Goal: Information Seeking & Learning: Learn about a topic

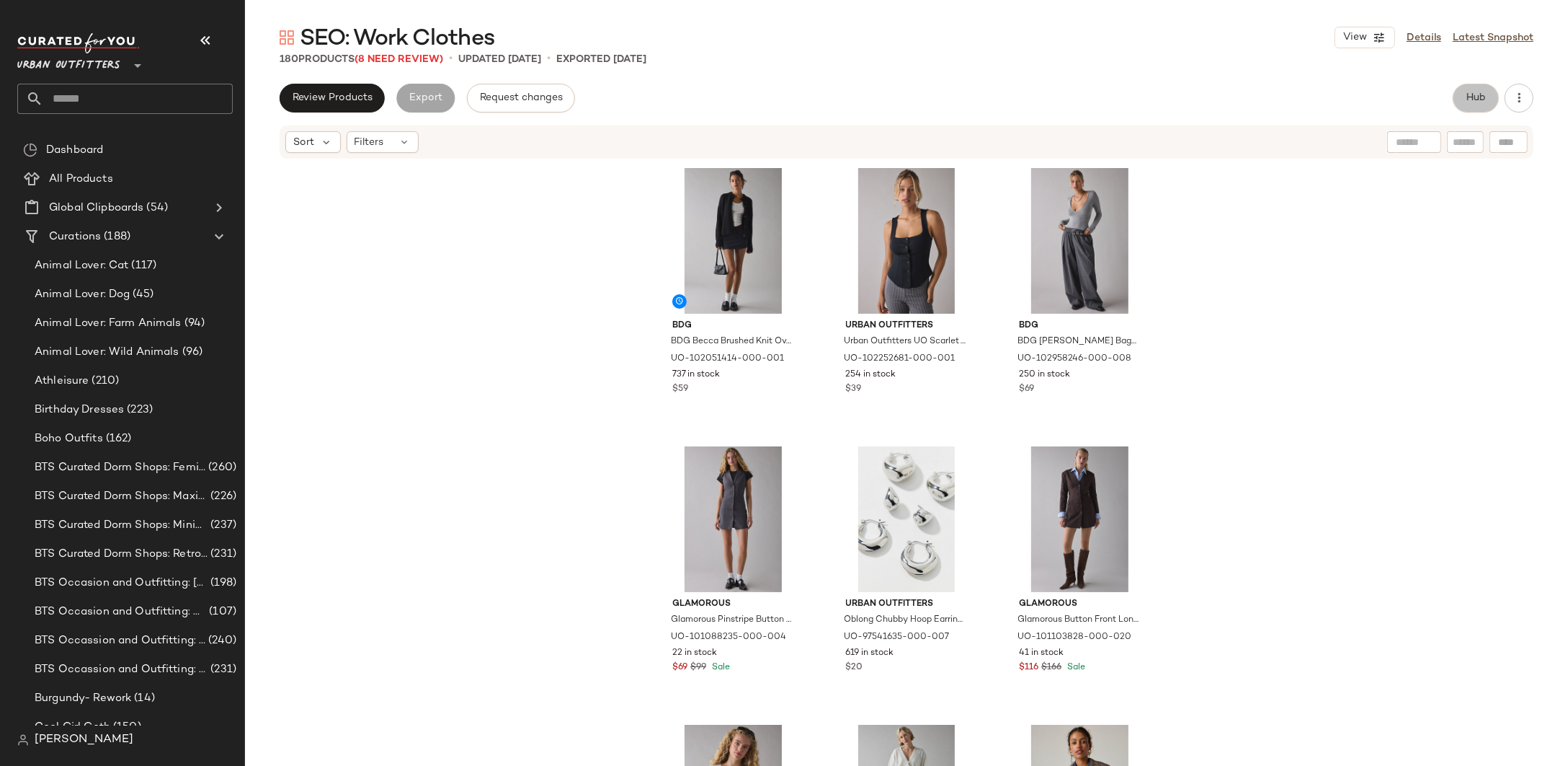
click at [1471, 97] on span "Hub" at bounding box center [1476, 97] width 20 height 12
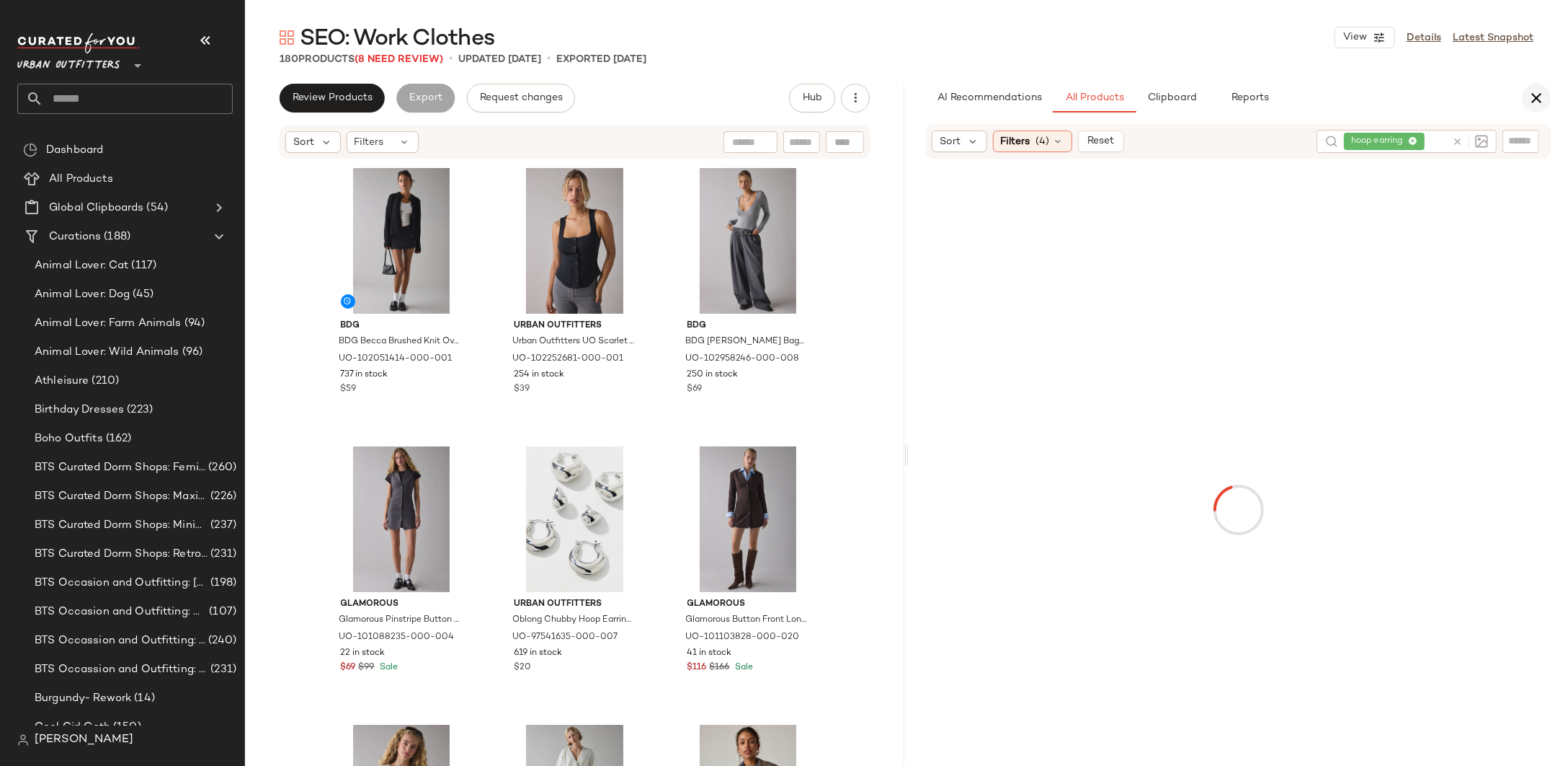
click at [1530, 97] on icon "button" at bounding box center [1537, 97] width 18 height 18
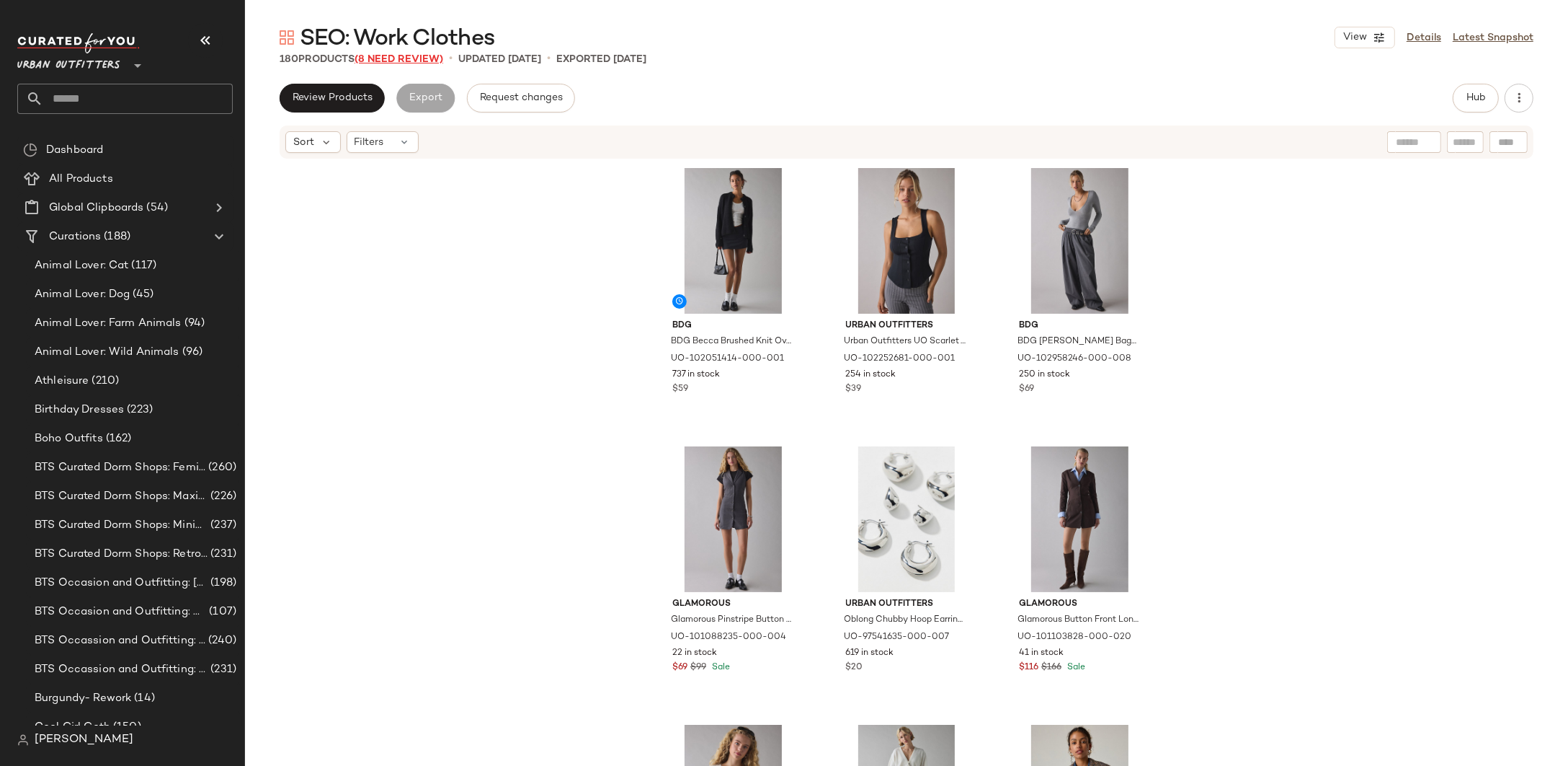
click at [400, 54] on span "(8 Need Review)" at bounding box center [399, 59] width 89 height 11
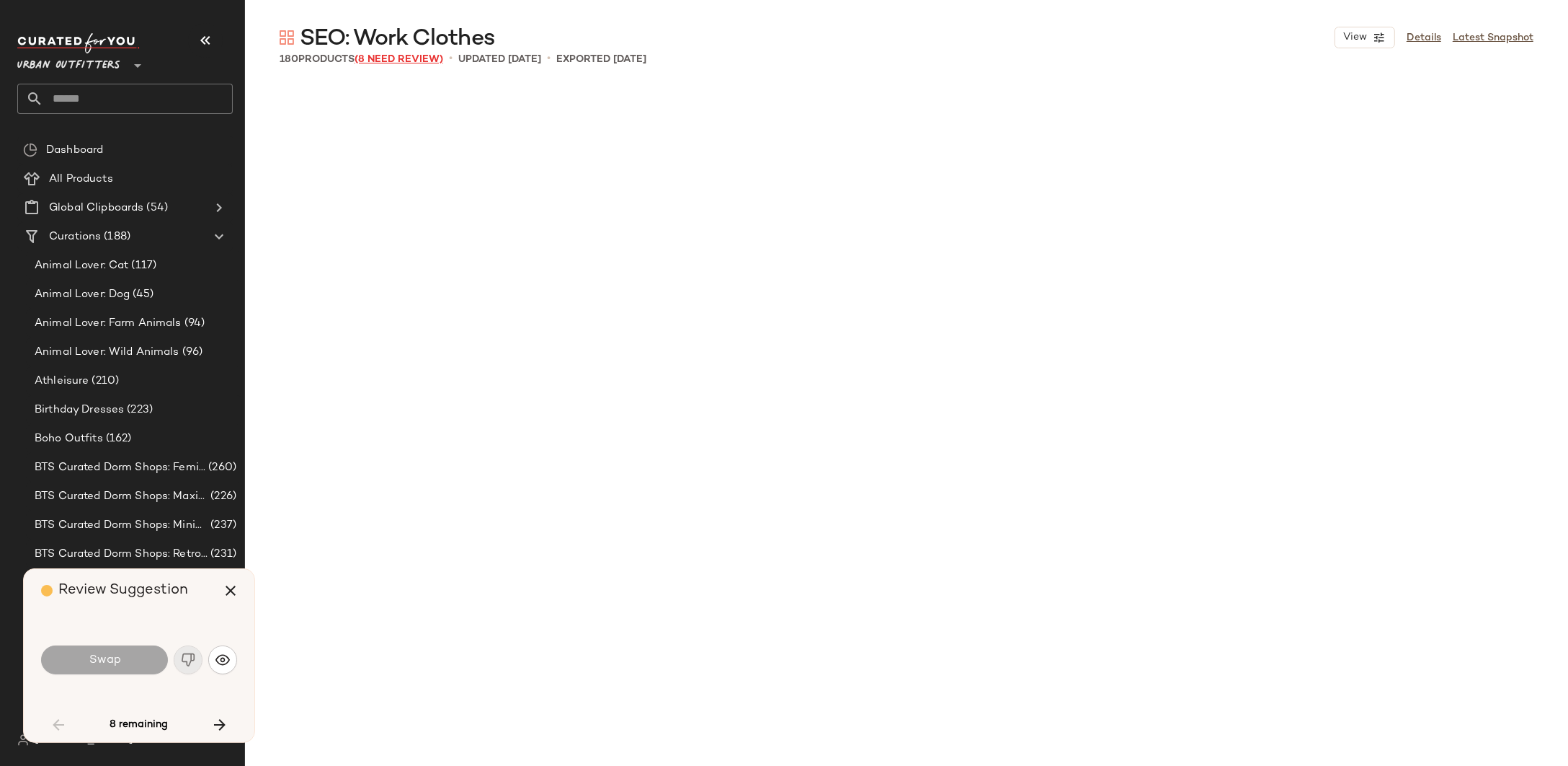
scroll to position [1124, 0]
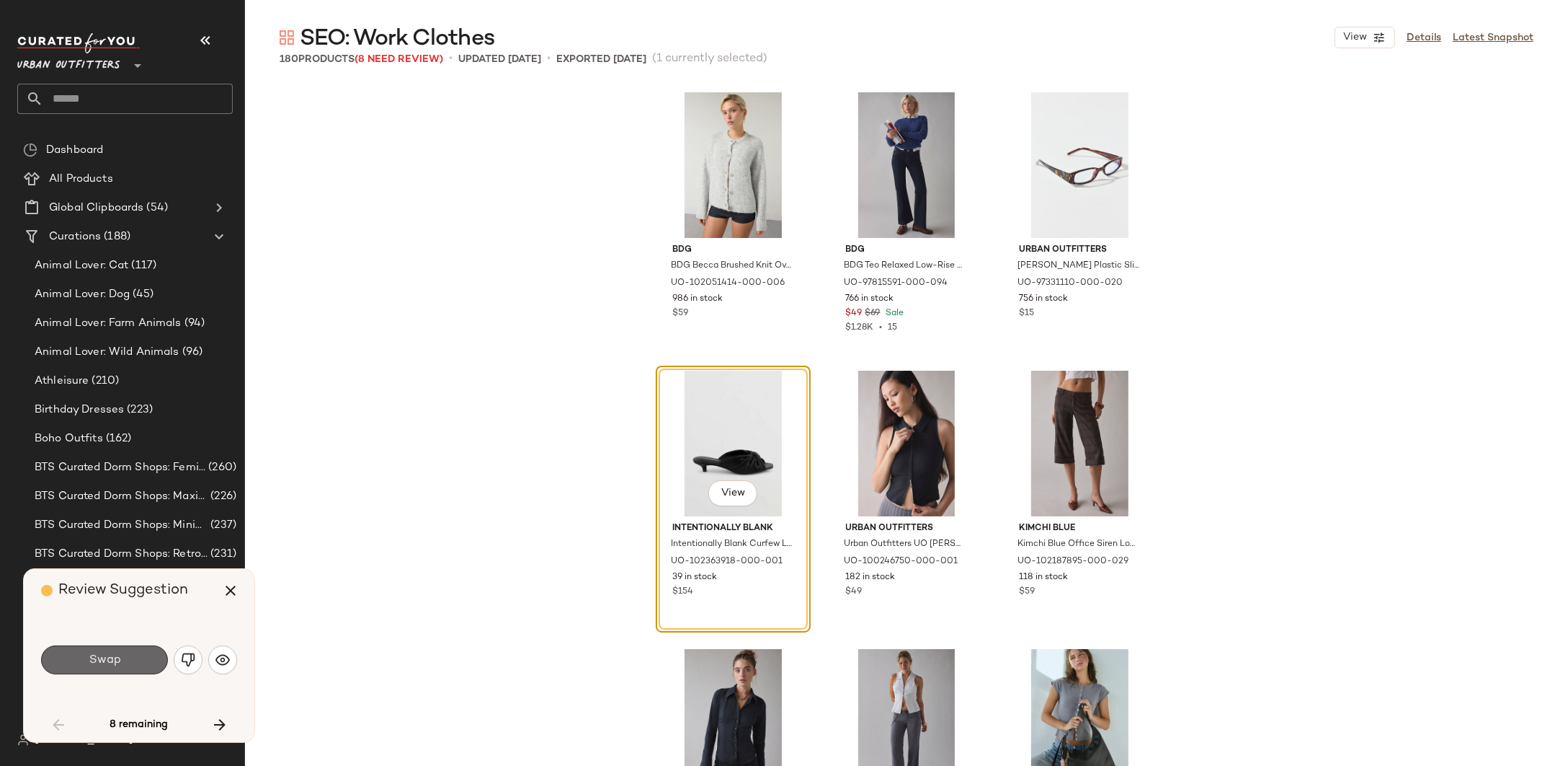
click at [117, 660] on span "Swap" at bounding box center [104, 660] width 32 height 14
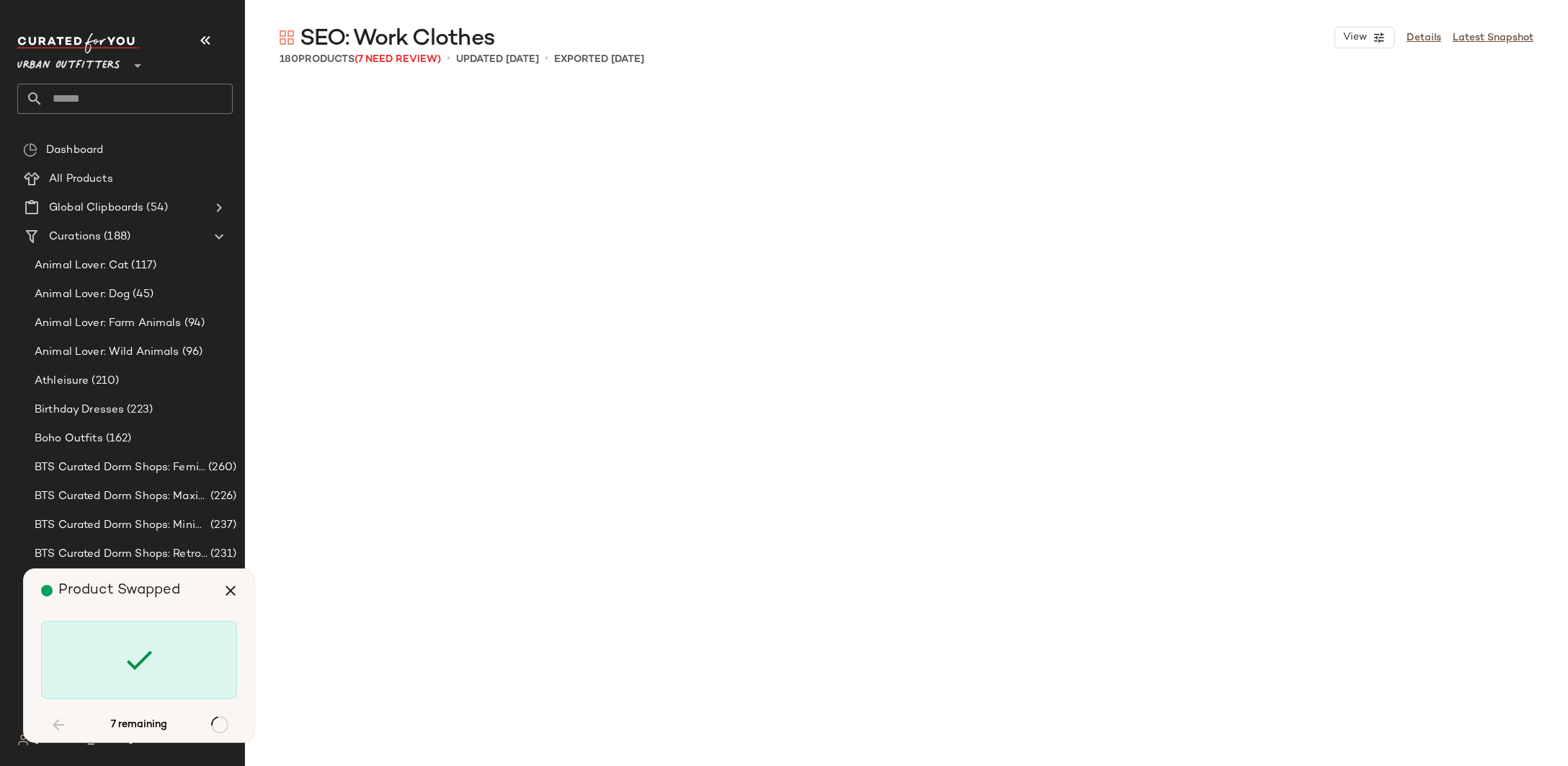
scroll to position [3340, 0]
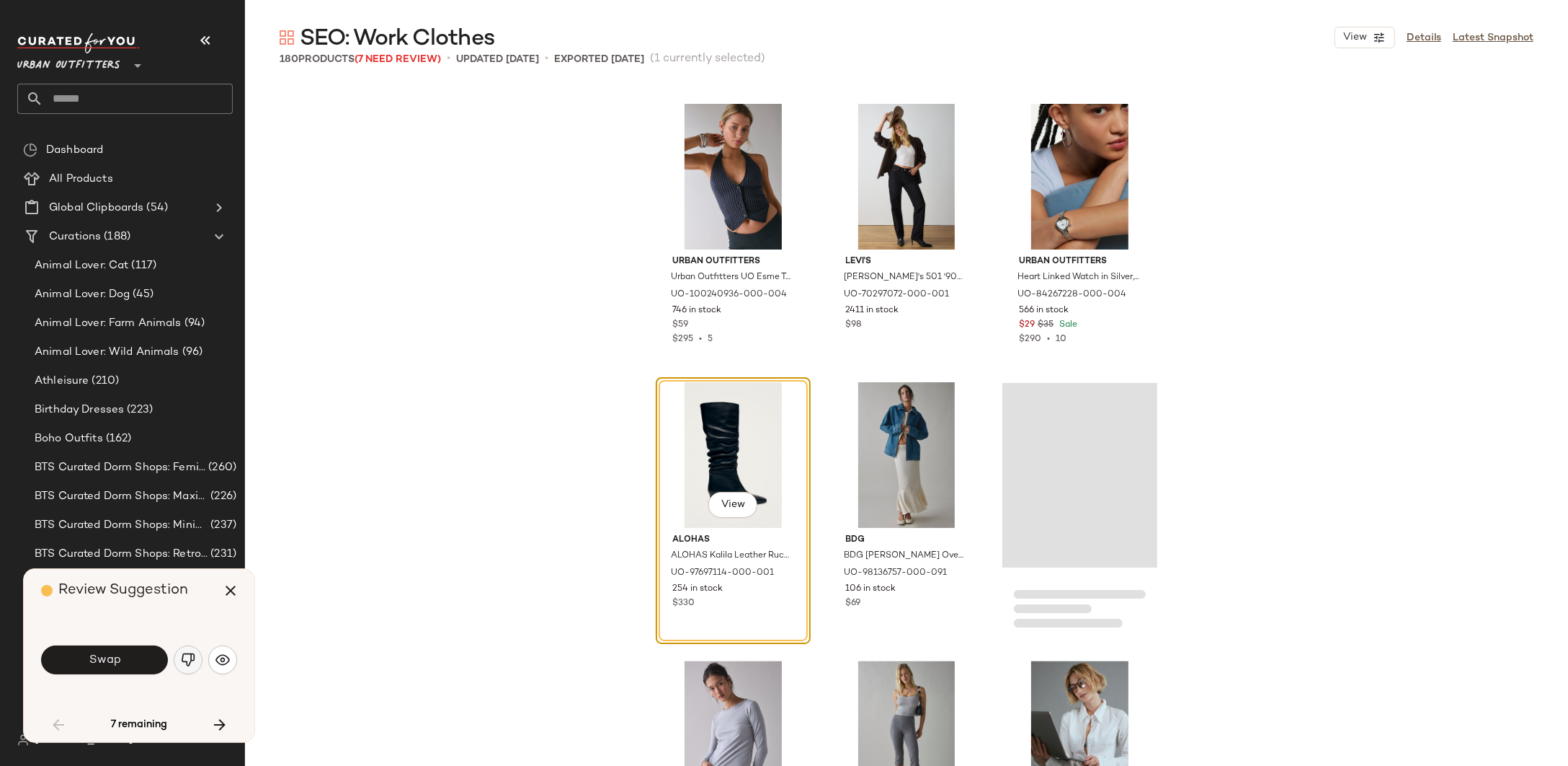
click at [188, 669] on button "button" at bounding box center [188, 660] width 29 height 29
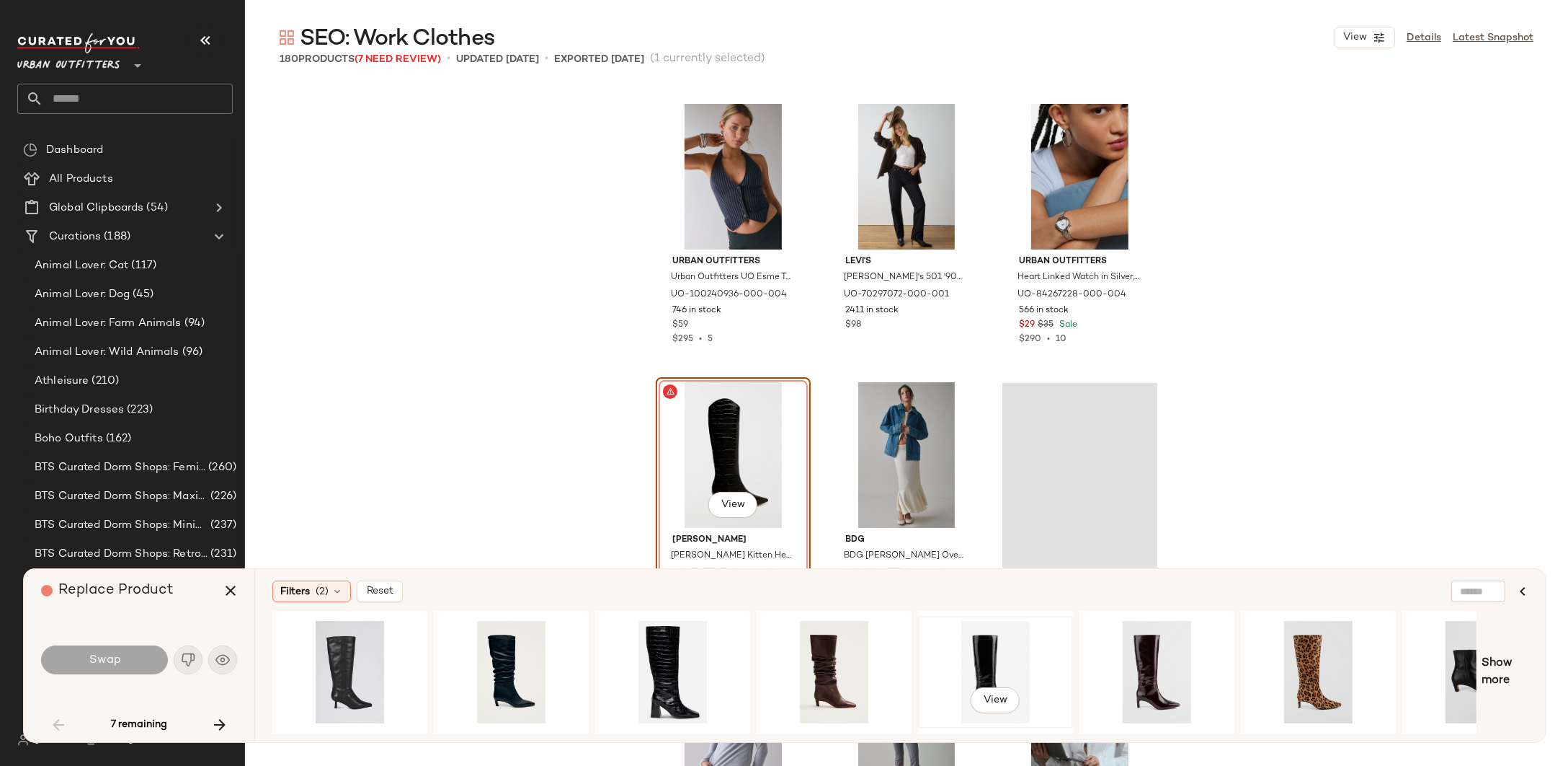
click at [970, 662] on div "View" at bounding box center [996, 672] width 145 height 102
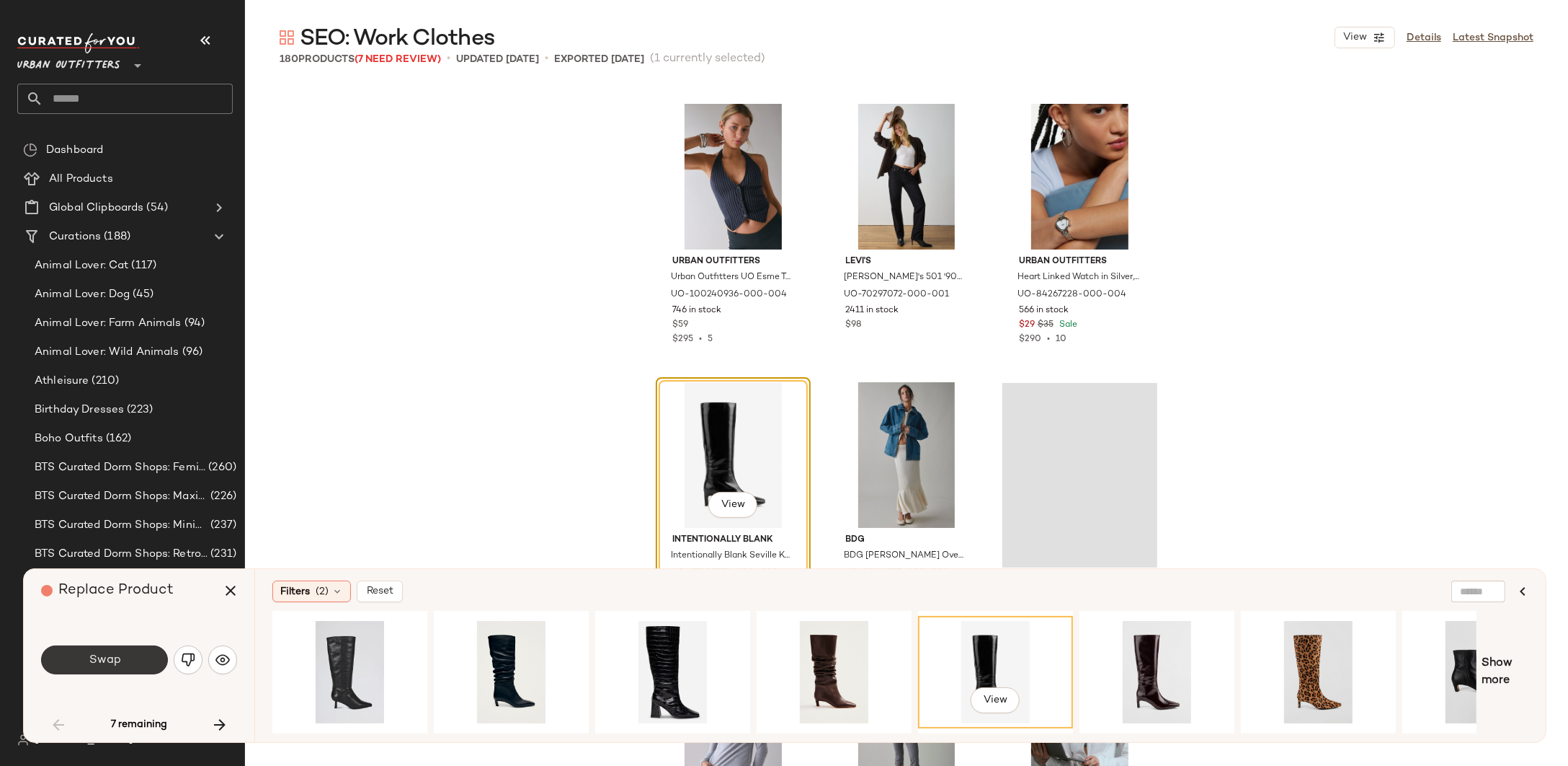
click at [99, 651] on button "Swap" at bounding box center [104, 660] width 127 height 29
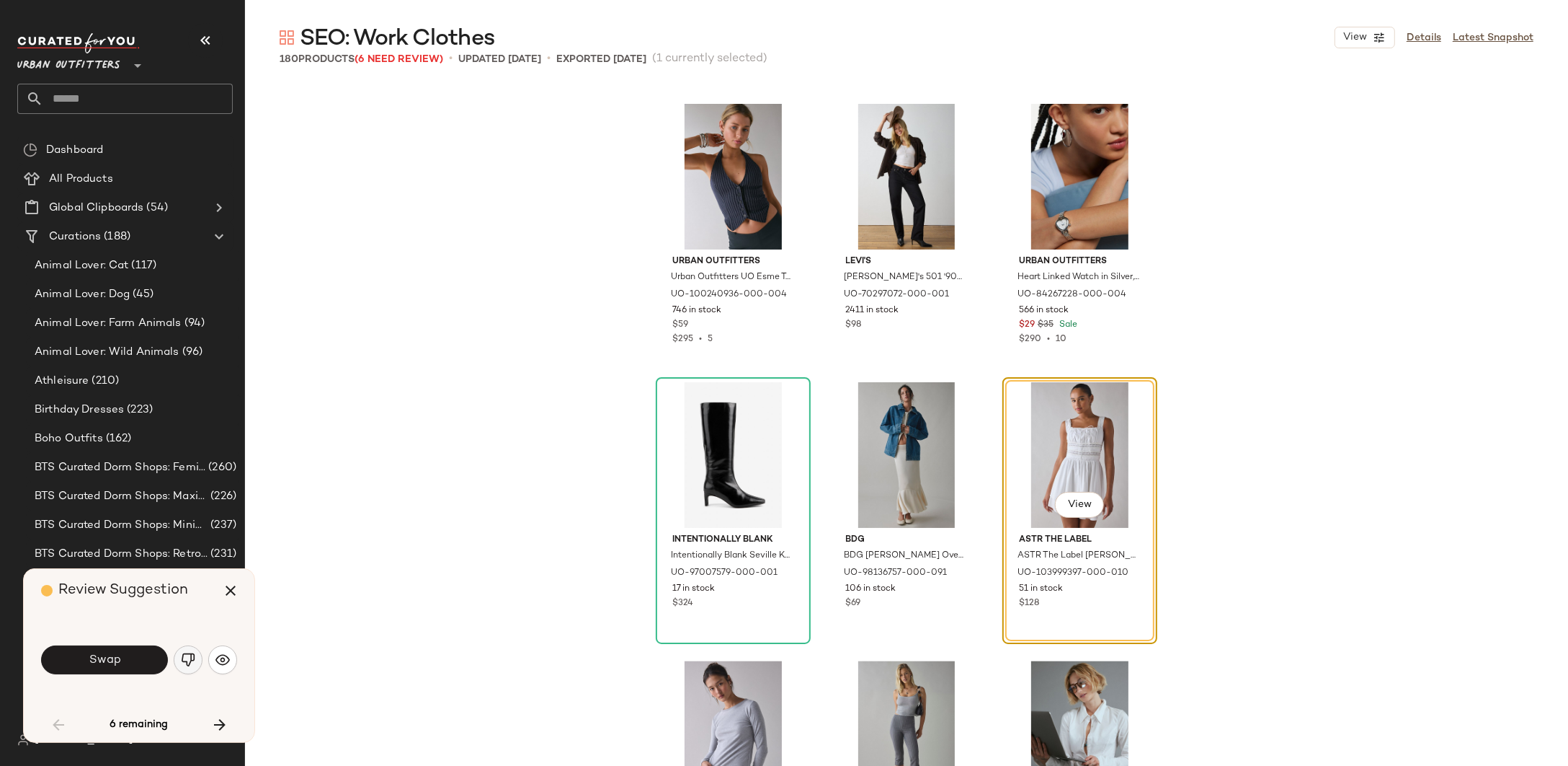
click at [189, 659] on img "button" at bounding box center [188, 659] width 15 height 15
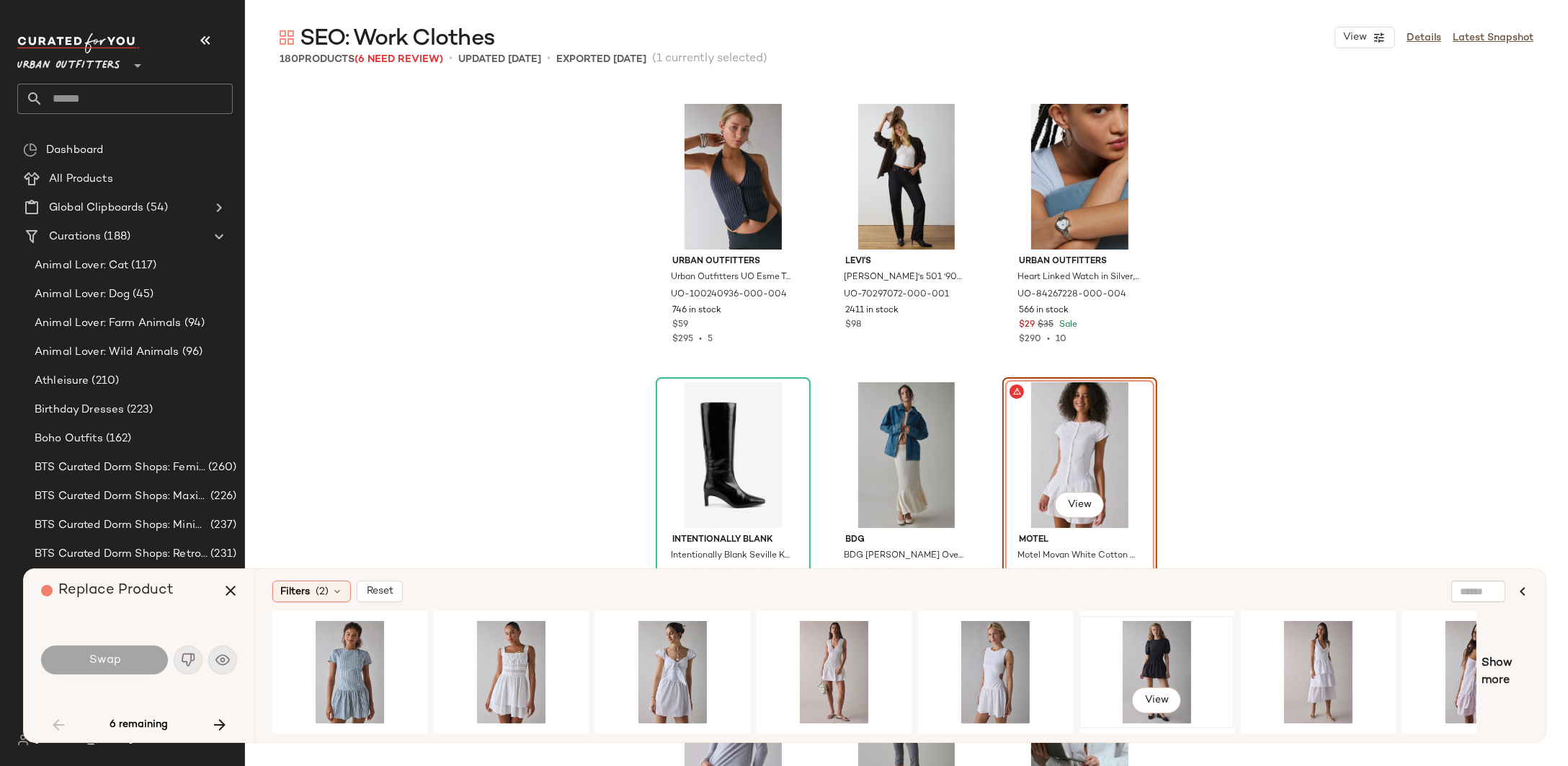
click at [1148, 659] on div "View" at bounding box center [1157, 672] width 145 height 102
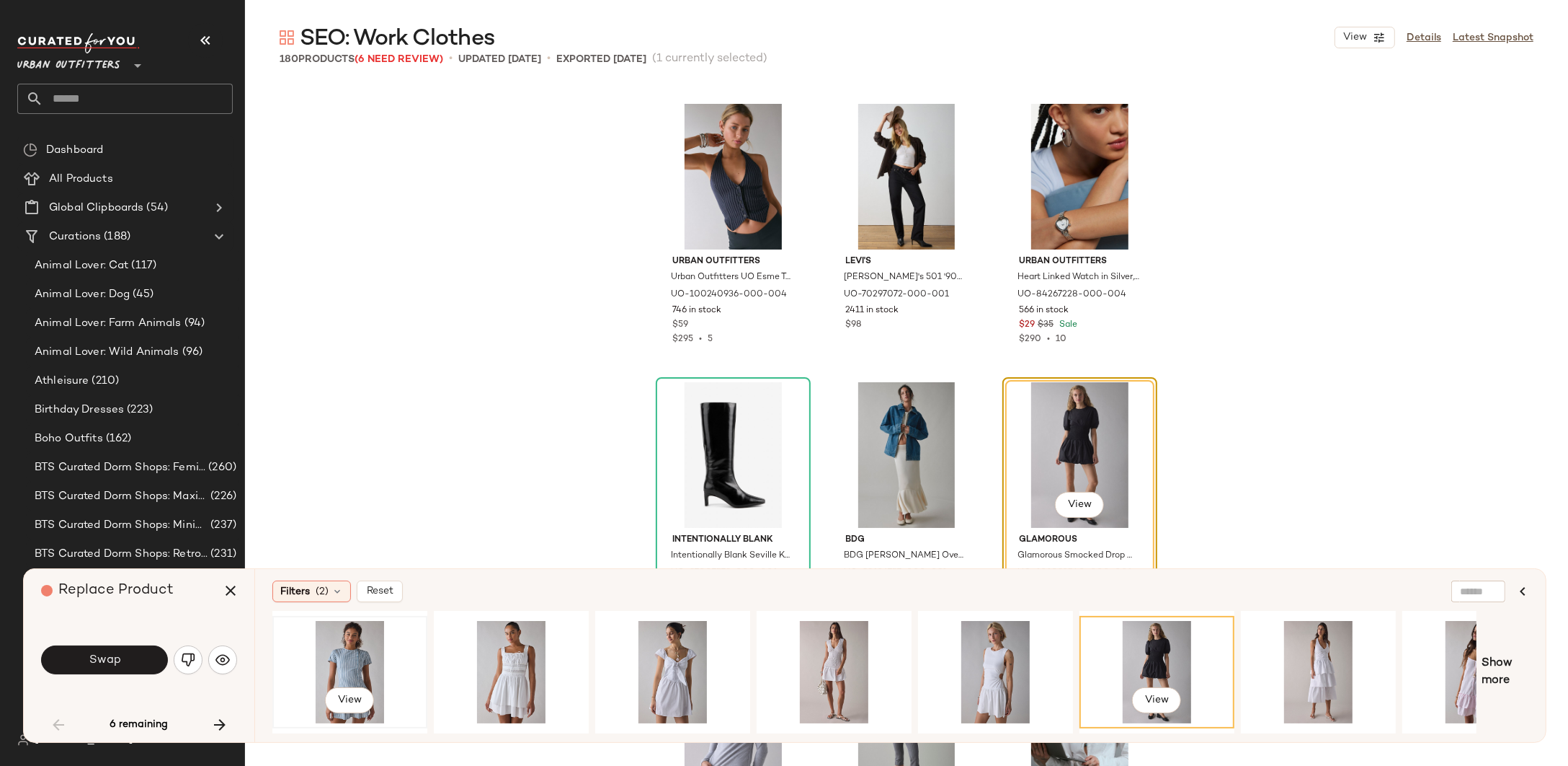
click at [341, 660] on div "View" at bounding box center [350, 672] width 145 height 102
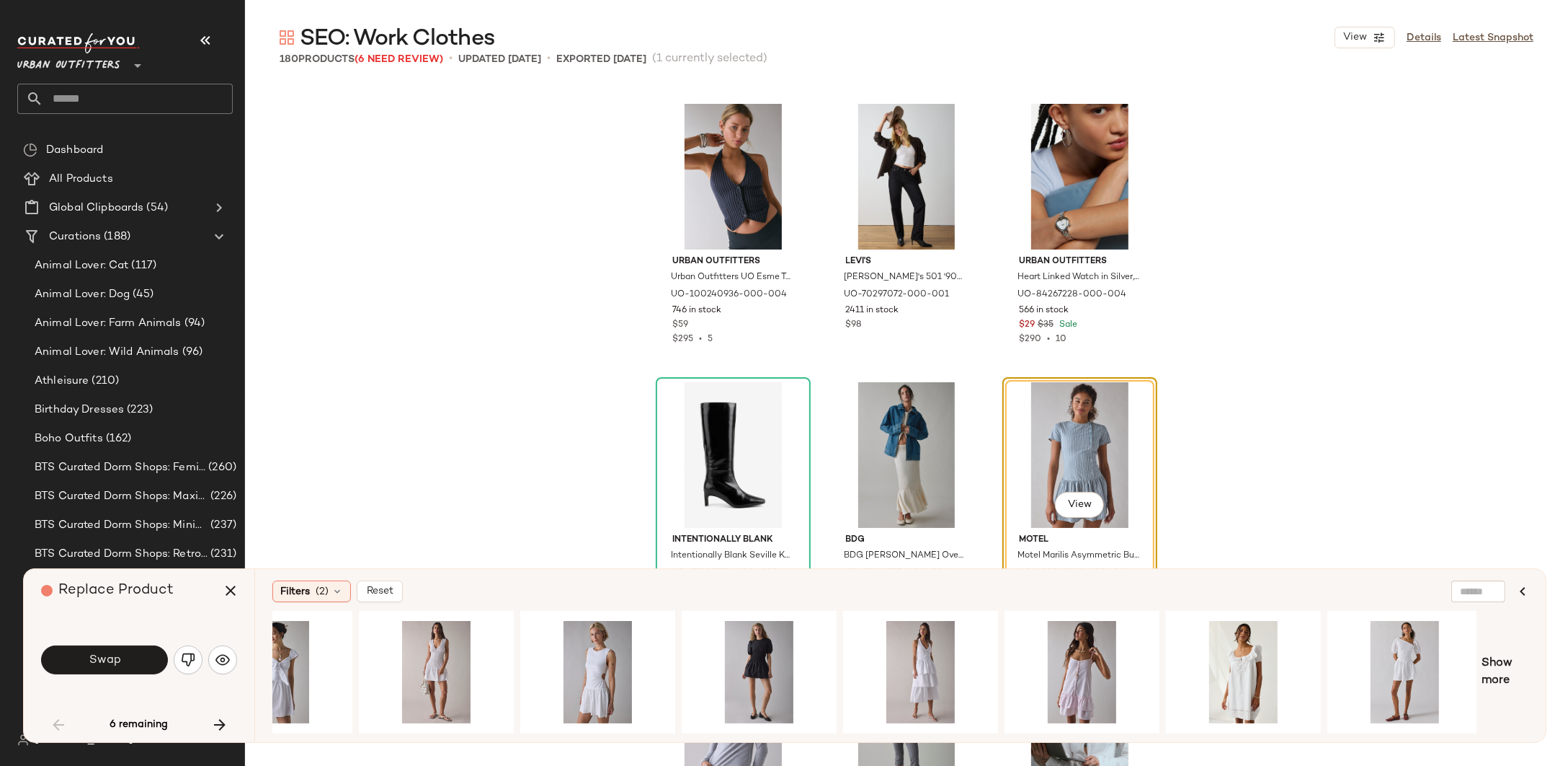
scroll to position [0, 402]
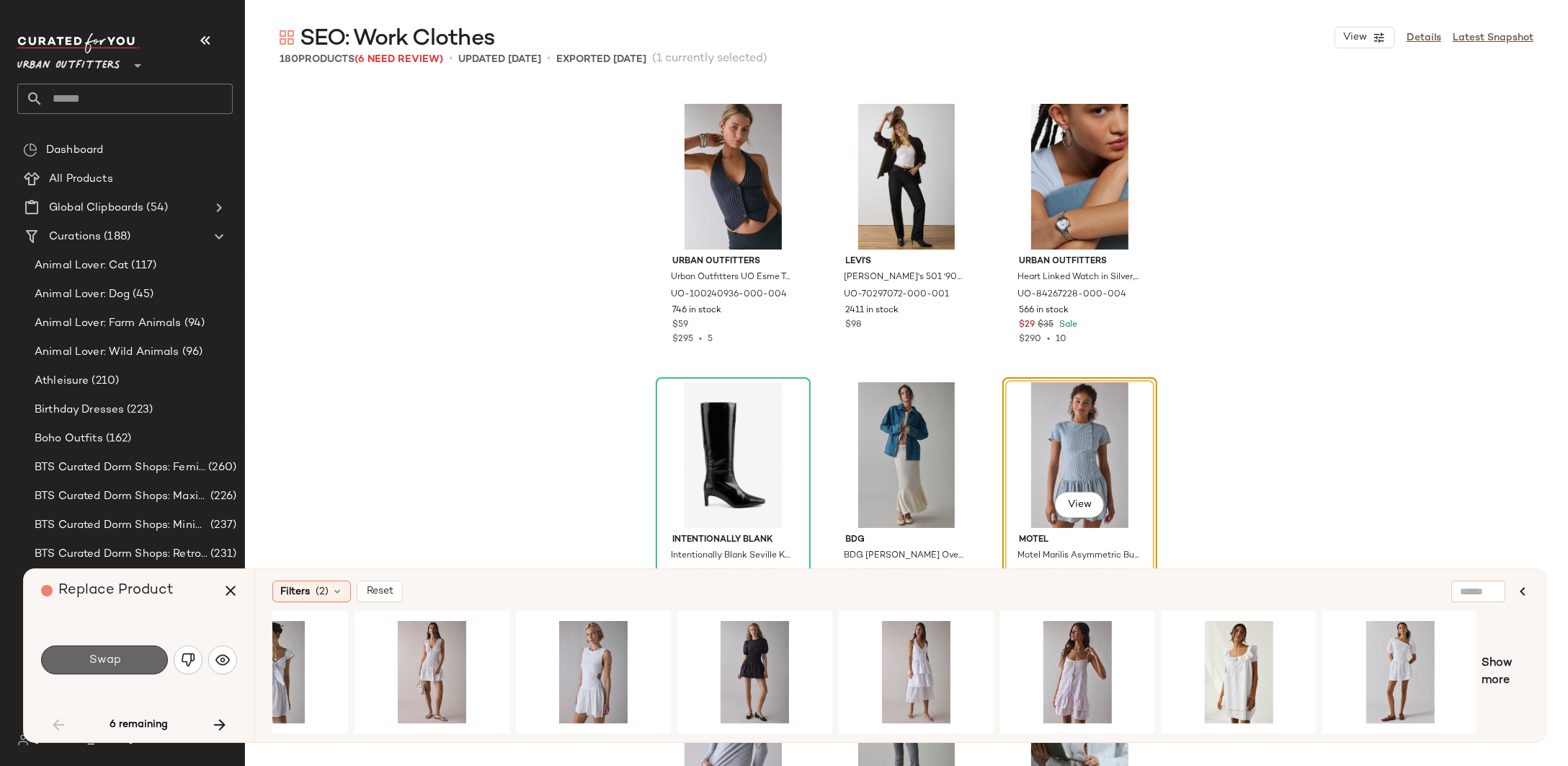
click at [111, 649] on button "Swap" at bounding box center [104, 660] width 127 height 29
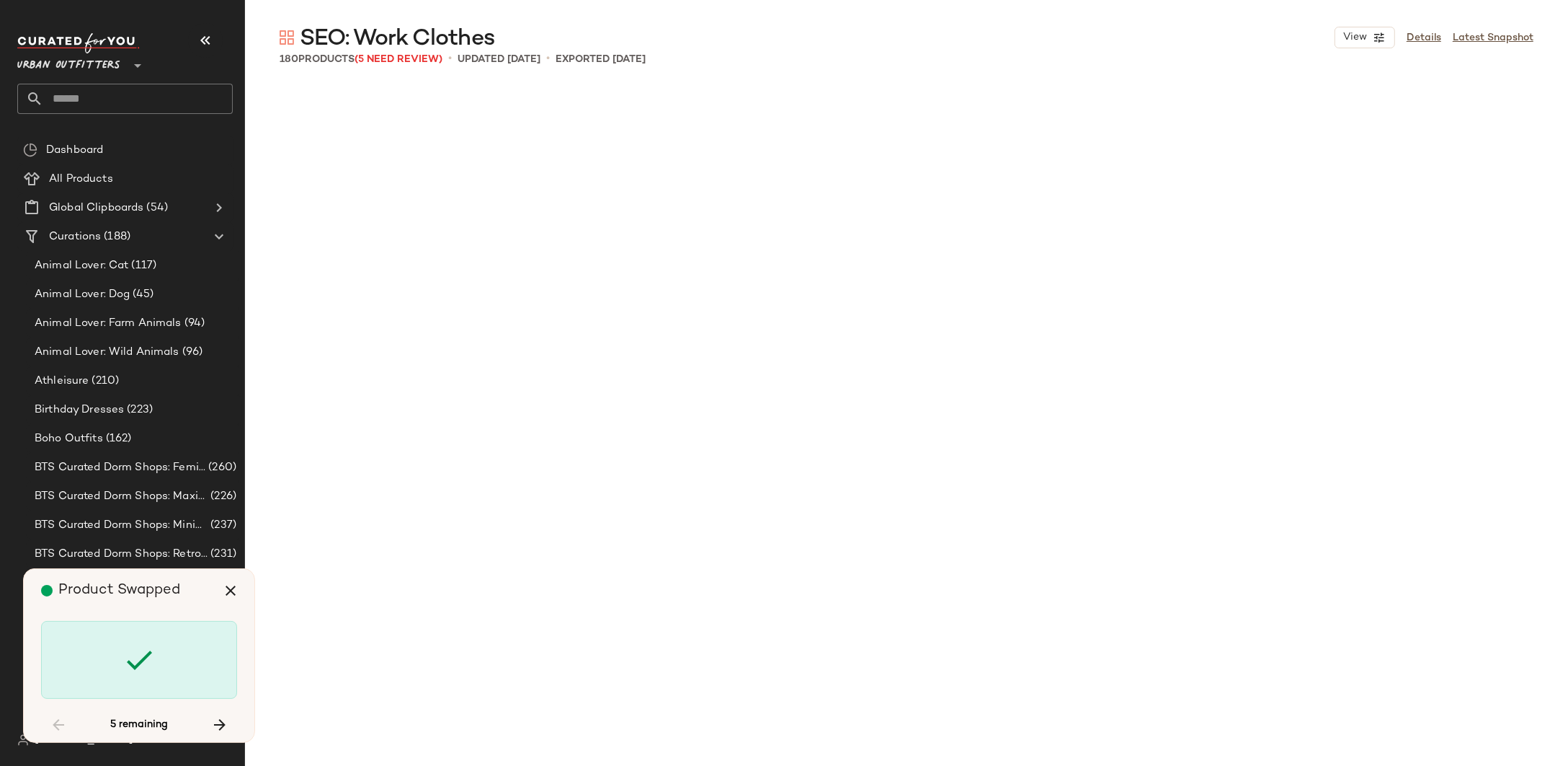
scroll to position [5010, 0]
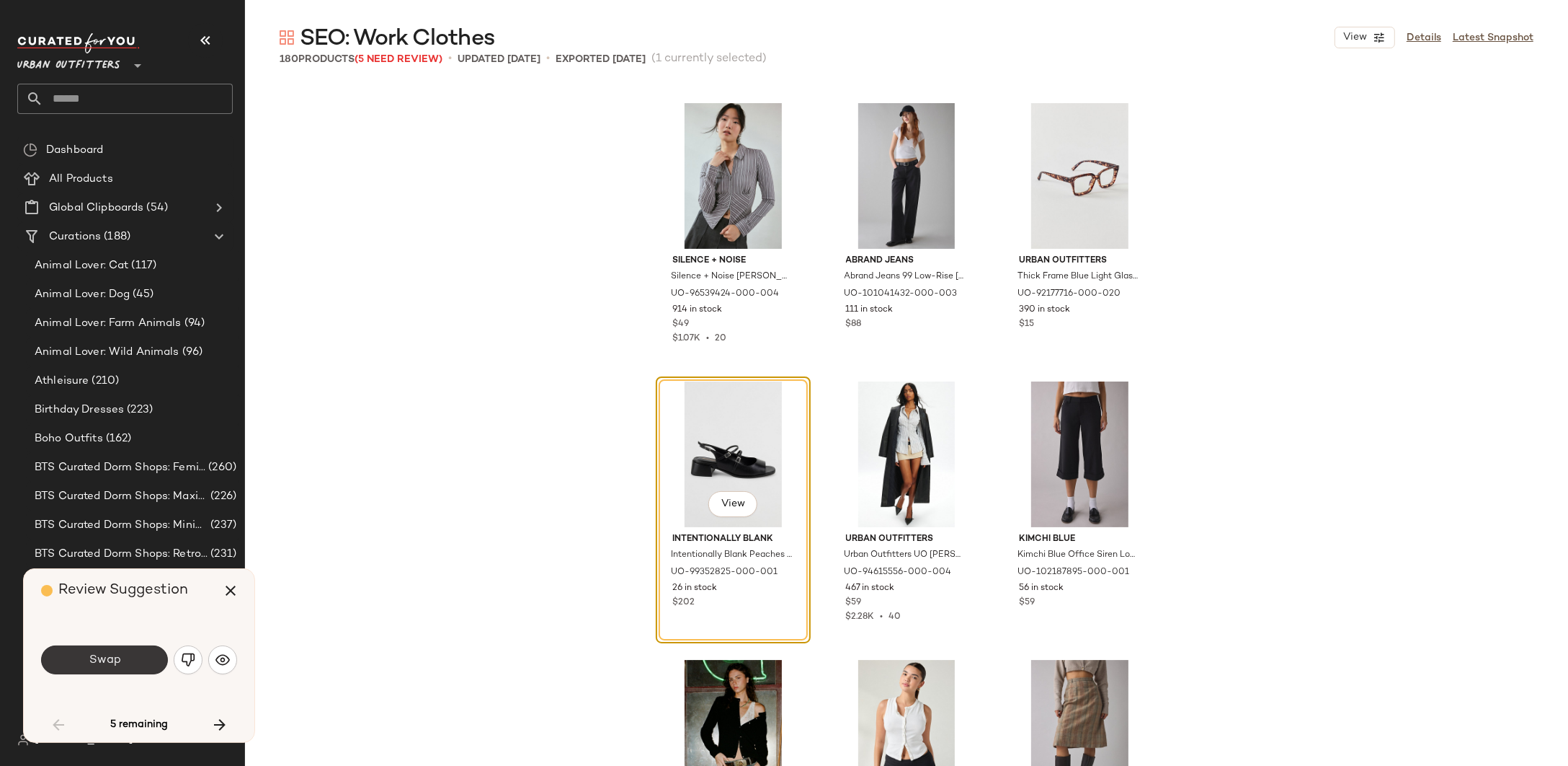
click at [110, 662] on span "Swap" at bounding box center [104, 660] width 32 height 14
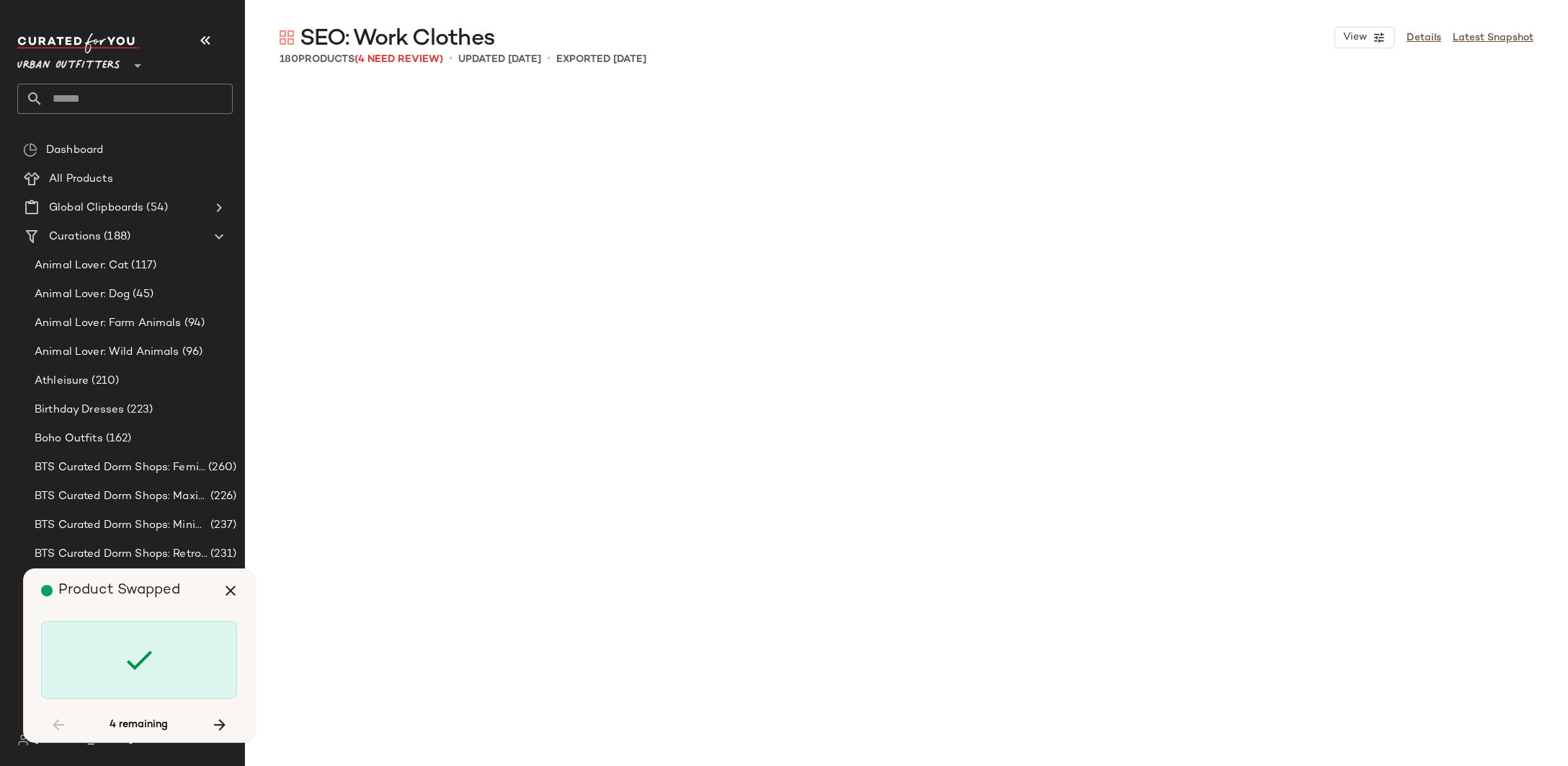
scroll to position [6680, 0]
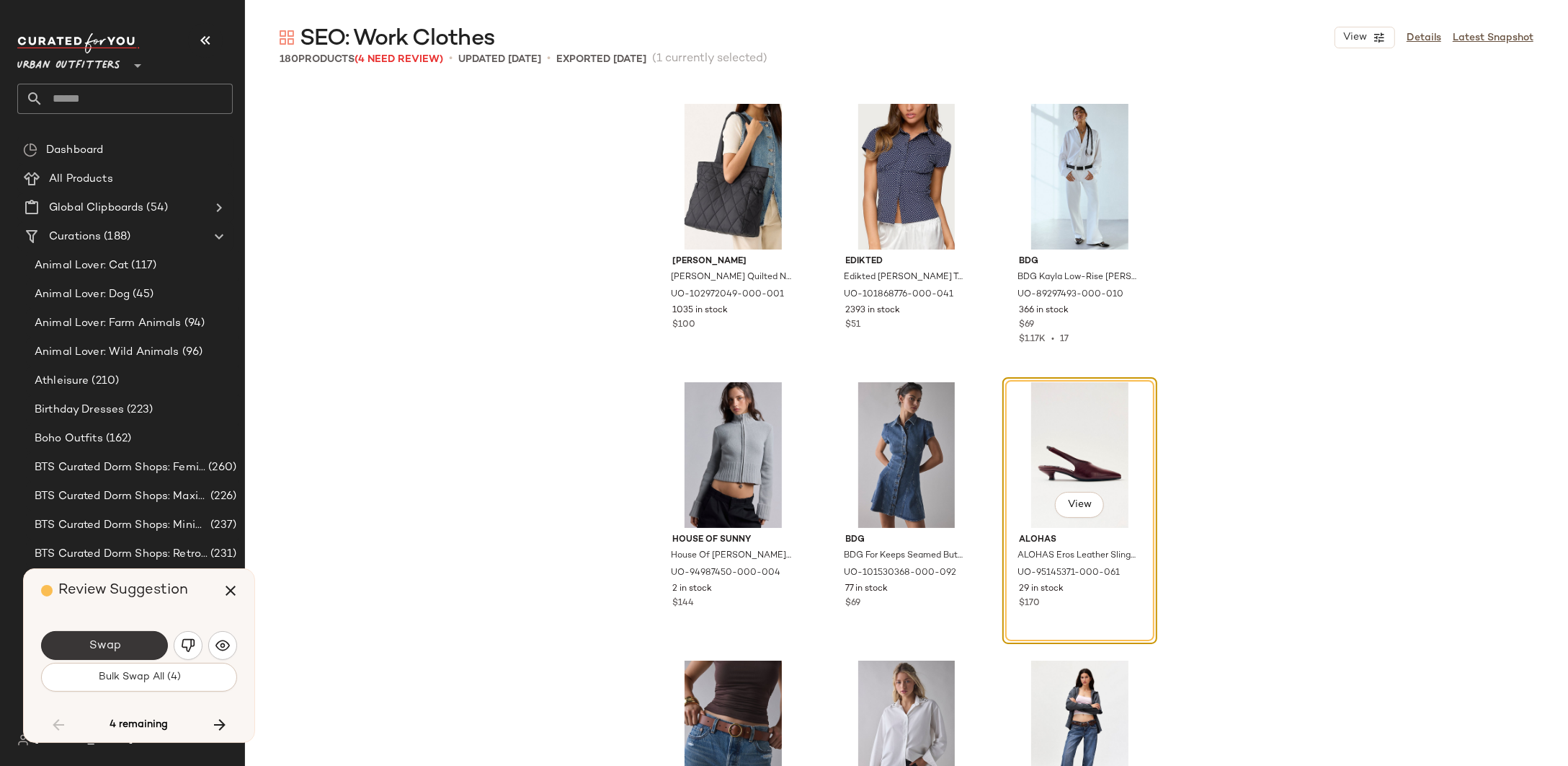
click at [105, 650] on span "Swap" at bounding box center [104, 645] width 32 height 14
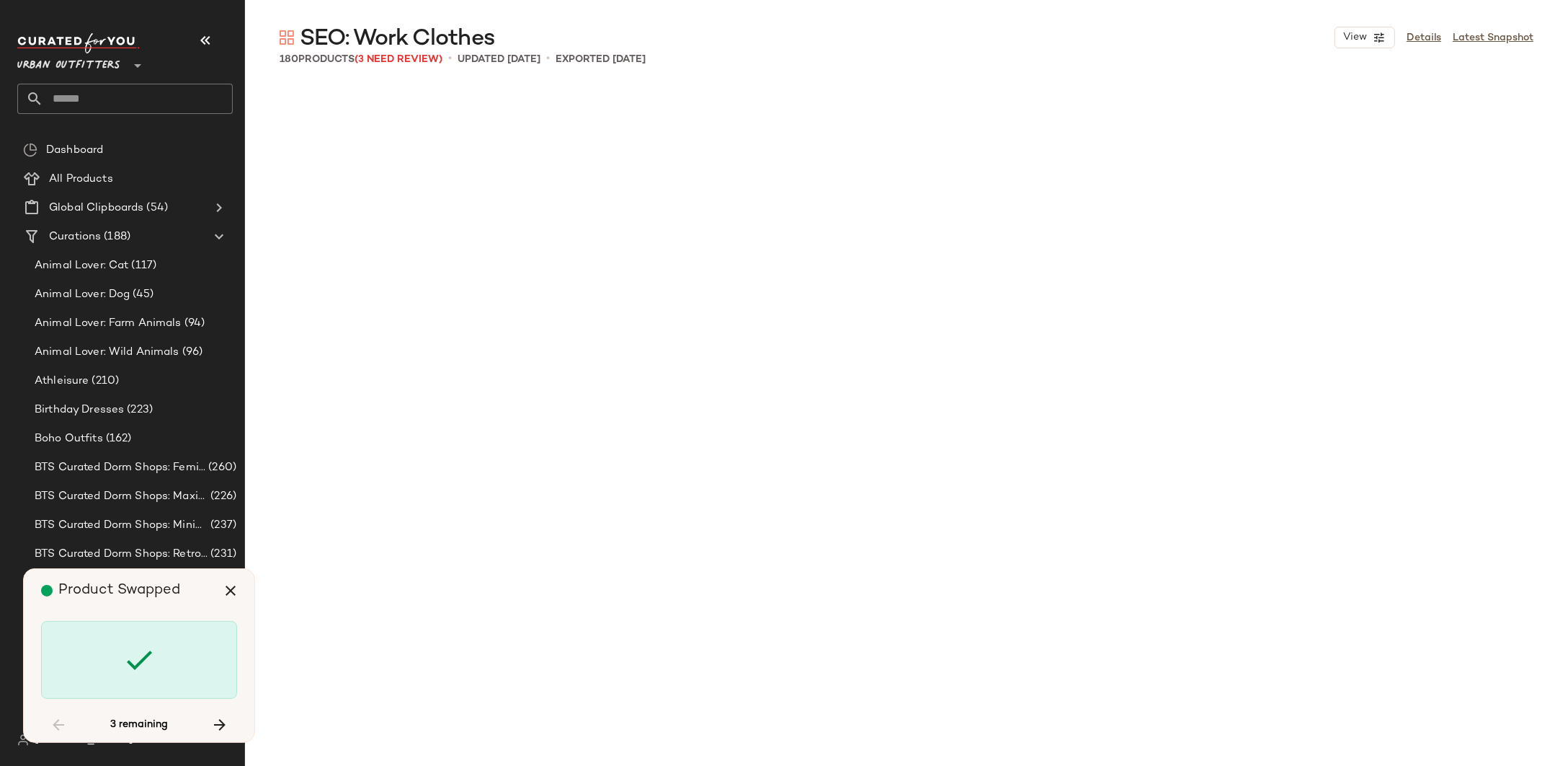
scroll to position [11134, 0]
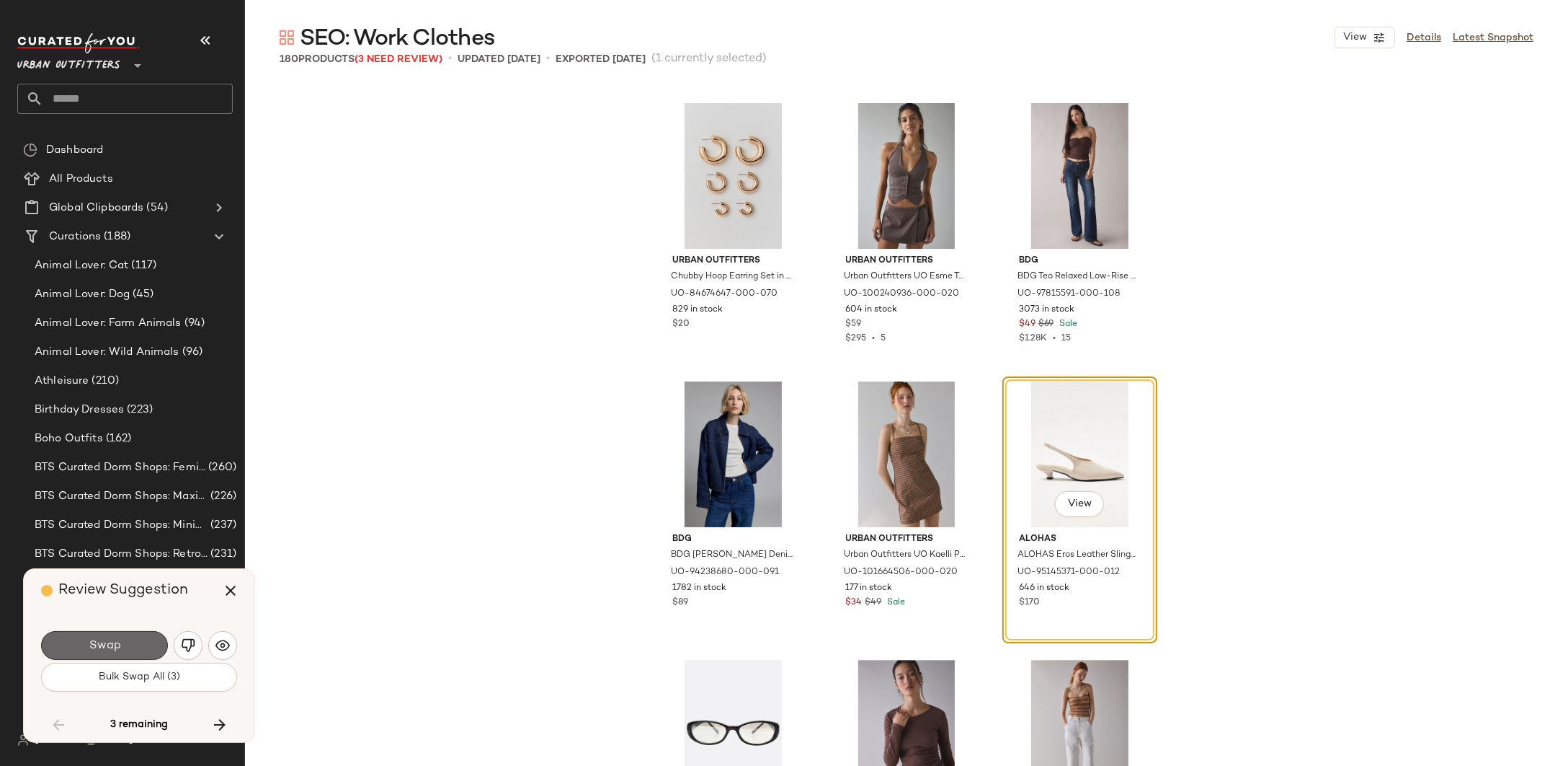
click at [121, 642] on button "Swap" at bounding box center [104, 645] width 127 height 29
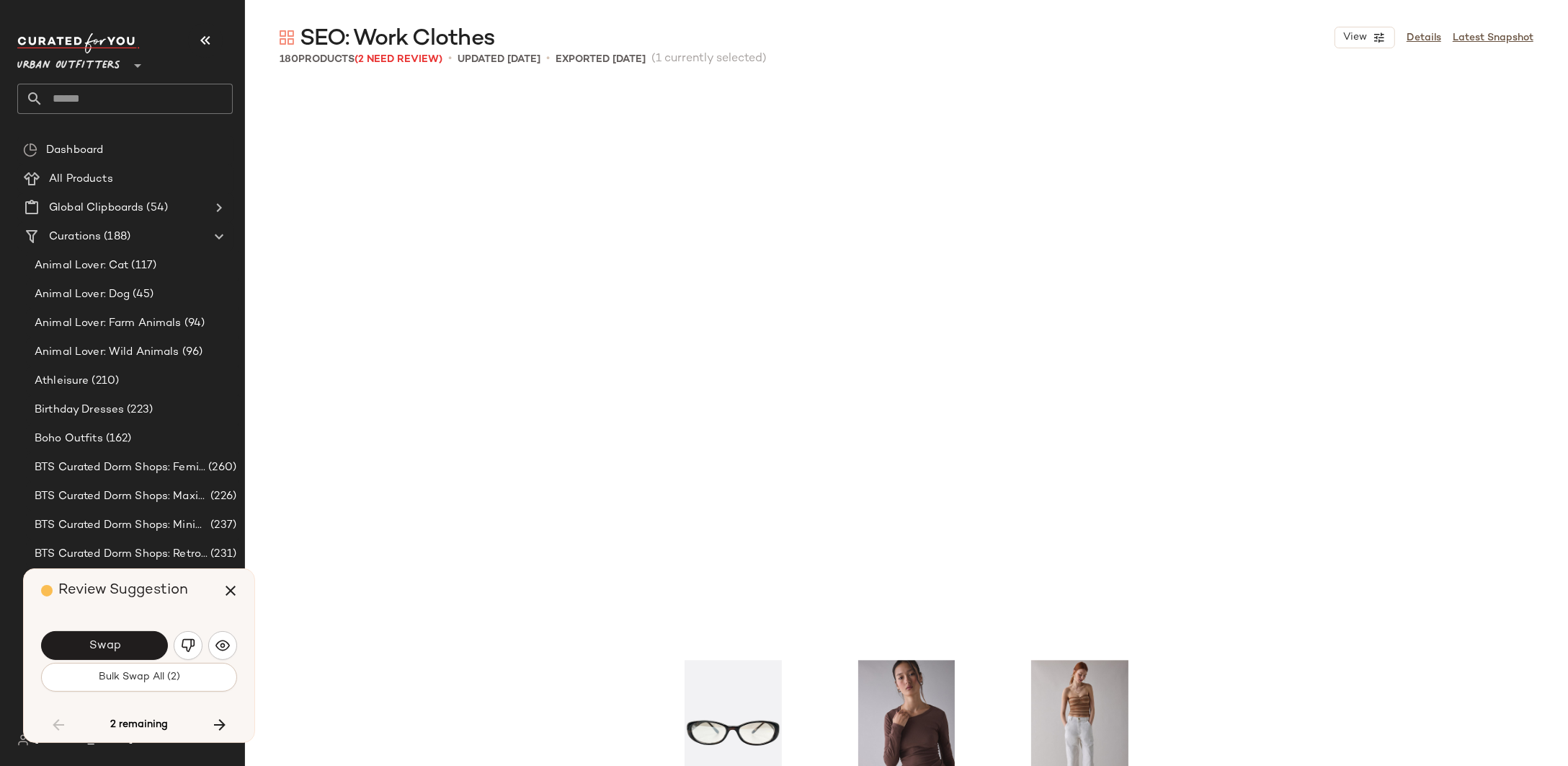
scroll to position [11690, 0]
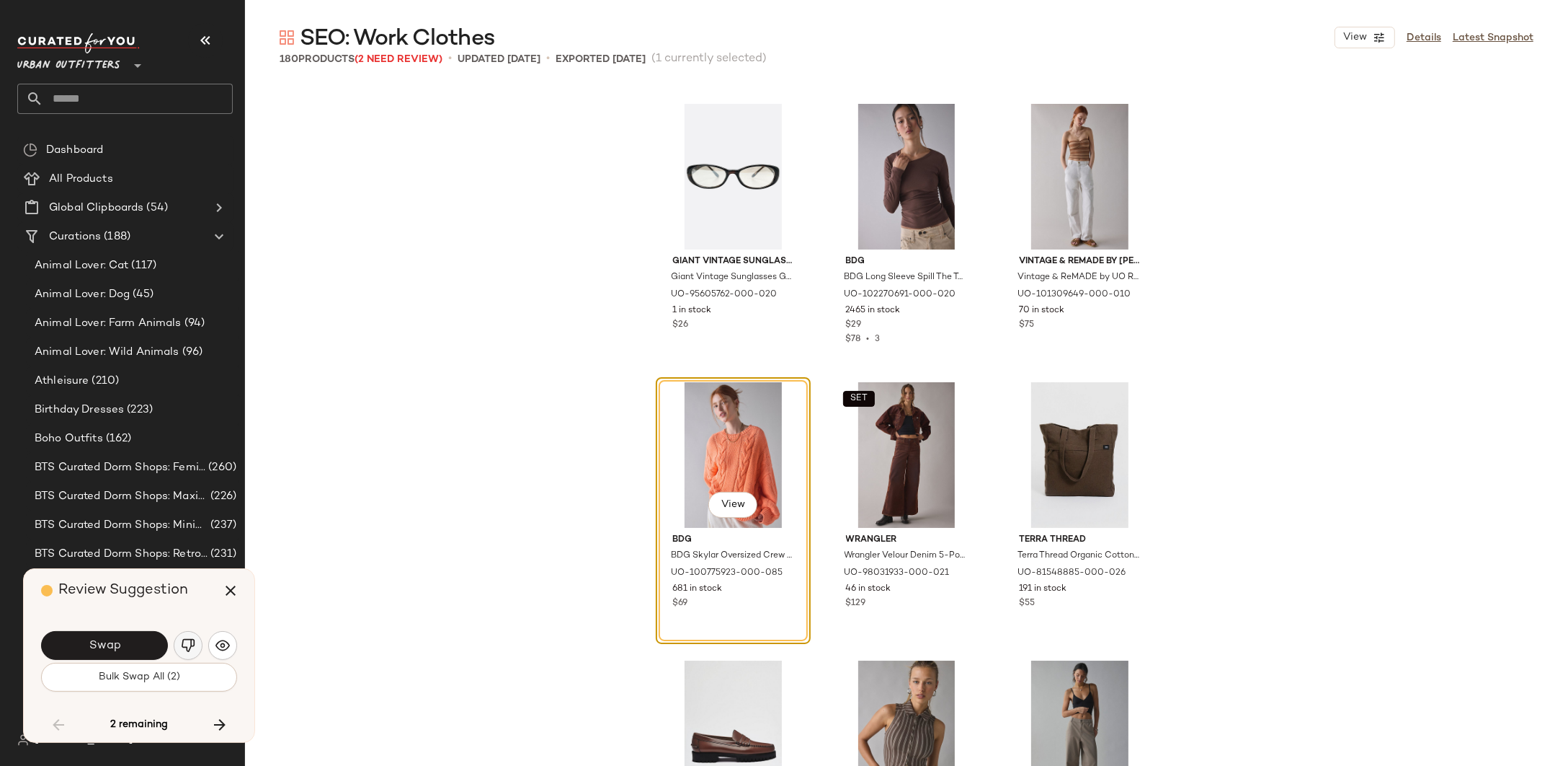
click at [187, 639] on img "button" at bounding box center [188, 645] width 15 height 15
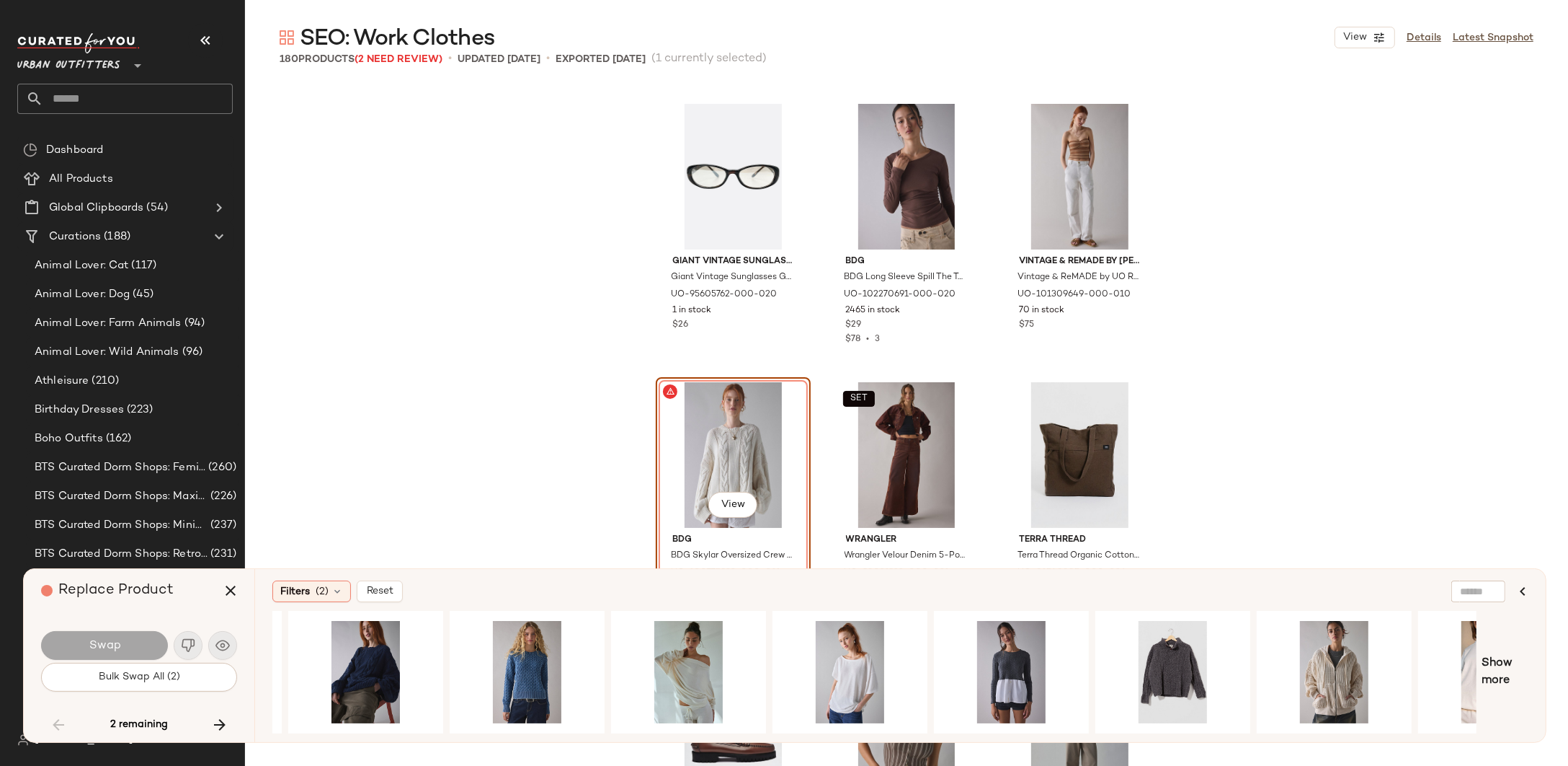
scroll to position [0, 402]
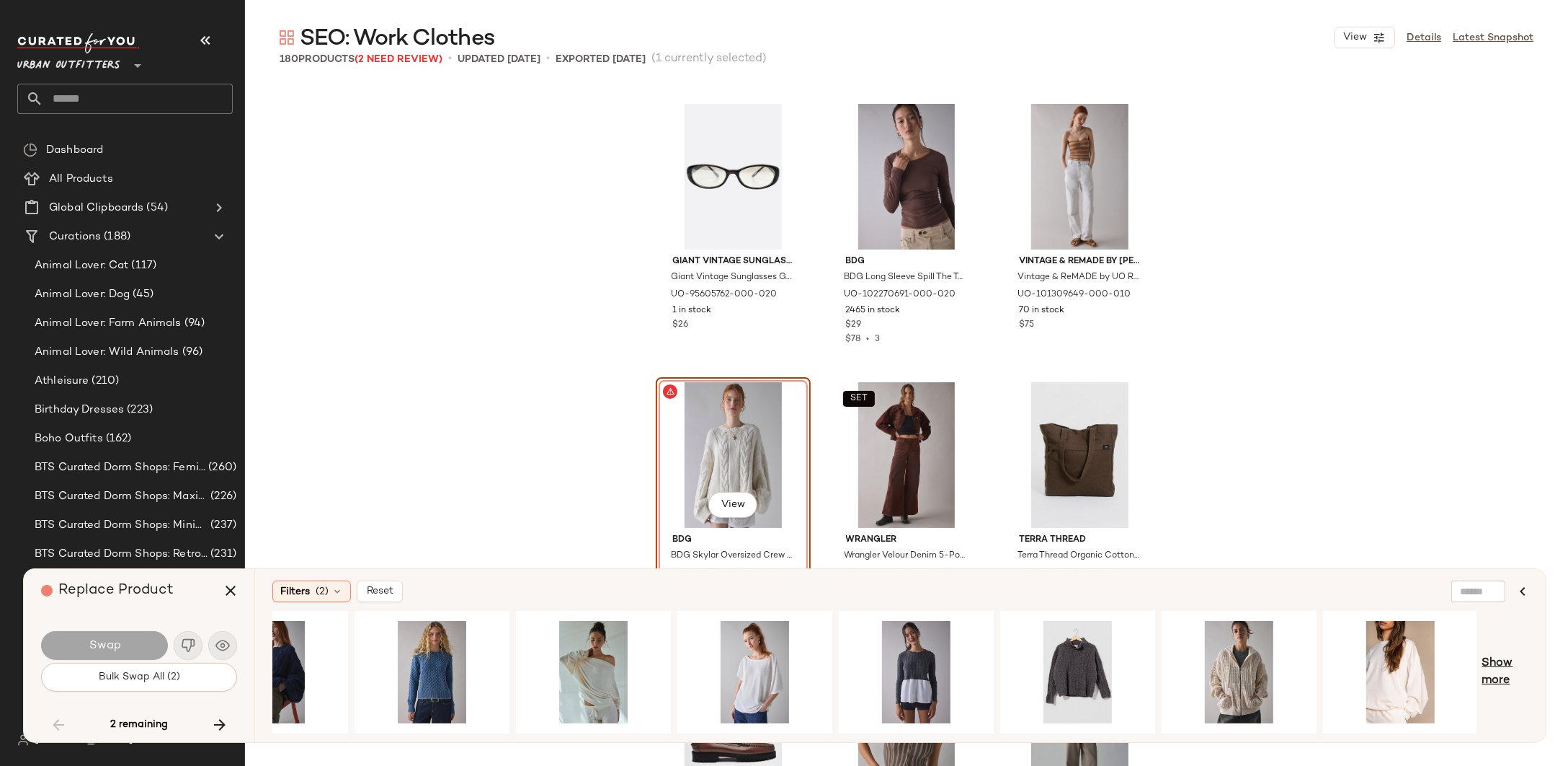
click at [1510, 660] on span "Show more" at bounding box center [1506, 672] width 46 height 35
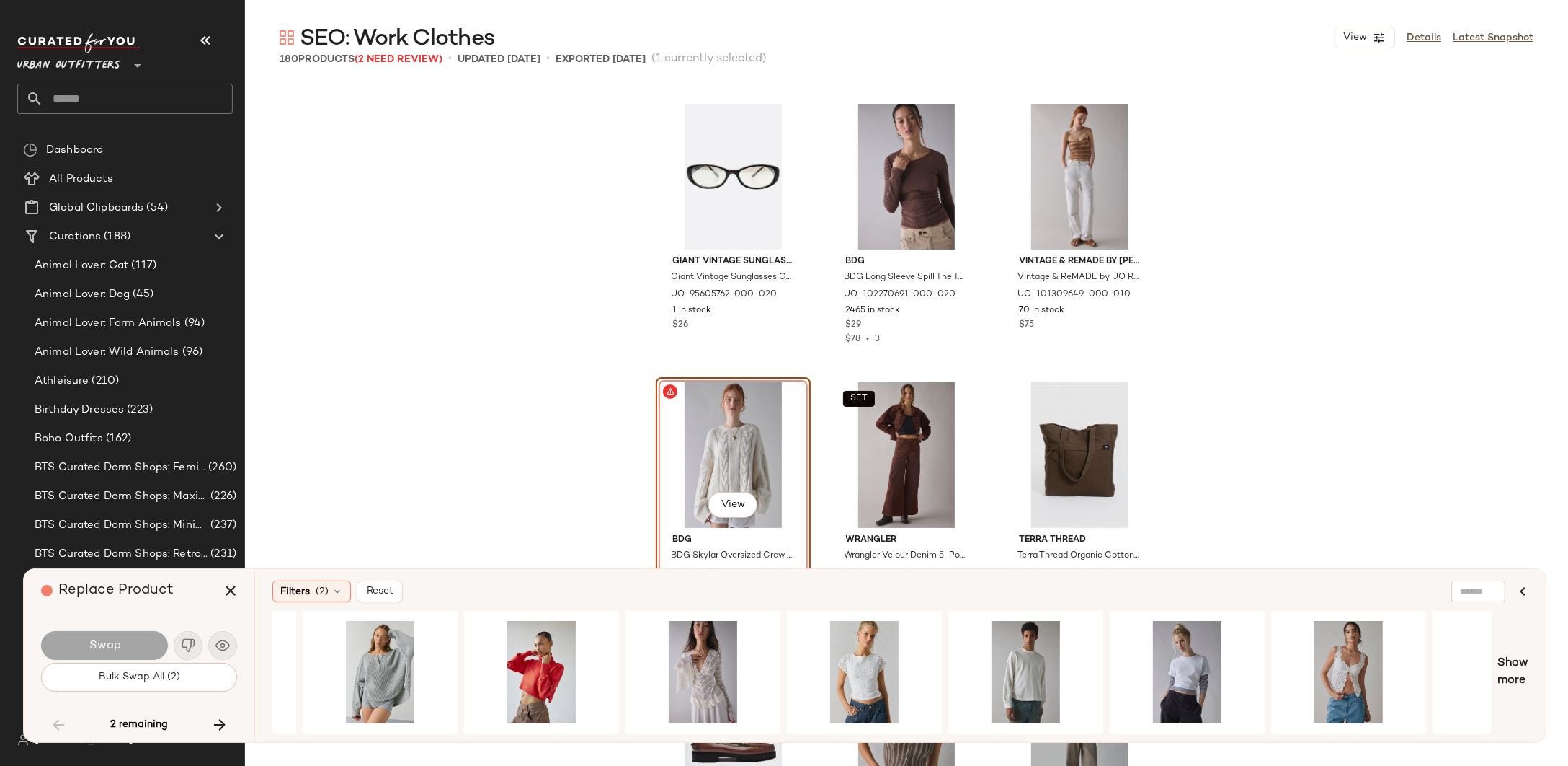
scroll to position [0, 1840]
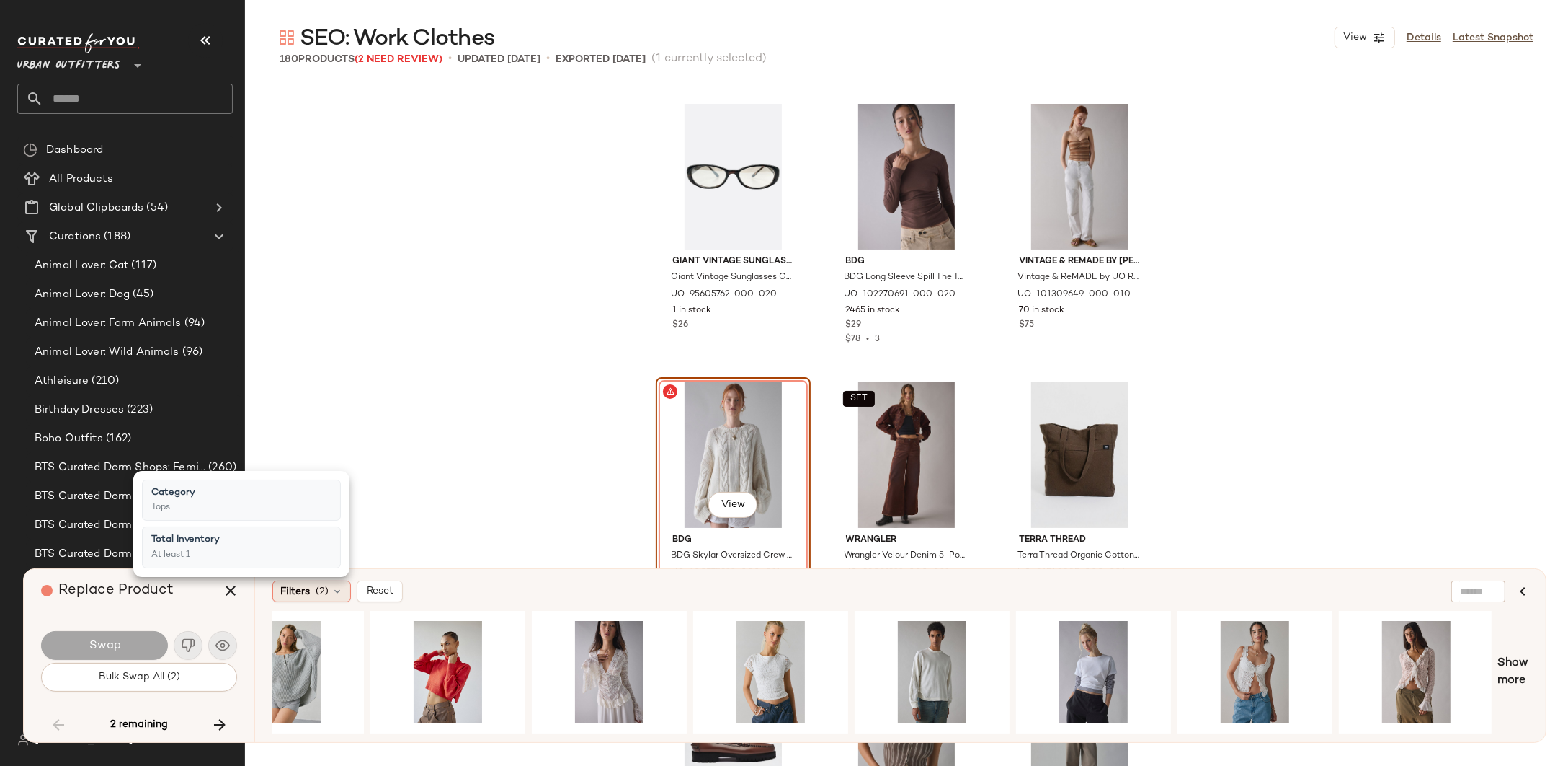
click at [316, 591] on span "(2)" at bounding box center [322, 592] width 13 height 15
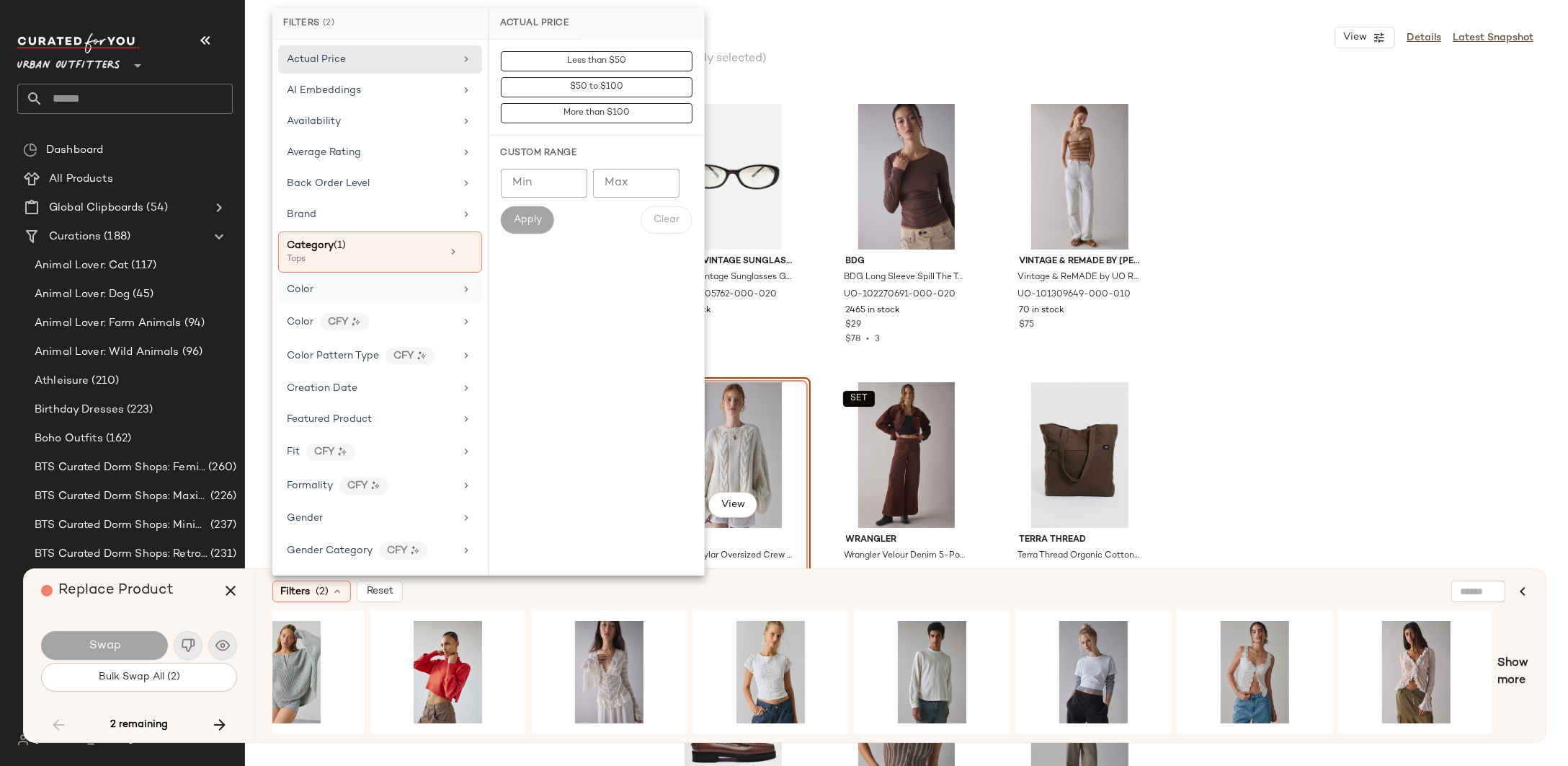
click at [384, 288] on div "Color" at bounding box center [371, 289] width 168 height 15
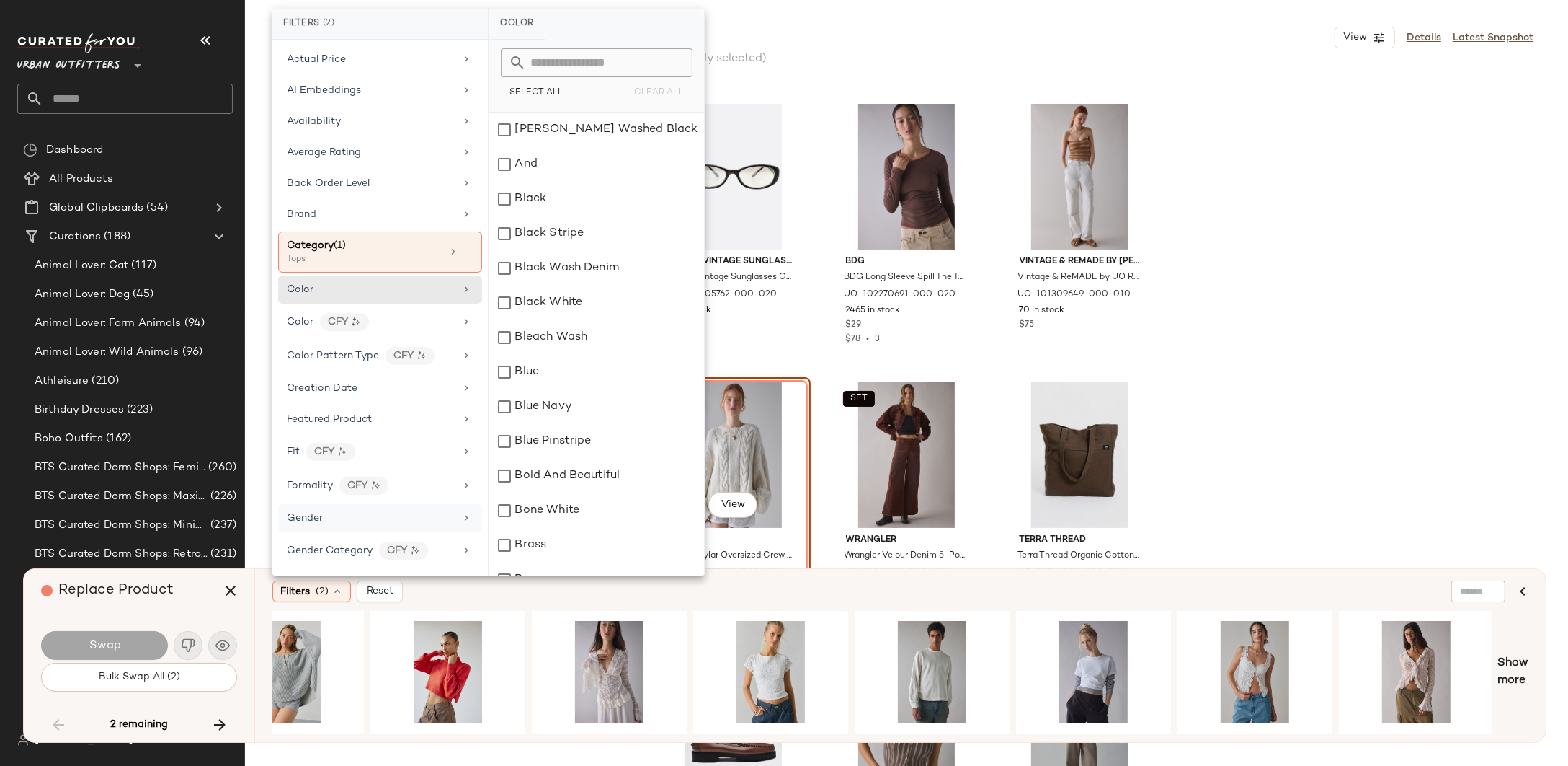
click at [343, 510] on div "Gender" at bounding box center [371, 518] width 168 height 15
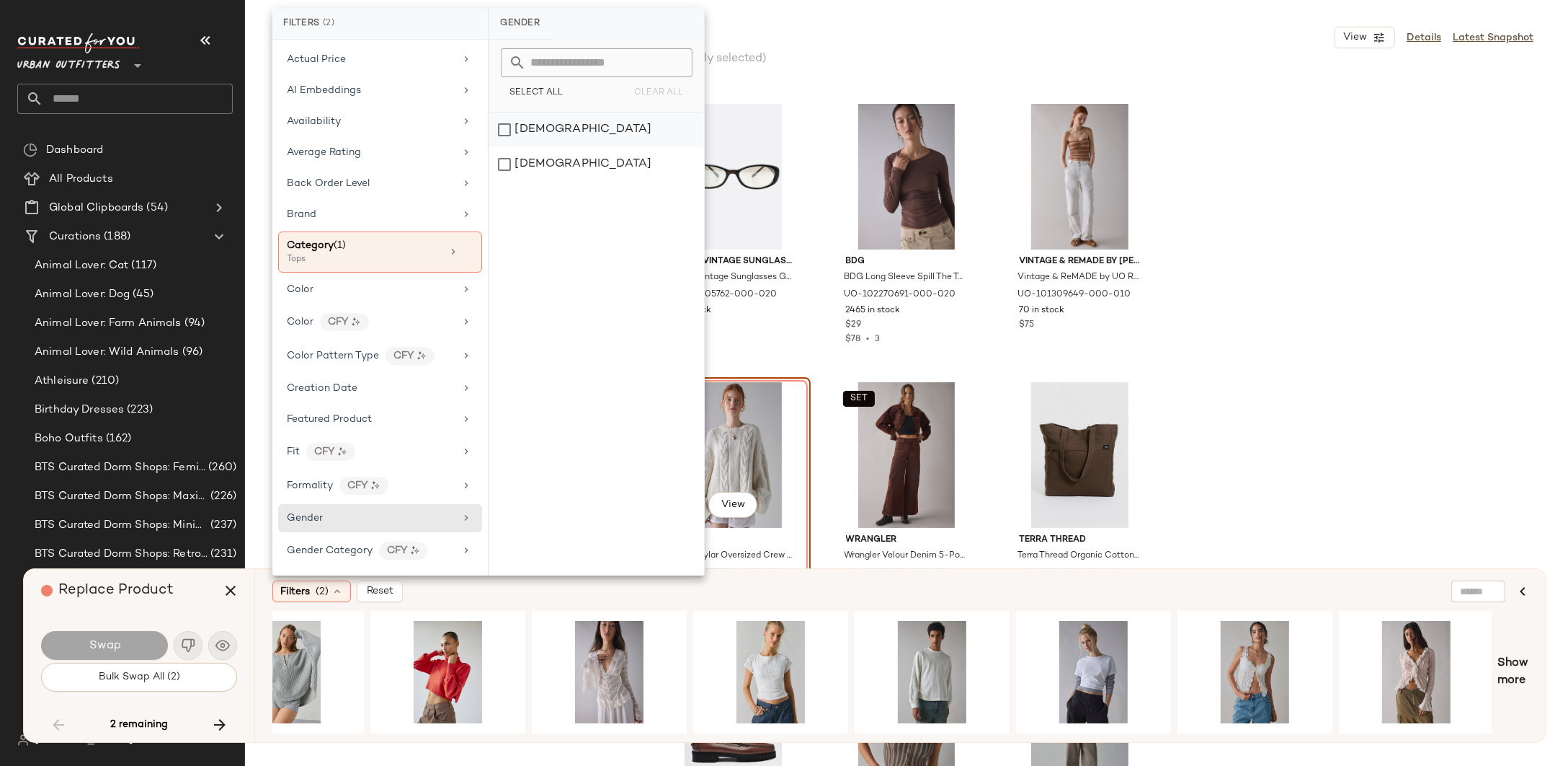
click at [602, 131] on div "female" at bounding box center [597, 130] width 215 height 35
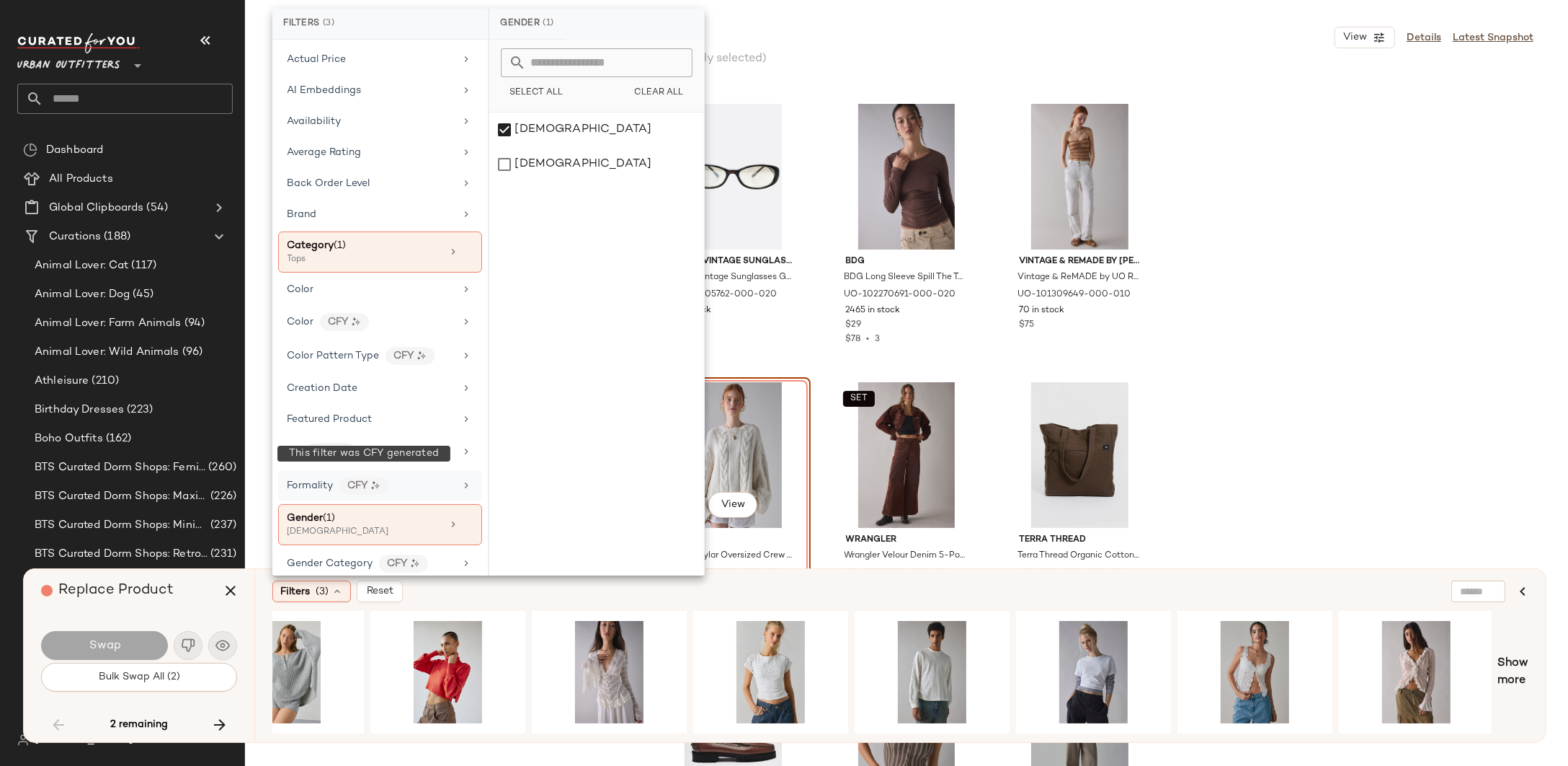
click at [375, 481] on img at bounding box center [375, 485] width 8 height 8
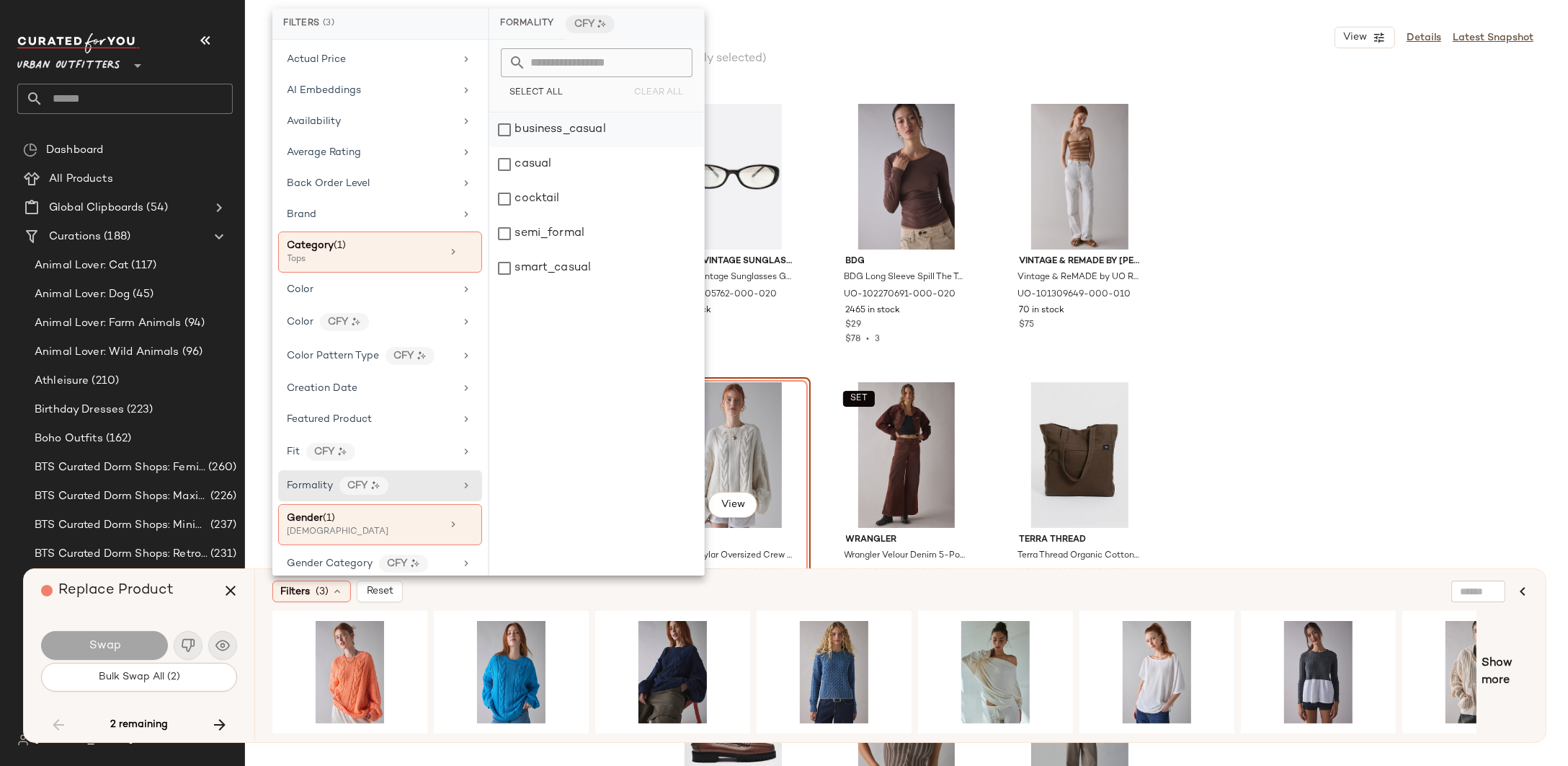
click at [636, 135] on div "business_casual" at bounding box center [597, 130] width 215 height 35
click at [634, 160] on div "casual" at bounding box center [597, 164] width 215 height 35
click at [591, 264] on div "smart_casual" at bounding box center [597, 268] width 215 height 35
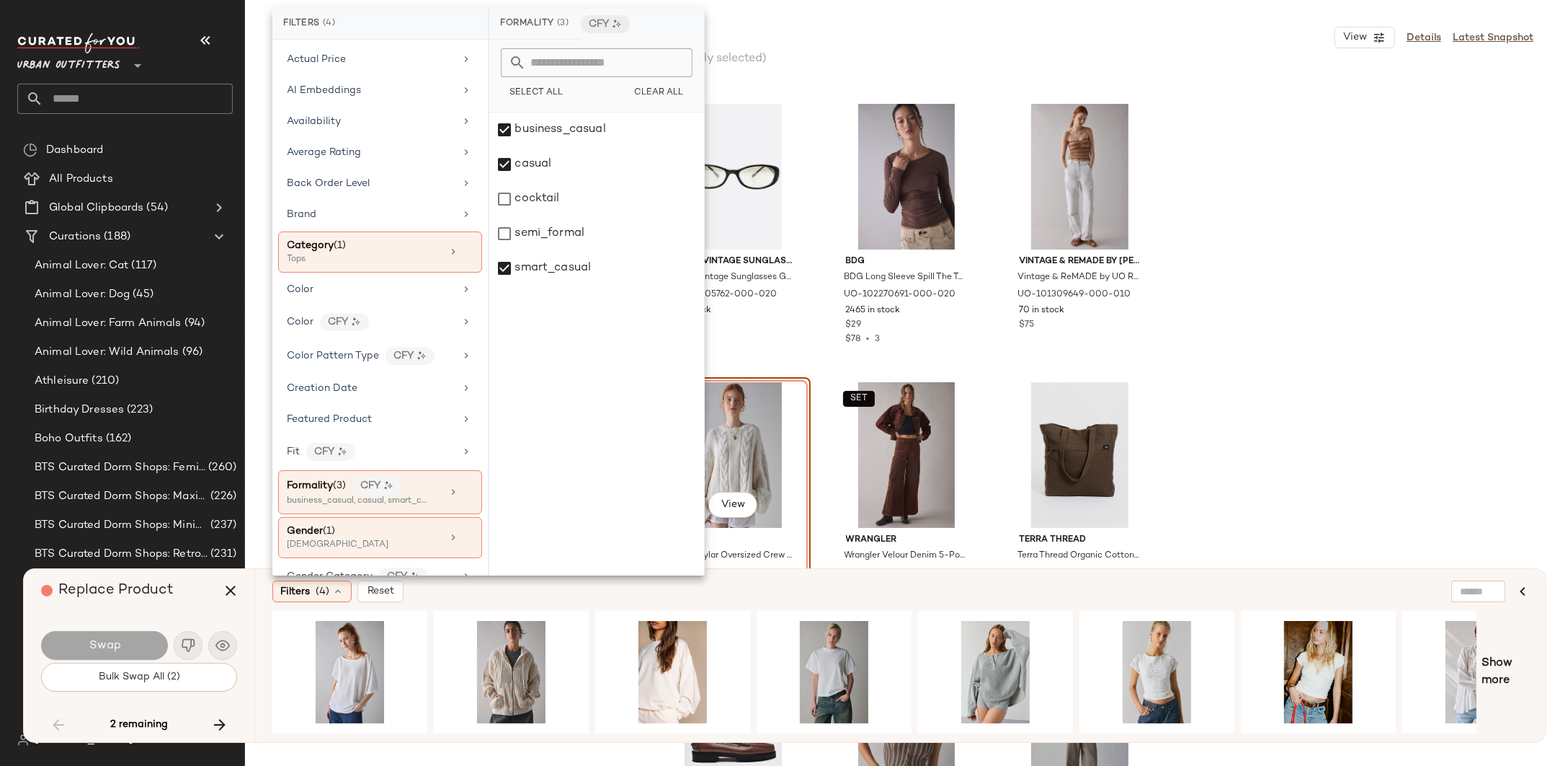
click at [700, 594] on div "Filters (4) Reset" at bounding box center [830, 591] width 1116 height 21
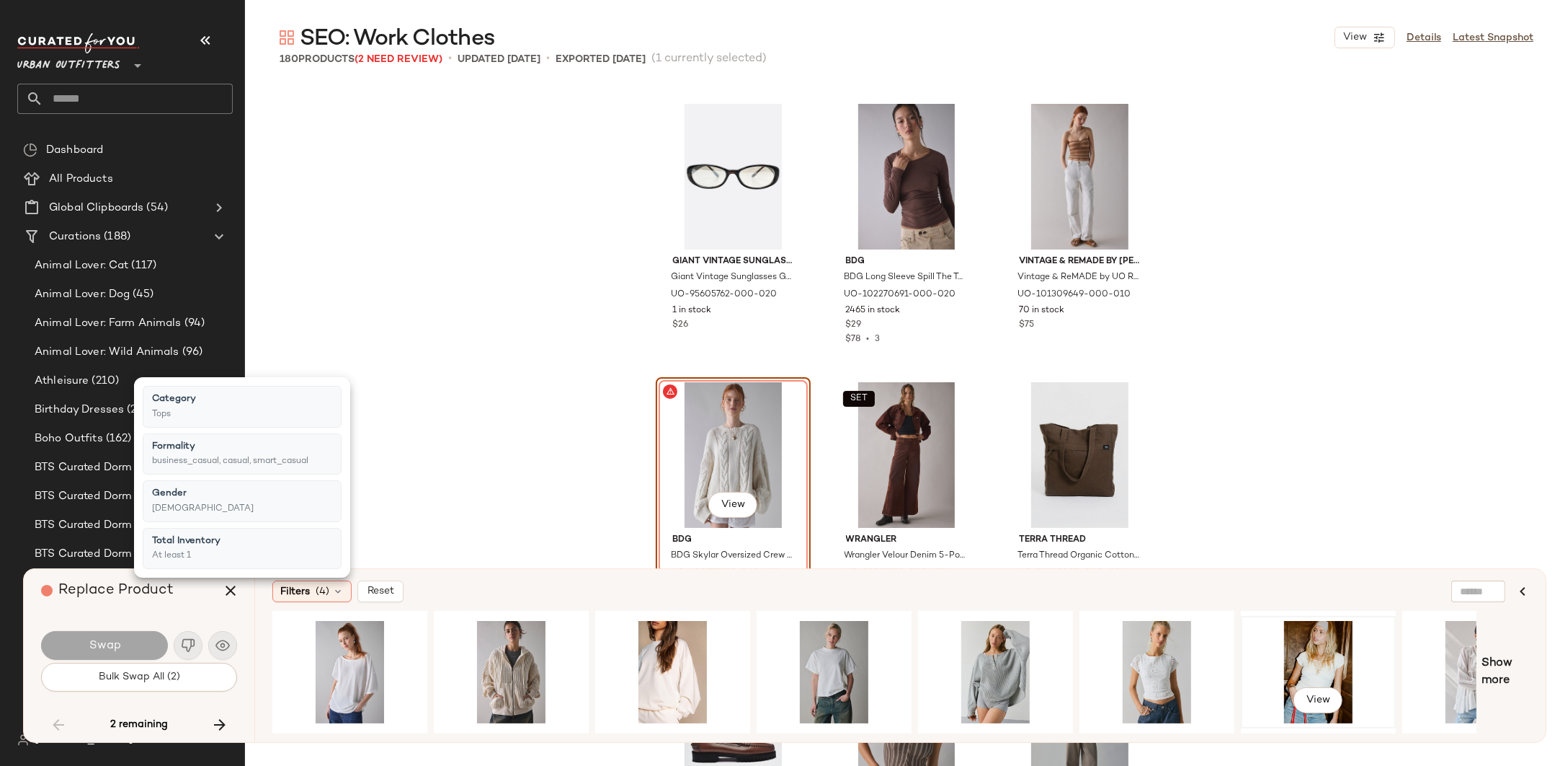
drag, startPoint x: 973, startPoint y: 723, endPoint x: 1268, endPoint y: 715, distance: 295.1
click at [1268, 715] on div "View" at bounding box center [875, 672] width 1204 height 123
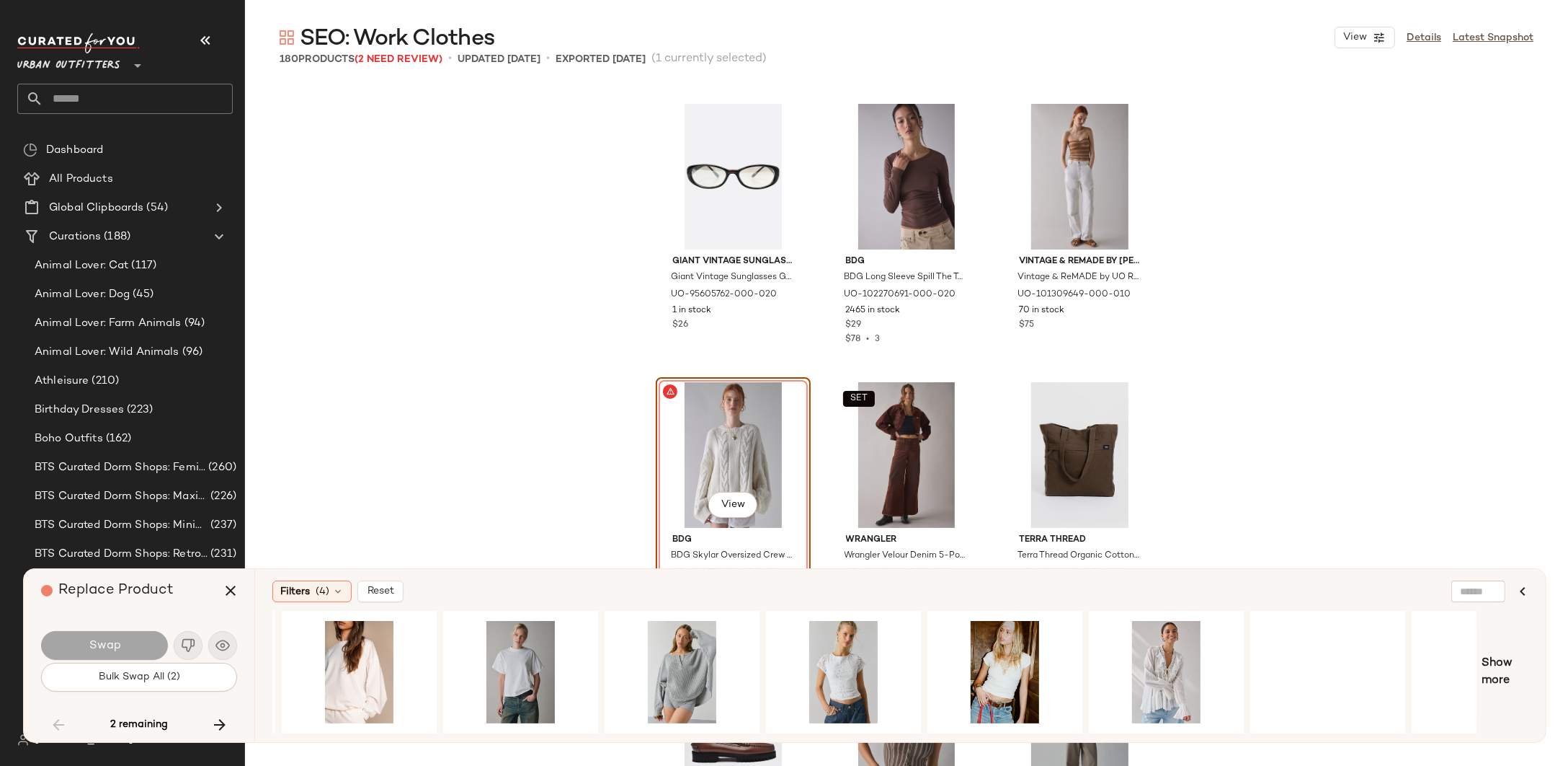
scroll to position [0, 402]
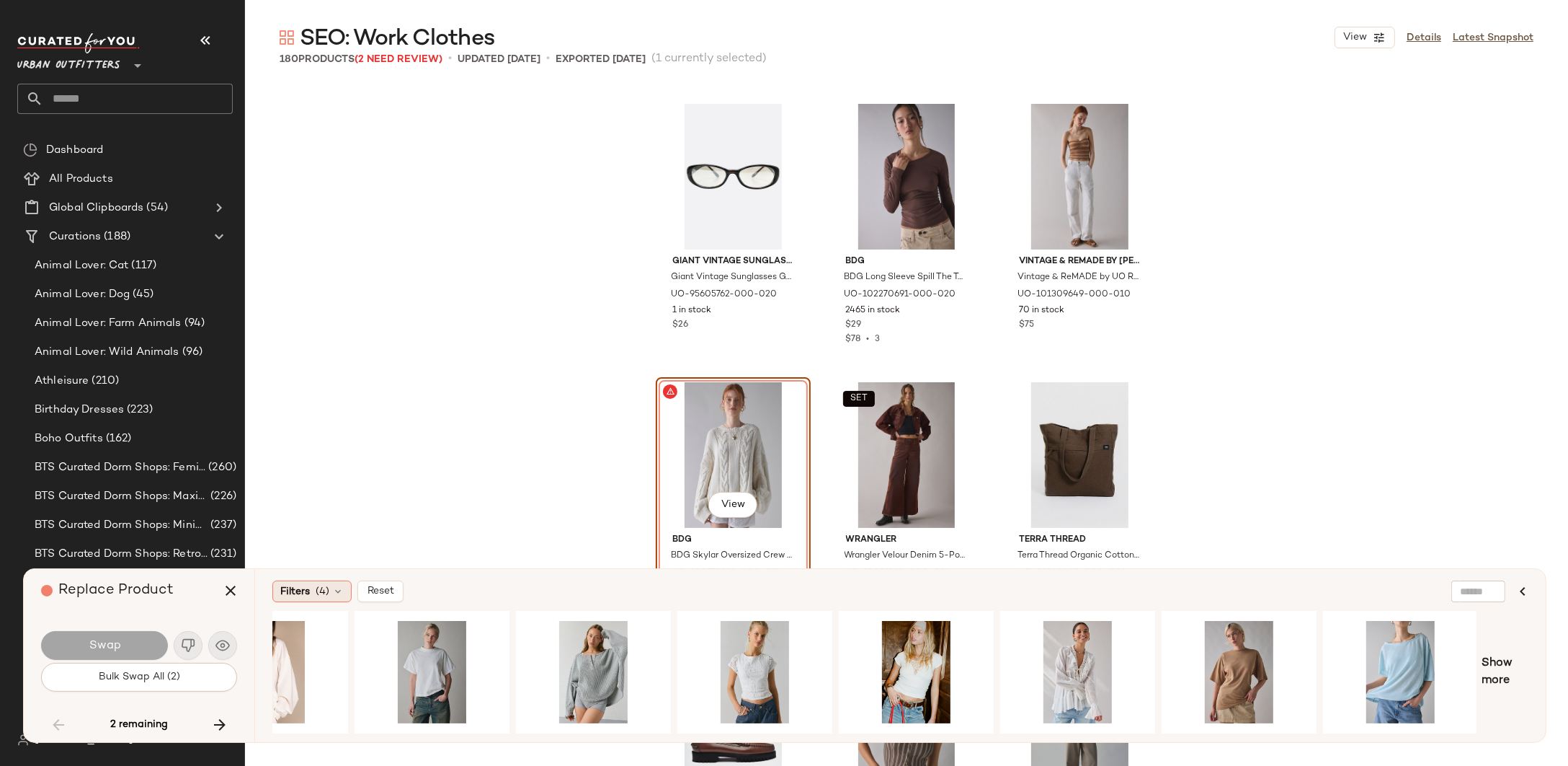
click at [313, 601] on div "Filters (4)" at bounding box center [311, 591] width 79 height 21
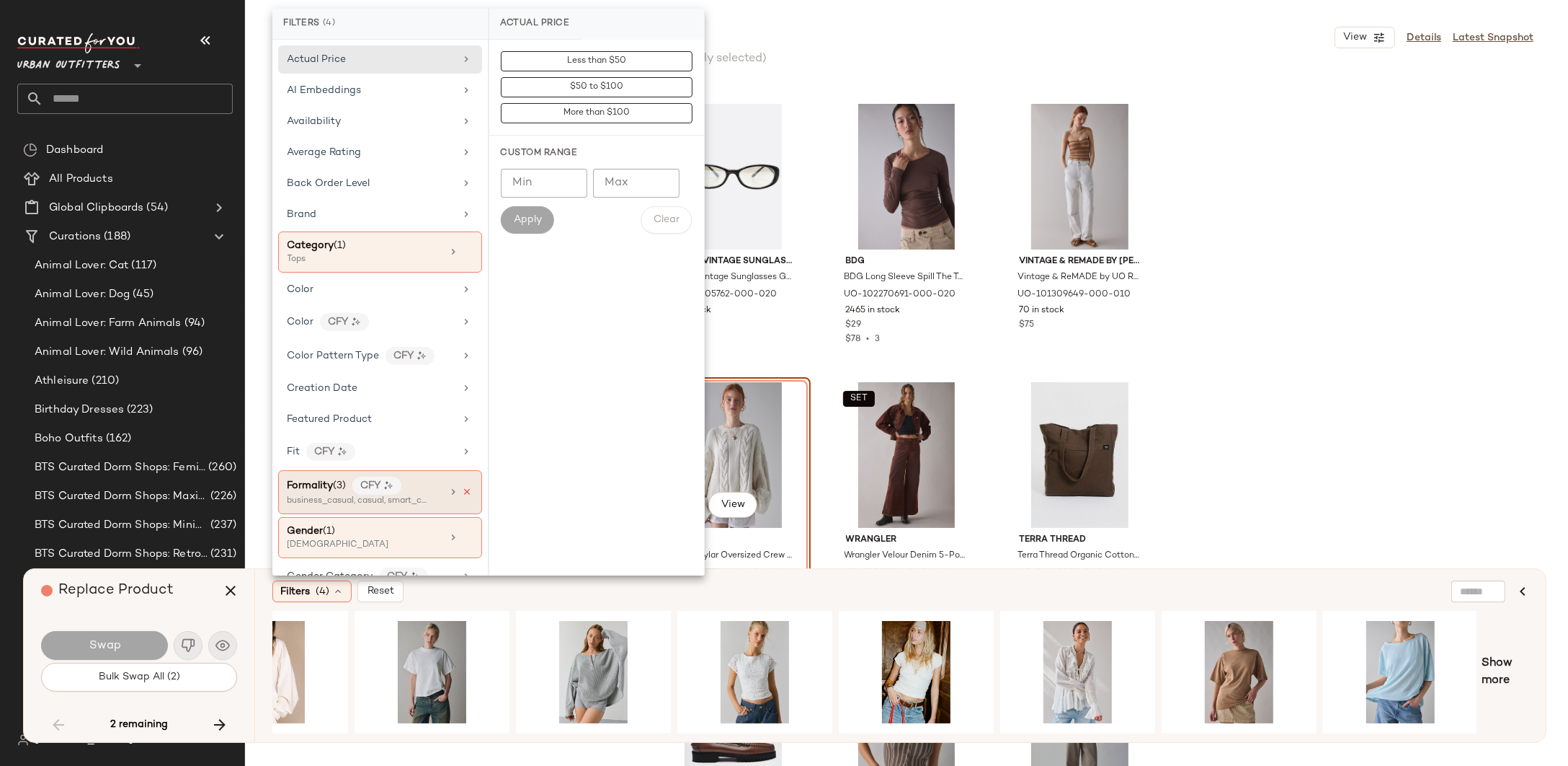
click at [463, 487] on icon at bounding box center [467, 491] width 10 height 10
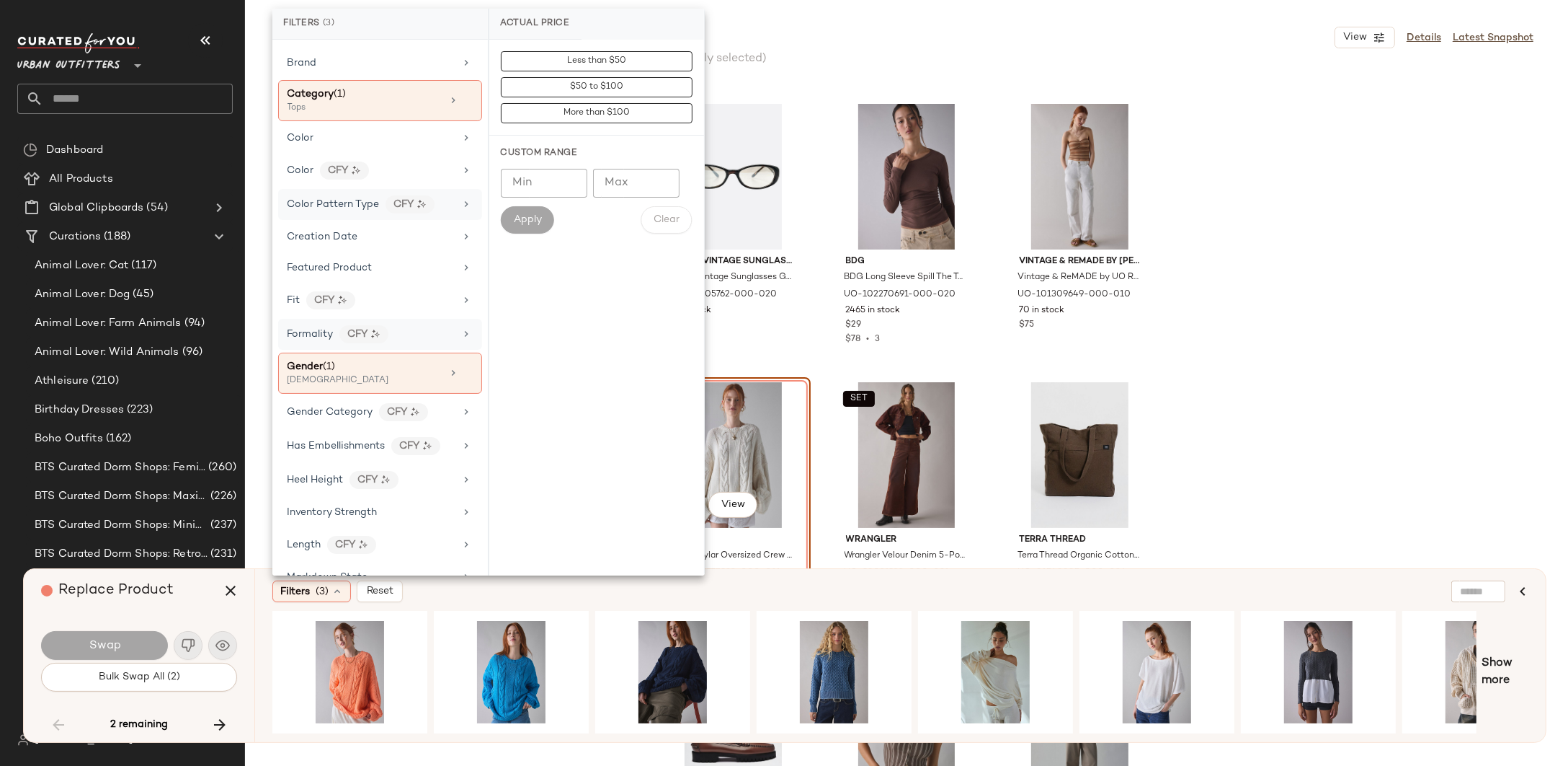
scroll to position [103, 0]
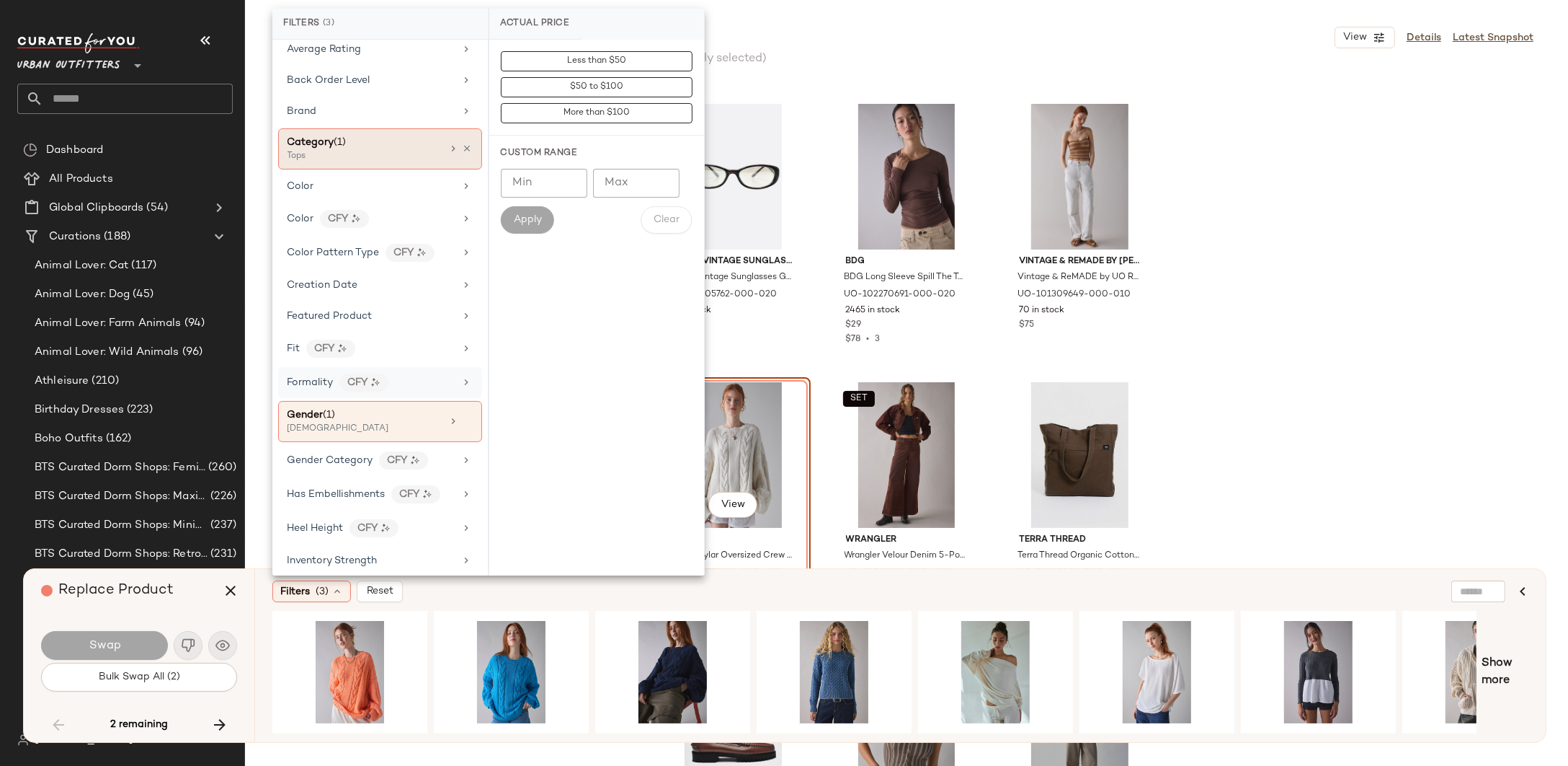
click at [400, 150] on div "Tops" at bounding box center [360, 156] width 144 height 13
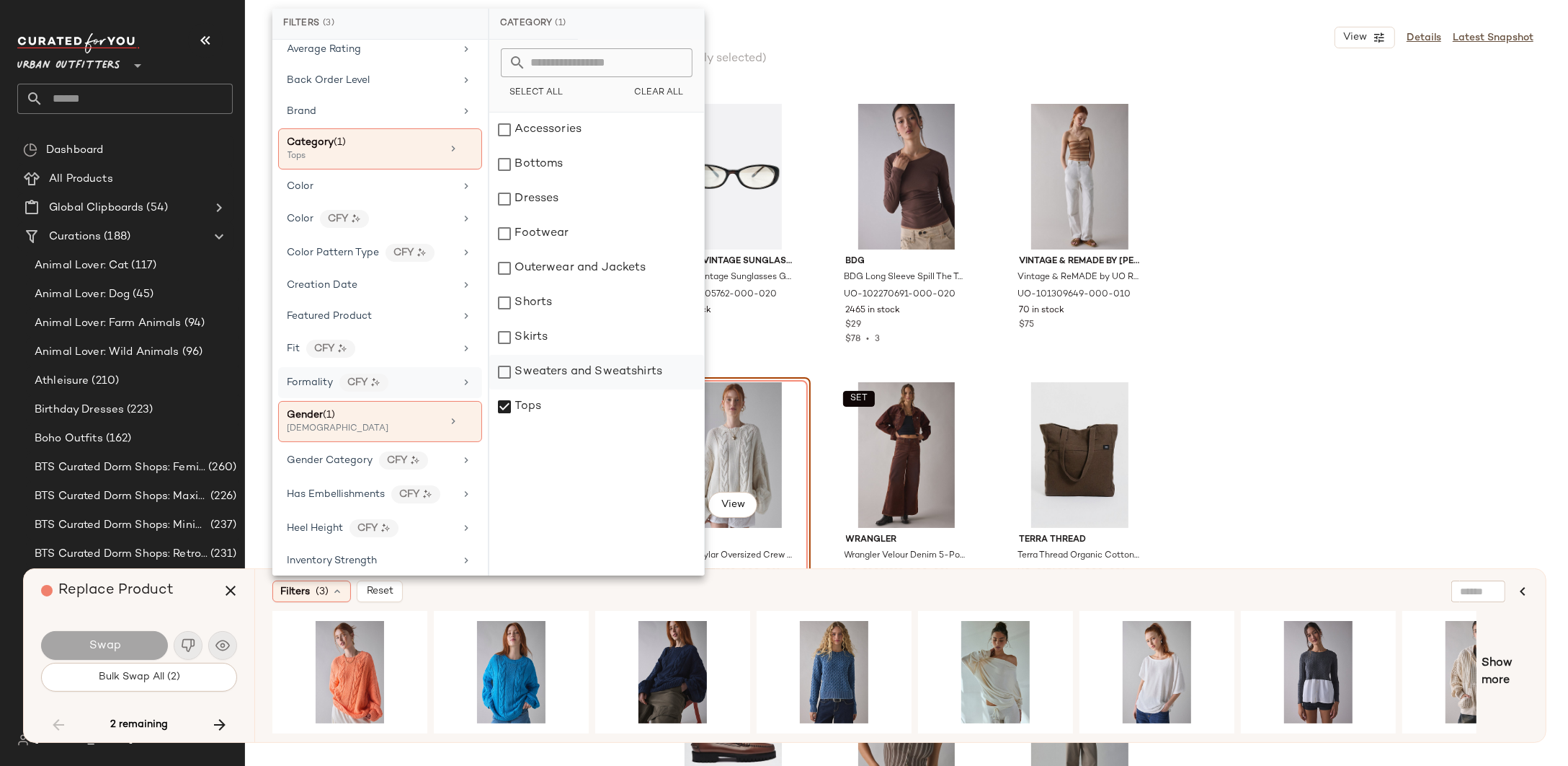
click at [593, 378] on div "Sweaters and Sweatshirts" at bounding box center [597, 371] width 215 height 35
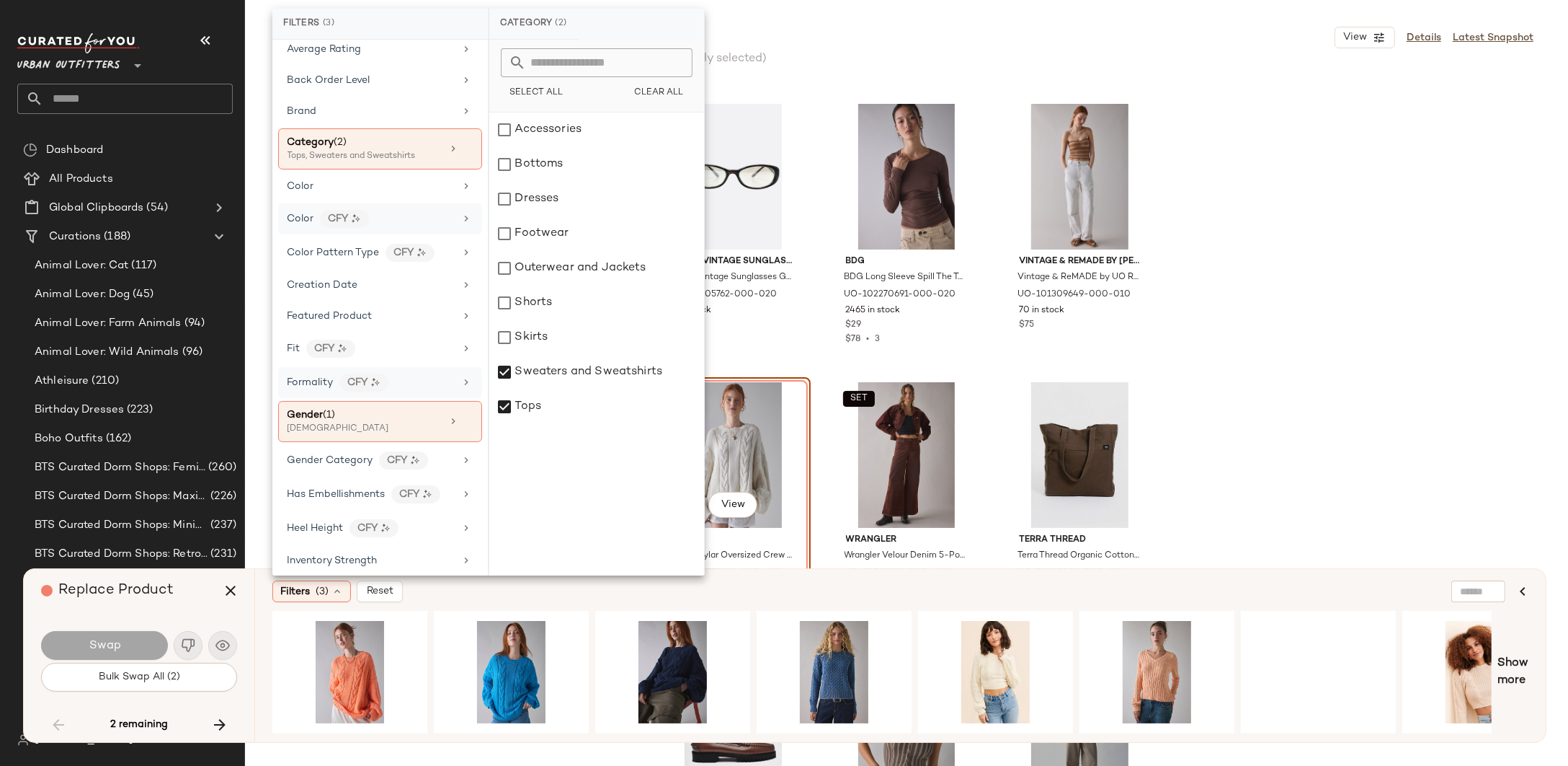
click at [370, 210] on div "Color CFY" at bounding box center [371, 218] width 168 height 18
click at [545, 233] on div "brown" at bounding box center [597, 233] width 215 height 35
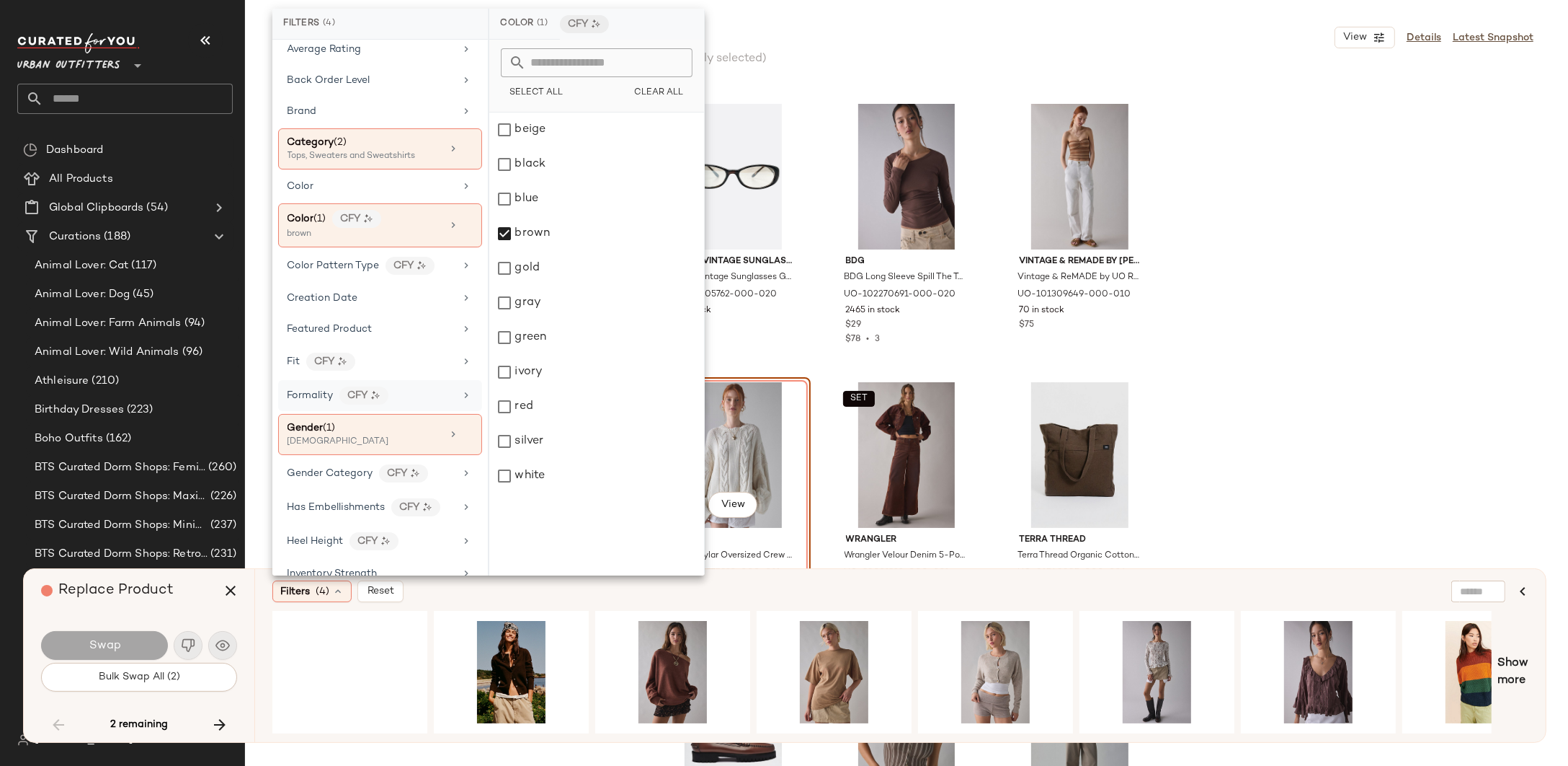
click at [908, 580] on div "Filters (4) Reset" at bounding box center [830, 591] width 1116 height 21
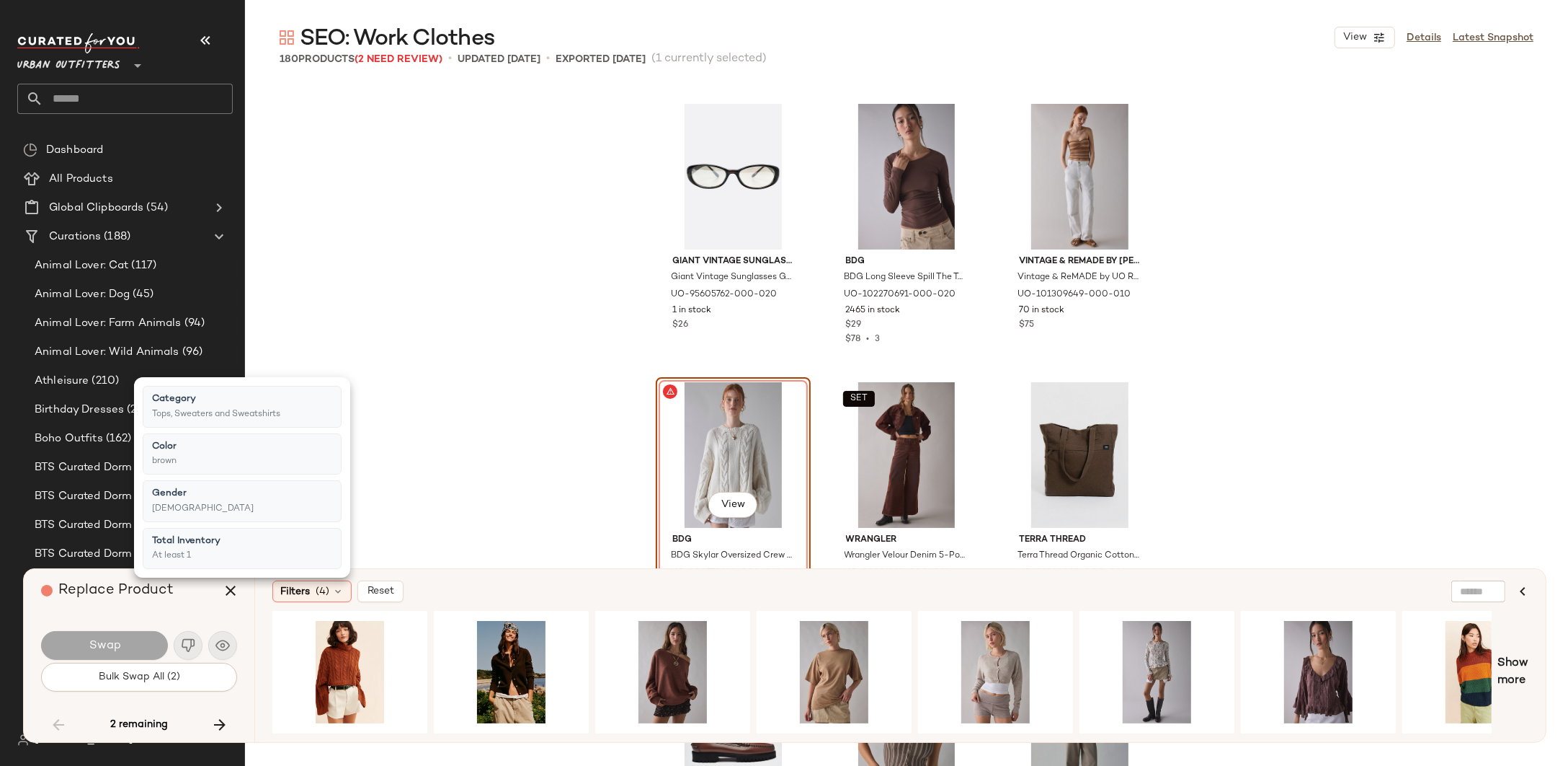
click at [908, 580] on div "Filters (4) Reset" at bounding box center [830, 591] width 1116 height 21
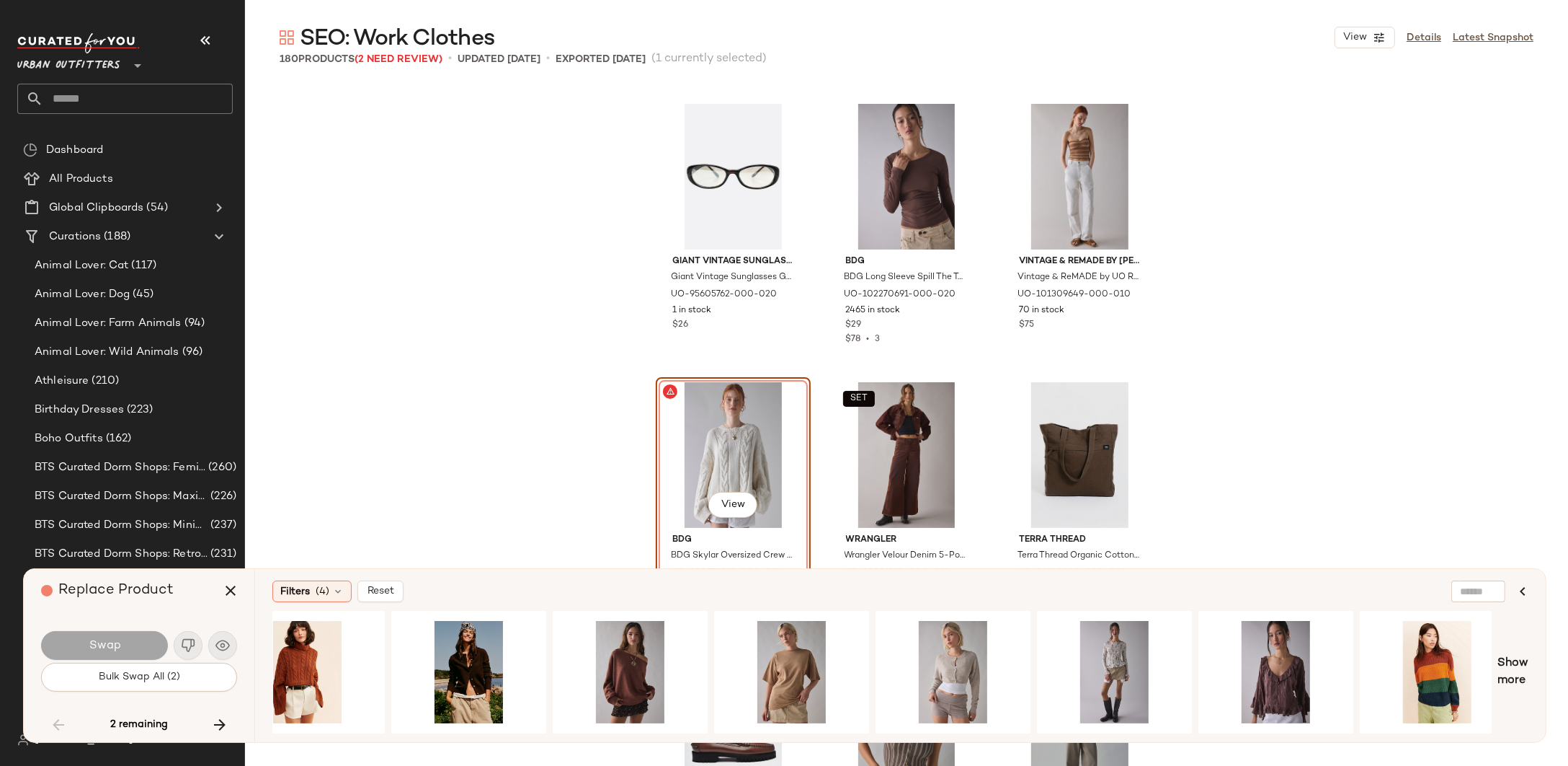
scroll to position [0, 0]
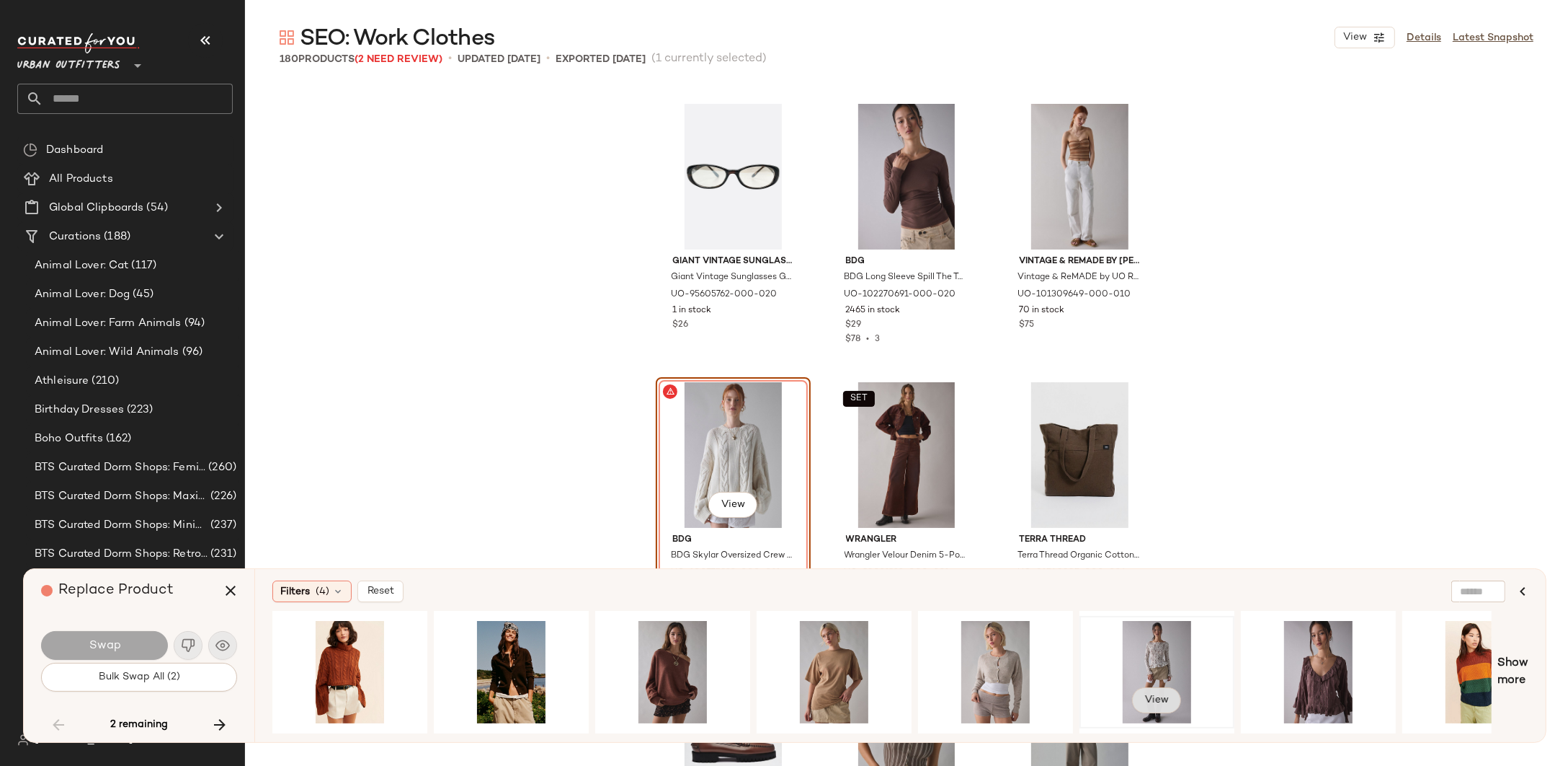
click at [1158, 690] on button "View" at bounding box center [1157, 700] width 49 height 26
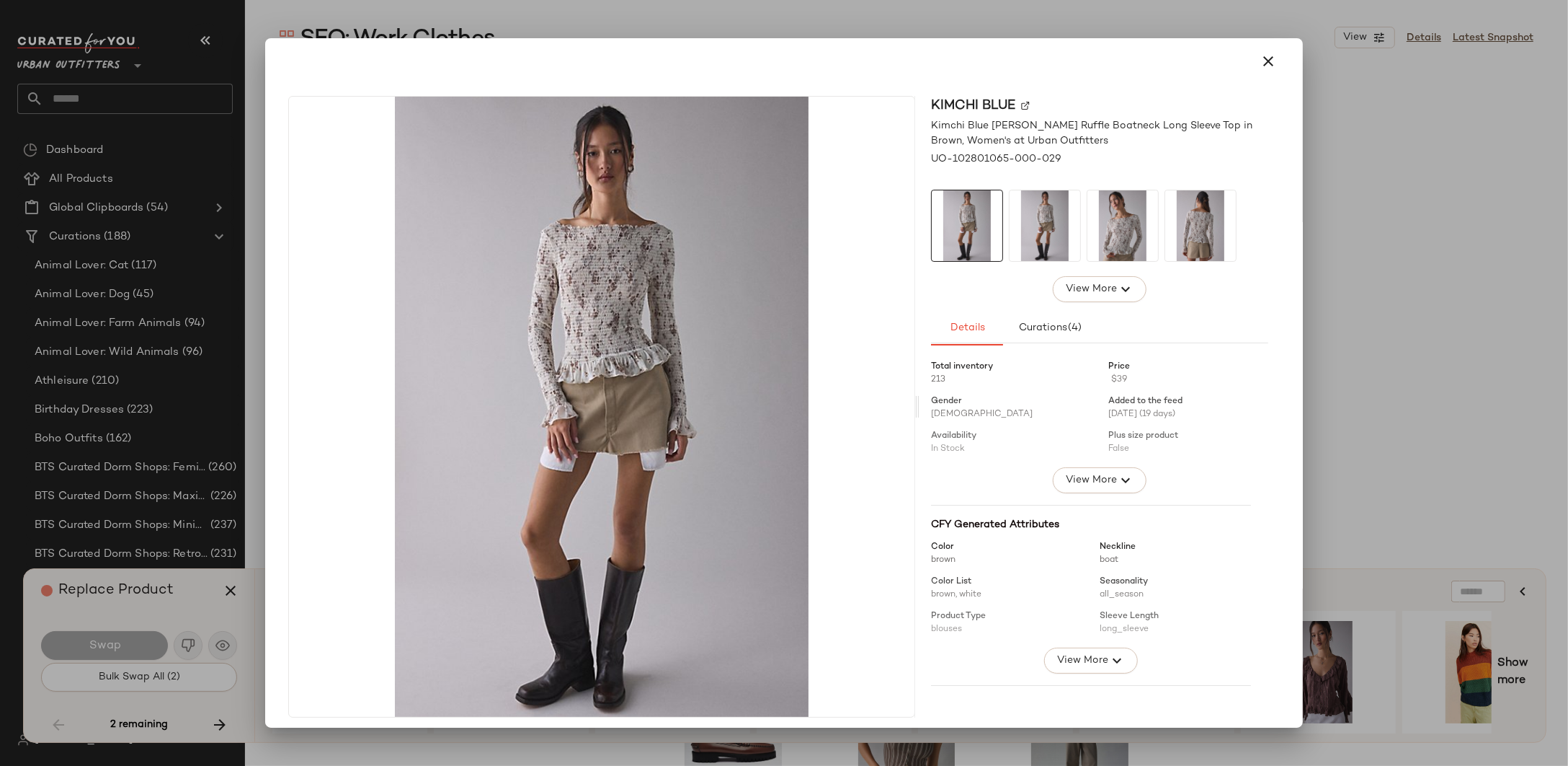
click at [1043, 193] on img at bounding box center [1045, 226] width 71 height 71
click at [1108, 229] on img at bounding box center [1123, 226] width 71 height 71
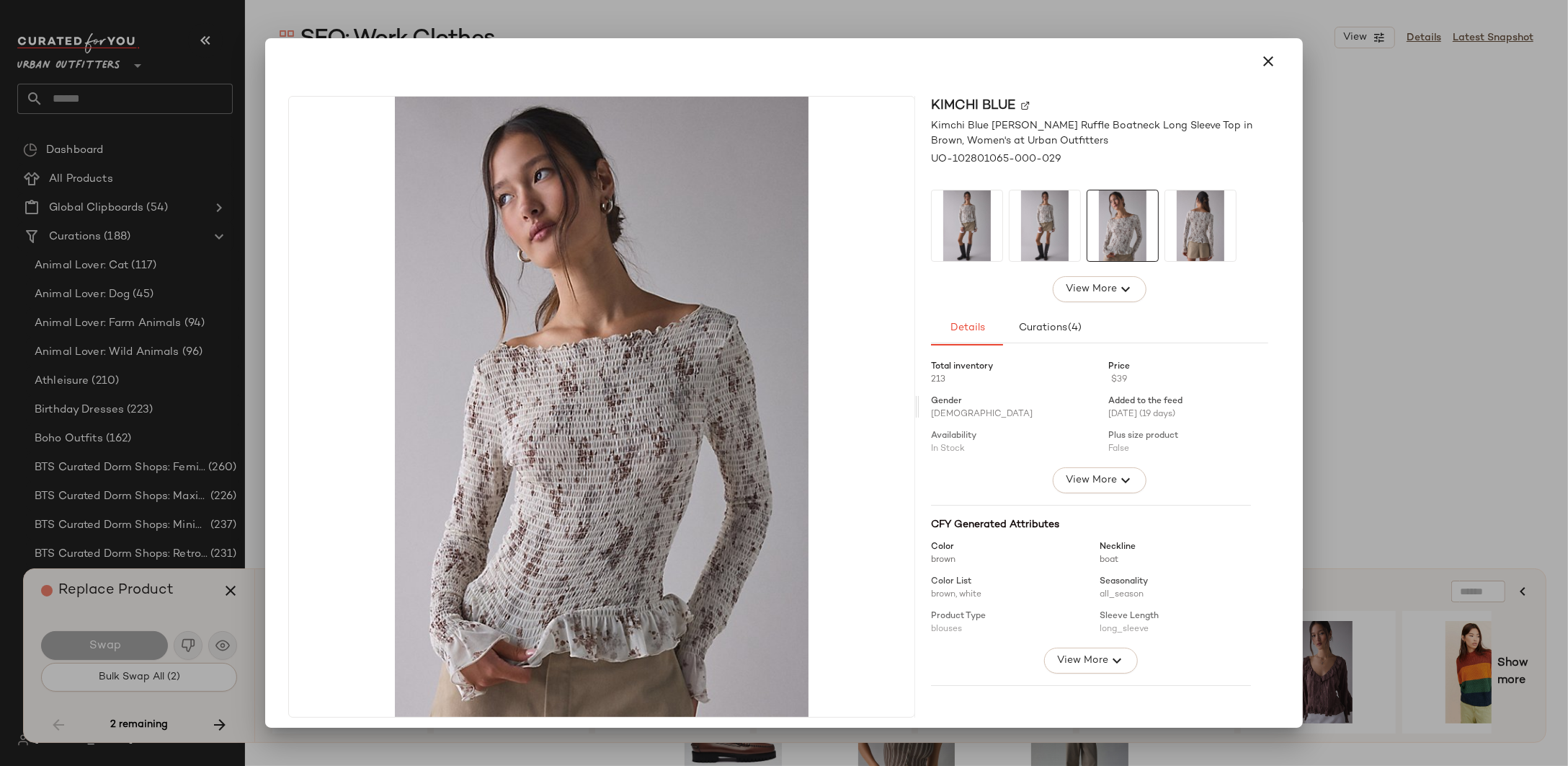
click at [1171, 231] on img at bounding box center [1201, 226] width 71 height 71
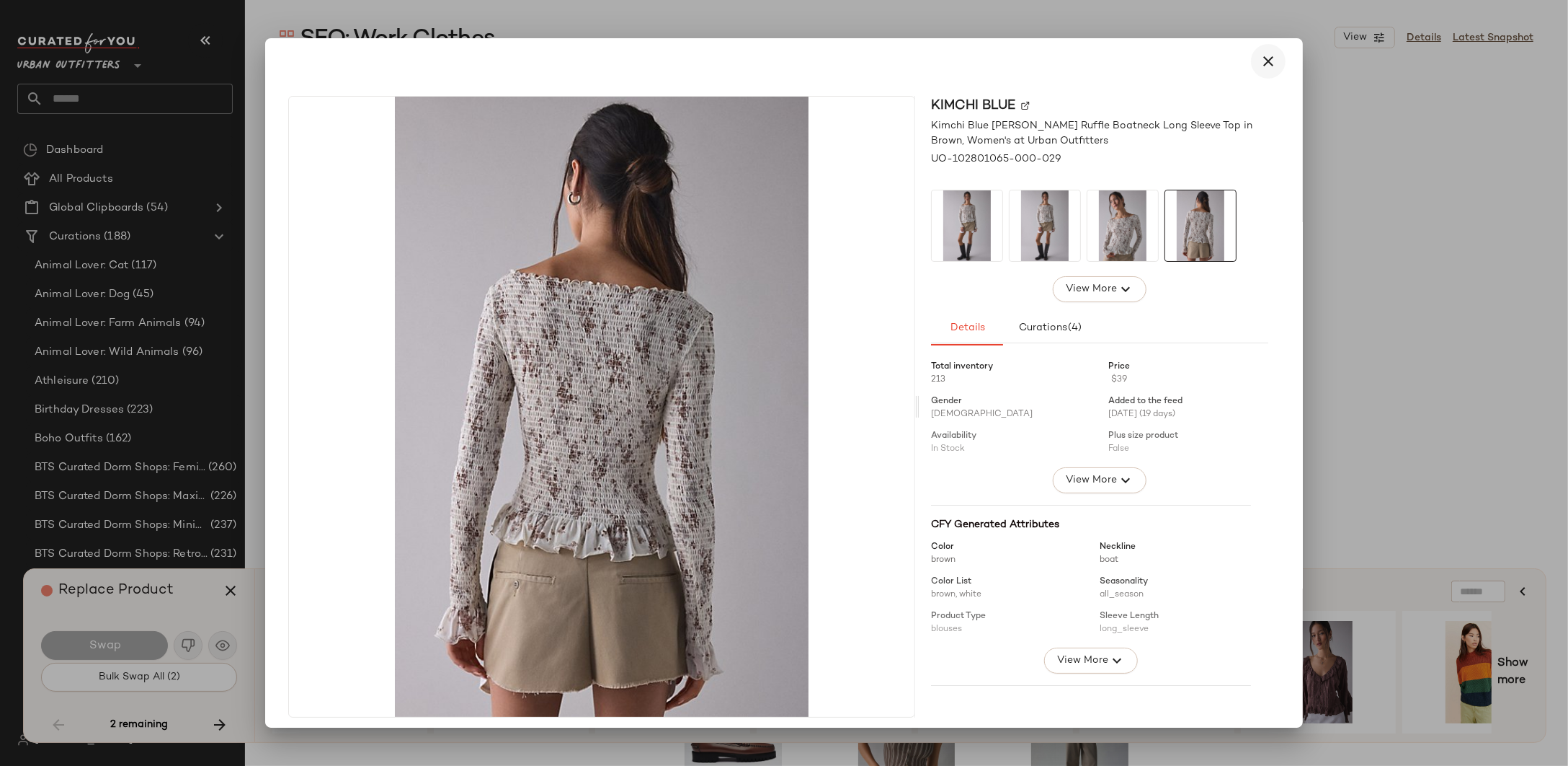
click at [1271, 59] on button "button" at bounding box center [1268, 61] width 35 height 35
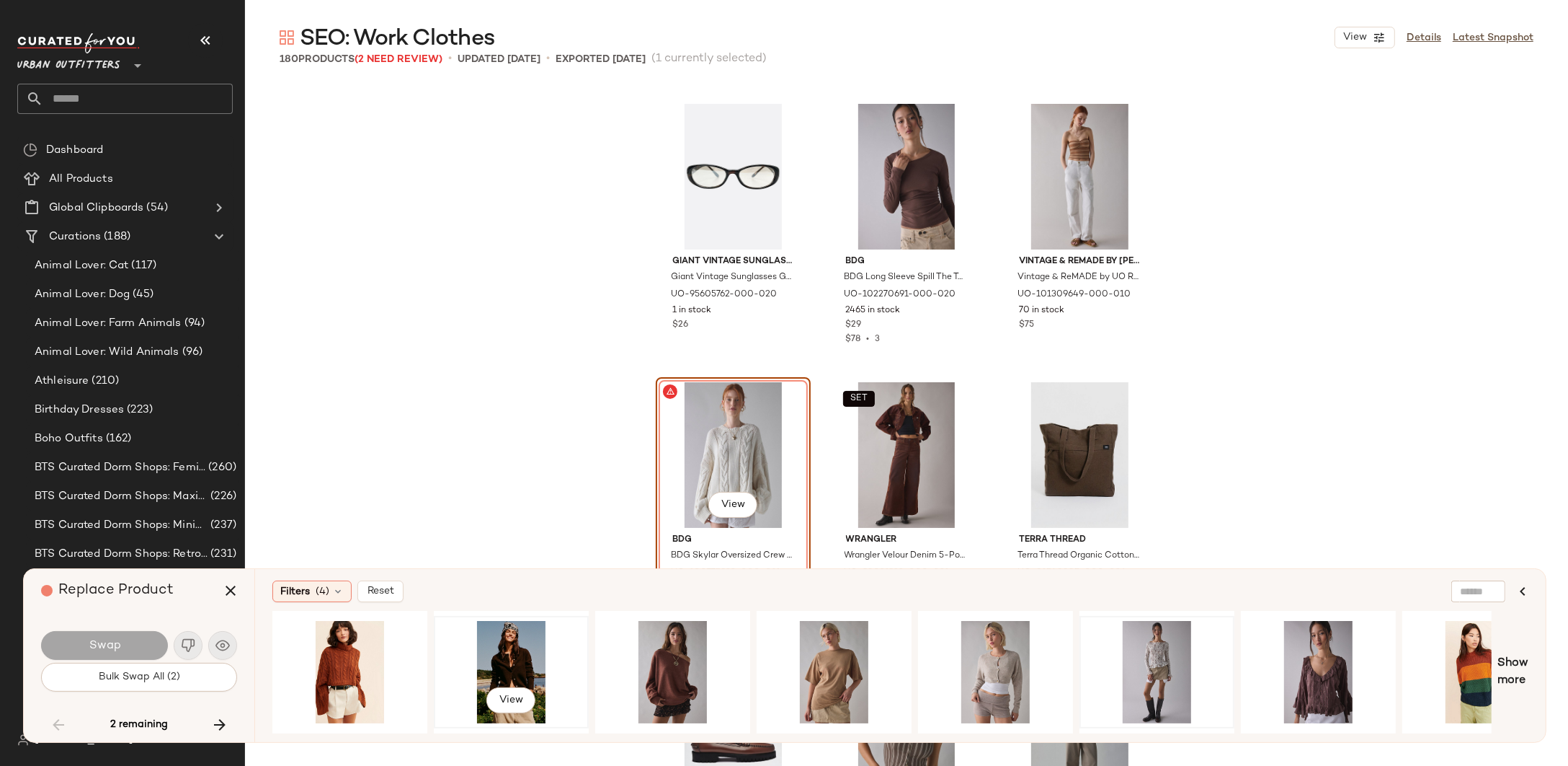
click at [479, 657] on div "View" at bounding box center [511, 672] width 145 height 102
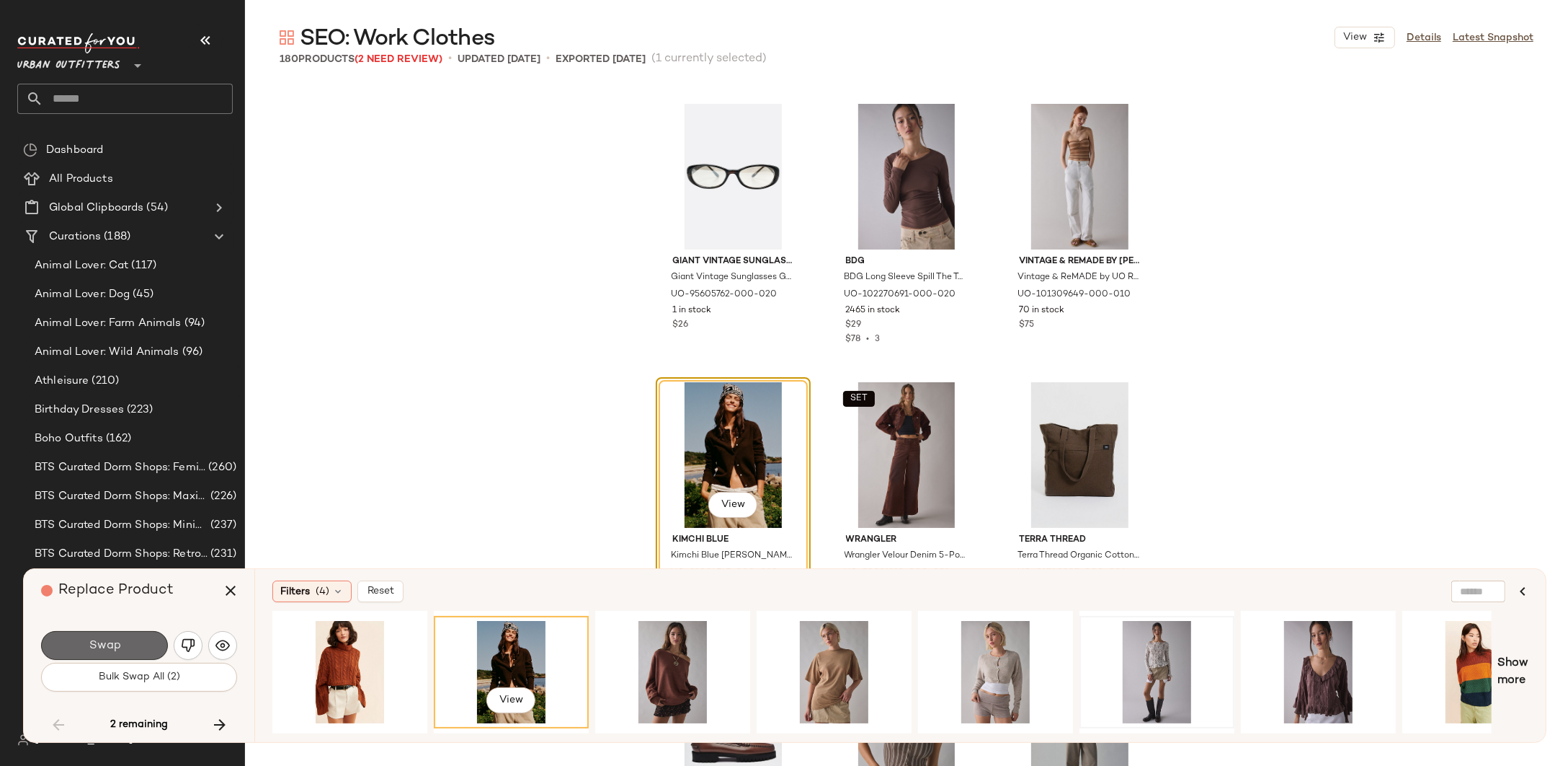
click at [110, 653] on button "Swap" at bounding box center [104, 645] width 127 height 29
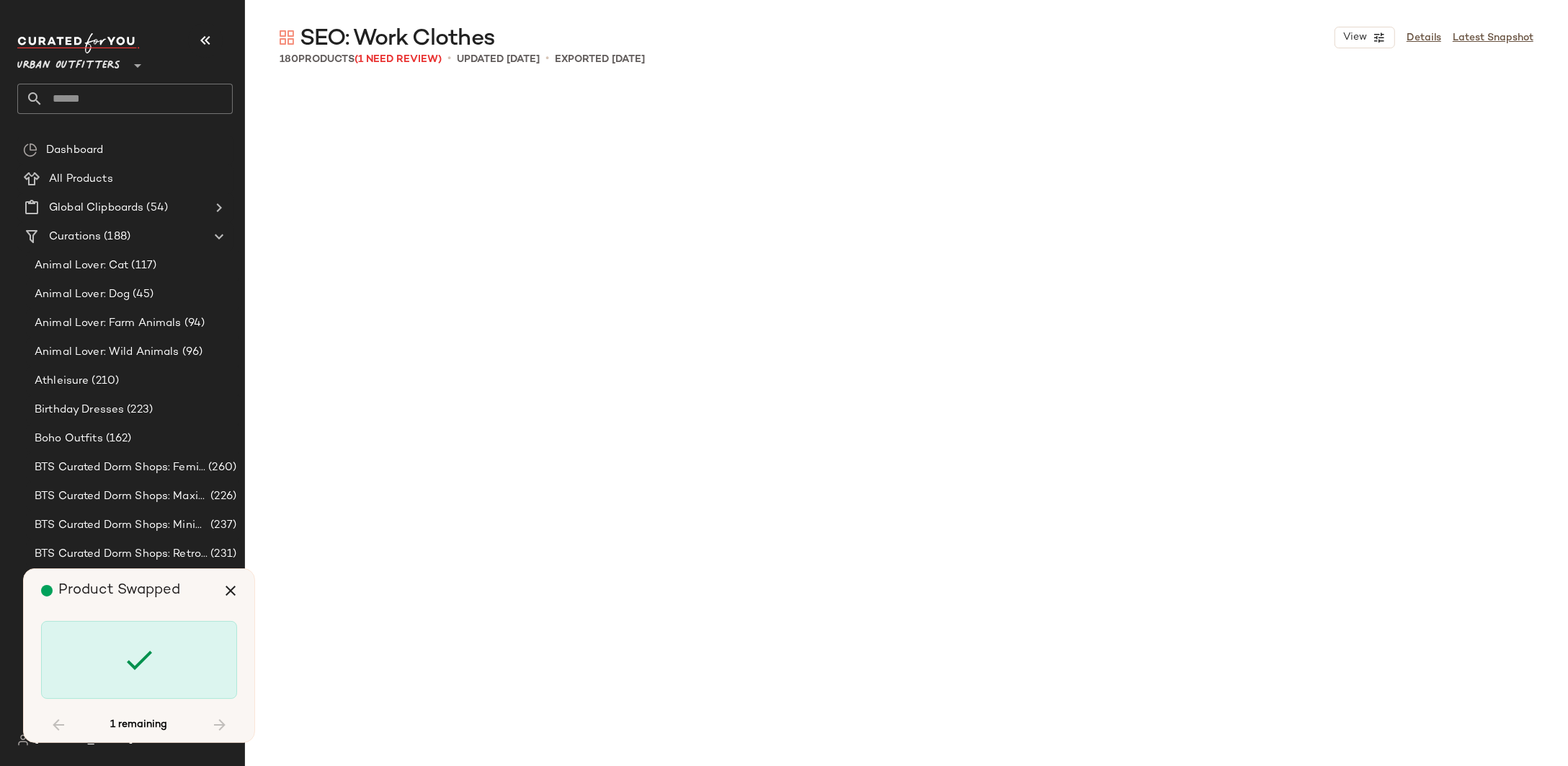
scroll to position [13638, 0]
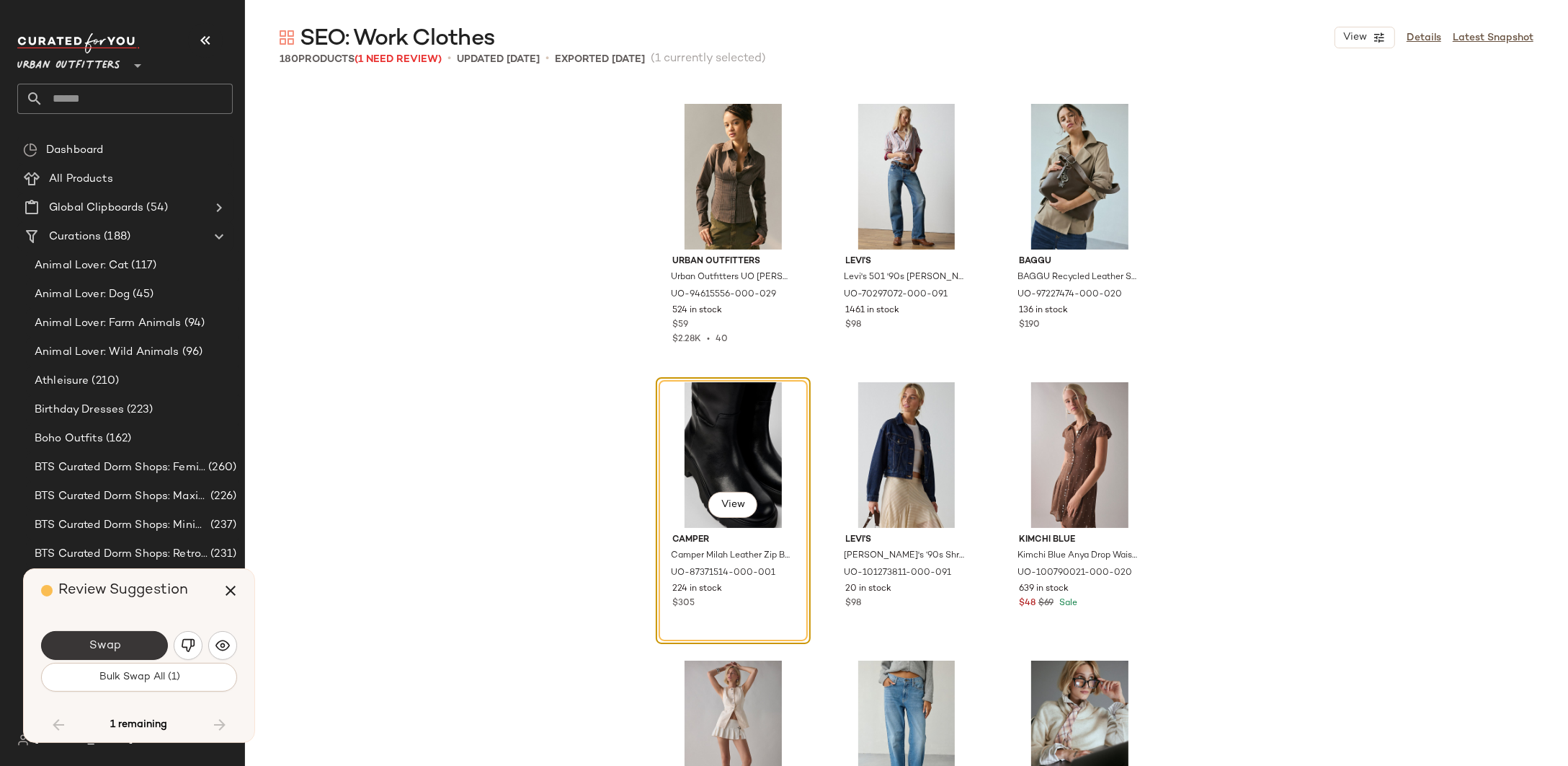
click at [90, 657] on button "Swap" at bounding box center [104, 645] width 127 height 29
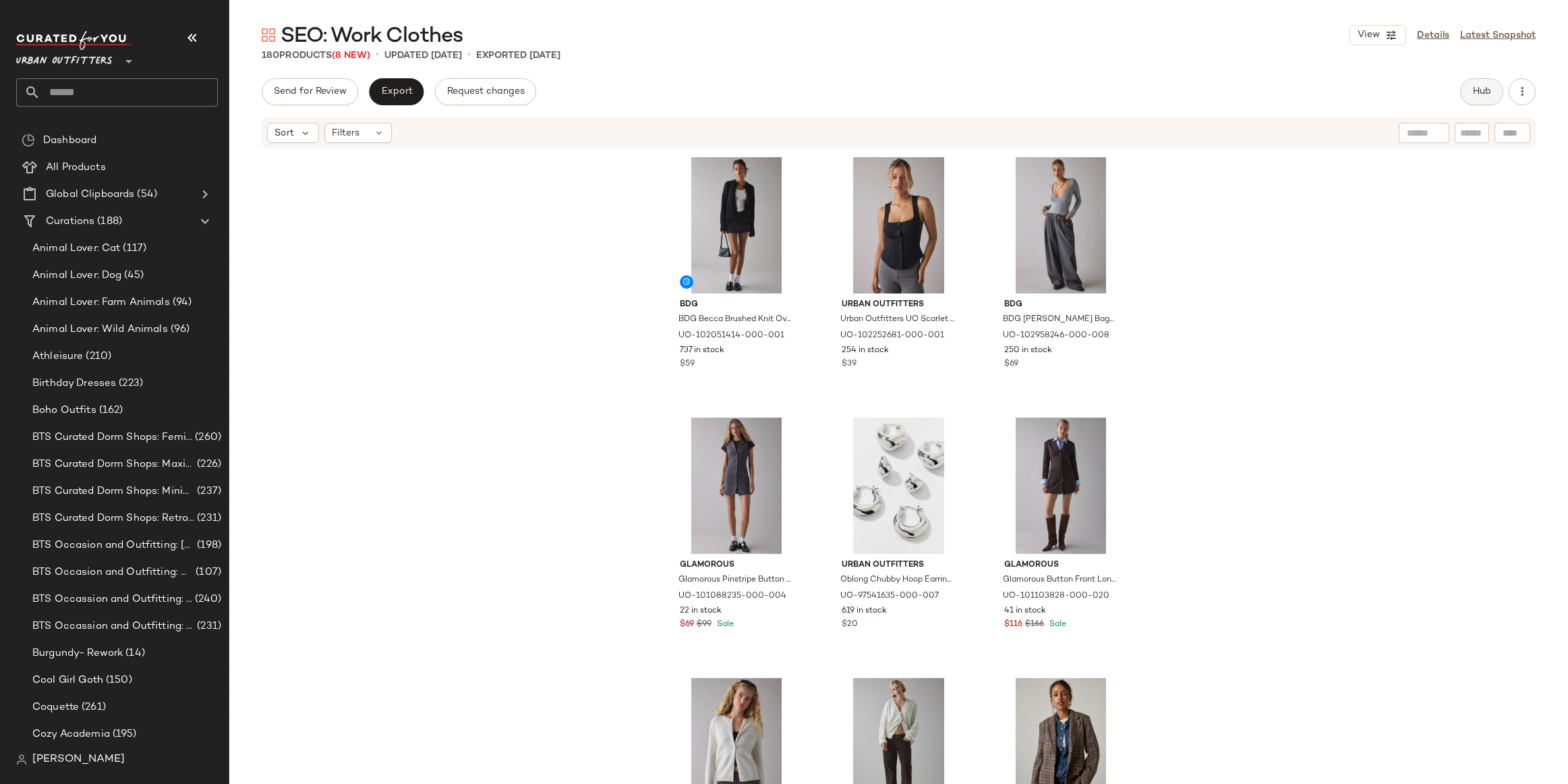
click at [1495, 95] on button "Hub" at bounding box center [1482, 92] width 43 height 27
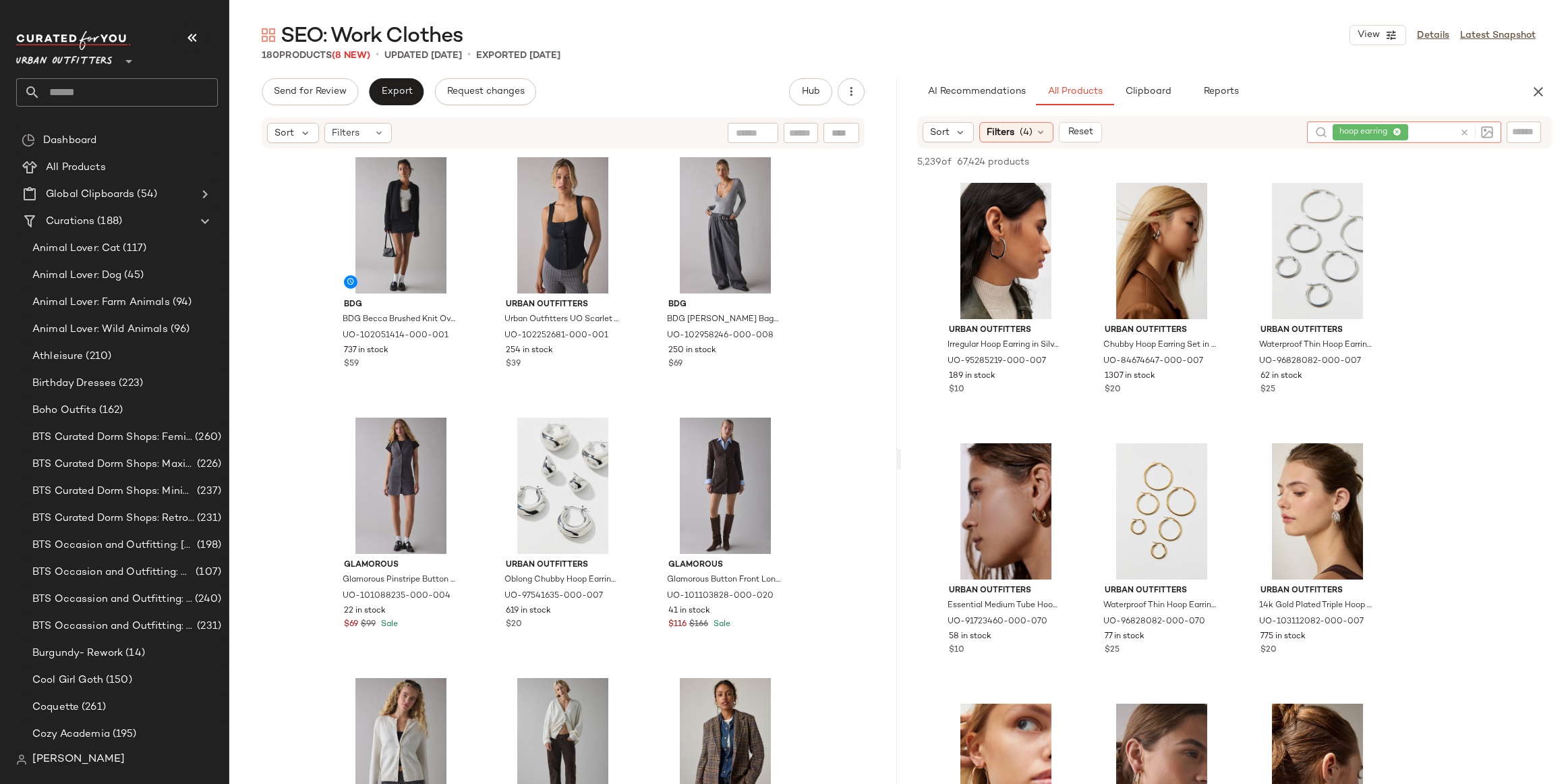
click at [1460, 128] on icon at bounding box center [1465, 133] width 10 height 10
click at [1023, 137] on span "(4)" at bounding box center [1027, 132] width 13 height 14
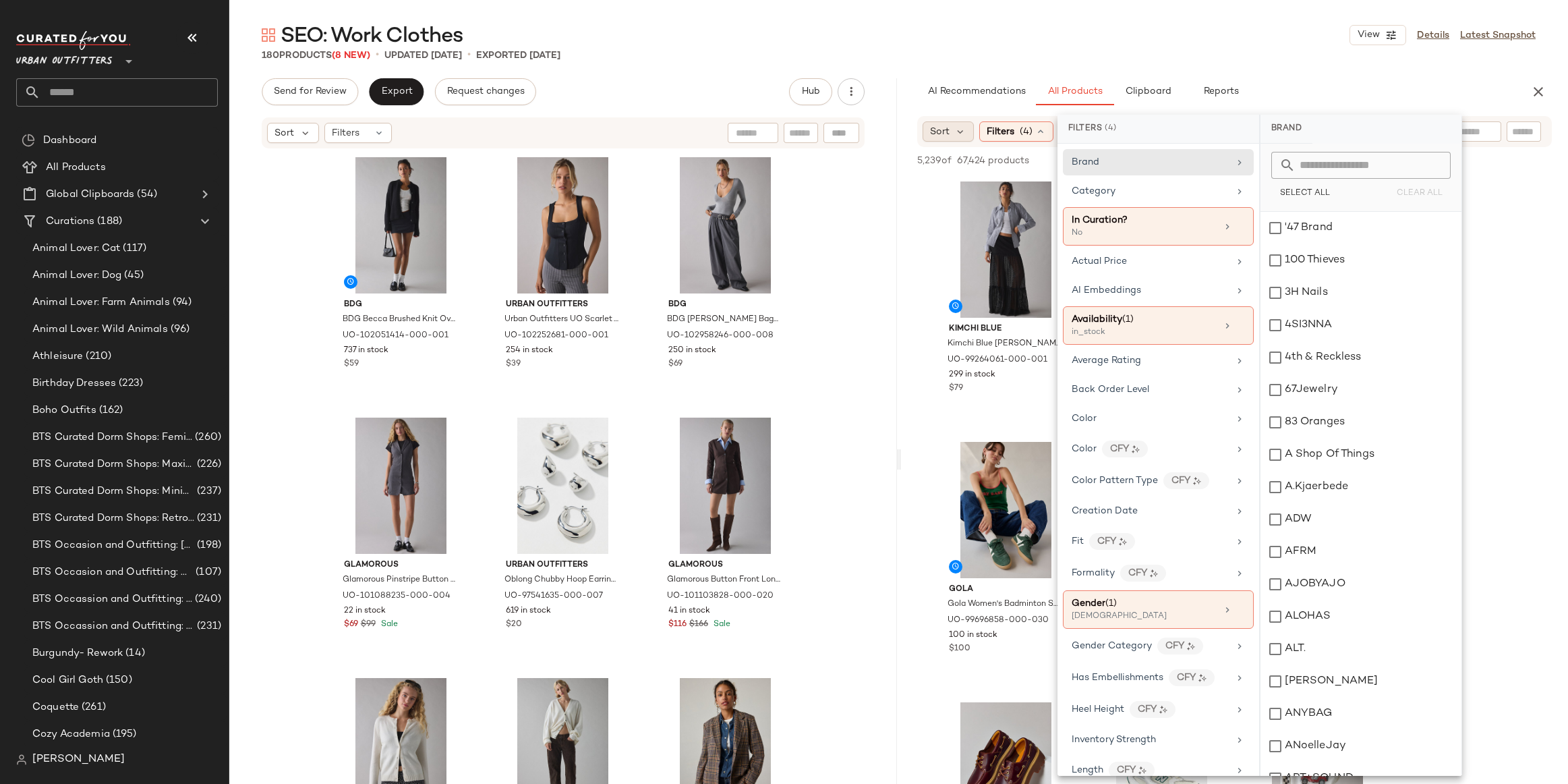
click at [941, 138] on span "Sort" at bounding box center [940, 132] width 19 height 14
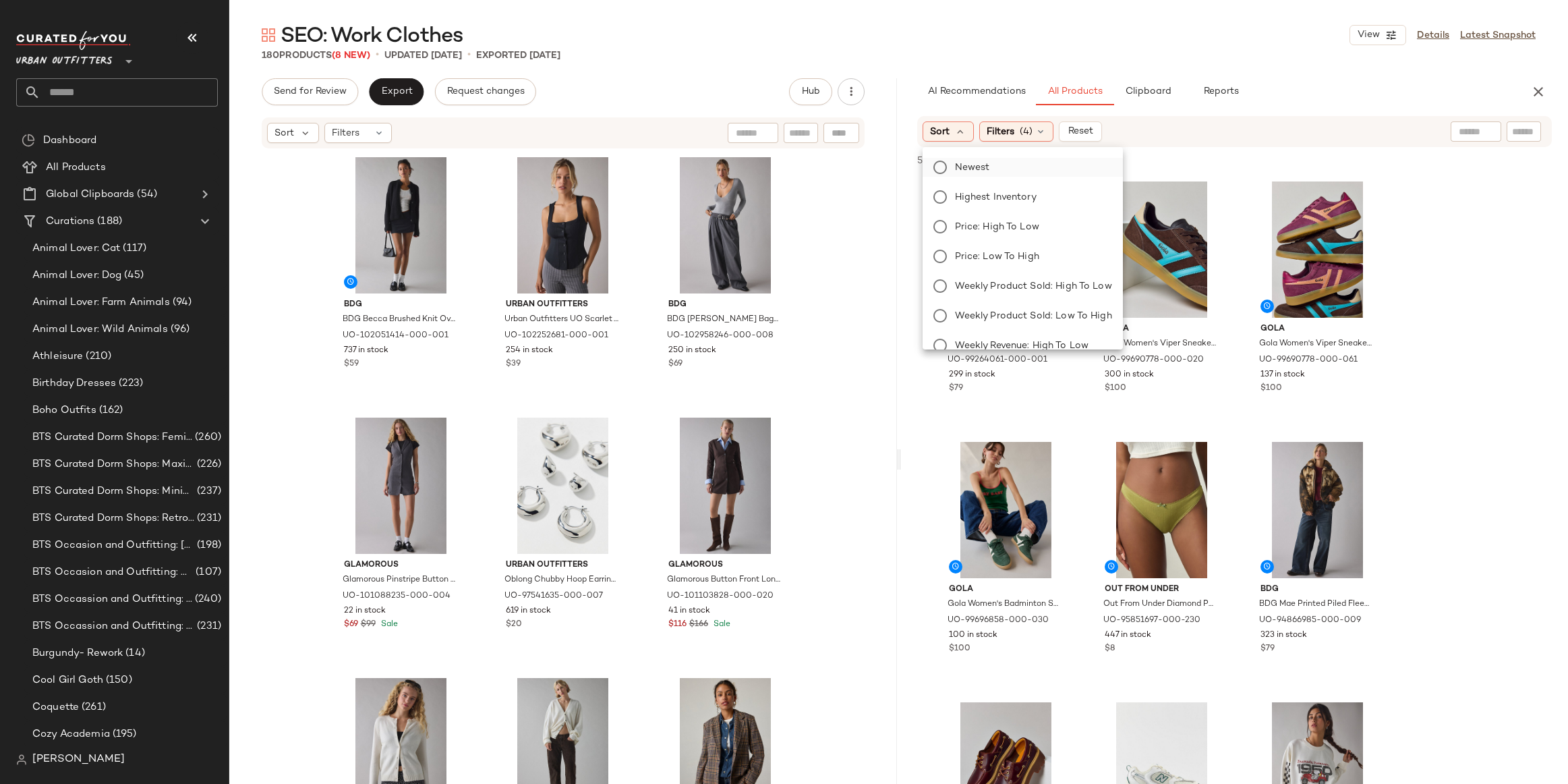
click at [973, 162] on span "Newest" at bounding box center [972, 168] width 35 height 14
click at [1321, 78] on div "AI Recommendations All Products Clipboard Reports" at bounding box center [1213, 92] width 592 height 27
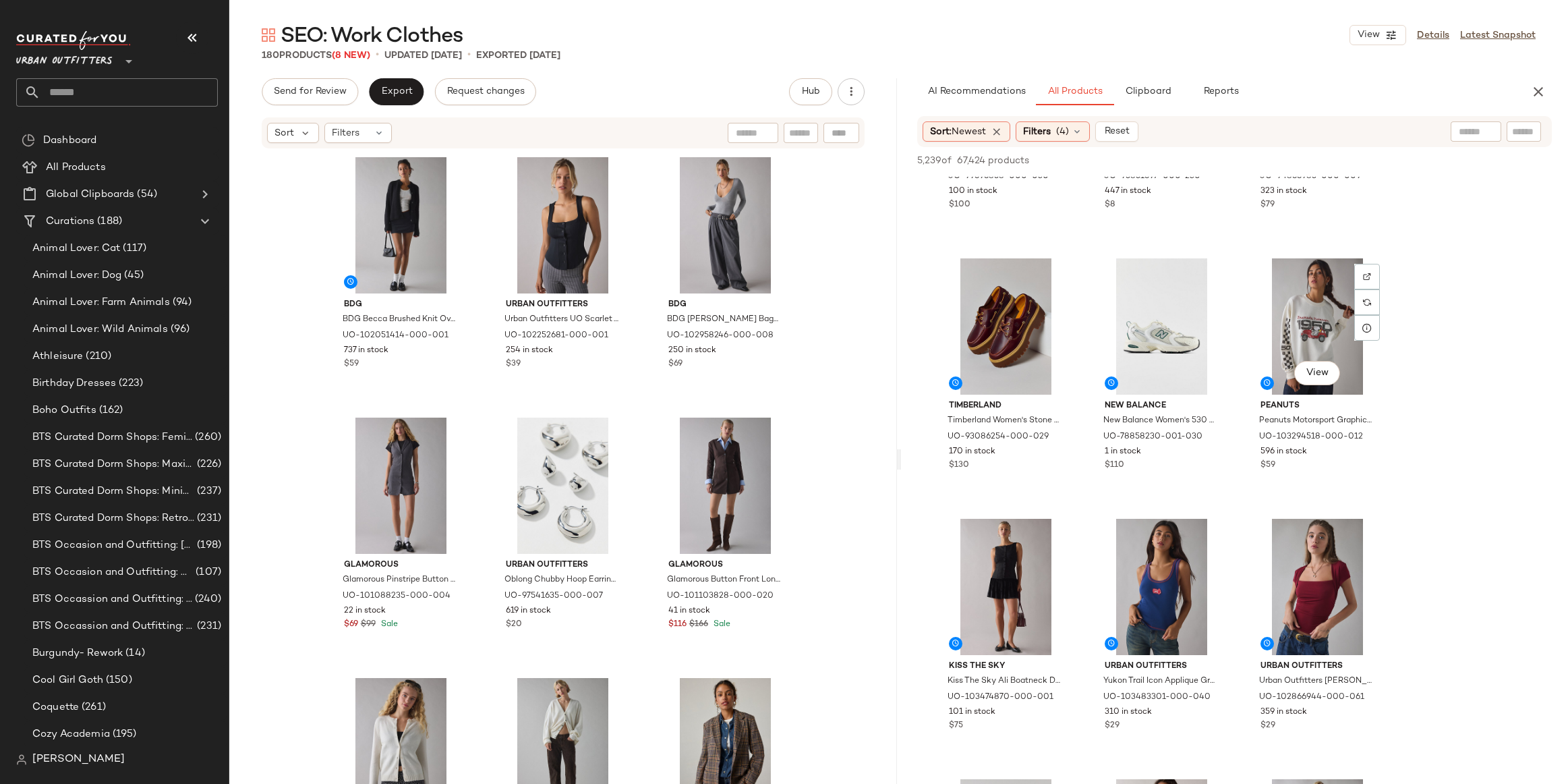
scroll to position [689, 0]
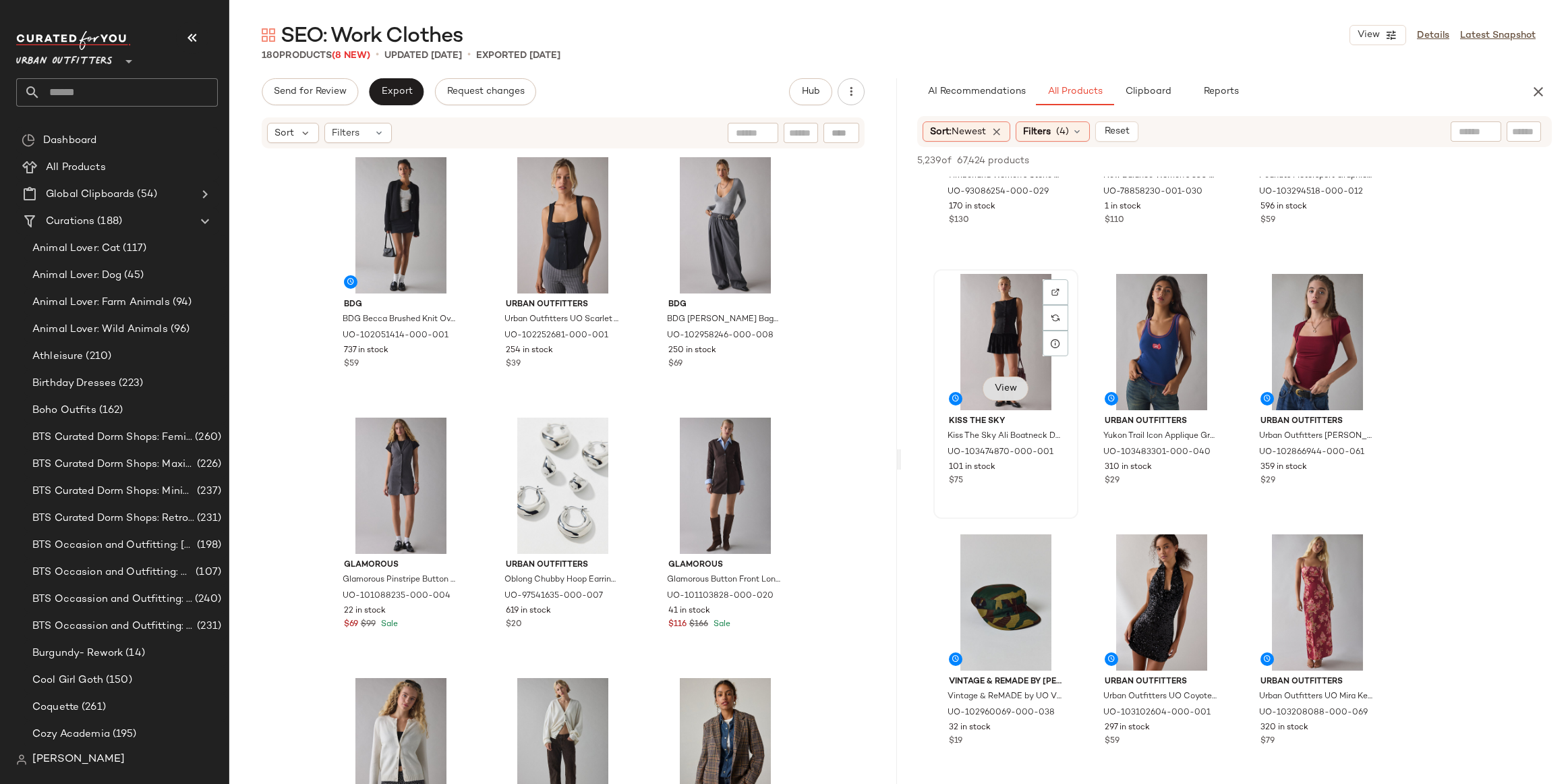
click at [999, 387] on span "View" at bounding box center [1005, 388] width 23 height 11
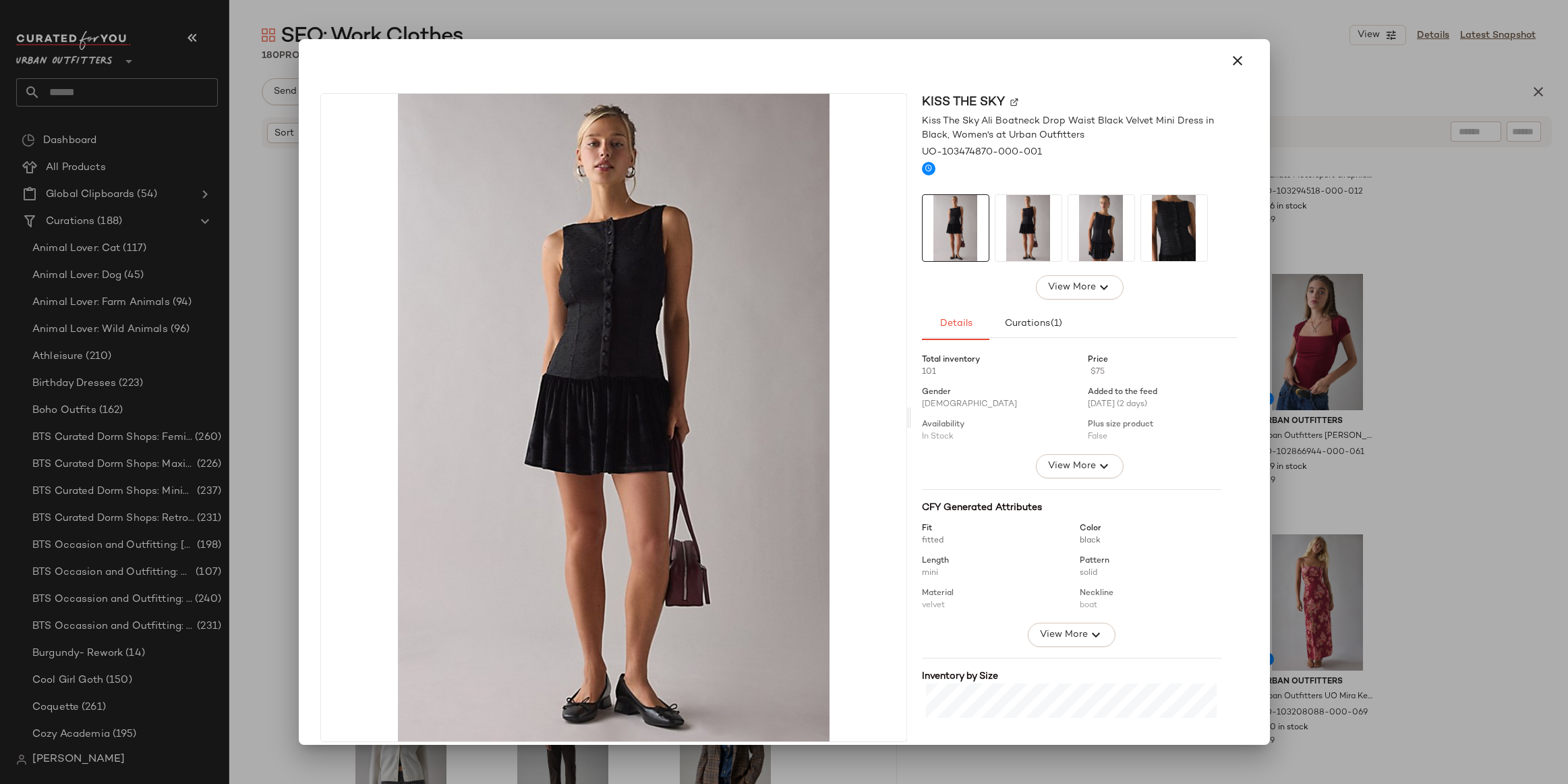
click at [1007, 228] on img at bounding box center [1029, 228] width 66 height 66
click at [1111, 235] on img at bounding box center [1101, 228] width 66 height 66
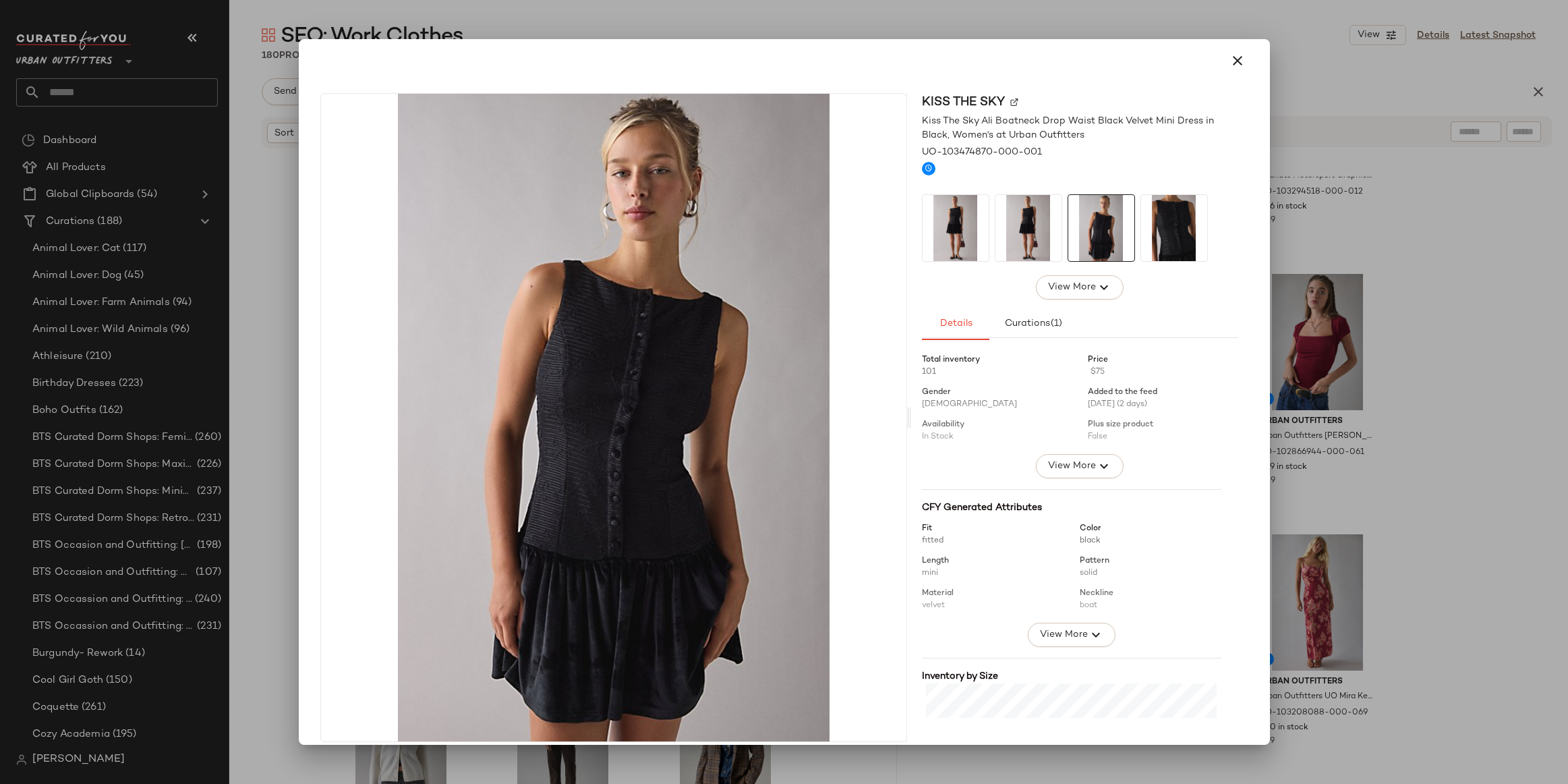
click at [1152, 229] on img at bounding box center [1175, 228] width 66 height 66
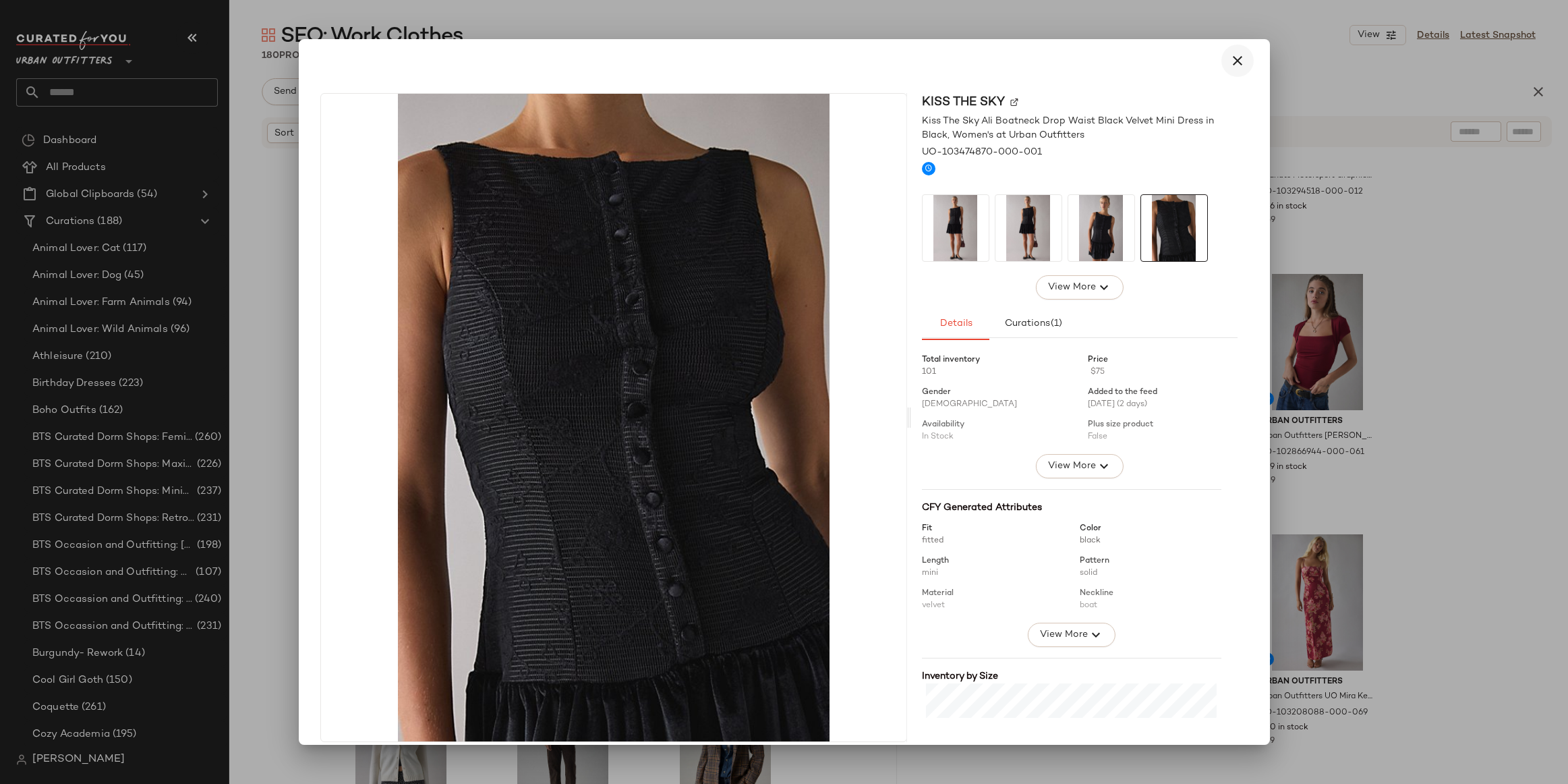
click at [1237, 49] on button "button" at bounding box center [1237, 60] width 32 height 32
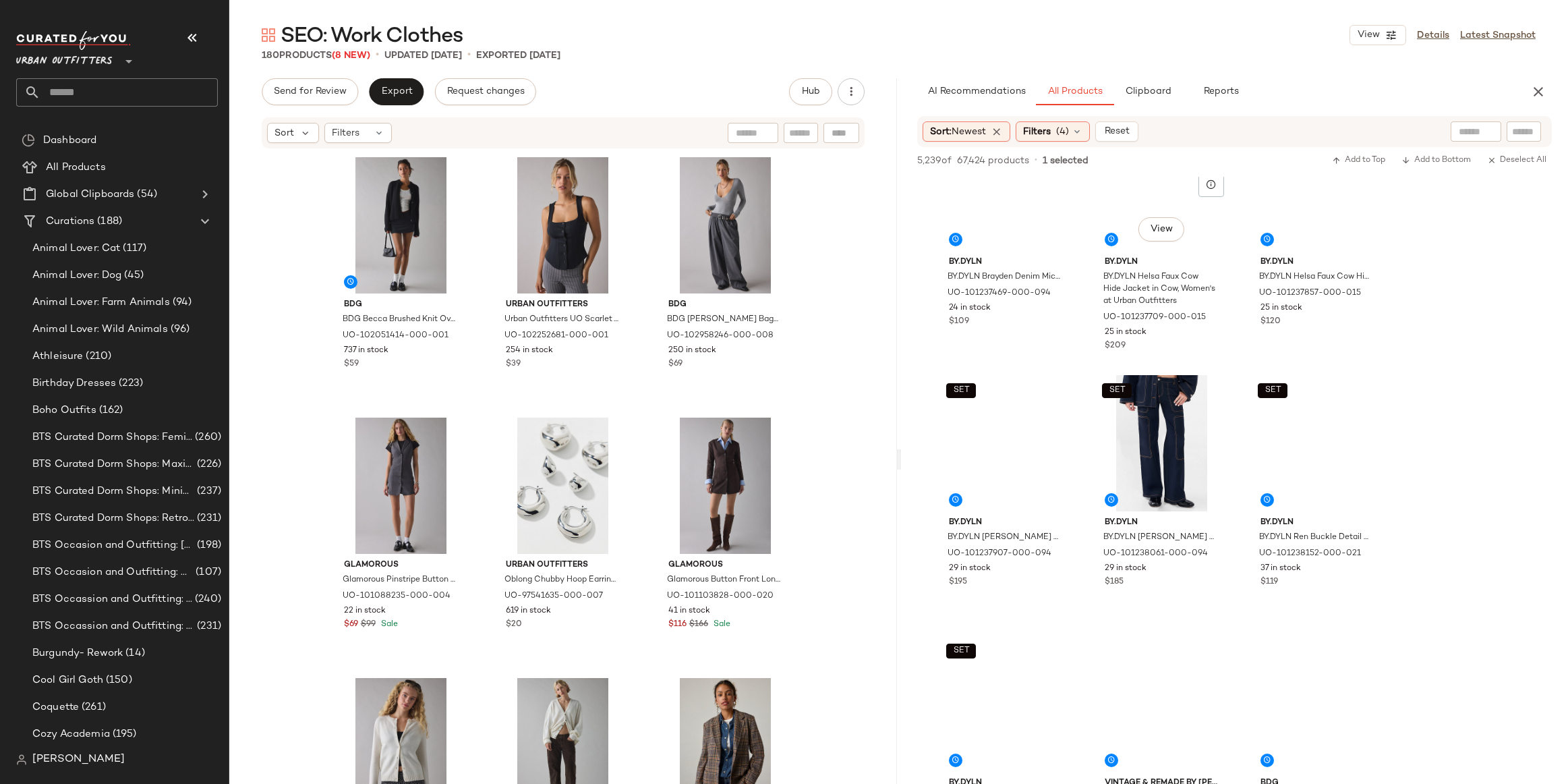
scroll to position [13089, 0]
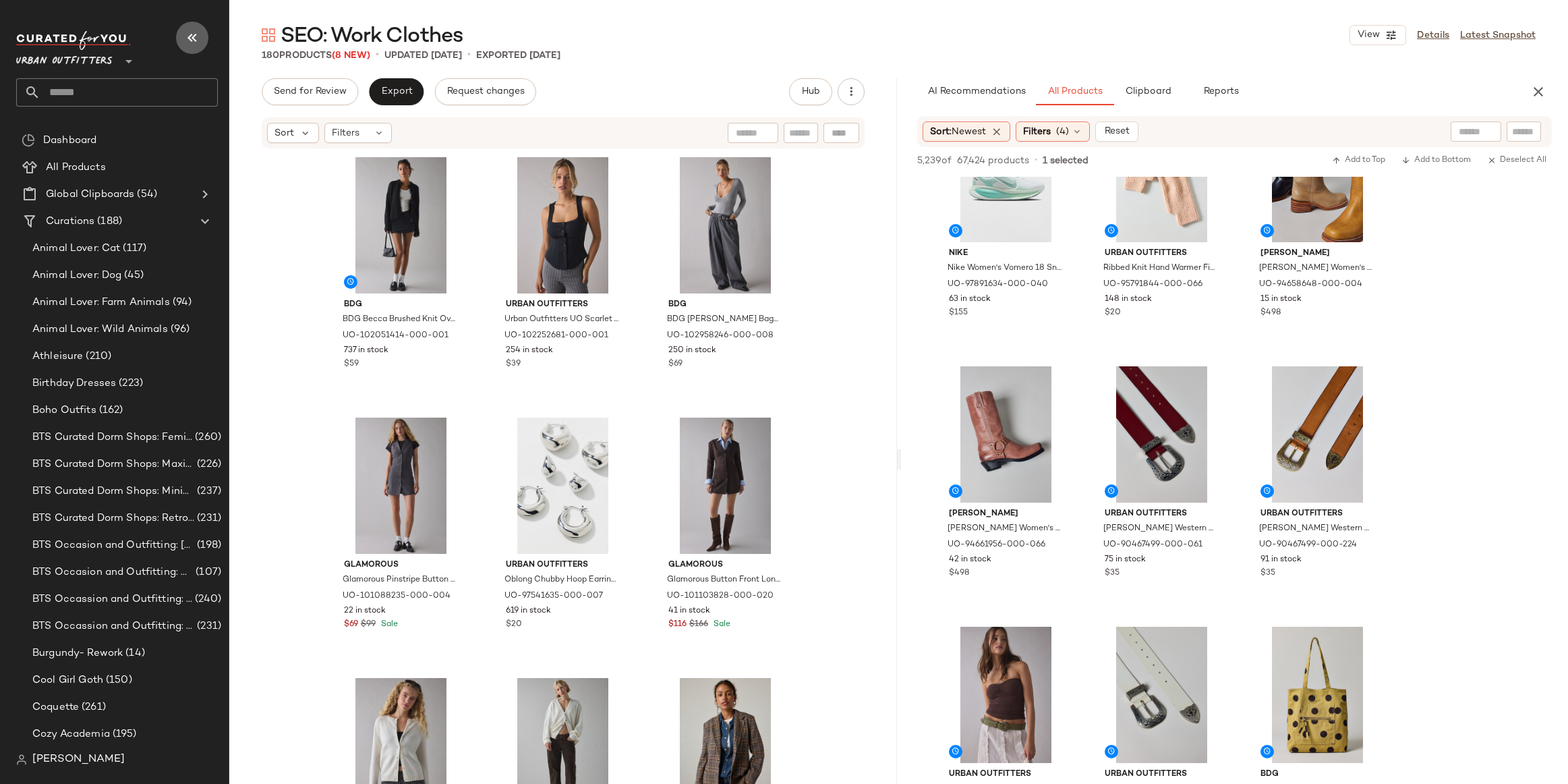
click at [192, 40] on icon "button" at bounding box center [192, 37] width 17 height 17
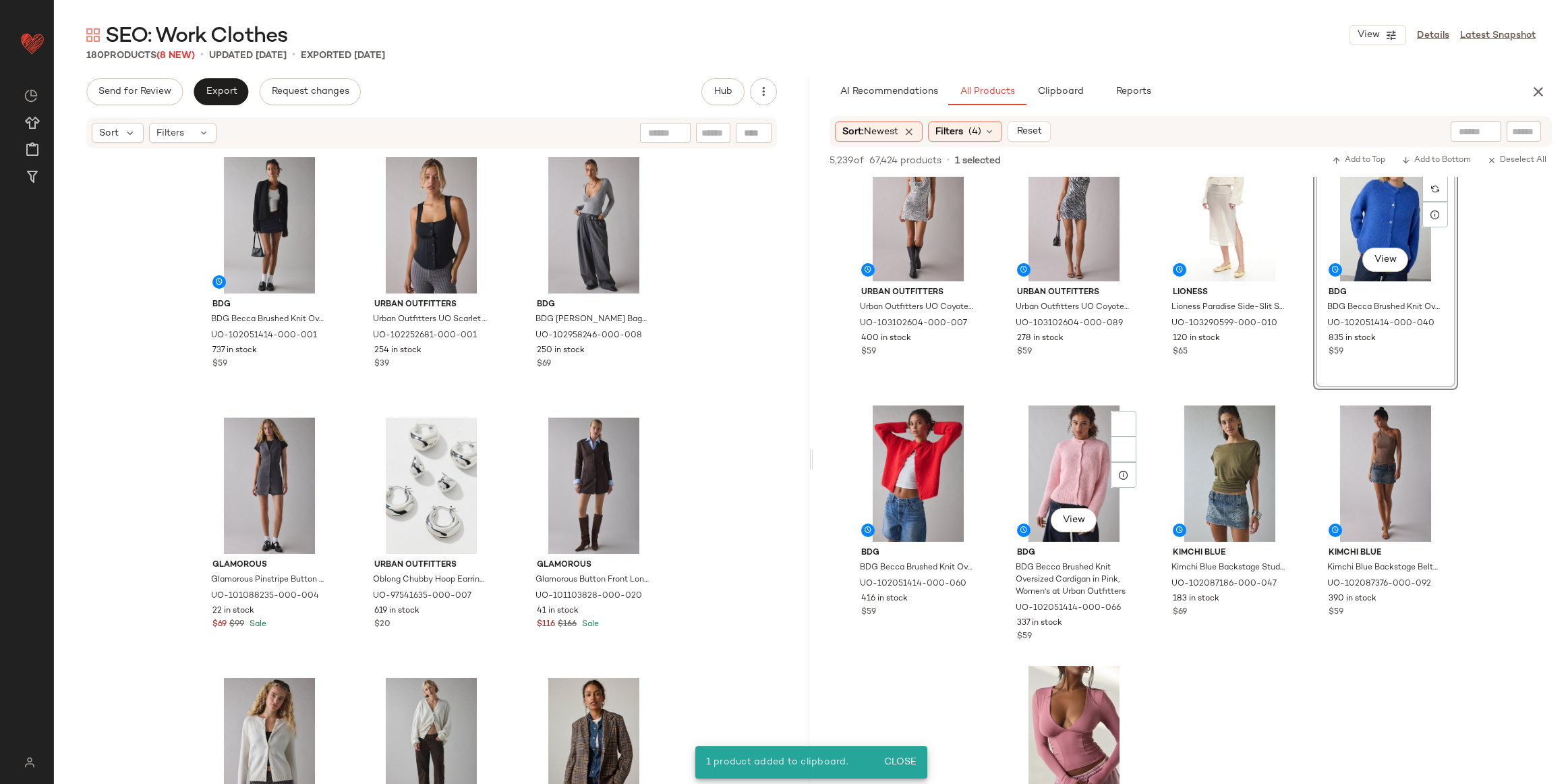
scroll to position [11799, 0]
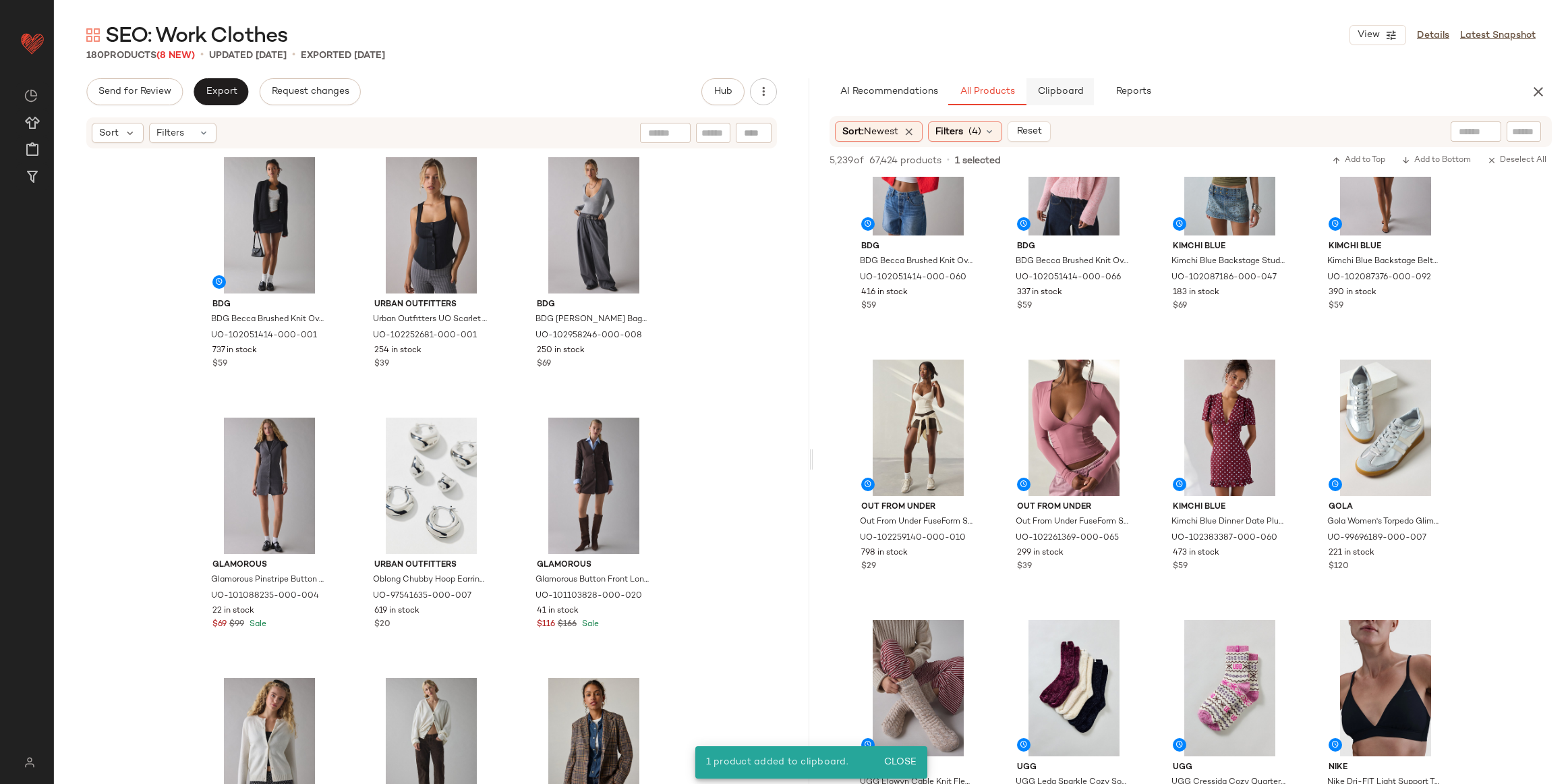
click at [1063, 89] on span "Clipboard" at bounding box center [1060, 91] width 47 height 11
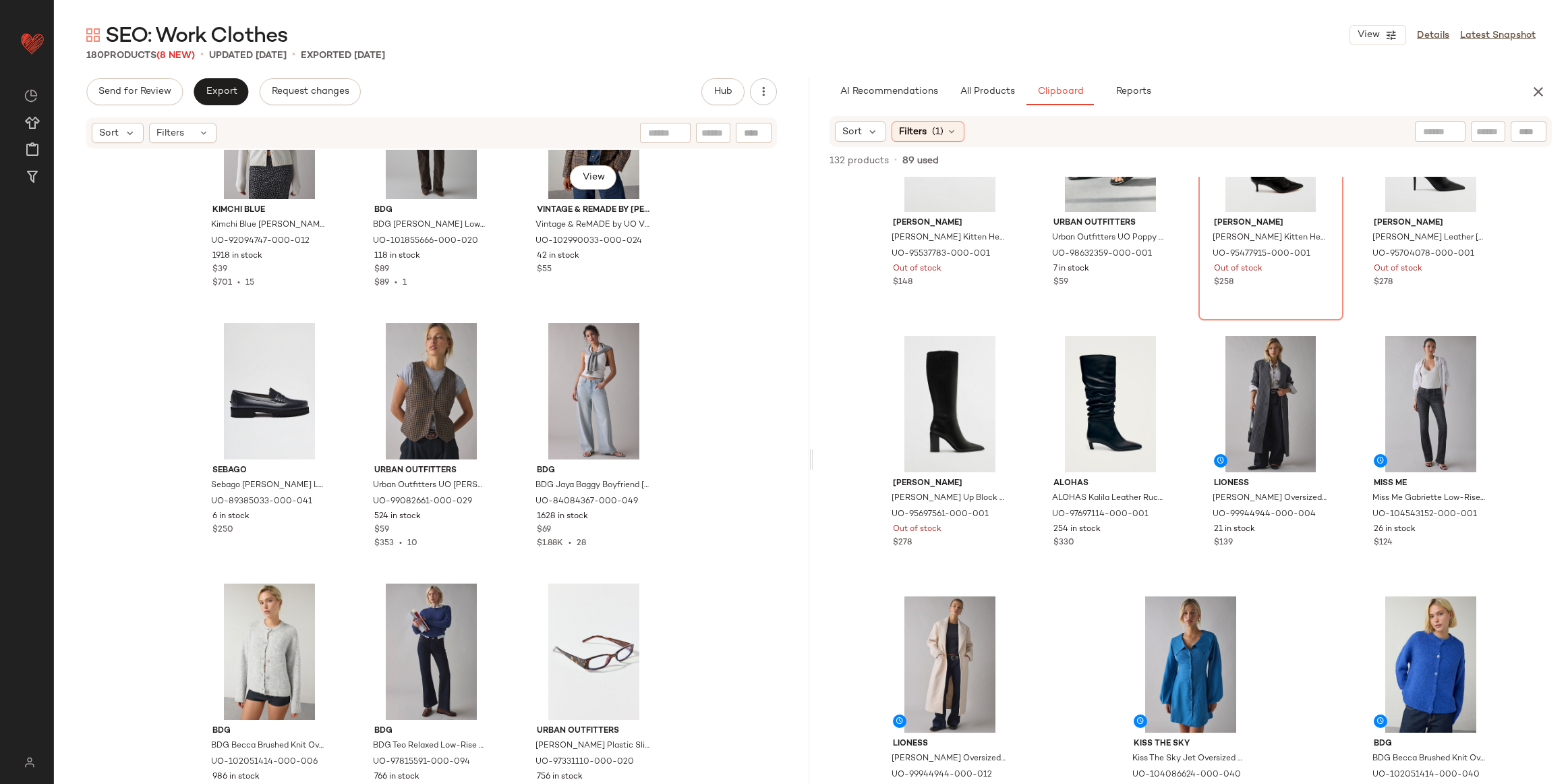
scroll to position [732, 0]
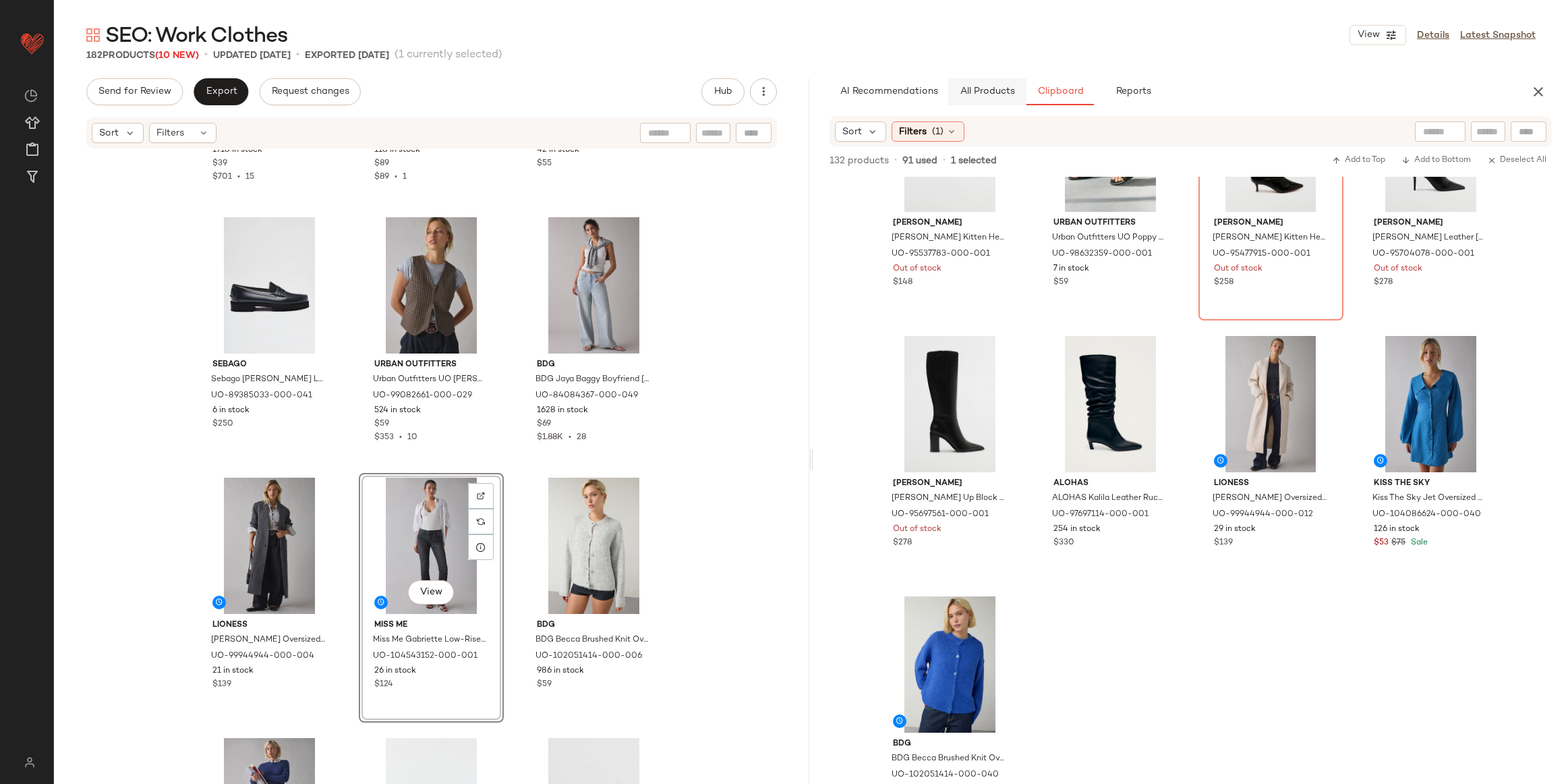
click at [994, 93] on span "All Products" at bounding box center [986, 91] width 55 height 11
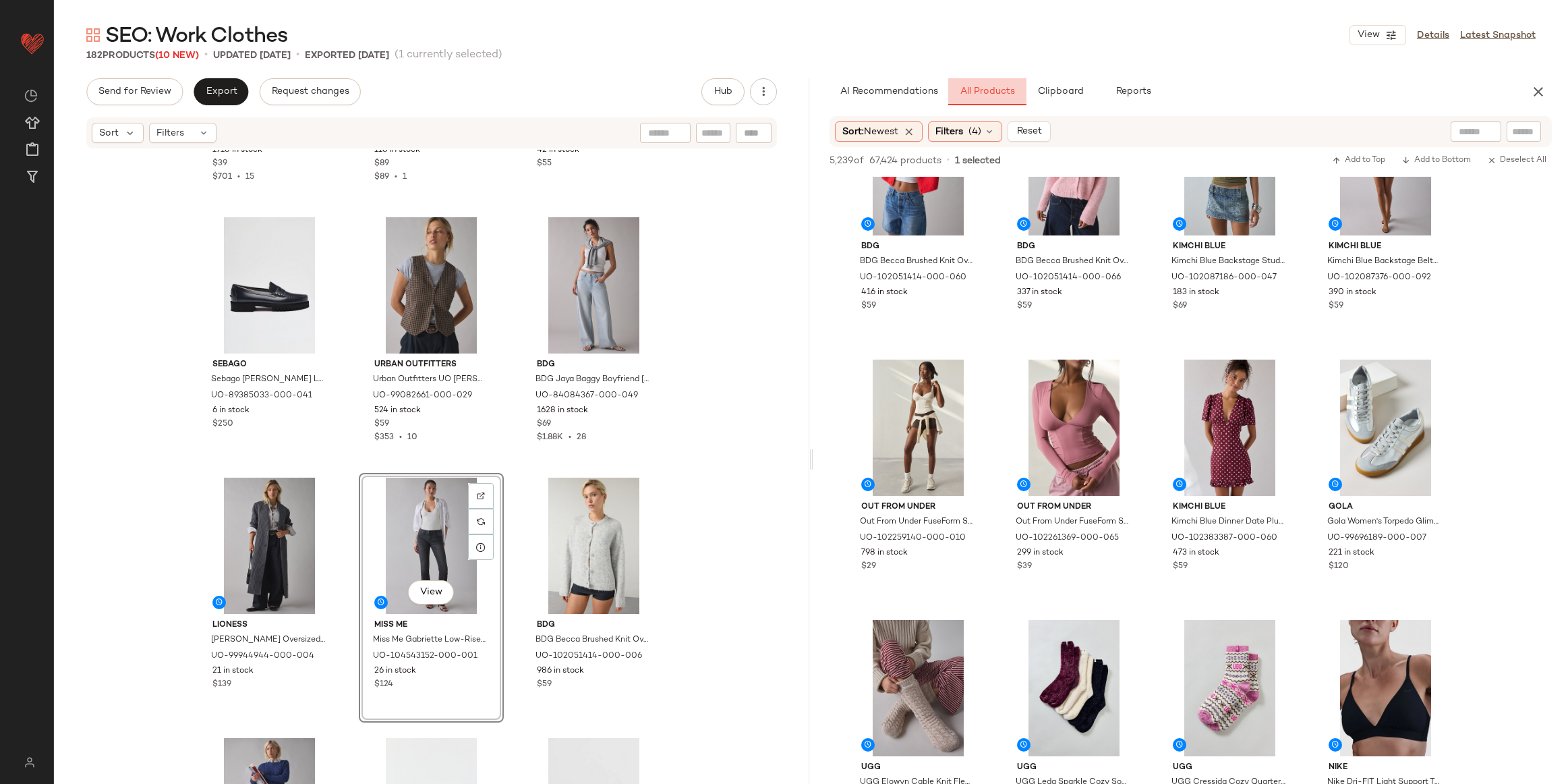
scroll to position [2203, 0]
click at [1473, 131] on input "text" at bounding box center [1476, 132] width 34 height 14
type input "**********"
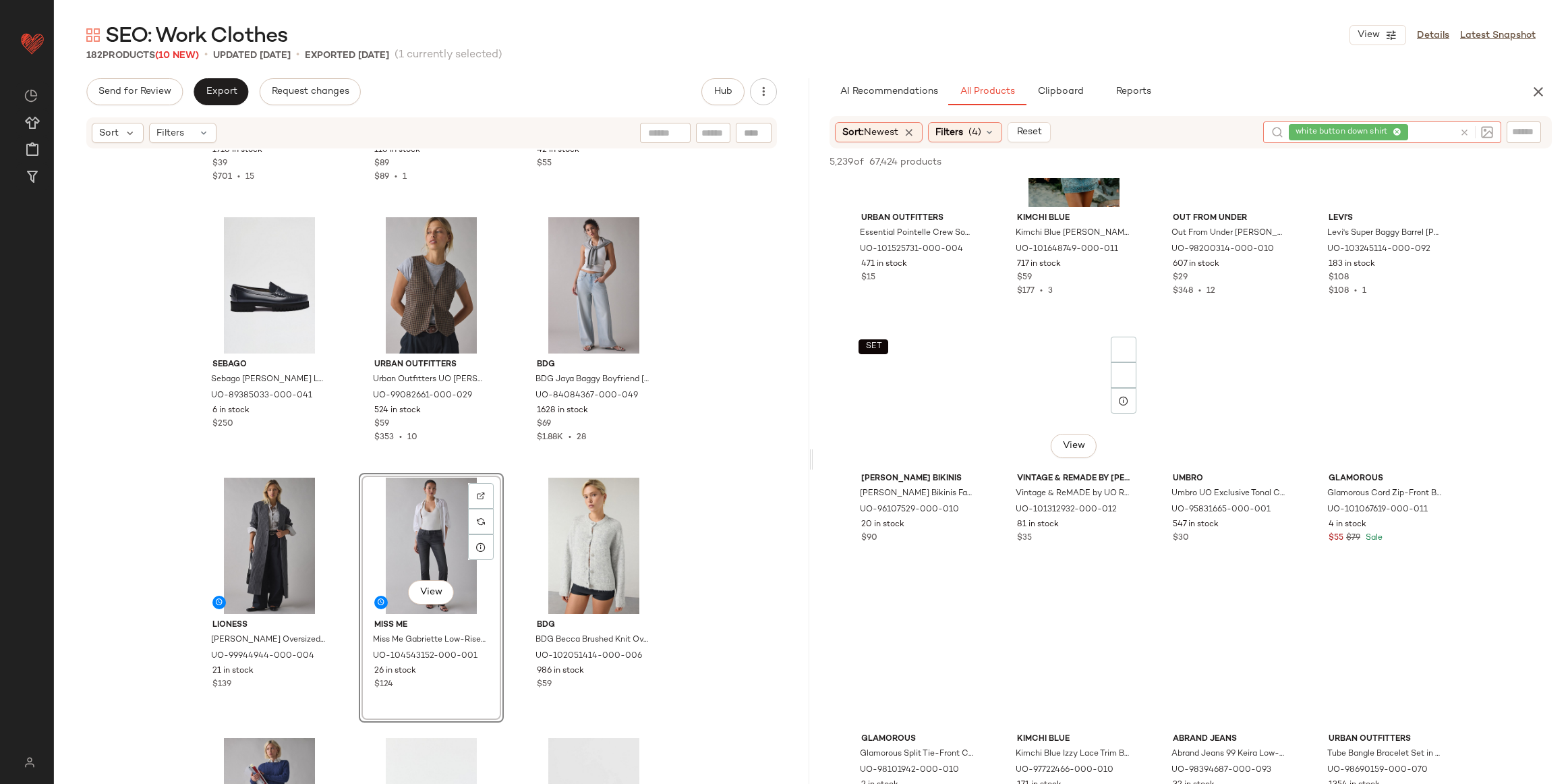
scroll to position [1709, 0]
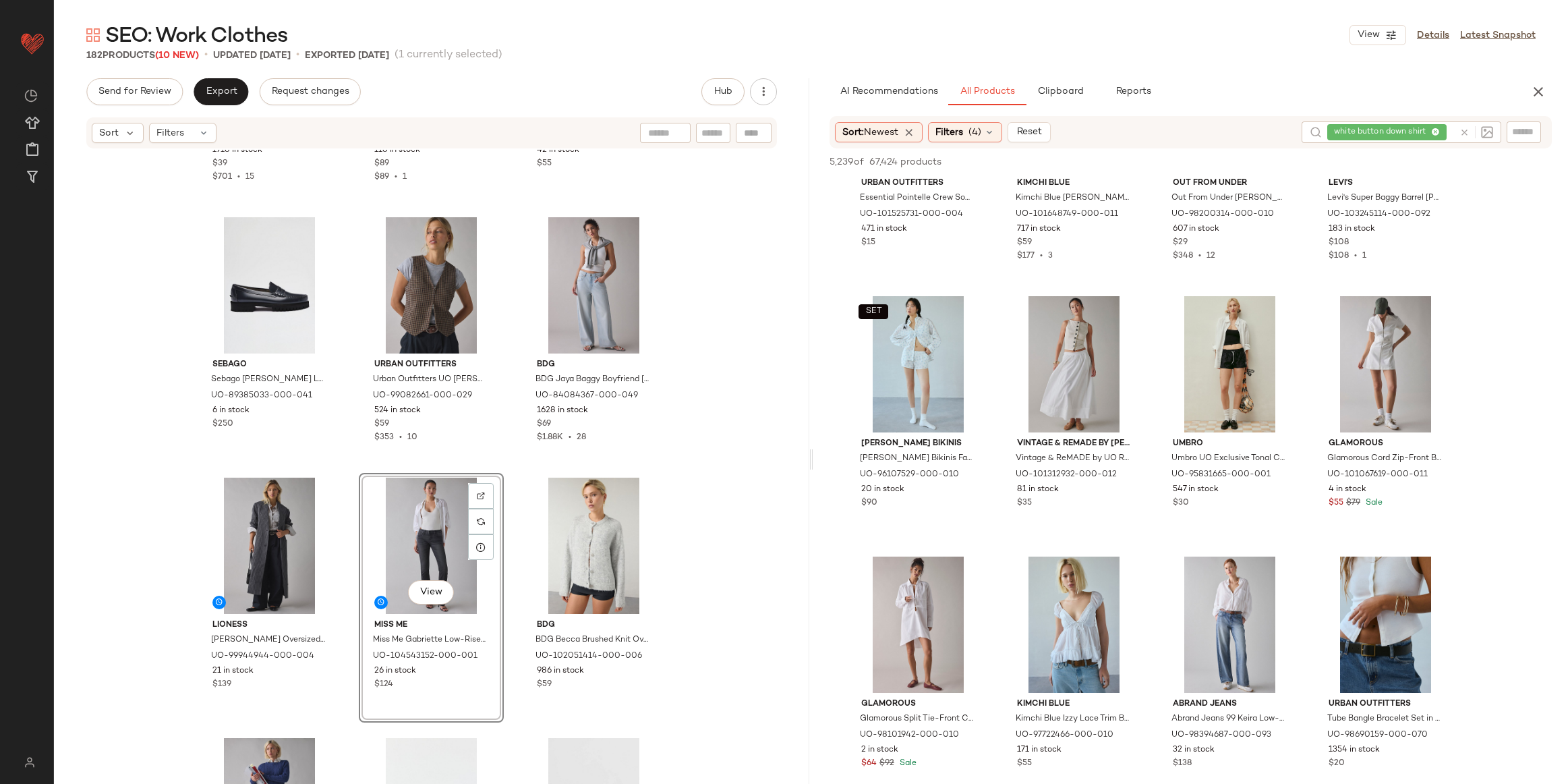
click at [1430, 118] on div "Sort: Newest Filters (4) Reset white button down shirt" at bounding box center [1191, 132] width 723 height 32
click at [1465, 135] on icon at bounding box center [1465, 133] width 10 height 10
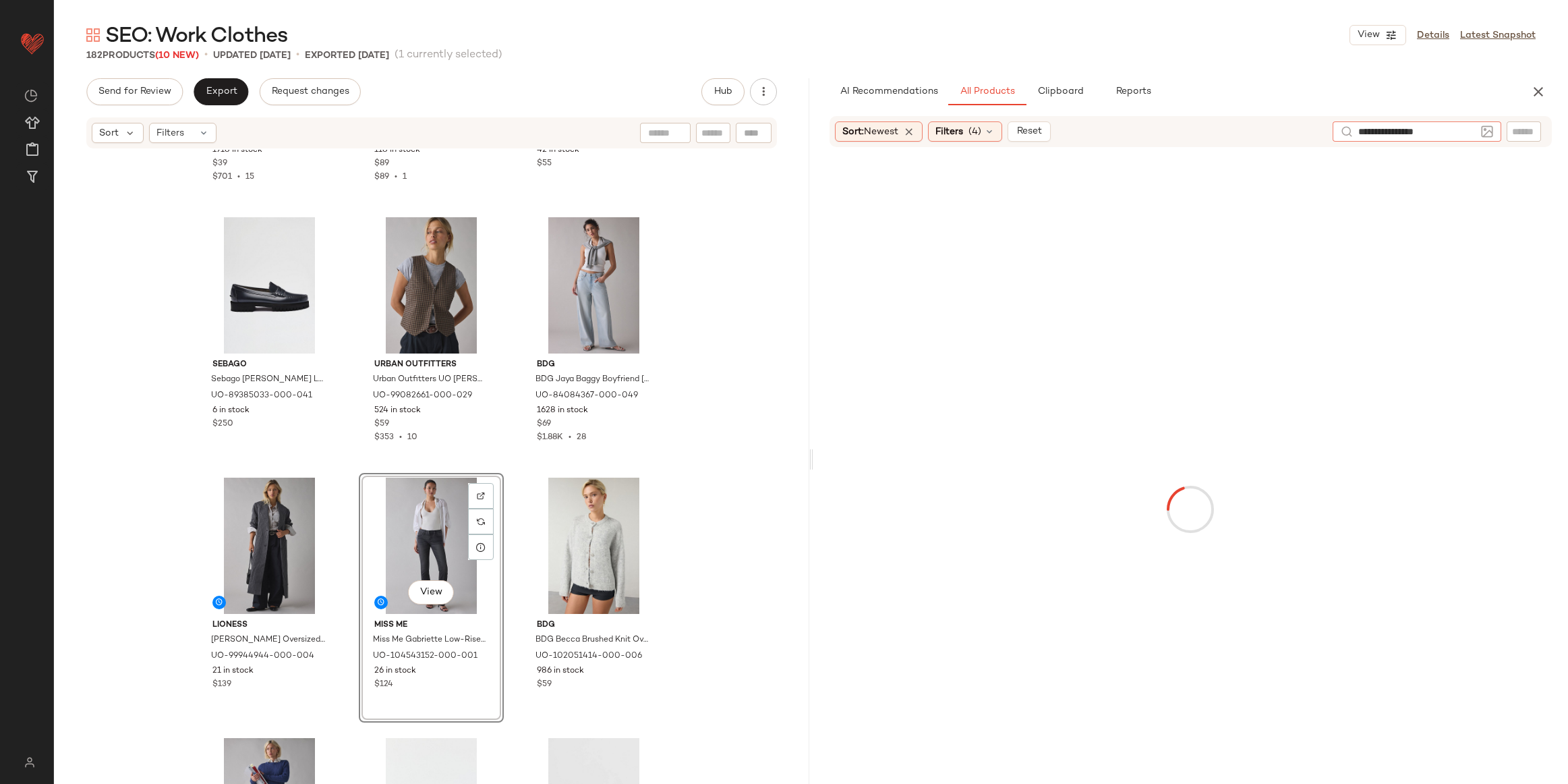
type input "**********"
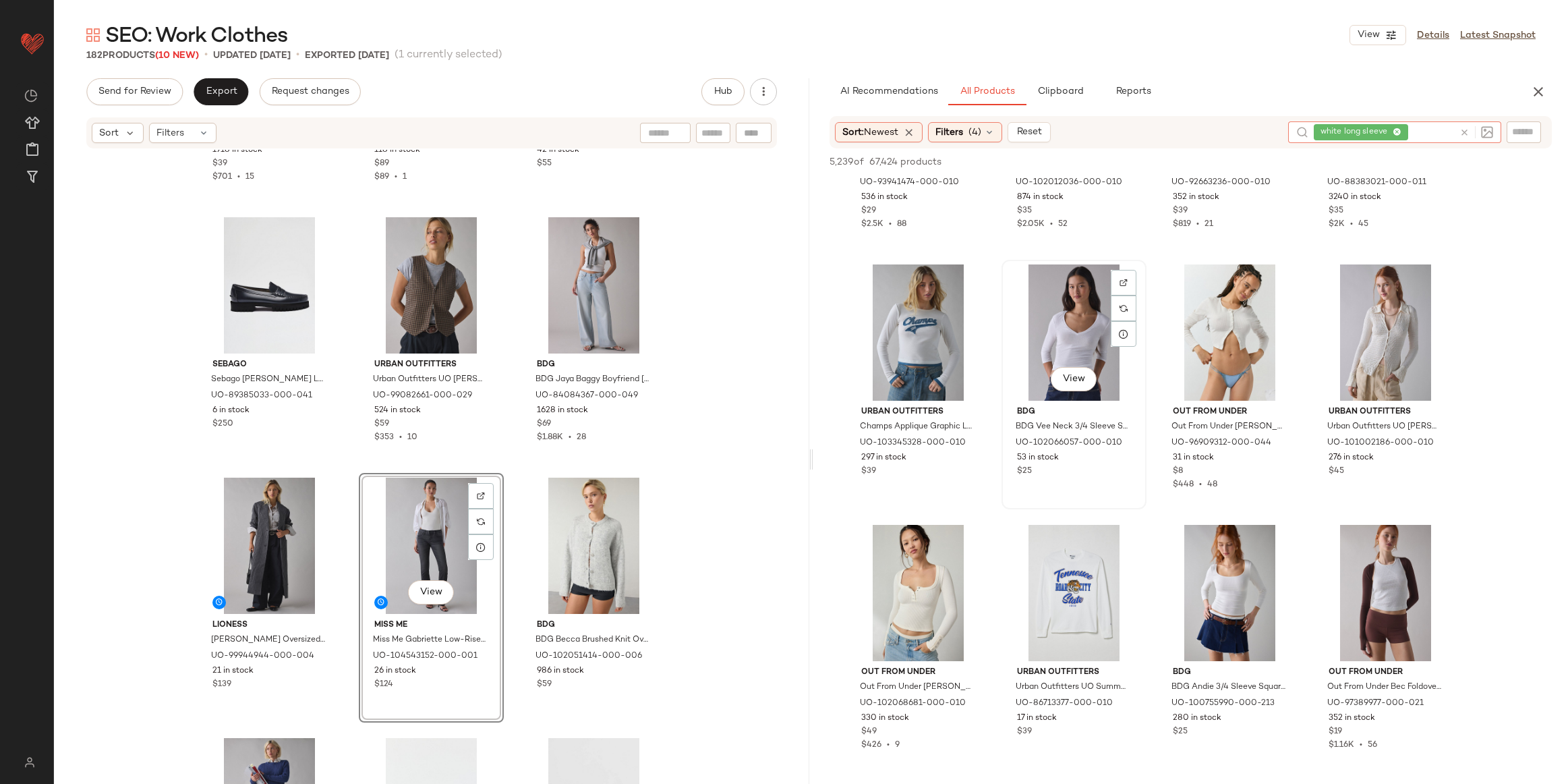
scroll to position [194, 0]
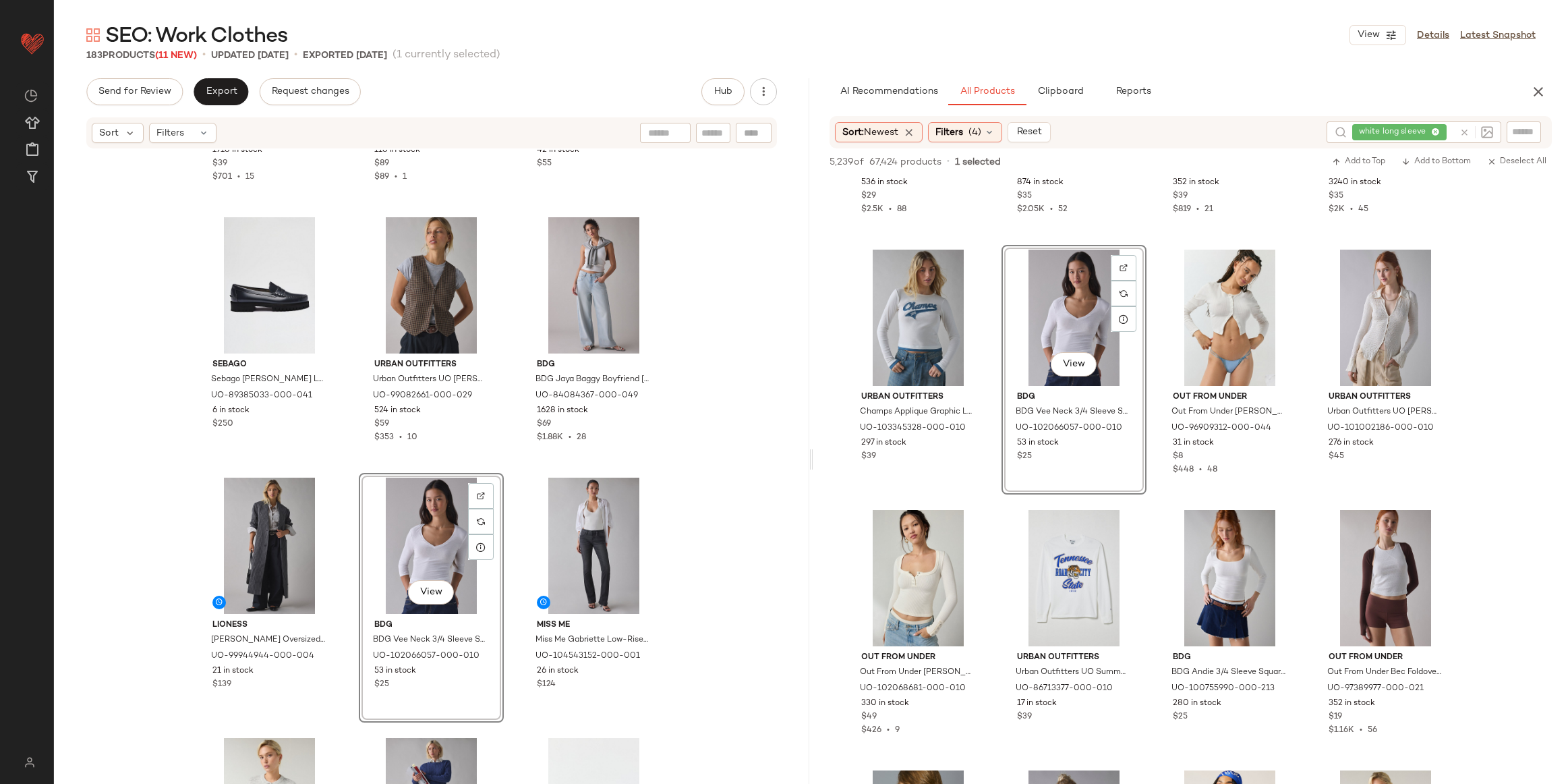
drag, startPoint x: 1051, startPoint y: 304, endPoint x: 459, endPoint y: 4, distance: 663.7
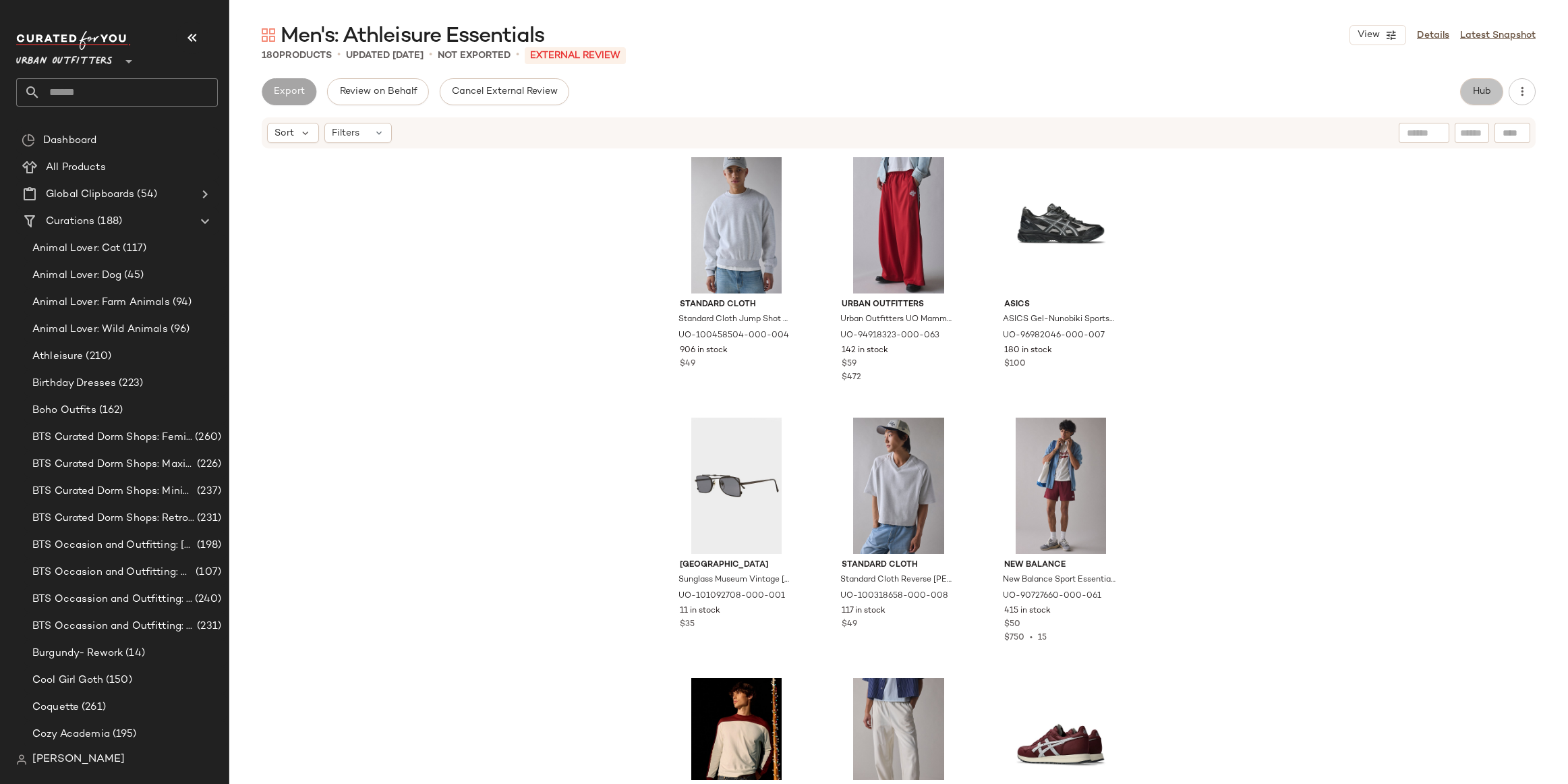
click at [1478, 85] on button "Hub" at bounding box center [1482, 92] width 43 height 27
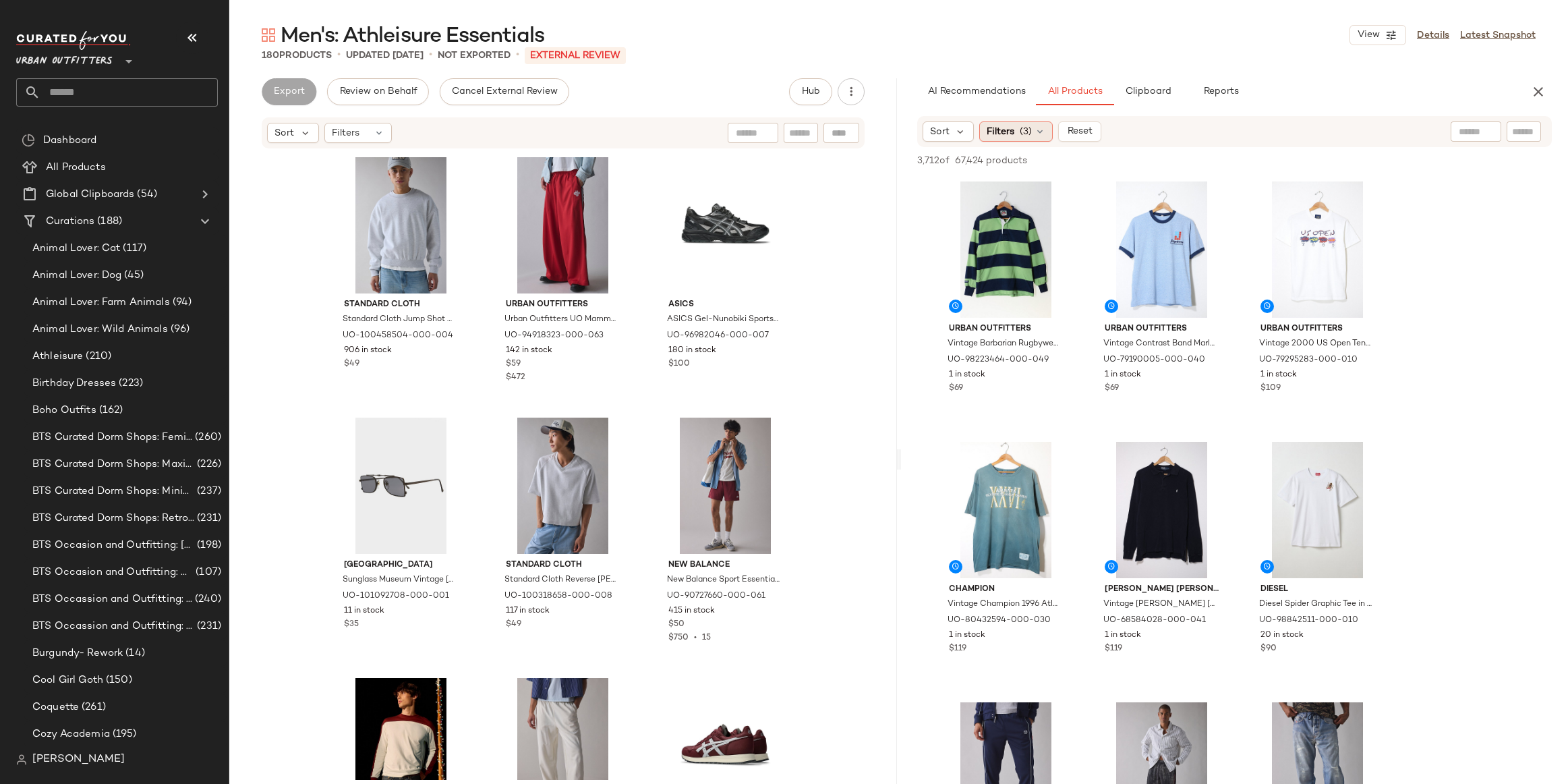
click at [1025, 139] on div "Filters (3)" at bounding box center [1016, 131] width 73 height 20
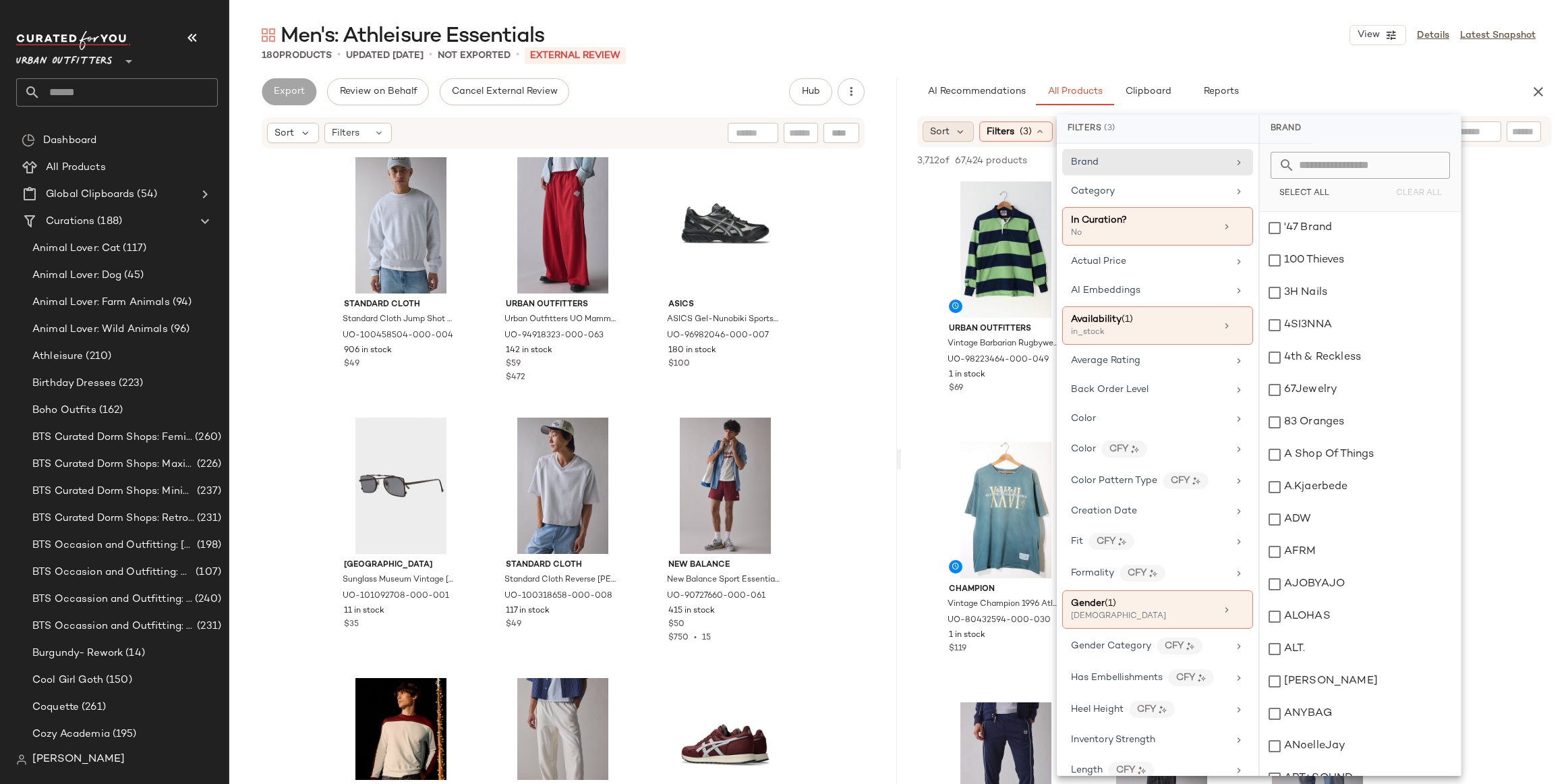
click at [944, 127] on span "Sort" at bounding box center [940, 132] width 19 height 14
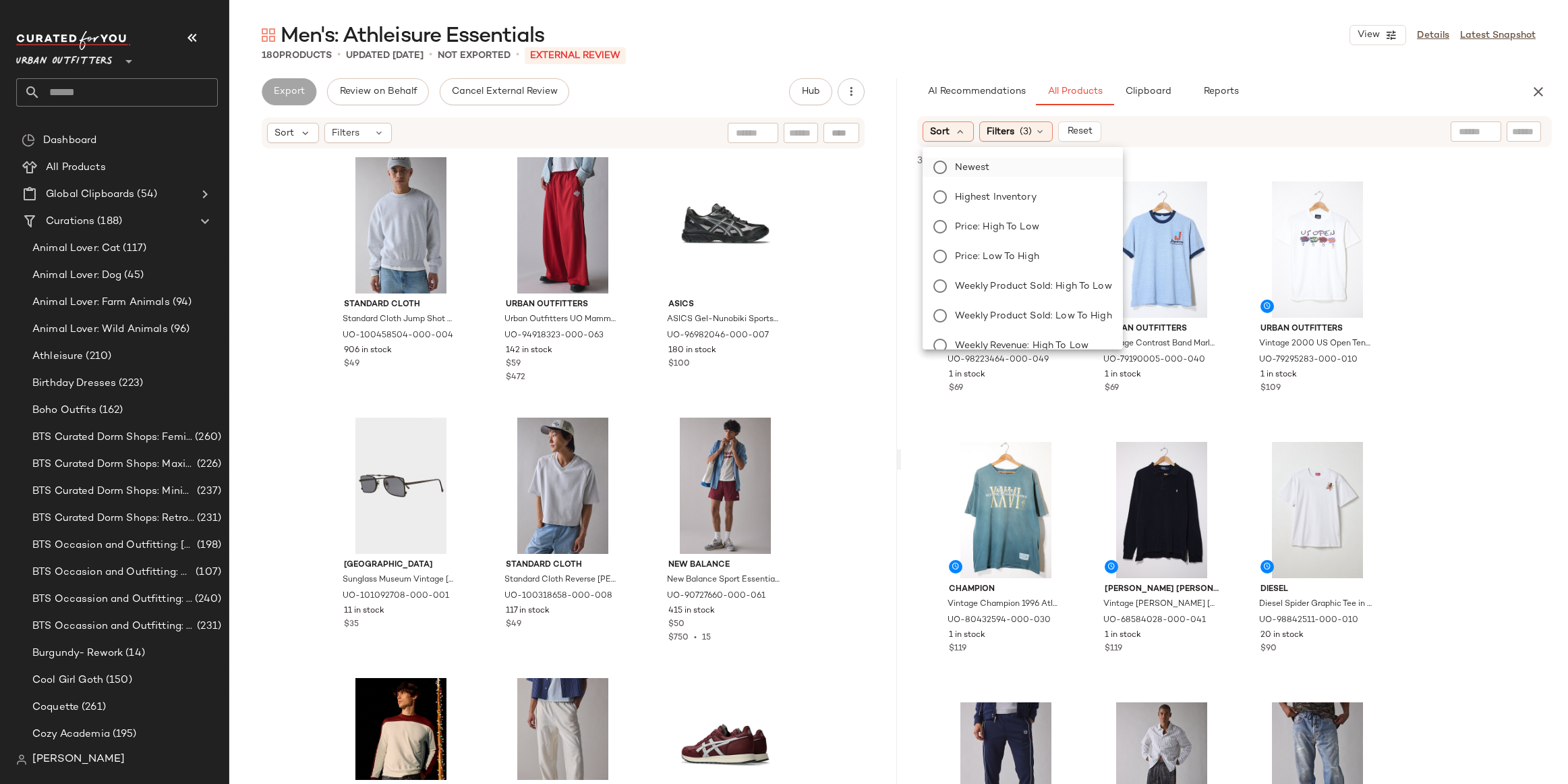
click at [969, 159] on label "Newest" at bounding box center [1031, 167] width 162 height 19
click at [1390, 64] on div "Men's: Athleisure Essentials View Details Latest Snapshot 180 Products • update…" at bounding box center [898, 403] width 1339 height 762
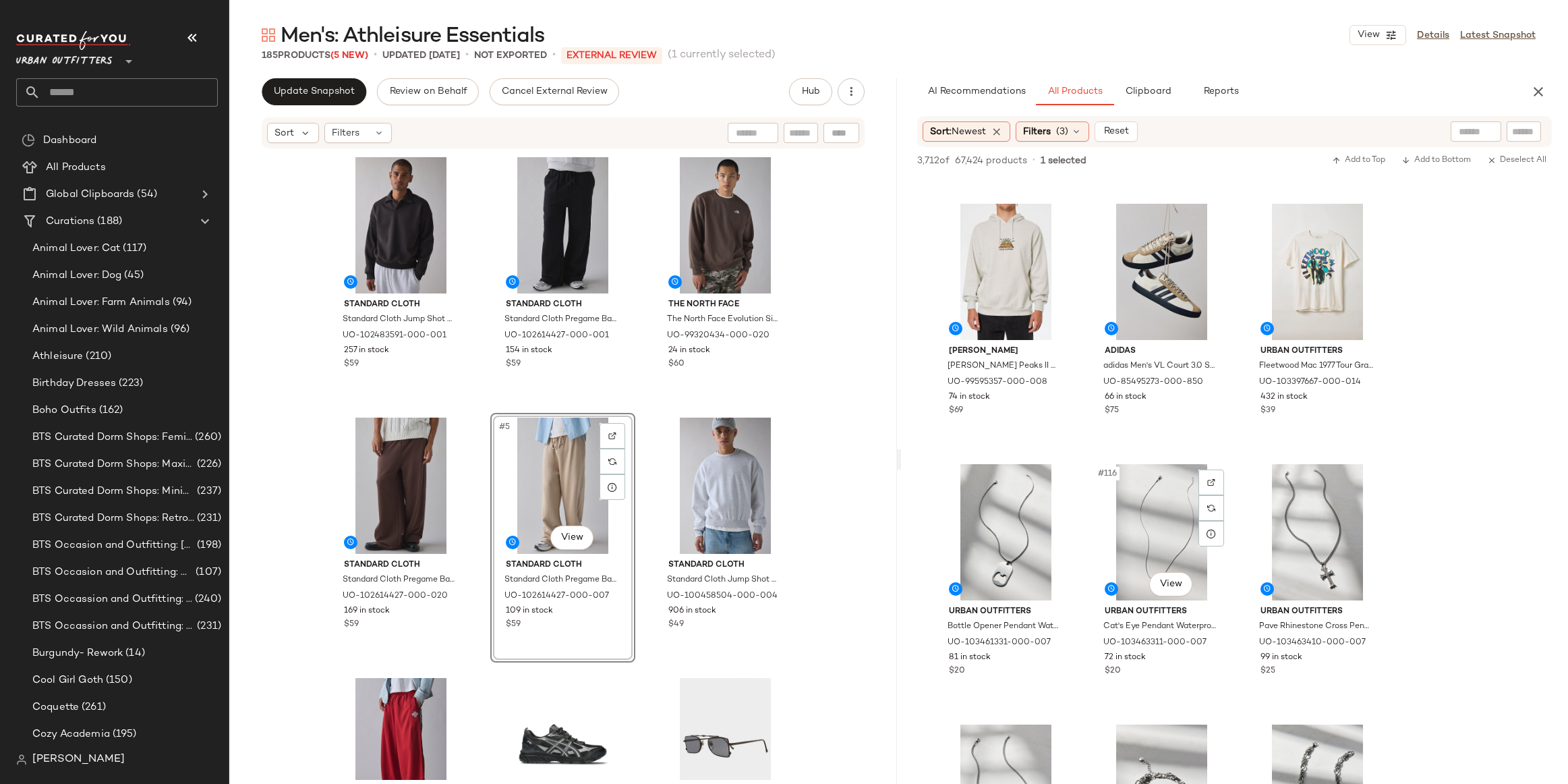
scroll to position [9593, 0]
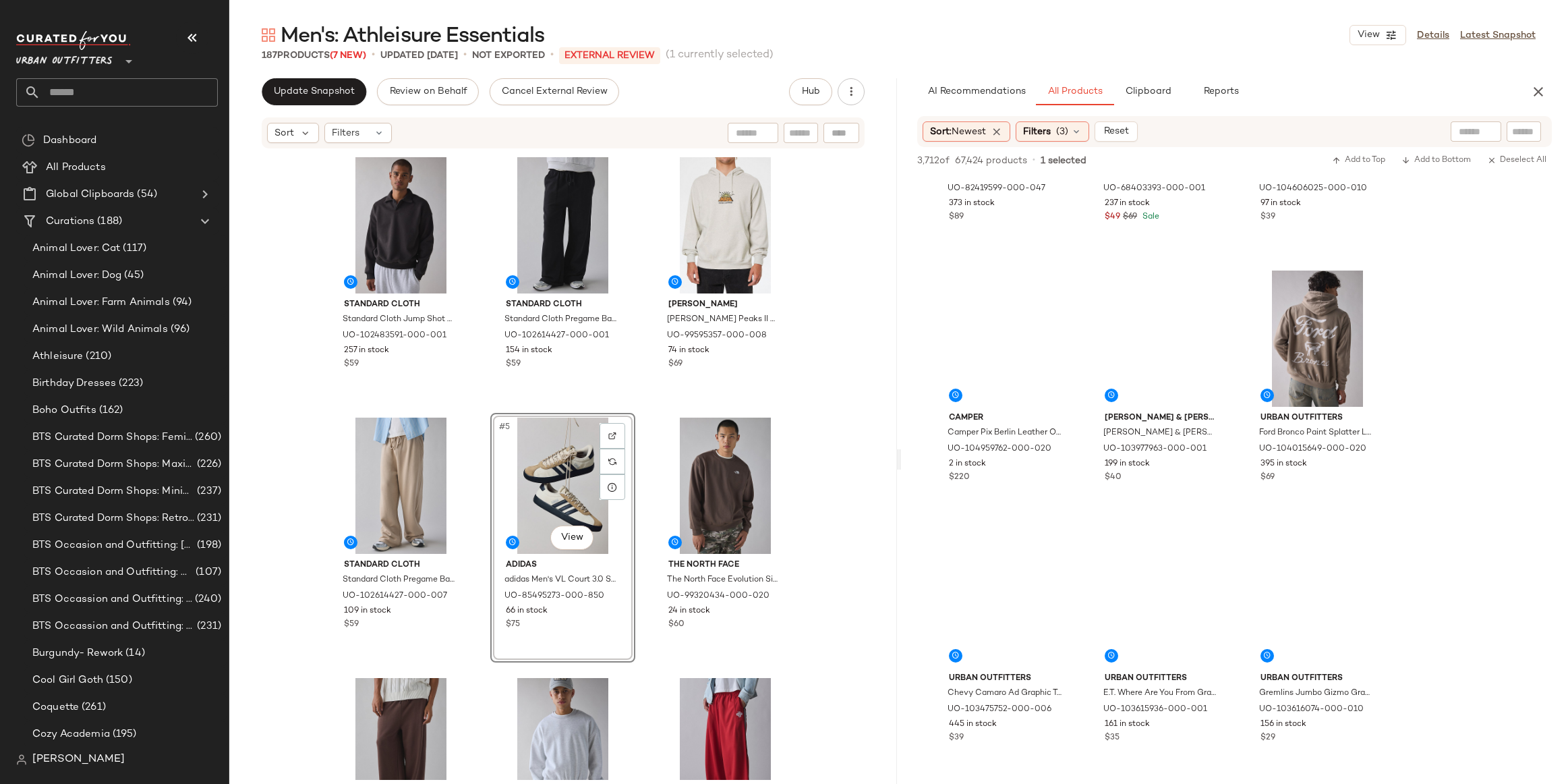
scroll to position [13971, 0]
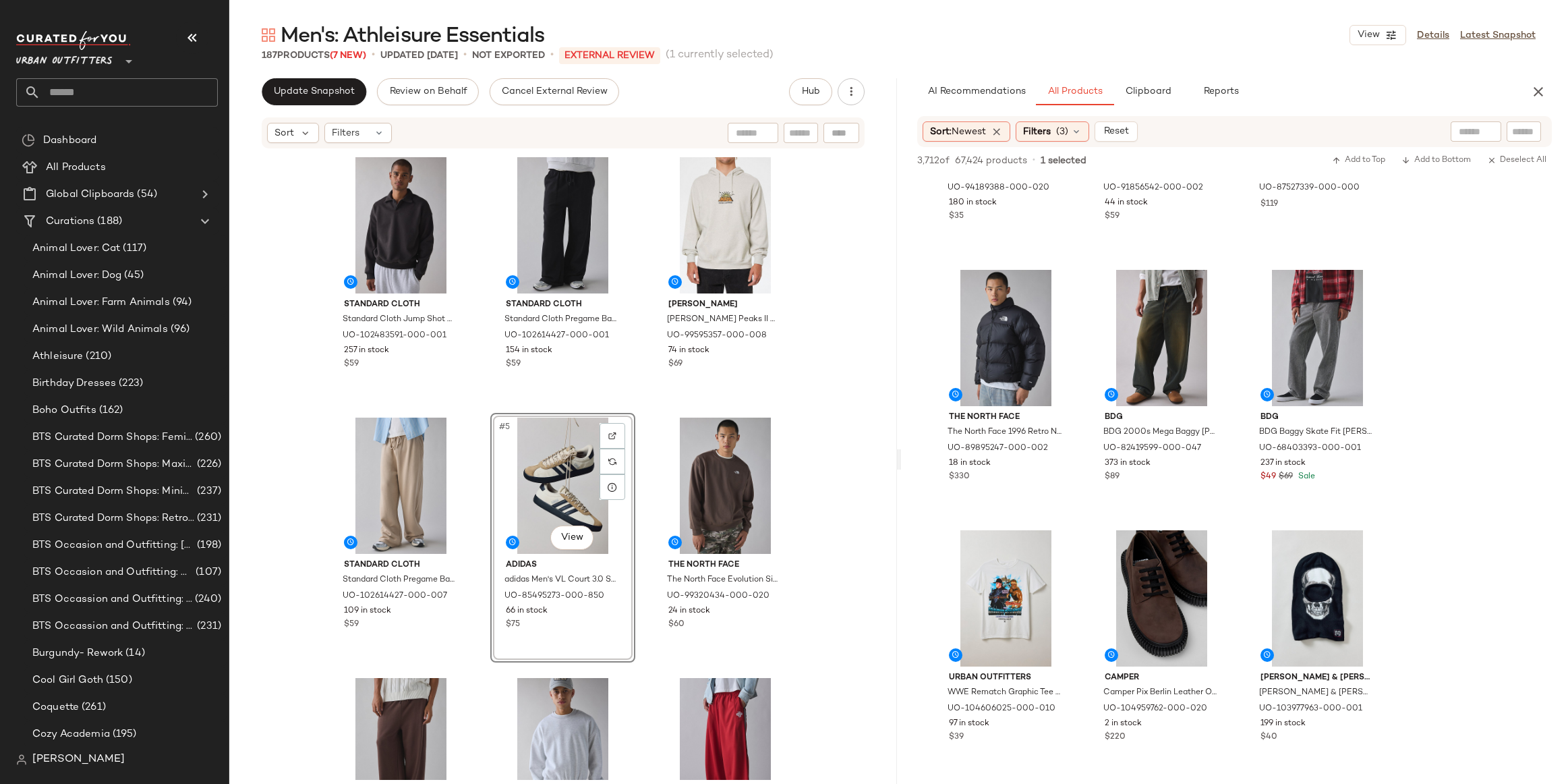
click at [173, 28] on div "Urban Outfitters **" at bounding box center [123, 69] width 213 height 83
click at [201, 47] on button "button" at bounding box center [192, 37] width 32 height 32
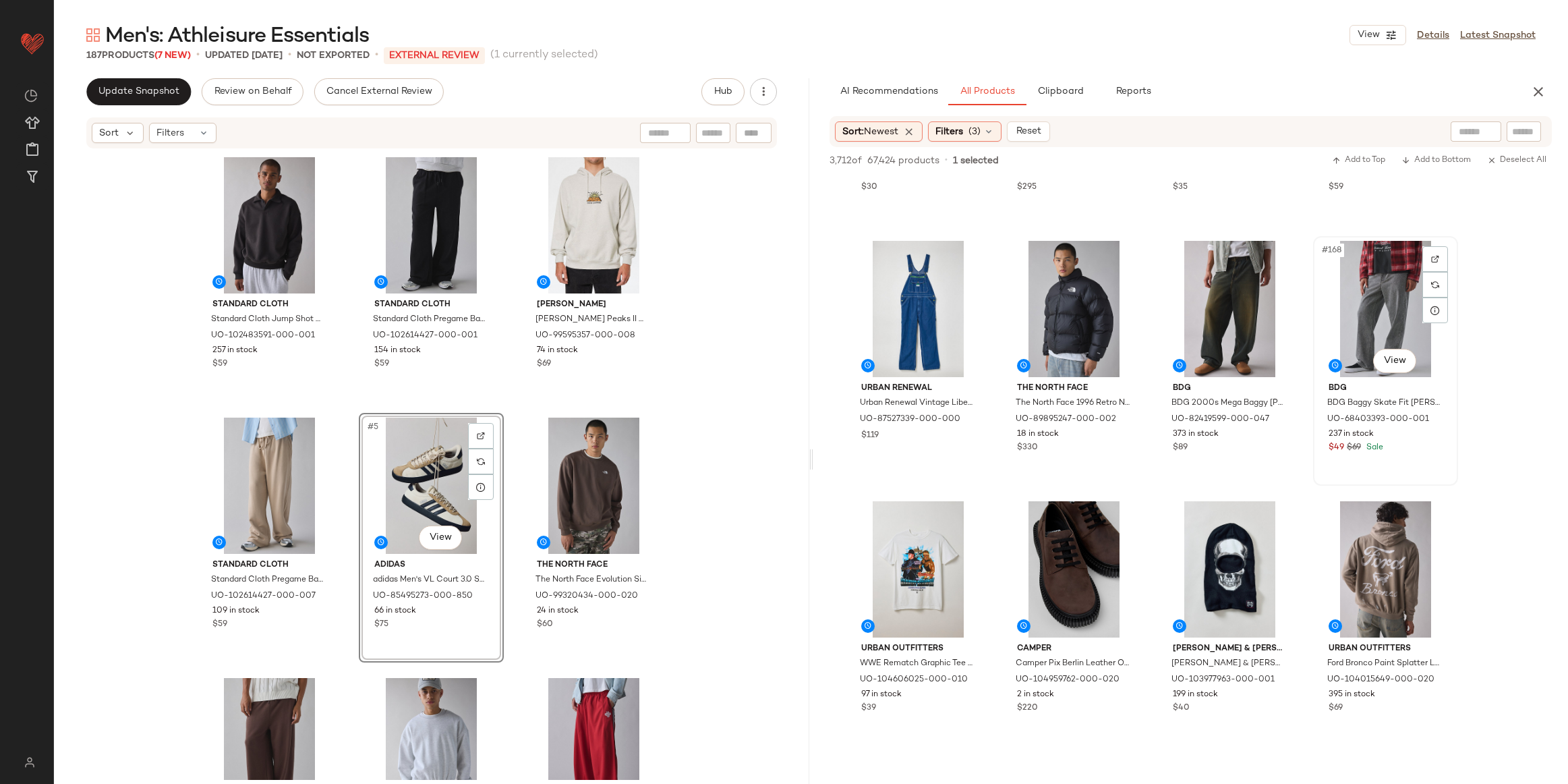
scroll to position [10897, 0]
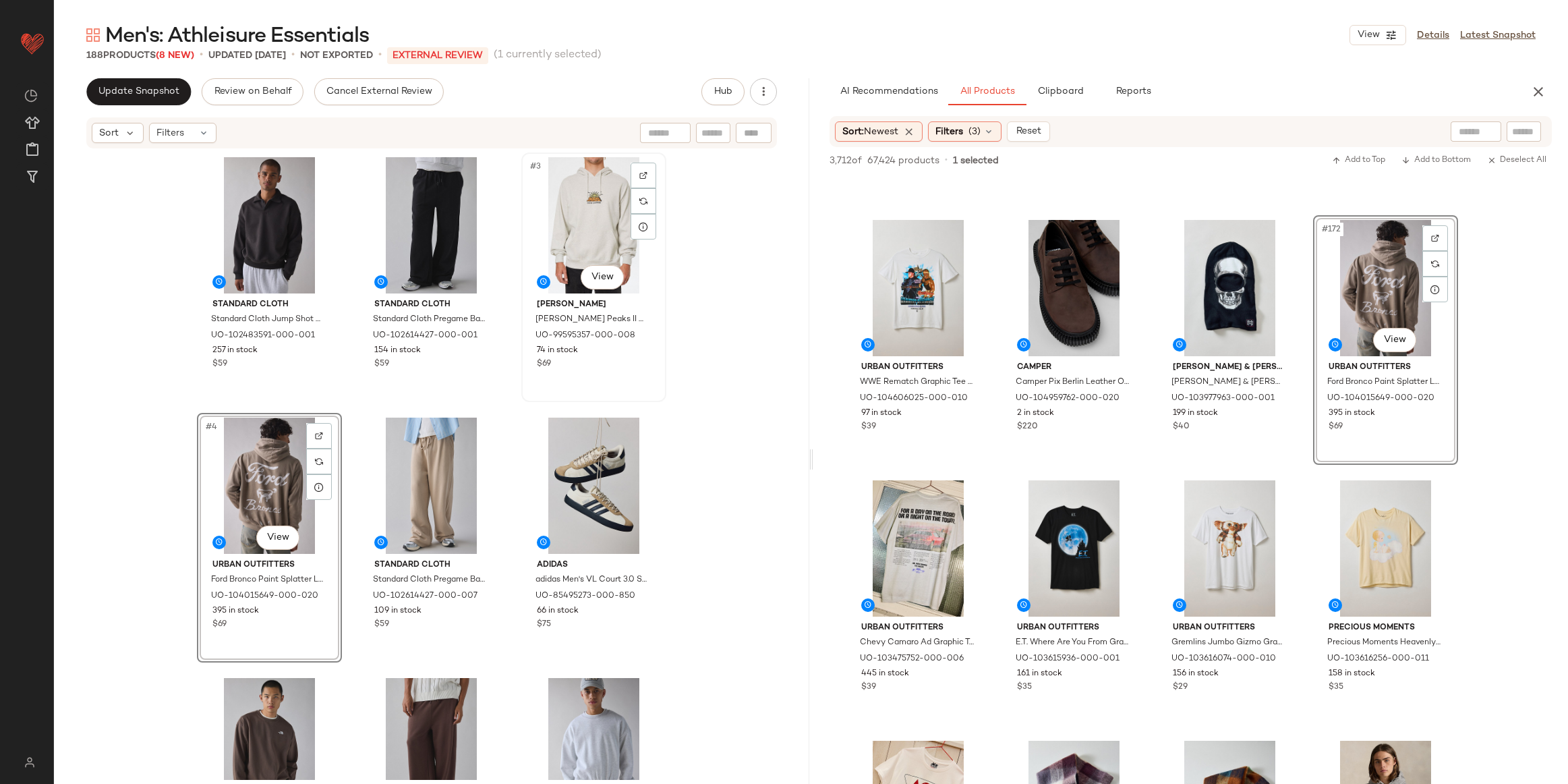
click at [590, 215] on div "#3 View" at bounding box center [594, 225] width 136 height 136
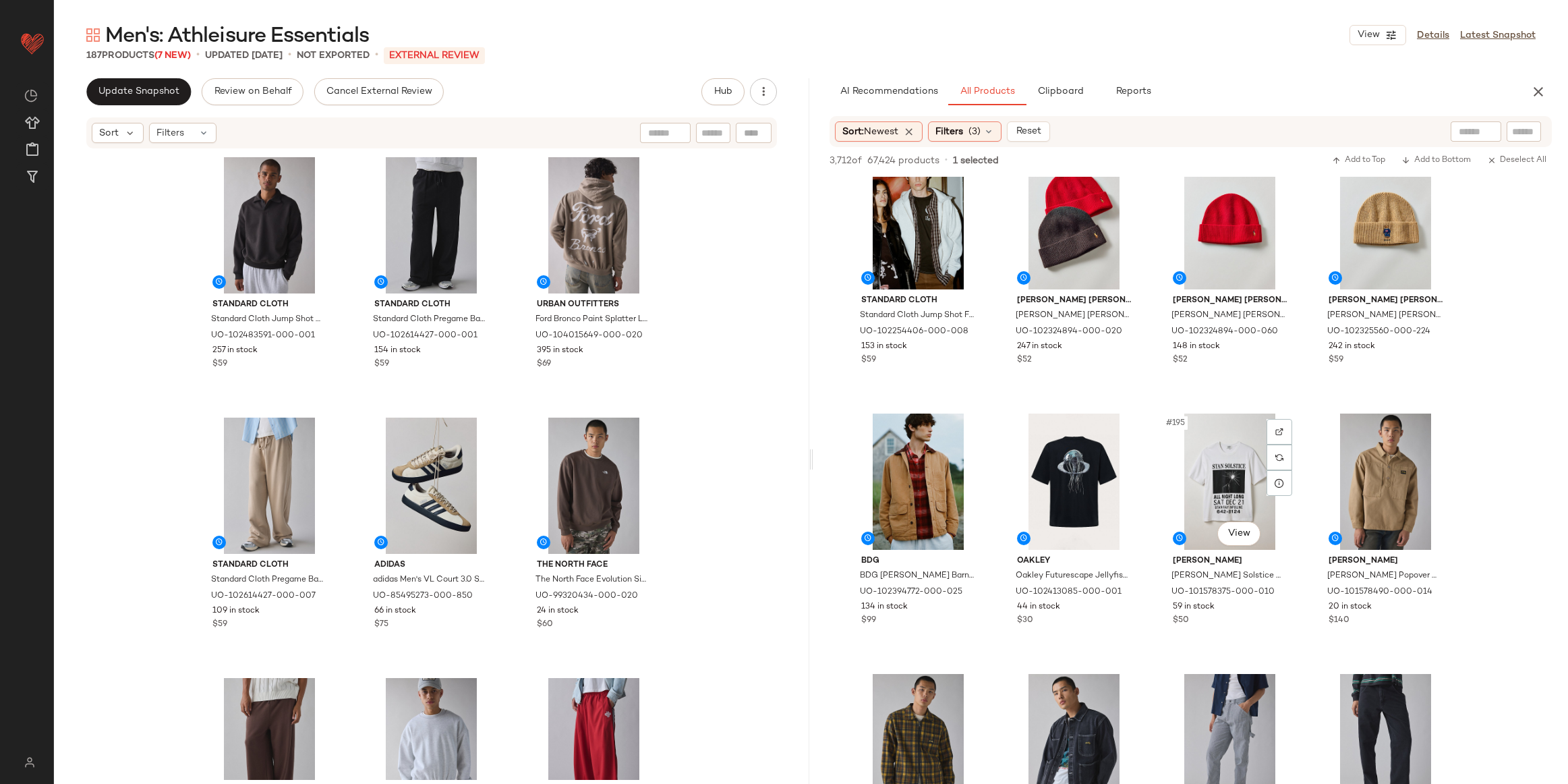
scroll to position [12137, 0]
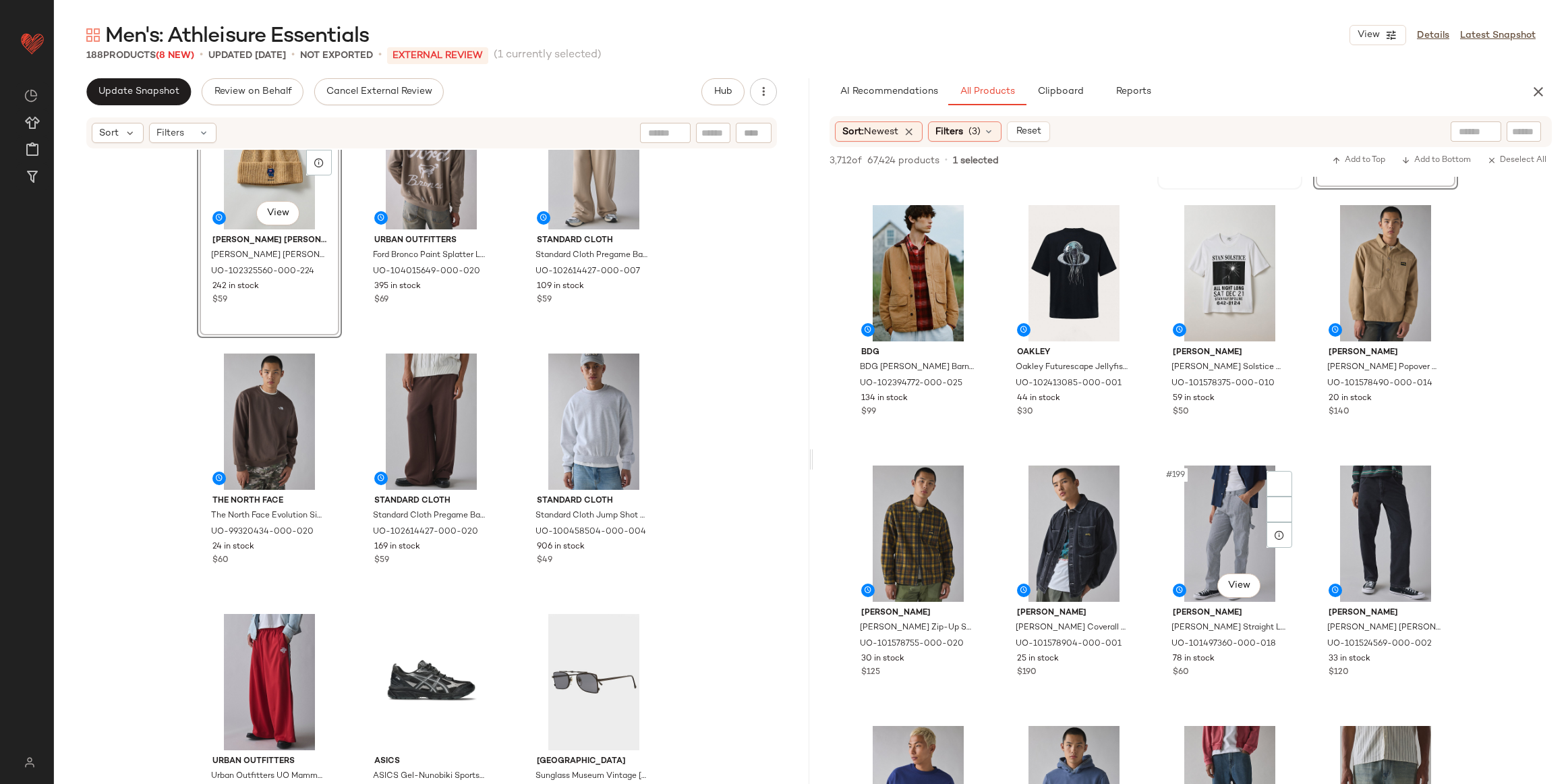
scroll to position [12644, 0]
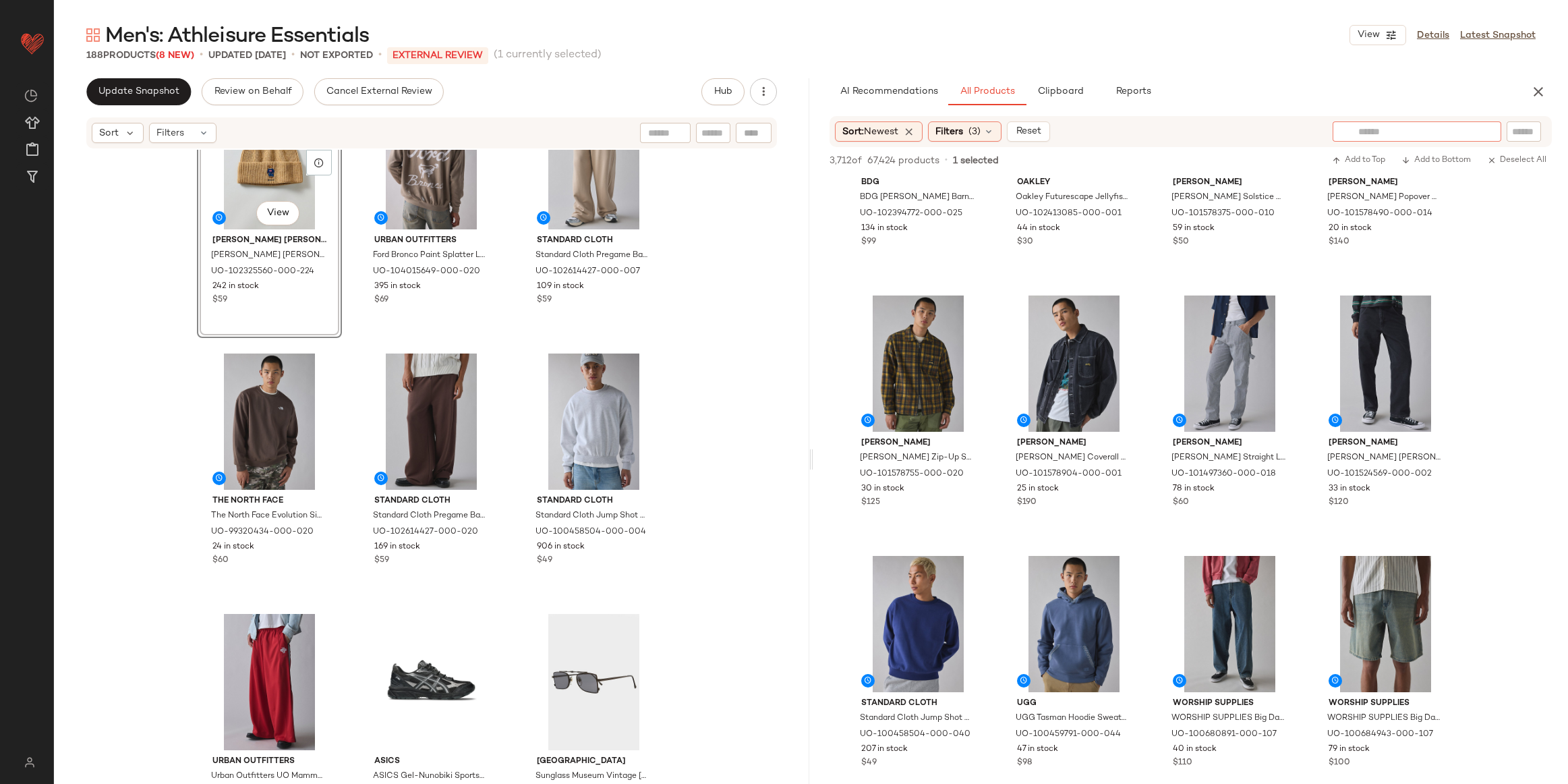
click at [1465, 129] on input "text" at bounding box center [1417, 132] width 117 height 14
type input "*****"
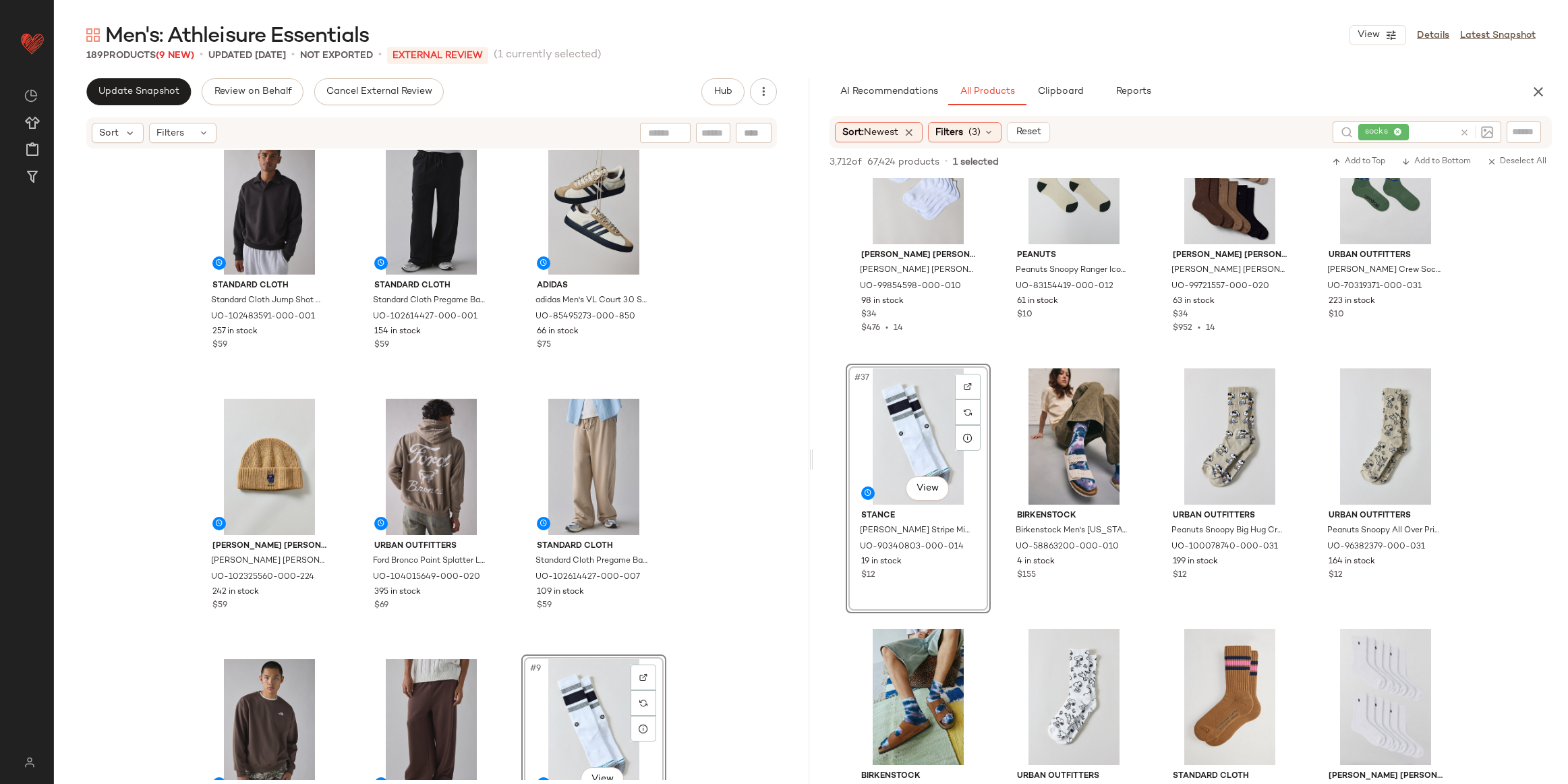
scroll to position [0, 0]
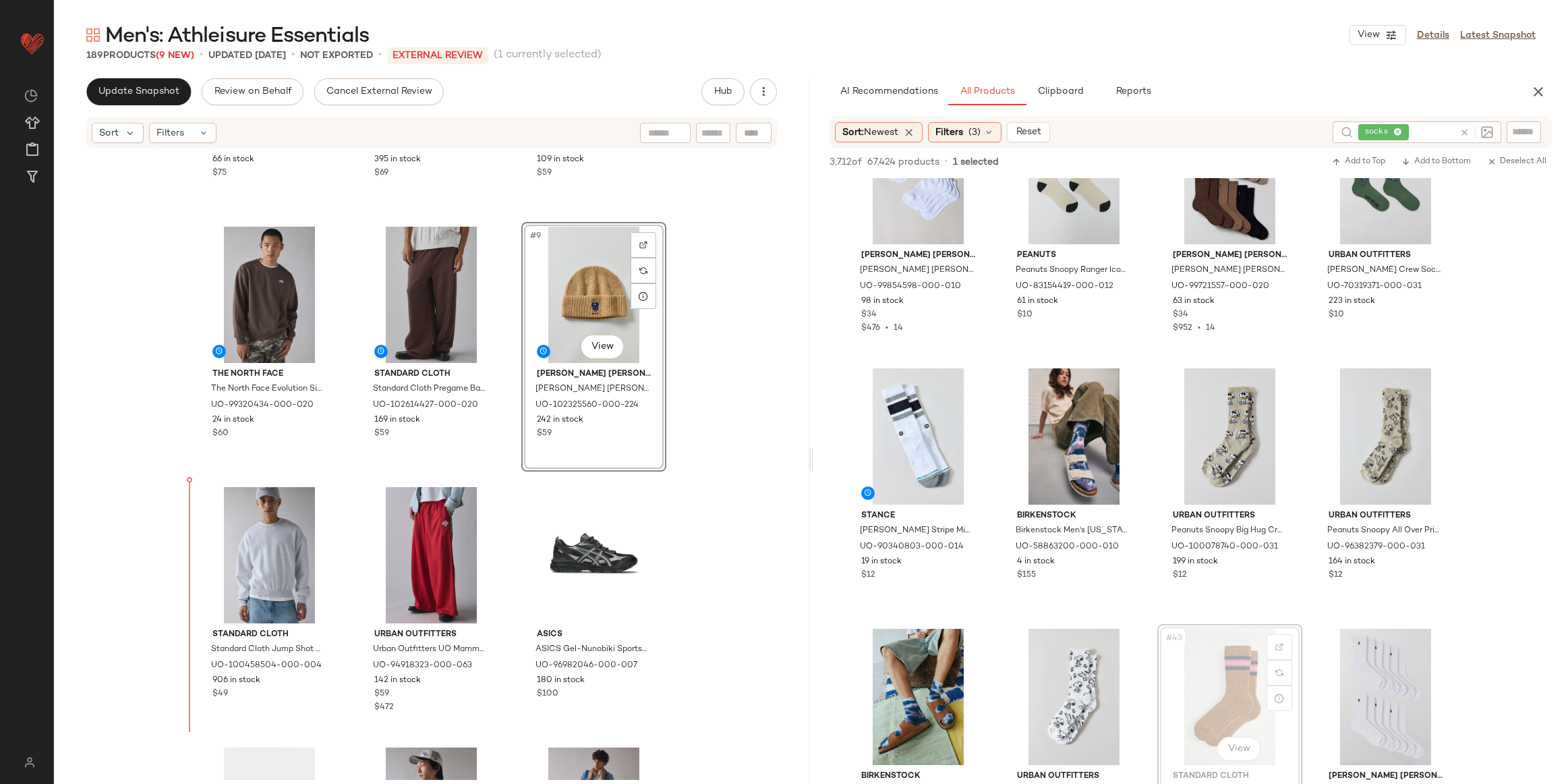
scroll to position [471, 0]
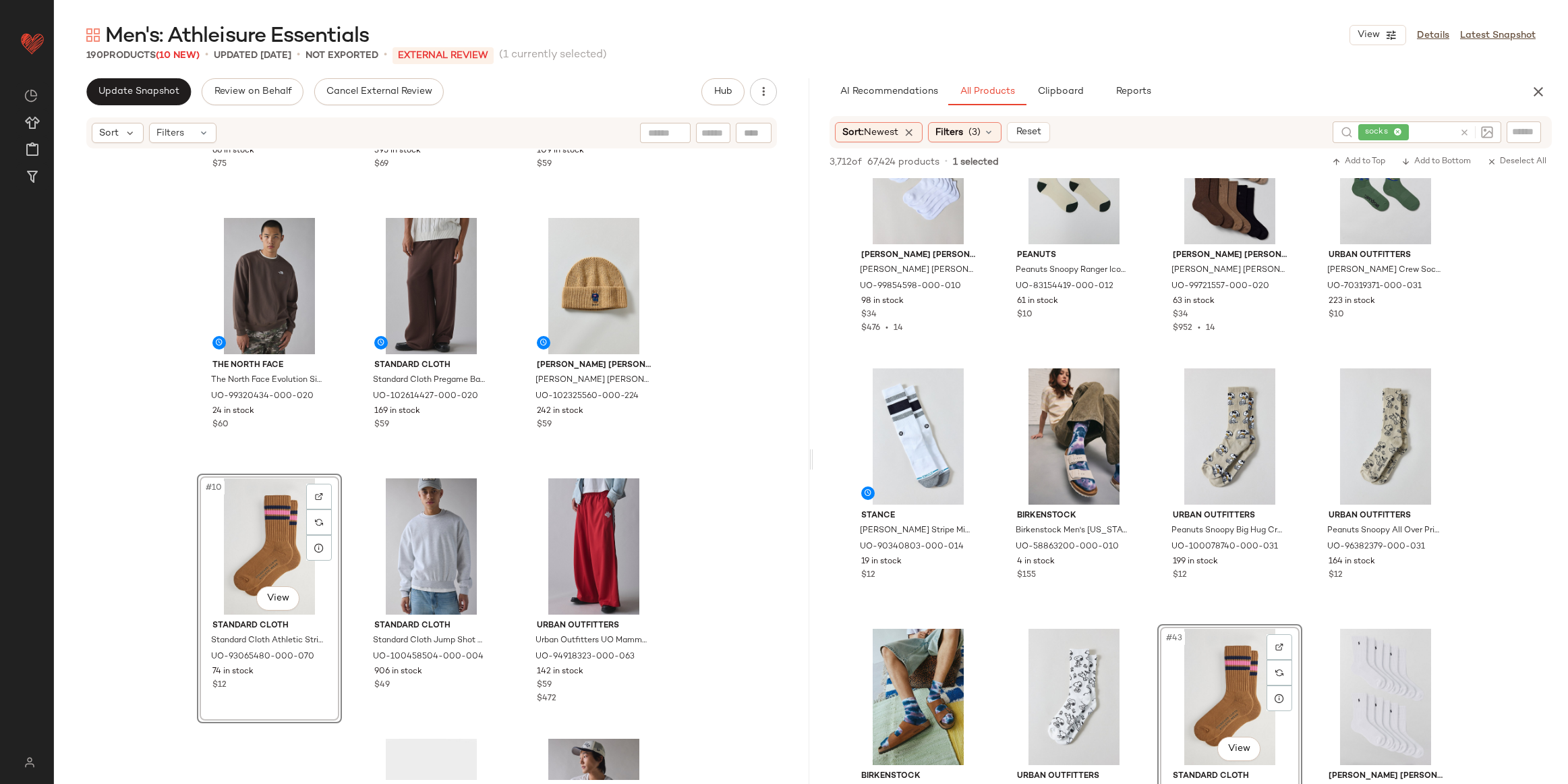
click at [1450, 135] on input "text" at bounding box center [1433, 133] width 43 height 14
type input "*****"
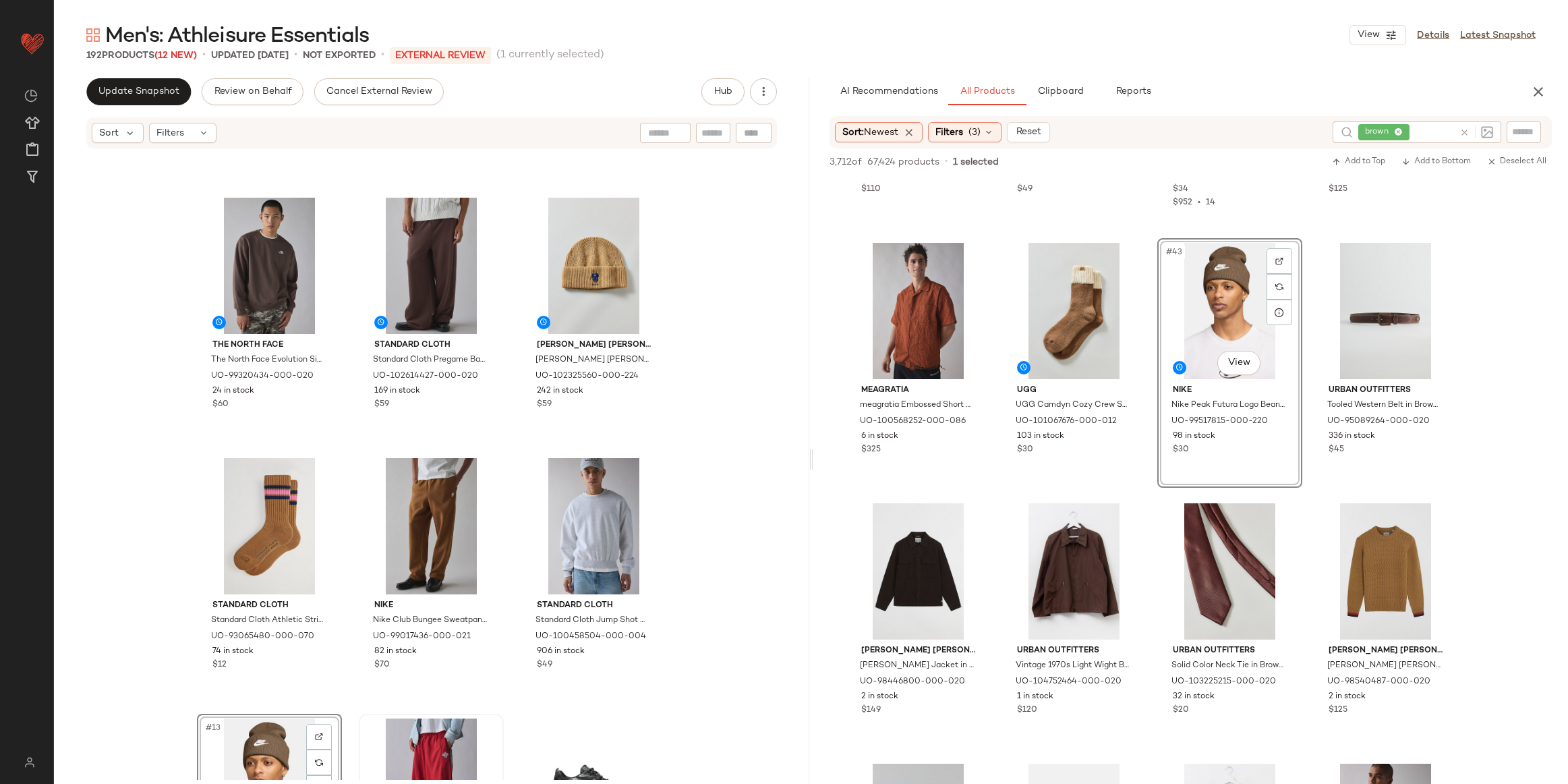
scroll to position [709, 0]
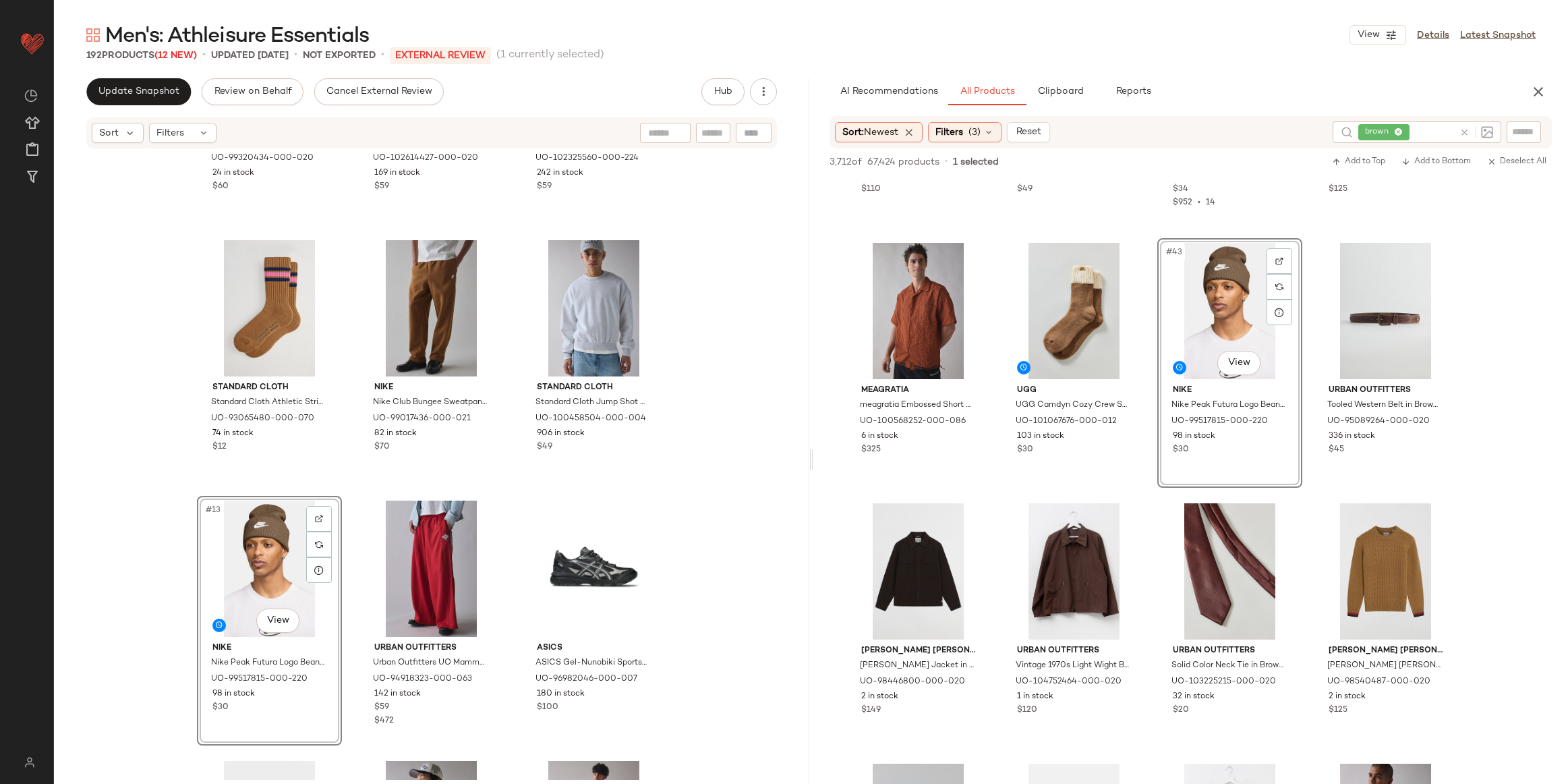
click at [260, 513] on div "#13 View" at bounding box center [269, 569] width 136 height 136
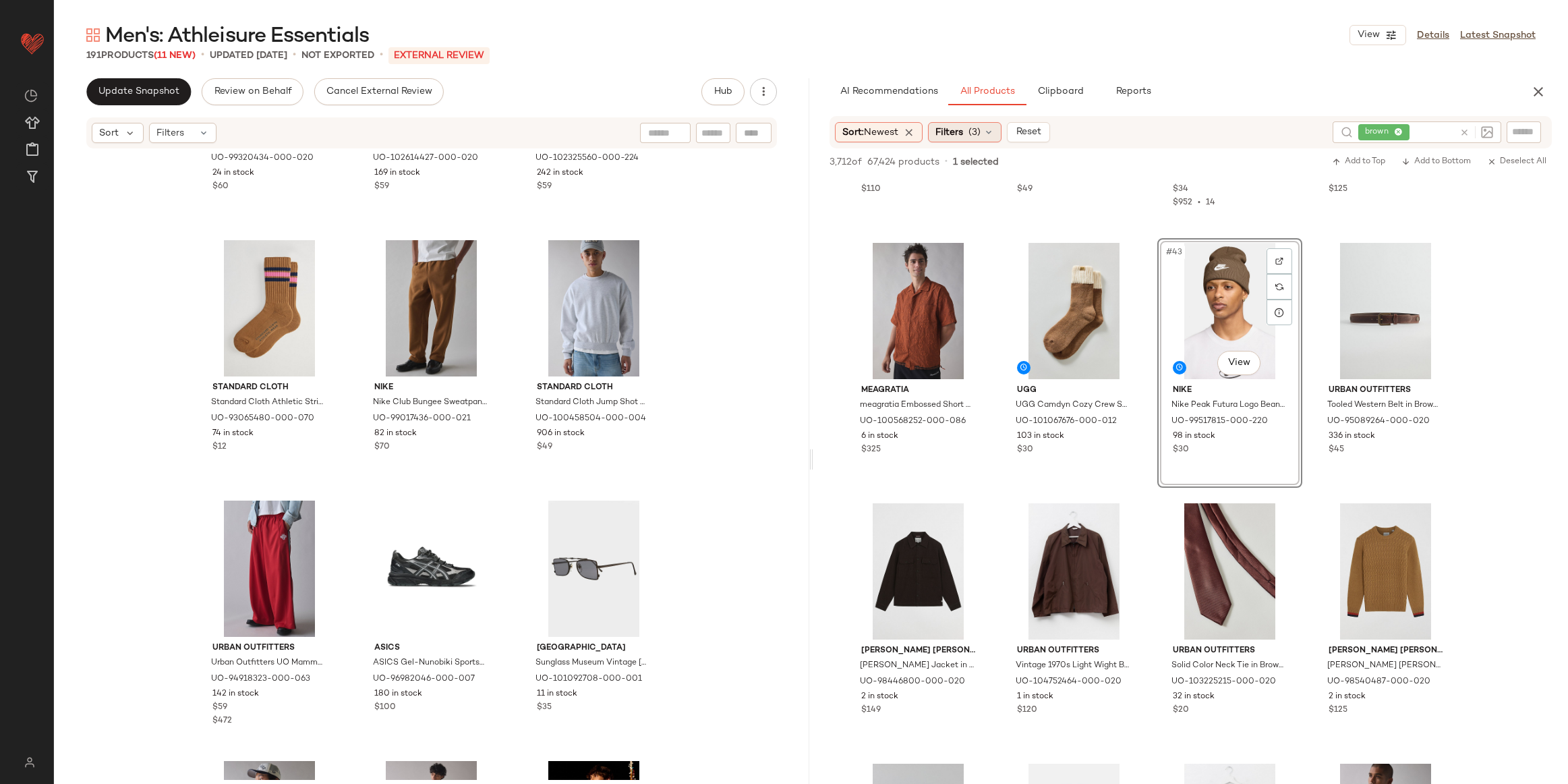
click at [961, 136] on span "Filters" at bounding box center [949, 133] width 28 height 14
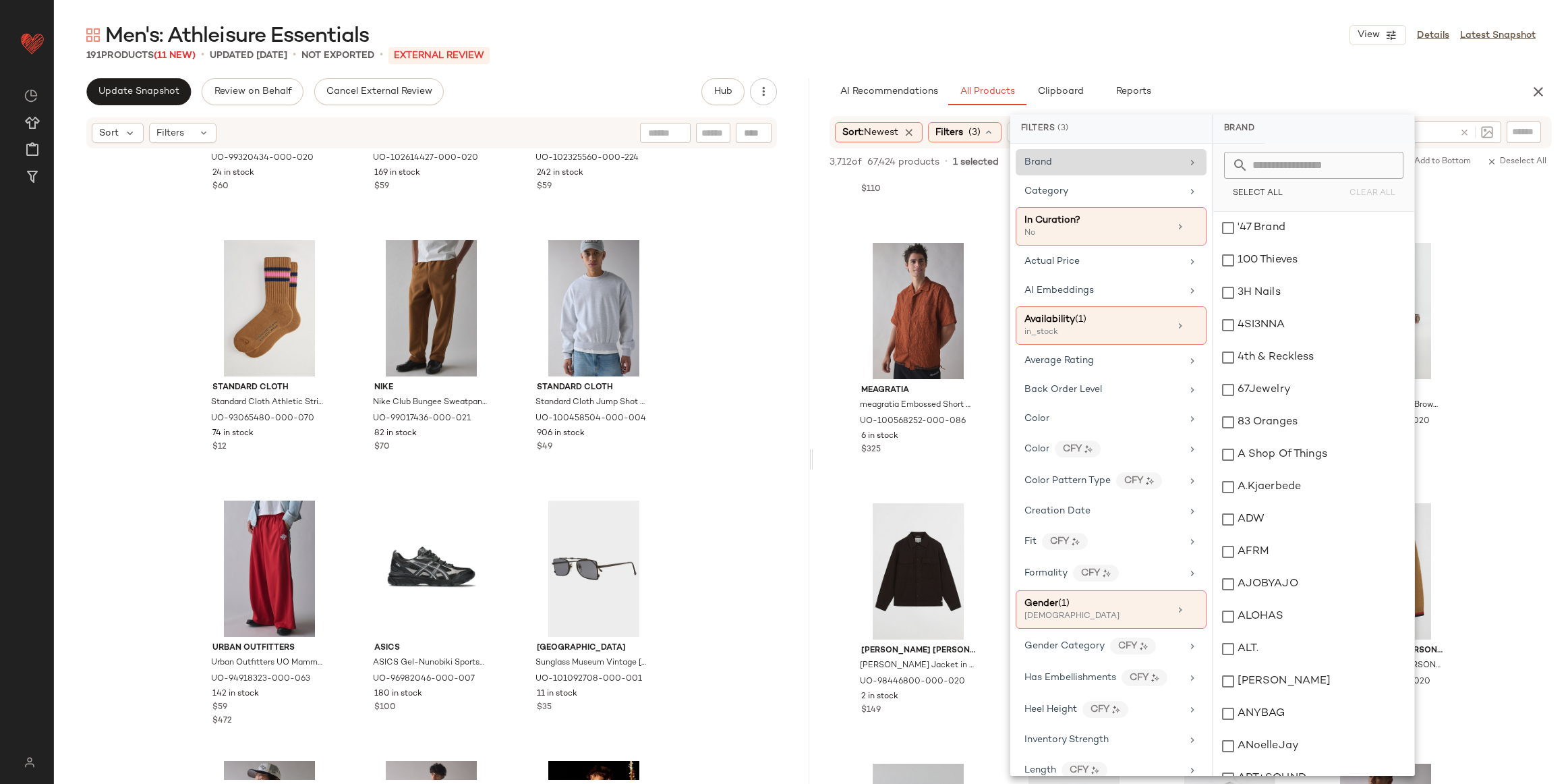
click at [1060, 173] on div "Brand" at bounding box center [1111, 162] width 191 height 27
click at [1312, 151] on input "text" at bounding box center [1322, 165] width 147 height 27
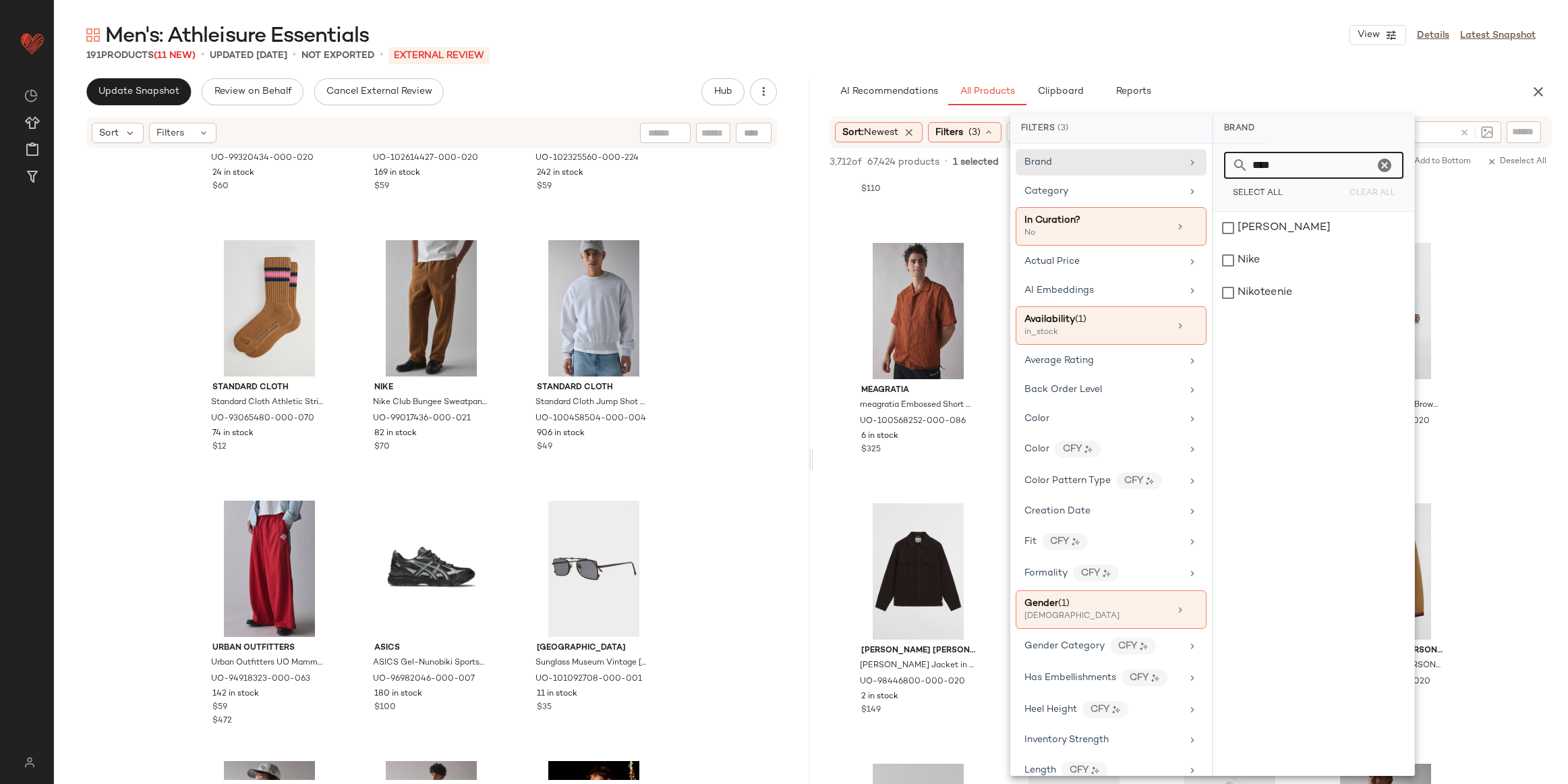
scroll to position [0, 0]
type input "****"
click at [1292, 223] on div "Nike" at bounding box center [1314, 228] width 201 height 32
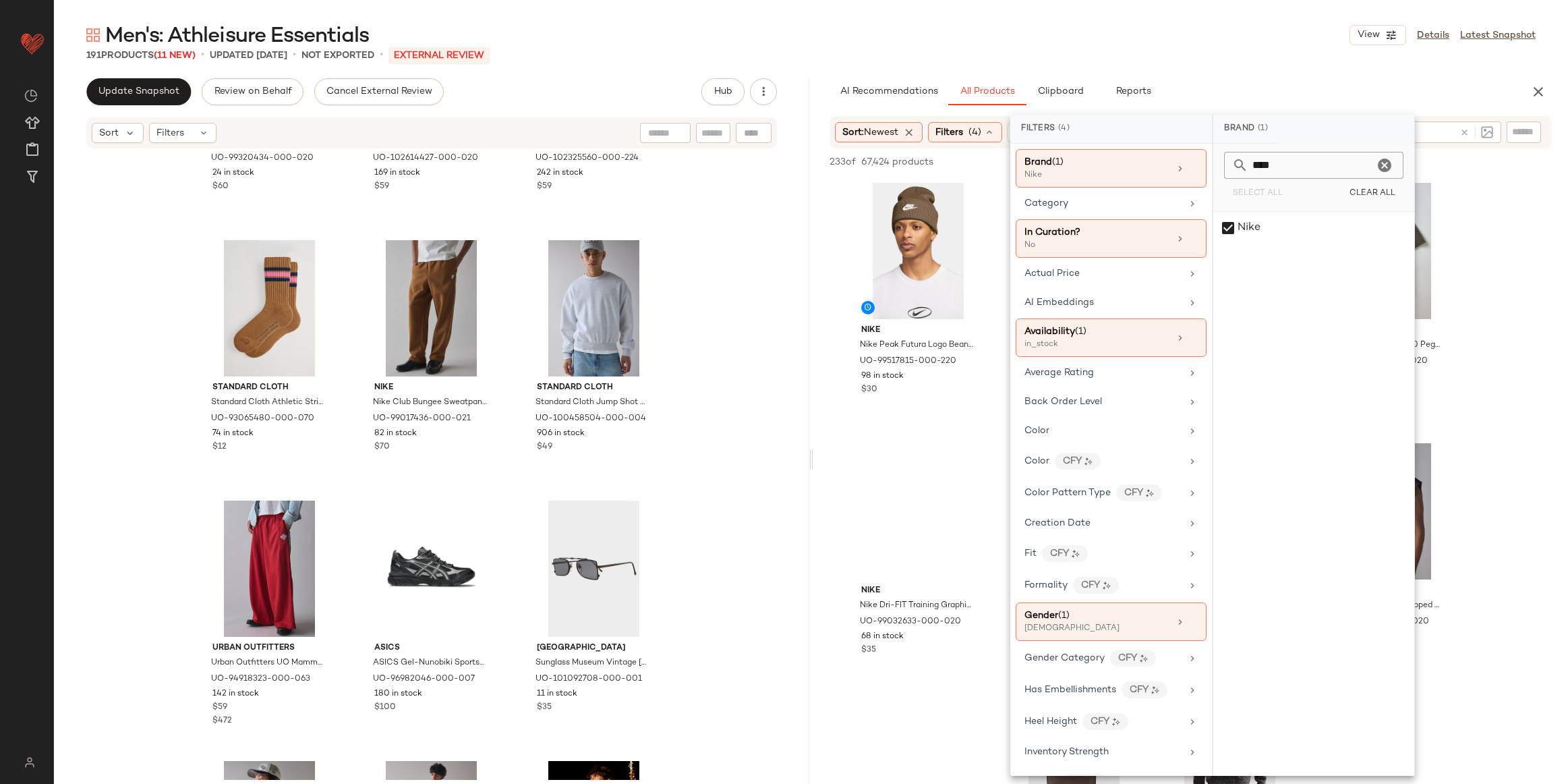
click at [1197, 50] on div "191 Products (11 New) • updated Sep 22nd • Not Exported • External REVIEW" at bounding box center [811, 55] width 1514 height 14
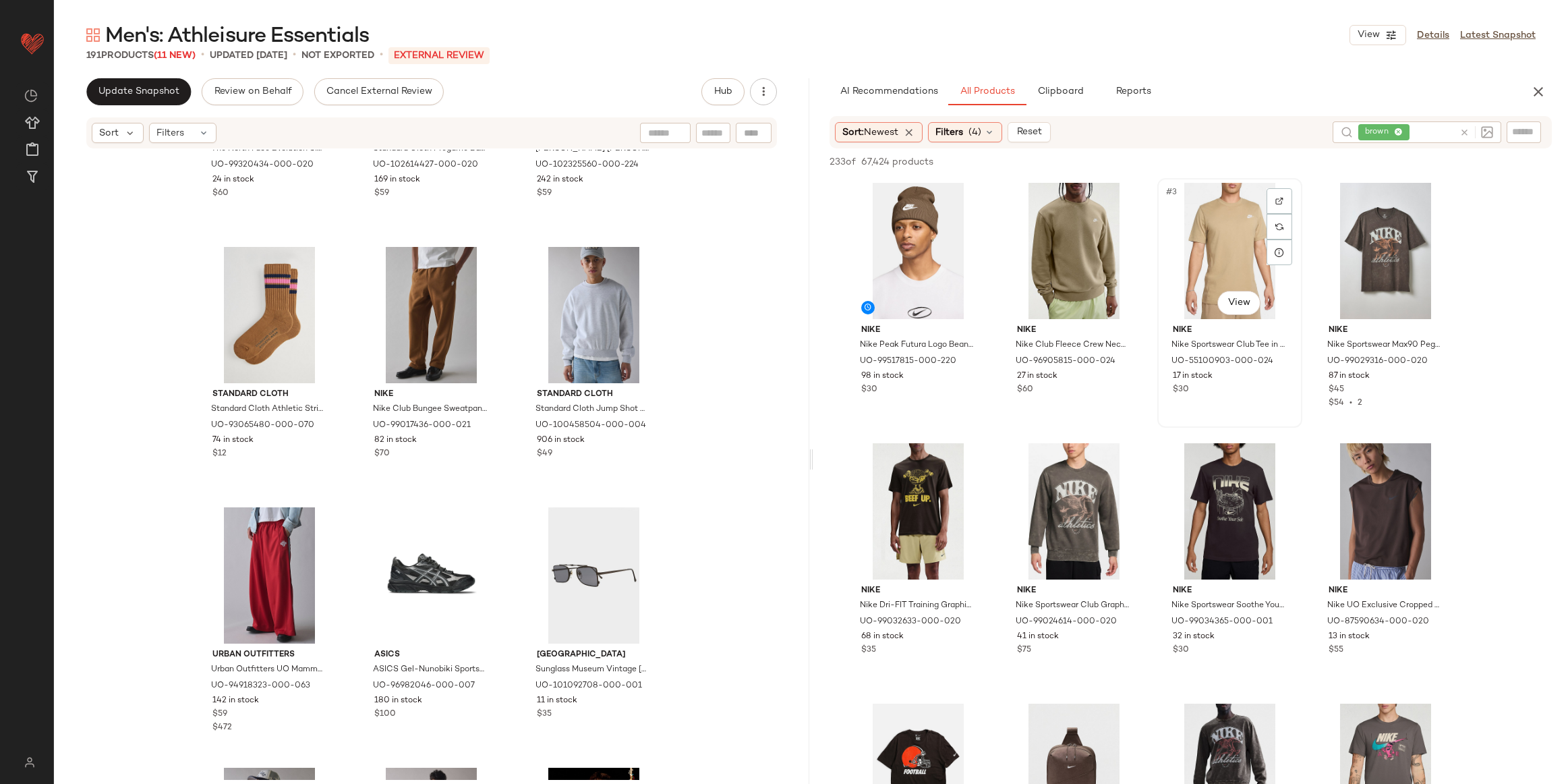
scroll to position [447, 0]
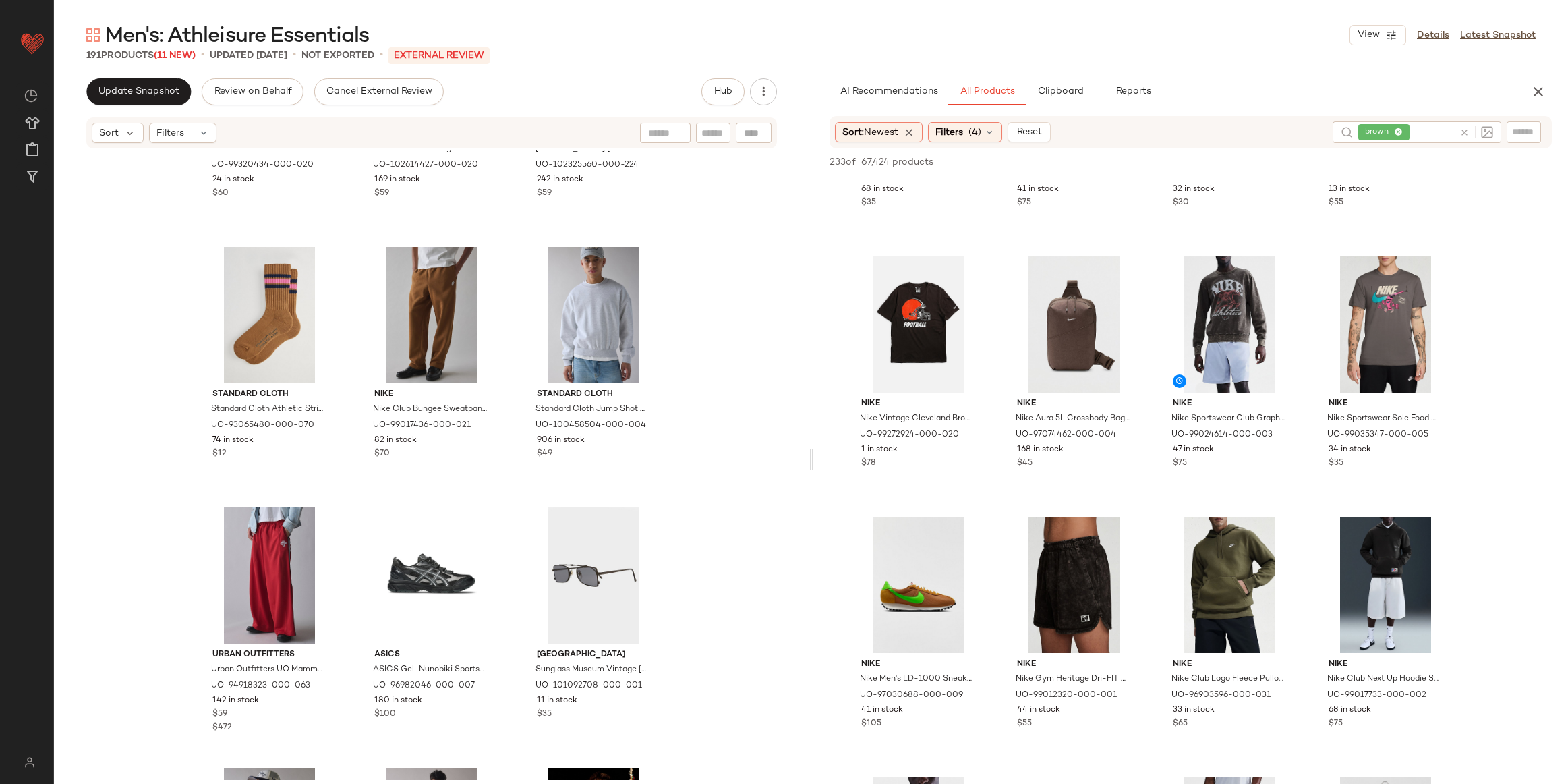
click at [1463, 128] on icon at bounding box center [1465, 133] width 10 height 10
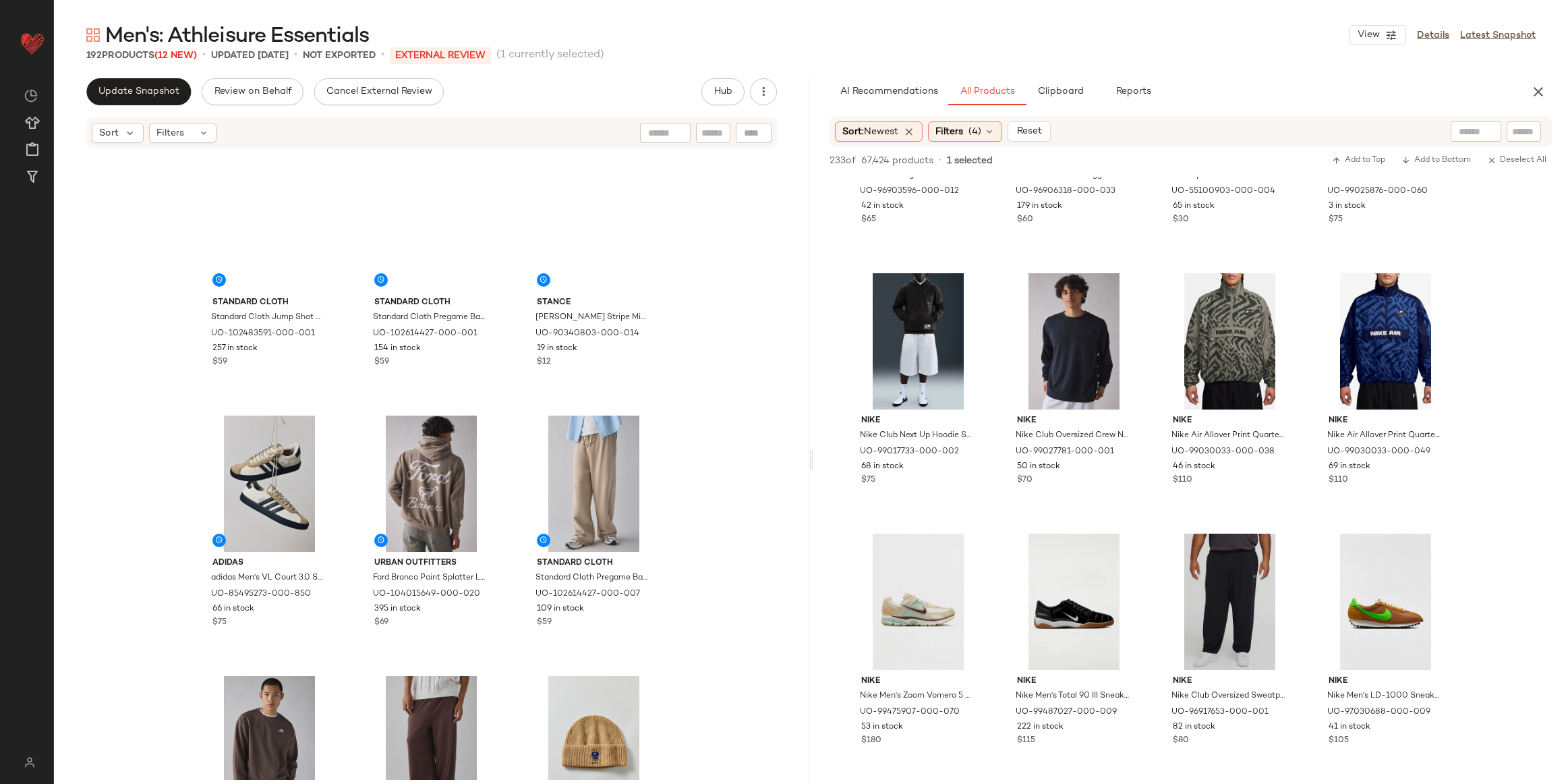
scroll to position [0, 0]
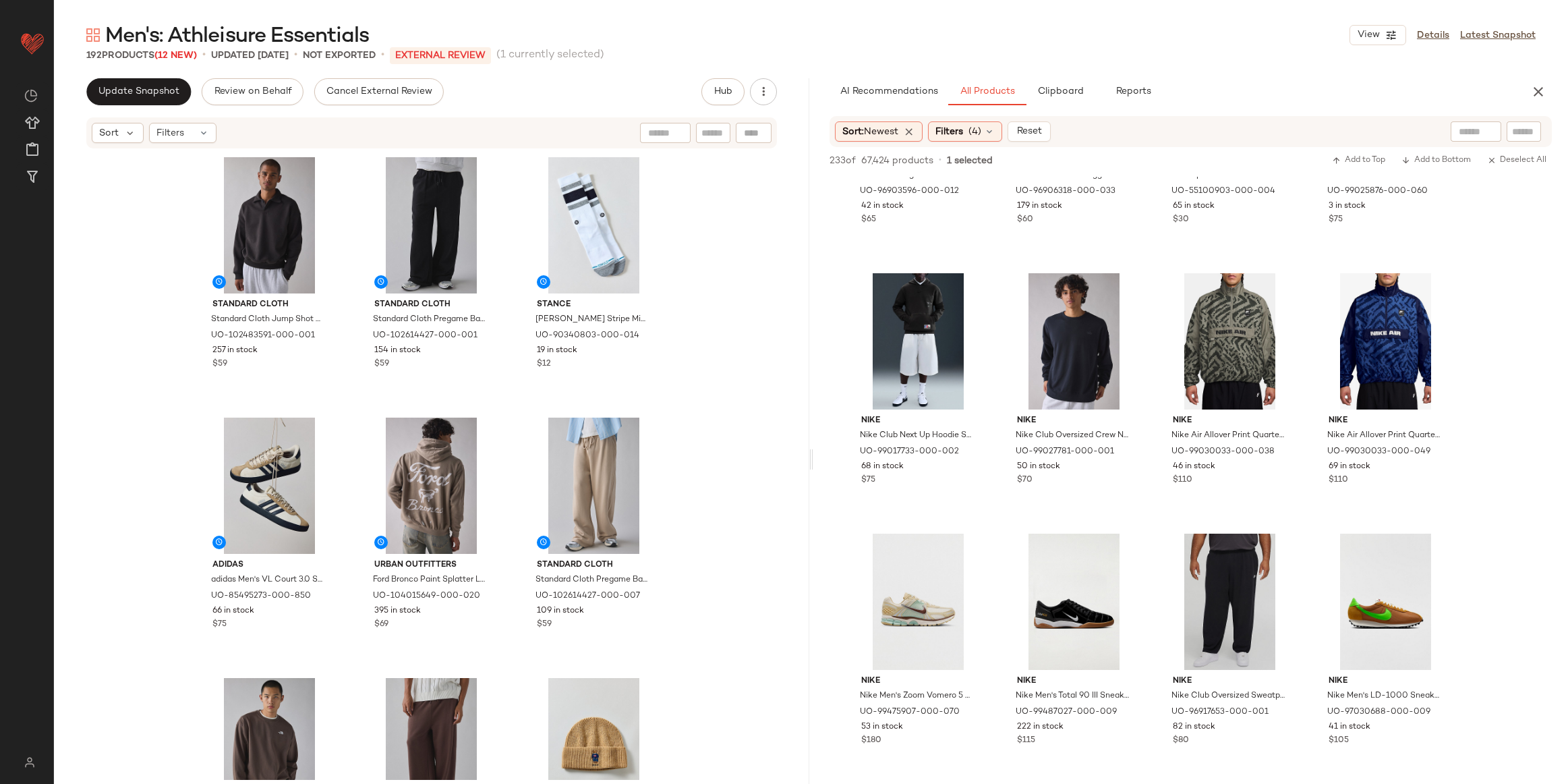
drag, startPoint x: 1381, startPoint y: 240, endPoint x: 558, endPoint y: 46, distance: 845.6
click at [165, 94] on span "Update Snapshot" at bounding box center [139, 91] width 82 height 11
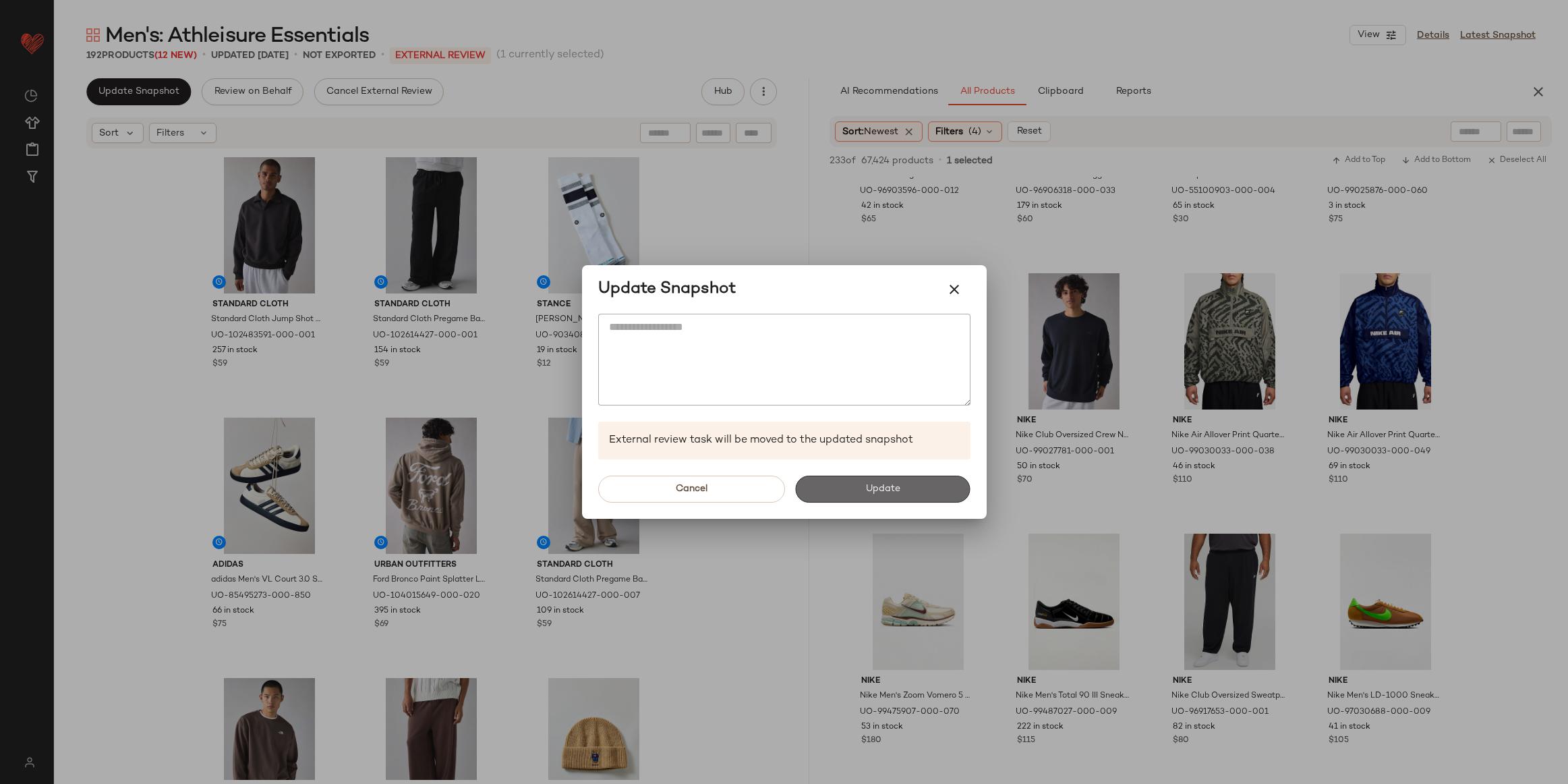
click at [923, 500] on button "Update" at bounding box center [883, 489] width 174 height 27
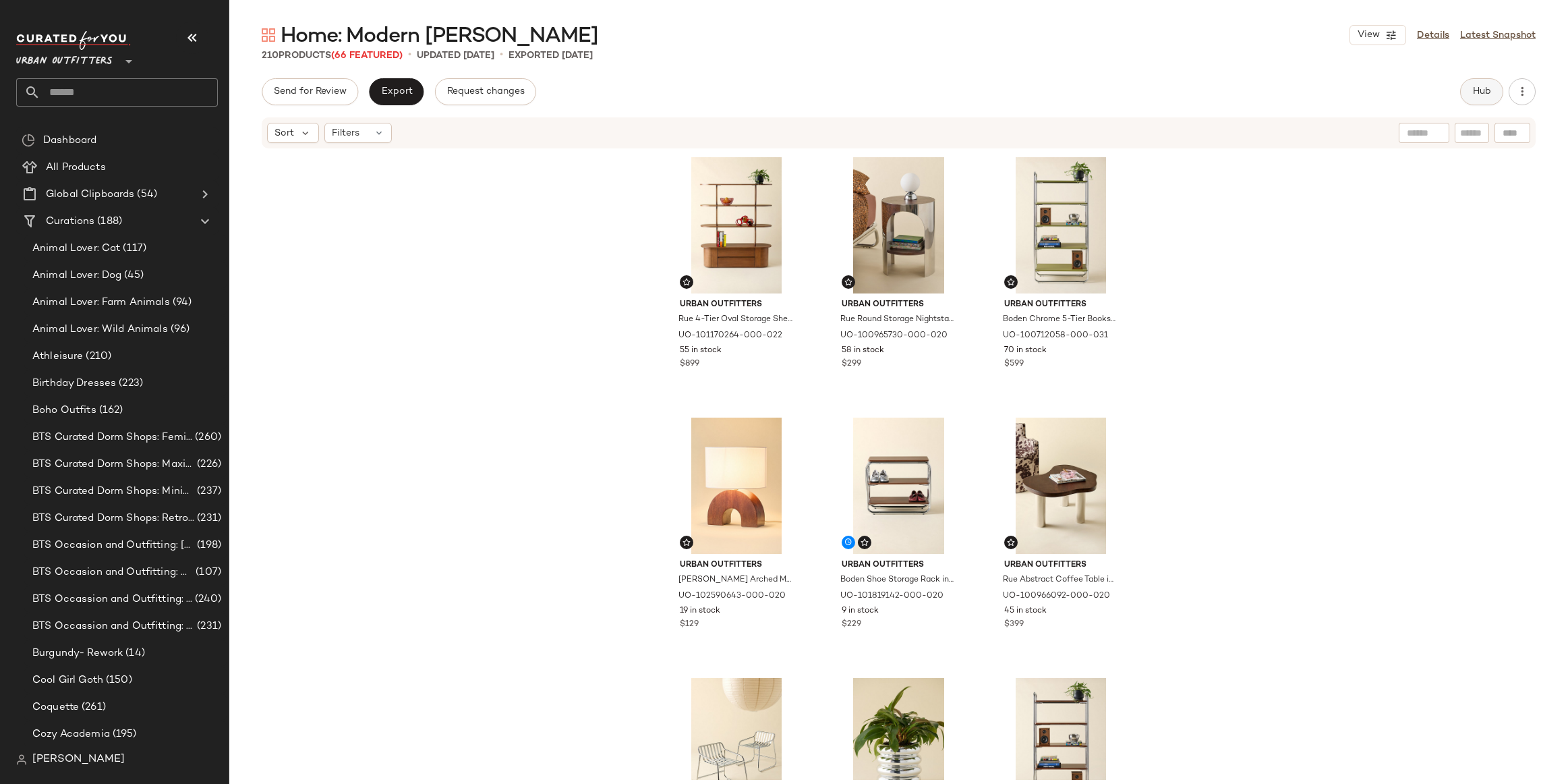
click at [1485, 83] on button "Hub" at bounding box center [1482, 92] width 43 height 27
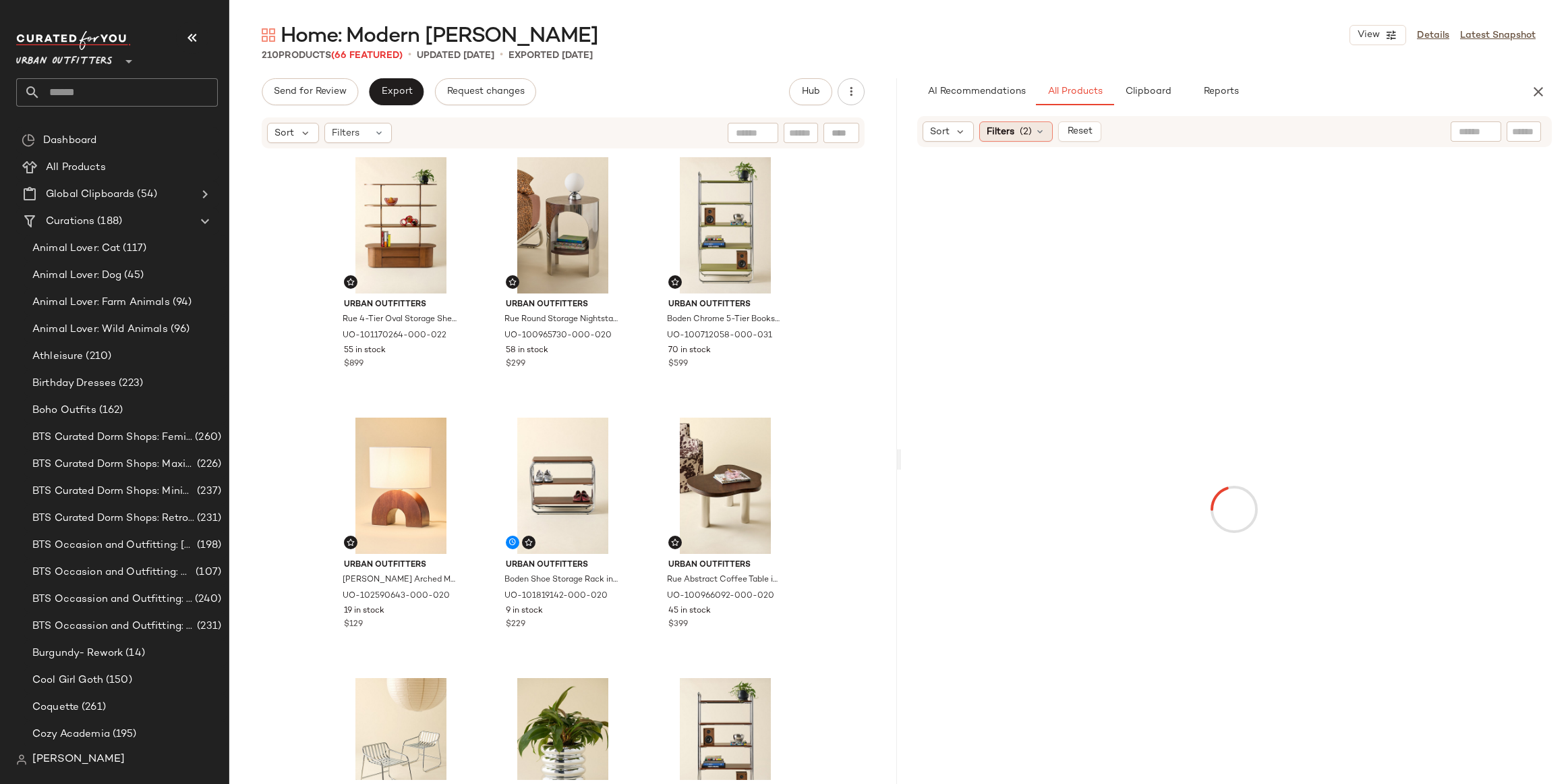
click at [1020, 132] on span "(2)" at bounding box center [1026, 132] width 12 height 14
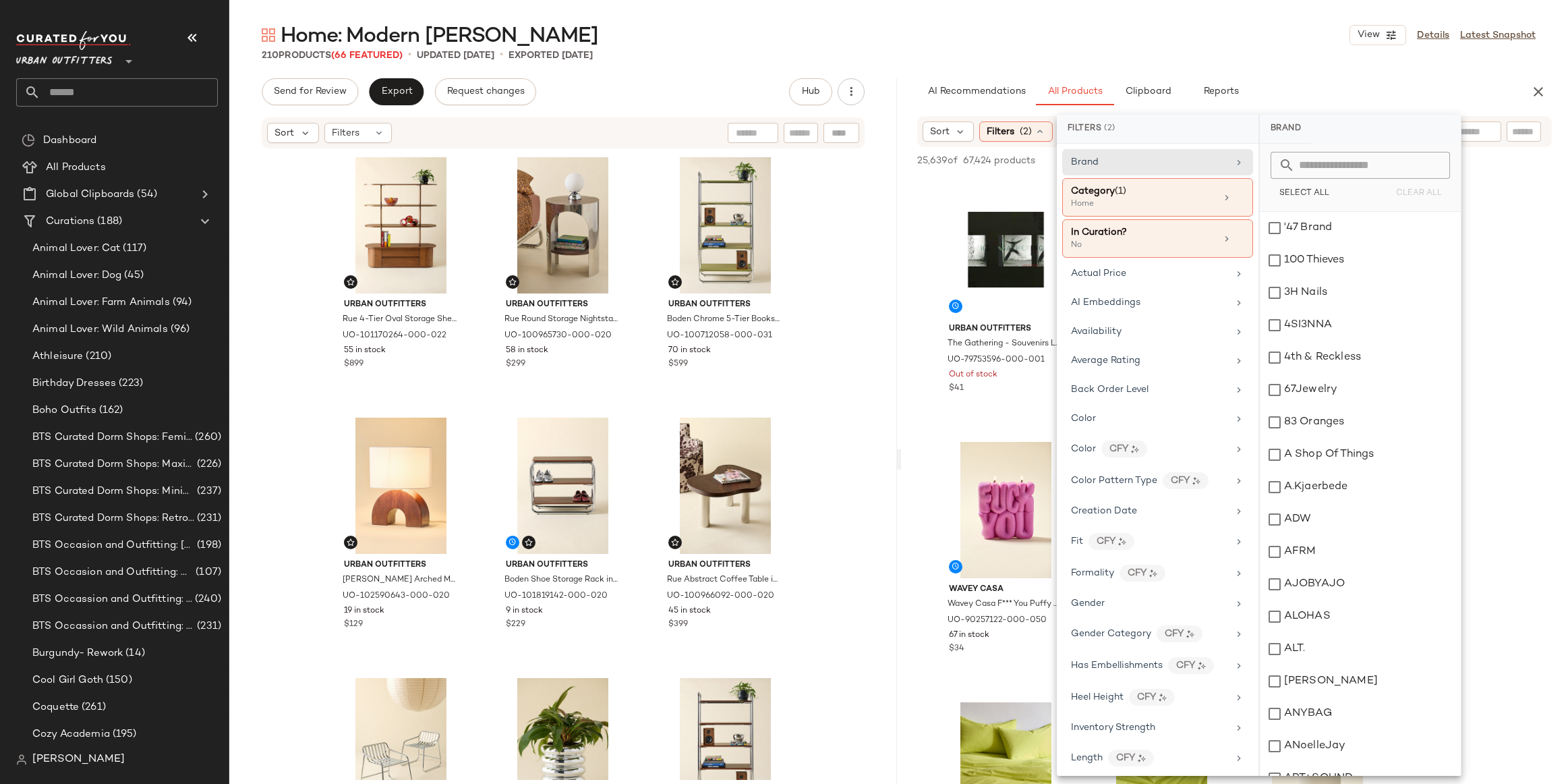
click at [1294, 77] on div "Home: Modern Moody View Details Latest Snapshot 210 Products (66 Featured) • up…" at bounding box center [898, 403] width 1339 height 762
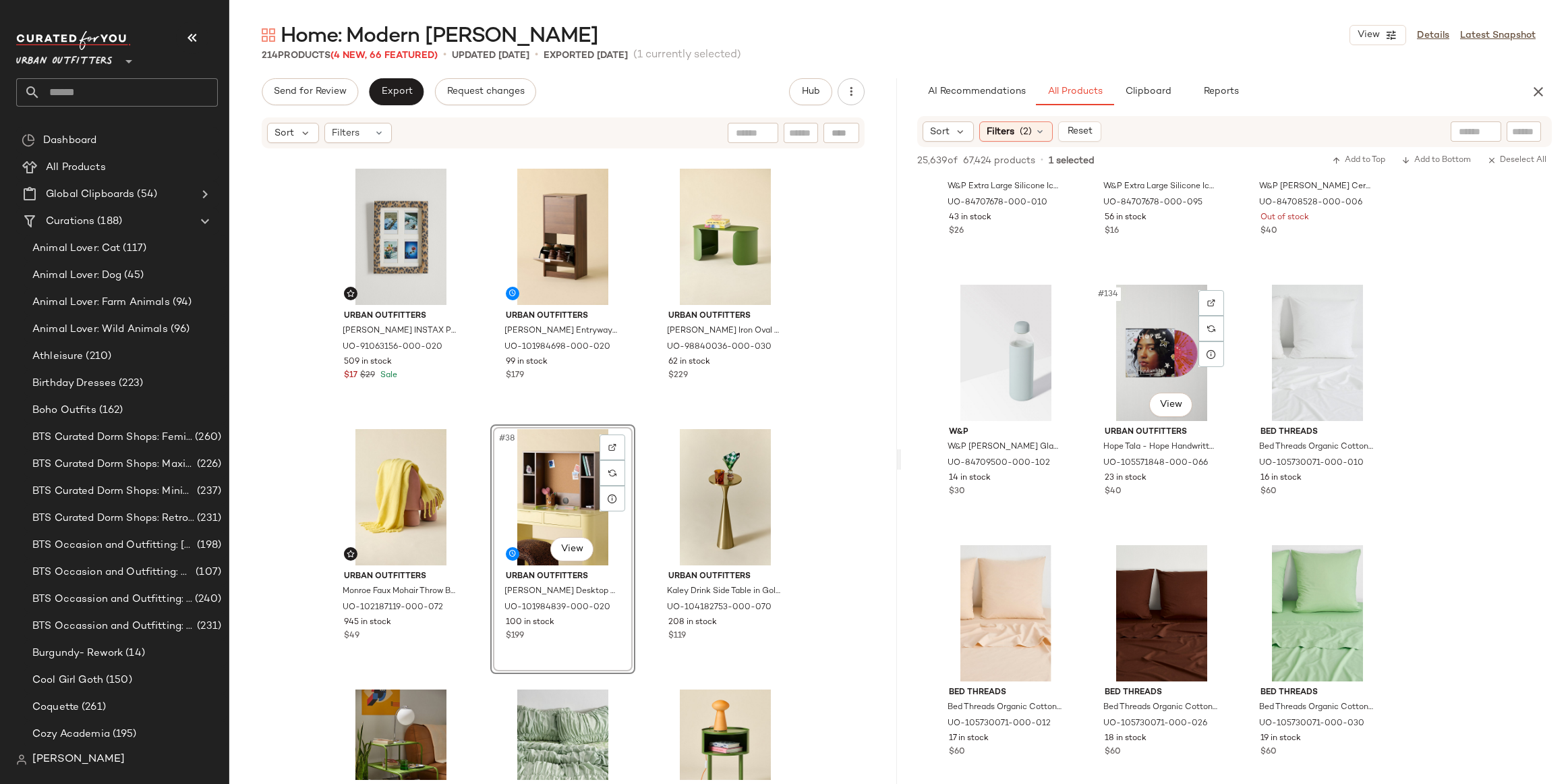
scroll to position [11476, 0]
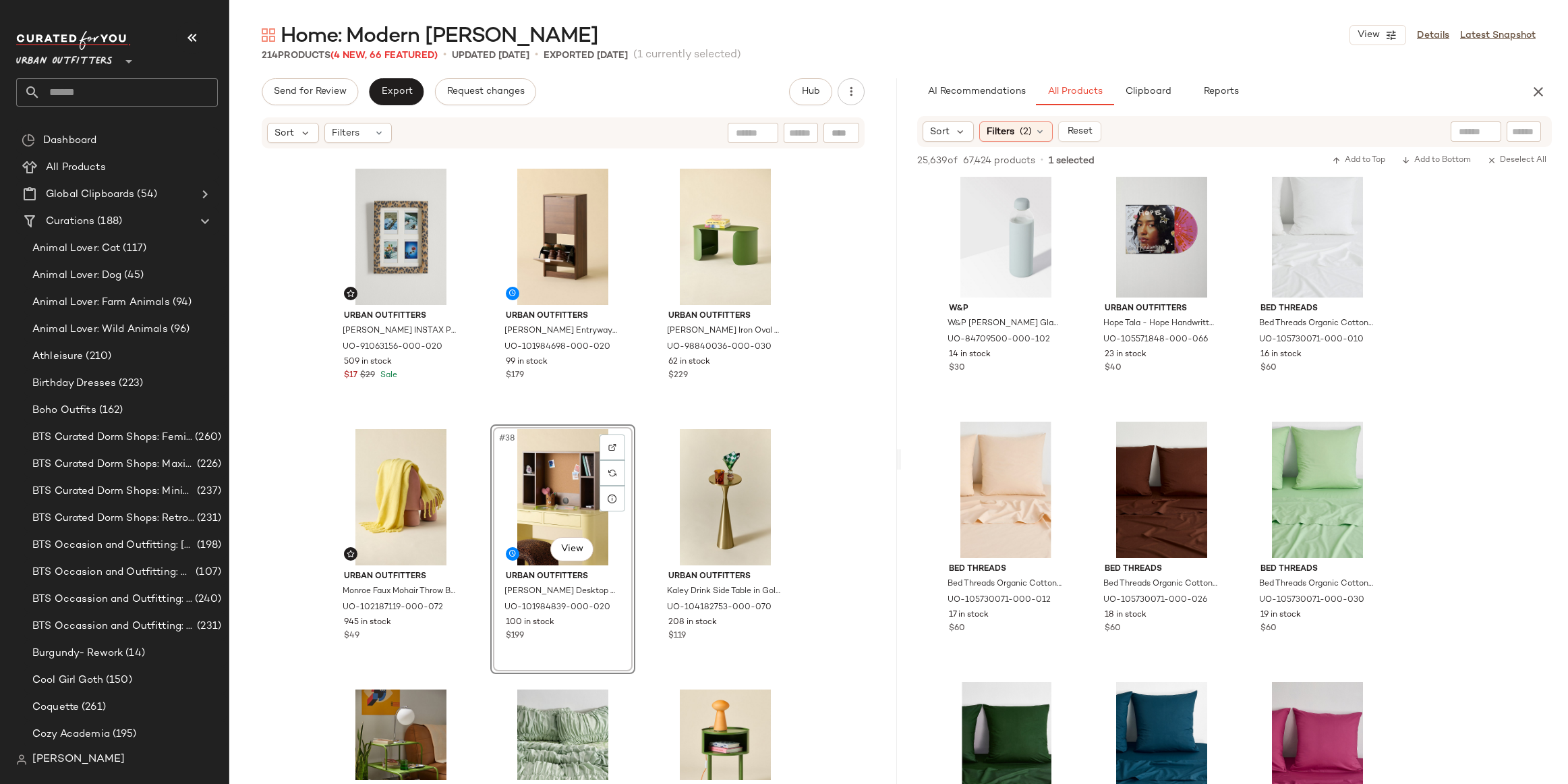
drag, startPoint x: 1002, startPoint y: 653, endPoint x: 217, endPoint y: 6, distance: 1017.3
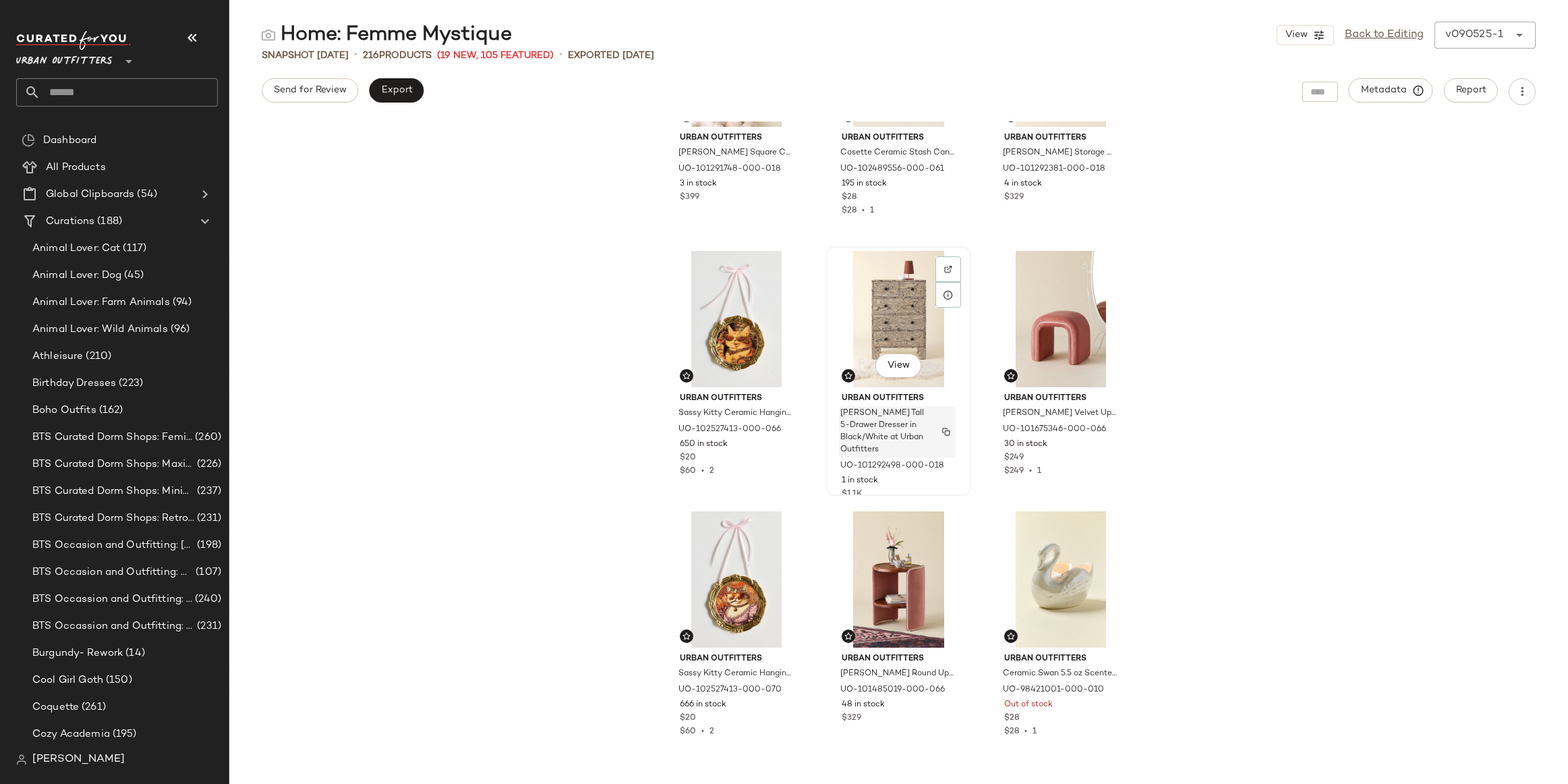
scroll to position [256, 0]
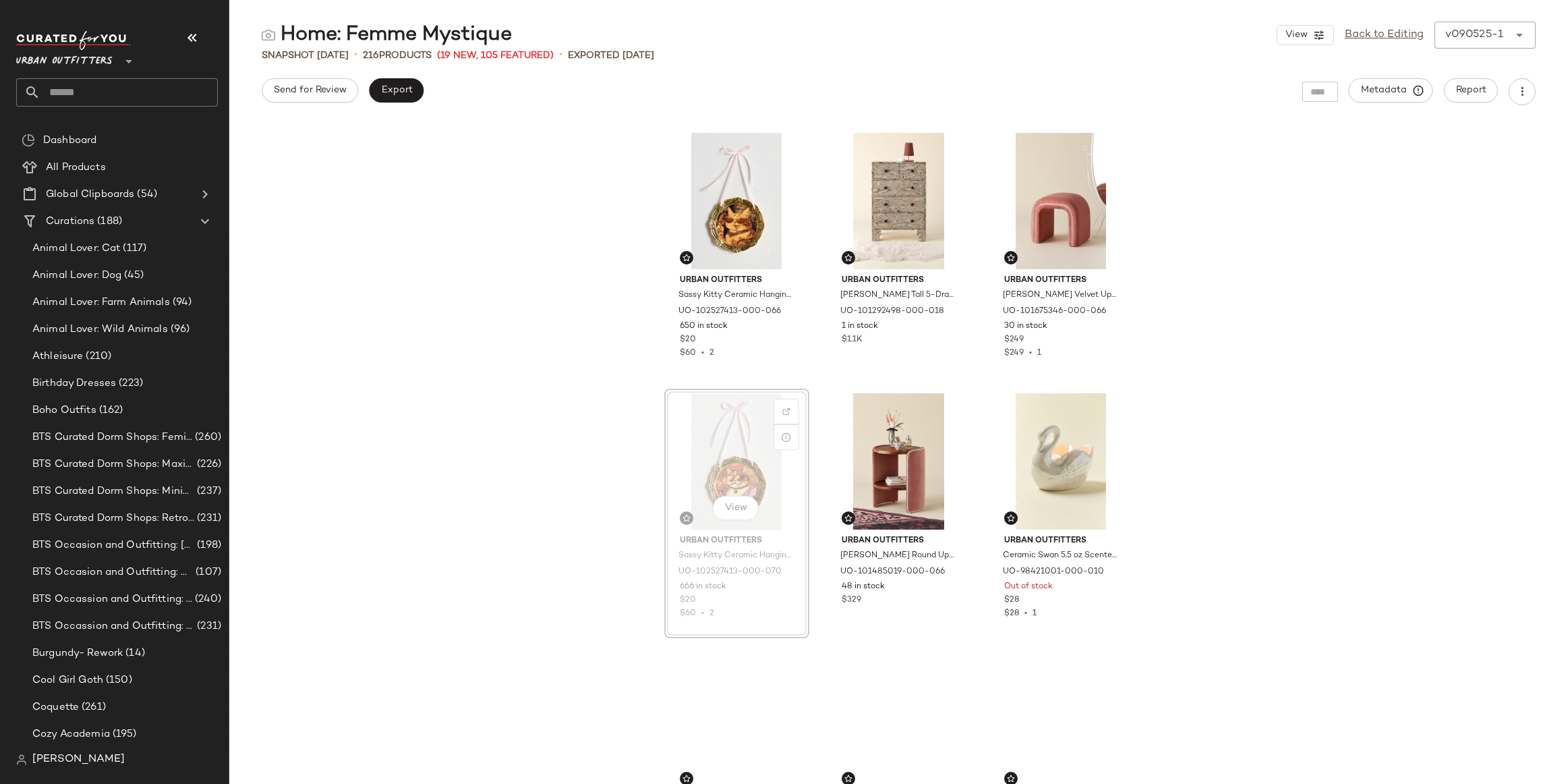
drag, startPoint x: 732, startPoint y: 482, endPoint x: 778, endPoint y: 475, distance: 46.5
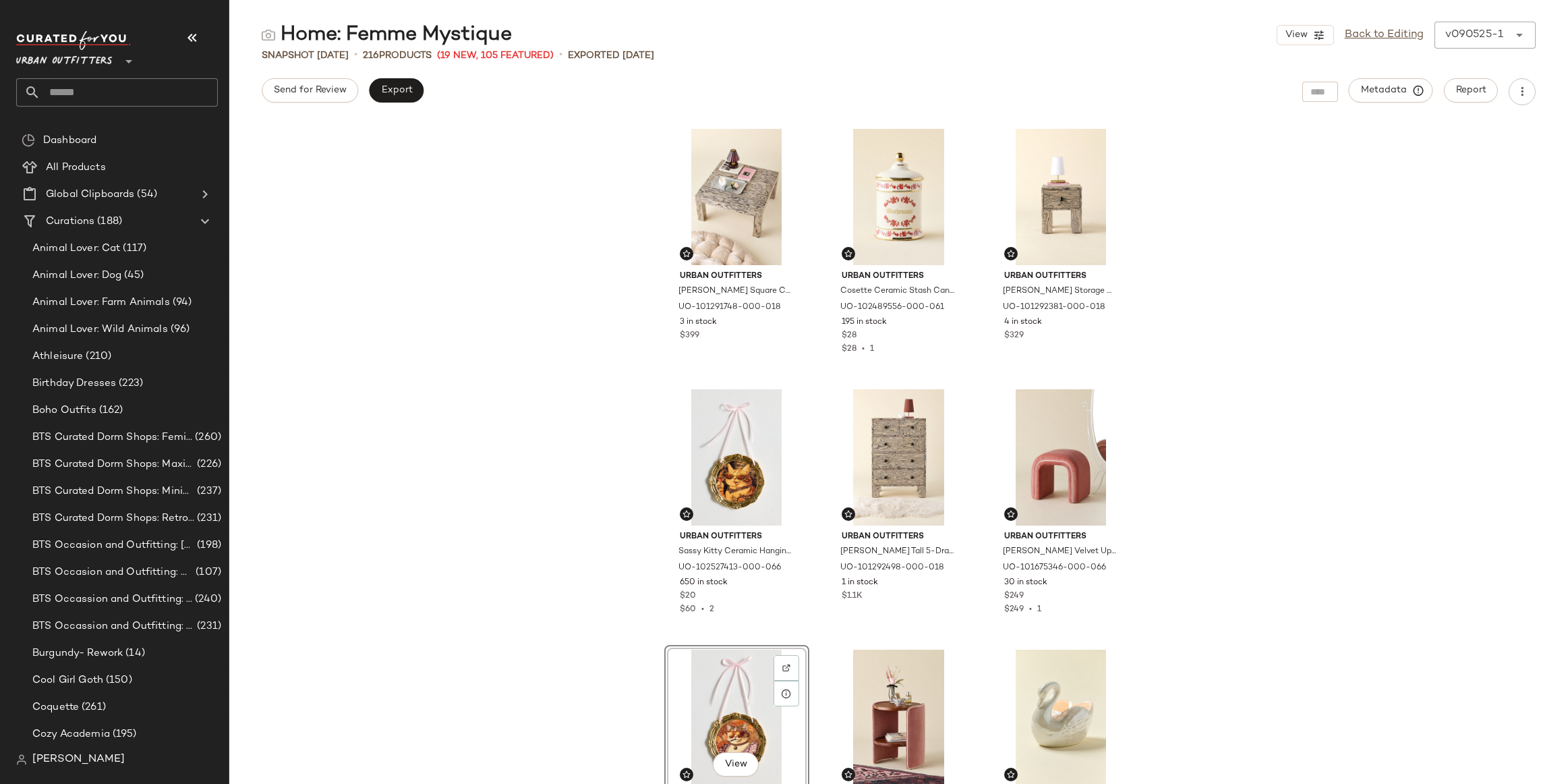
click at [1368, 22] on div "View Back to Editing v090525-1 ******" at bounding box center [1406, 35] width 259 height 27
click at [1366, 41] on link "Back to Editing" at bounding box center [1384, 35] width 79 height 17
click at [1378, 32] on link "Back to Editing" at bounding box center [1384, 35] width 79 height 17
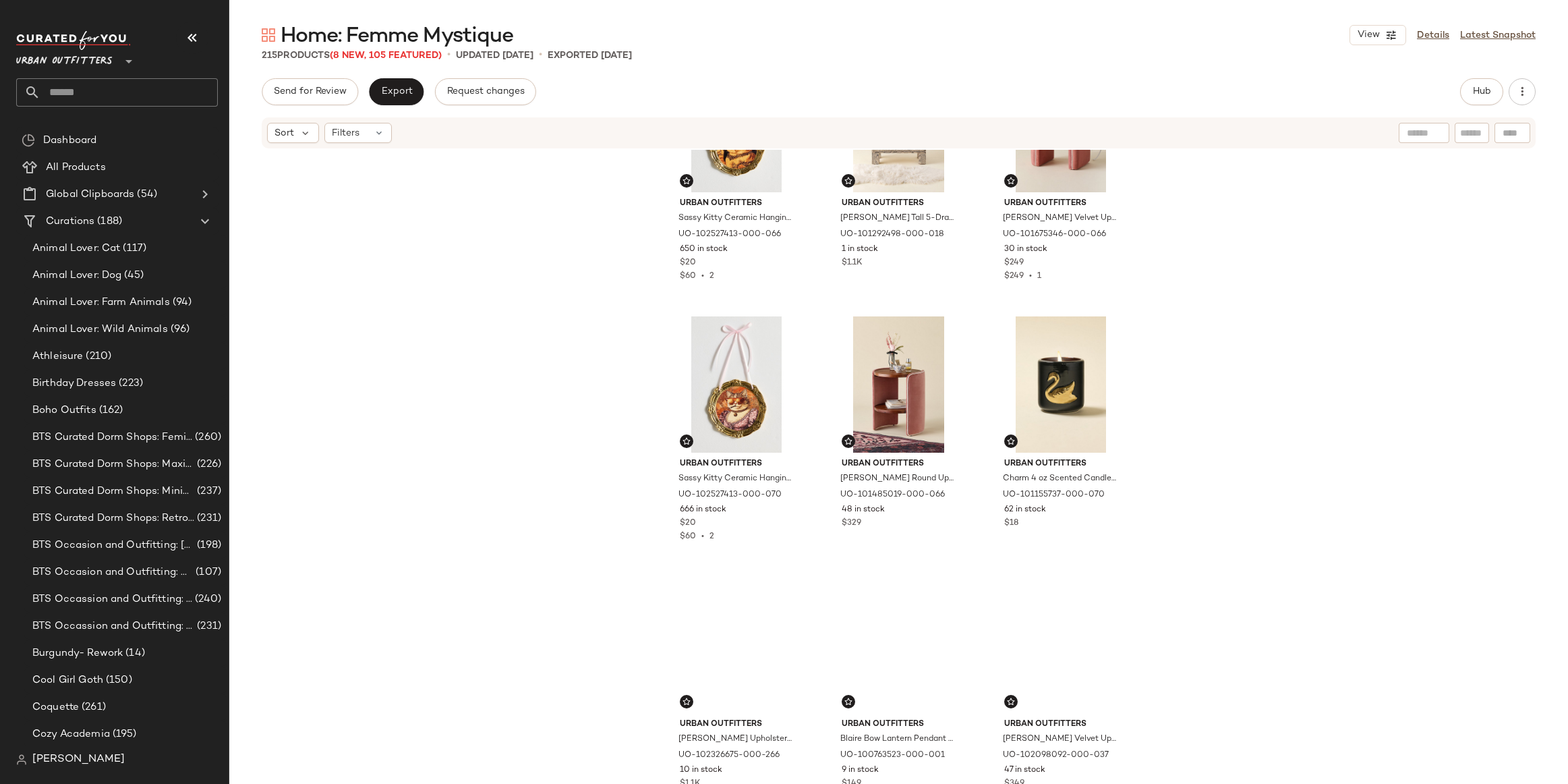
scroll to position [362, 0]
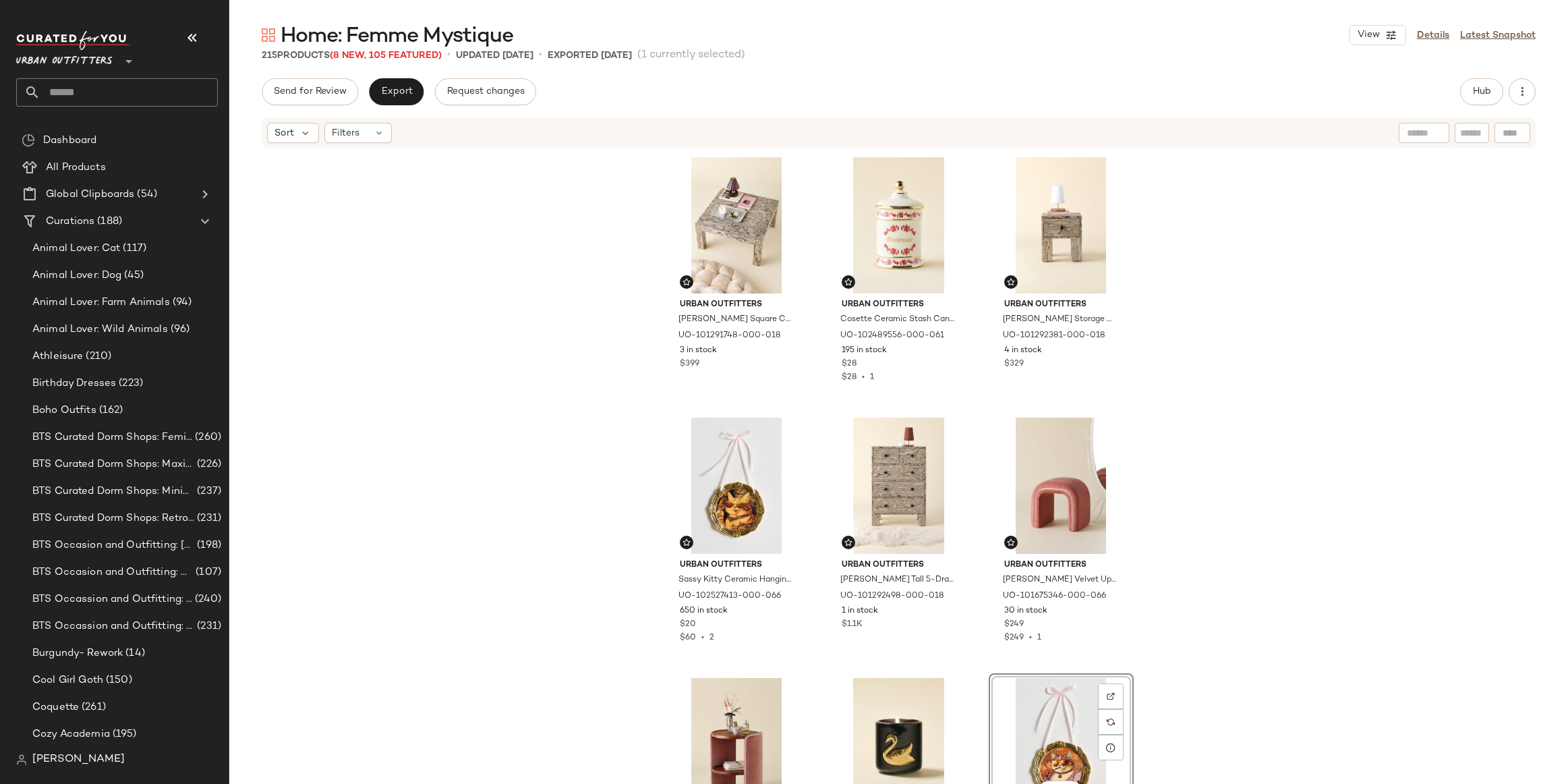
click at [434, 228] on div "Urban Outfitters [PERSON_NAME] Square Coffee Table in Black/White at Urban Outf…" at bounding box center [898, 487] width 1339 height 675
click at [1479, 96] on span "Hub" at bounding box center [1482, 91] width 19 height 11
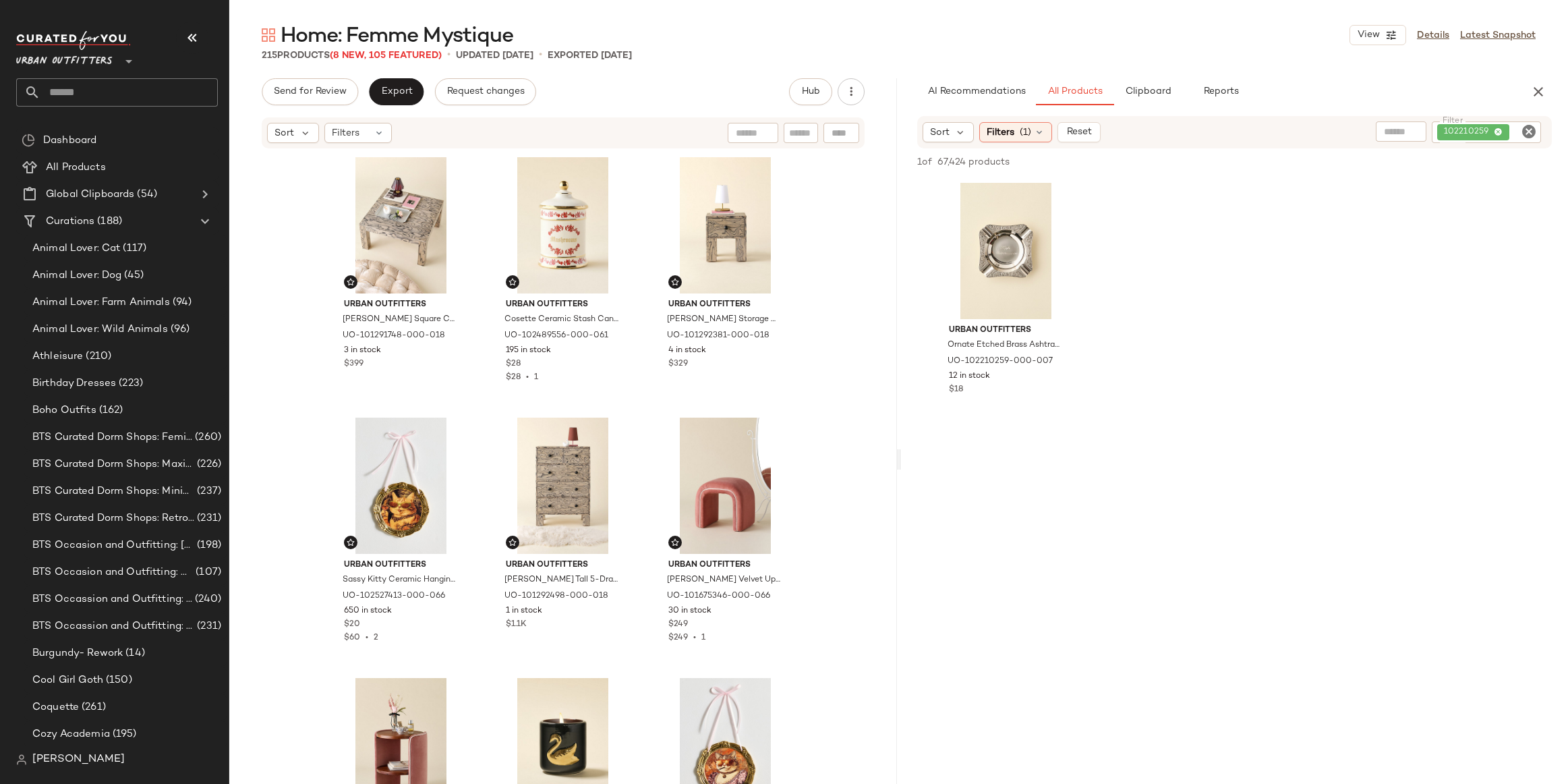
click at [1528, 136] on icon "Clear Filter" at bounding box center [1529, 131] width 17 height 17
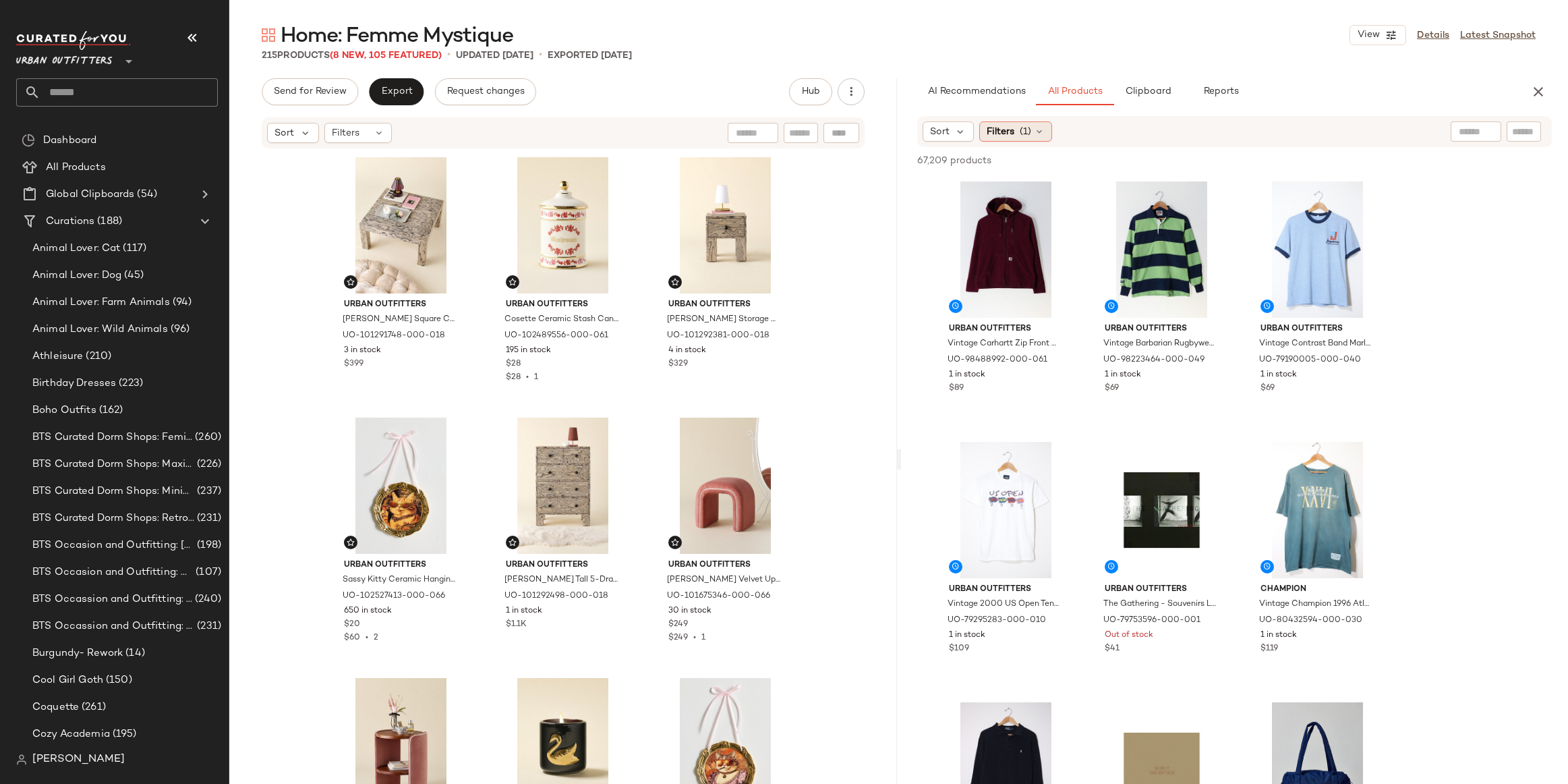
click at [989, 134] on span "Filters" at bounding box center [1001, 132] width 28 height 14
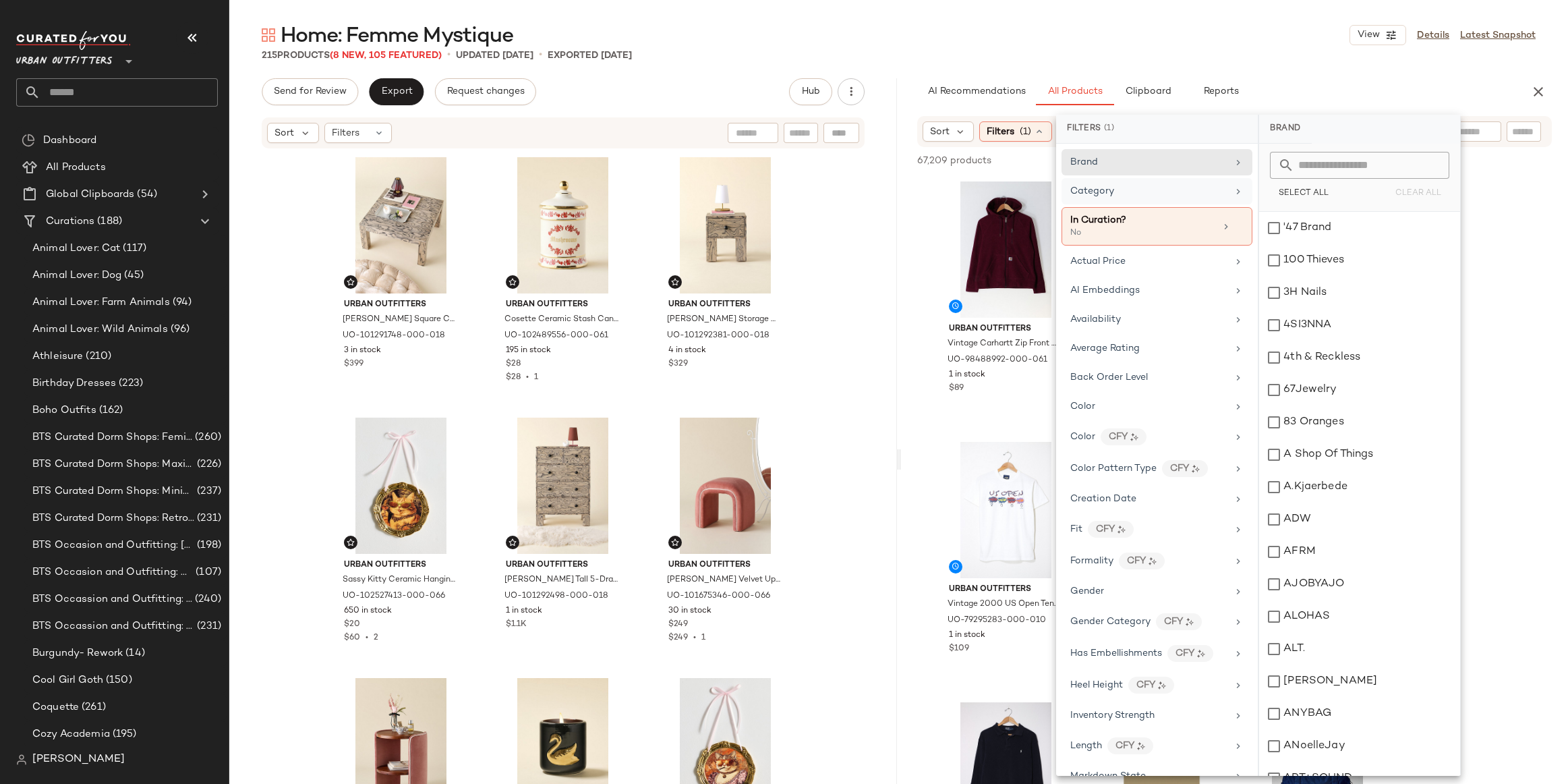
click at [1137, 184] on div "Category" at bounding box center [1149, 191] width 157 height 14
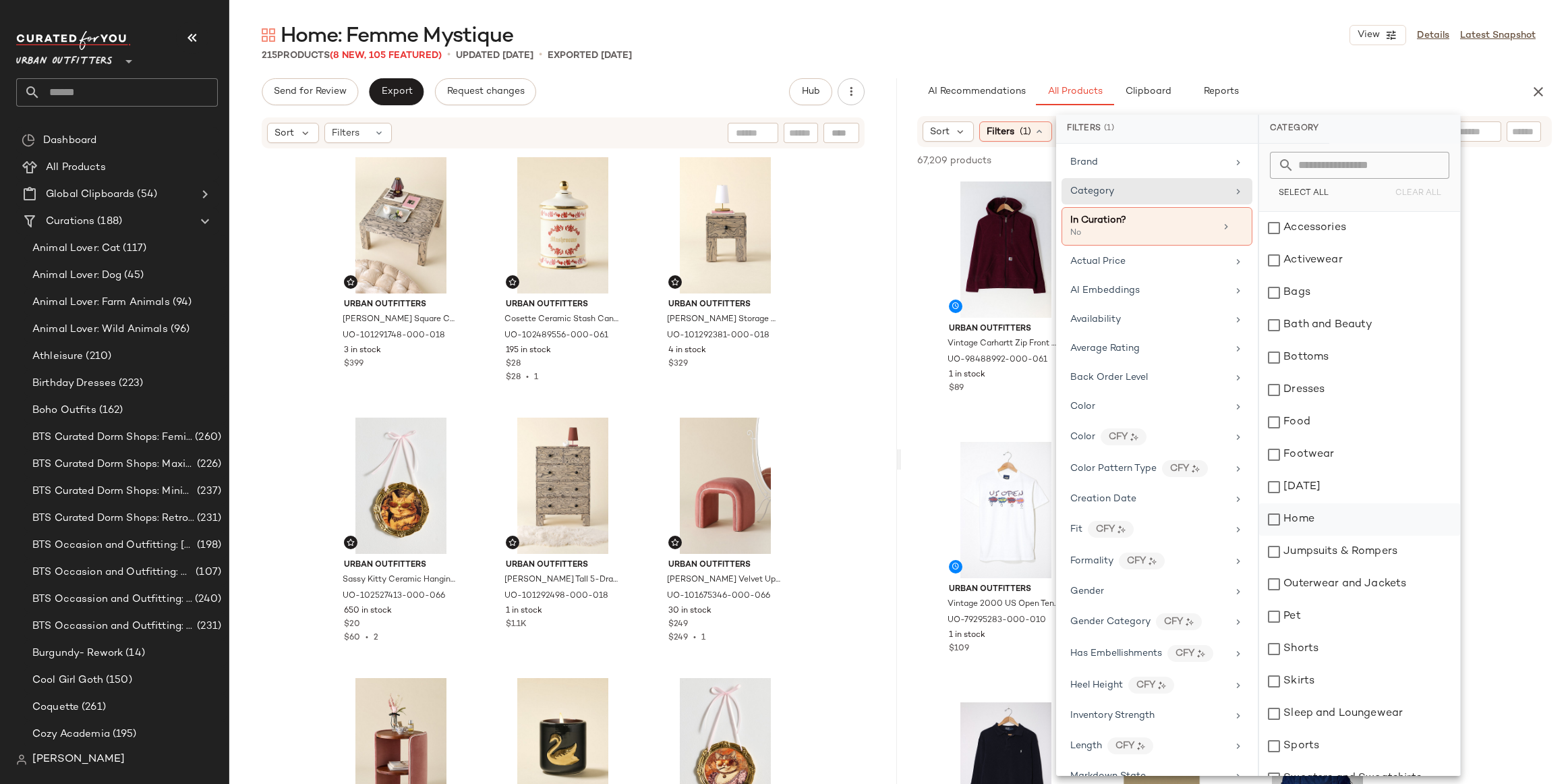
click at [1333, 509] on div "Home" at bounding box center [1360, 519] width 201 height 32
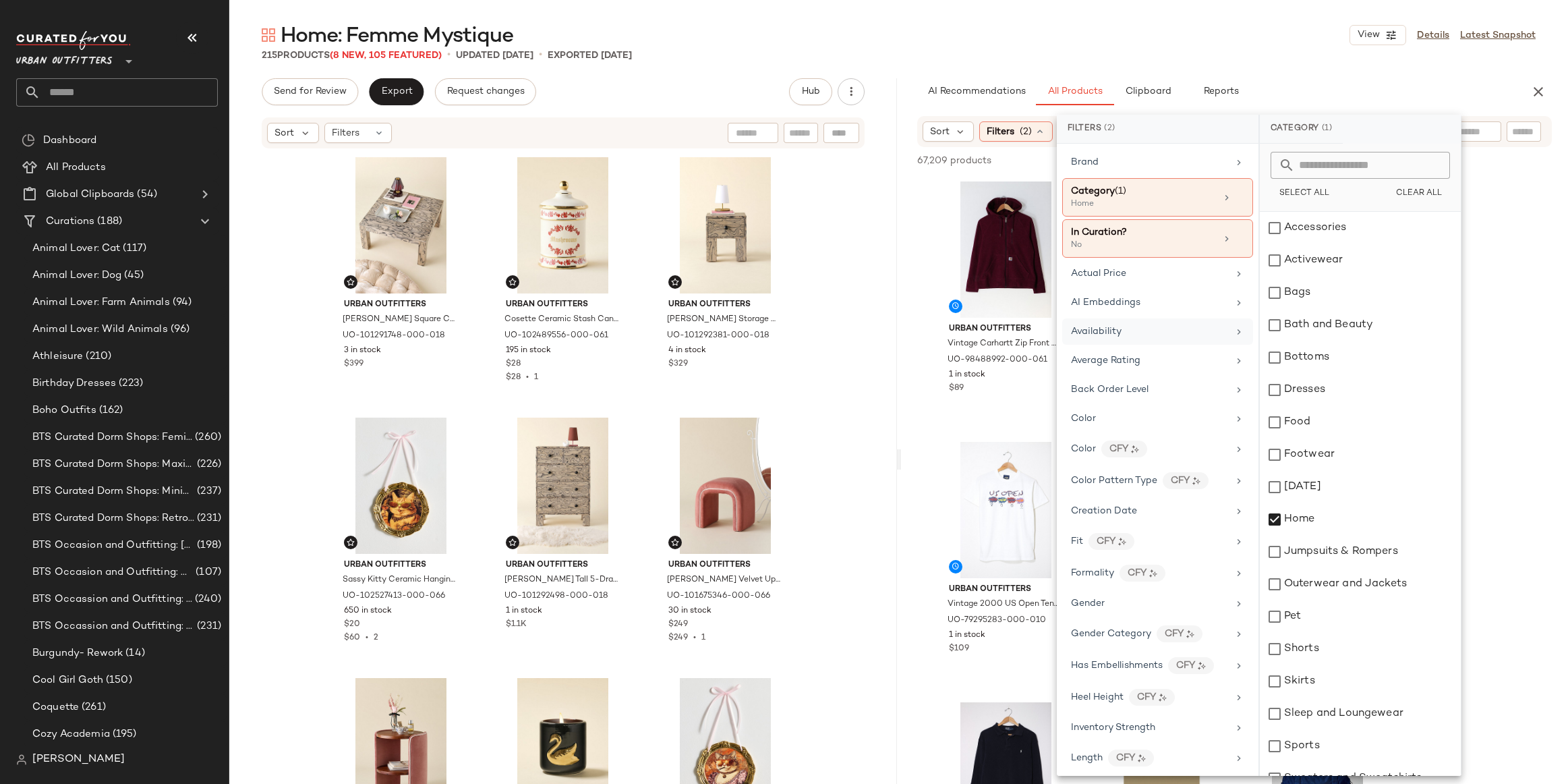
click at [1155, 340] on div "Availability" at bounding box center [1158, 331] width 191 height 27
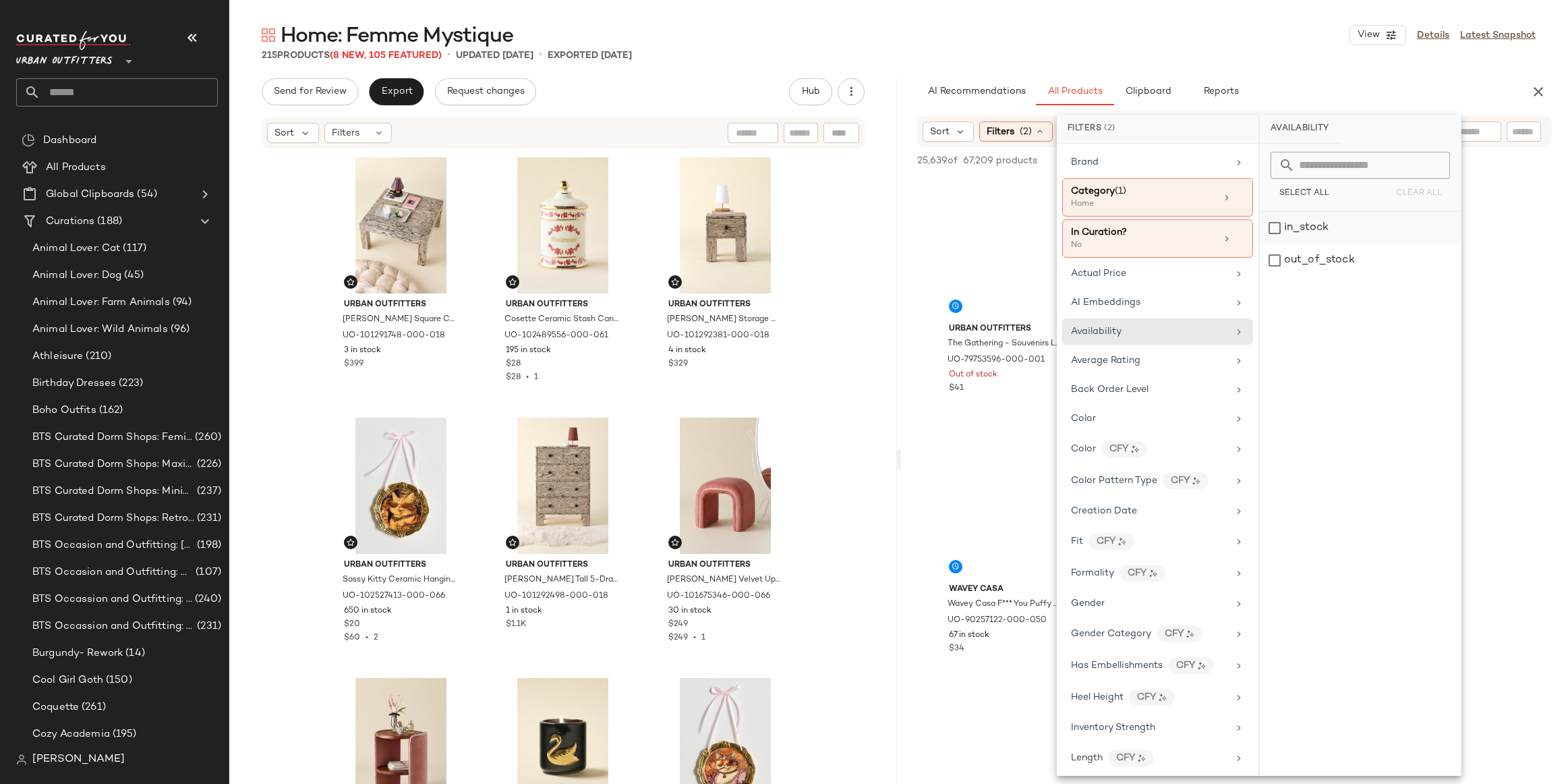
click at [1344, 228] on div "in_stock" at bounding box center [1361, 228] width 201 height 32
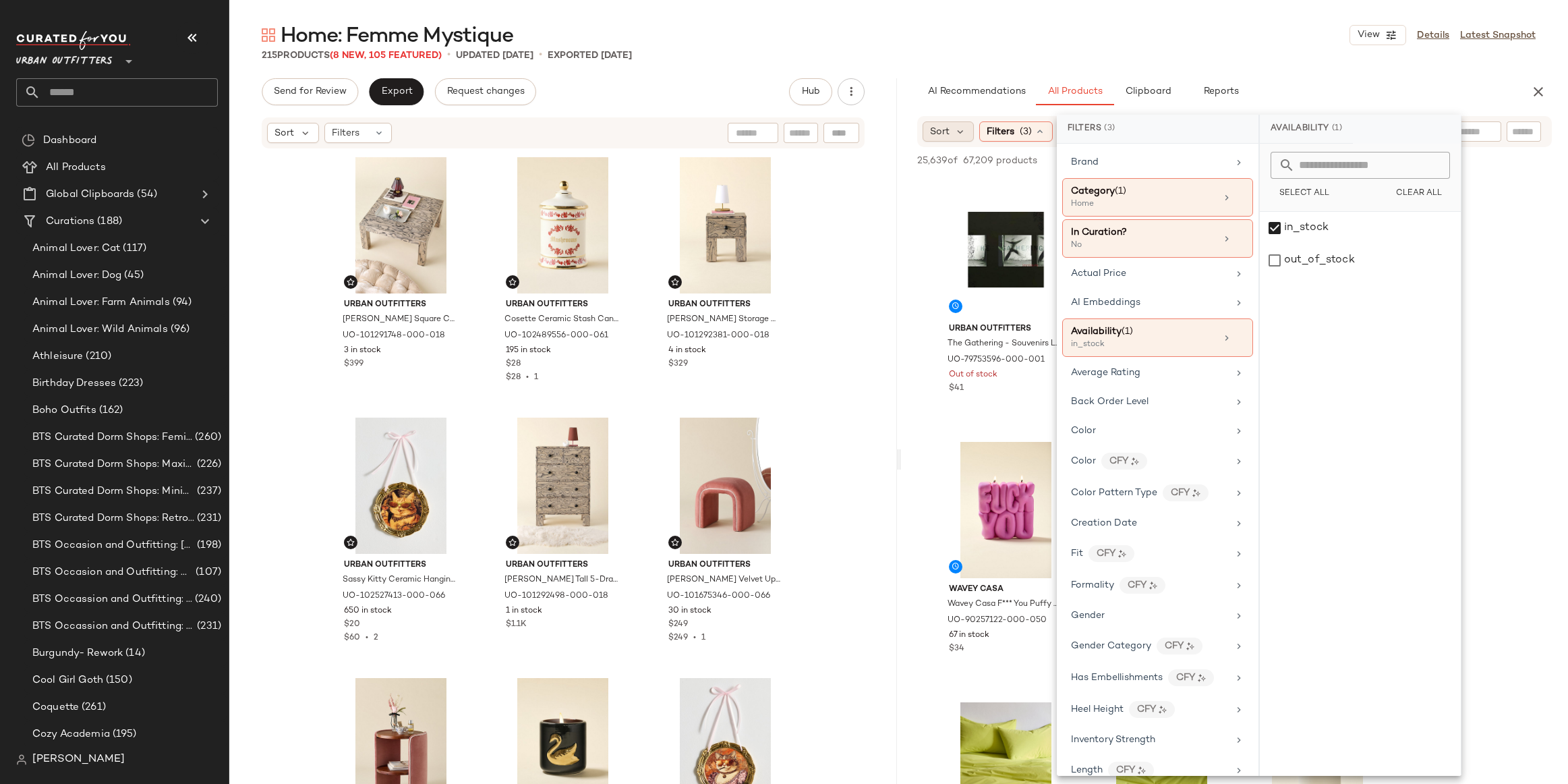
click at [945, 137] on span "Sort" at bounding box center [940, 132] width 19 height 14
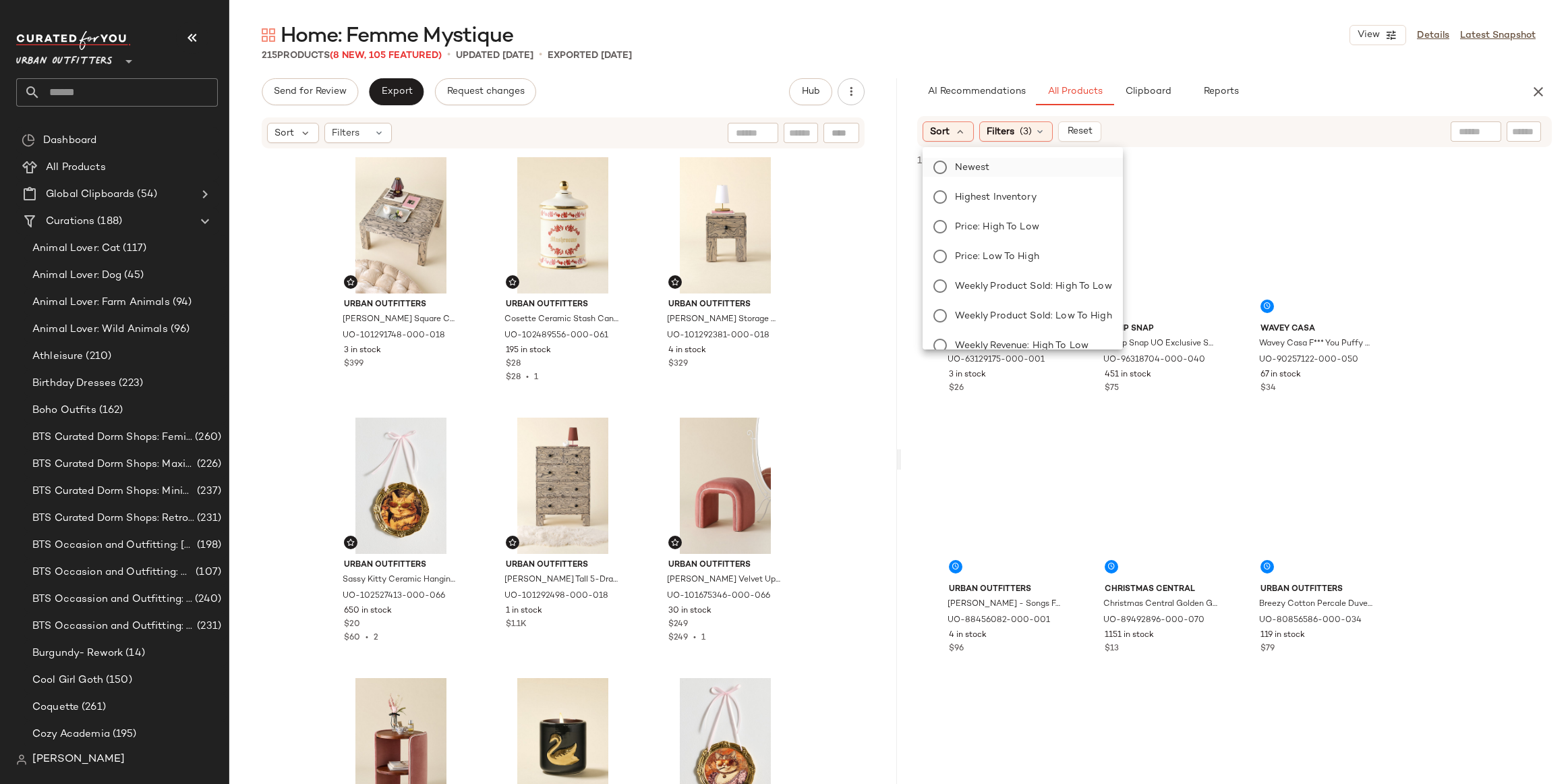
click at [999, 170] on label "Newest" at bounding box center [1031, 167] width 162 height 19
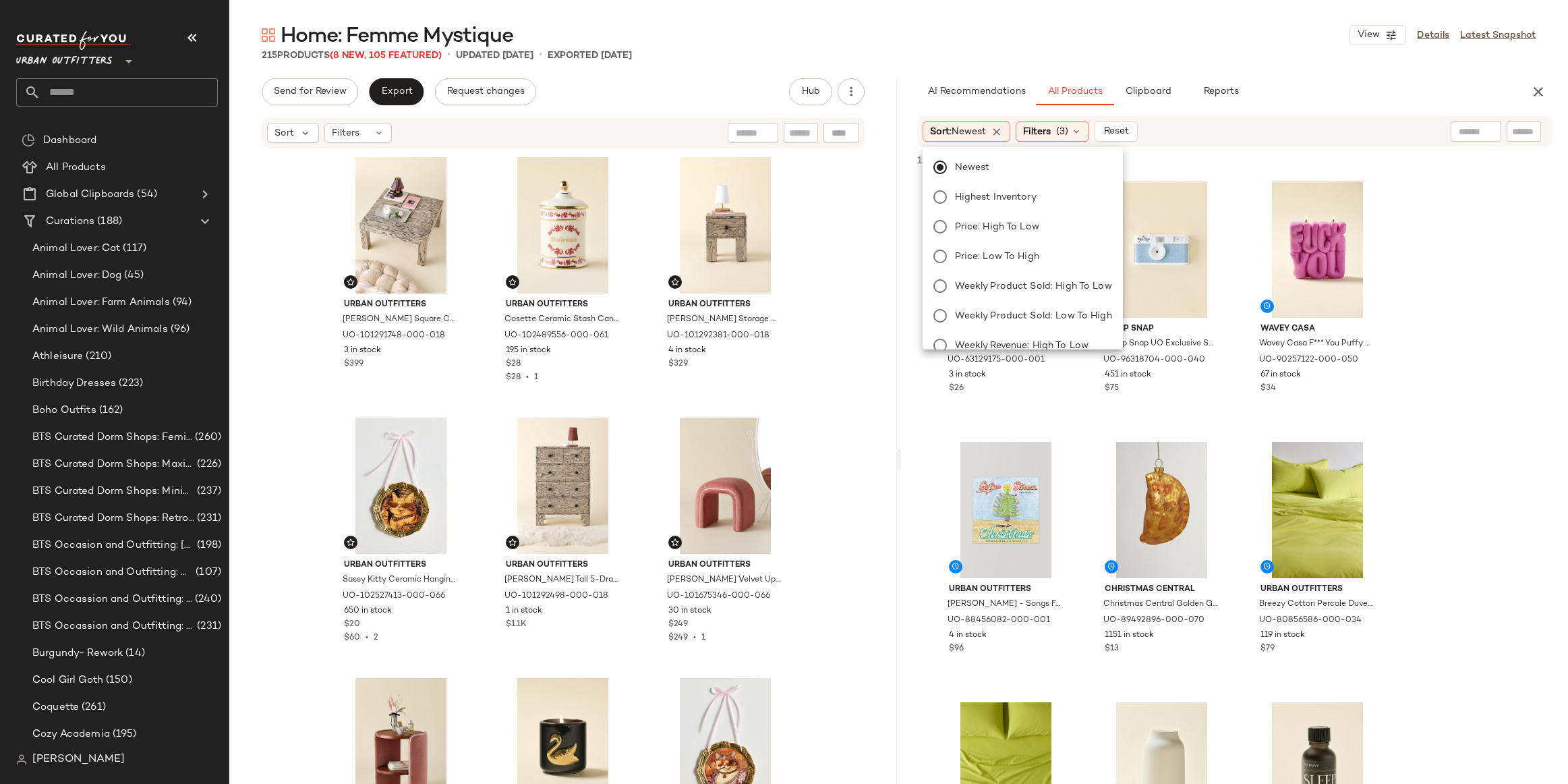
click at [1238, 55] on div "215 Products (8 New, 105 Featured) • updated Sep 22nd • Exported Sep 5th" at bounding box center [898, 55] width 1339 height 14
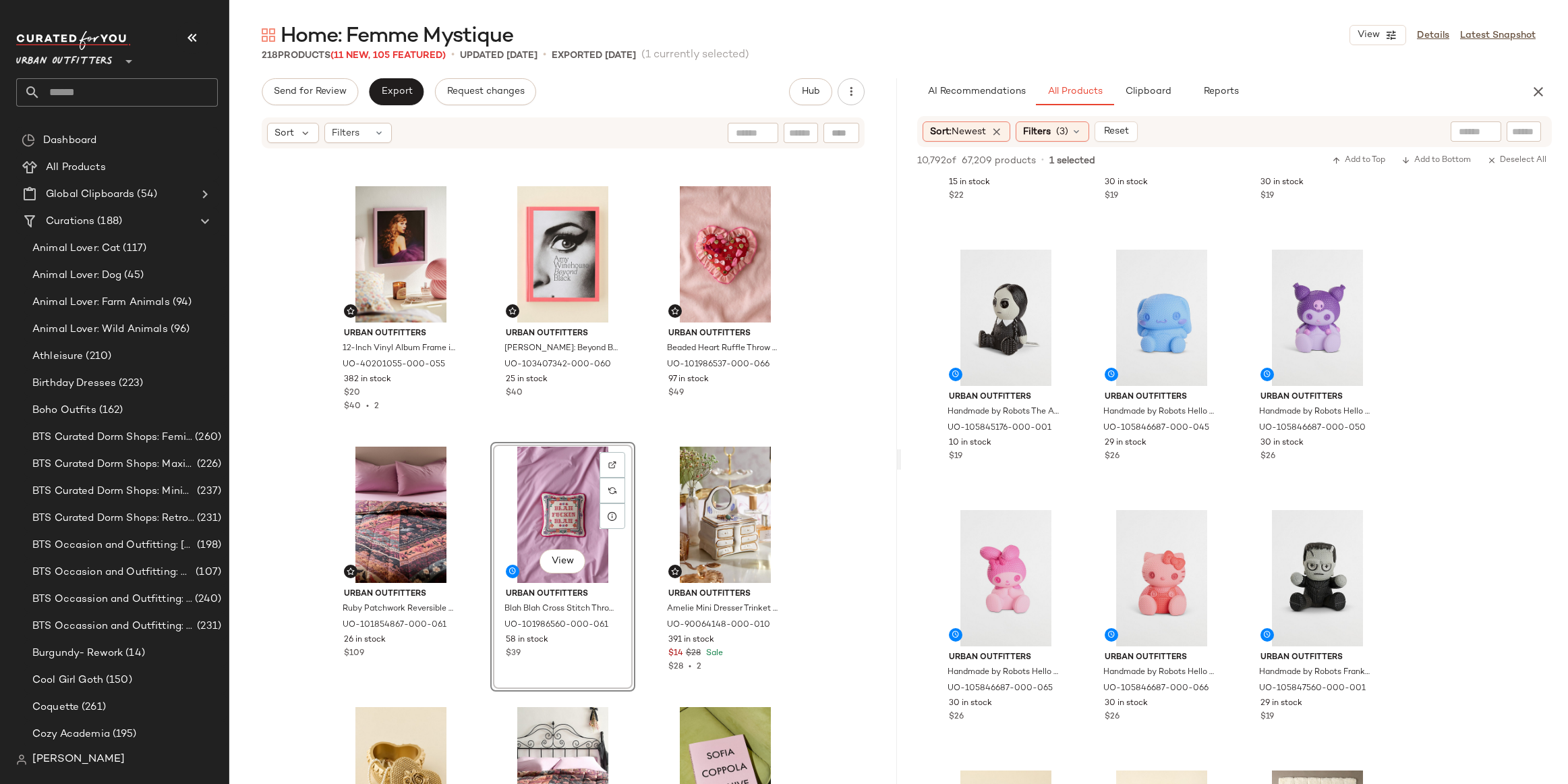
scroll to position [9926, 0]
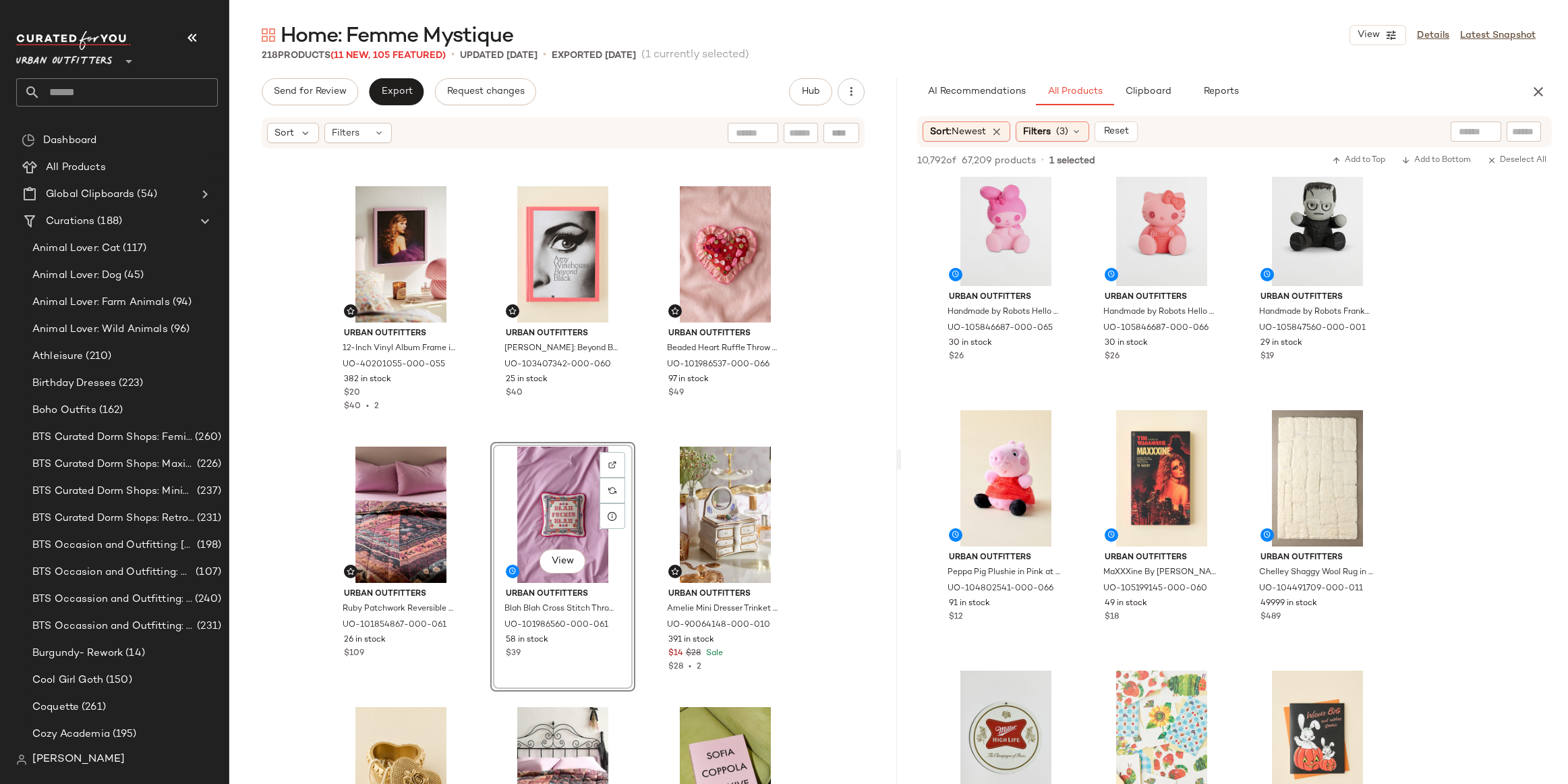
drag, startPoint x: 1165, startPoint y: 331, endPoint x: 419, endPoint y: 4, distance: 814.5
click at [80, 95] on input "text" at bounding box center [129, 92] width 177 height 28
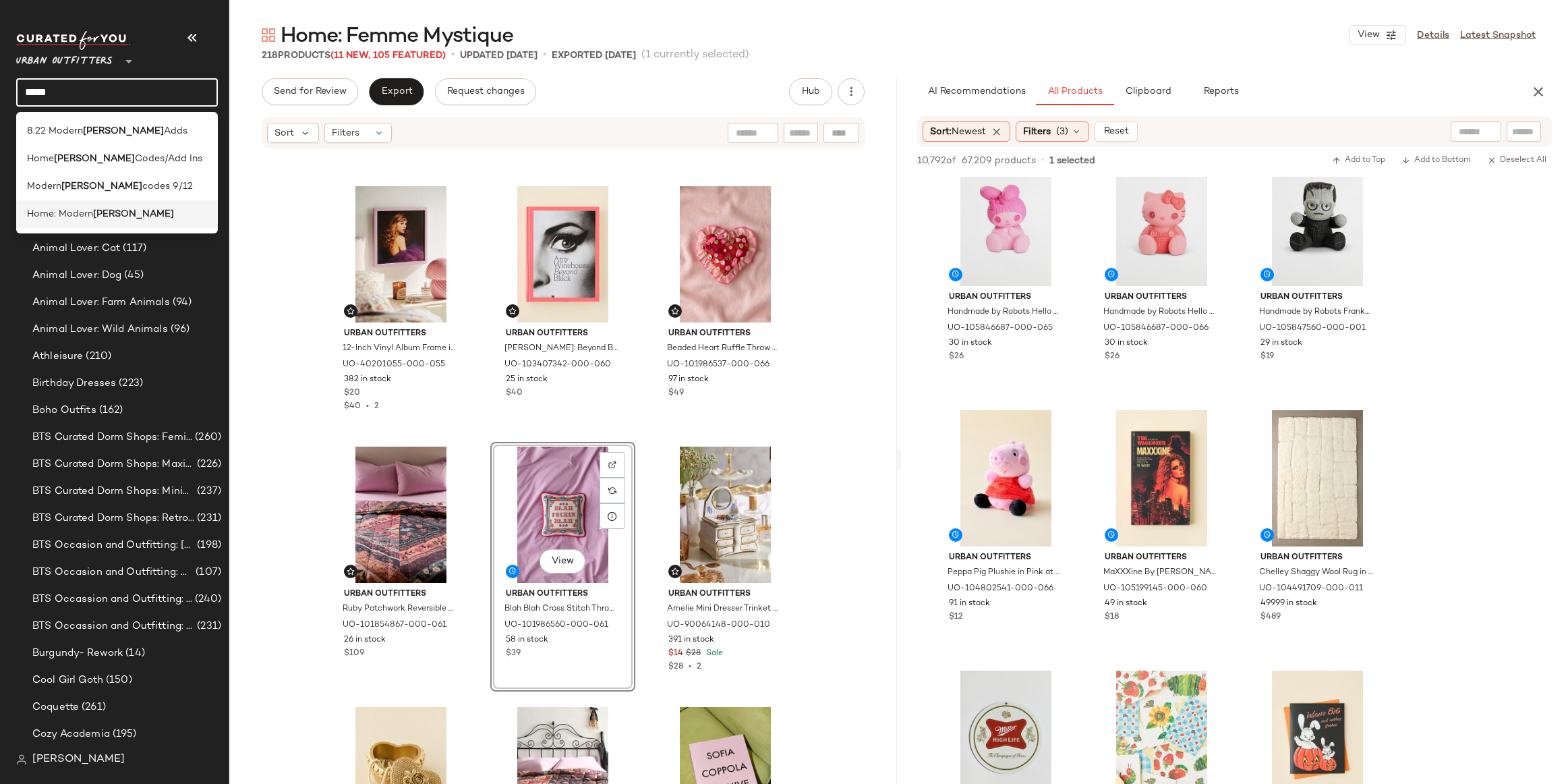
type input "*****"
click at [98, 202] on div "Home: Modern Moody" at bounding box center [117, 214] width 202 height 28
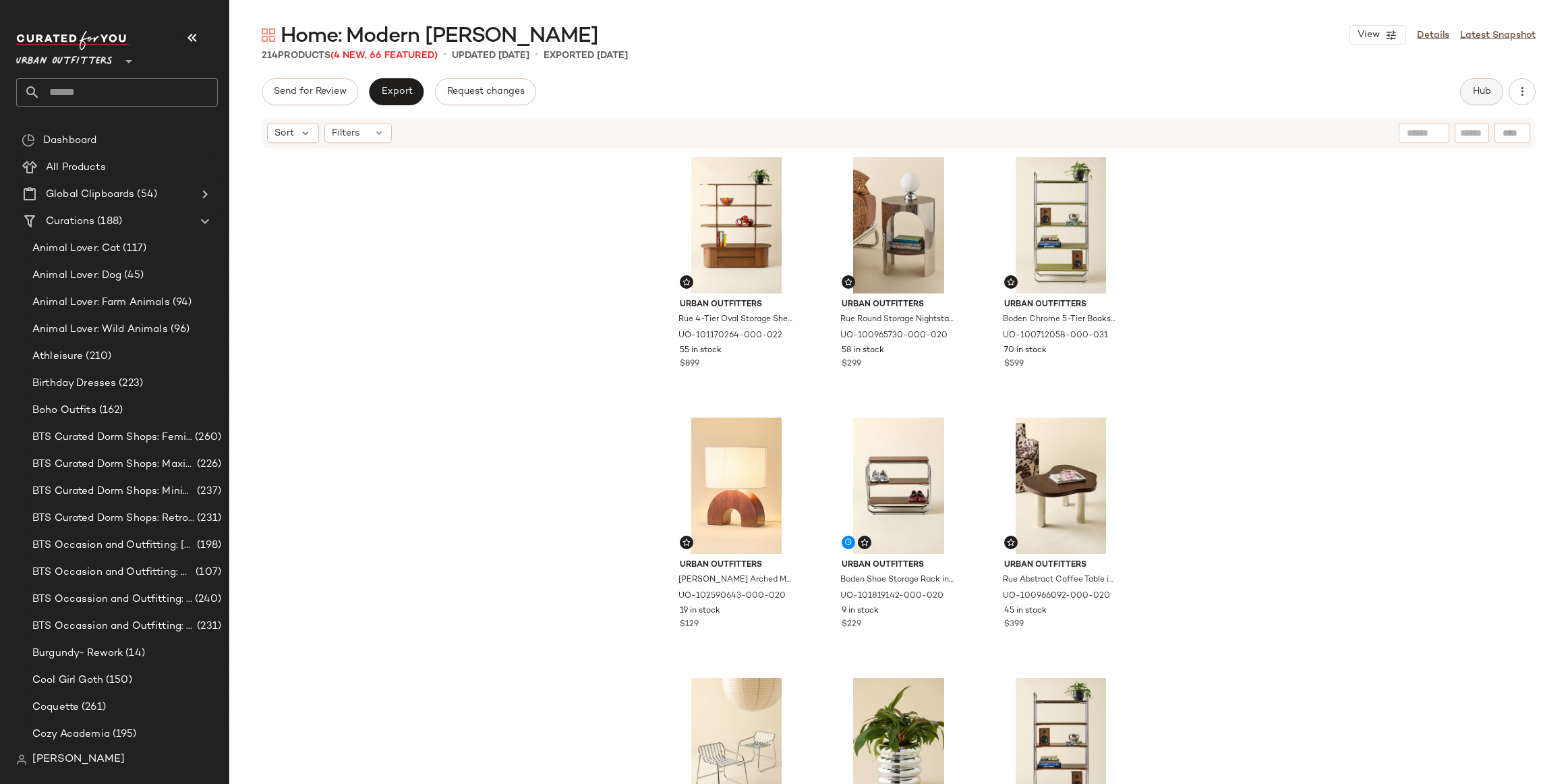
click at [1492, 84] on button "Hub" at bounding box center [1482, 92] width 43 height 27
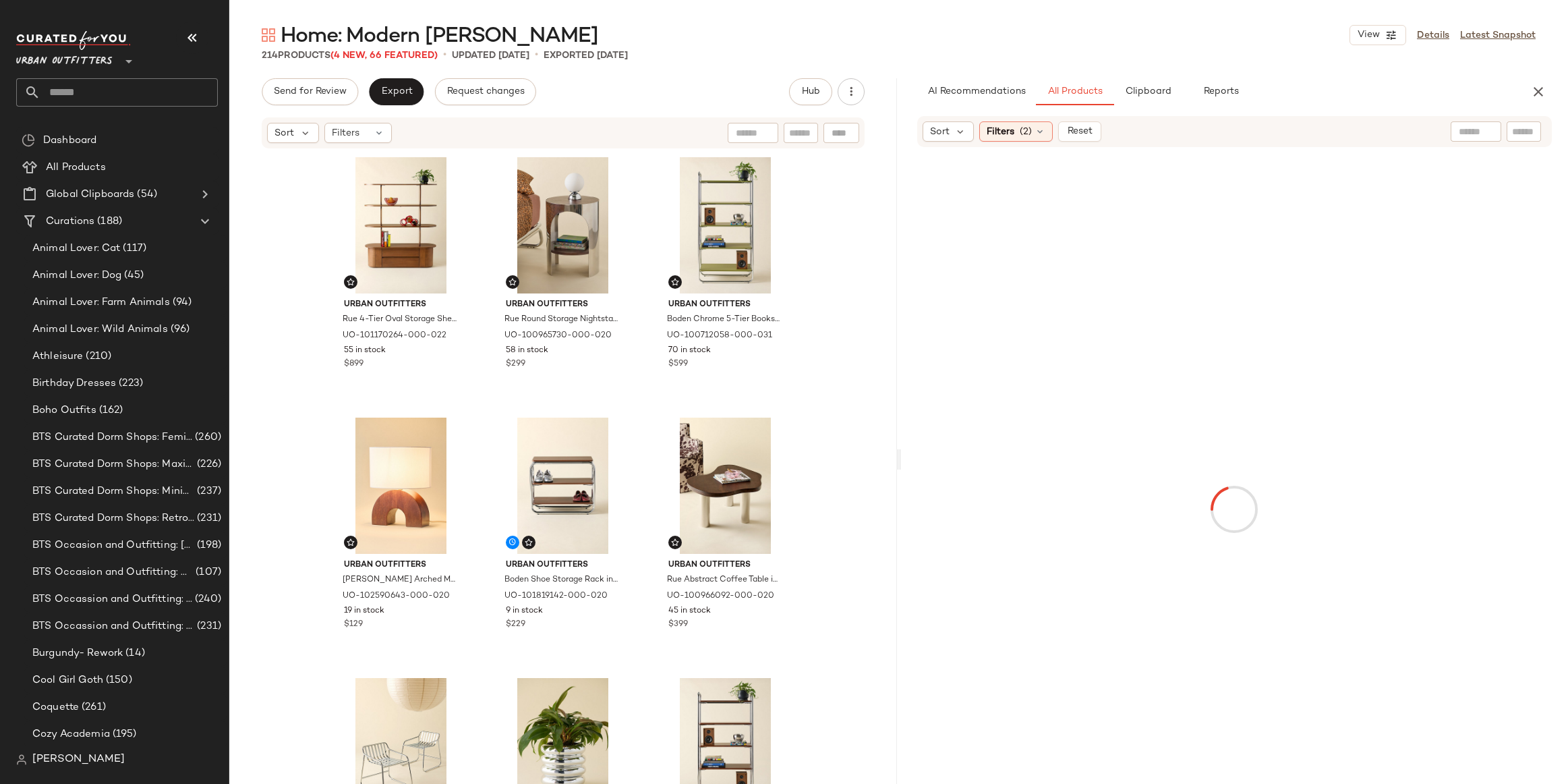
click at [1507, 128] on div at bounding box center [1524, 131] width 34 height 20
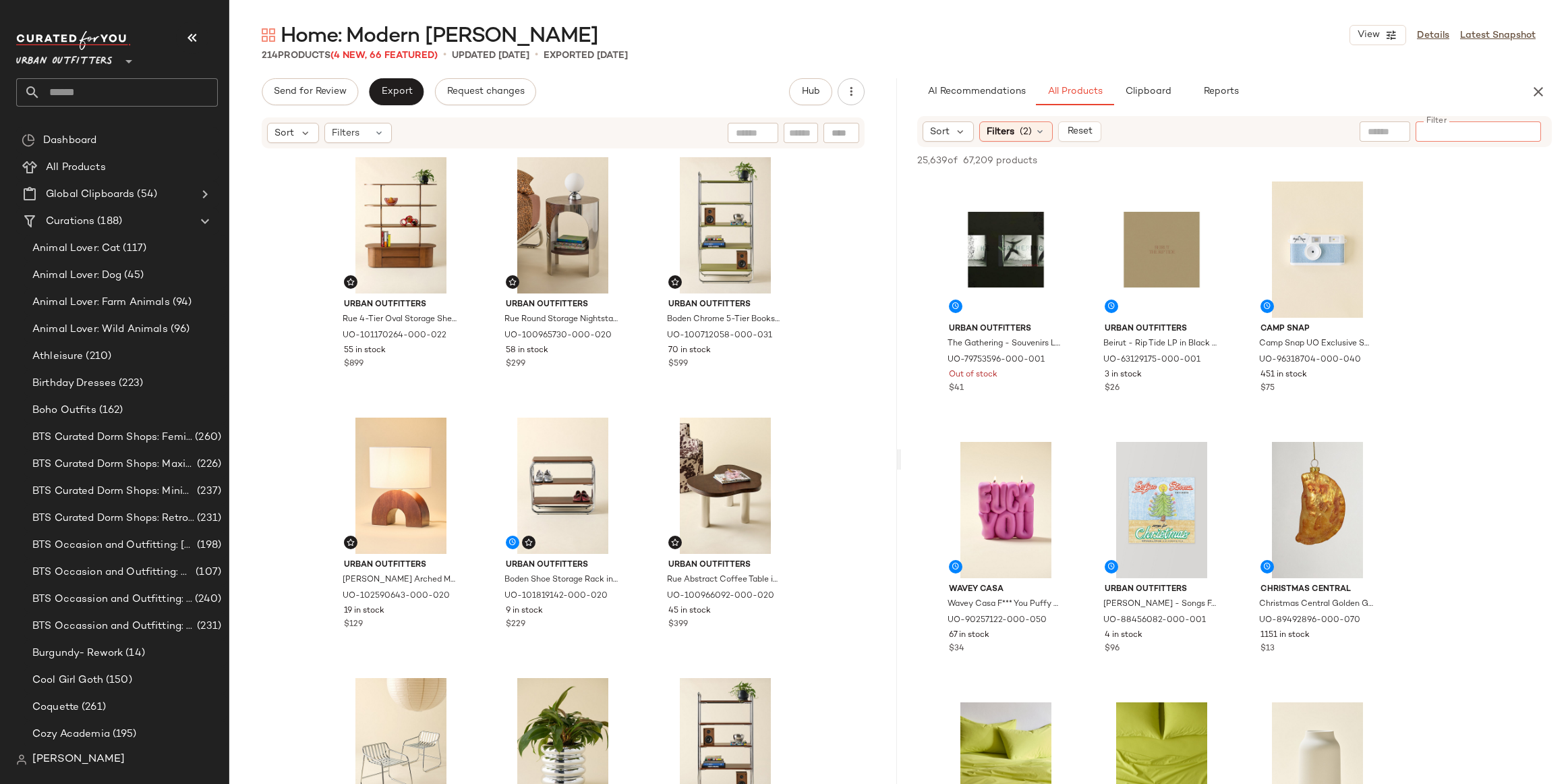
paste input "*********"
type input "*********"
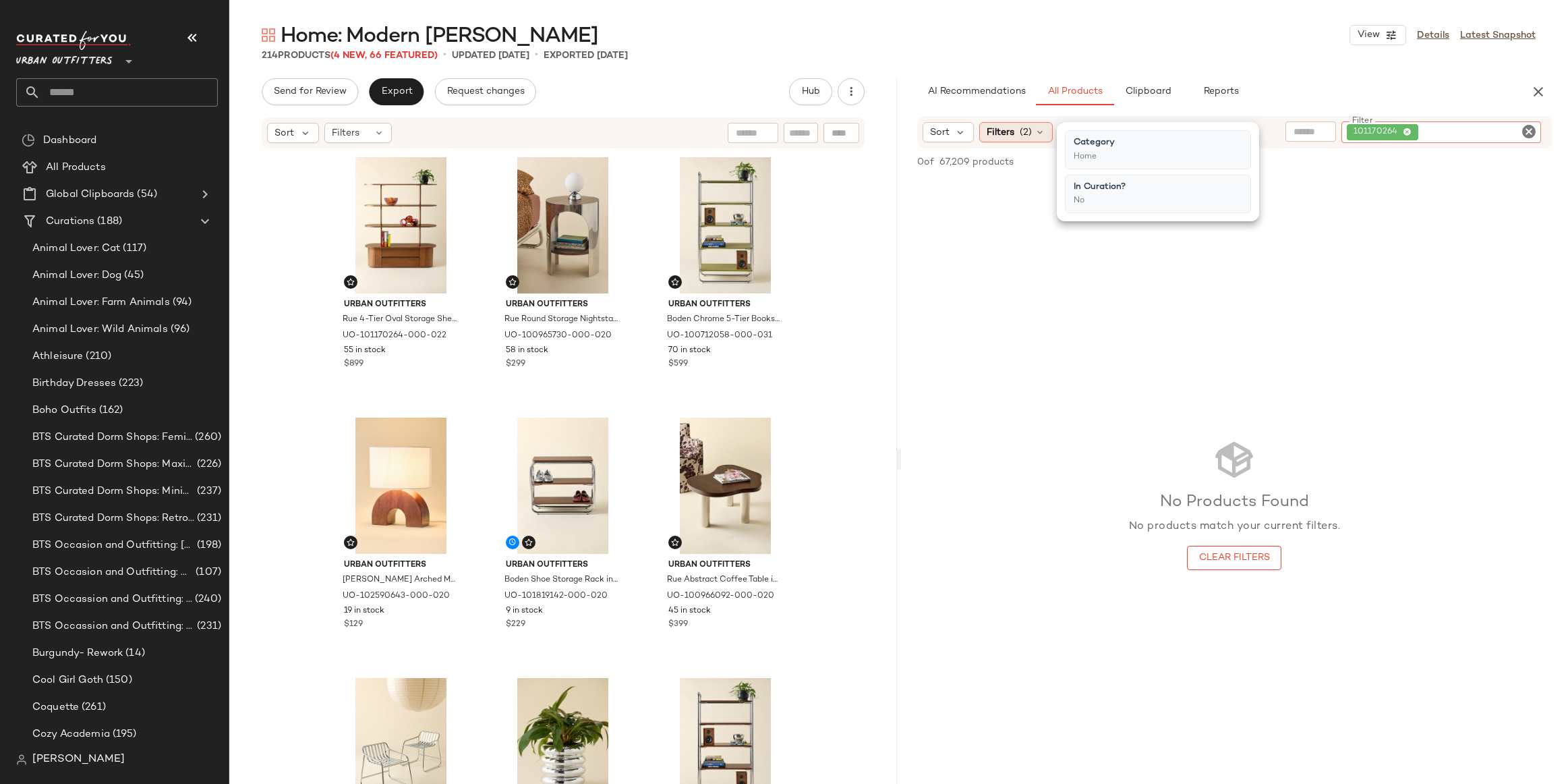
click at [1042, 134] on icon at bounding box center [1040, 132] width 11 height 11
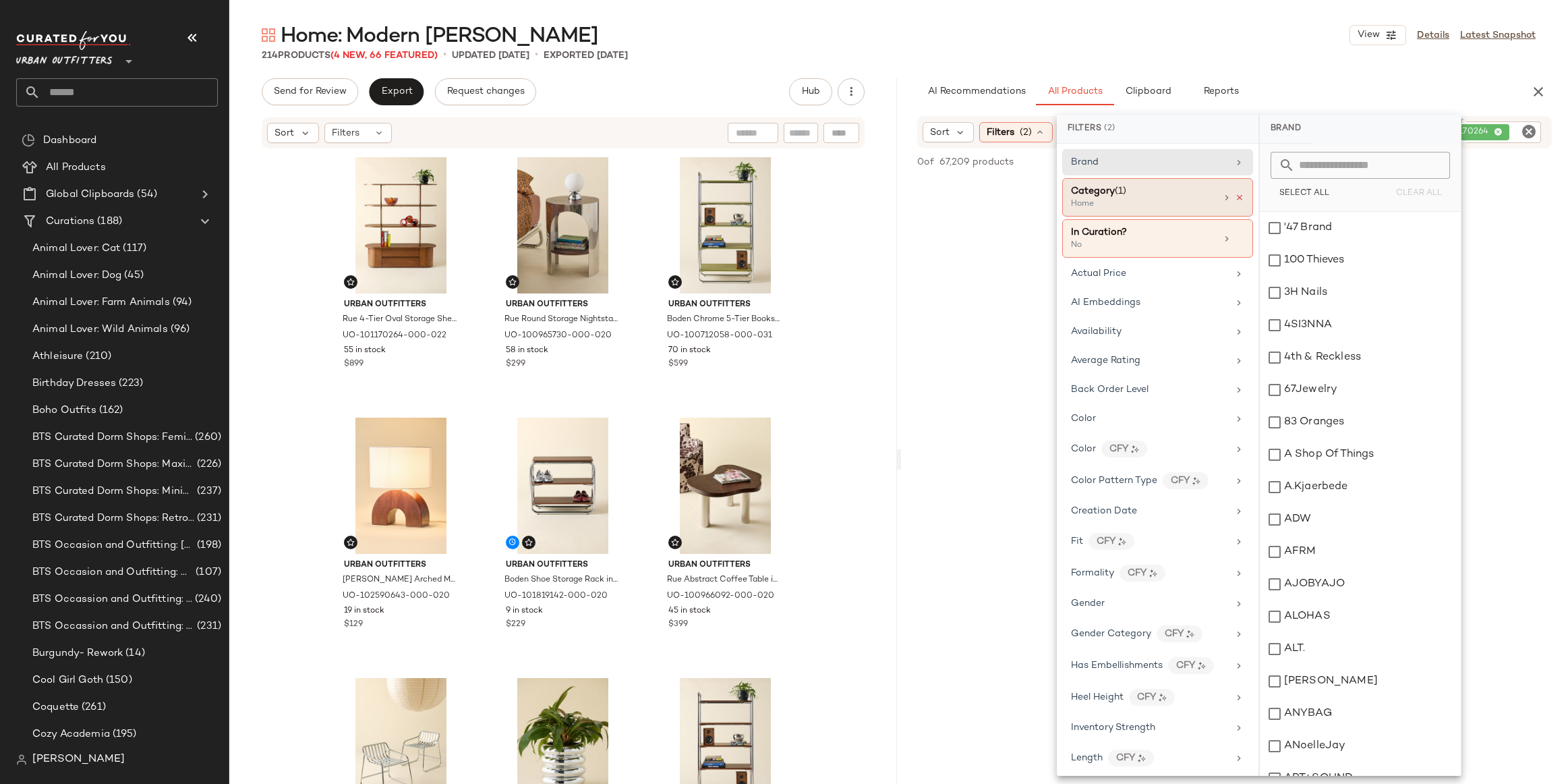
click at [1236, 195] on icon at bounding box center [1239, 197] width 9 height 9
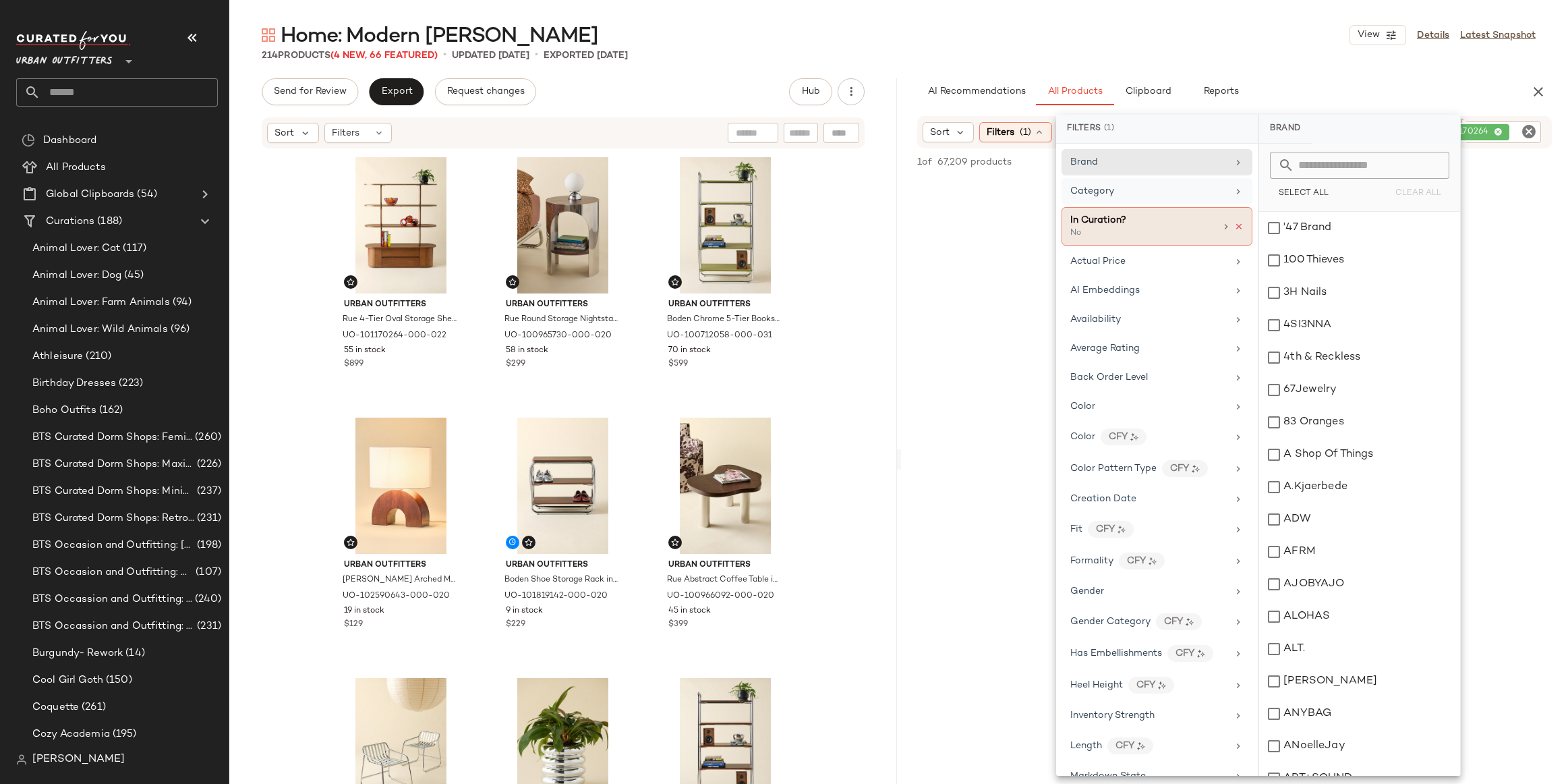
click at [1234, 222] on icon at bounding box center [1238, 226] width 9 height 9
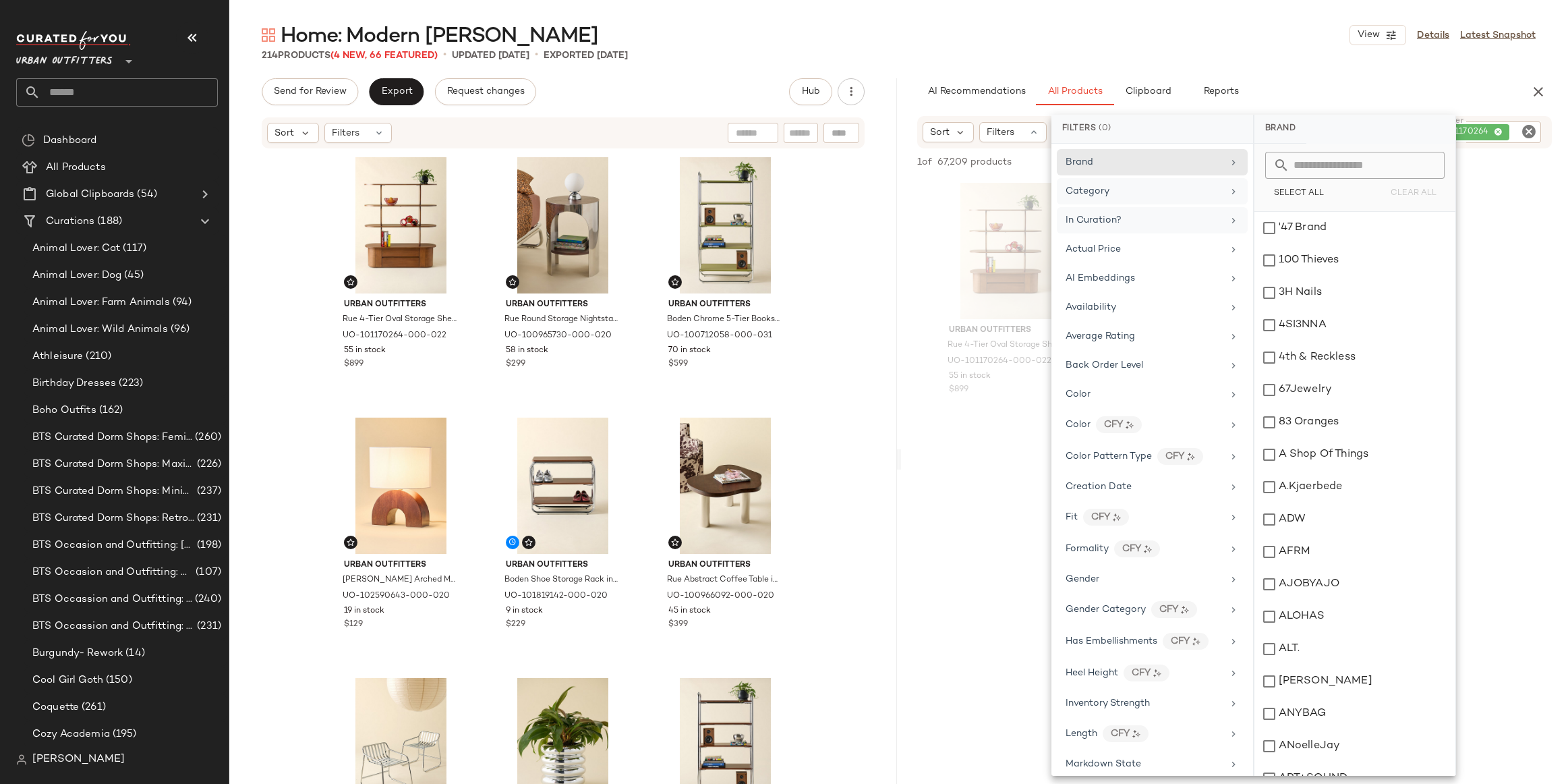
click at [1248, 50] on div "214 Products (4 New, 66 Featured) • updated Sep 22nd • Exported Sep 19th" at bounding box center [898, 55] width 1339 height 14
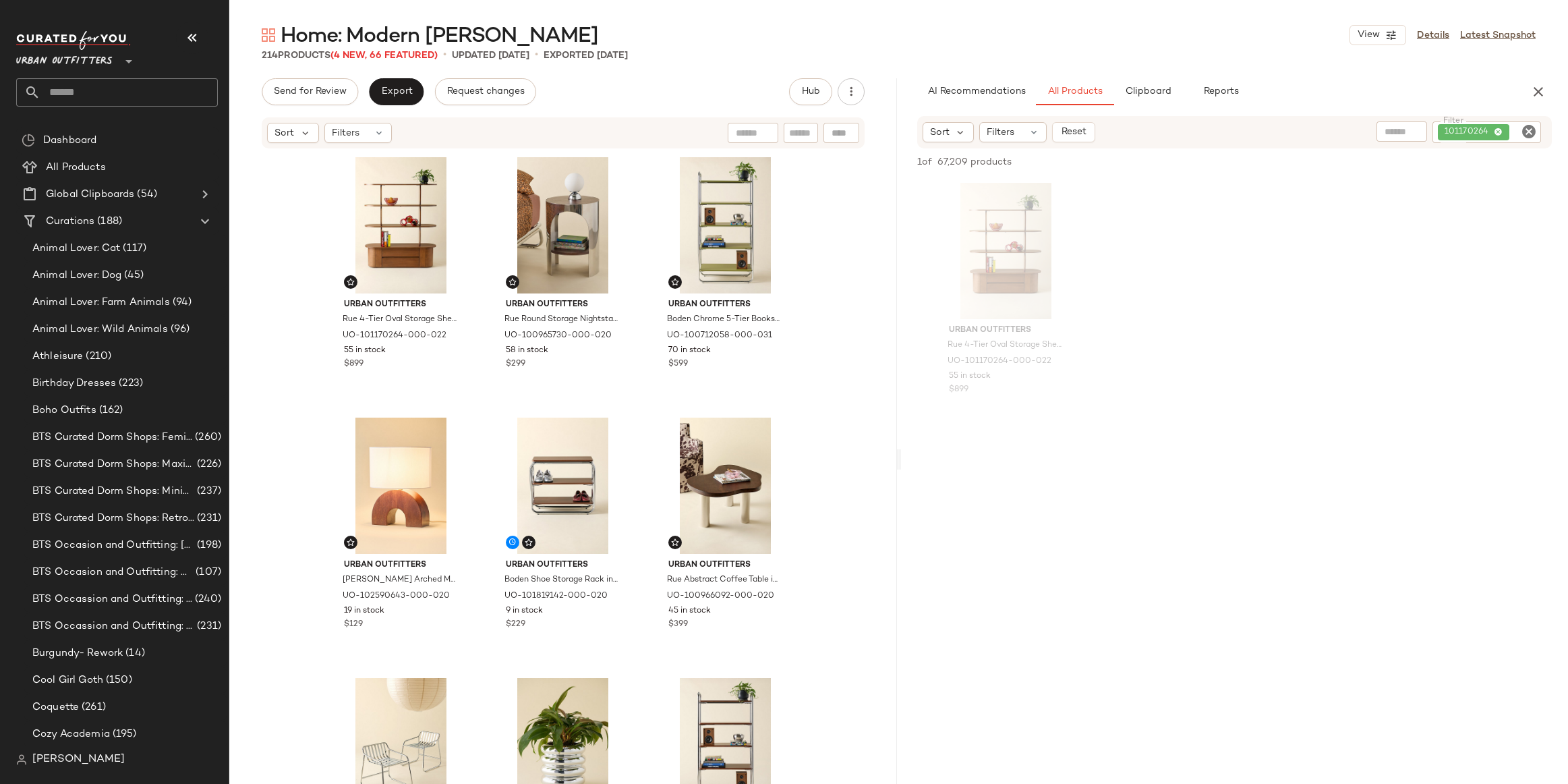
click at [1520, 136] on input "Filter" at bounding box center [1523, 133] width 24 height 14
click at [1531, 129] on icon "Clear Filter" at bounding box center [1529, 131] width 17 height 17
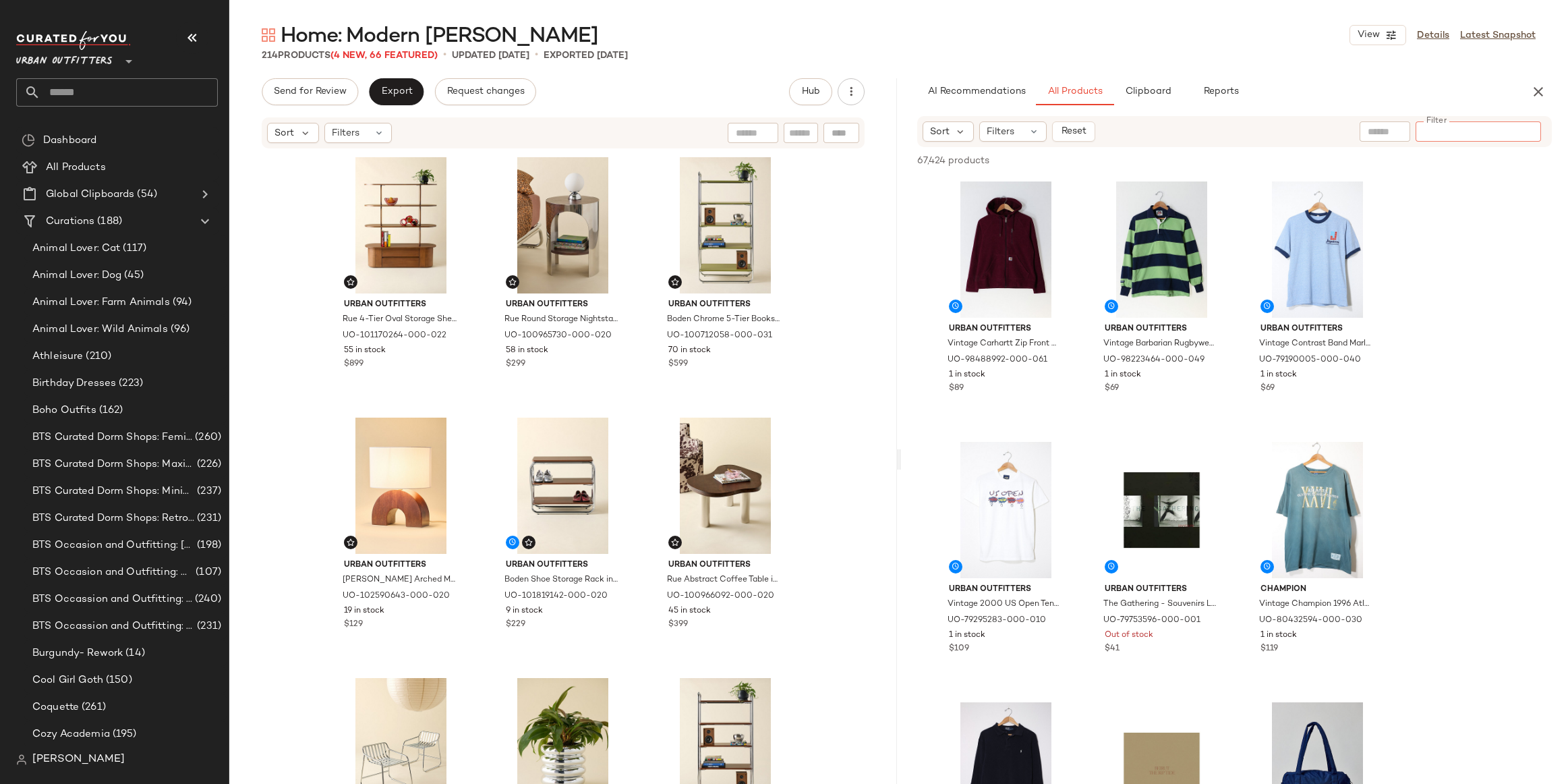
paste input "*********"
type input "*********"
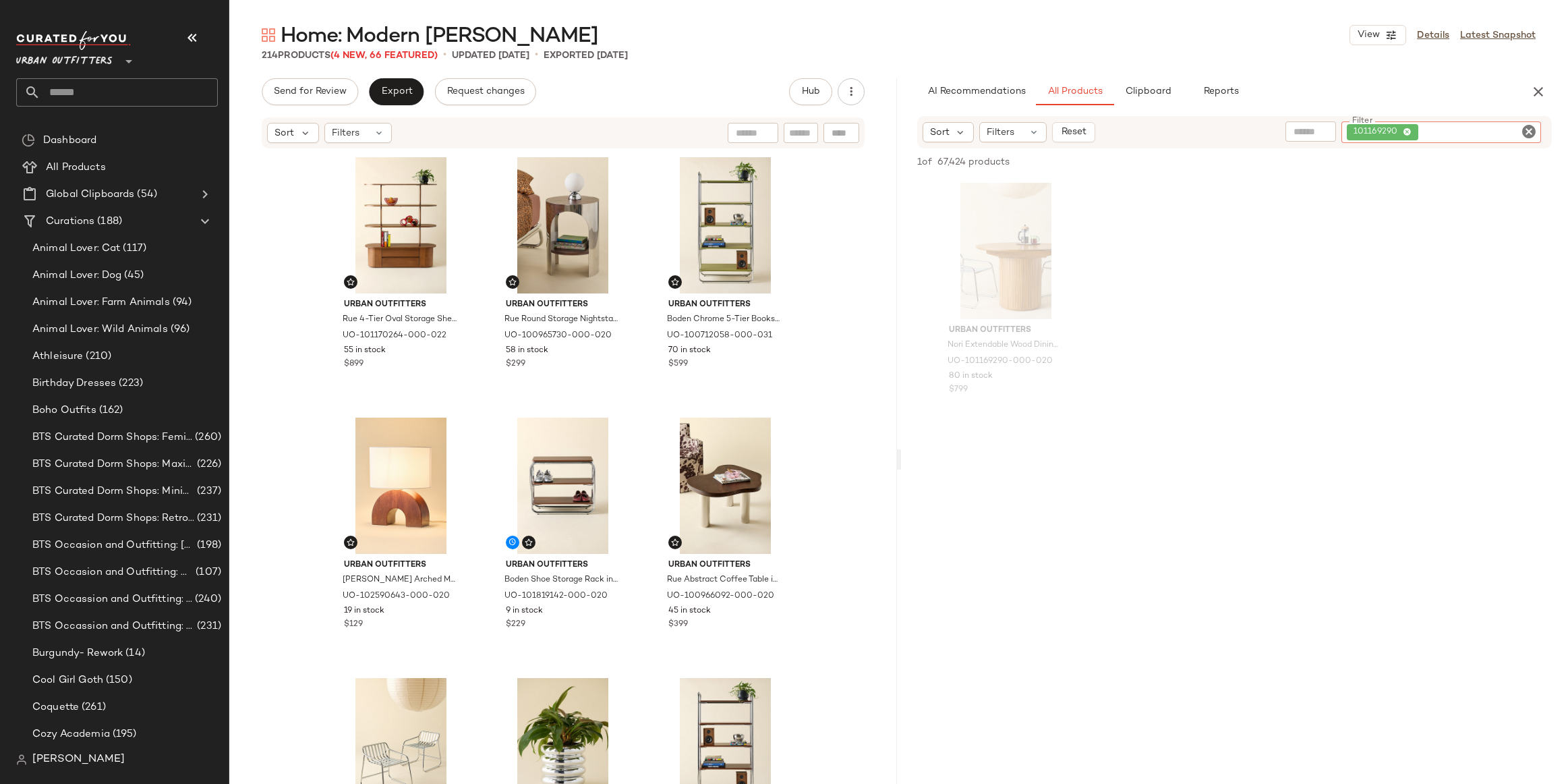
click at [1531, 131] on icon "Clear Filter" at bounding box center [1529, 131] width 17 height 17
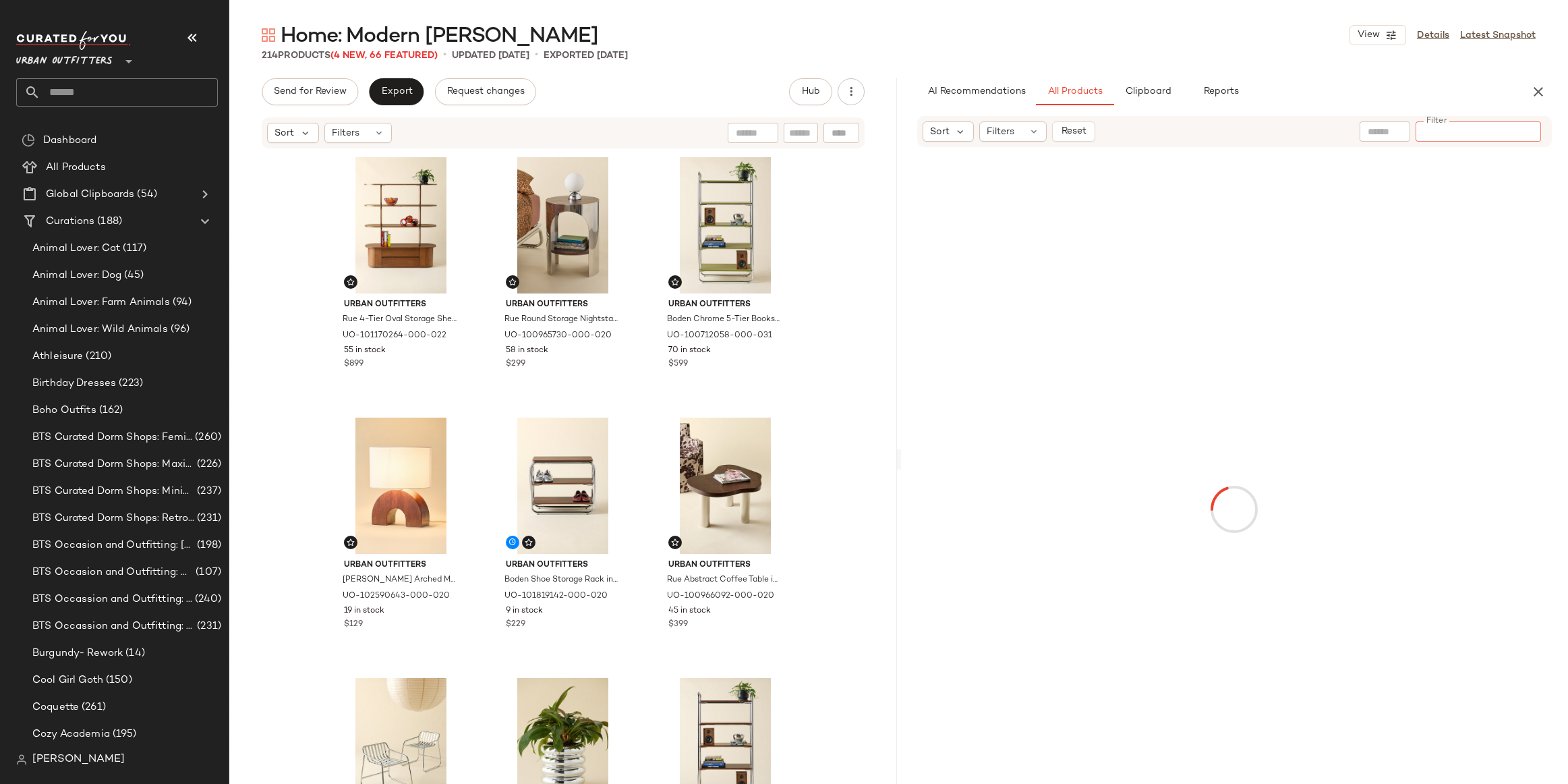
paste input "*********"
type input "*********"
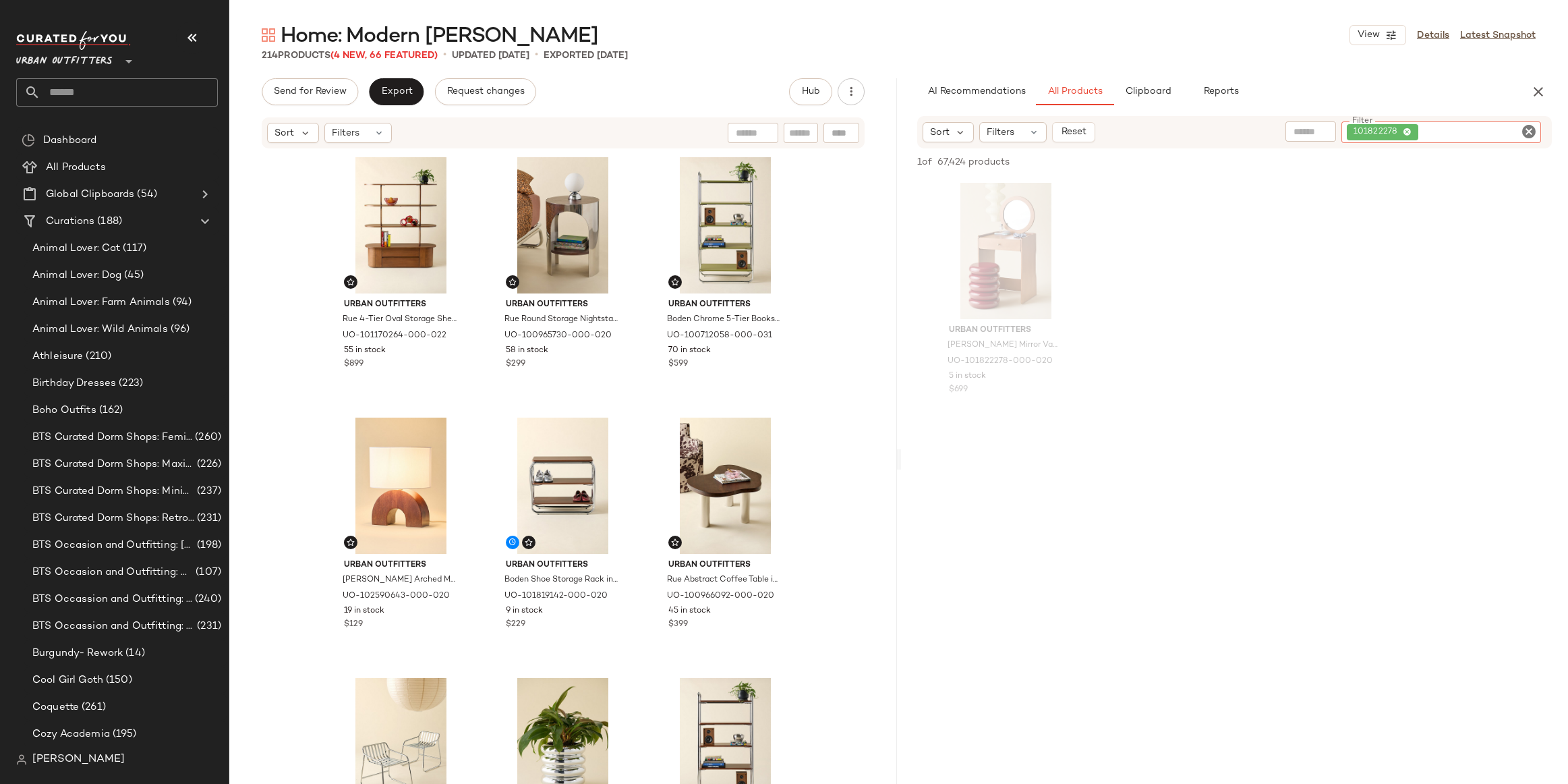
click at [1525, 132] on icon "Clear Filter" at bounding box center [1529, 131] width 17 height 17
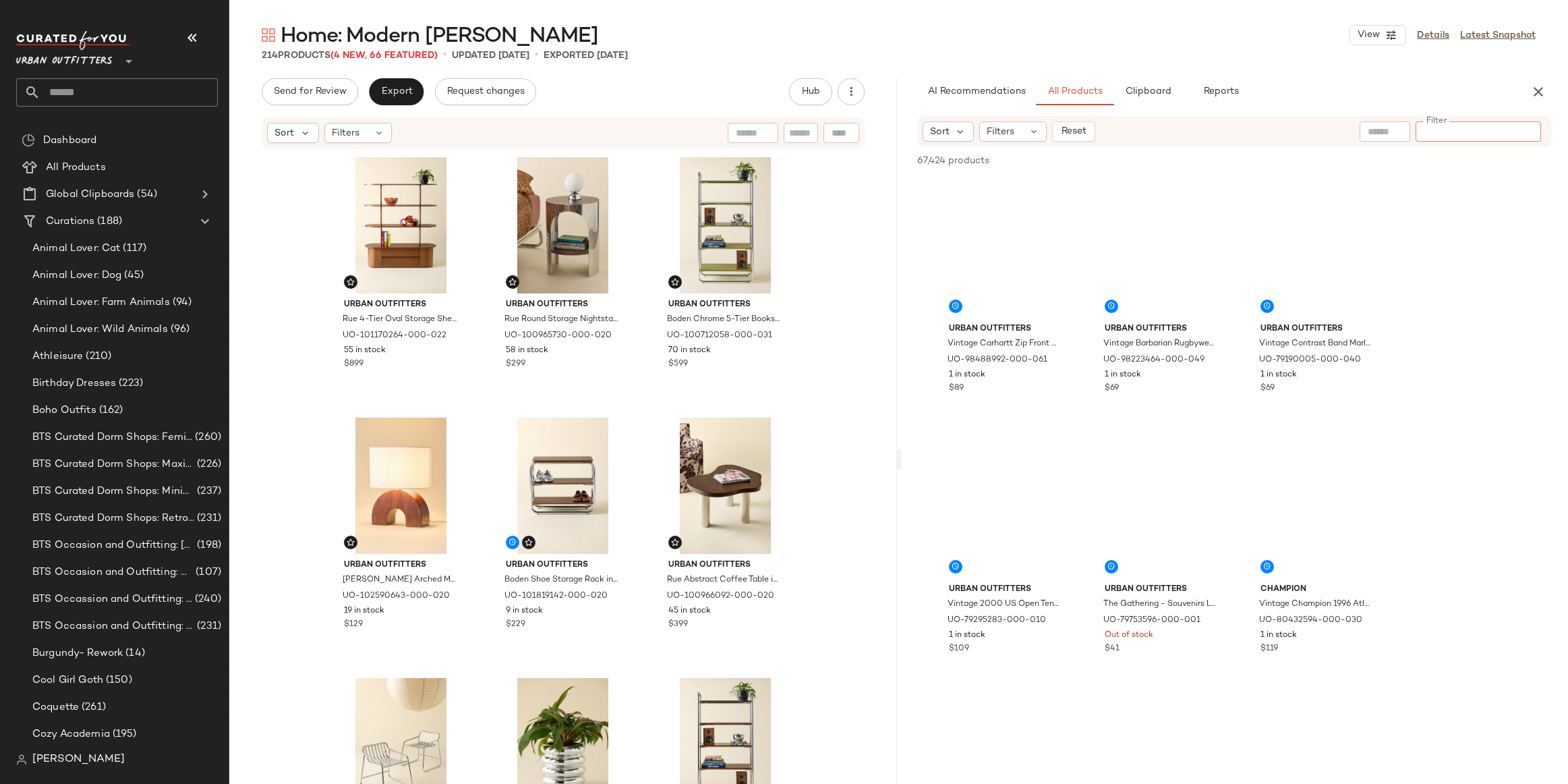
paste input "********"
type input "********"
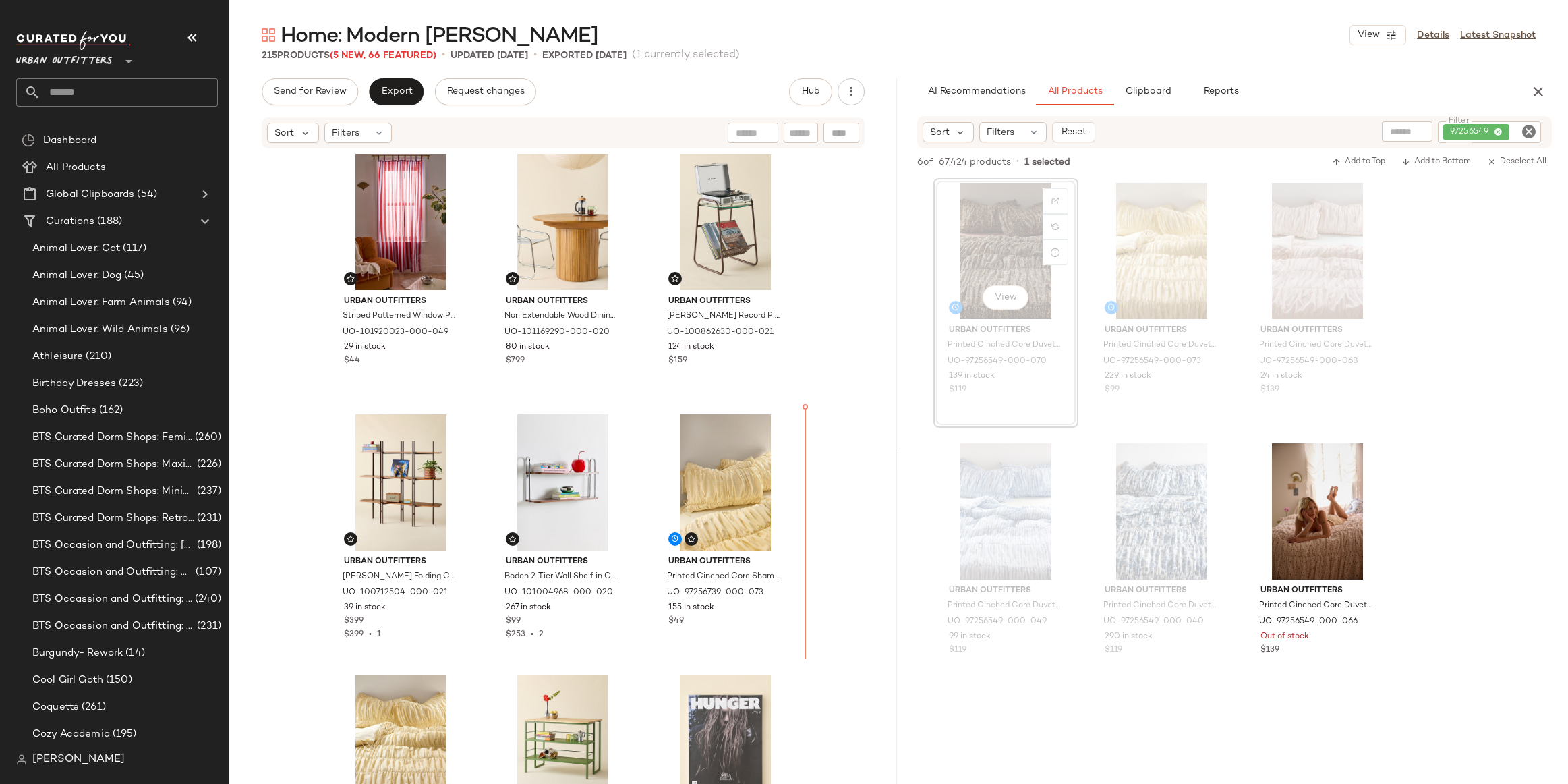
scroll to position [1581, 0]
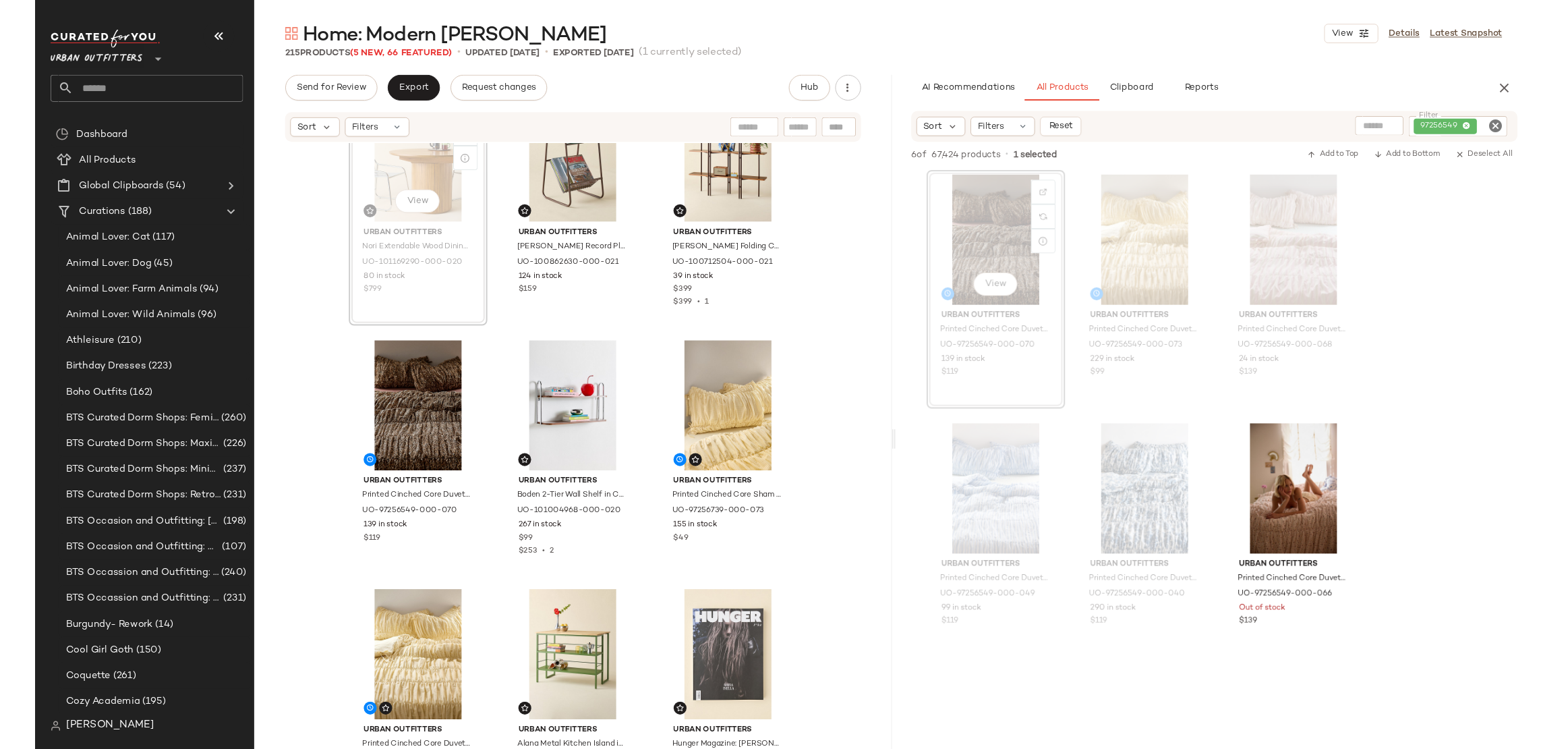
scroll to position [1665, 0]
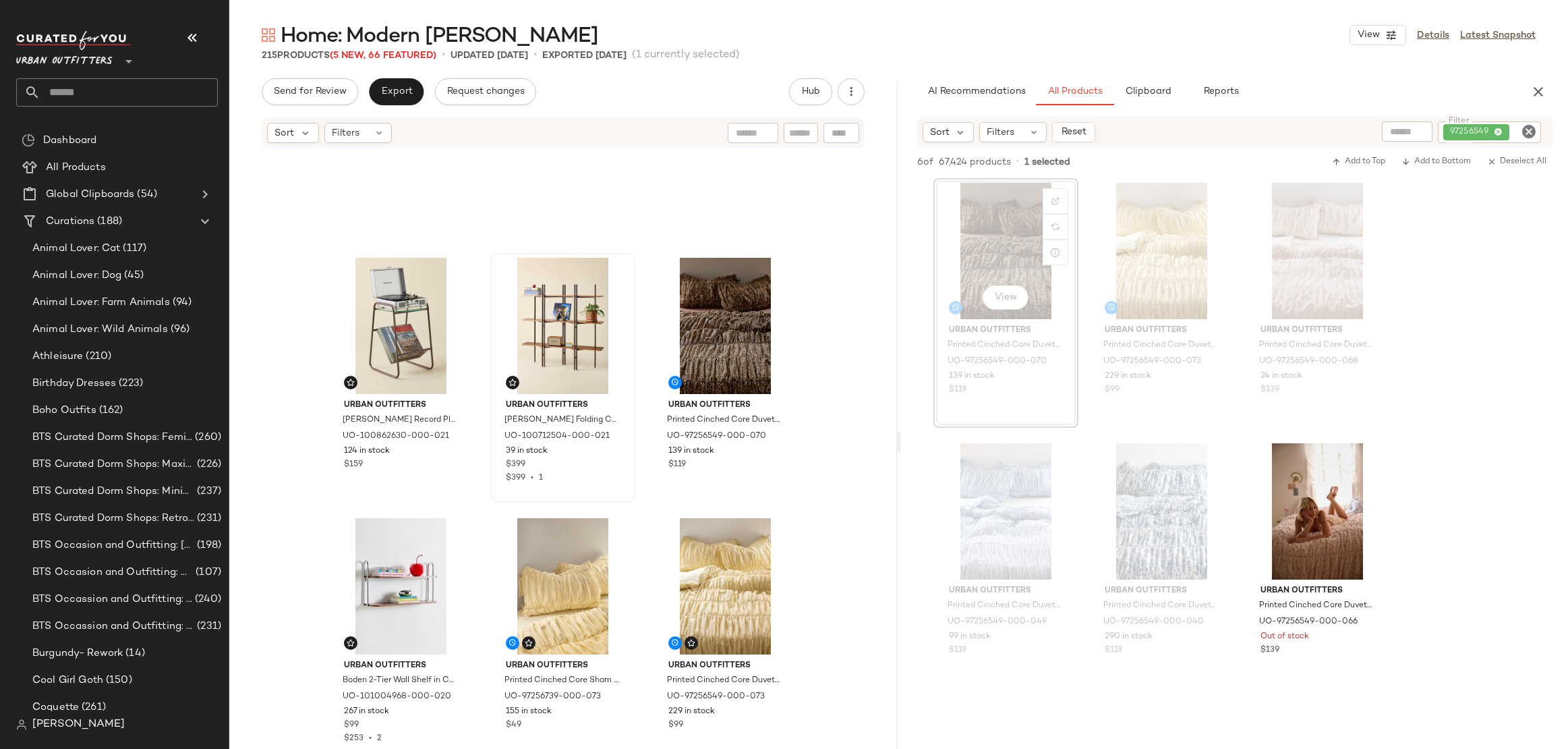
scroll to position [1456, 0]
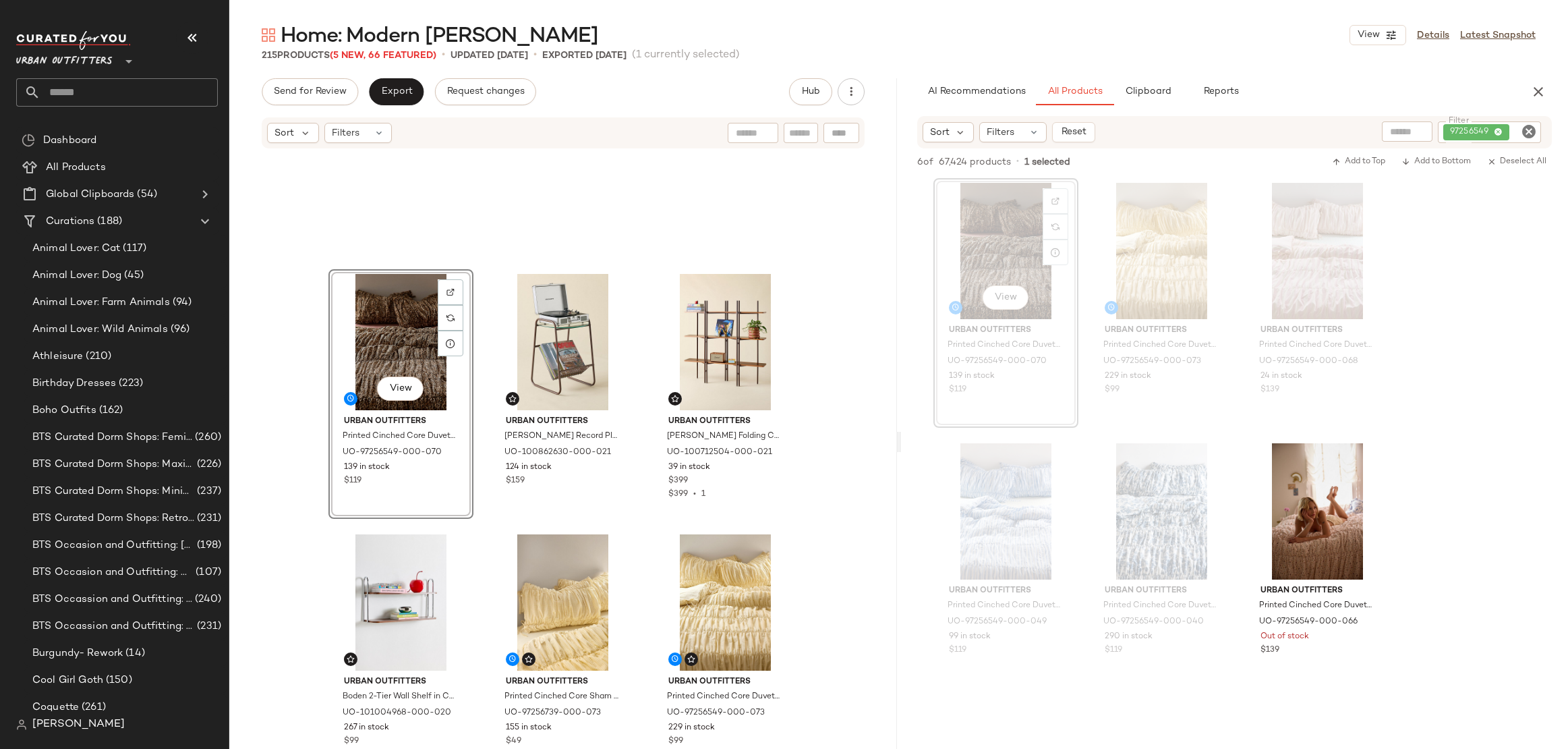
drag, startPoint x: 689, startPoint y: 314, endPoint x: 617, endPoint y: 17, distance: 305.6
click at [1526, 127] on icon "Clear Filter" at bounding box center [1529, 131] width 17 height 17
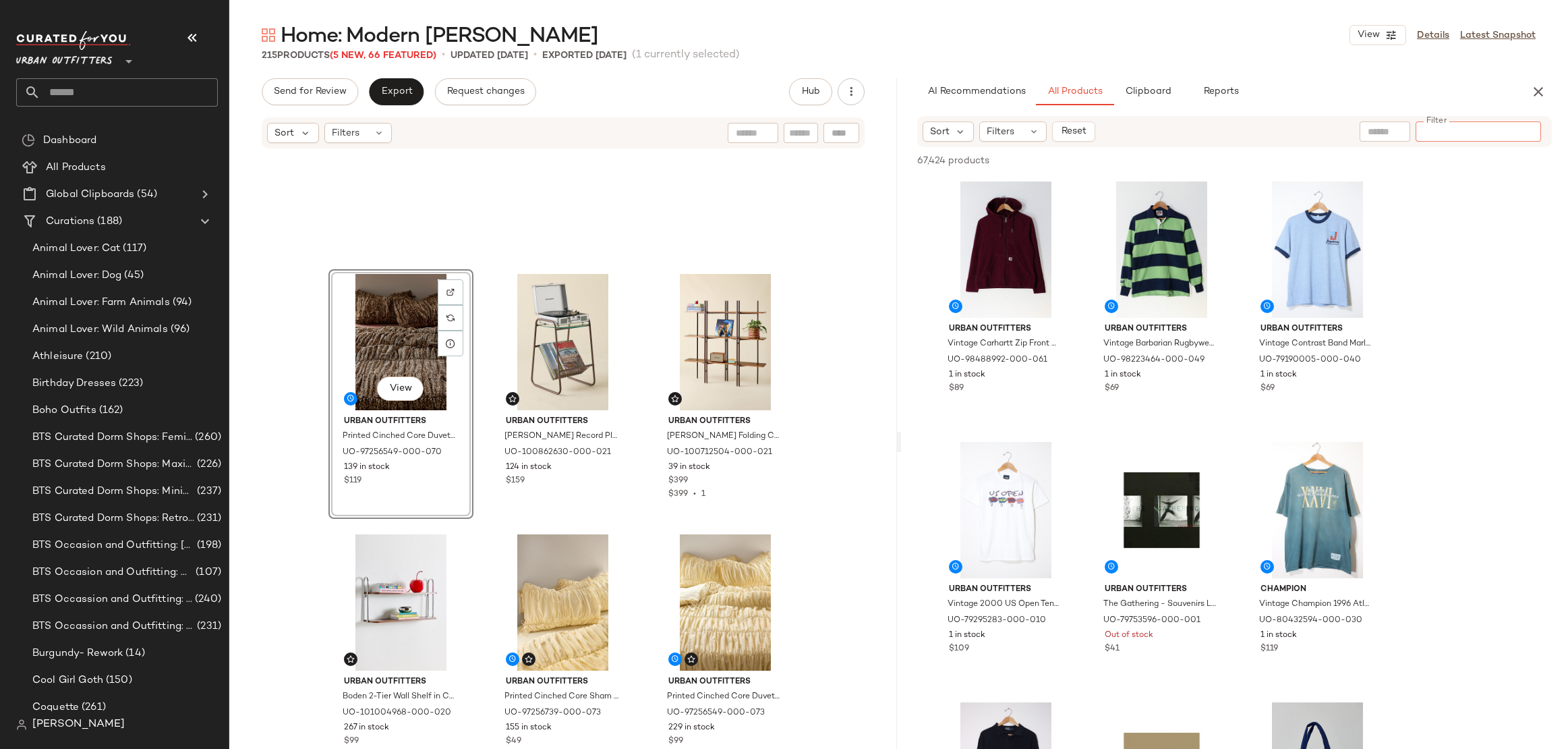
paste input "********"
type input "********"
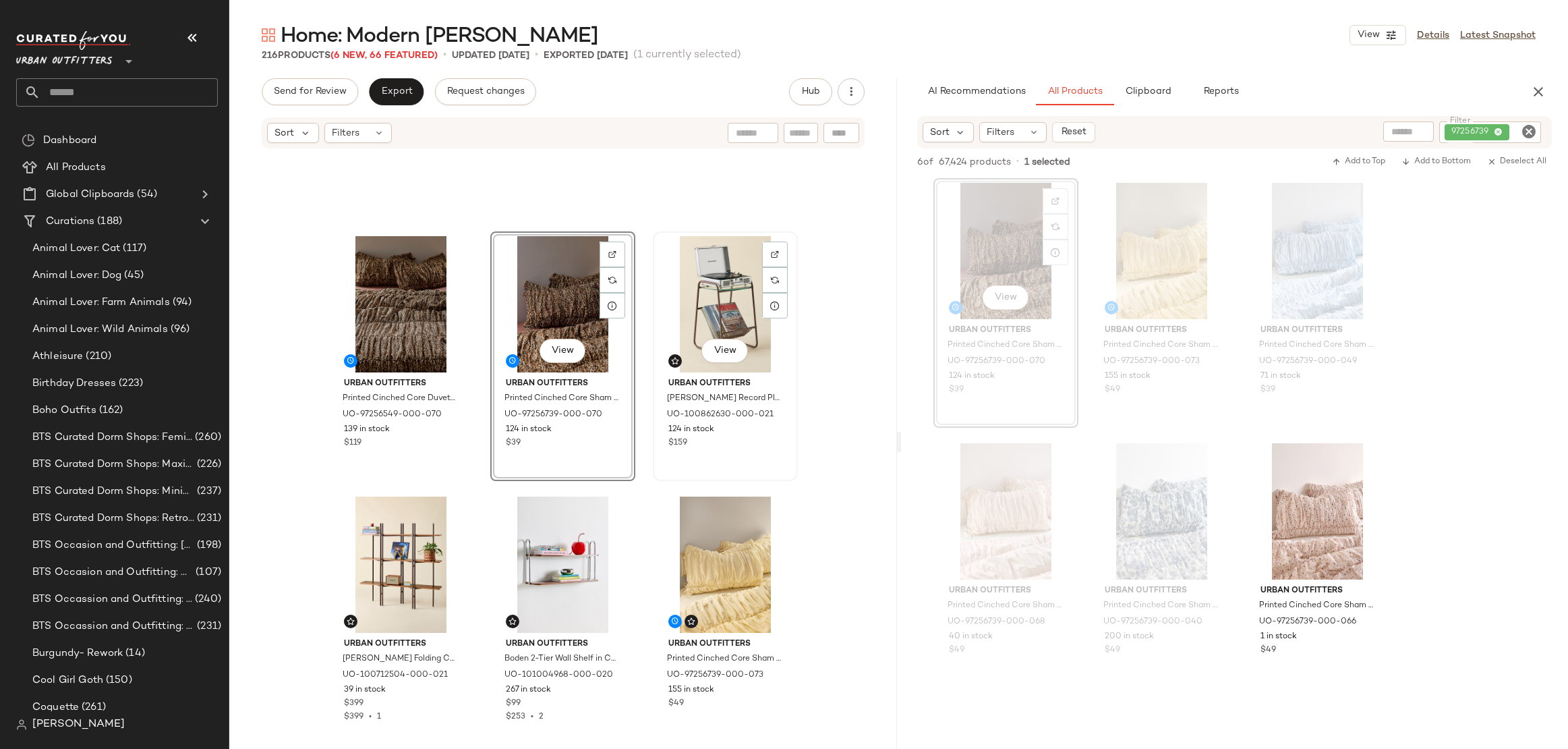
scroll to position [1733, 0]
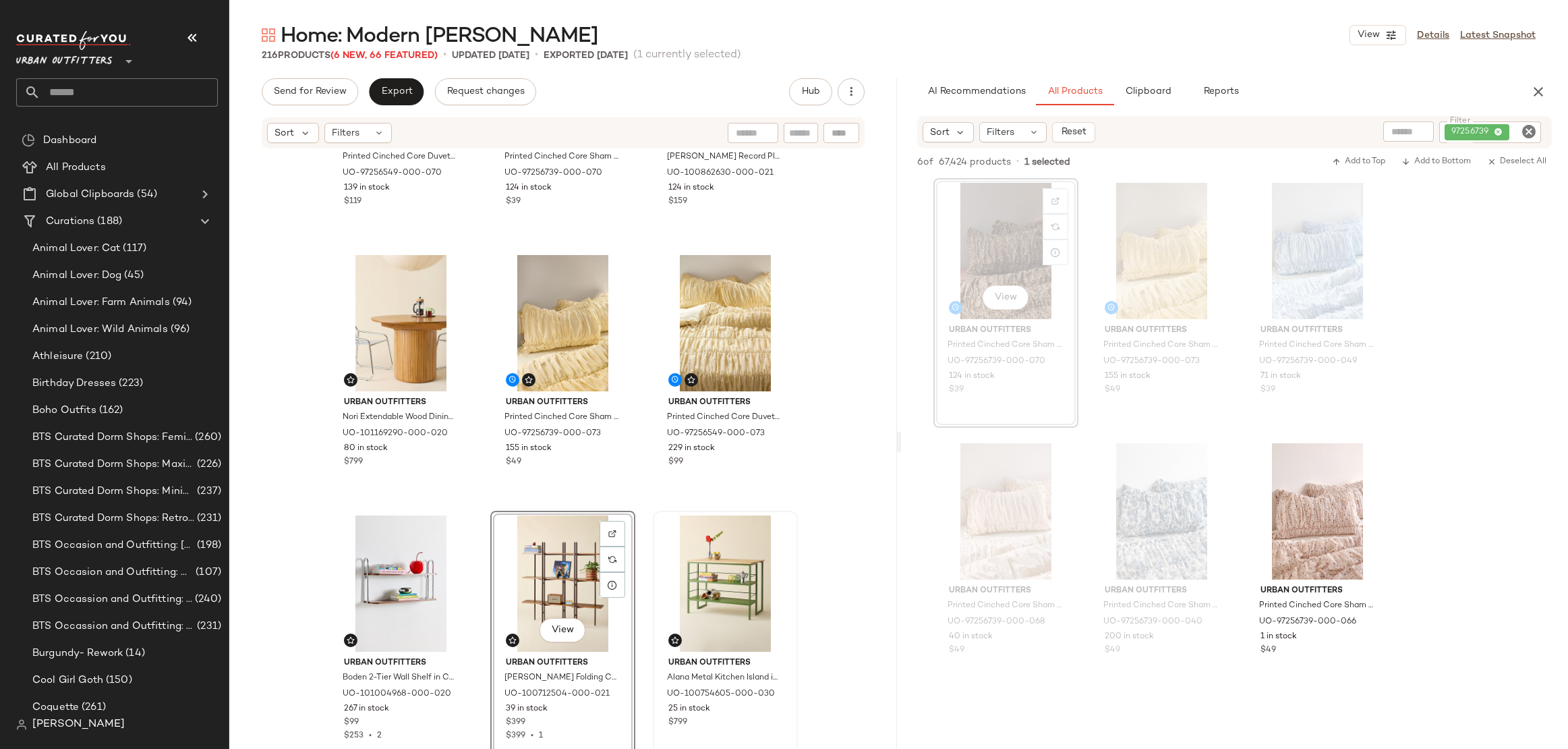
scroll to position [1930, 0]
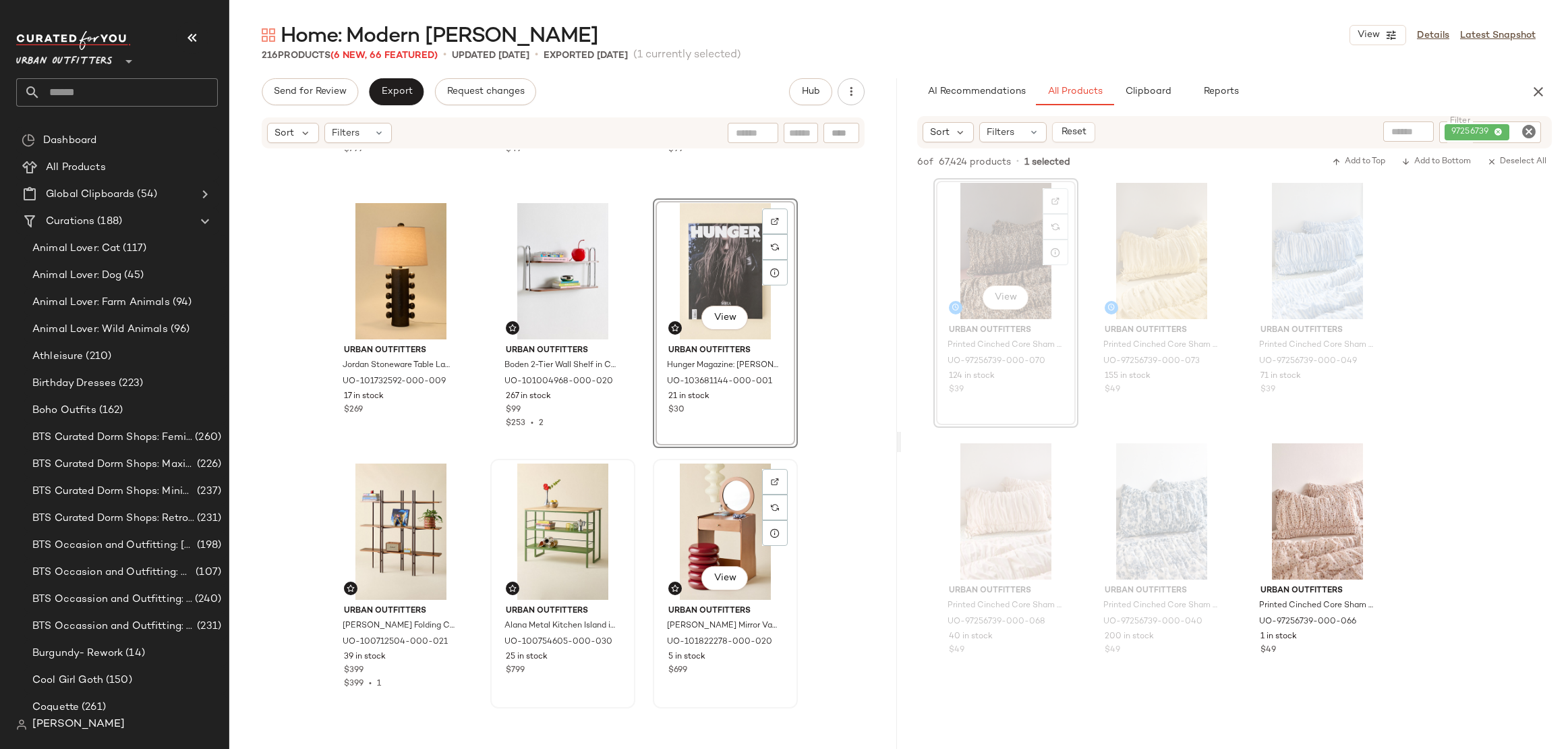
scroll to position [2161, 0]
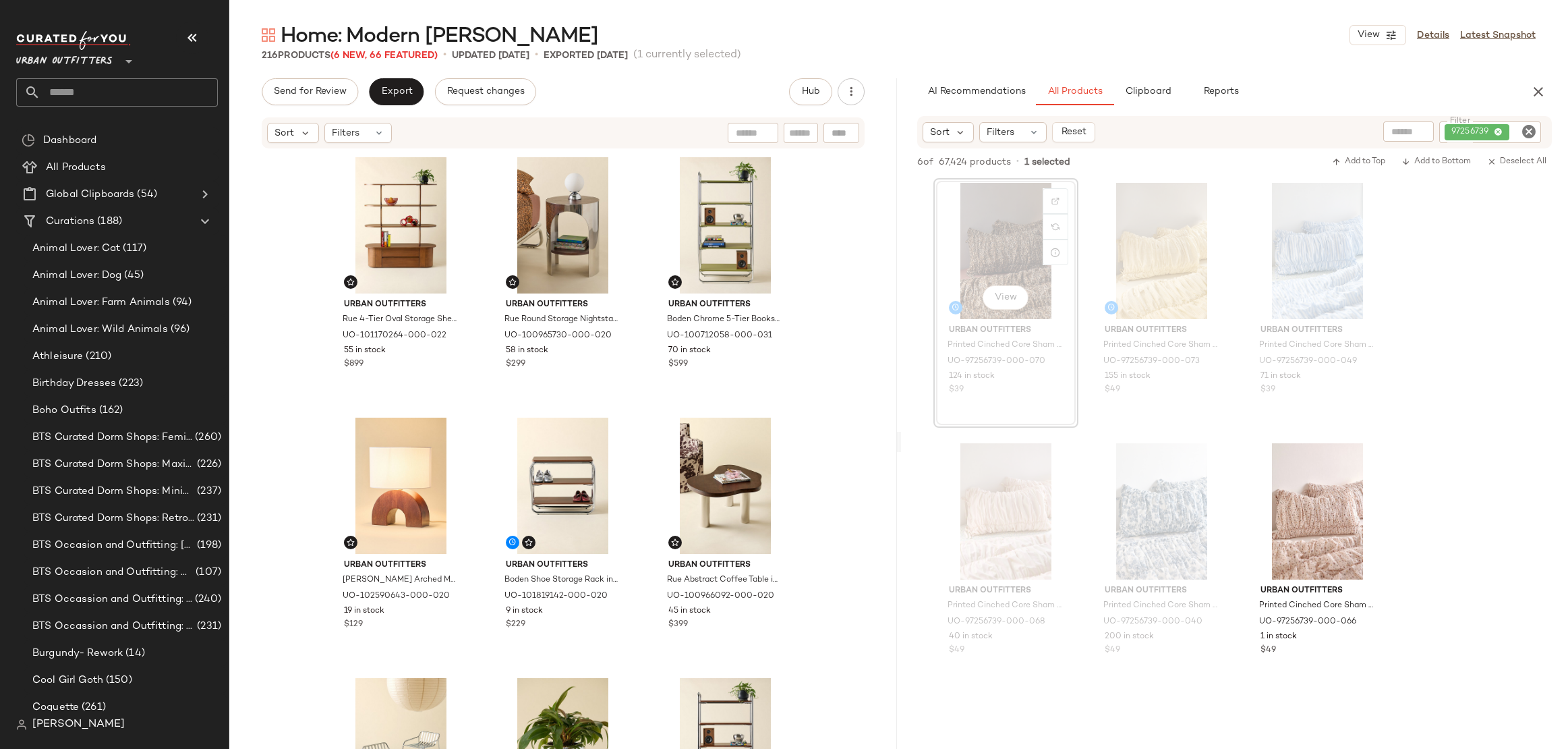
drag, startPoint x: 547, startPoint y: 676, endPoint x: 410, endPoint y: 3, distance: 686.8
click at [1526, 131] on icon "Clear Filter" at bounding box center [1529, 131] width 17 height 17
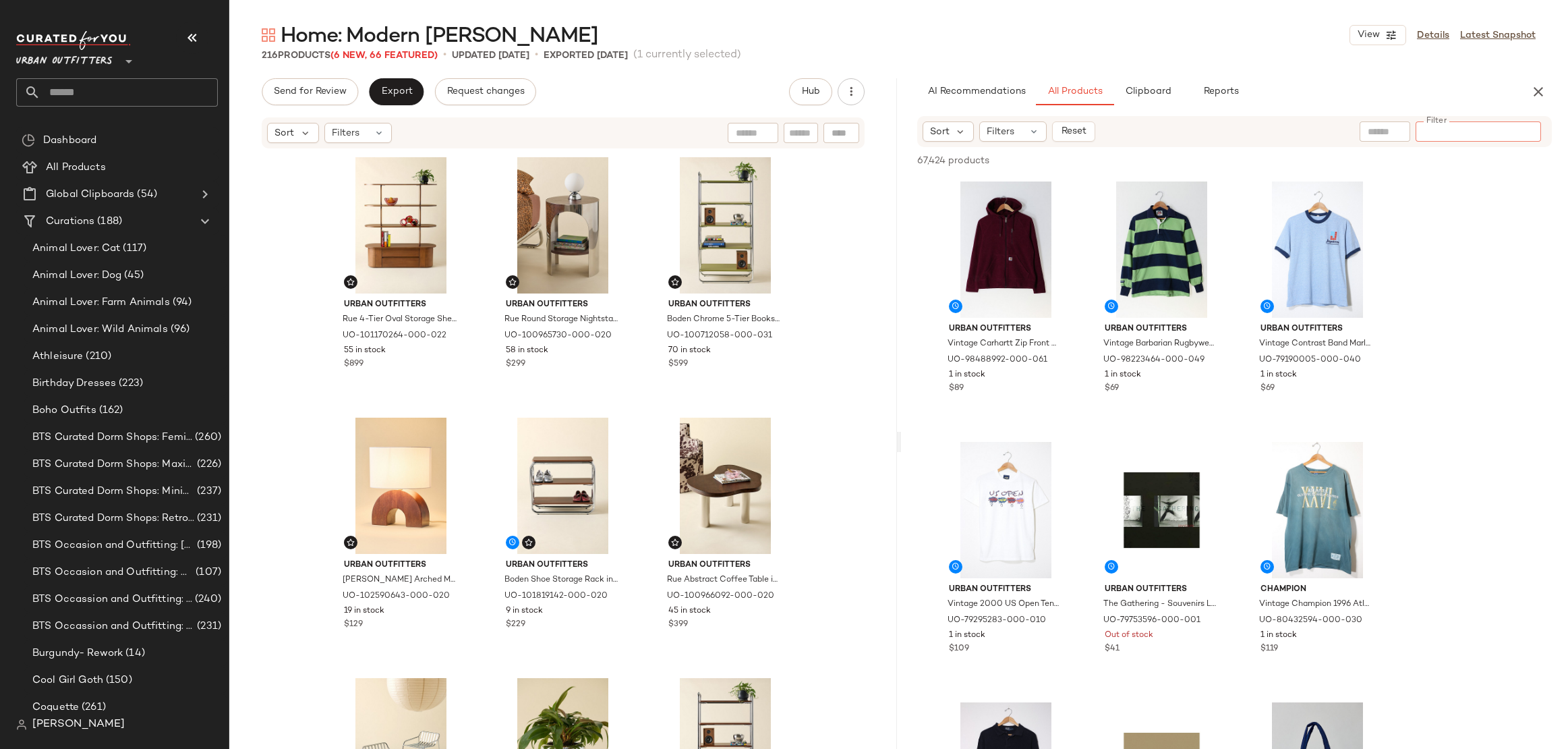
paste input "*********"
type input "*********"
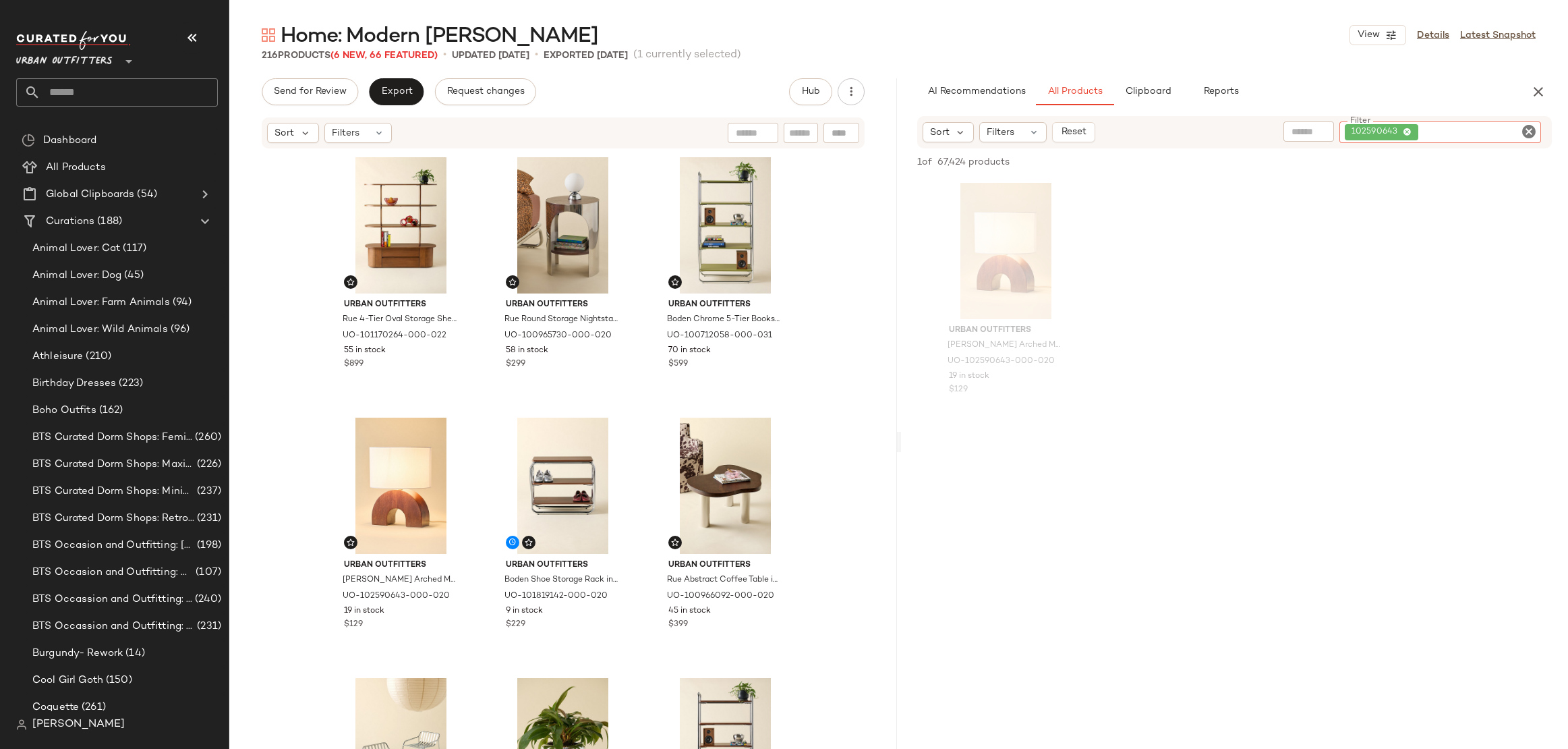
click at [1527, 134] on icon "Clear Filter" at bounding box center [1529, 131] width 17 height 17
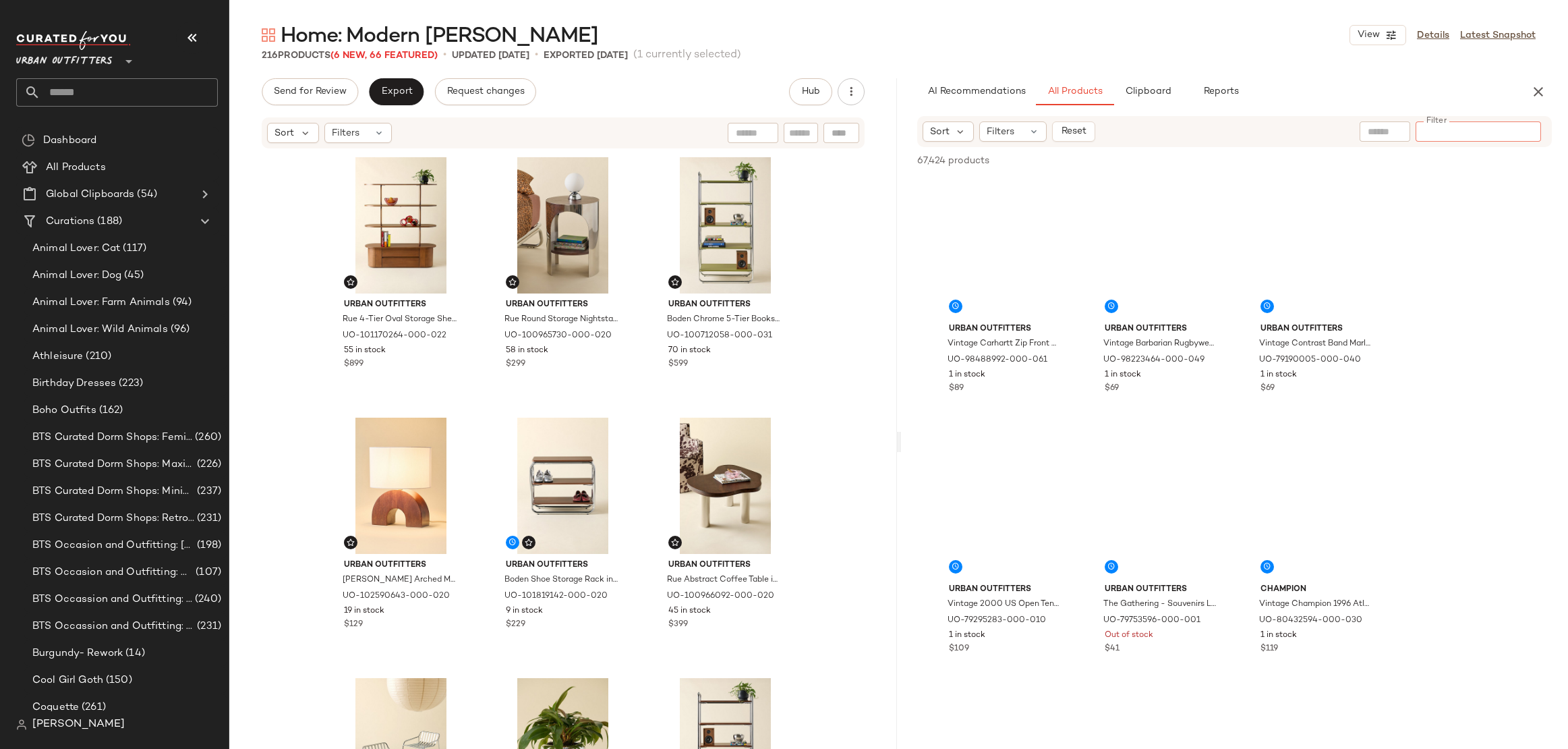
paste input "*********"
type input "*********"
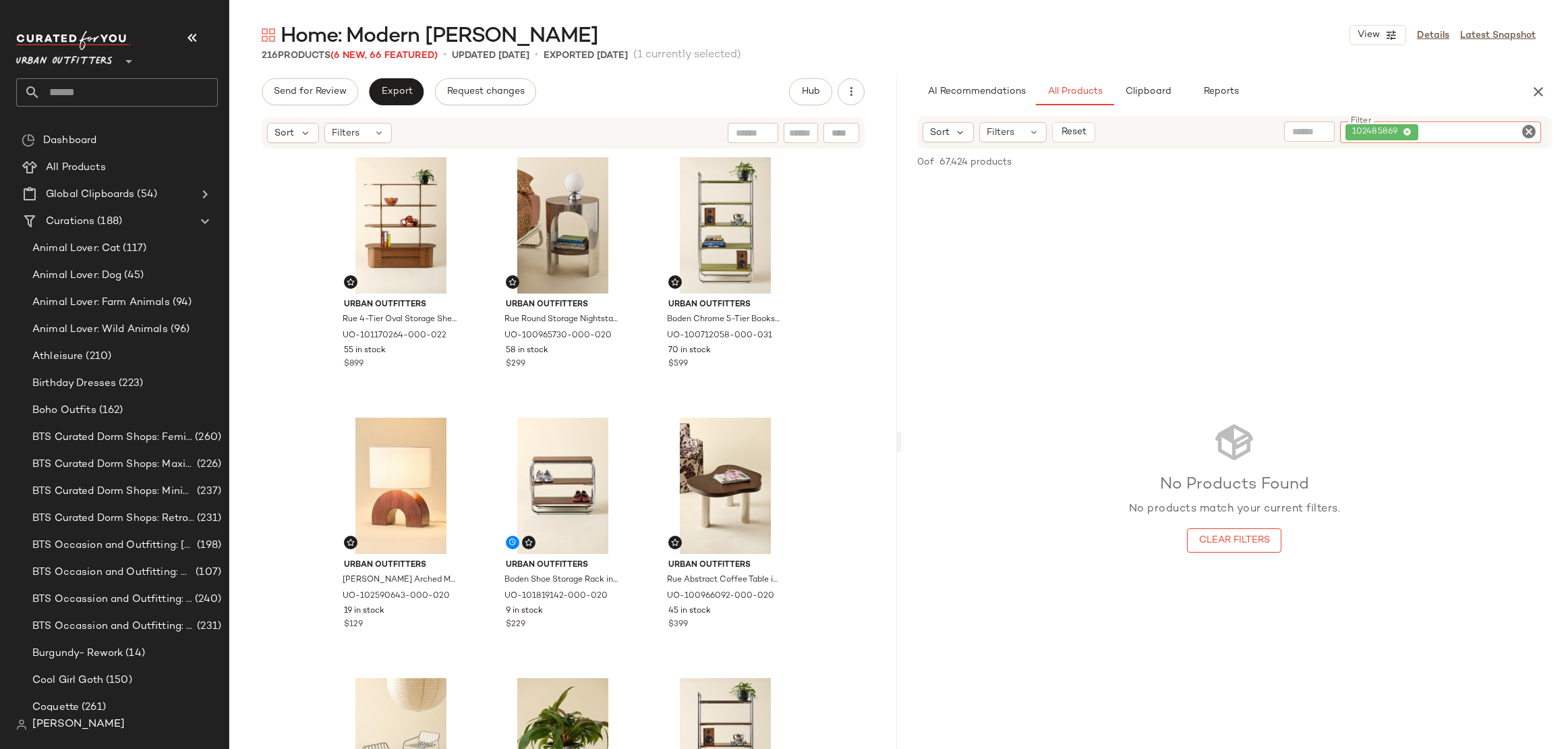
click at [1526, 132] on icon "Clear Filter" at bounding box center [1529, 131] width 17 height 17
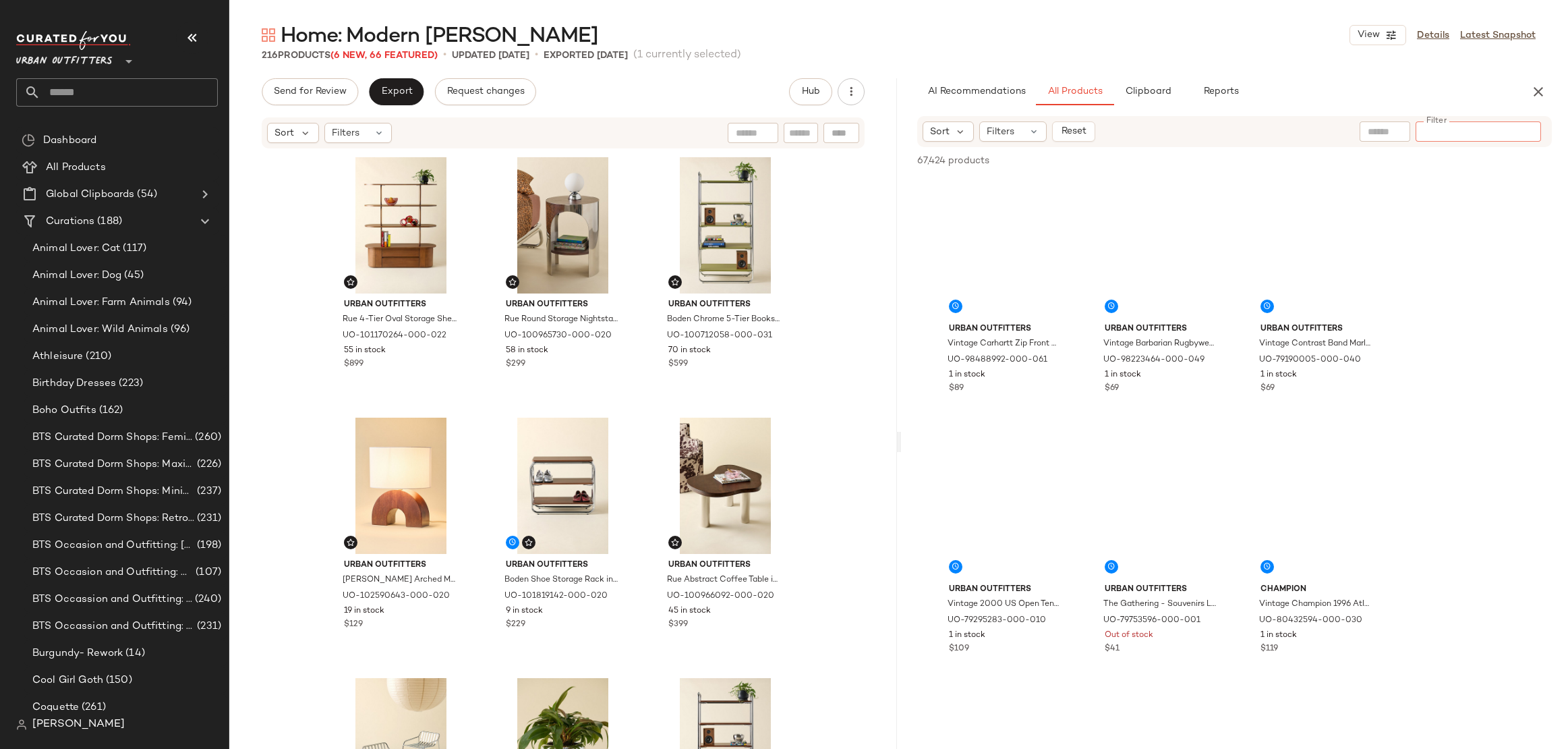
paste input "*********"
type input "*********"
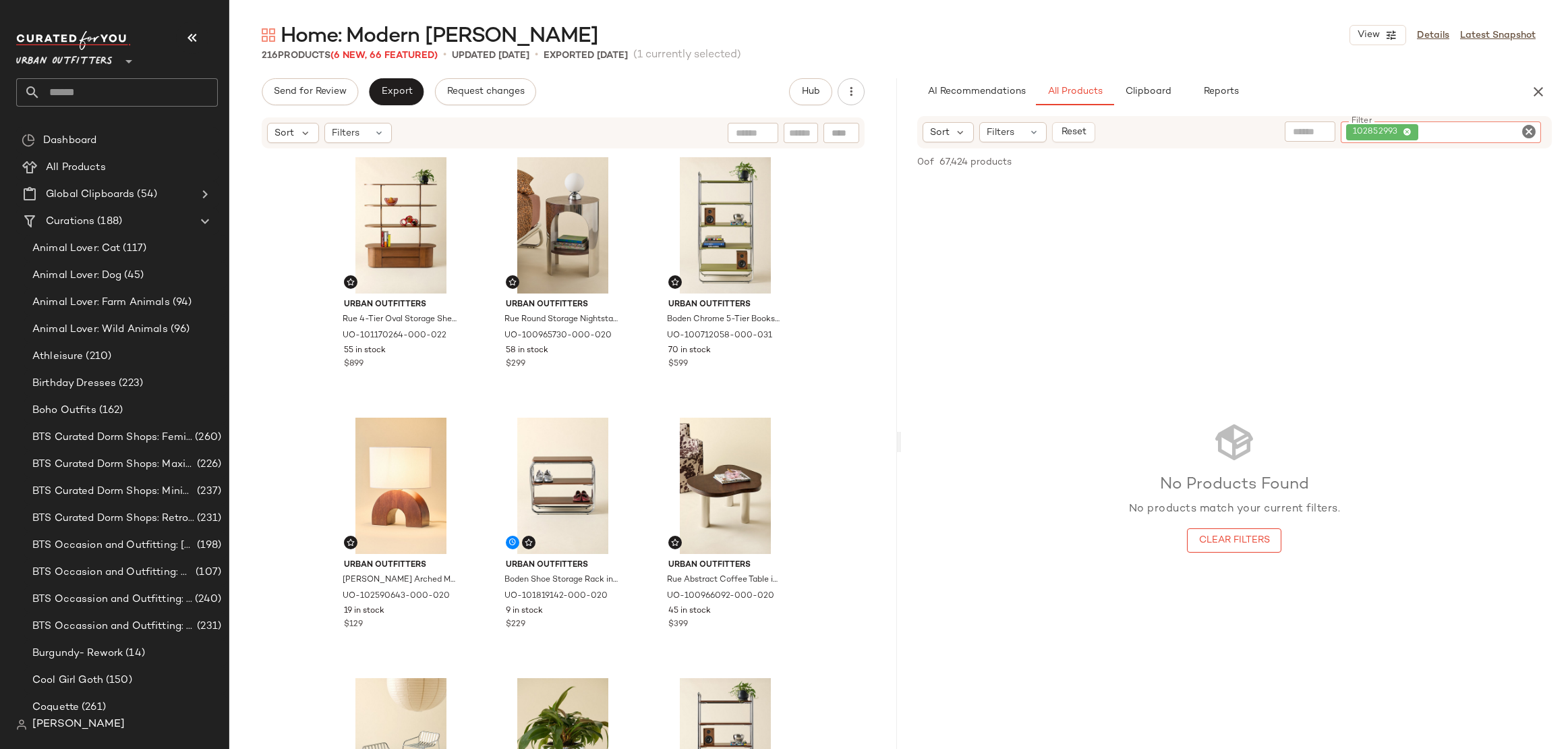
click at [1523, 131] on icon "Clear Filter" at bounding box center [1529, 131] width 17 height 17
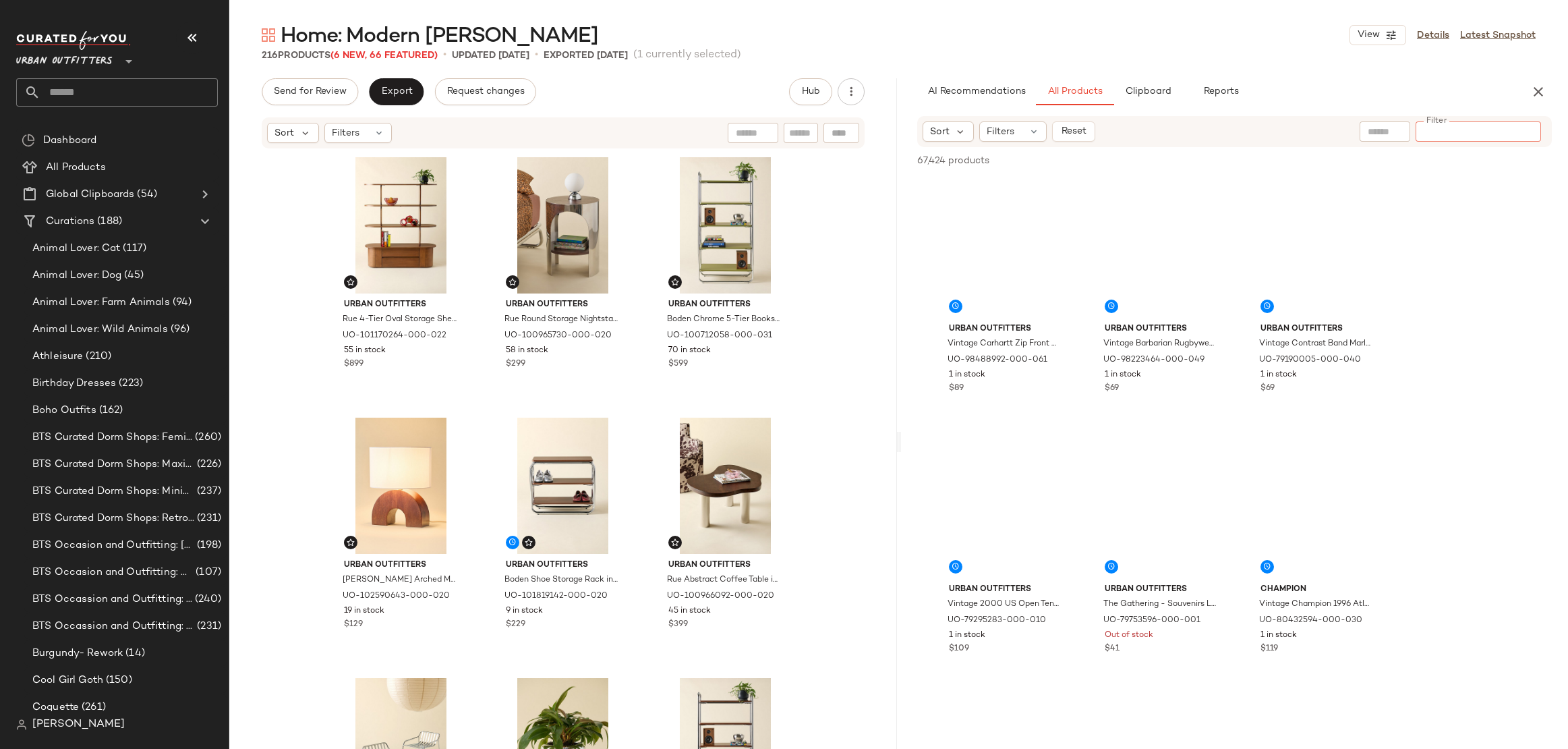
paste input "*********"
type input "*********"
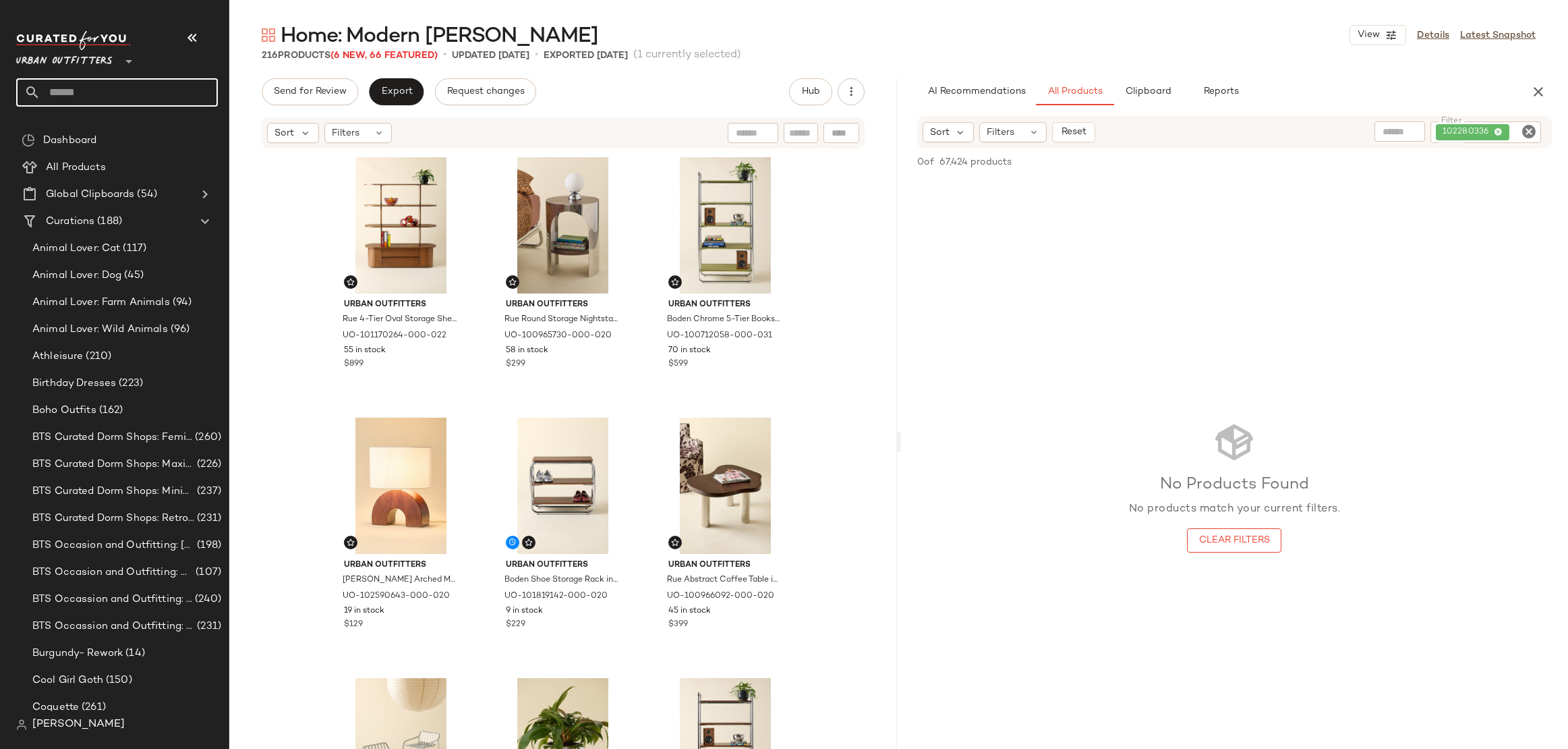
click at [91, 102] on input "text" at bounding box center [129, 92] width 177 height 28
type input "*******"
click at [90, 131] on b "Fall Pr" at bounding box center [78, 131] width 27 height 14
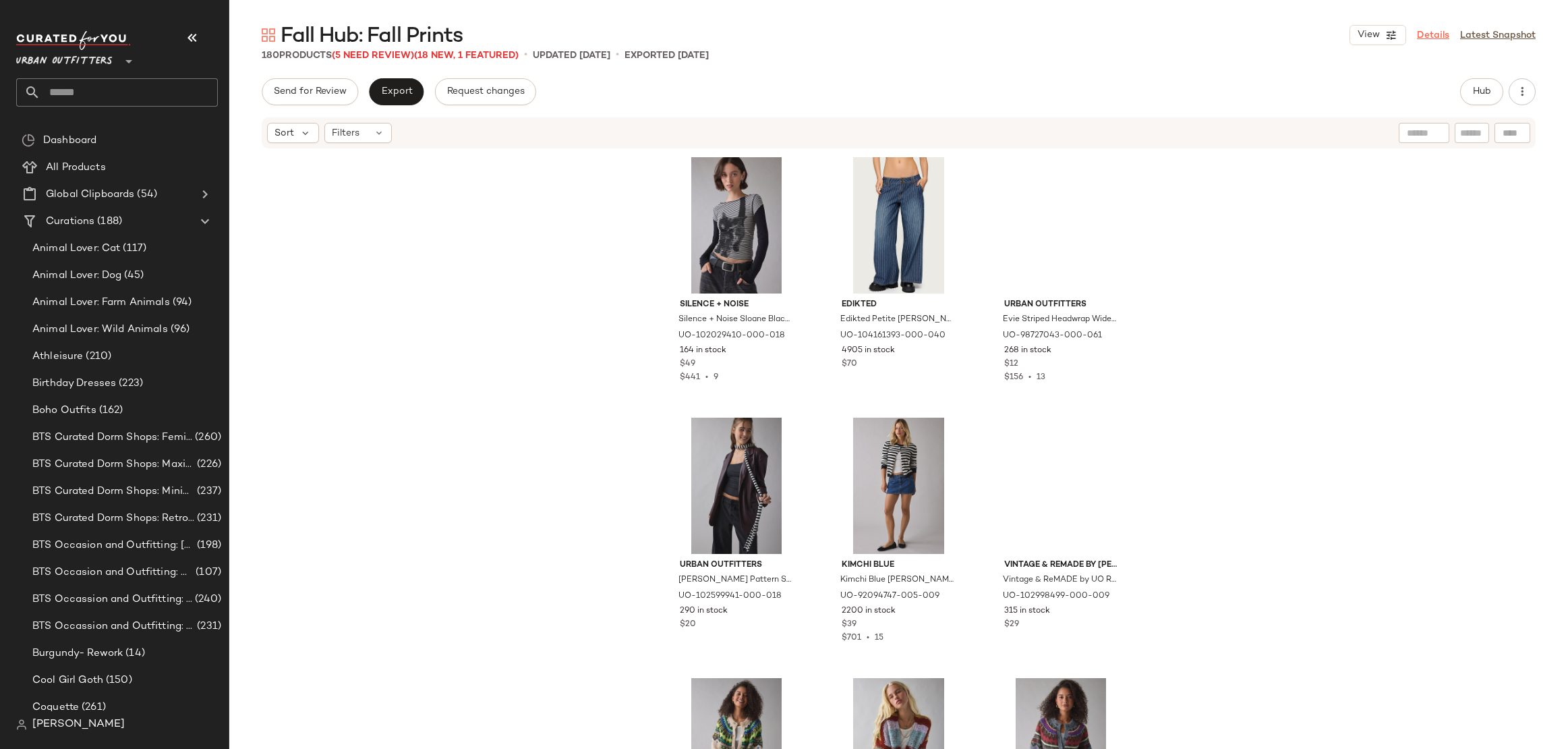
click at [1442, 39] on link "Details" at bounding box center [1433, 35] width 32 height 14
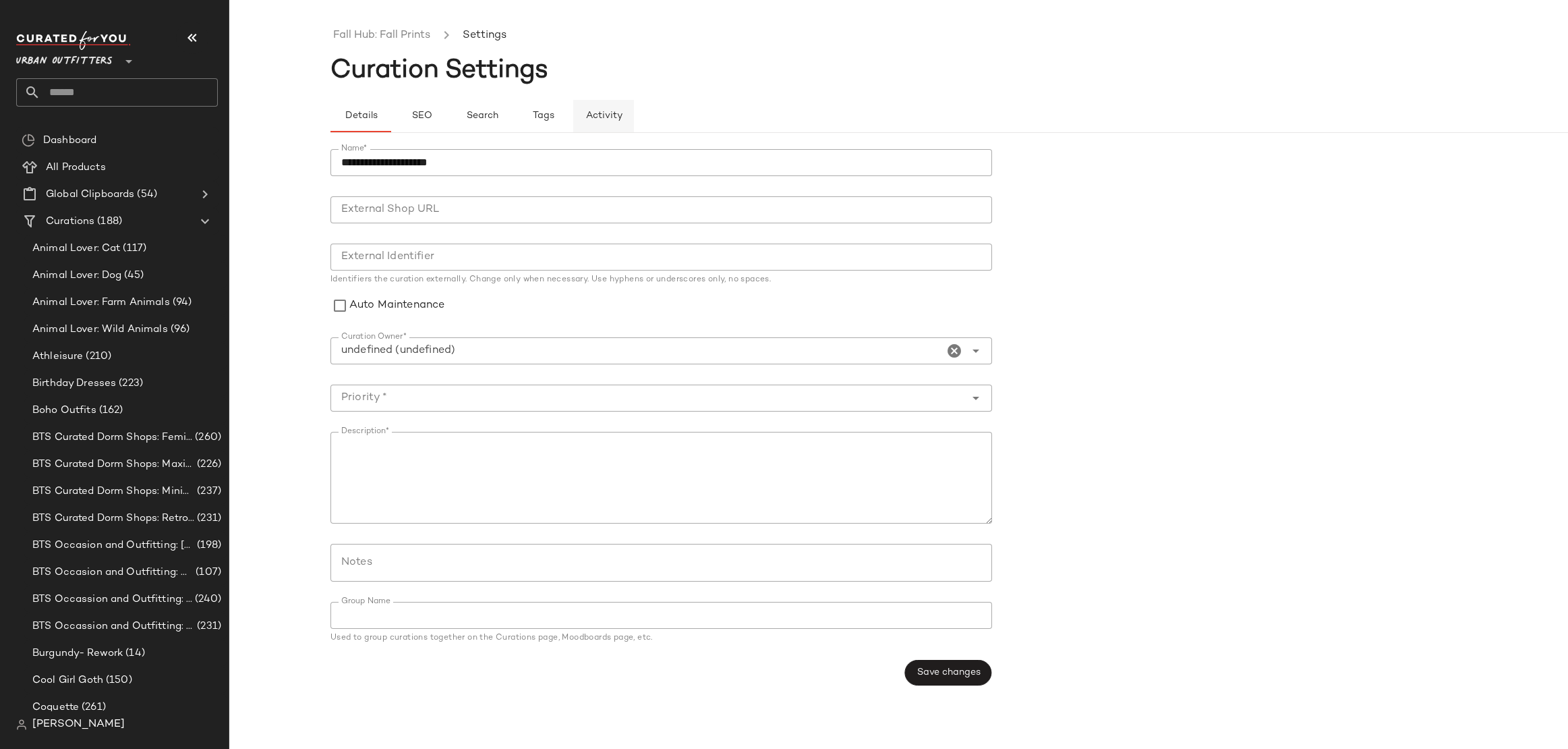
click at [601, 102] on button "Activity" at bounding box center [604, 116] width 61 height 32
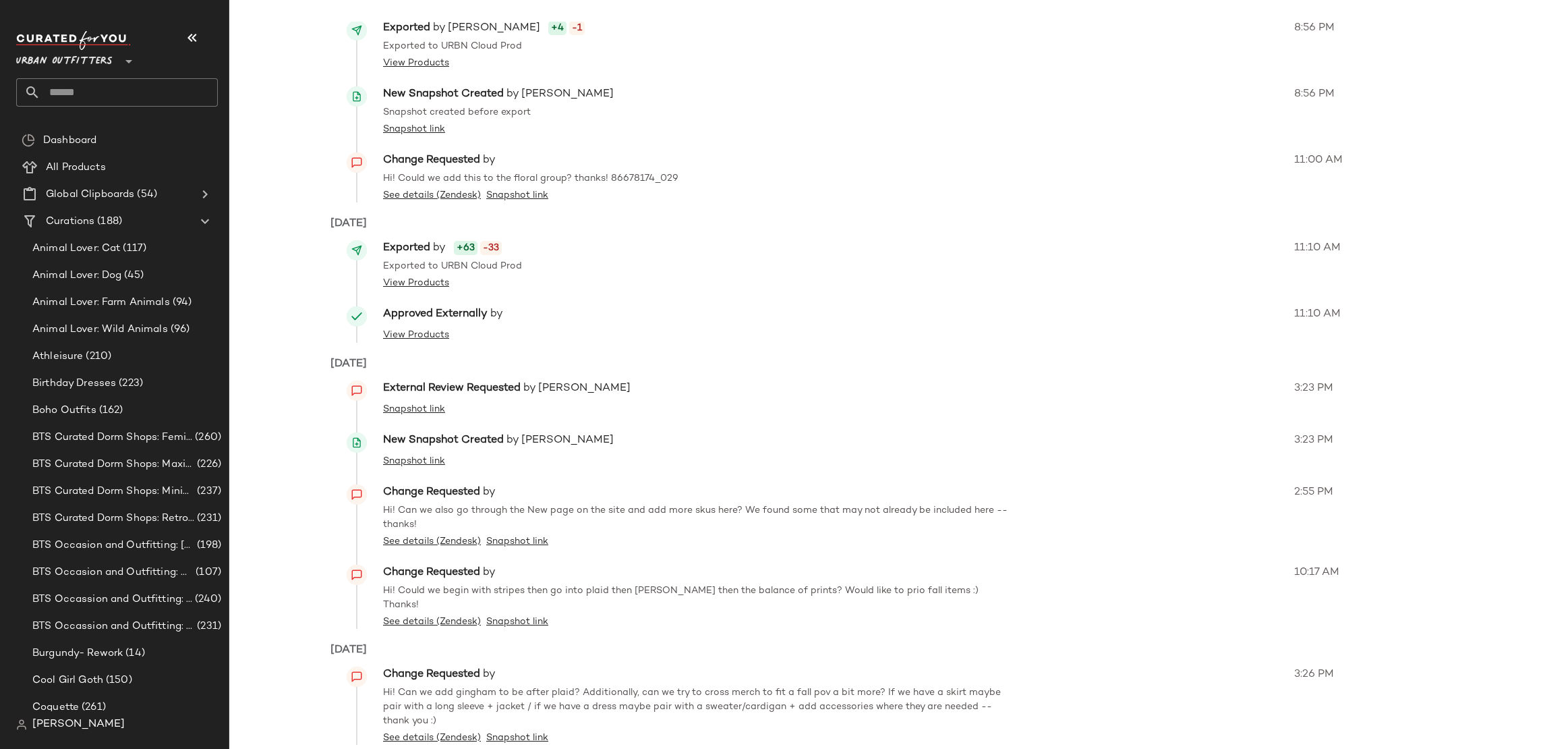
scroll to position [157, 0]
type button "activity"
click at [452, 610] on link "See details (Zendesk)" at bounding box center [432, 618] width 98 height 14
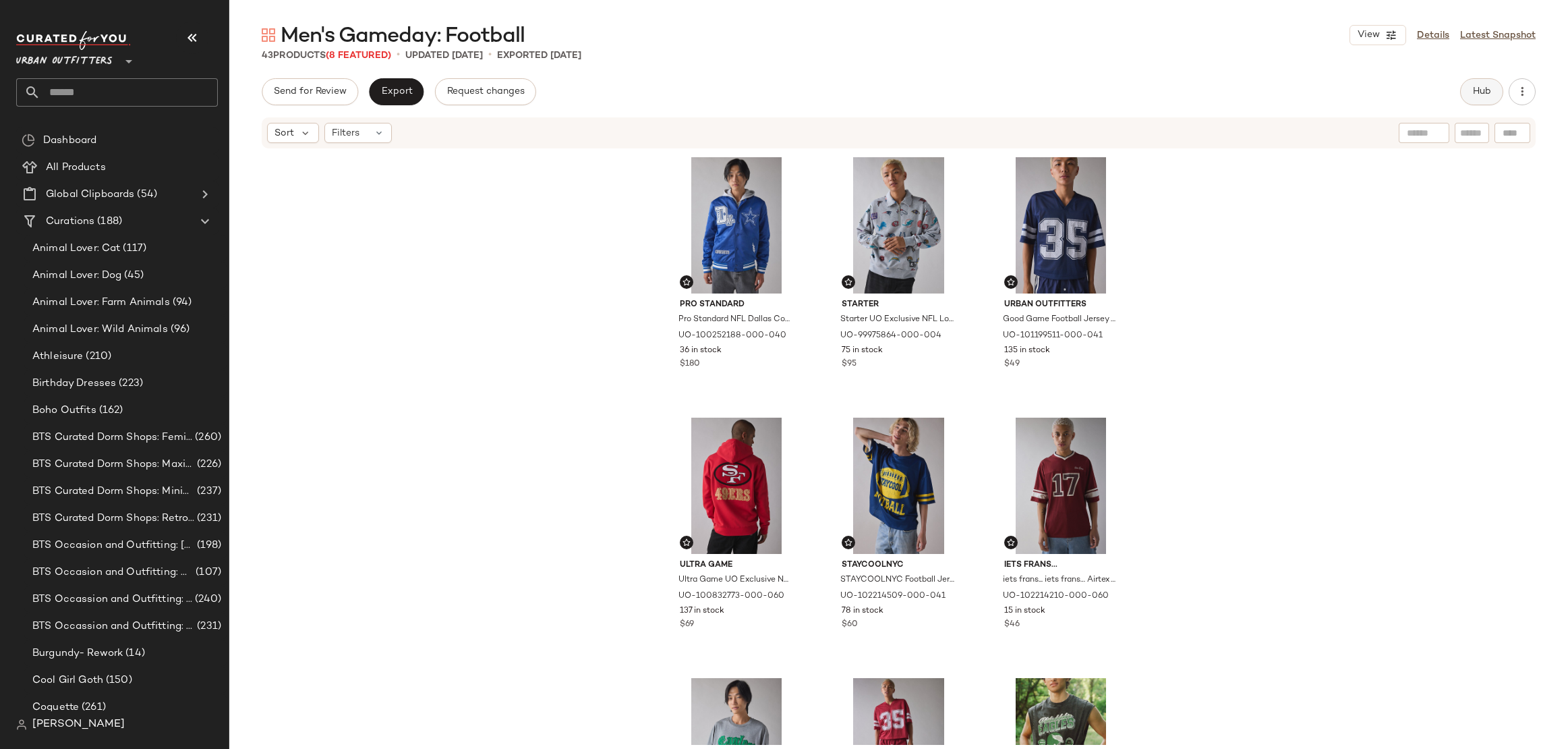
click at [1493, 85] on button "Hub" at bounding box center [1482, 92] width 43 height 27
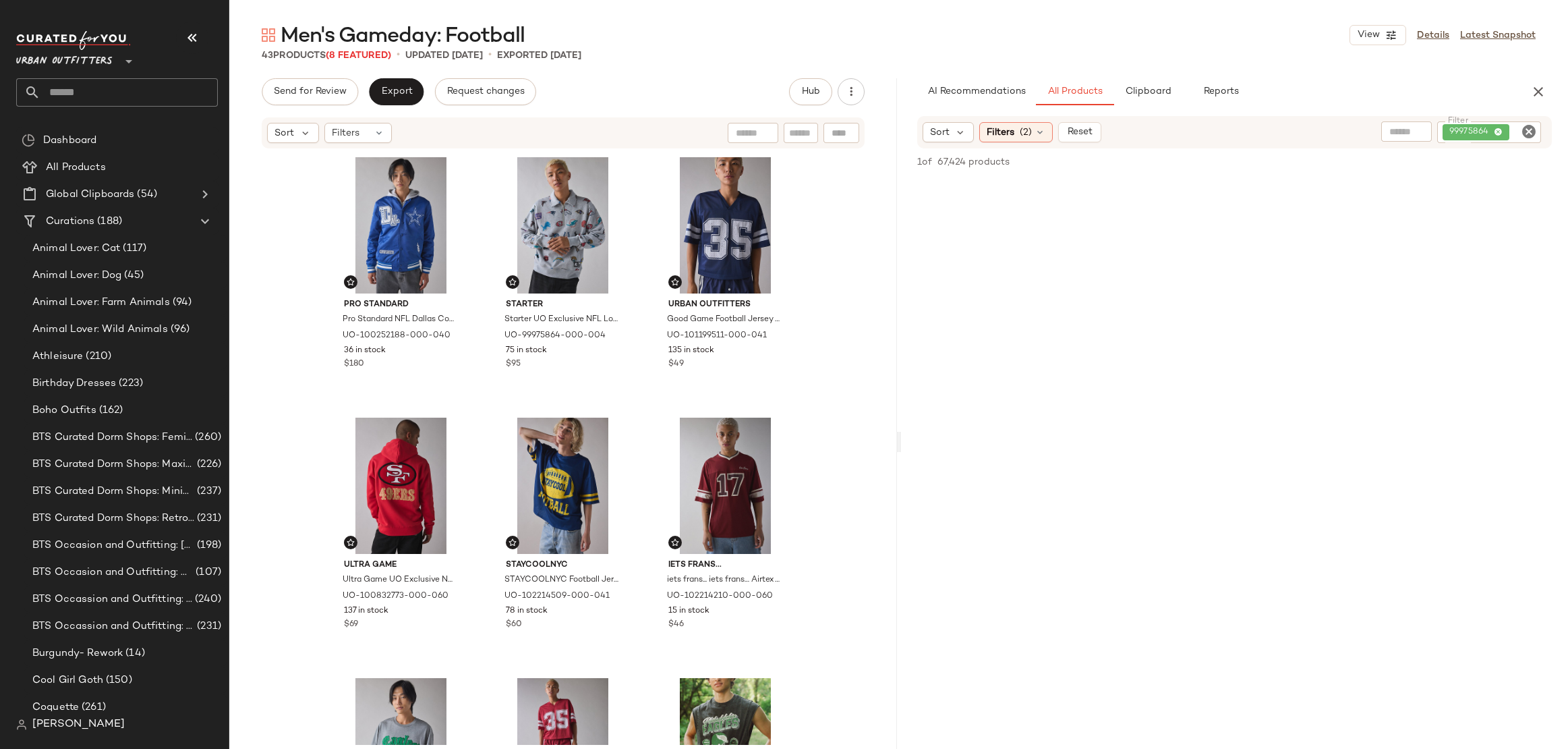
click at [1524, 127] on icon "Clear Filter" at bounding box center [1529, 131] width 17 height 17
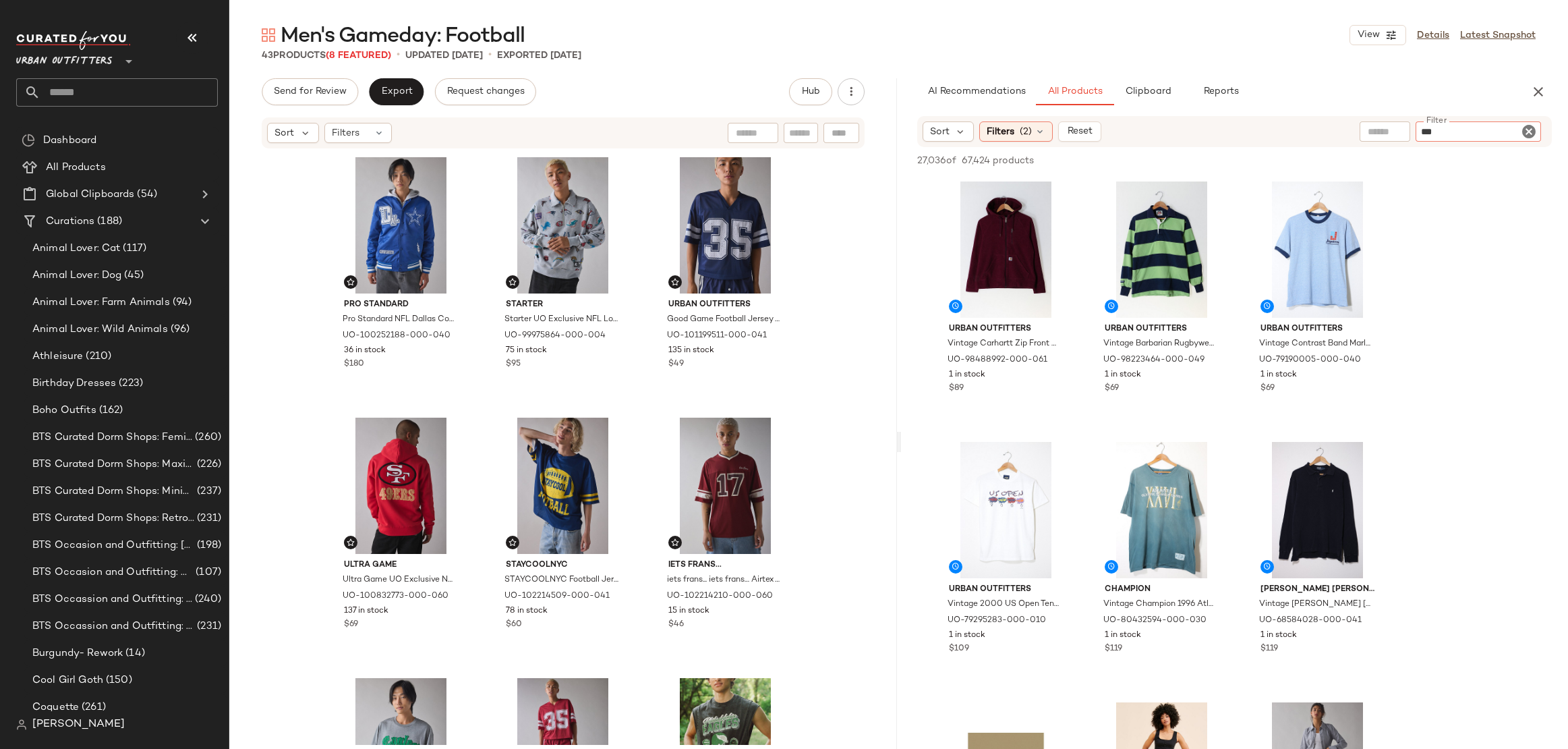
type input "****"
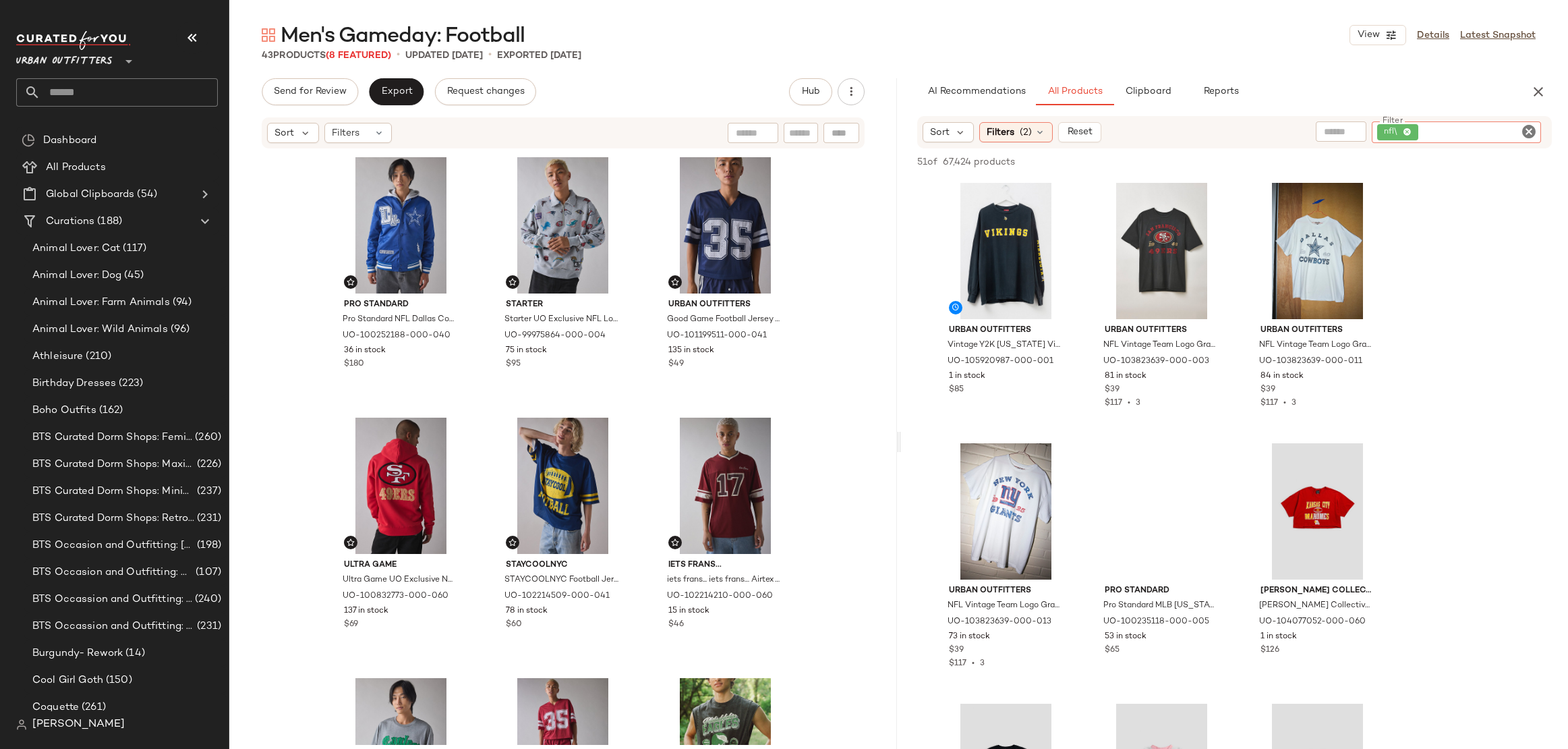
click at [1526, 125] on icon "Clear Filter" at bounding box center [1529, 131] width 17 height 17
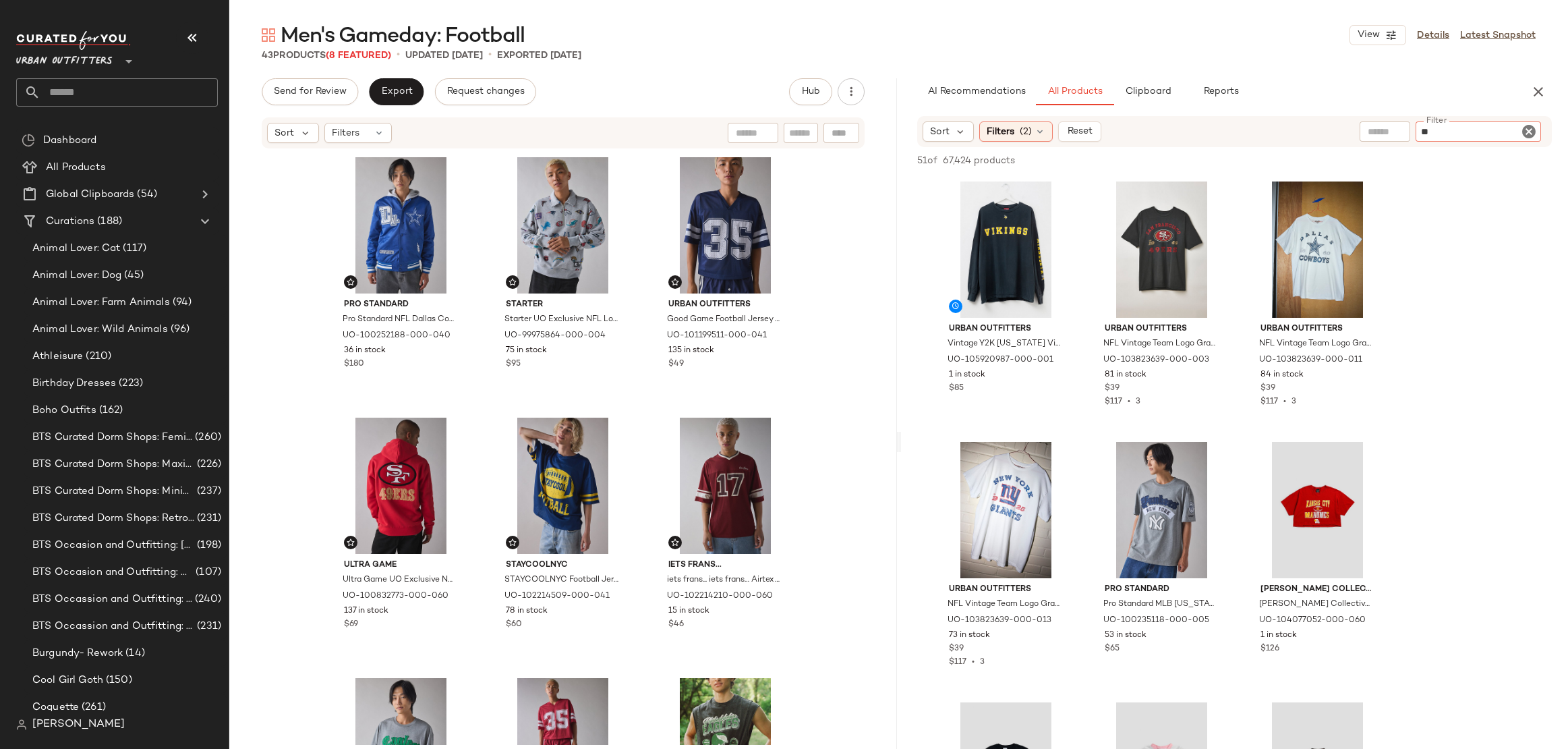
type input "***"
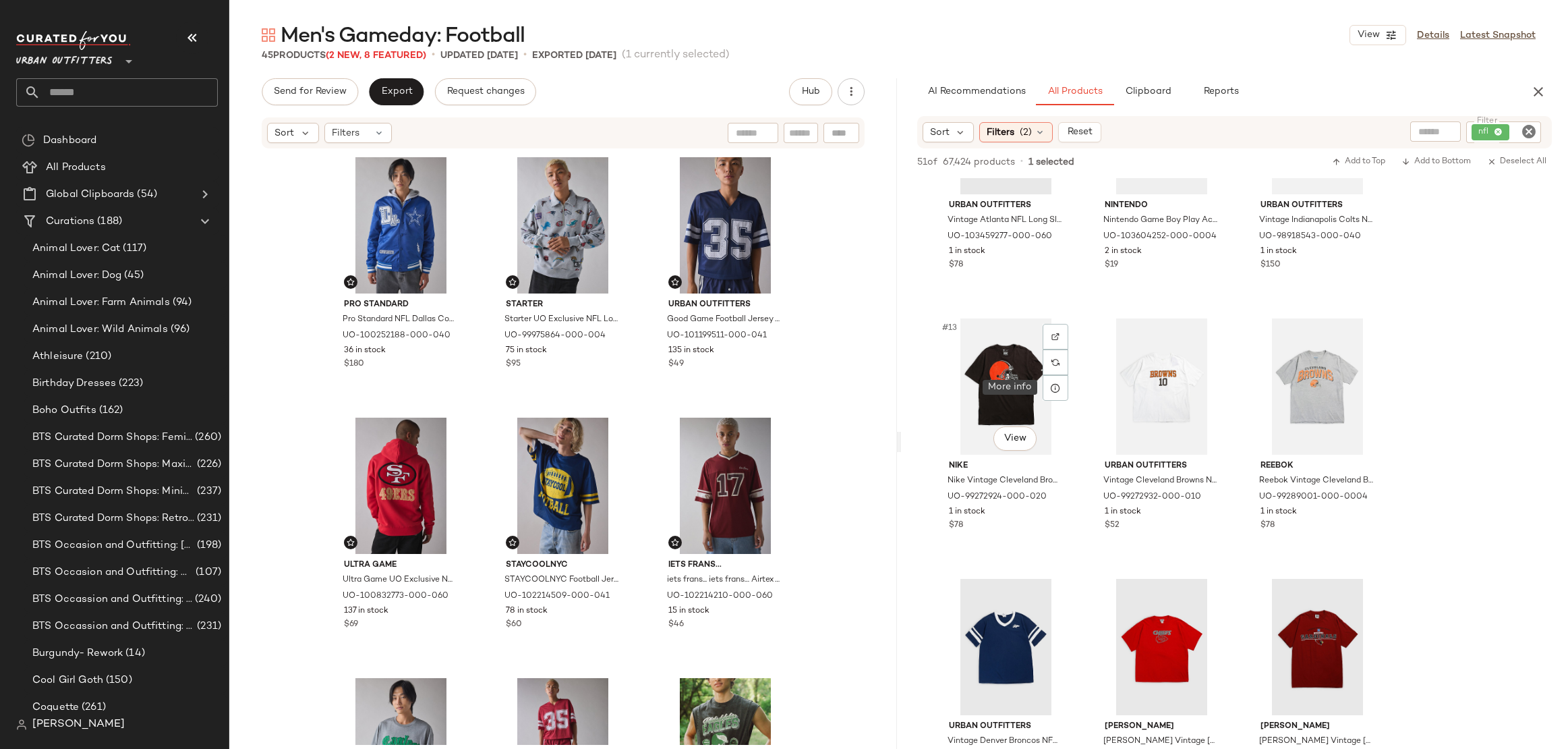
scroll to position [909, 0]
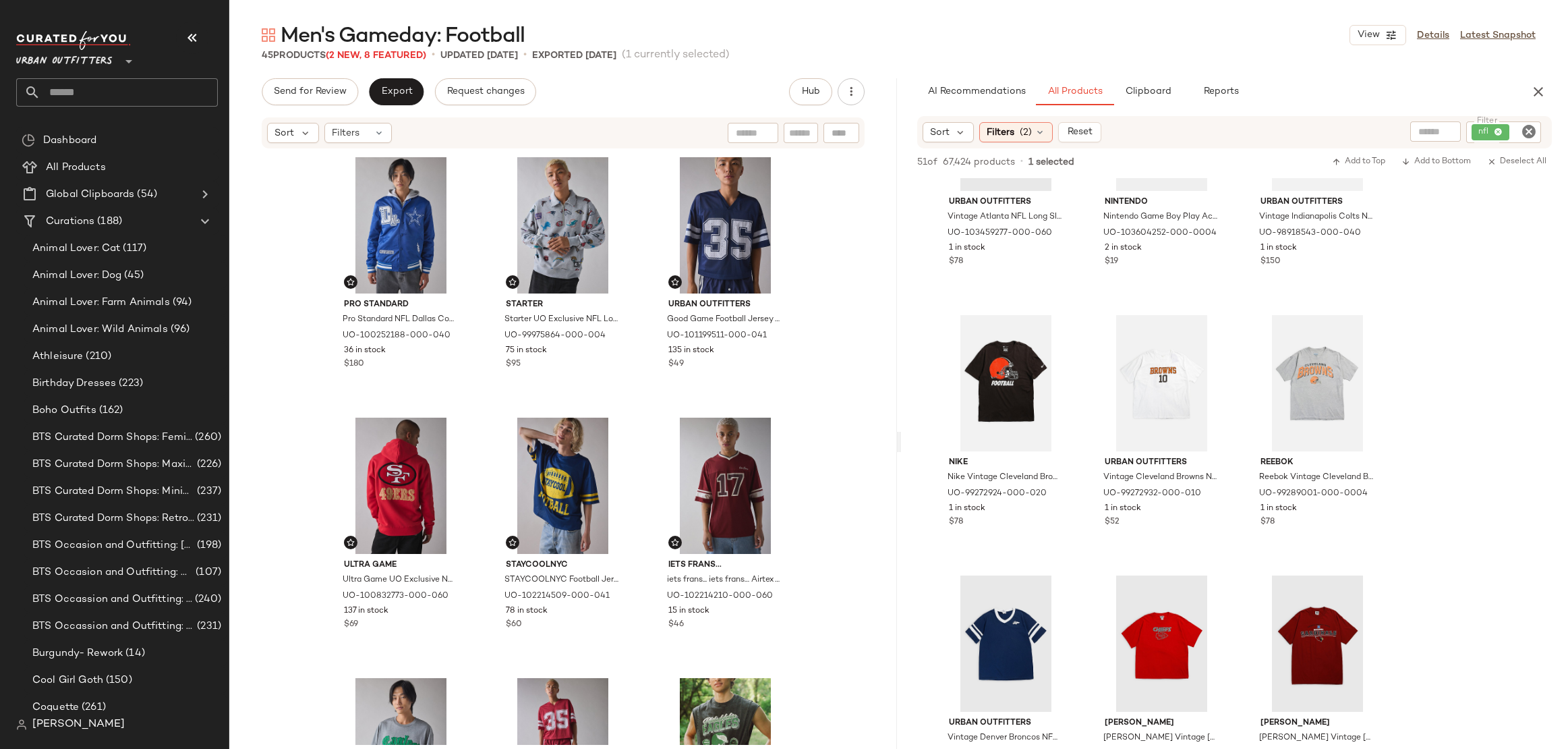
drag, startPoint x: 996, startPoint y: 507, endPoint x: 434, endPoint y: 1, distance: 756.2
click at [123, 96] on input "text" at bounding box center [129, 92] width 177 height 28
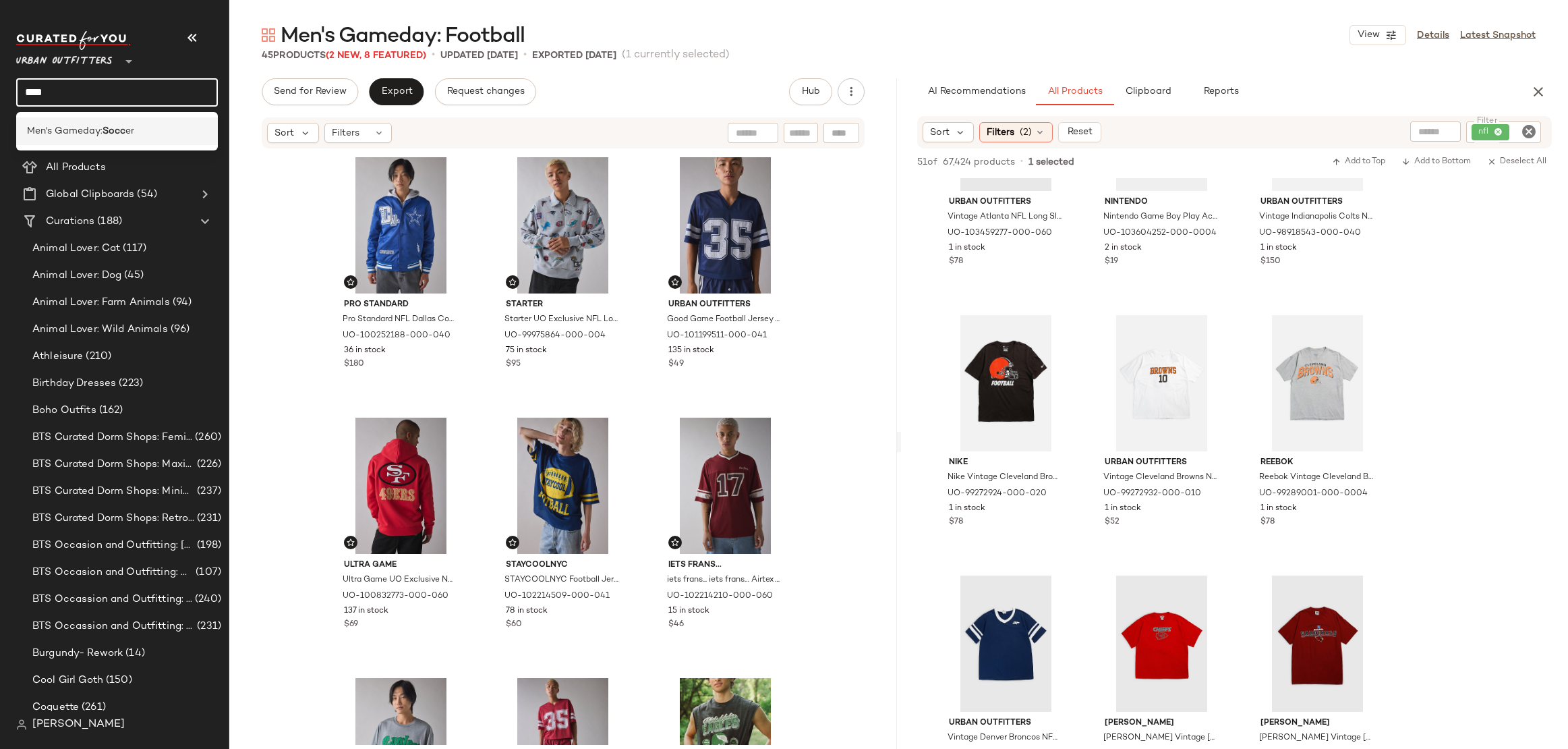
type input "****"
click at [116, 124] on b "Socc" at bounding box center [114, 131] width 23 height 14
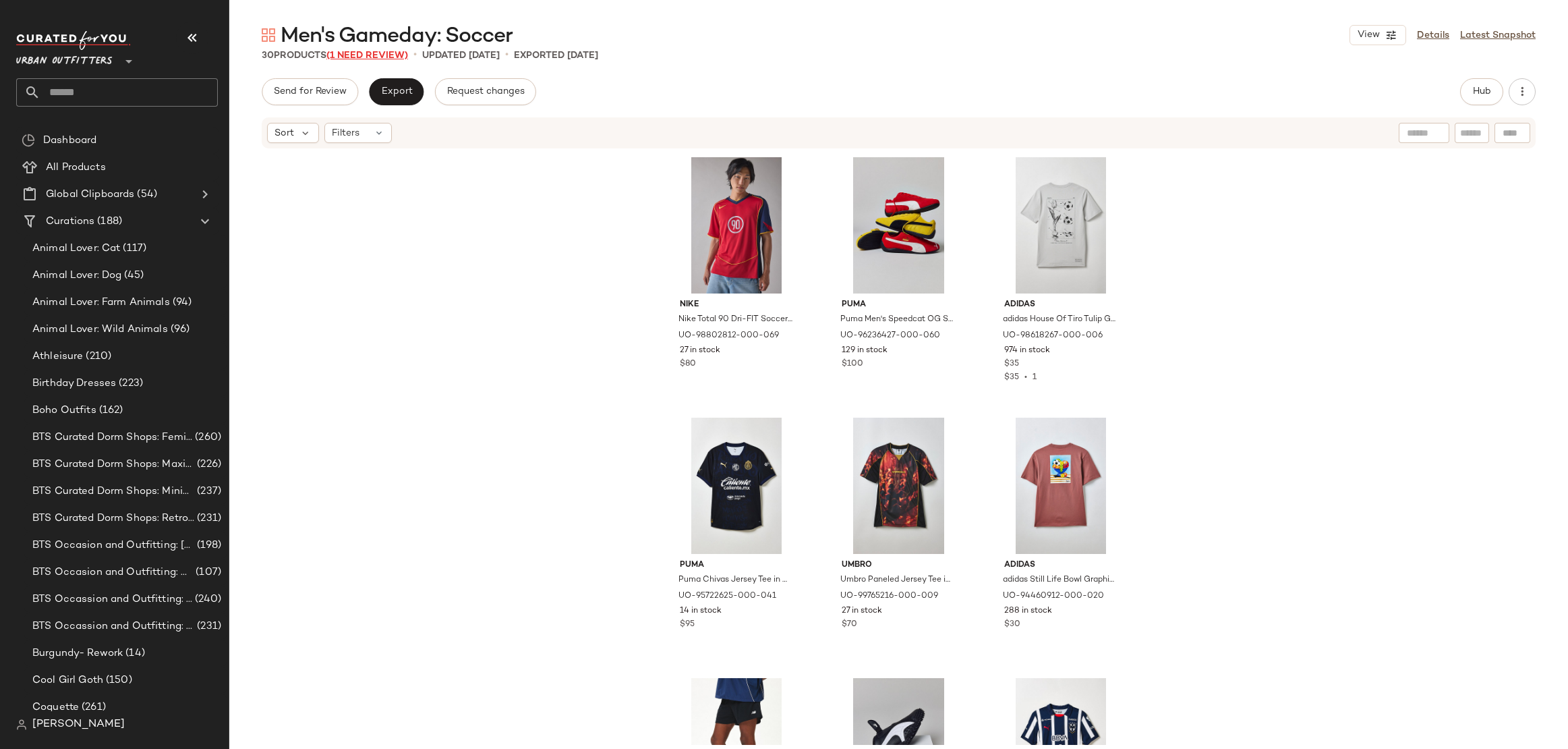
click at [388, 56] on span "(1 Need Review)" at bounding box center [368, 55] width 82 height 10
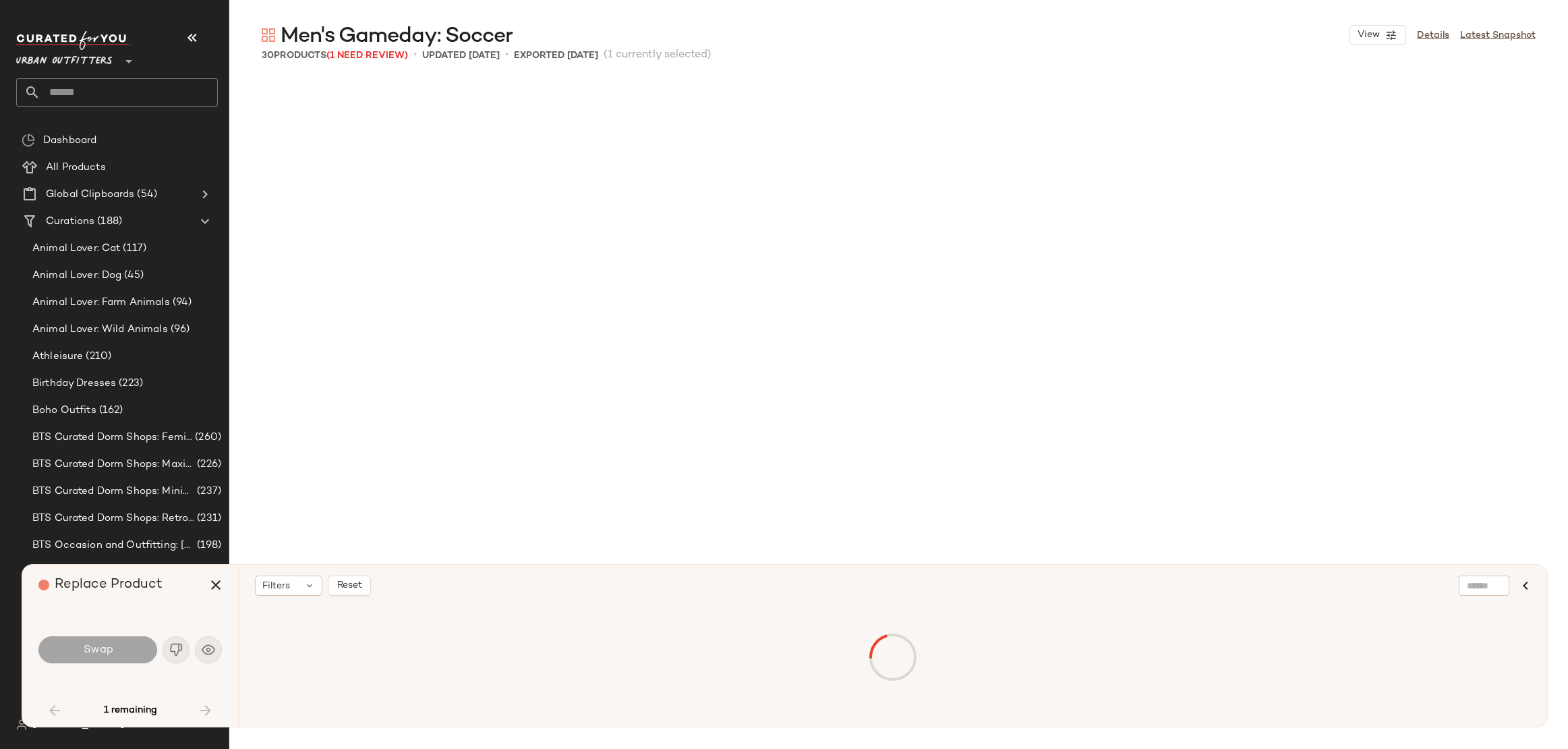
scroll to position [531, 0]
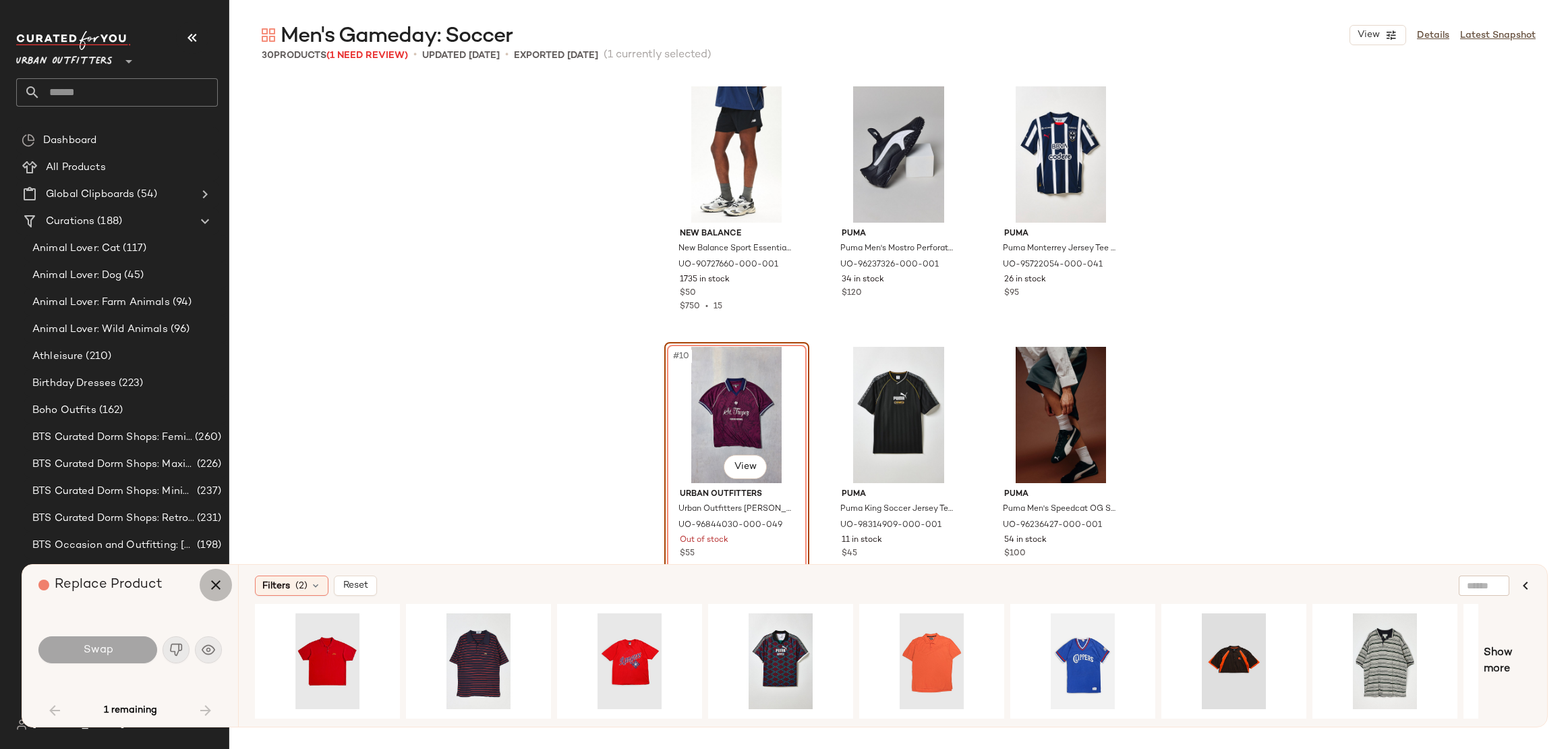
click at [218, 577] on icon "button" at bounding box center [215, 585] width 17 height 17
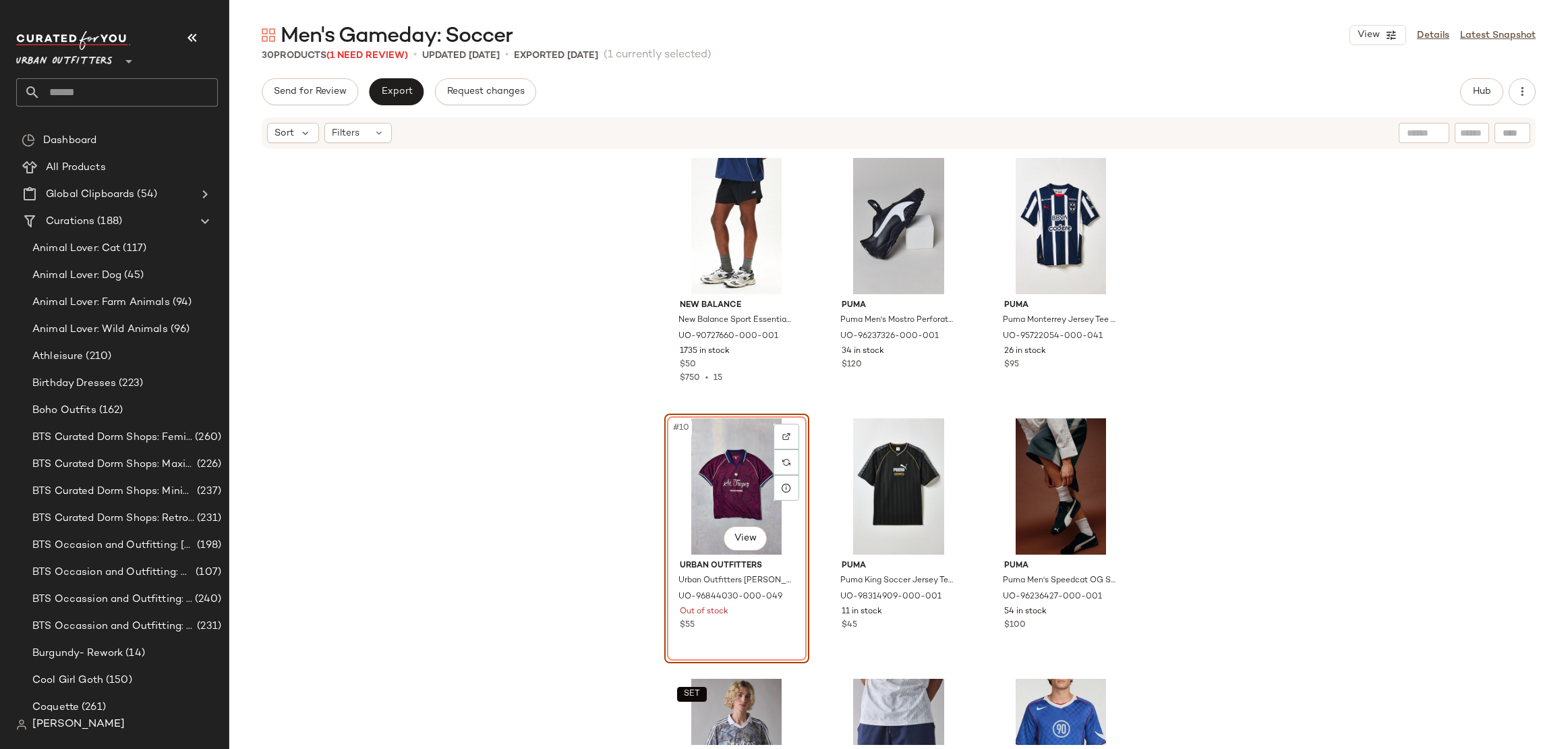
click at [706, 481] on div "#10 View" at bounding box center [737, 486] width 136 height 136
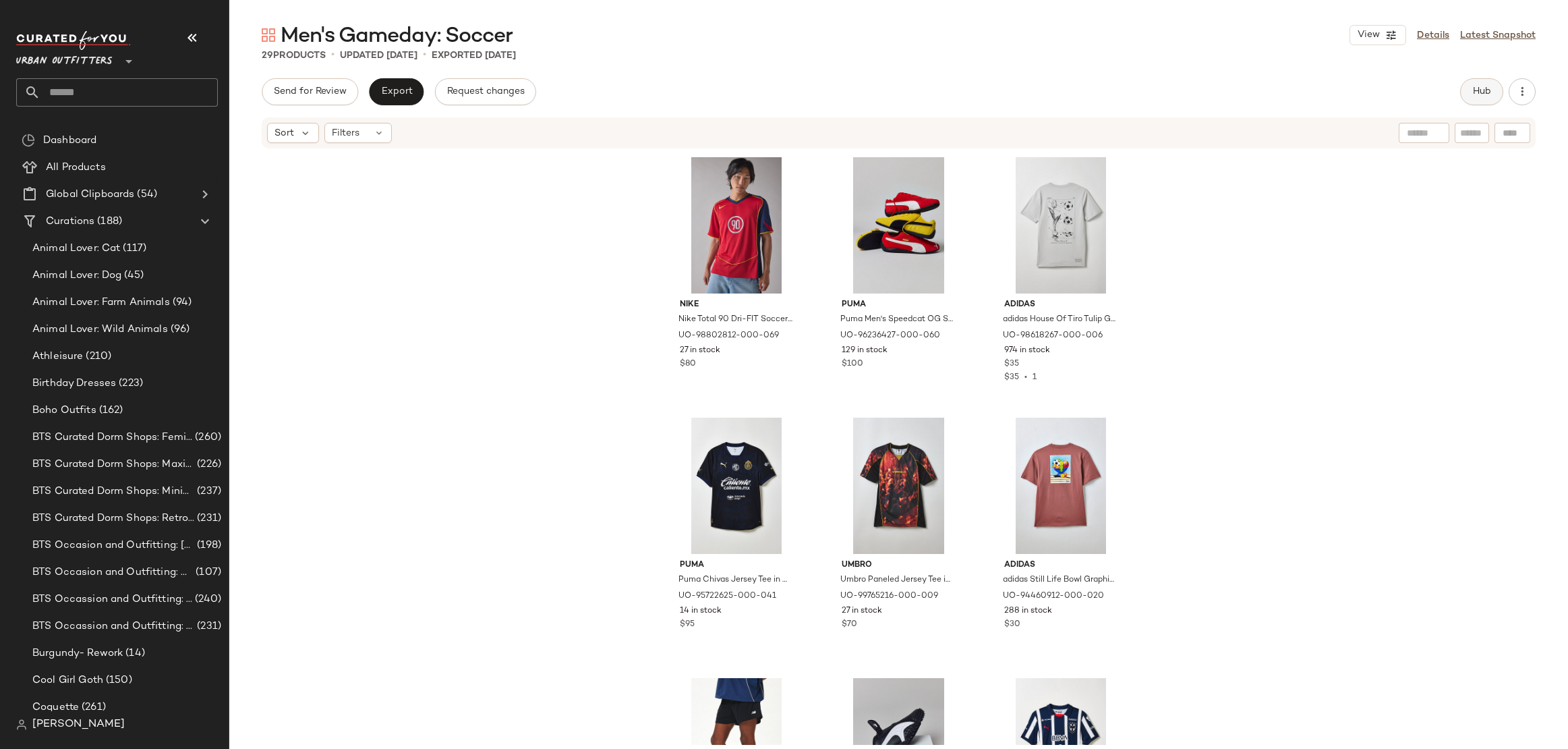
click at [1480, 95] on span "Hub" at bounding box center [1482, 91] width 19 height 11
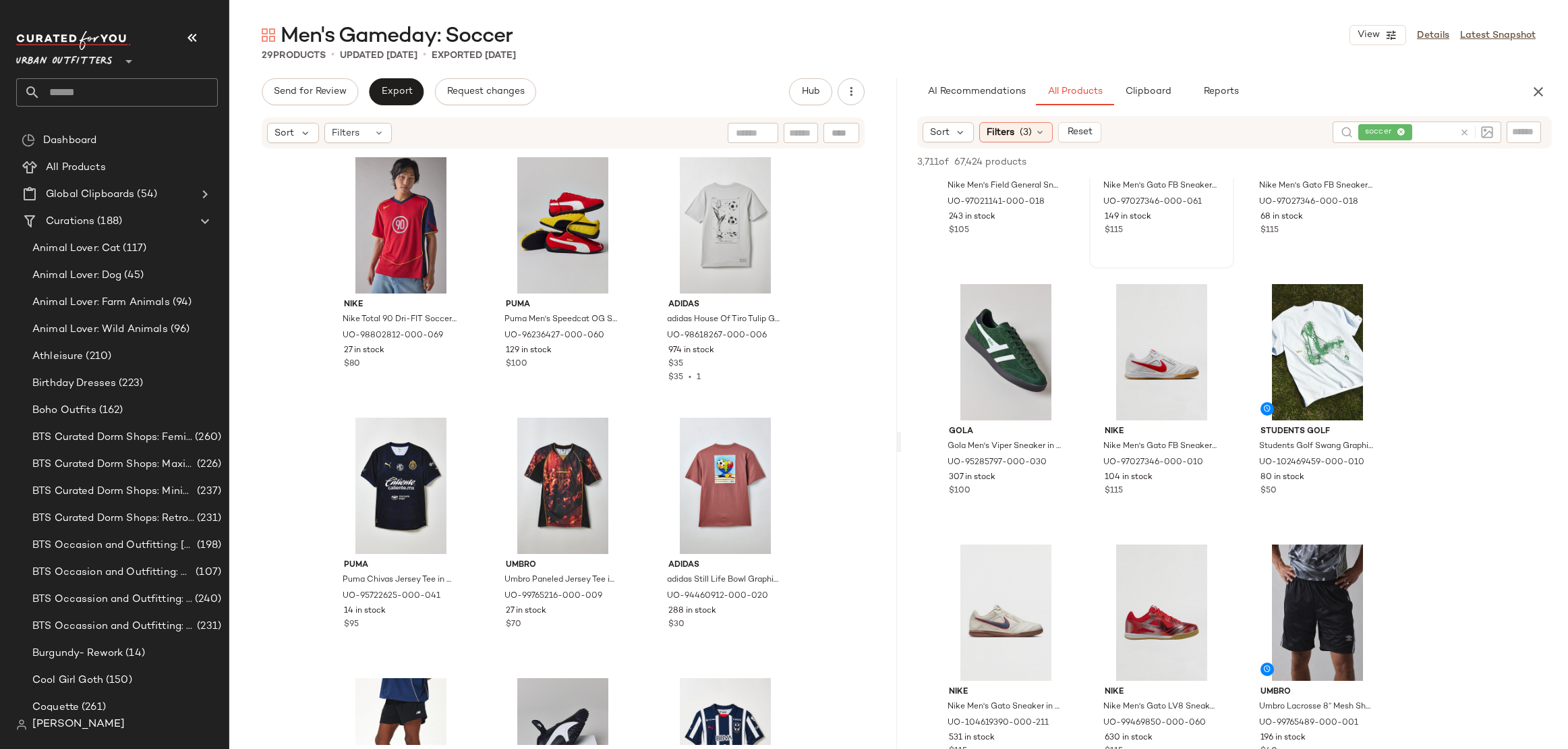
scroll to position [424, 0]
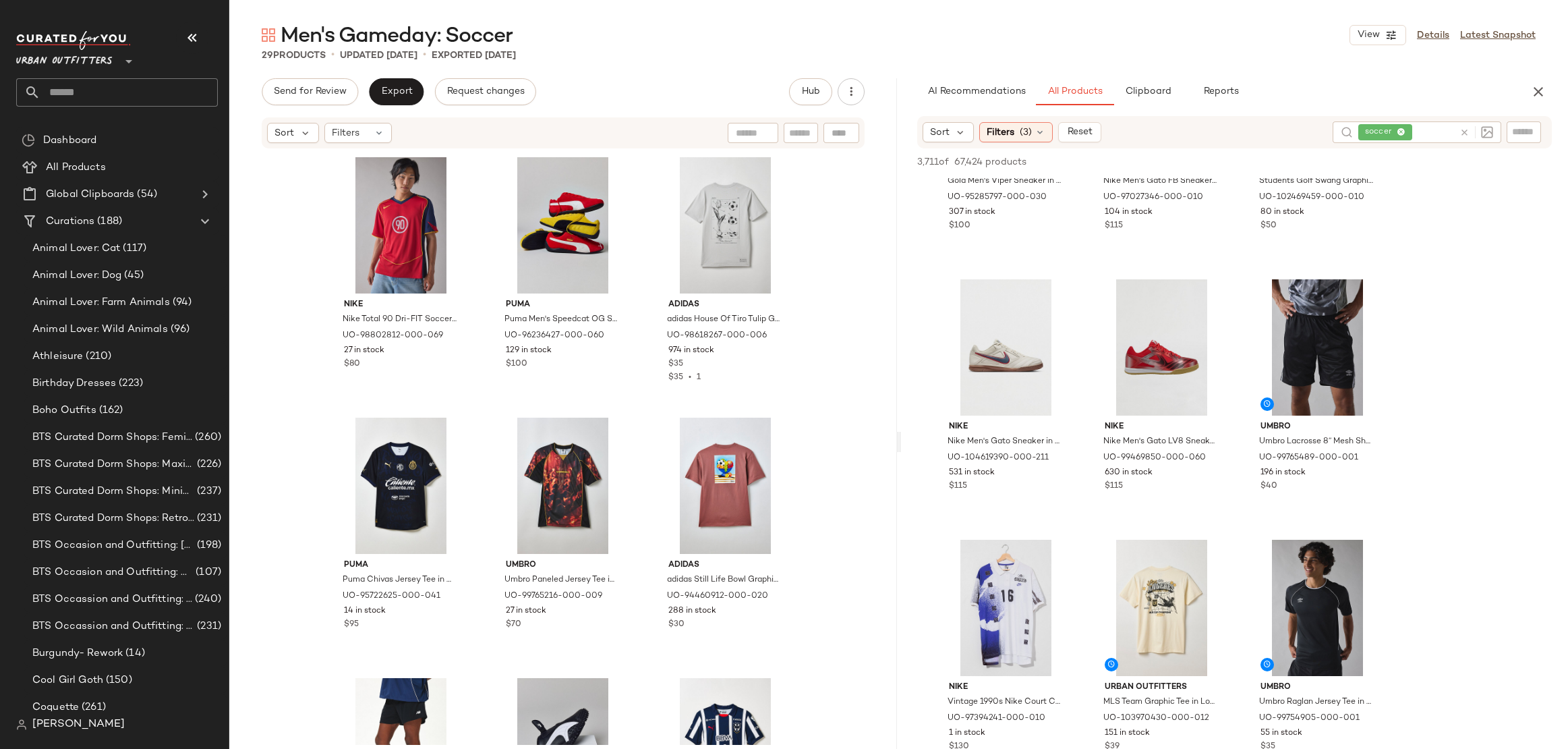
click at [1464, 133] on icon at bounding box center [1465, 133] width 10 height 10
click at [1518, 129] on input "Filter" at bounding box center [1479, 132] width 115 height 14
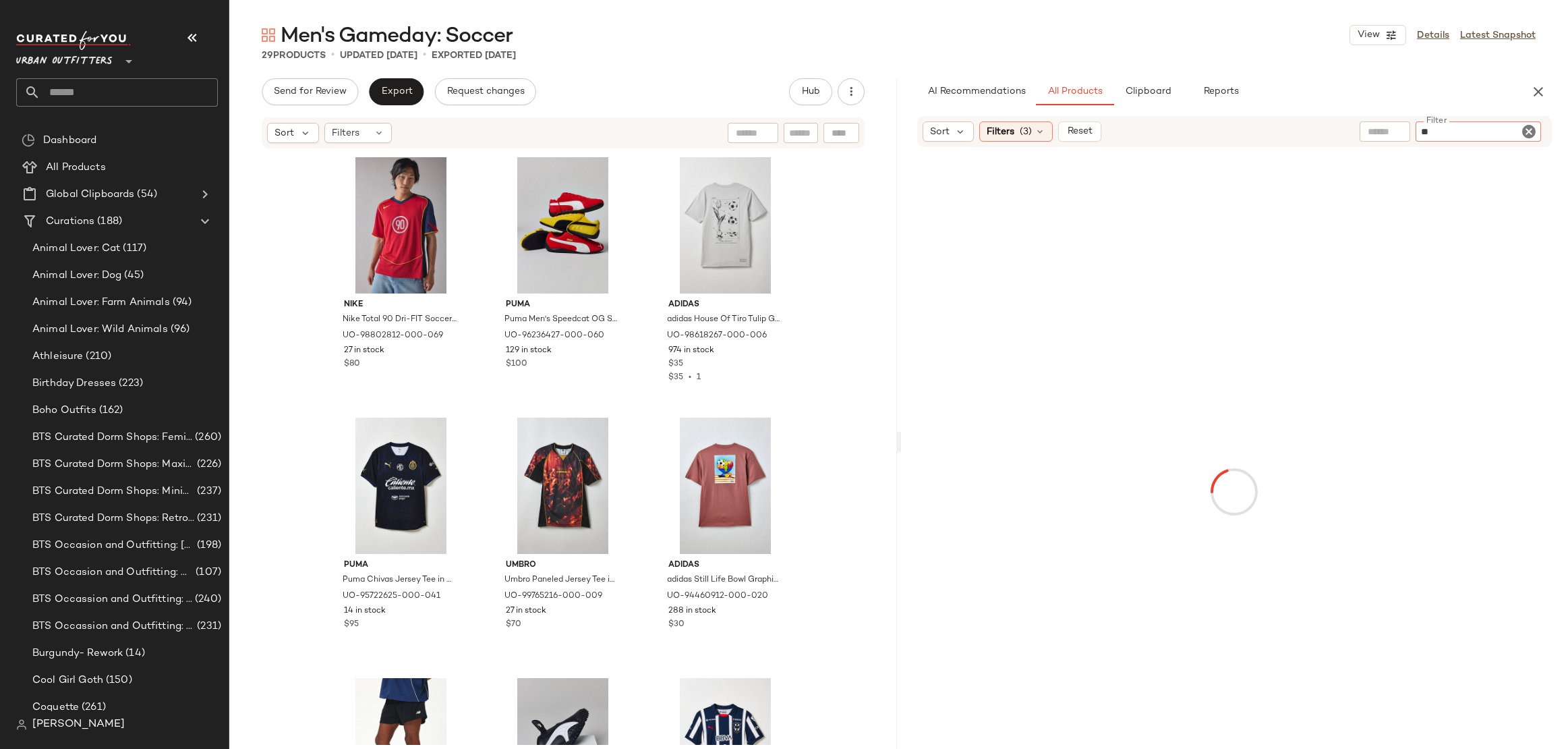
type input "***"
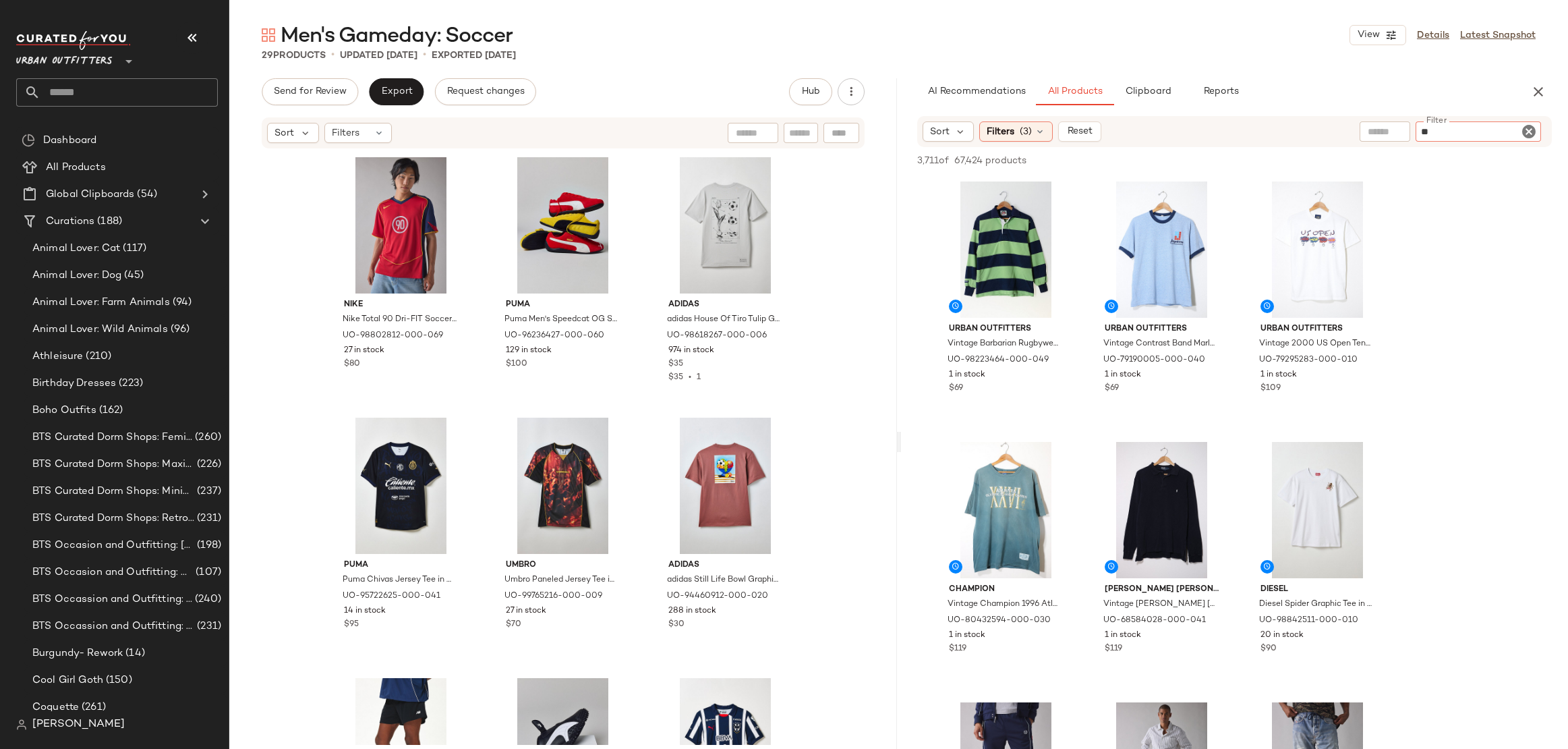
type input "***"
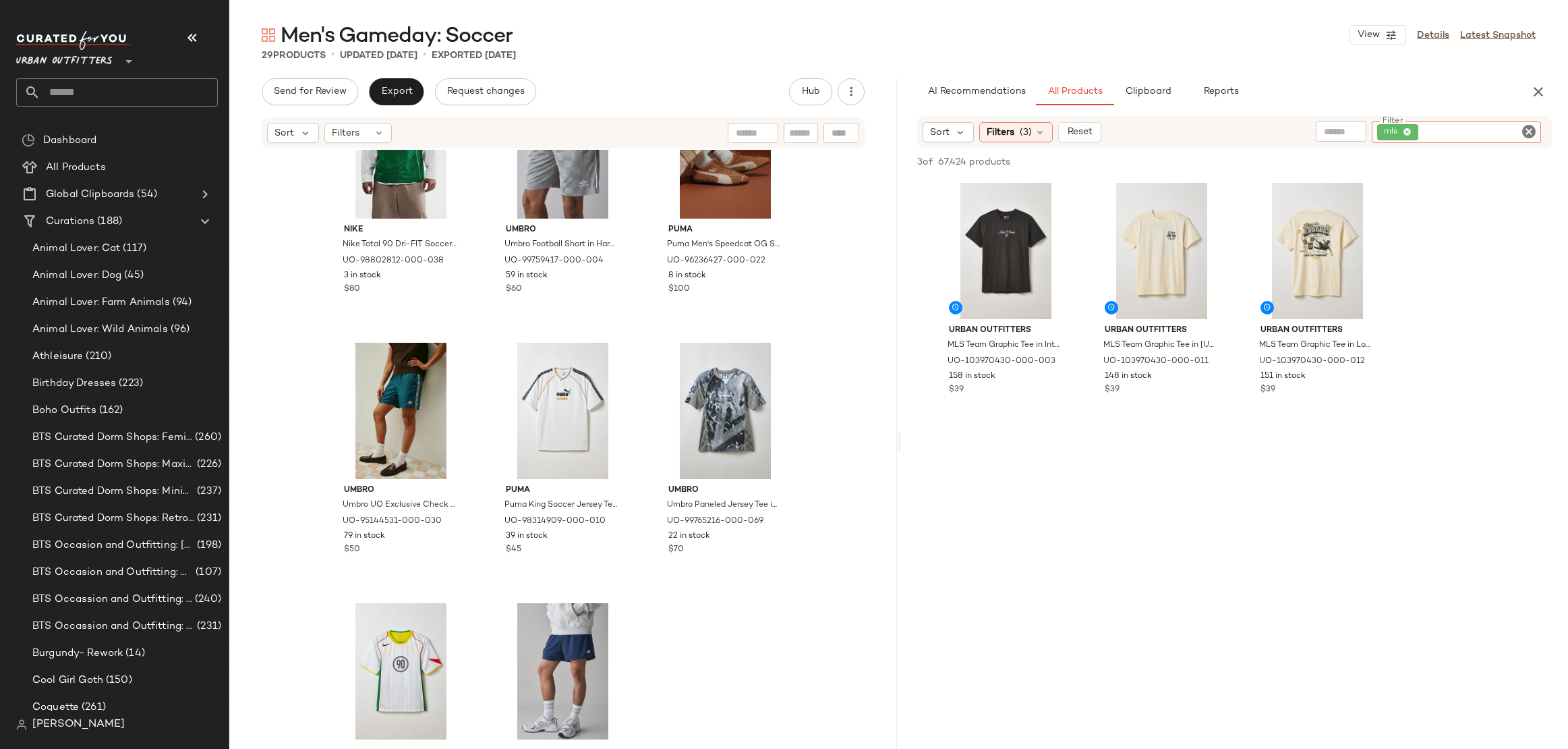
scroll to position [1633, 0]
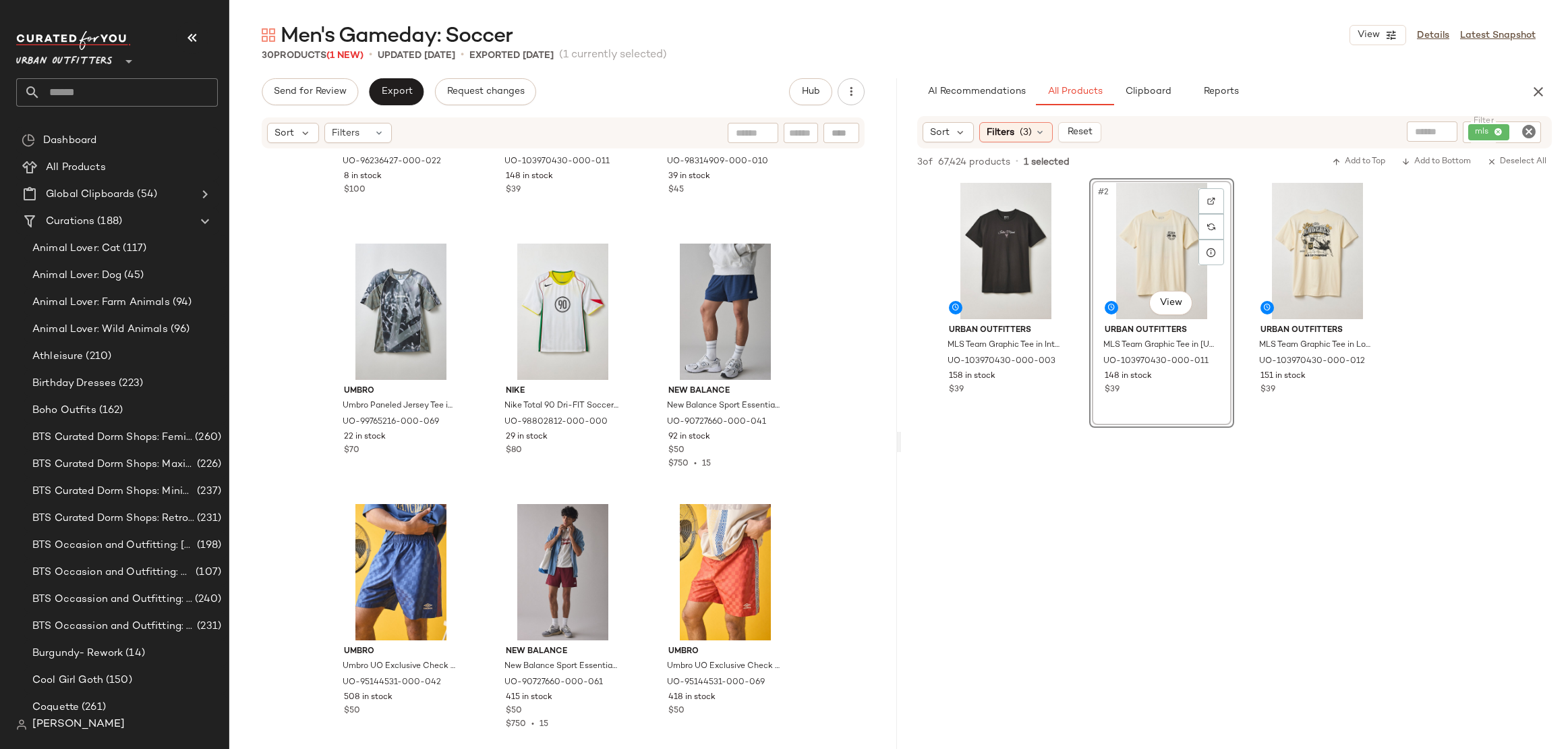
scroll to position [2011, 0]
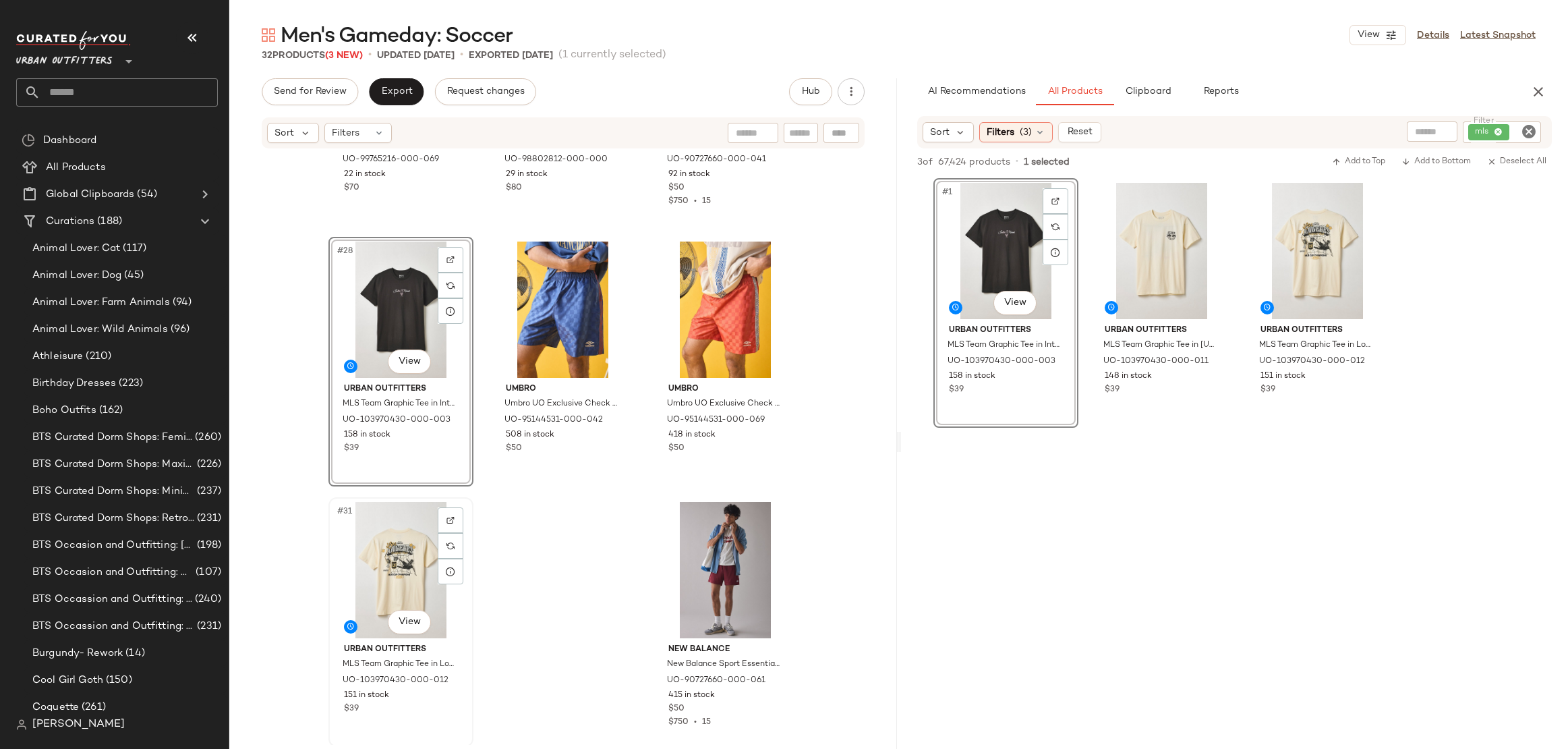
scroll to position [2272, 0]
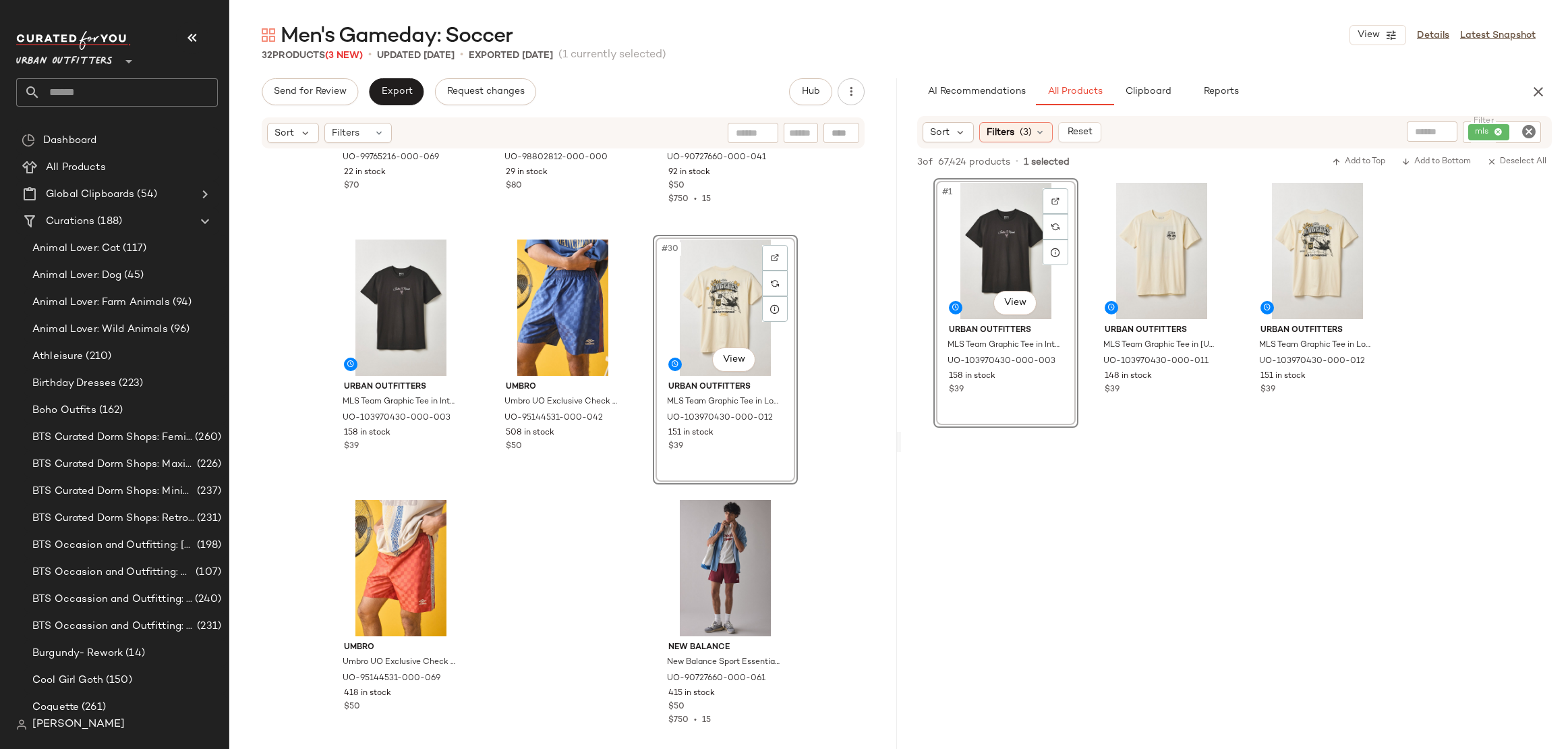
click at [593, 549] on div "Umbro Umbro Paneled Jersey Tee in Harbor Mist, Men's at Urban Outfitters UO-997…" at bounding box center [563, 447] width 668 height 595
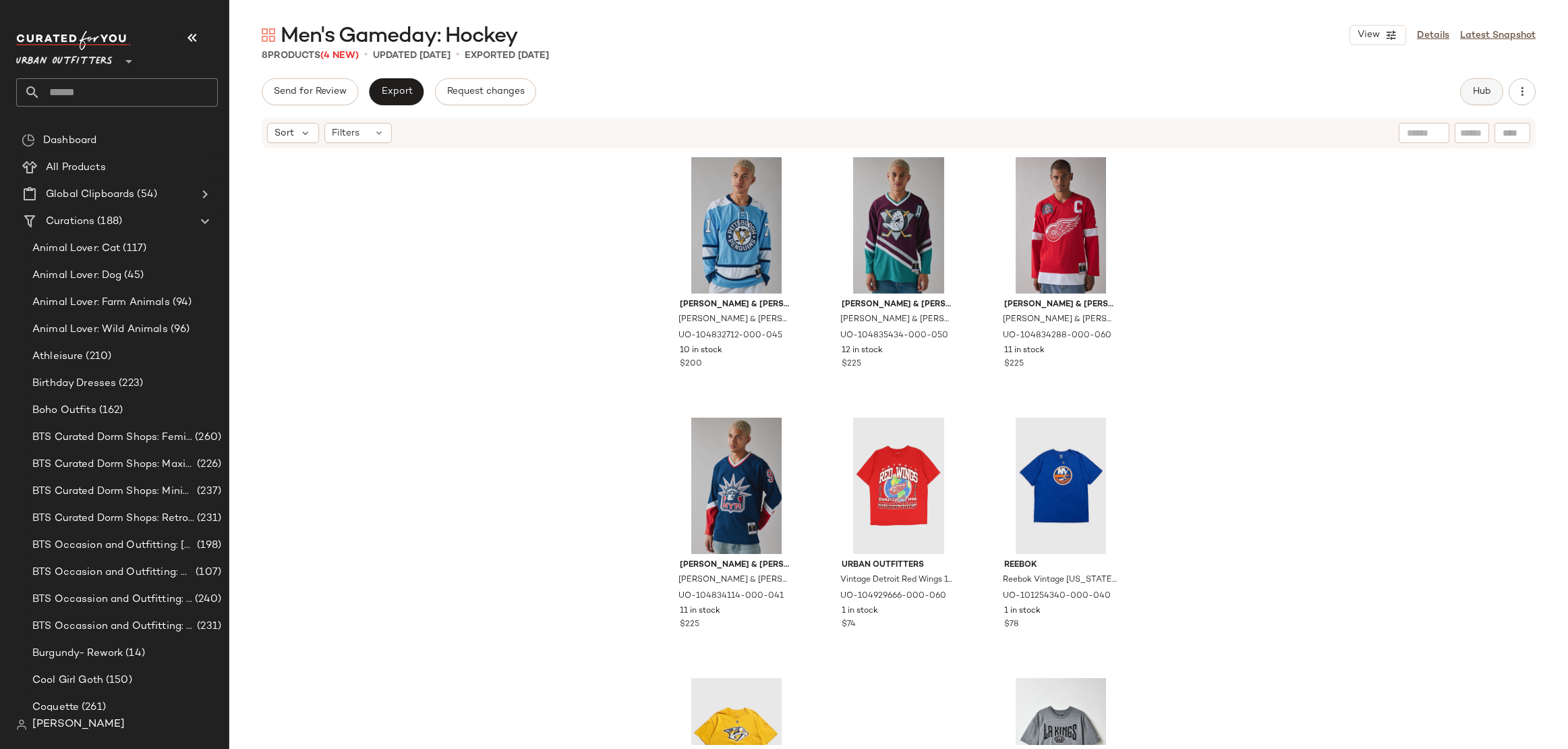
click at [1473, 96] on span "Hub" at bounding box center [1482, 91] width 19 height 11
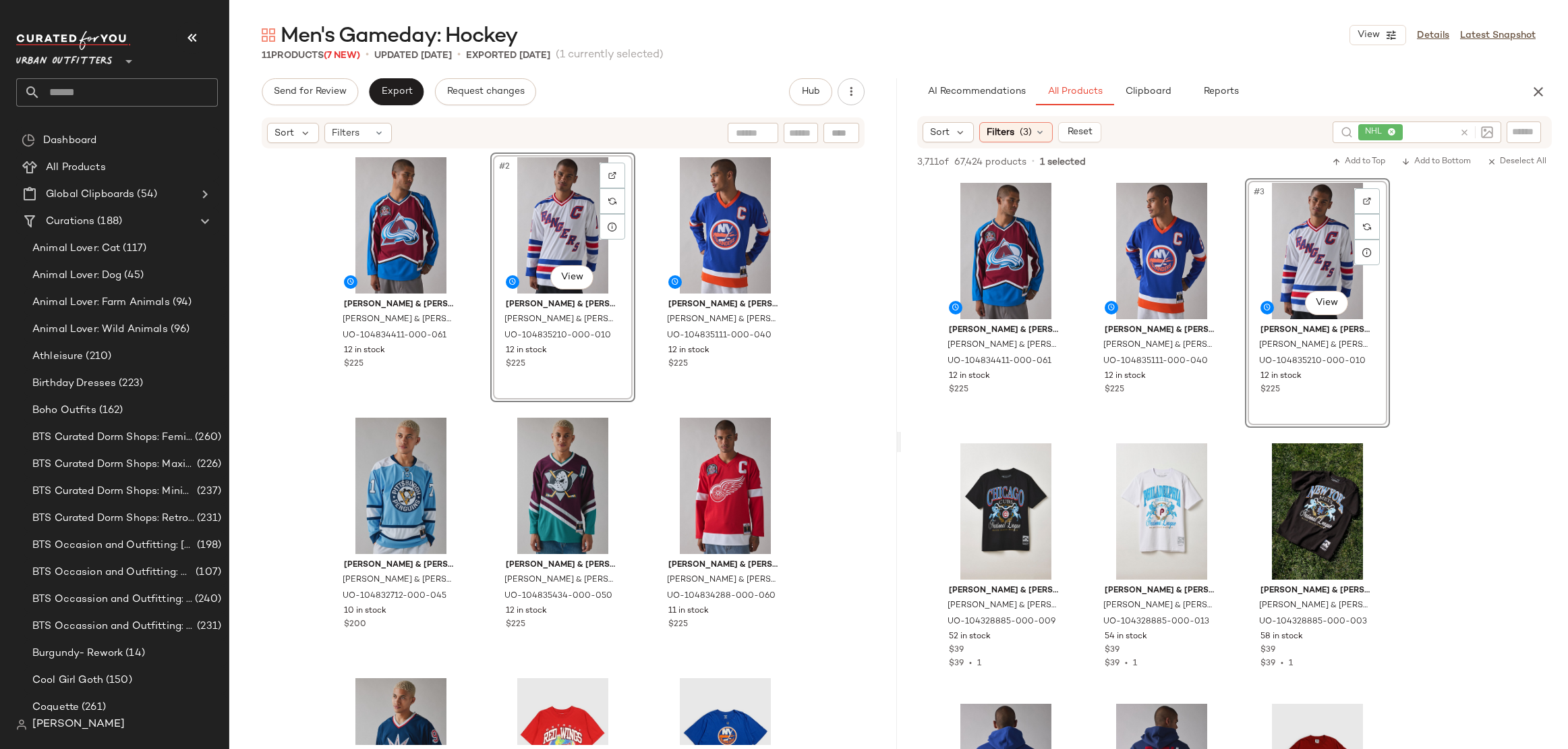
drag, startPoint x: 1300, startPoint y: 238, endPoint x: 335, endPoint y: 1, distance: 993.7
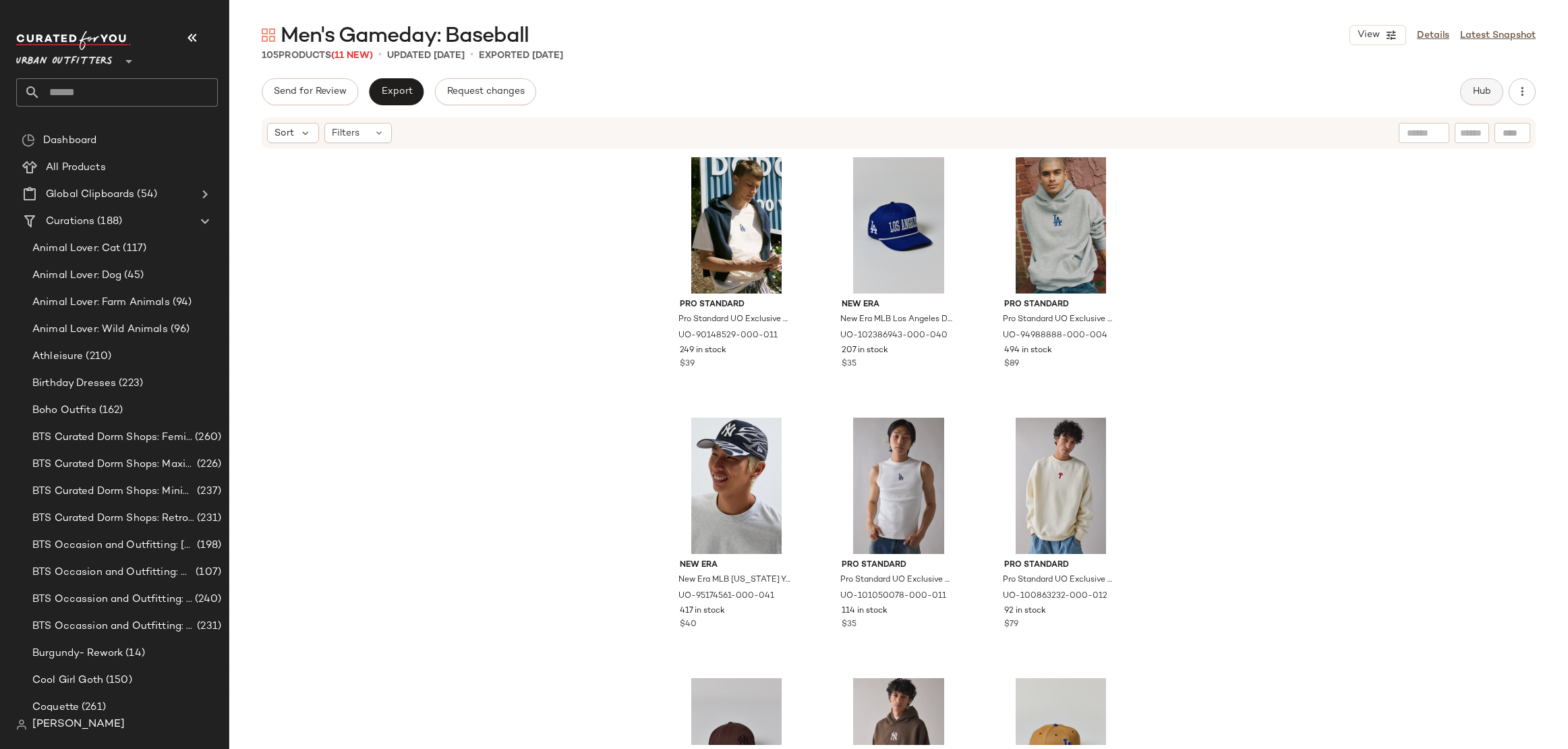
click at [1495, 81] on button "Hub" at bounding box center [1482, 92] width 43 height 27
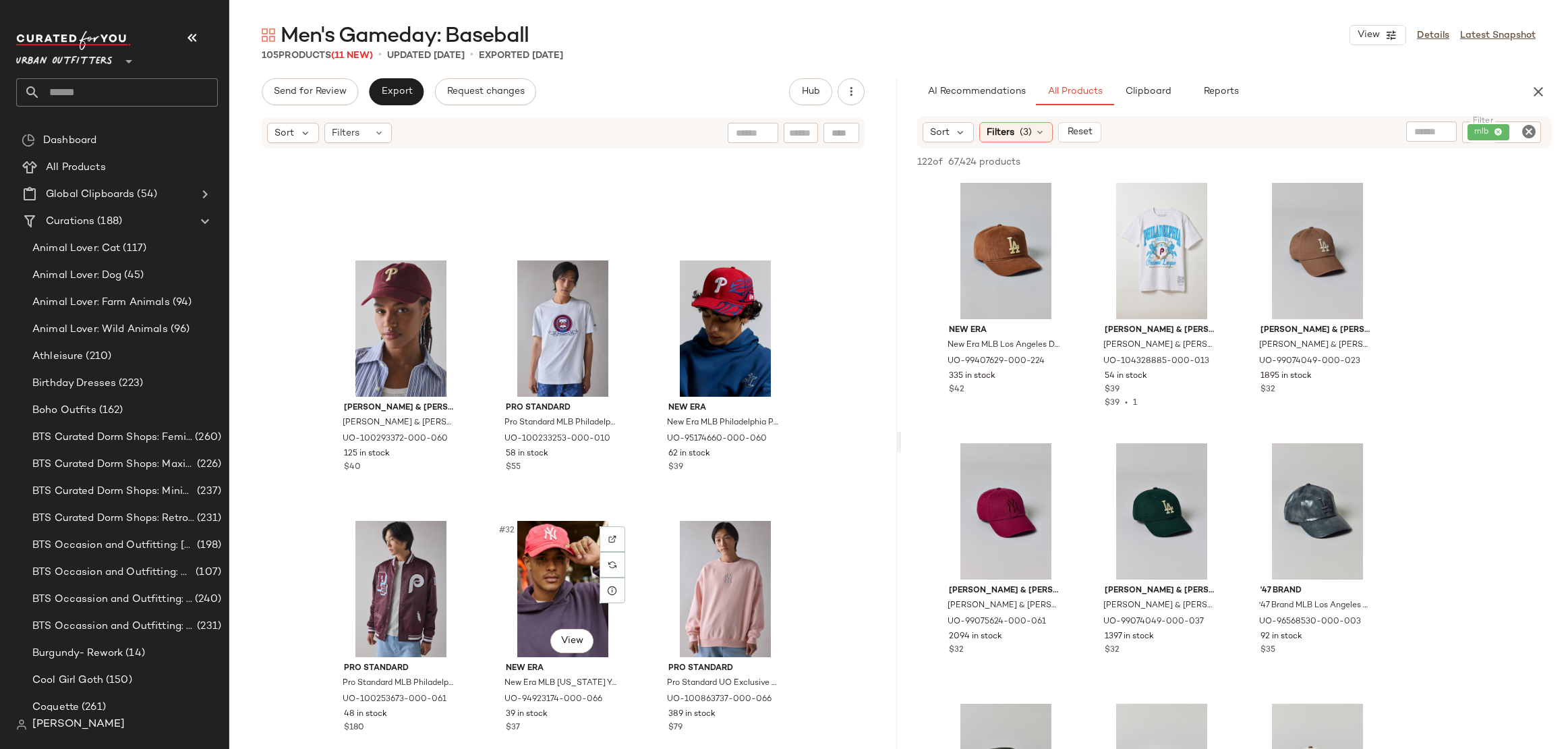
scroll to position [2403, 0]
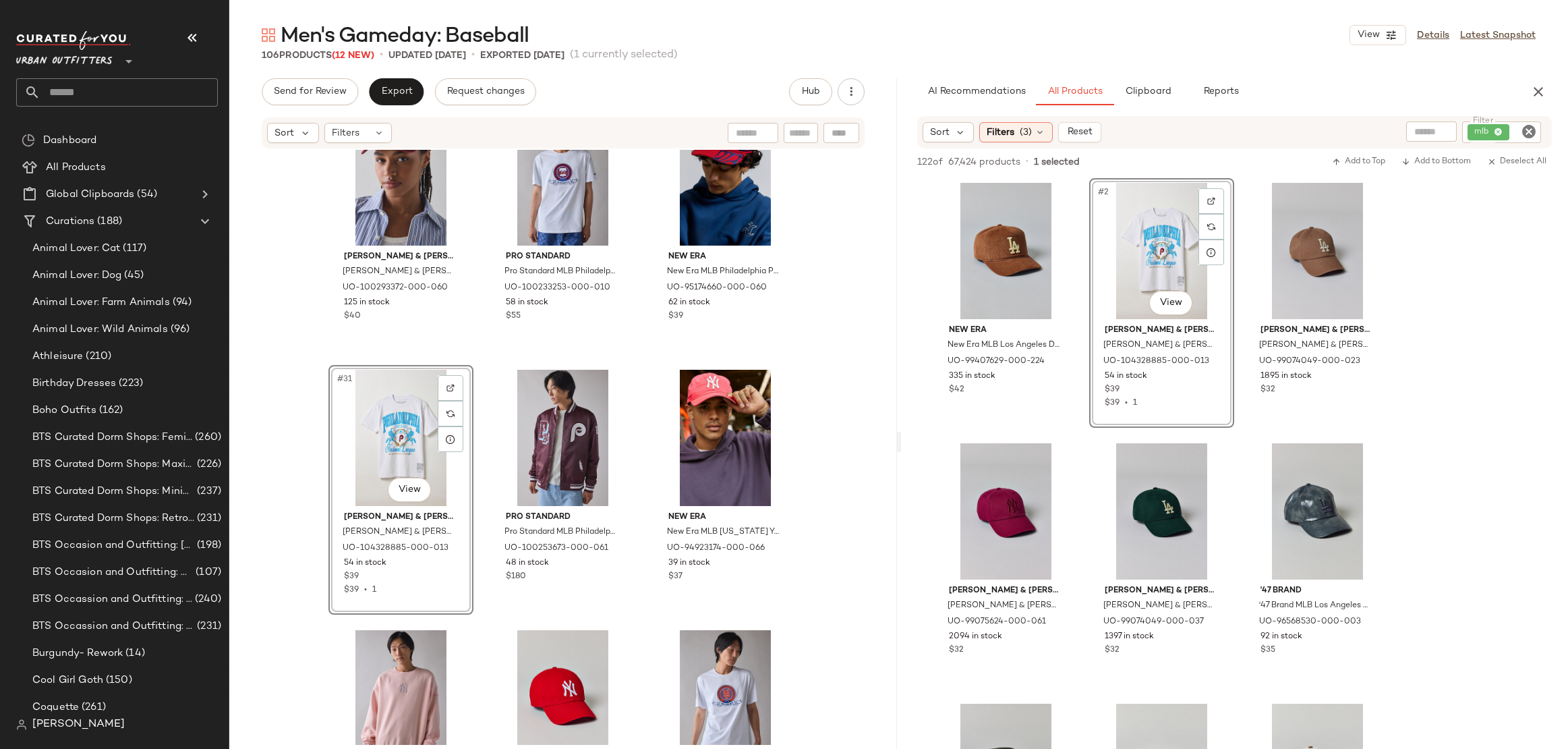
drag, startPoint x: 1131, startPoint y: 231, endPoint x: 568, endPoint y: 1, distance: 608.2
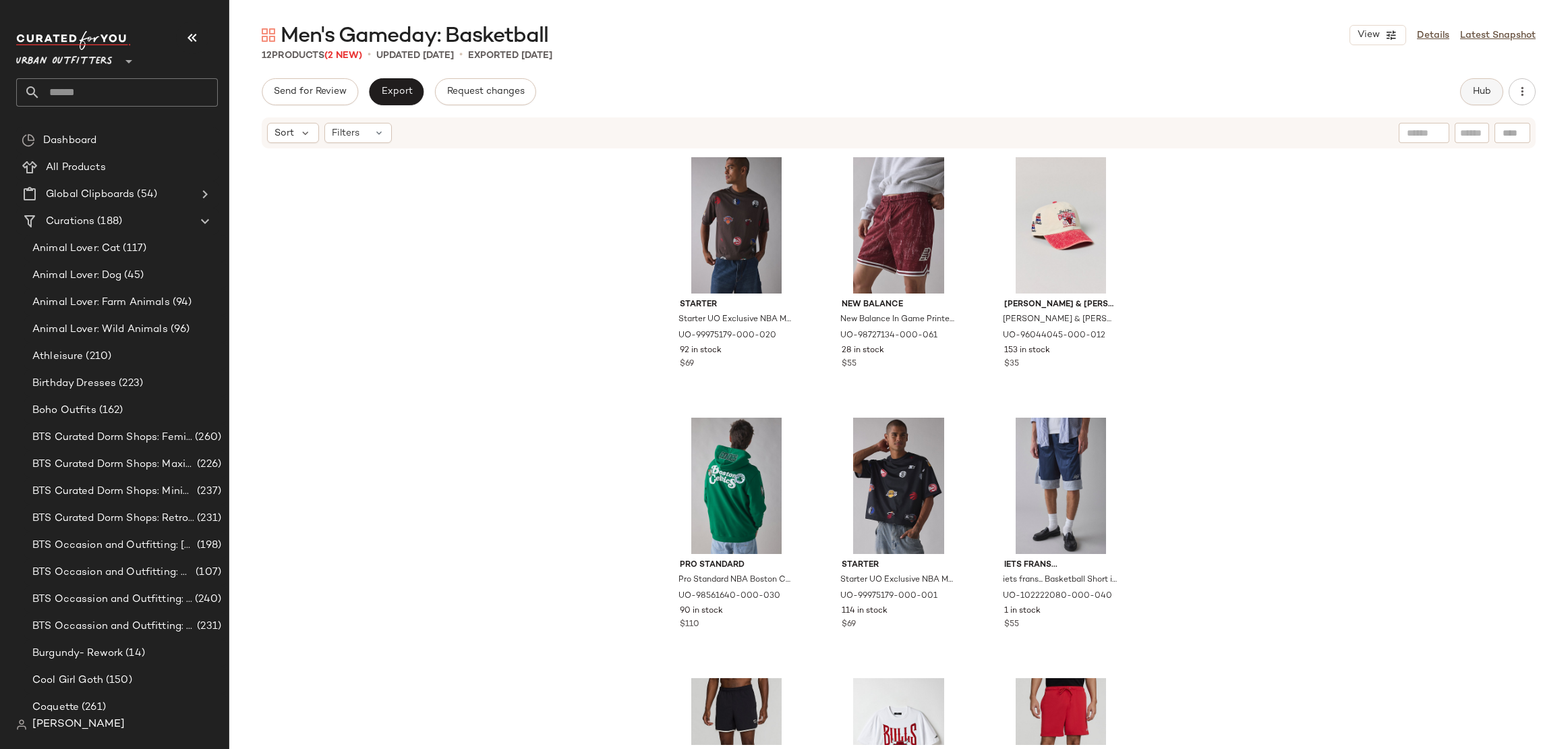
click at [1476, 97] on button "Hub" at bounding box center [1482, 92] width 43 height 27
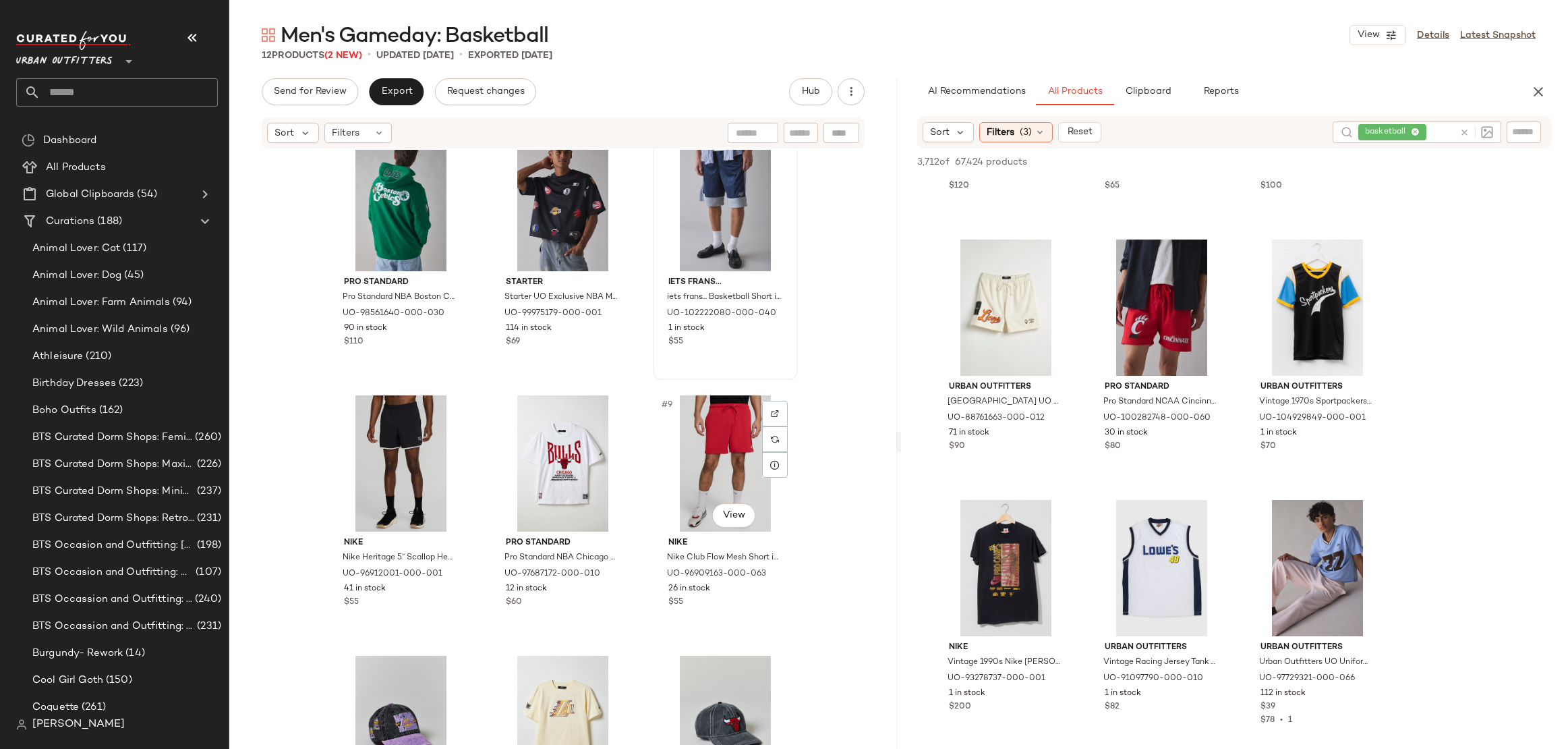
scroll to position [450, 0]
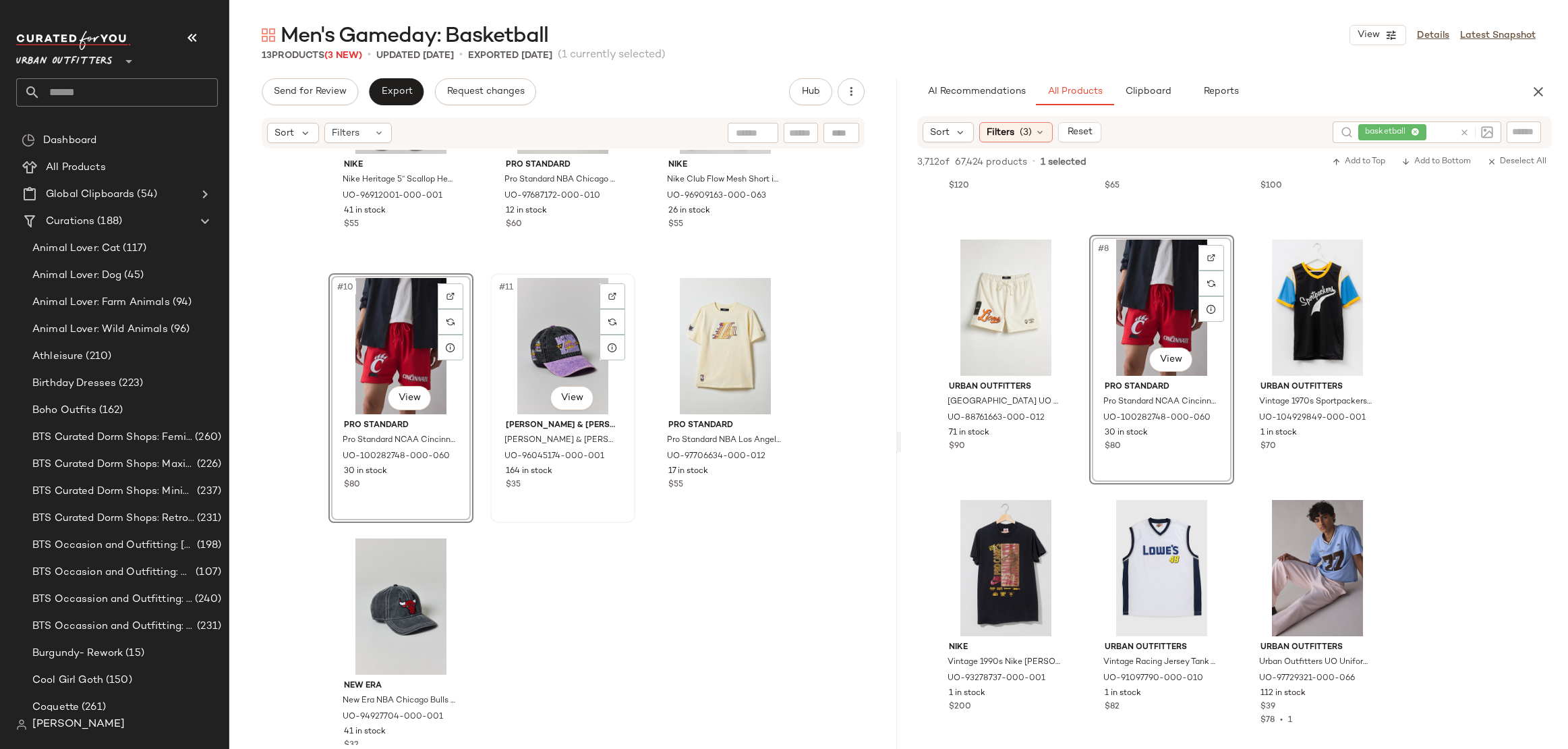
scroll to position [709, 0]
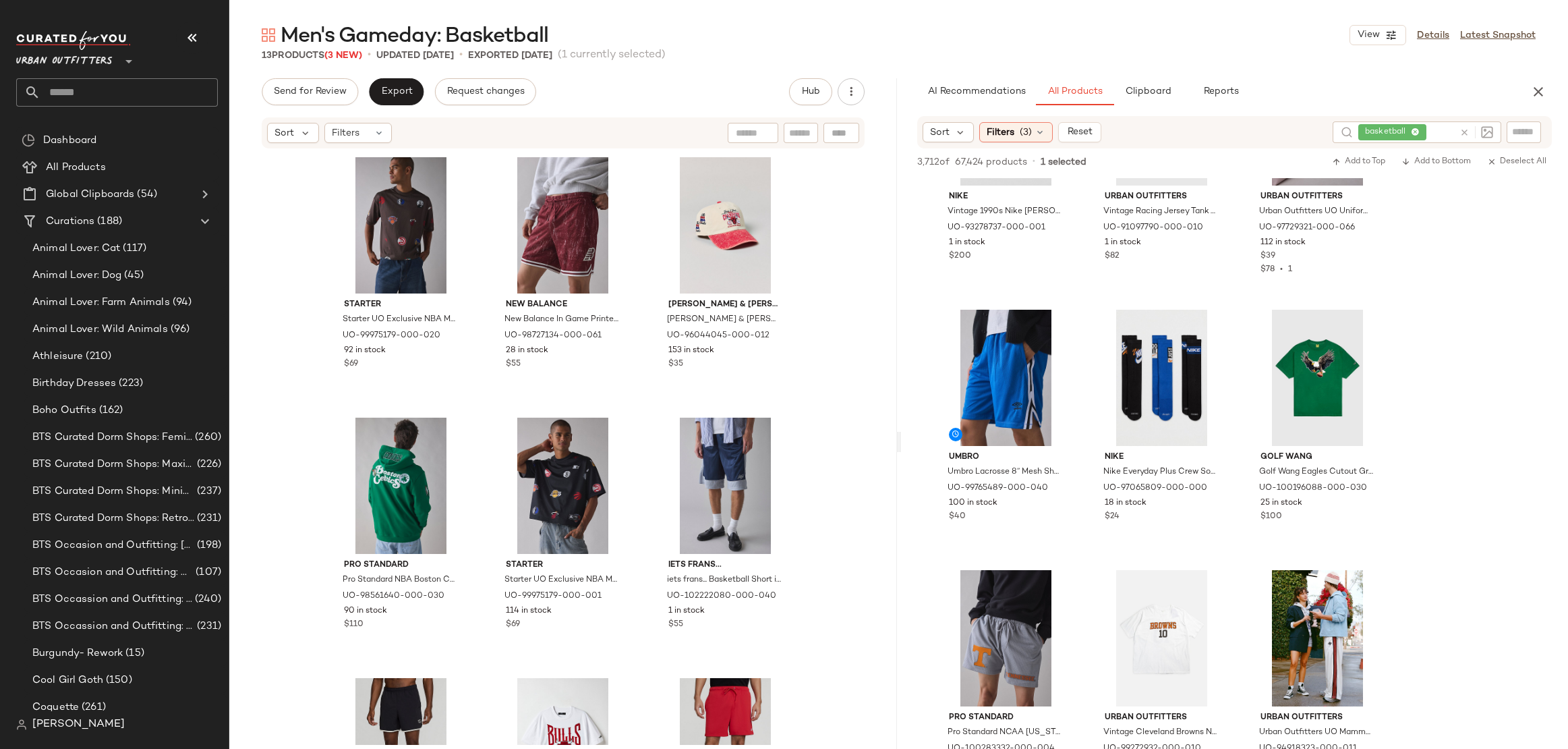
drag, startPoint x: 402, startPoint y: 542, endPoint x: 724, endPoint y: 36, distance: 599.8
click at [59, 51] on span "Urban Outfitters" at bounding box center [65, 58] width 96 height 24
click at [113, 89] on input "text" at bounding box center [129, 92] width 177 height 28
click at [116, 88] on input "**********" at bounding box center [117, 92] width 202 height 28
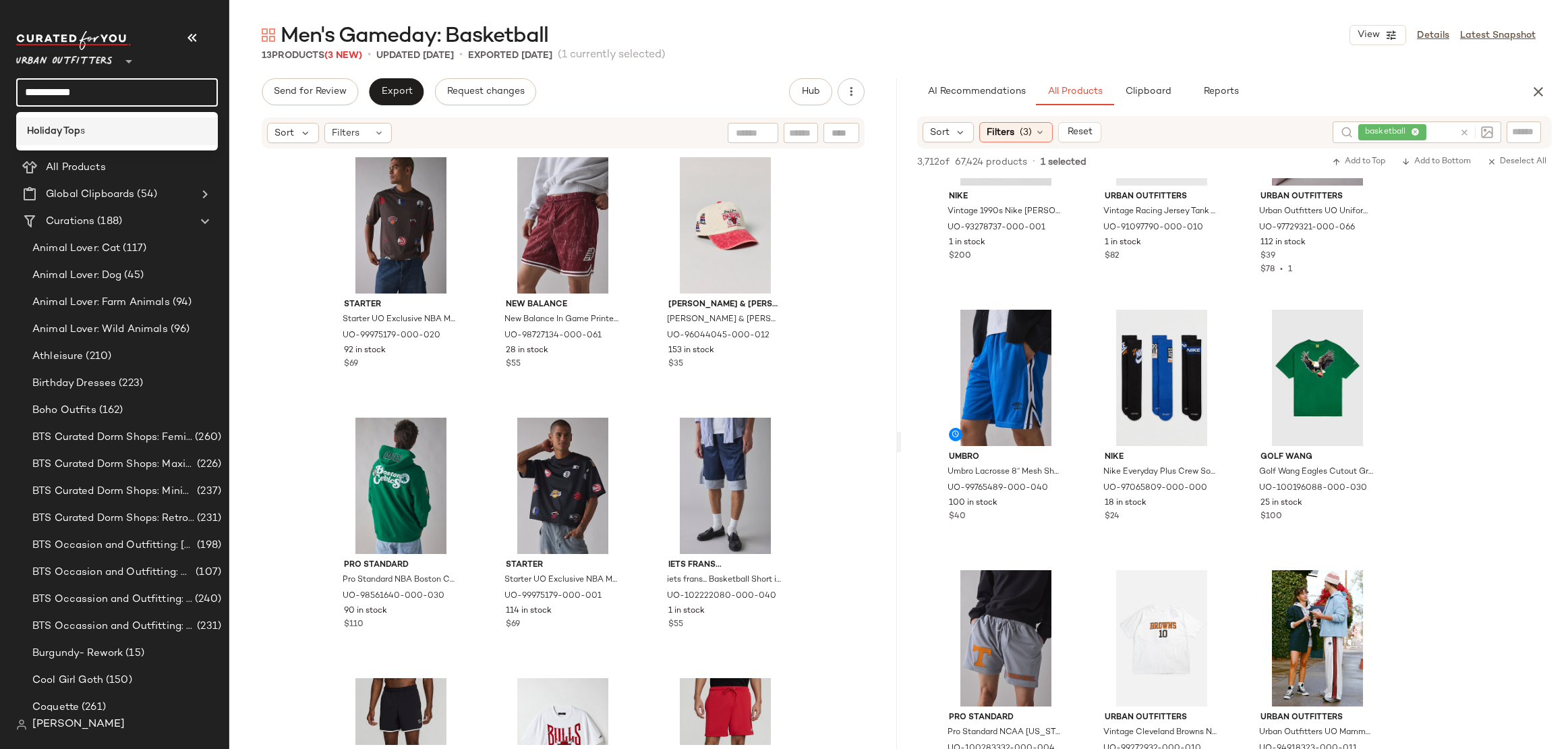
type input "**********"
click at [116, 126] on div "Holiday Top s" at bounding box center [117, 131] width 180 height 14
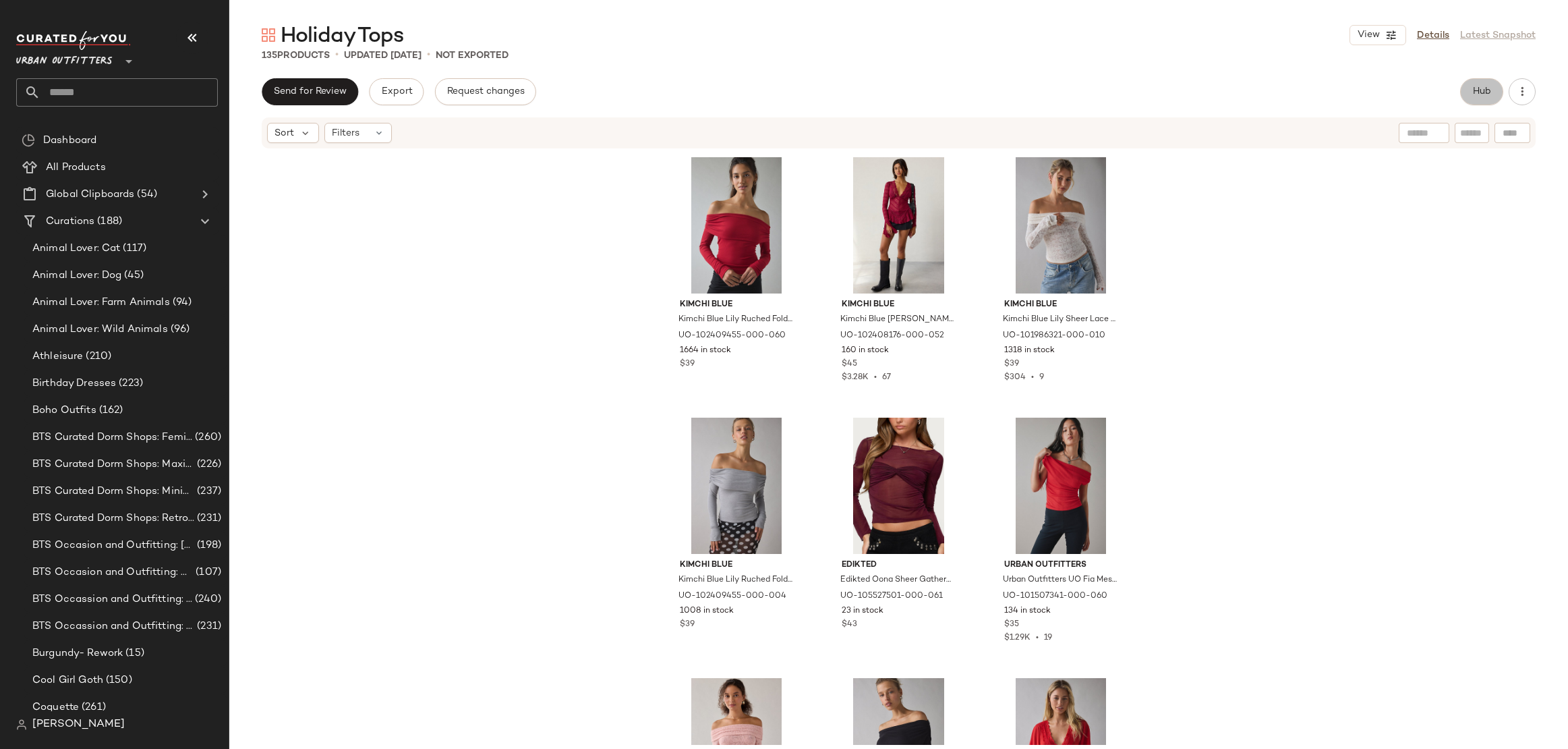
click at [1490, 93] on span "Hub" at bounding box center [1482, 91] width 19 height 11
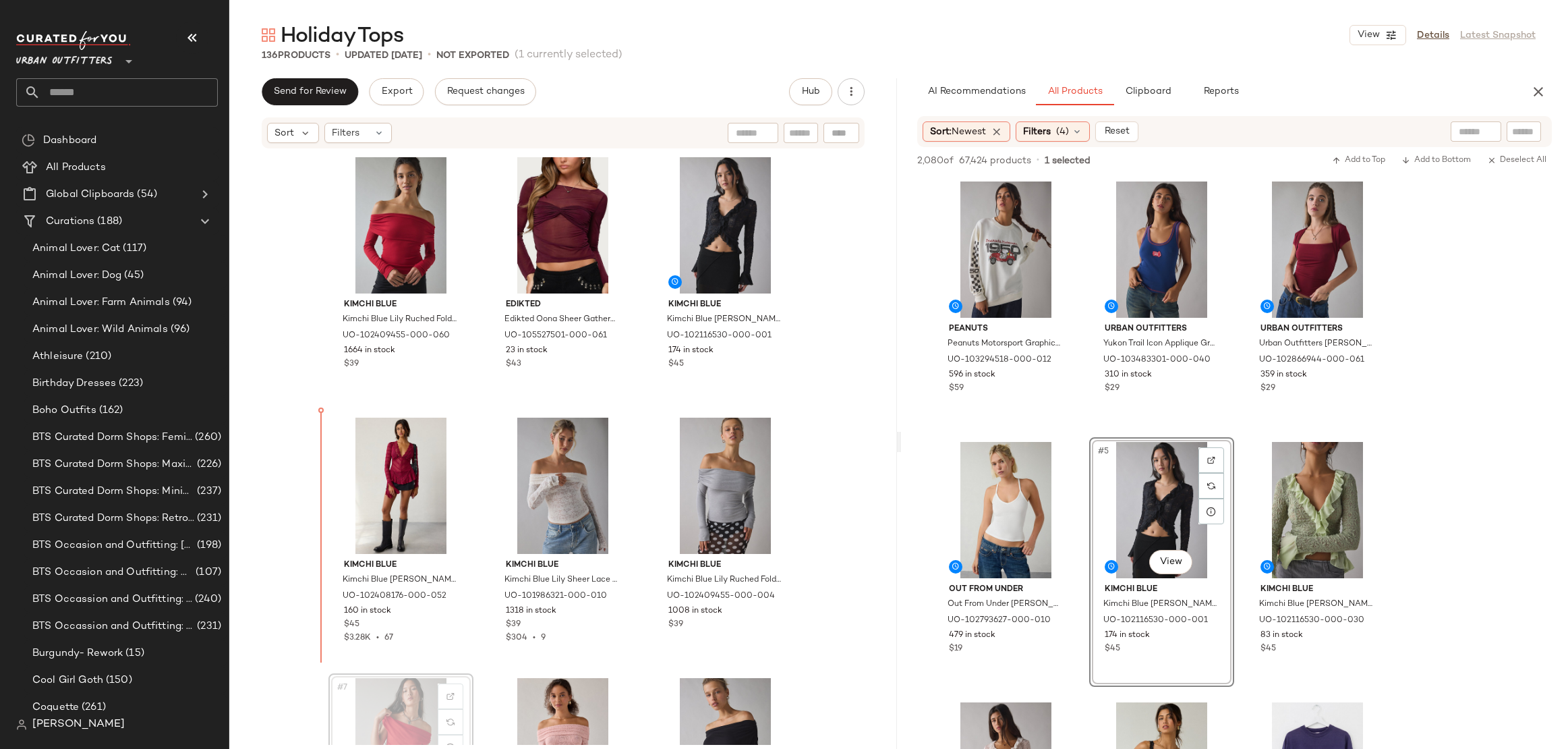
scroll to position [1, 0]
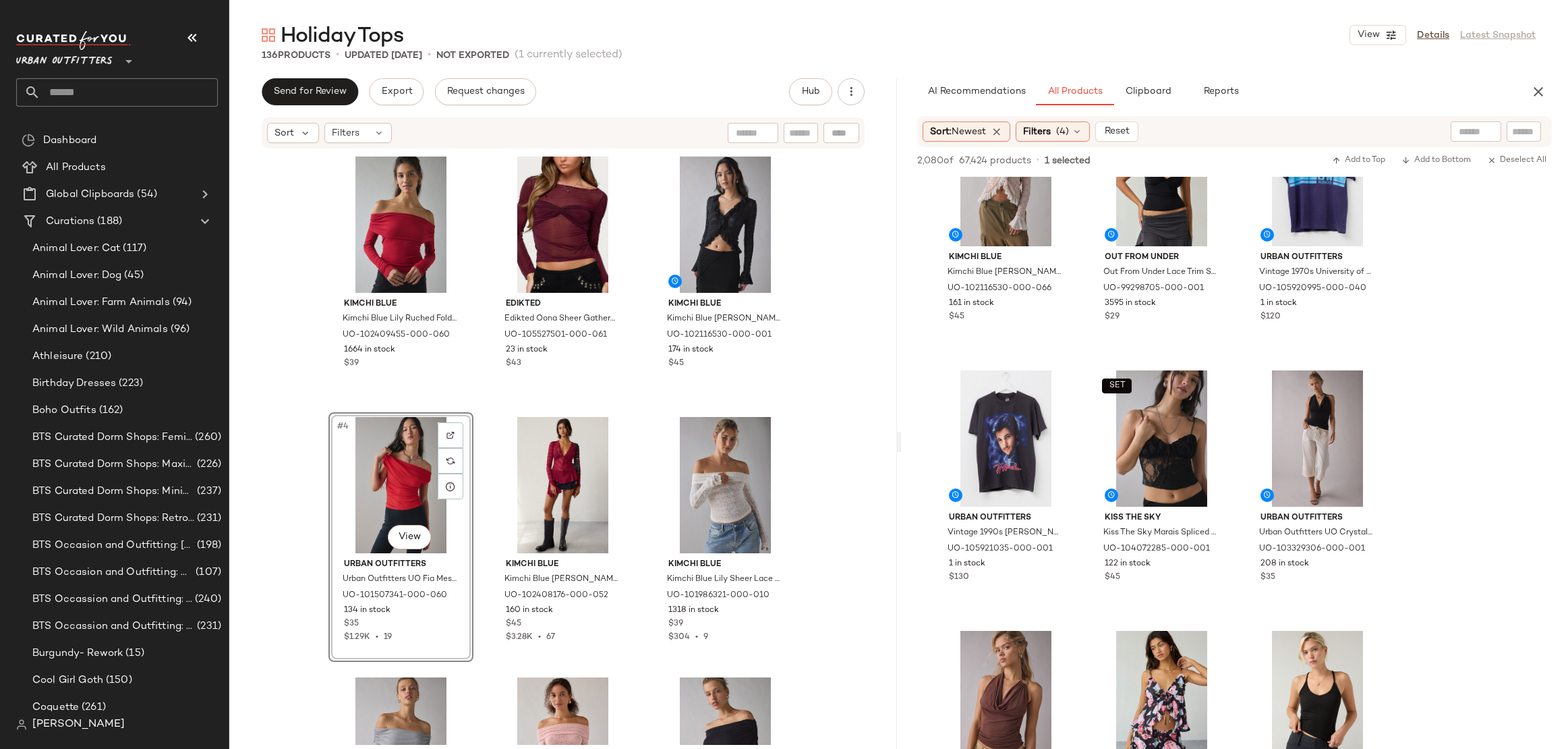
scroll to position [1036, 0]
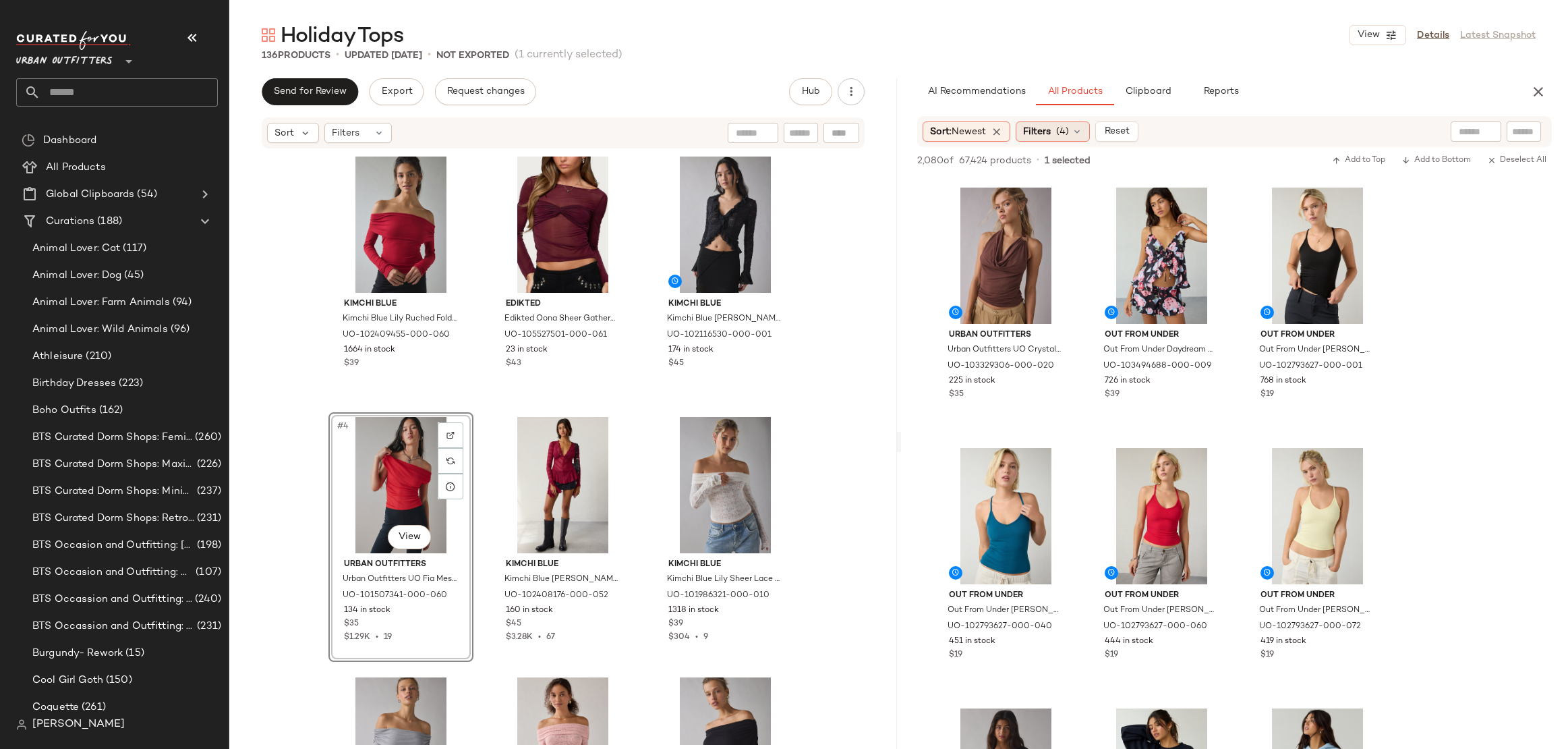
click at [1079, 126] on icon at bounding box center [1077, 131] width 11 height 11
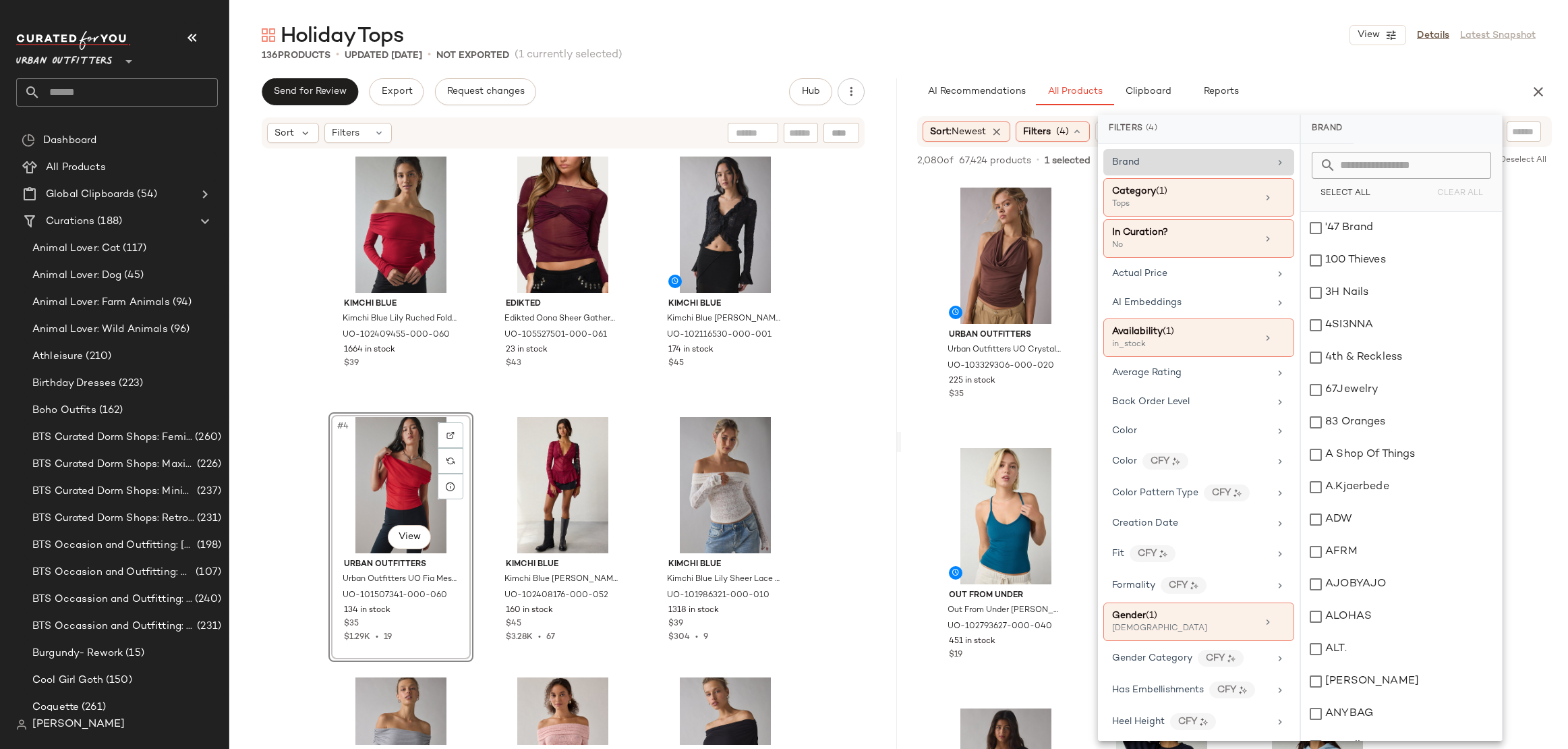
click at [1221, 155] on div "Brand" at bounding box center [1190, 162] width 157 height 14
click at [1432, 164] on input "text" at bounding box center [1409, 165] width 147 height 27
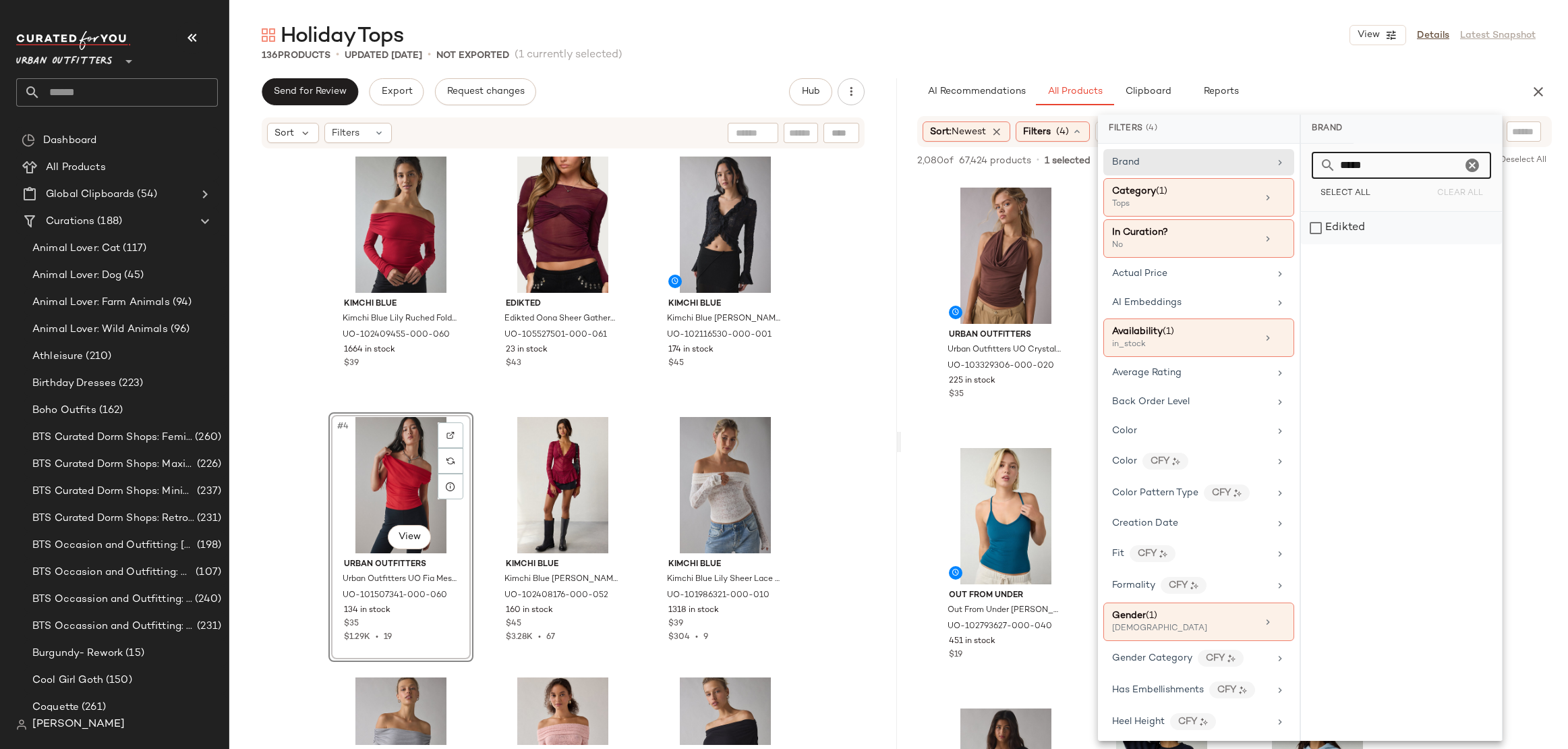
type input "*****"
click at [1427, 230] on div "Edikted" at bounding box center [1401, 228] width 201 height 32
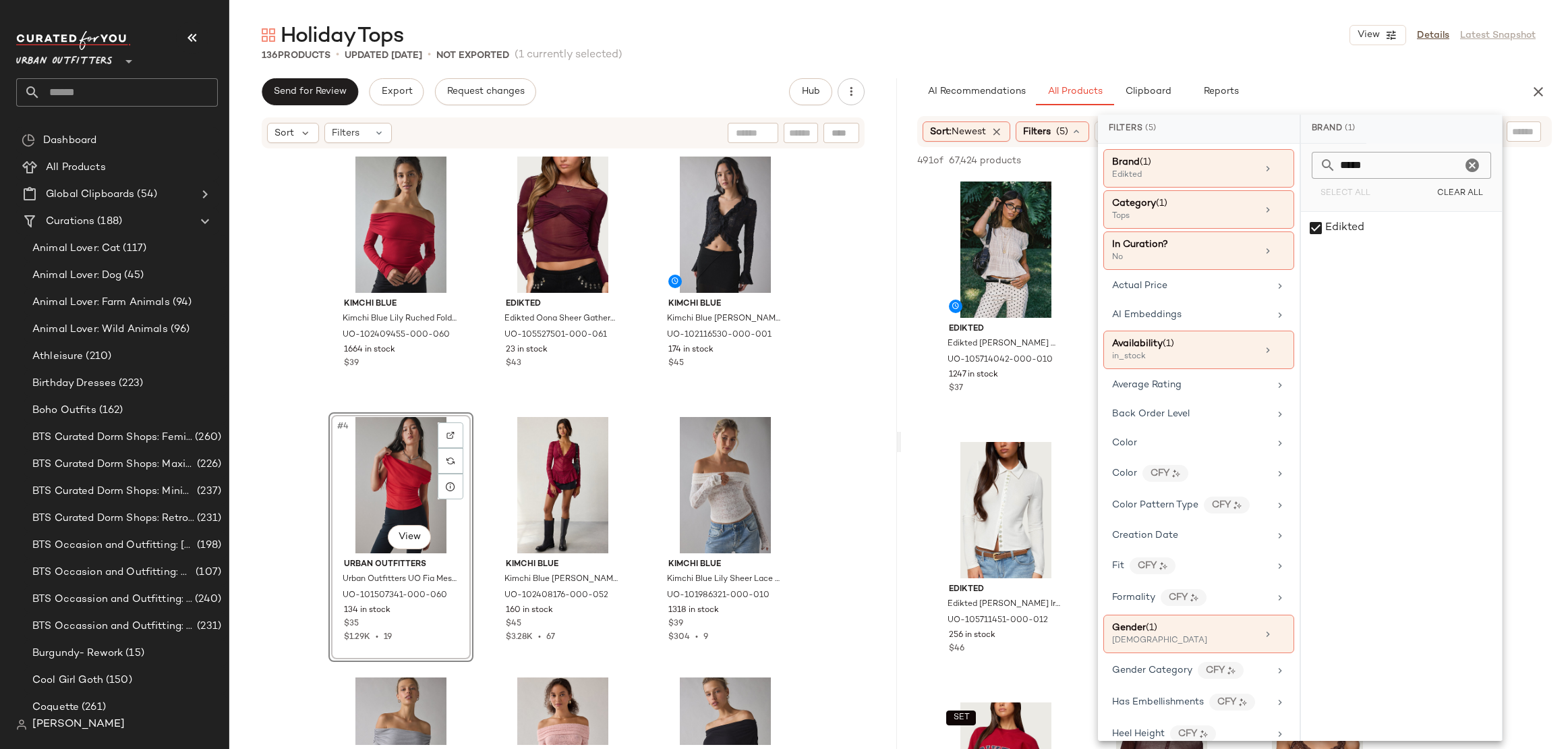
click at [1335, 59] on div "136 Products • updated Sep 22nd • Not Exported (1 currently selected)" at bounding box center [898, 55] width 1339 height 14
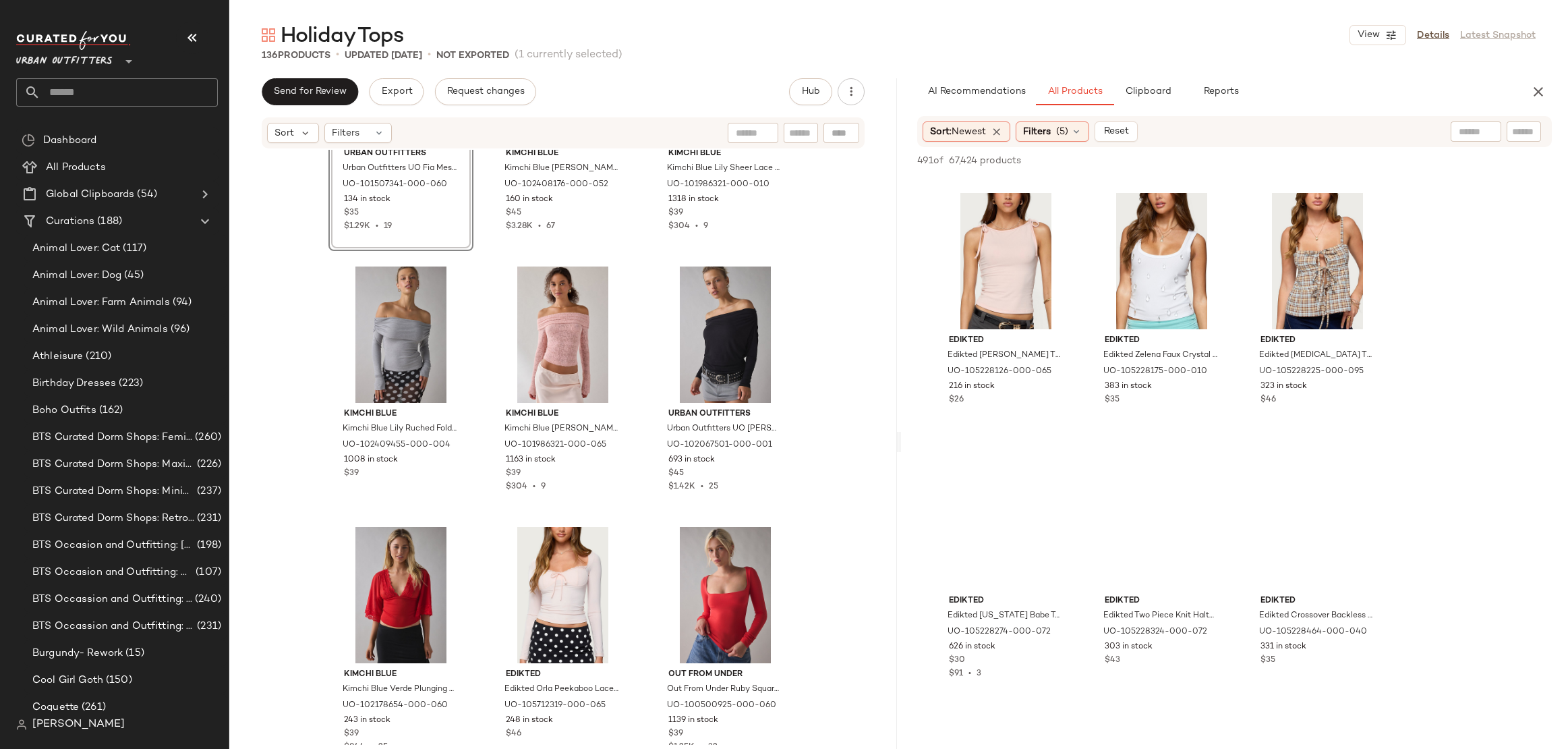
scroll to position [7829, 0]
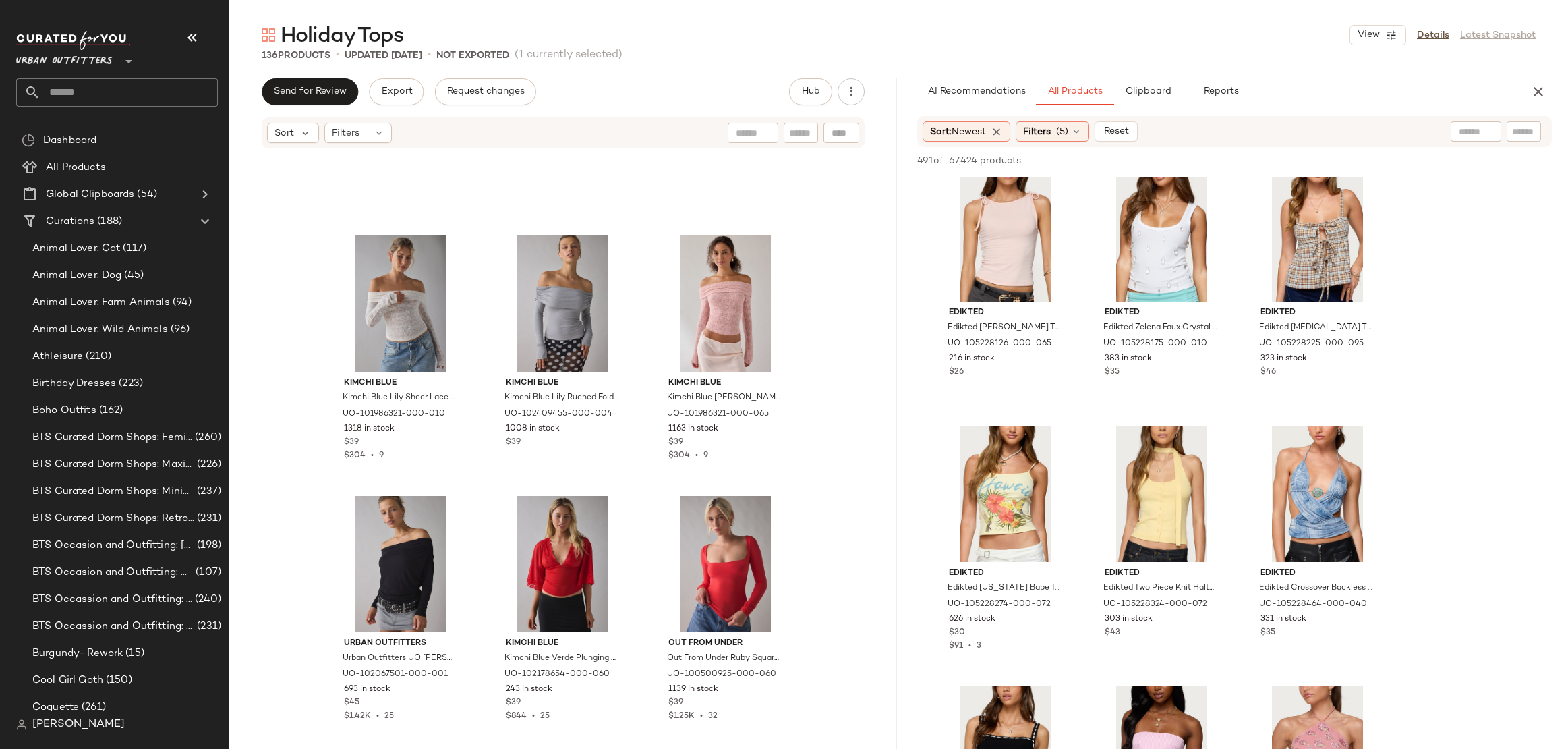
scroll to position [351, 0]
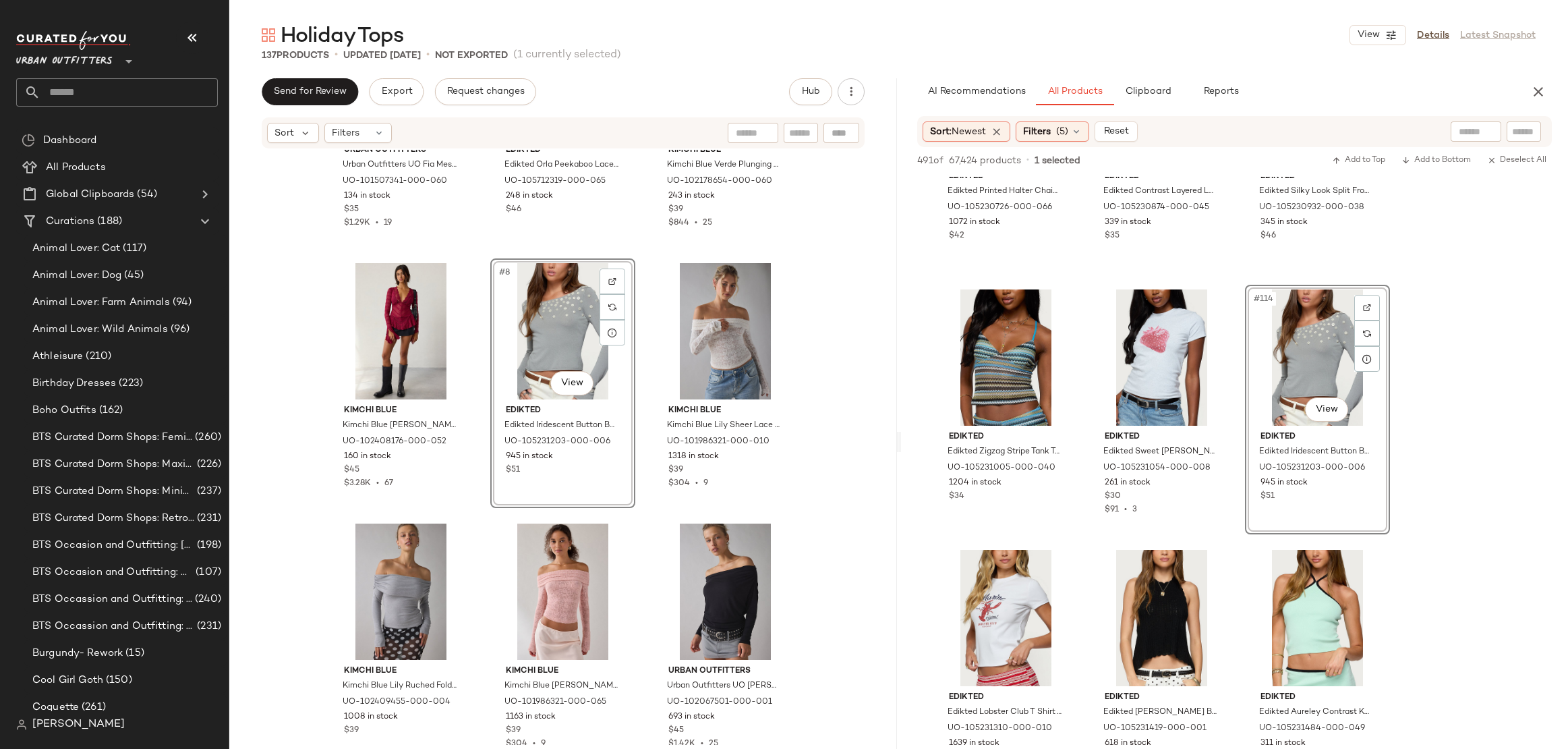
scroll to position [444, 0]
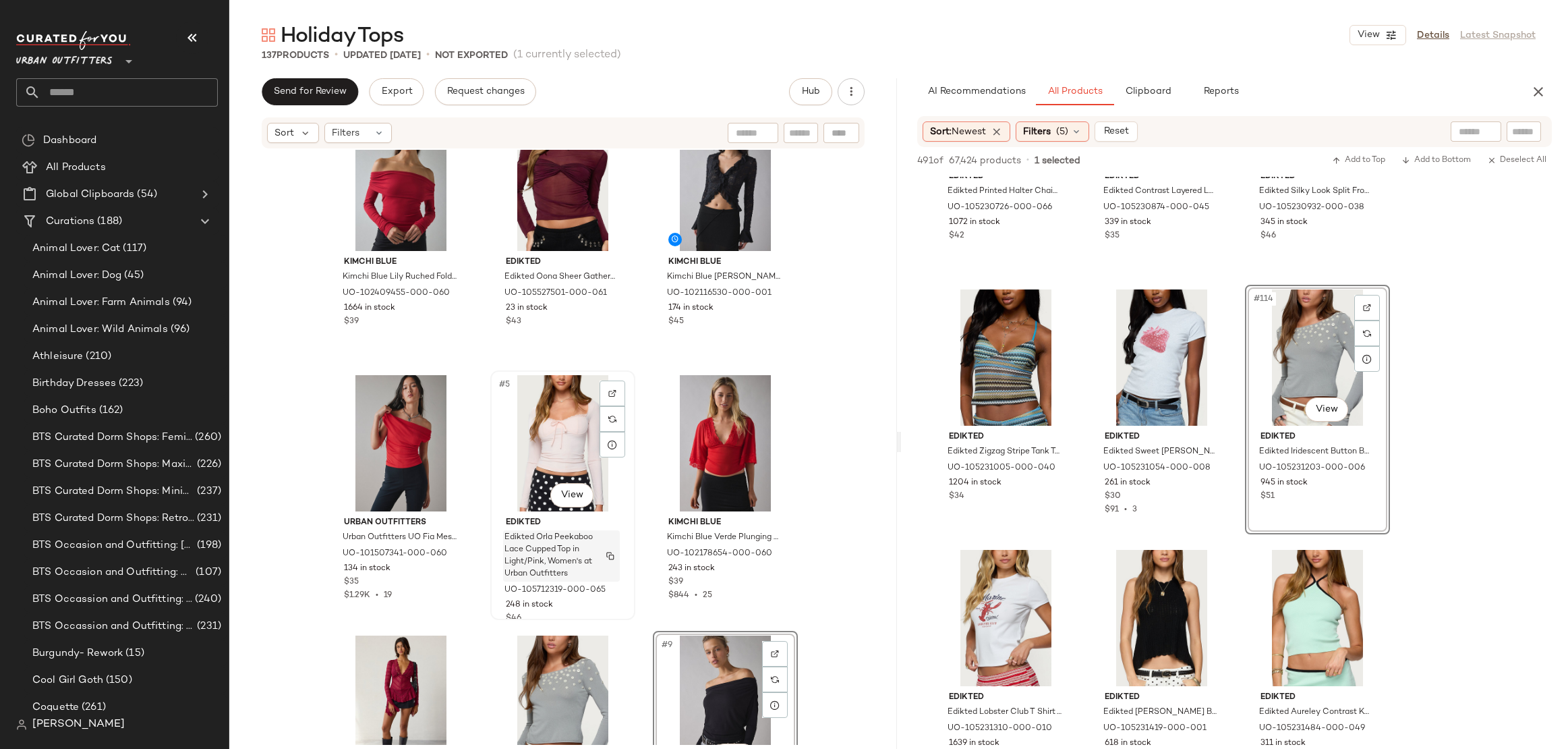
scroll to position [200, 0]
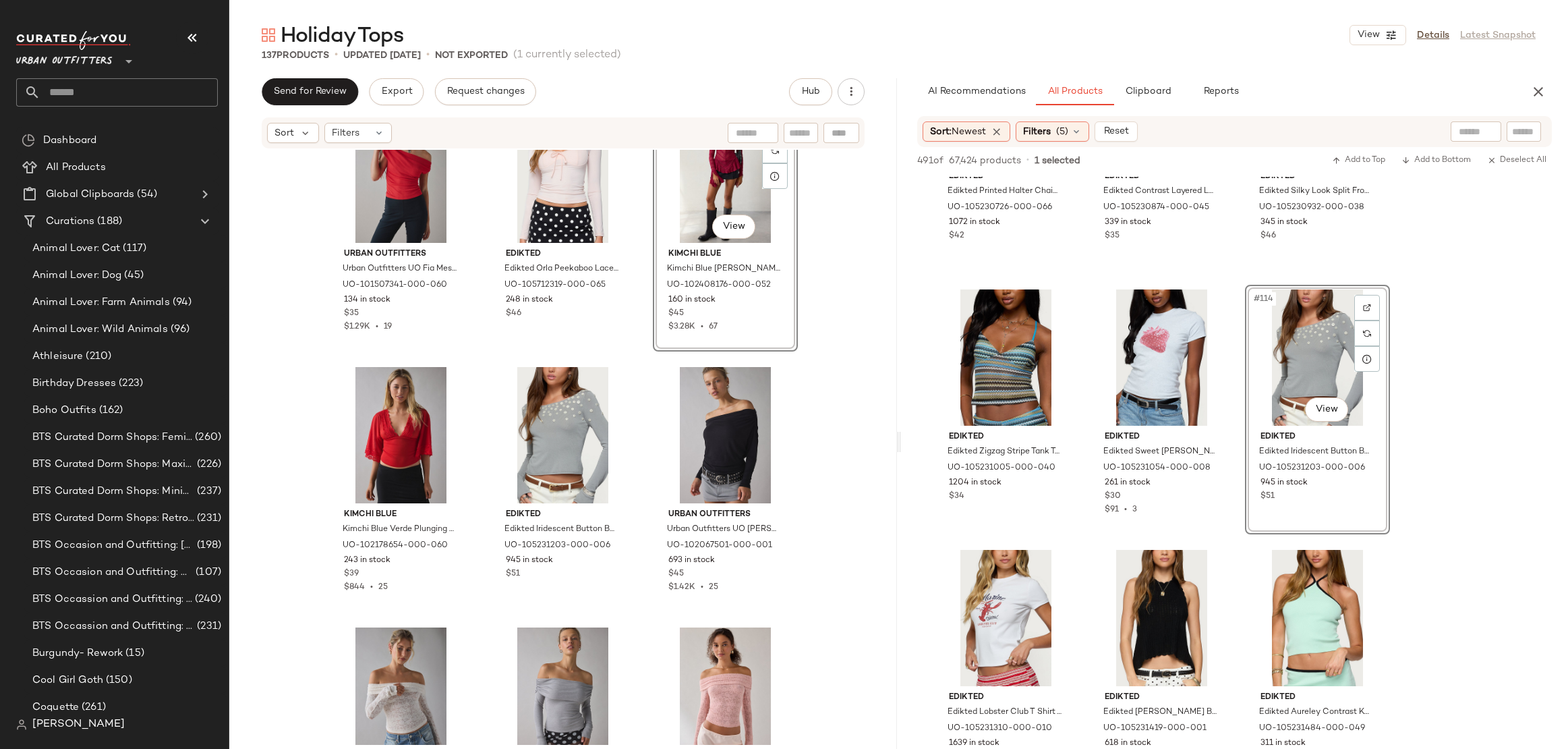
scroll to position [286, 0]
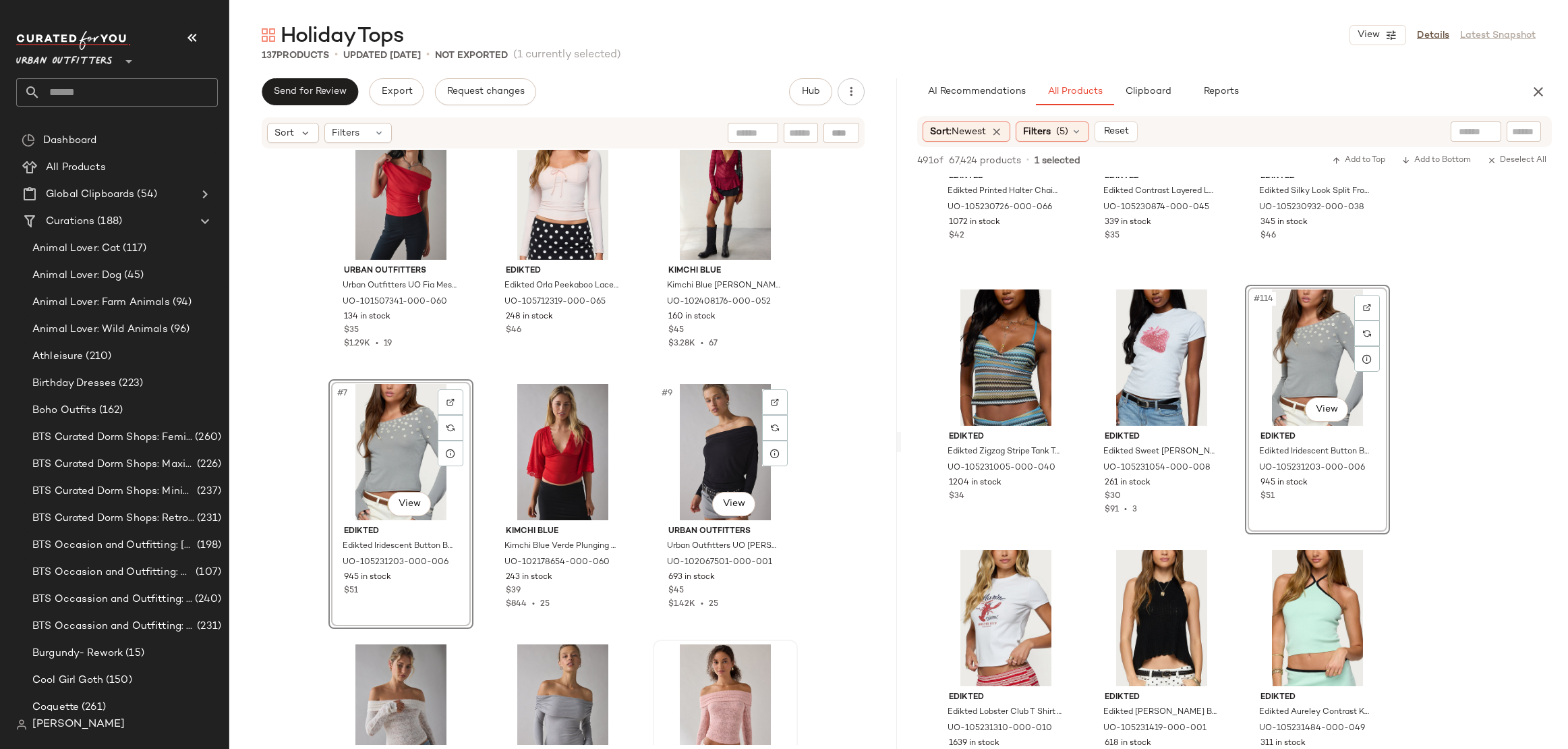
scroll to position [371, 0]
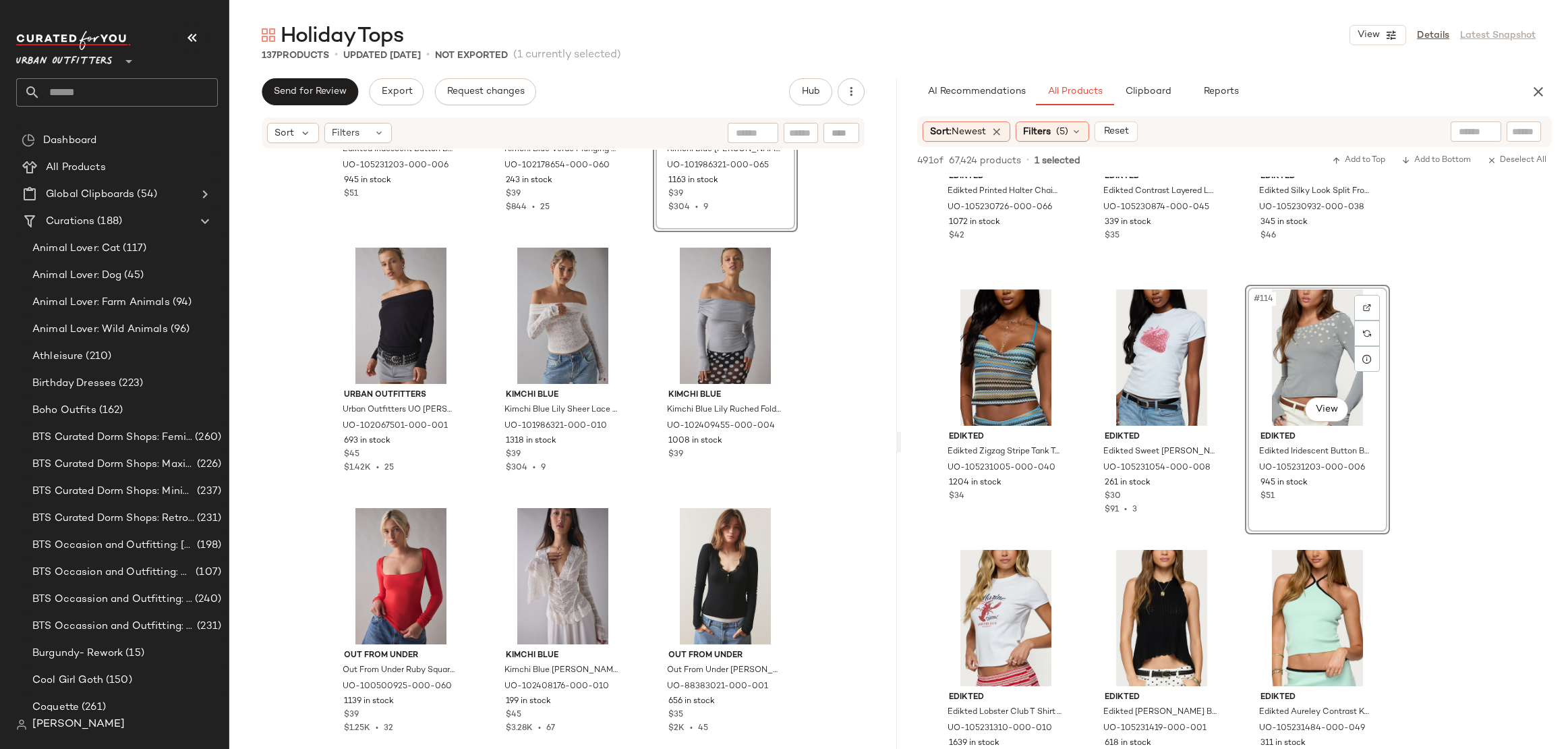
scroll to position [650, 0]
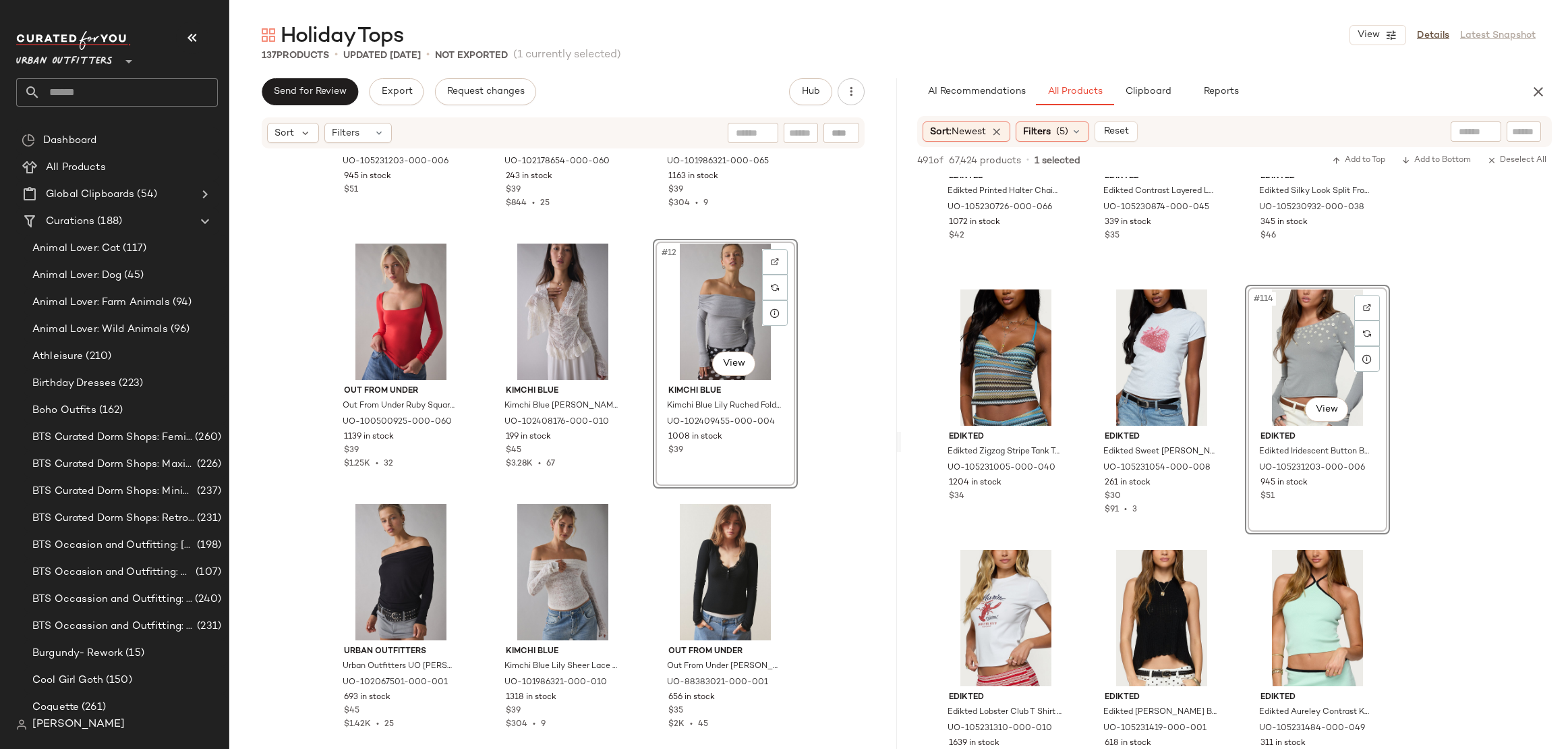
scroll to position [950, 0]
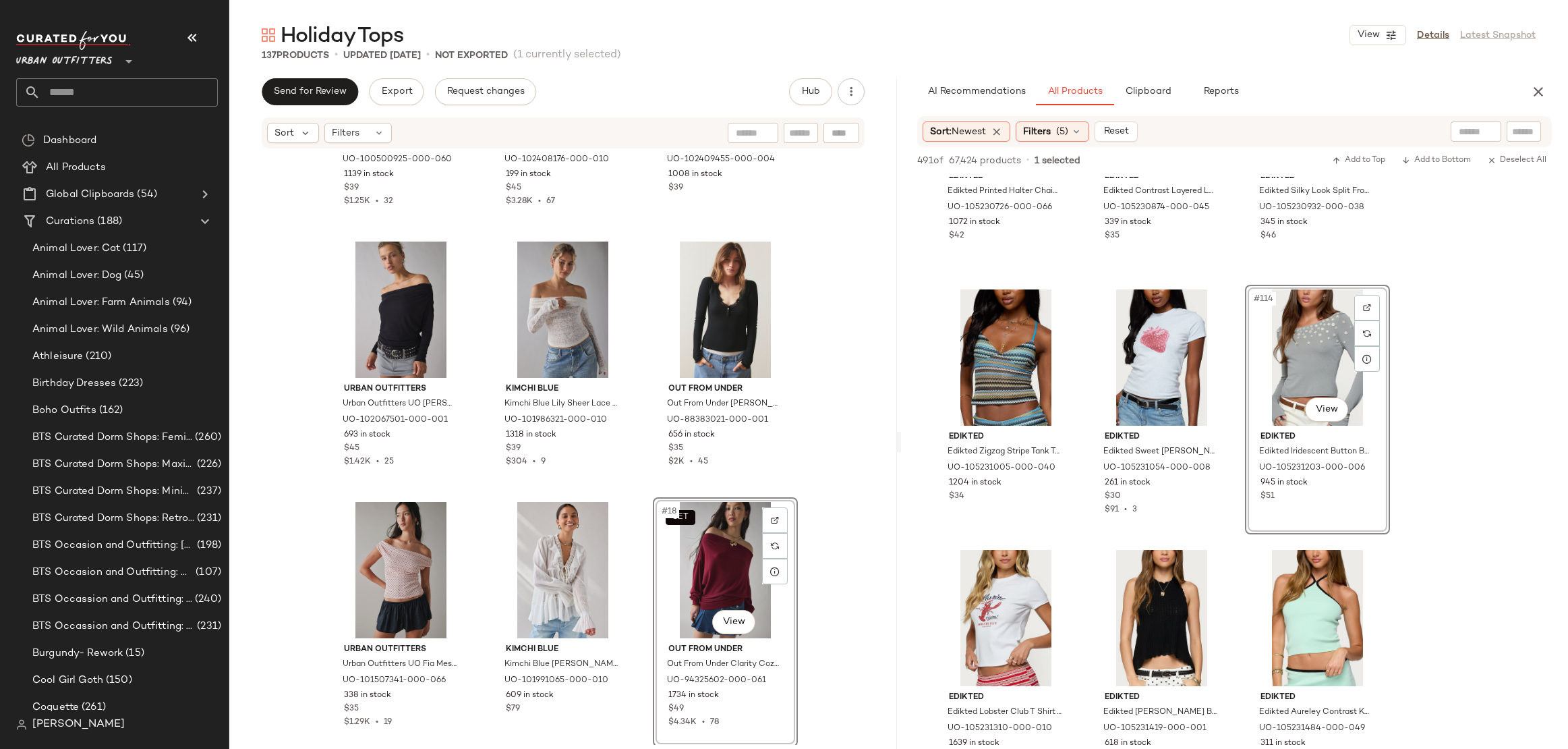
scroll to position [968, 0]
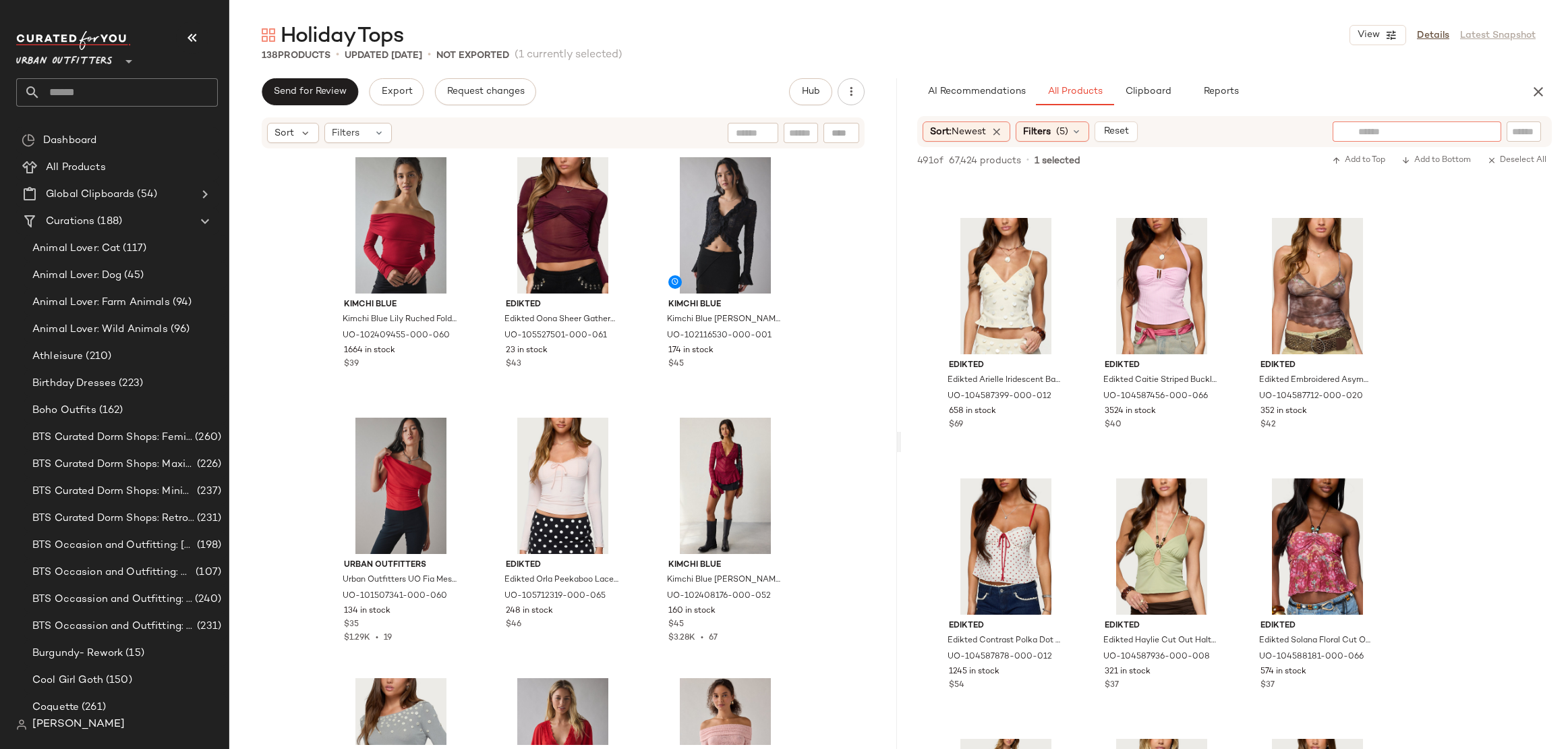
click at [1485, 128] on div at bounding box center [1417, 131] width 169 height 20
type input "******"
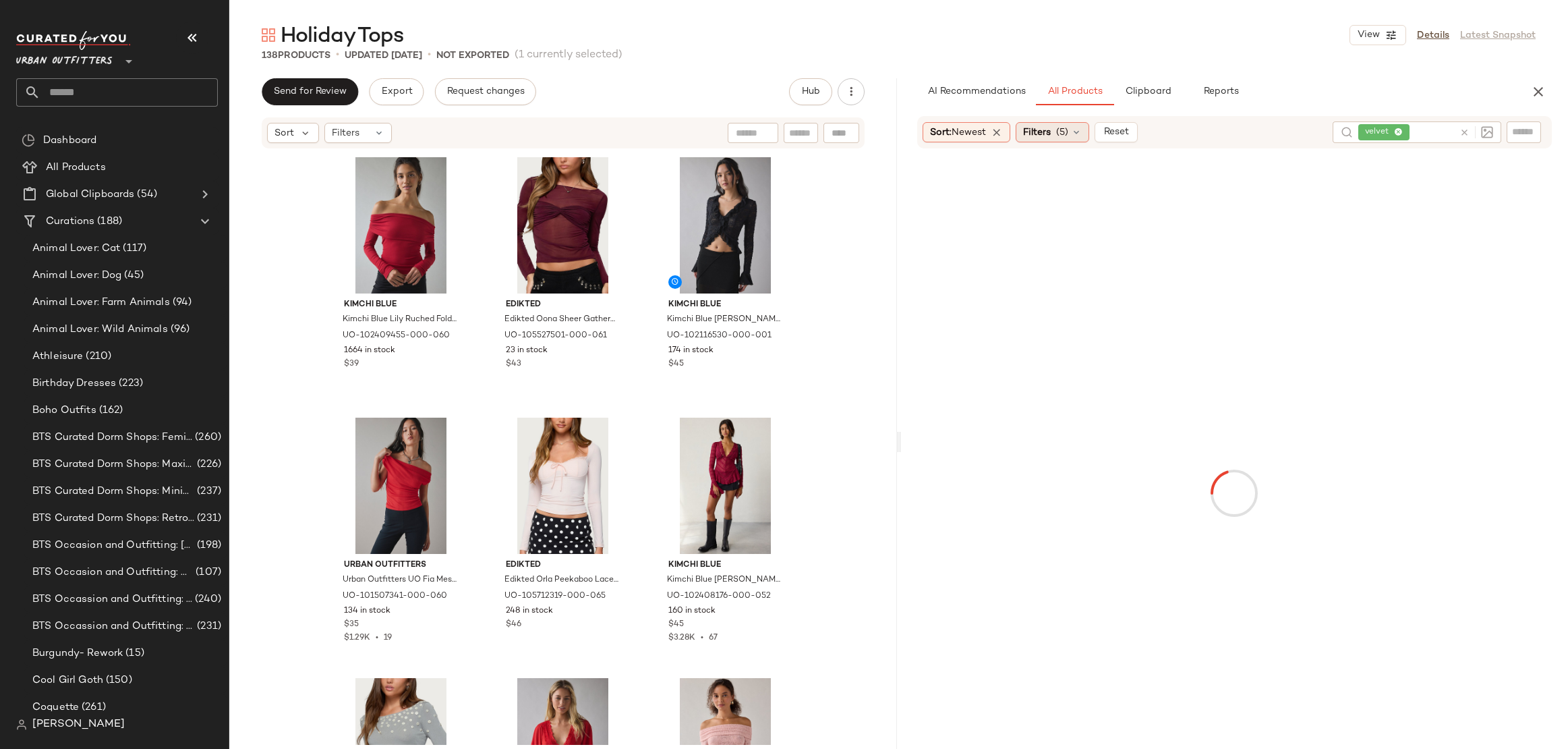
click at [1032, 137] on span "Filters" at bounding box center [1037, 133] width 28 height 14
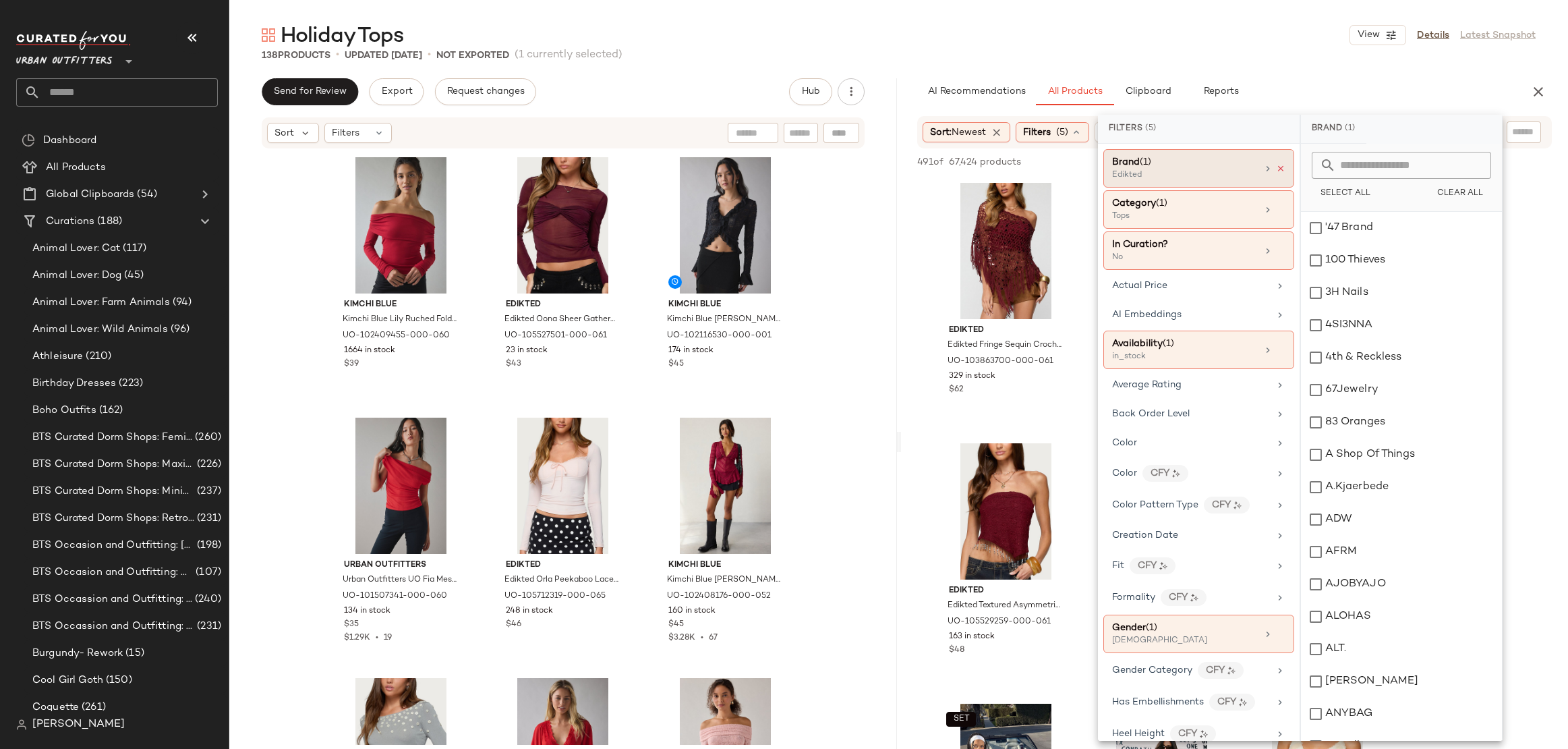
click at [1277, 169] on icon at bounding box center [1281, 168] width 9 height 9
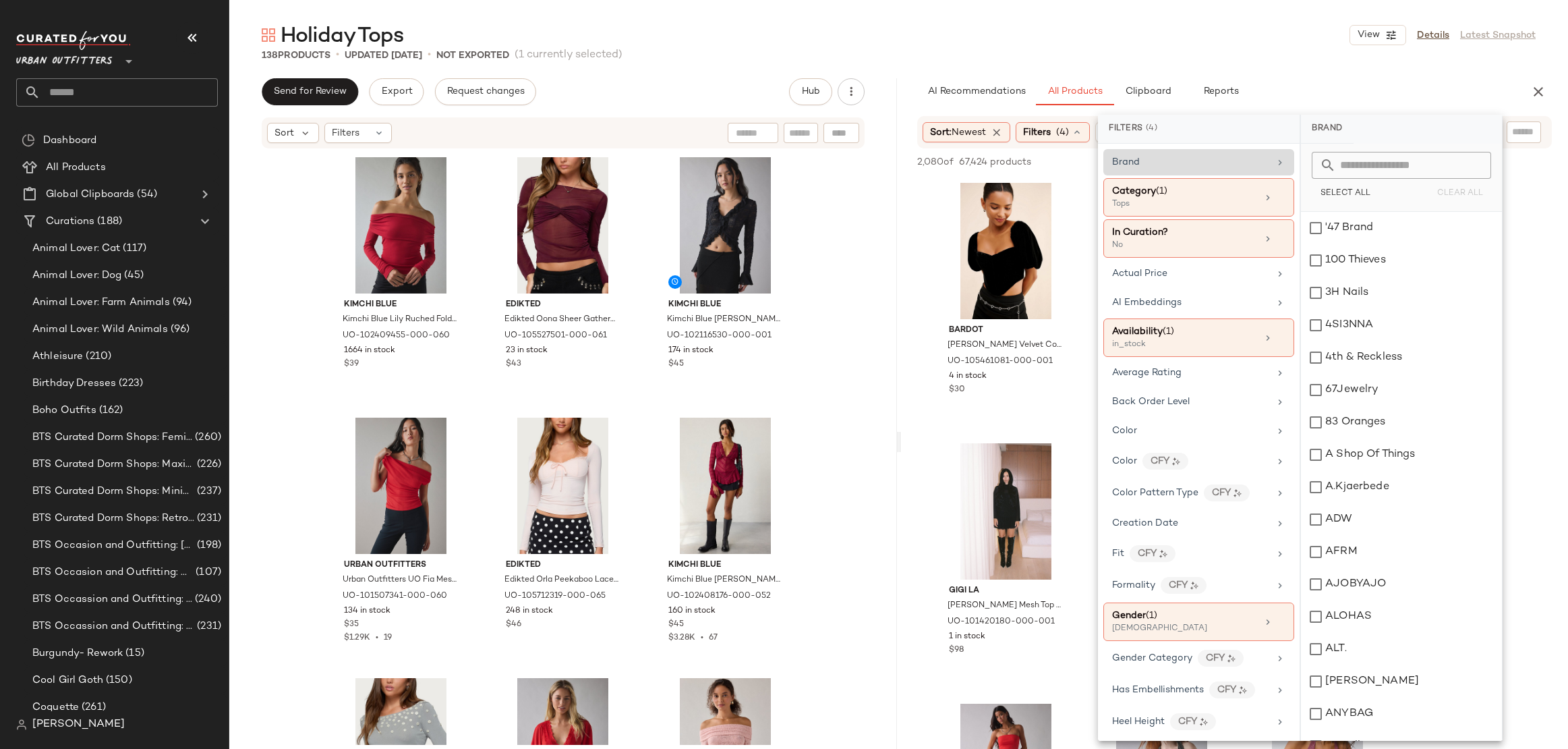
click at [162, 97] on input "text" at bounding box center [129, 92] width 177 height 28
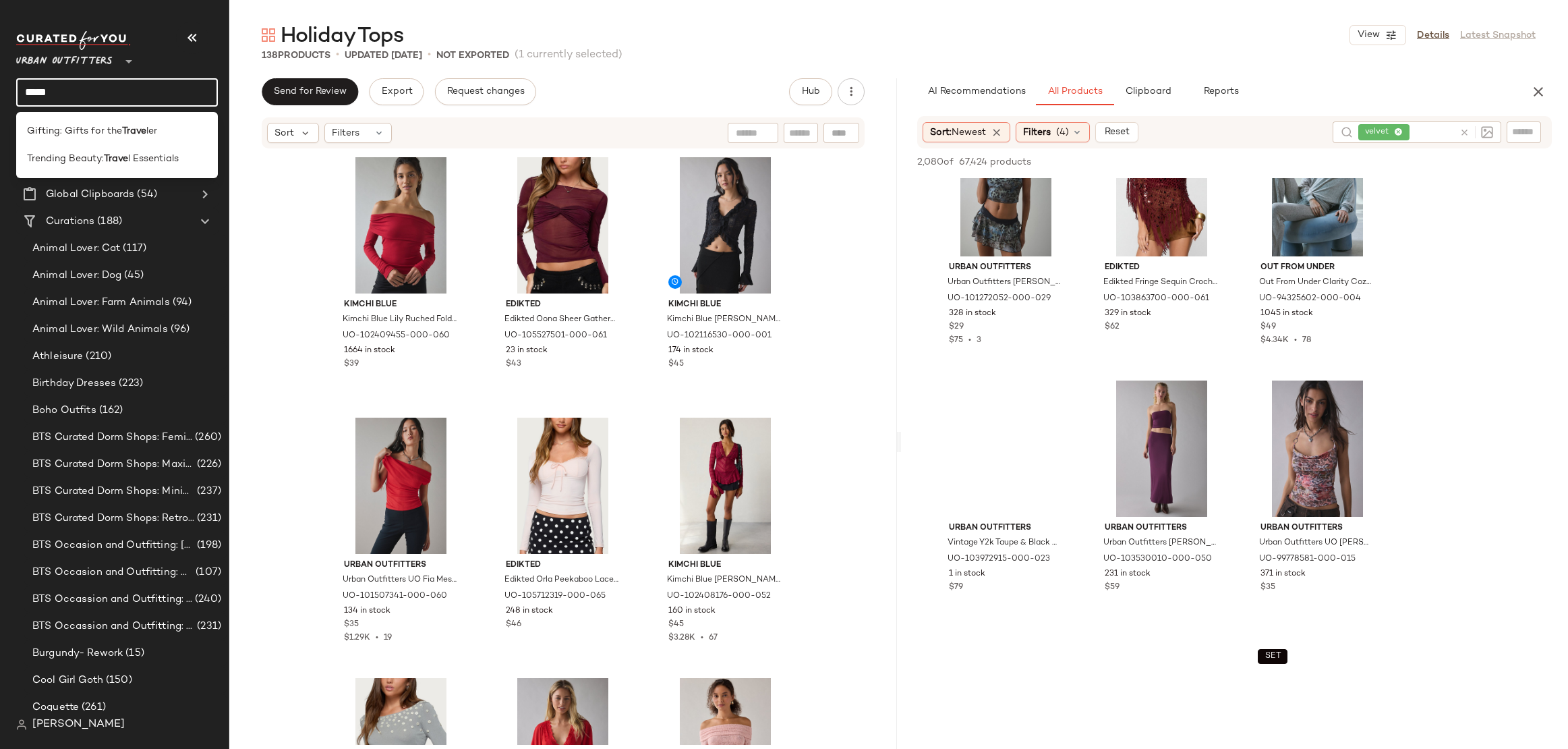
scroll to position [1367, 0]
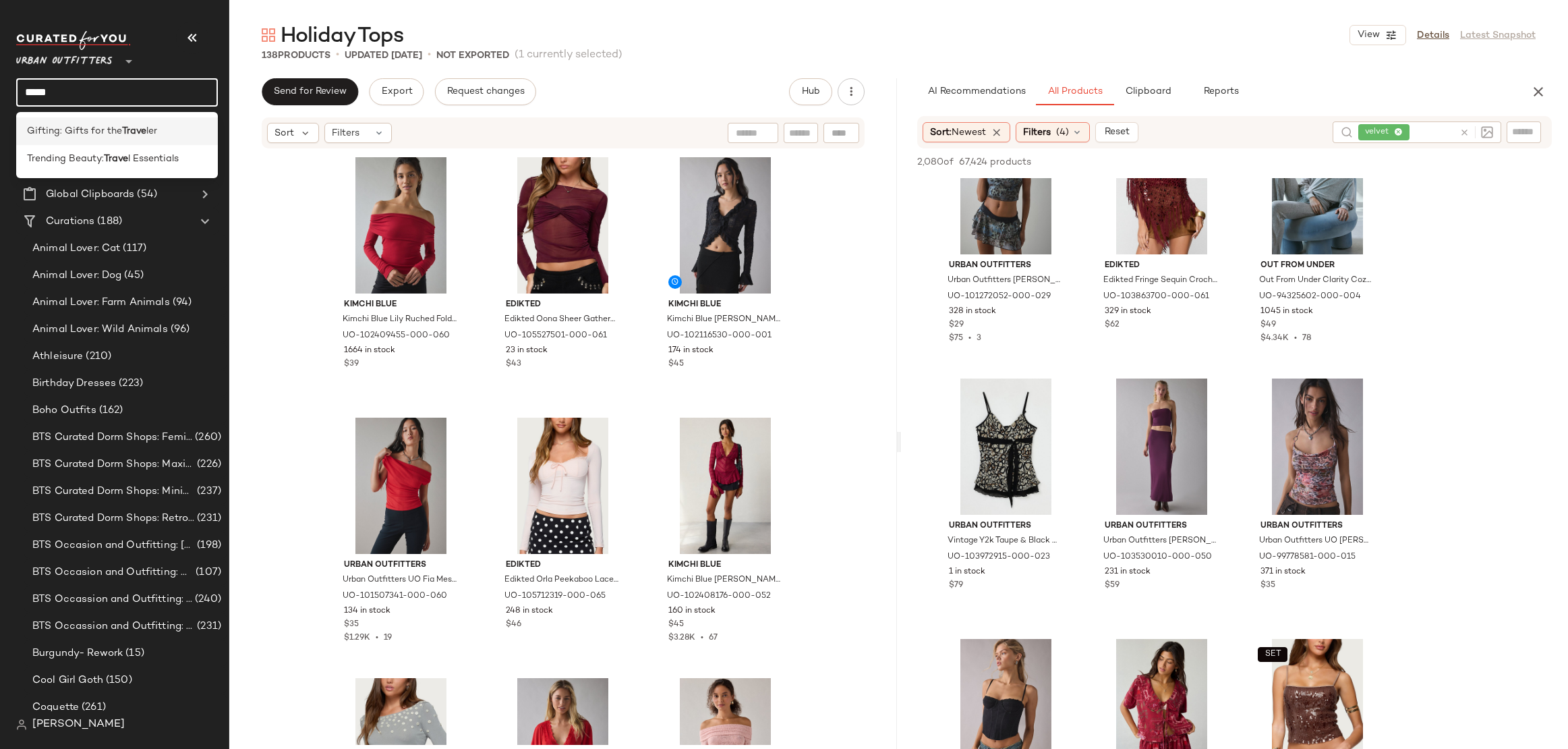
type input "*****"
click at [62, 141] on div "Gifting: Gifts for the Trave ler" at bounding box center [117, 131] width 202 height 28
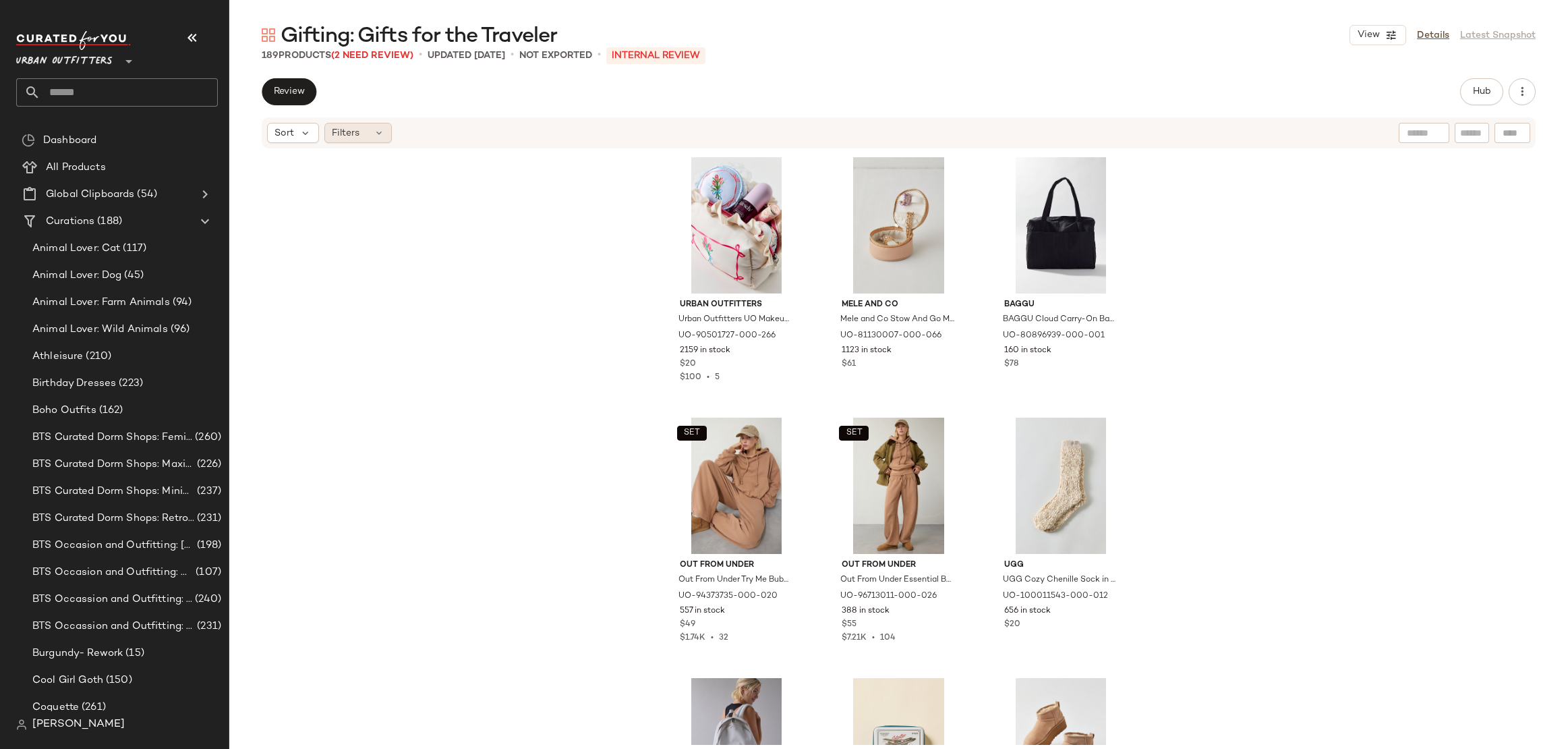
click at [350, 128] on span "Filters" at bounding box center [345, 134] width 28 height 14
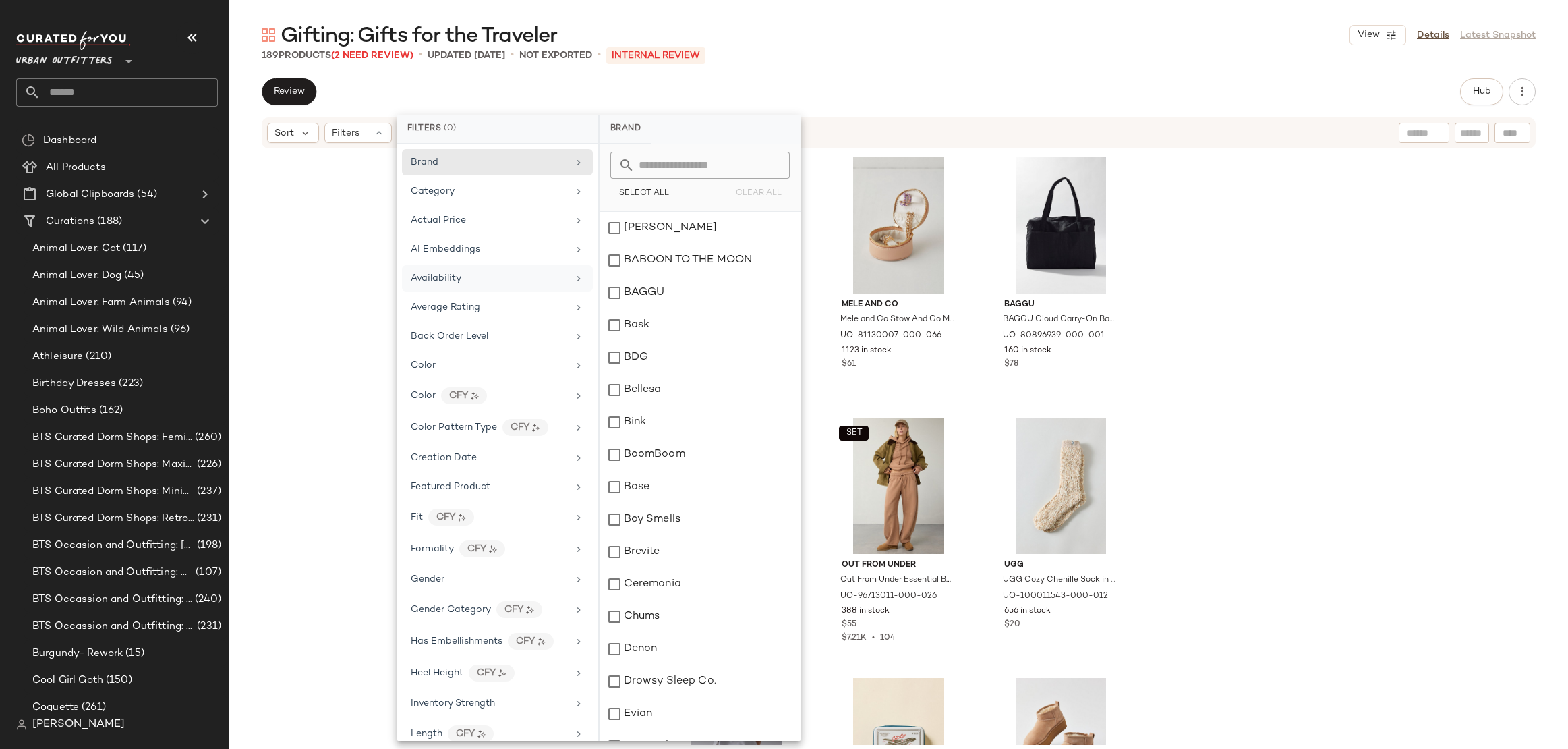
click at [483, 271] on div "Availability" at bounding box center [489, 279] width 157 height 14
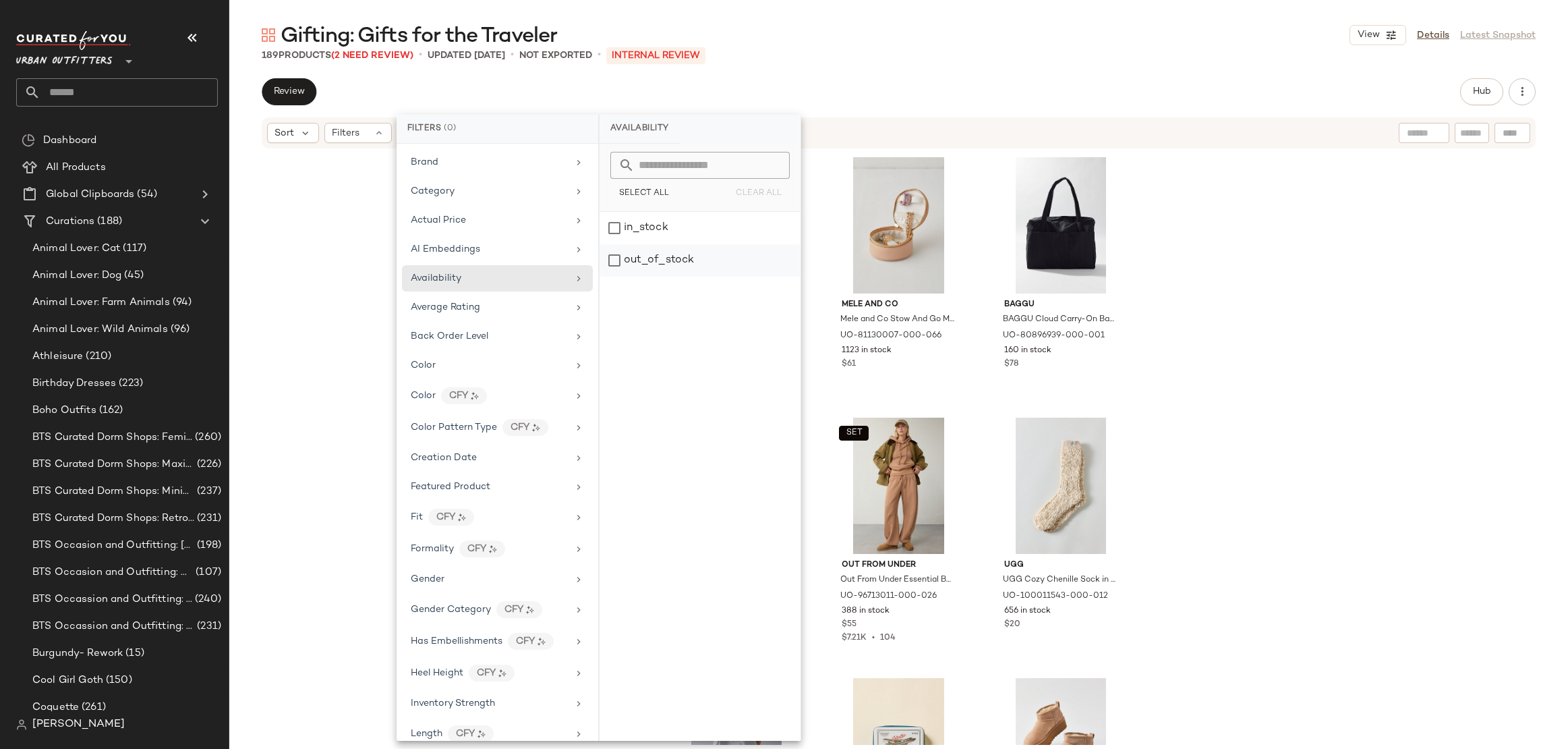
click at [709, 251] on div "out_of_stock" at bounding box center [700, 260] width 201 height 32
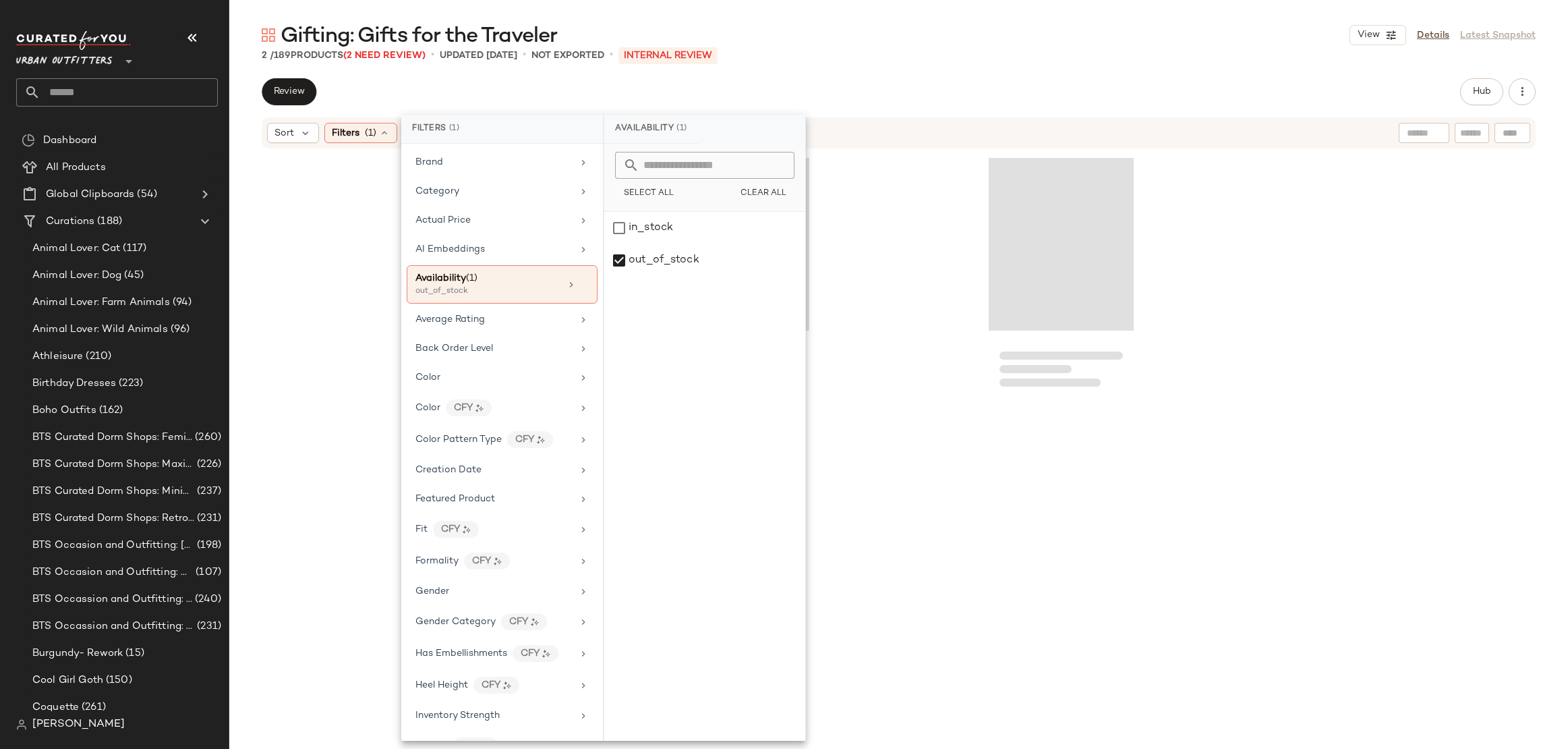
click at [1273, 305] on div at bounding box center [898, 419] width 1339 height 539
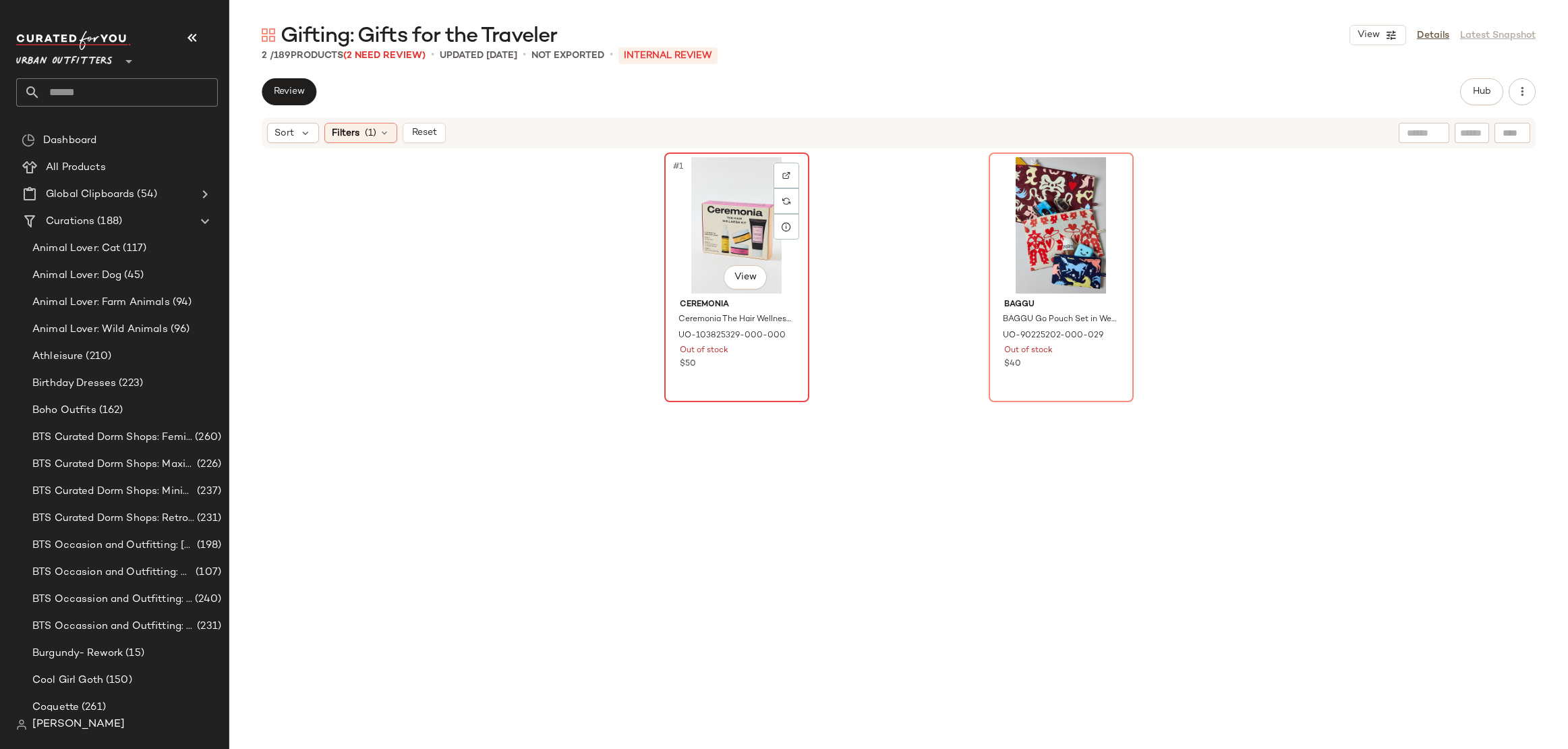
click at [724, 233] on div "#1 View" at bounding box center [737, 225] width 136 height 136
click at [1006, 217] on div "#2 View" at bounding box center [1061, 225] width 136 height 136
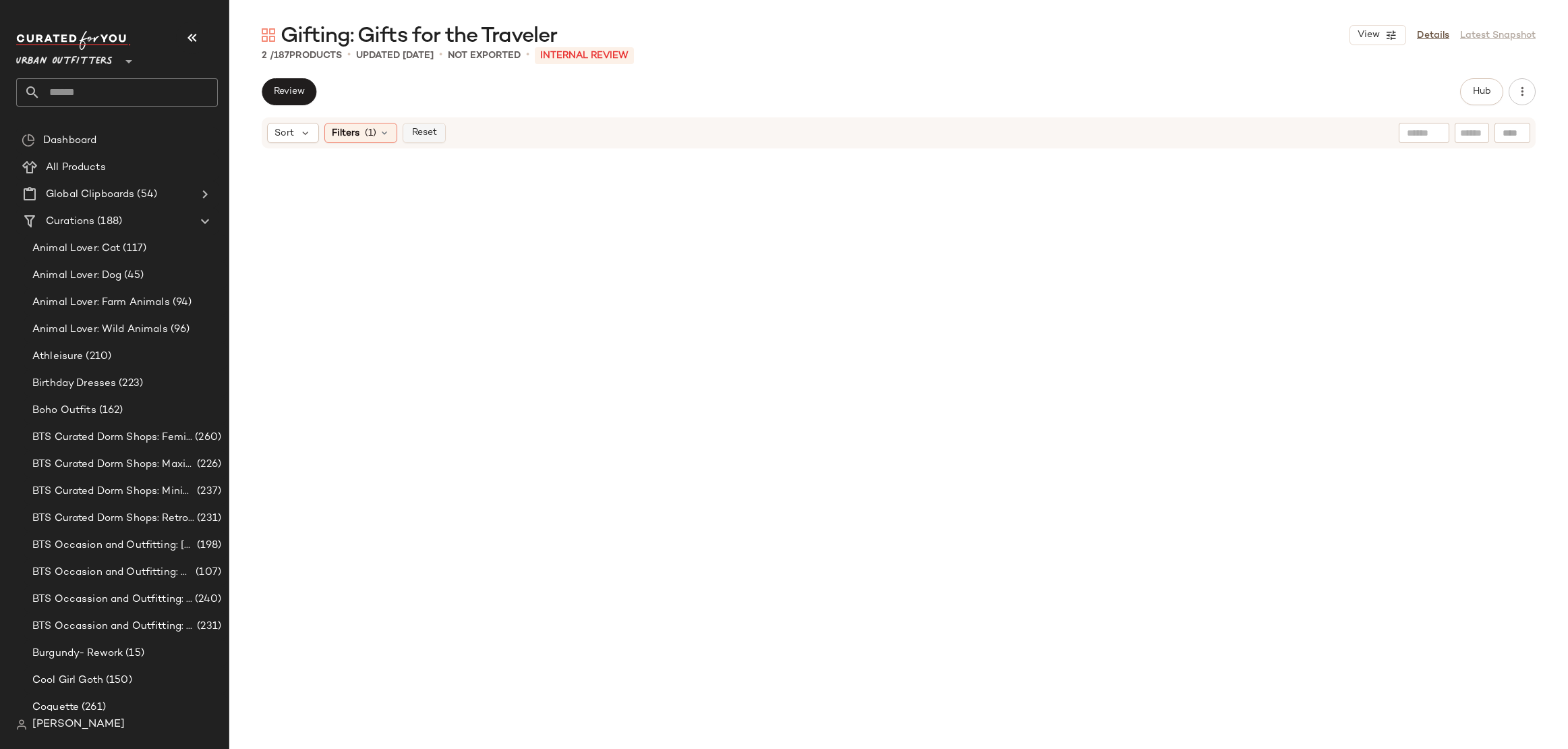
click at [426, 136] on span "Reset" at bounding box center [424, 133] width 26 height 11
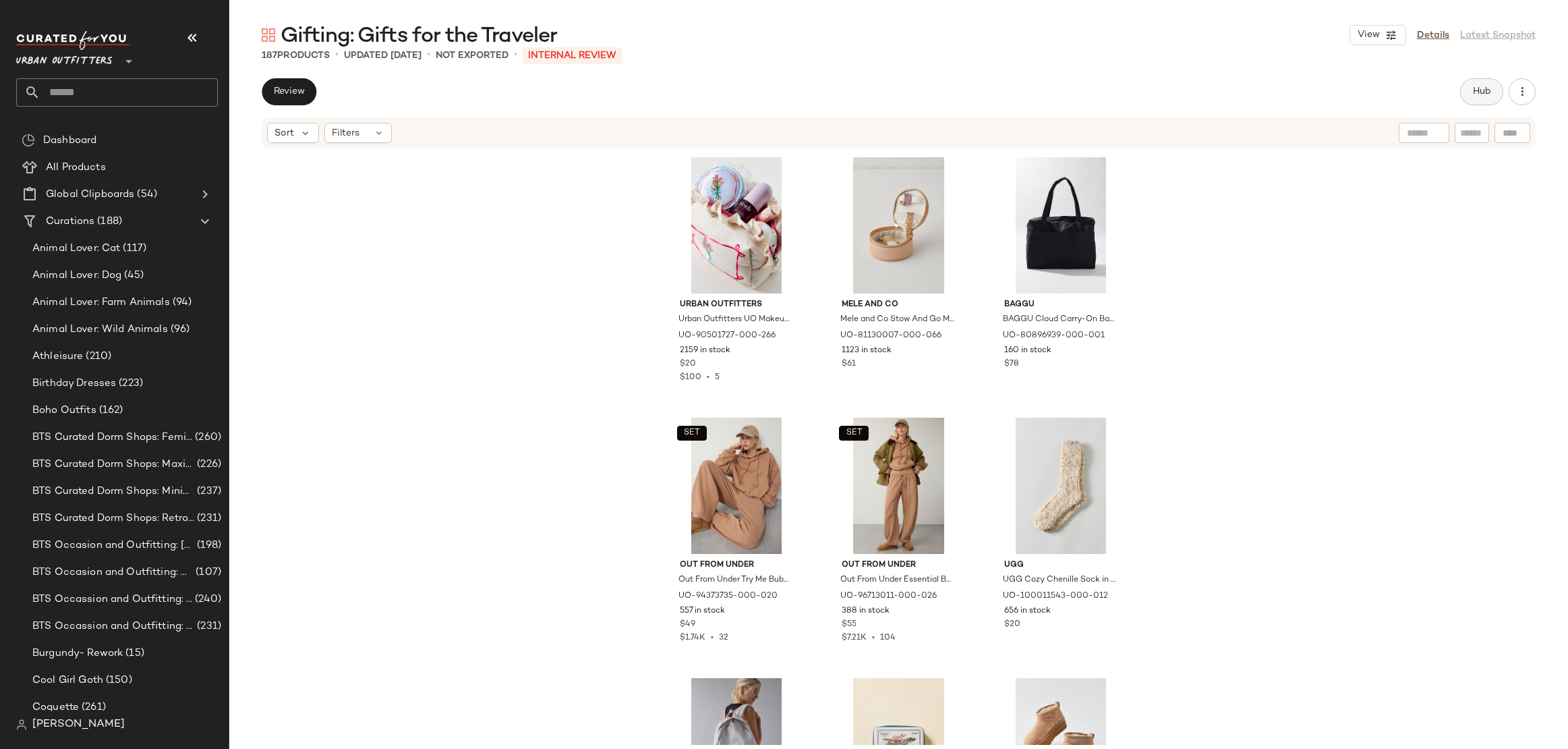
click at [1478, 99] on button "Hub" at bounding box center [1482, 92] width 43 height 27
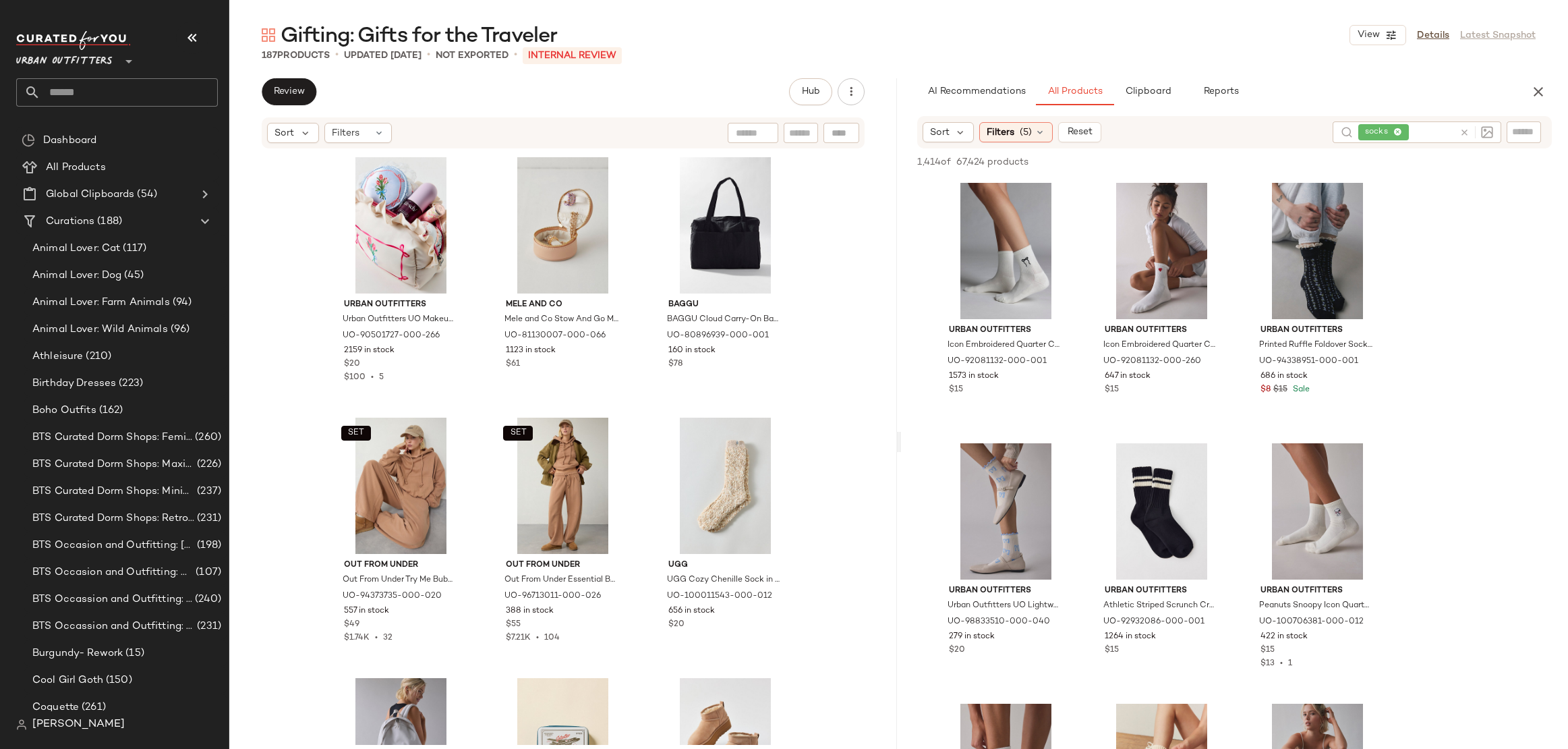
click at [1460, 131] on icon at bounding box center [1465, 133] width 10 height 10
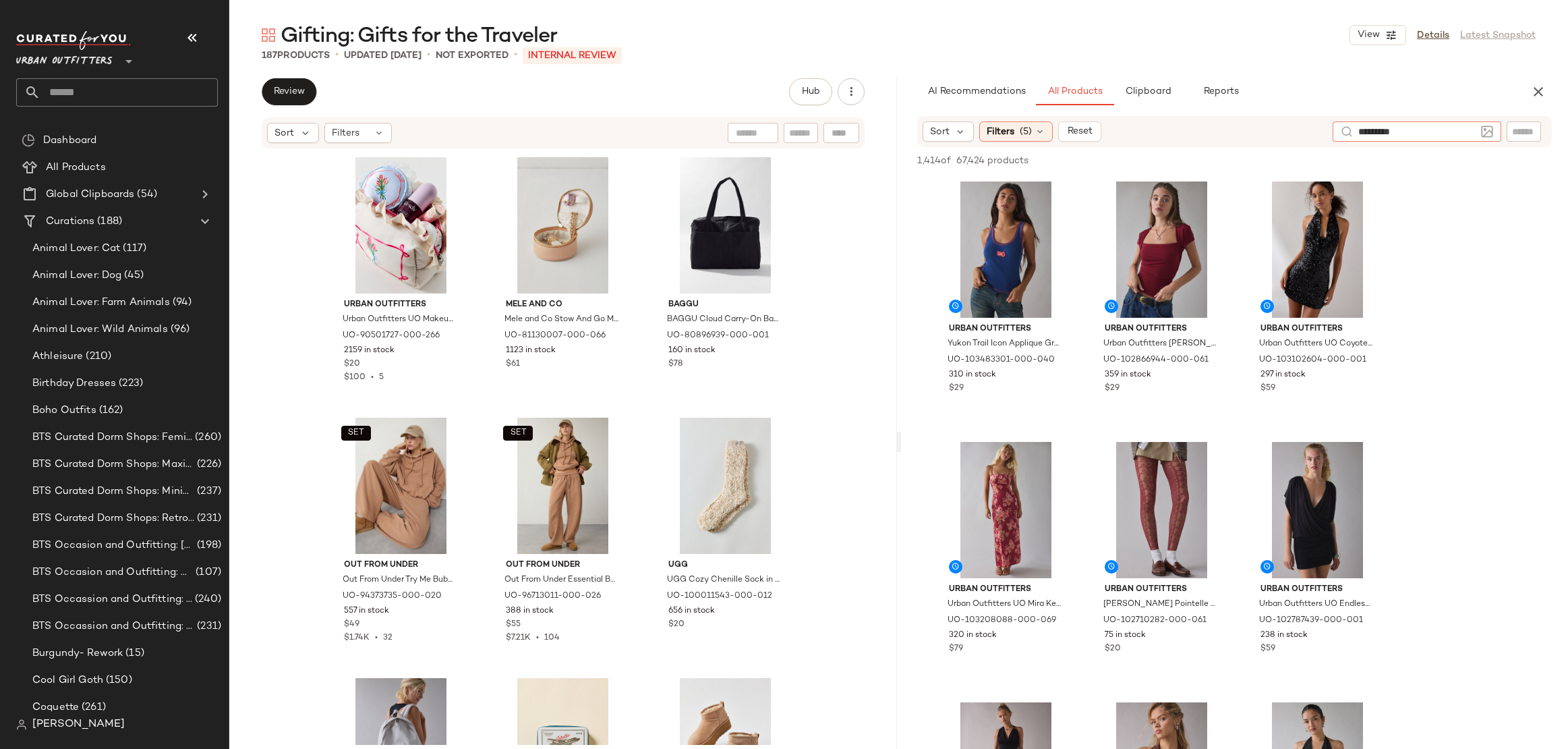
type input "**********"
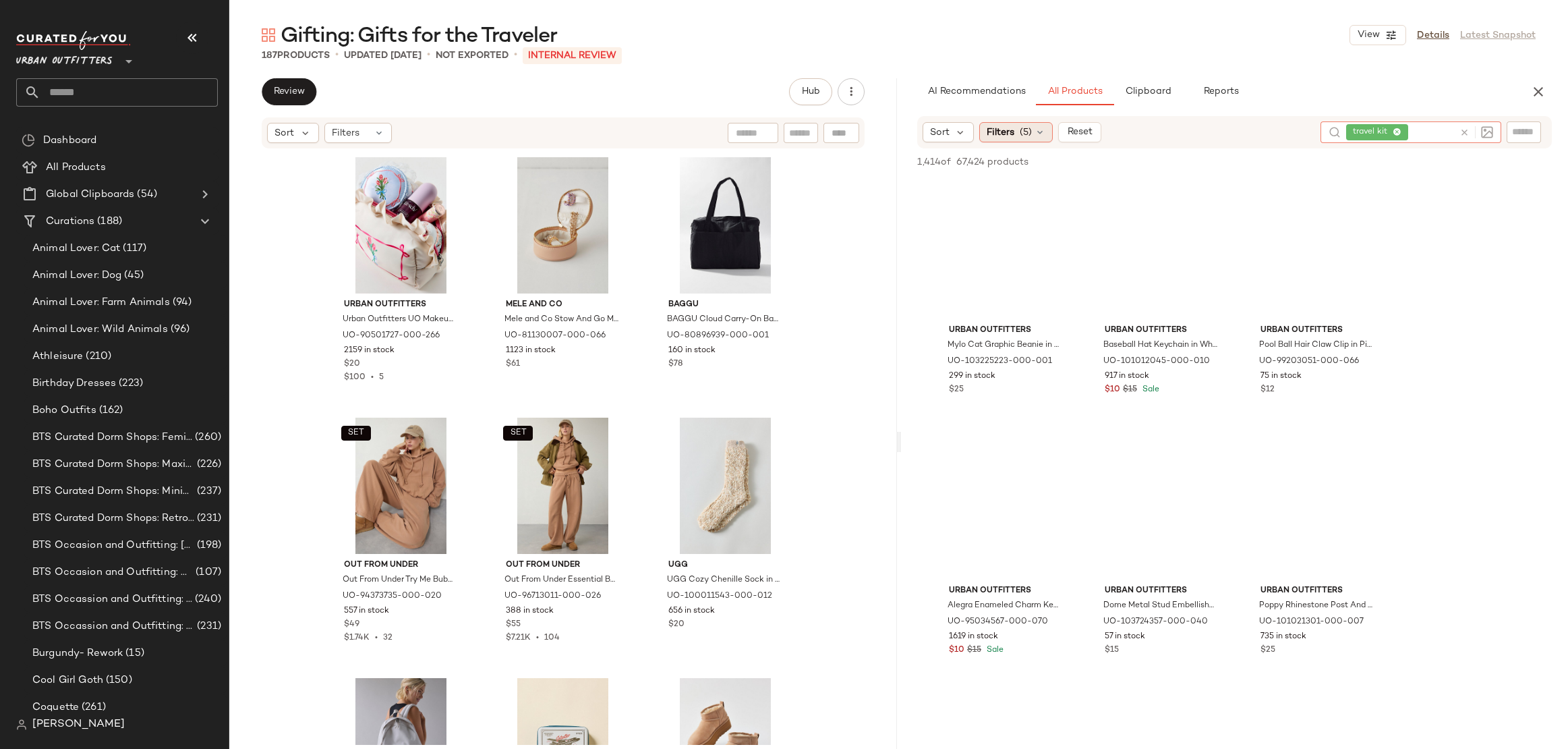
click at [997, 136] on span "Filters" at bounding box center [1001, 133] width 28 height 14
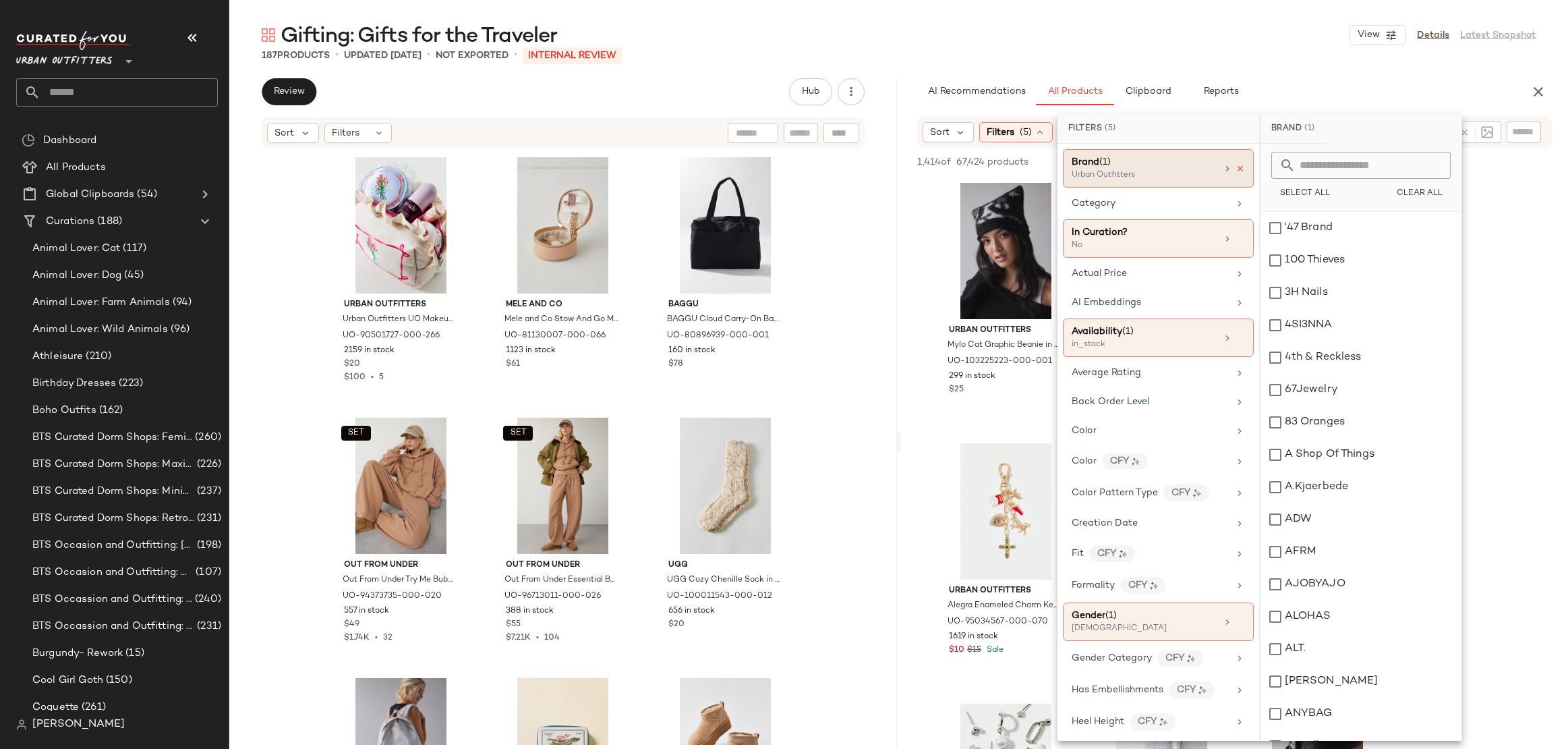
click at [1238, 166] on icon at bounding box center [1240, 168] width 9 height 9
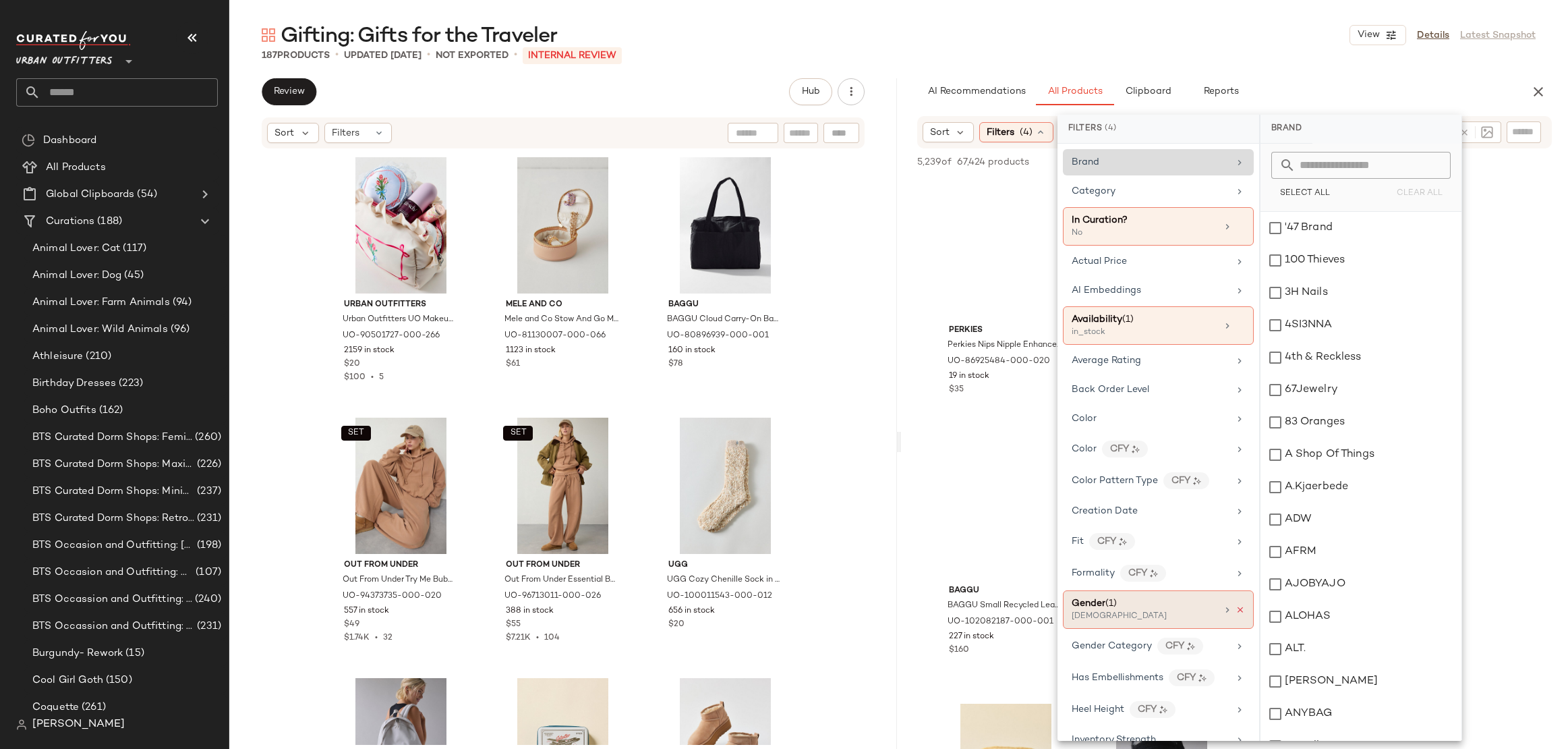
click at [1238, 605] on icon at bounding box center [1240, 610] width 9 height 9
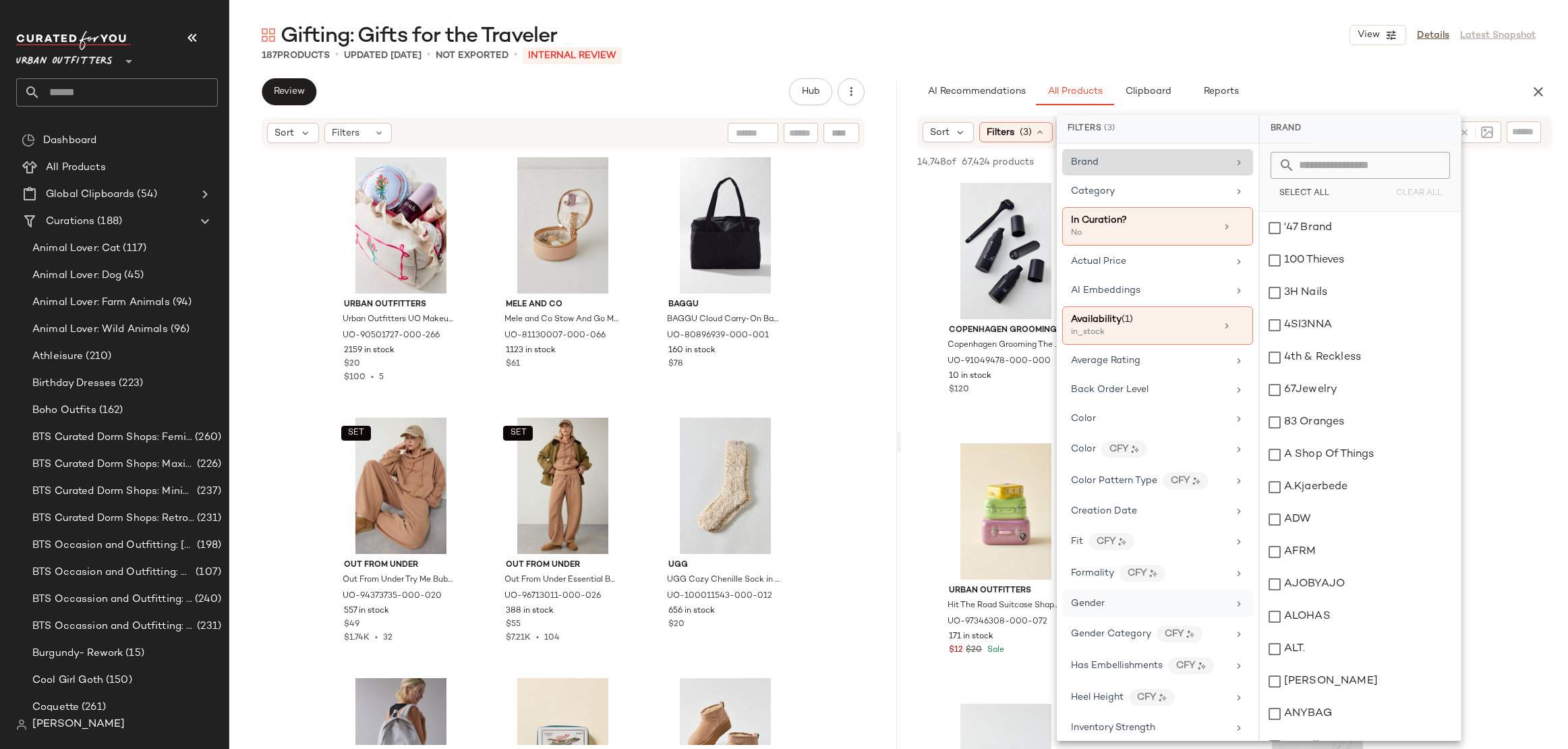
click at [1296, 53] on div "187 Products • updated Sep 22nd • Not Exported • INTERNAL REVIEW" at bounding box center [898, 55] width 1339 height 14
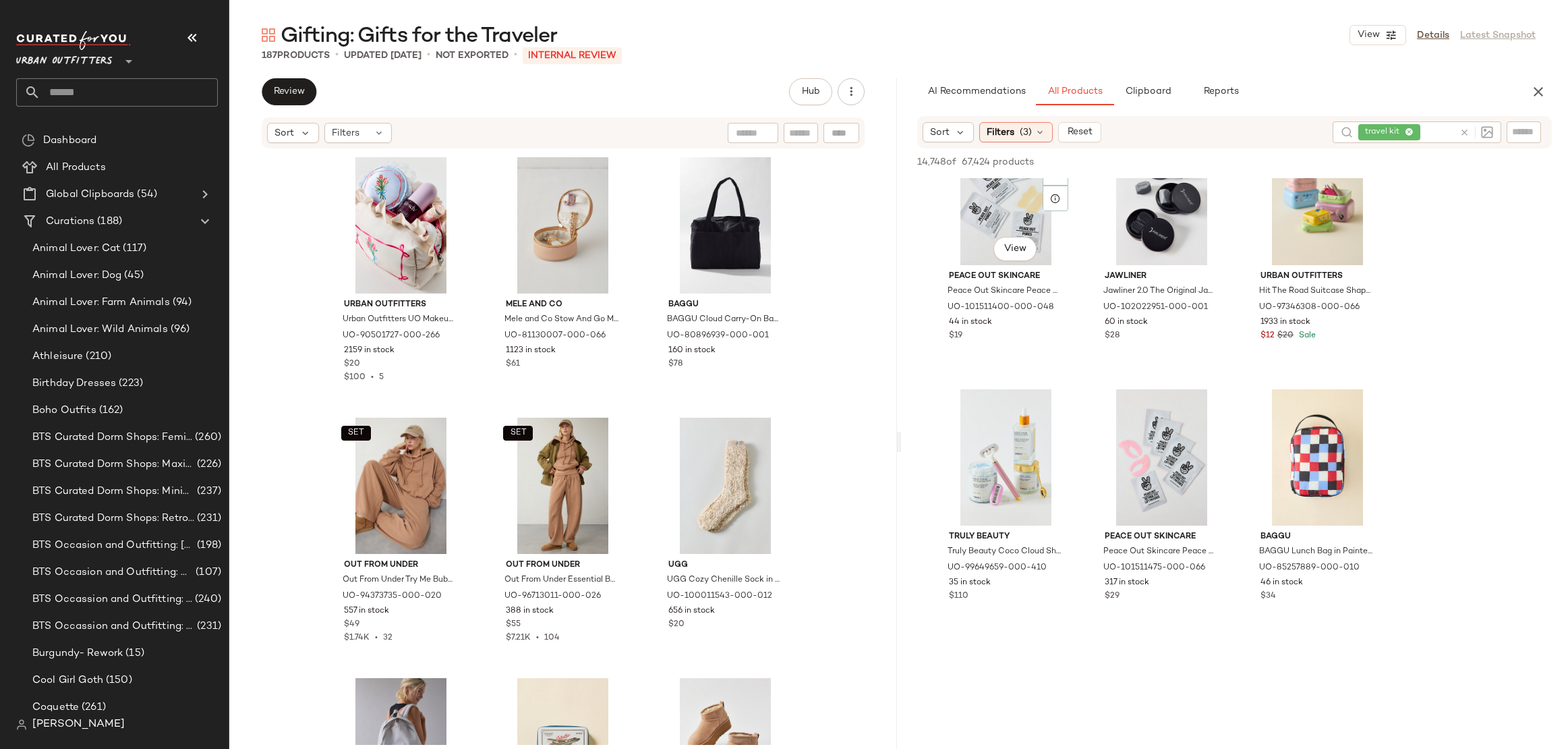
scroll to position [1433, 0]
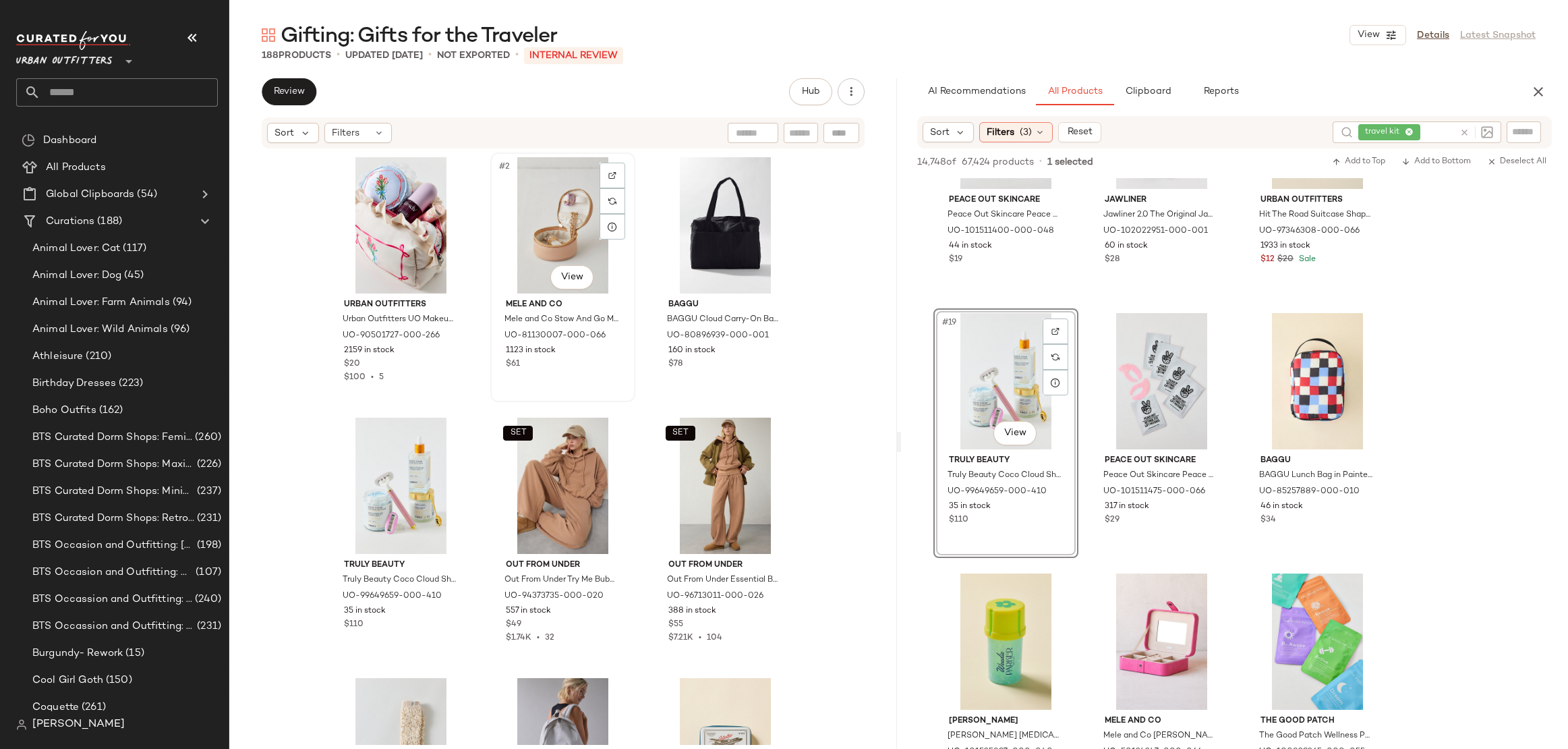
click at [554, 210] on div "#2 View" at bounding box center [563, 225] width 136 height 136
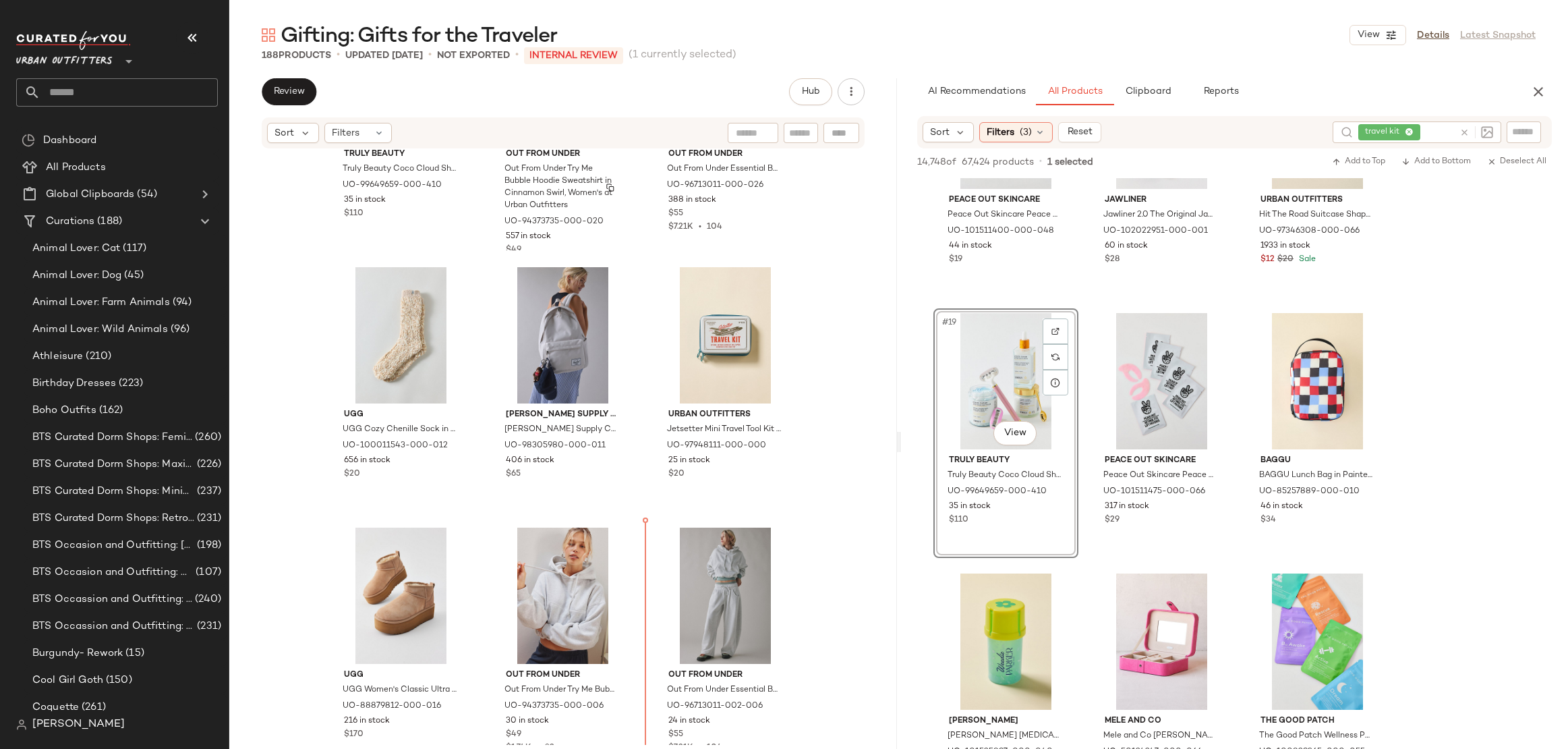
scroll to position [439, 0]
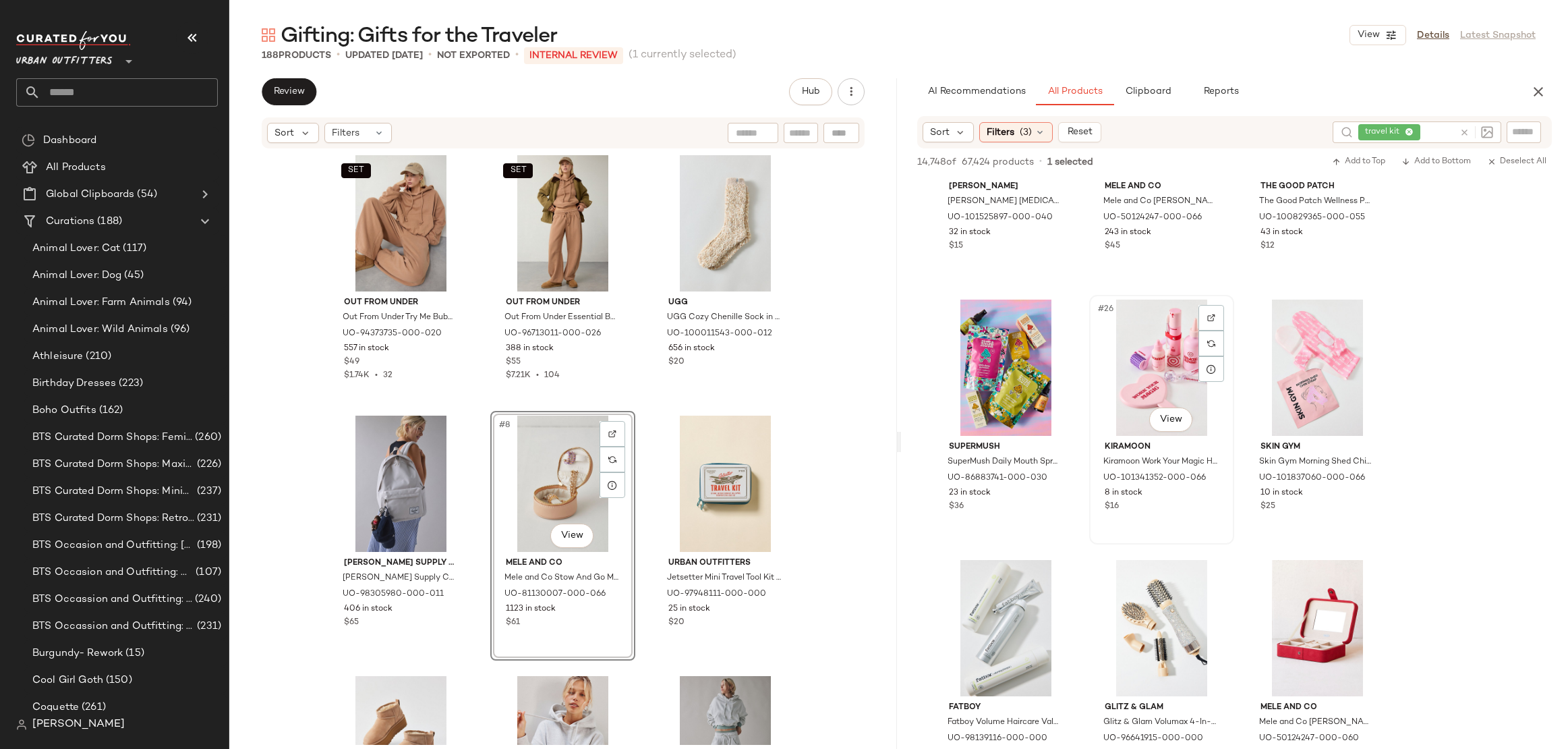
scroll to position [2200, 0]
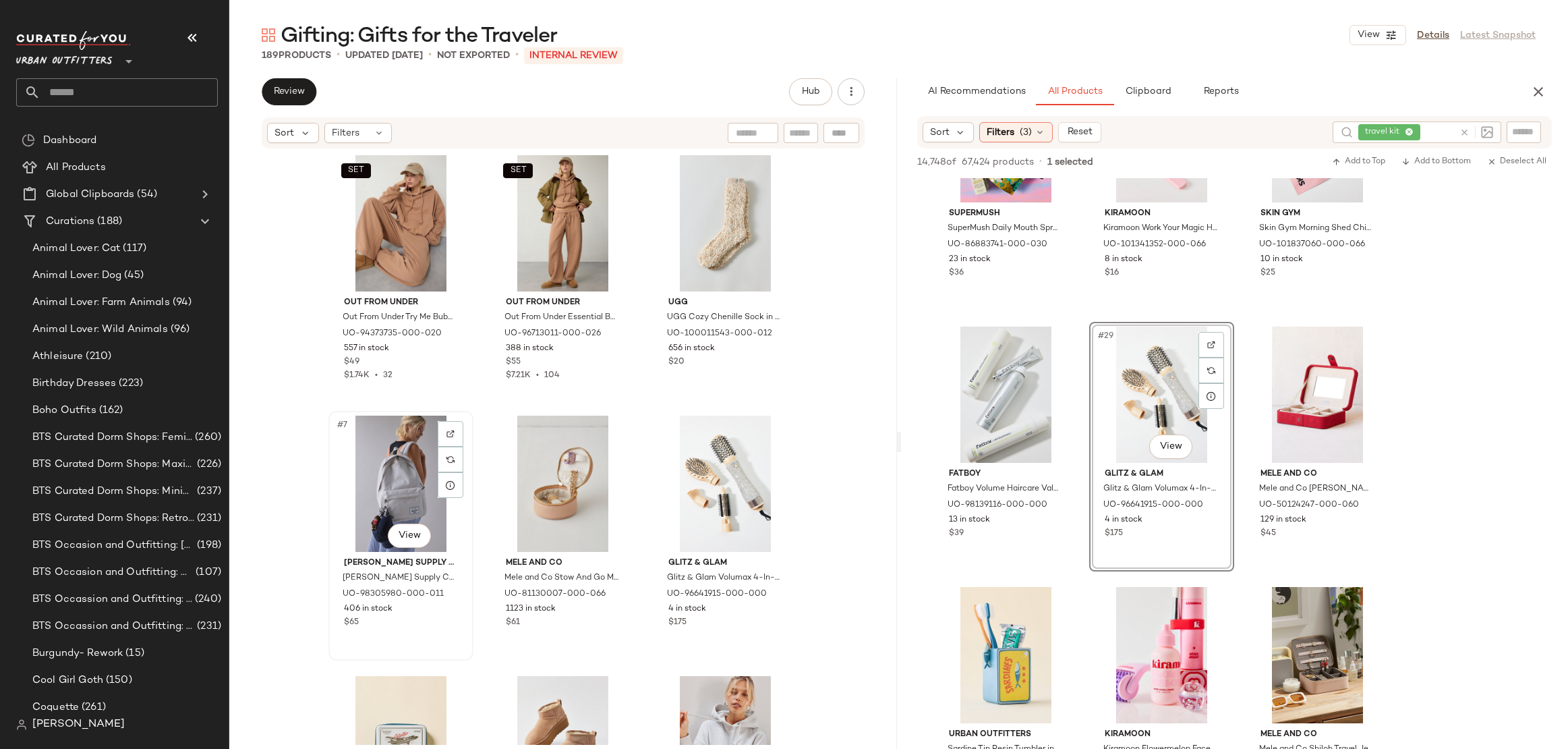
click at [396, 474] on div "#7 View" at bounding box center [401, 484] width 136 height 136
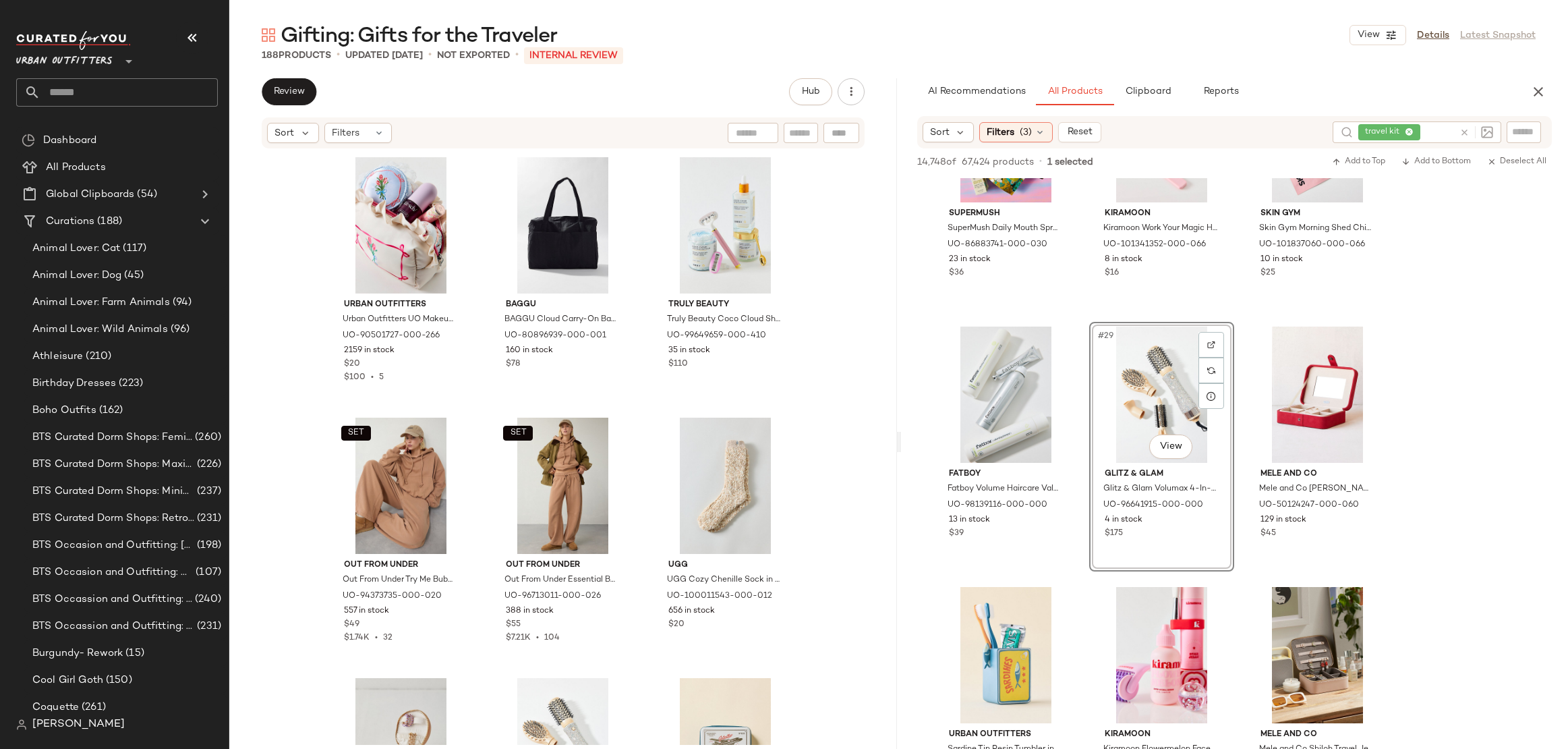
click at [95, 96] on input "text" at bounding box center [129, 92] width 177 height 28
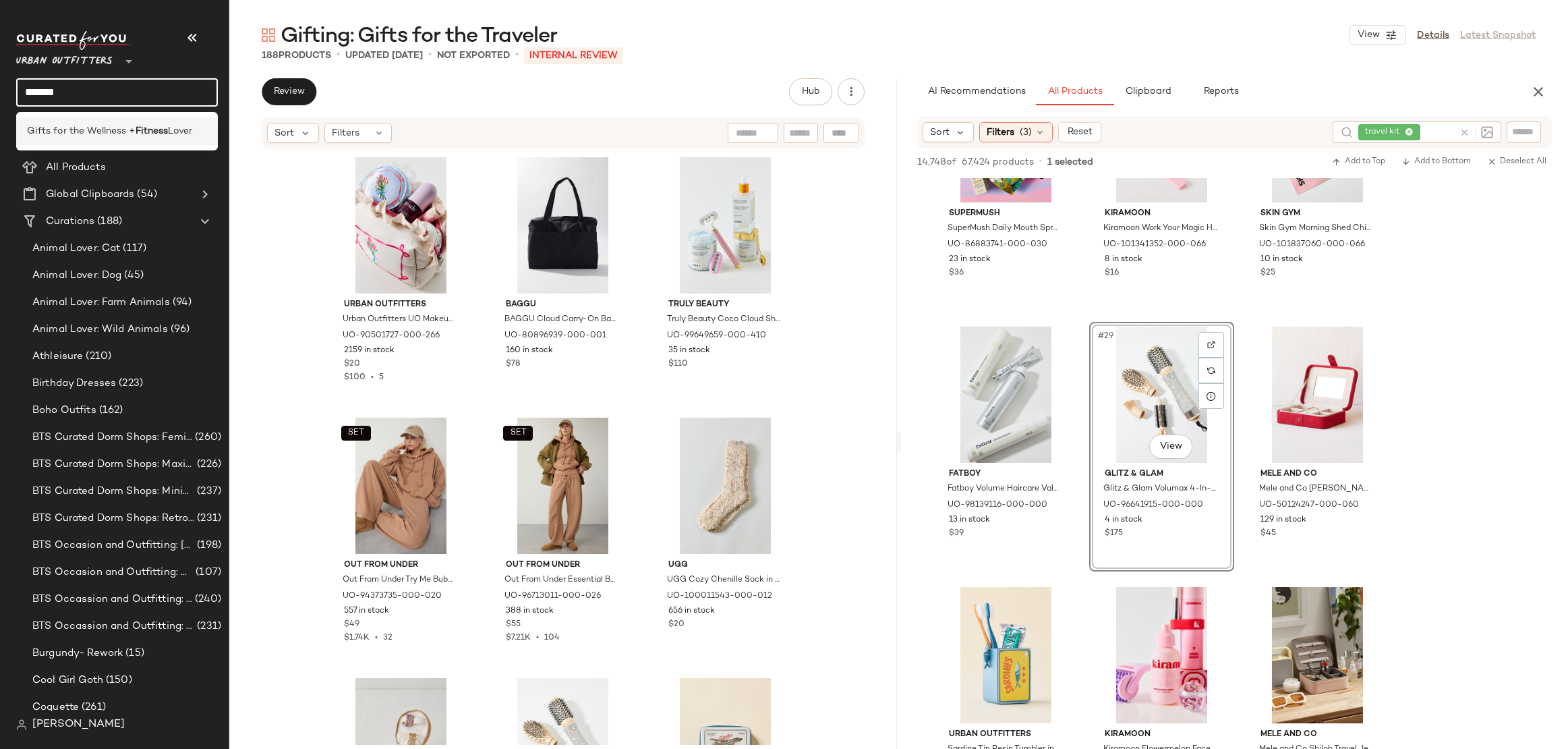
type input "*******"
click at [121, 134] on span "Gifts for the Wellness +" at bounding box center [81, 131] width 108 height 14
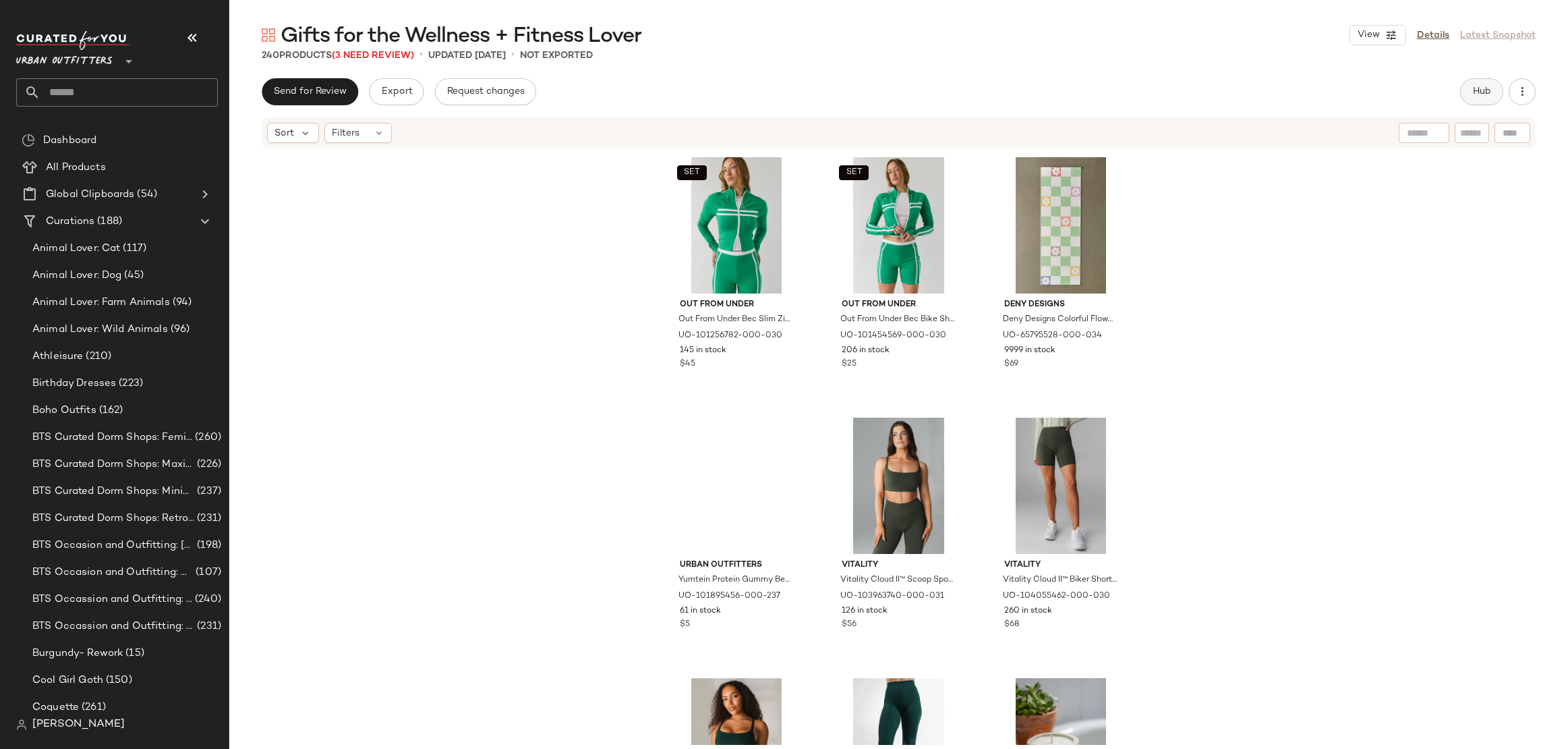
click at [1495, 83] on button "Hub" at bounding box center [1482, 92] width 43 height 27
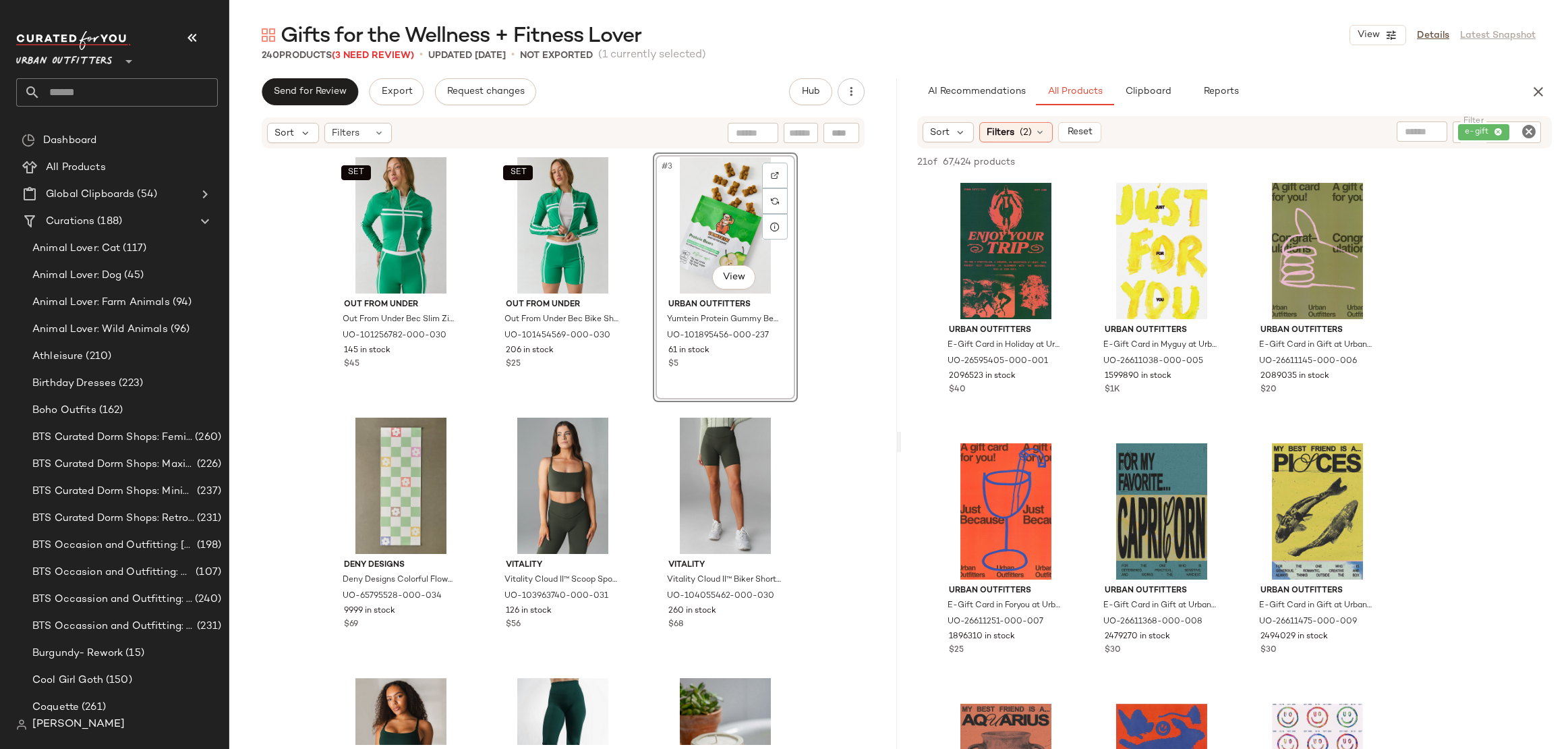
click at [1525, 124] on icon "Clear Filter" at bounding box center [1529, 131] width 17 height 17
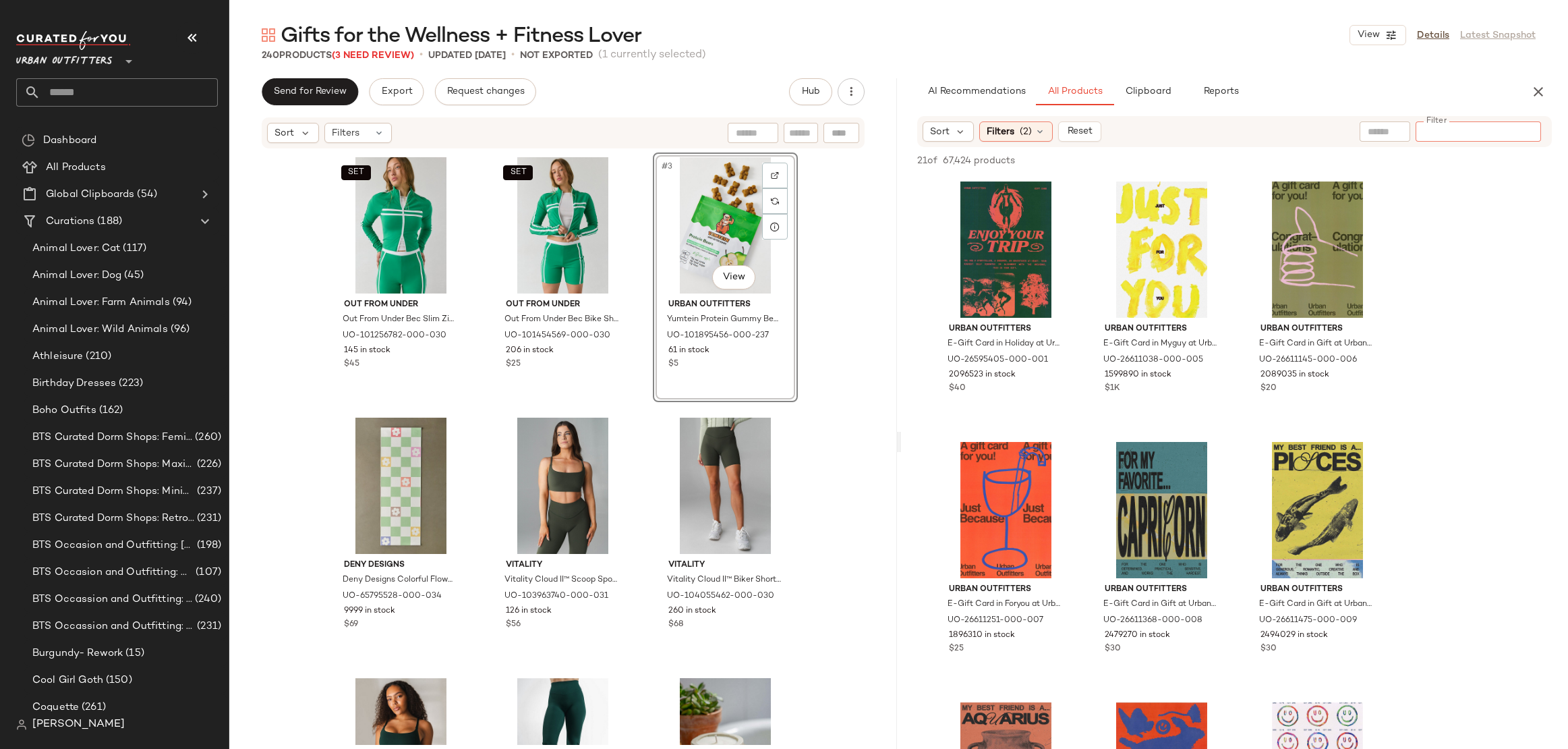
click at [1394, 129] on input "text" at bounding box center [1385, 132] width 34 height 14
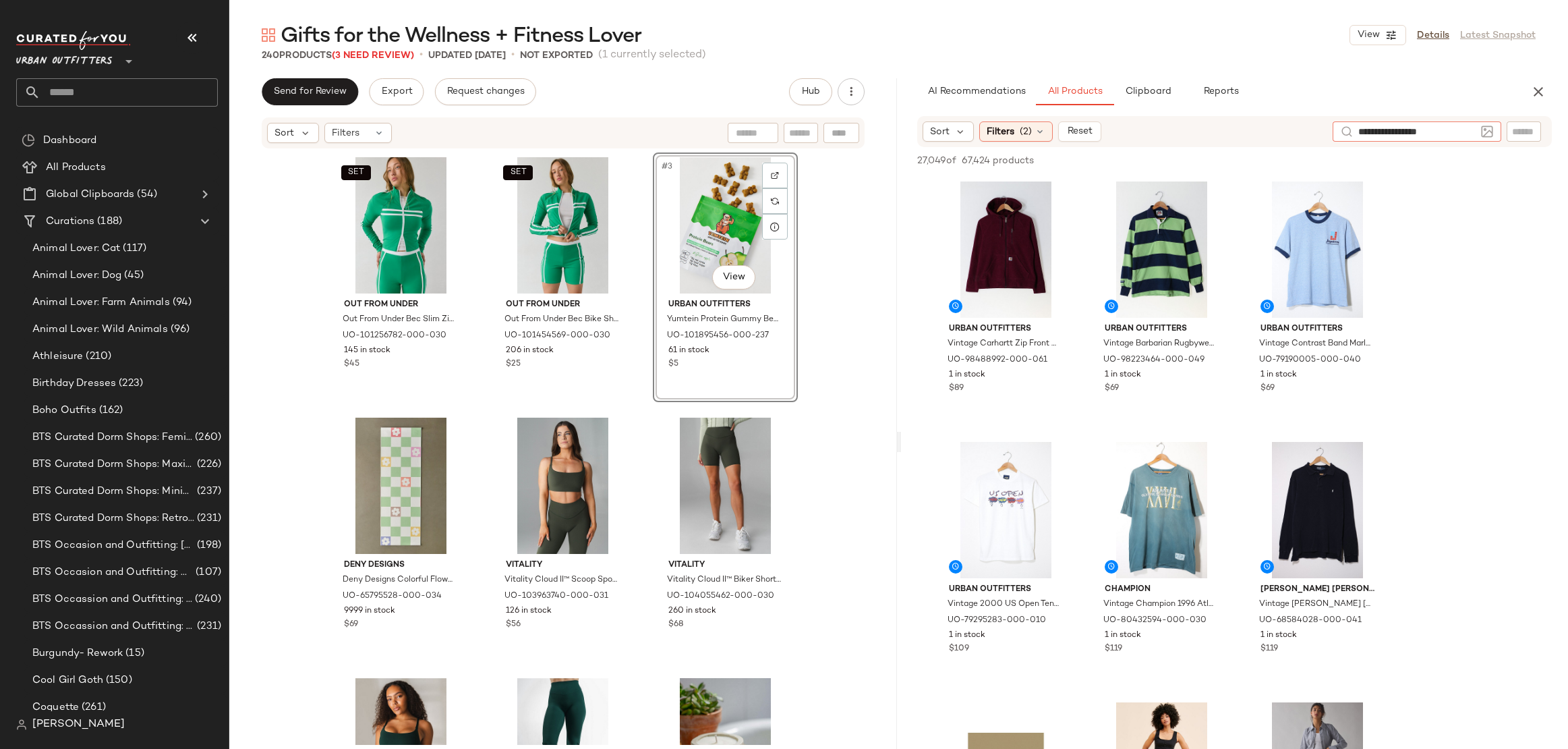
type input "**********"
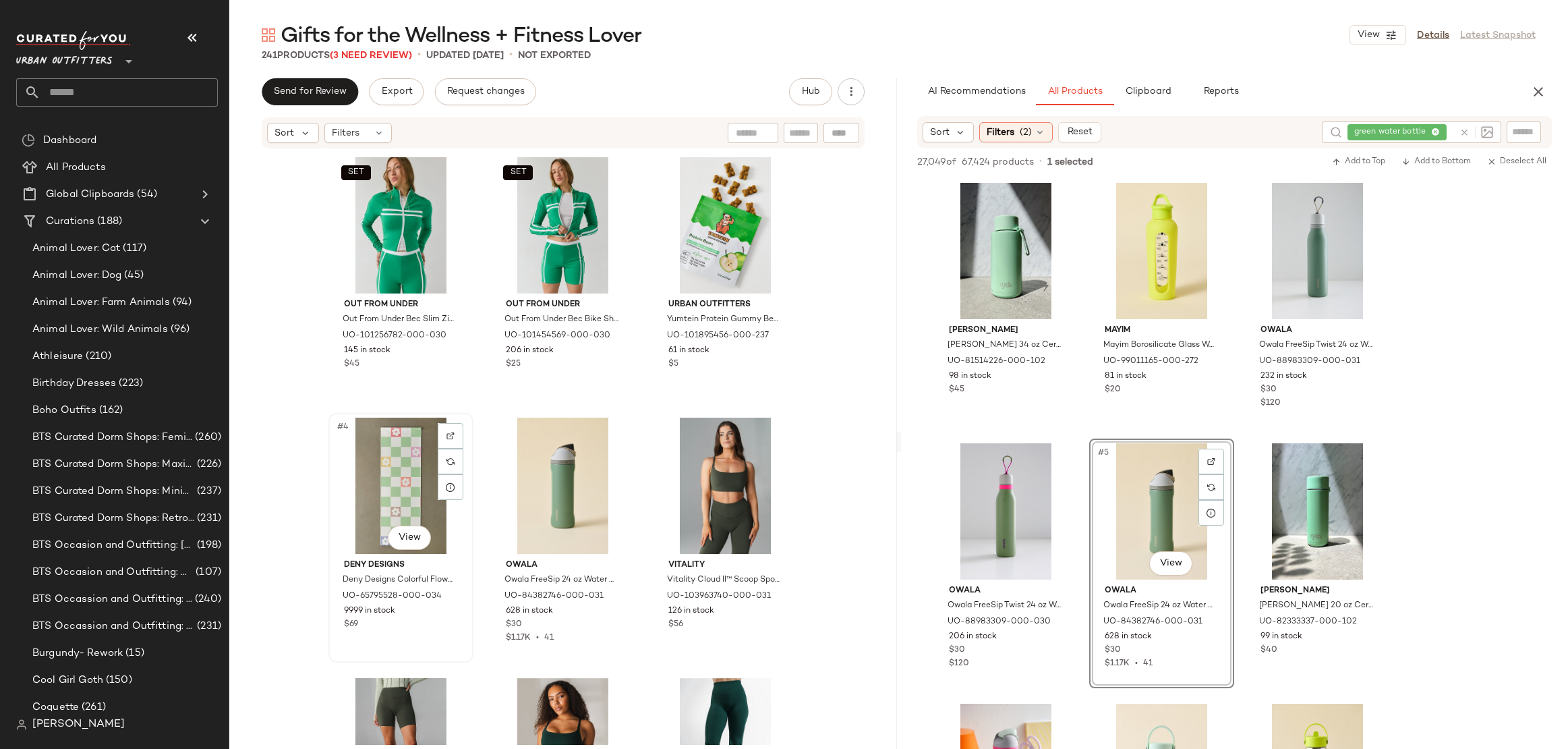
click at [402, 475] on div "#4 View" at bounding box center [401, 486] width 136 height 136
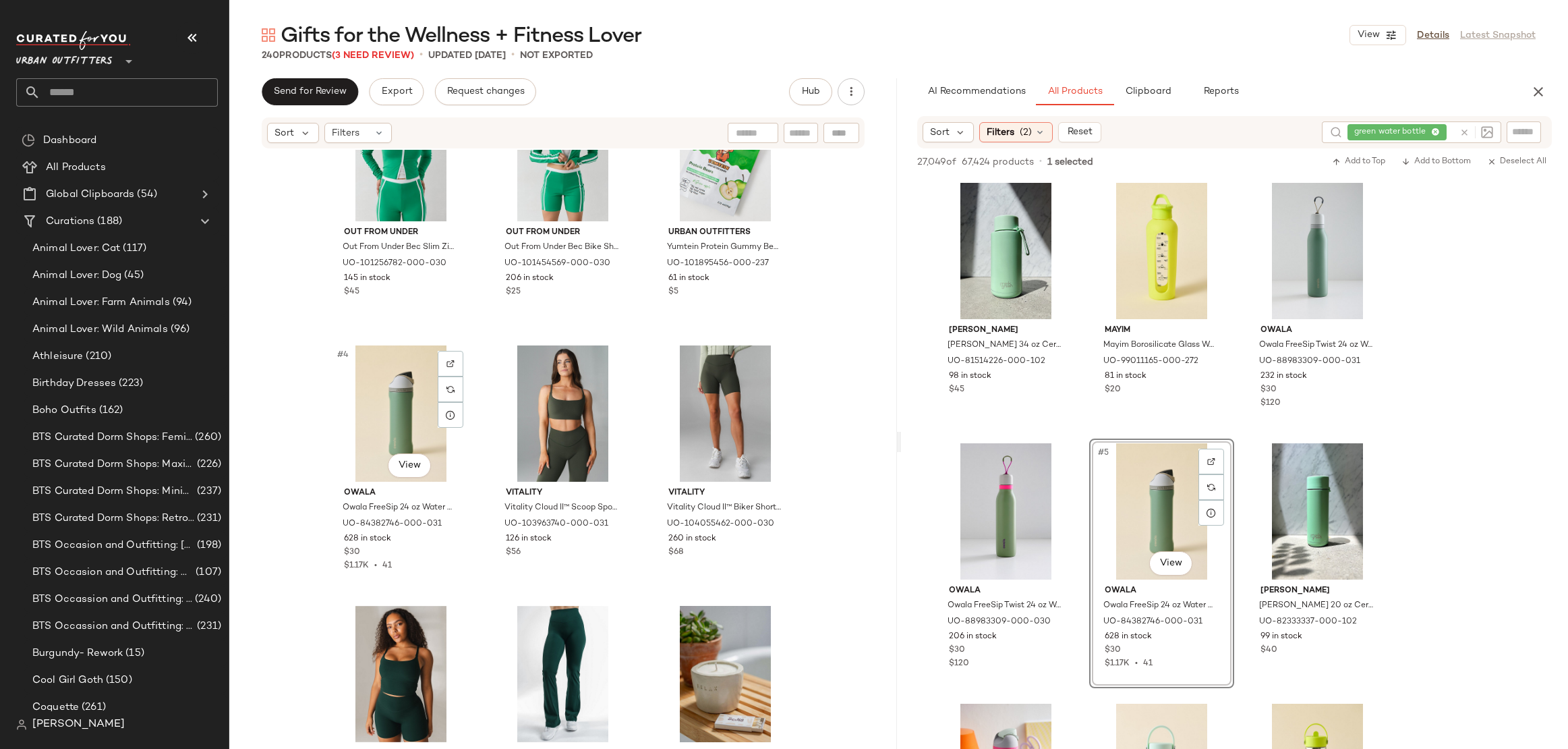
scroll to position [82, 0]
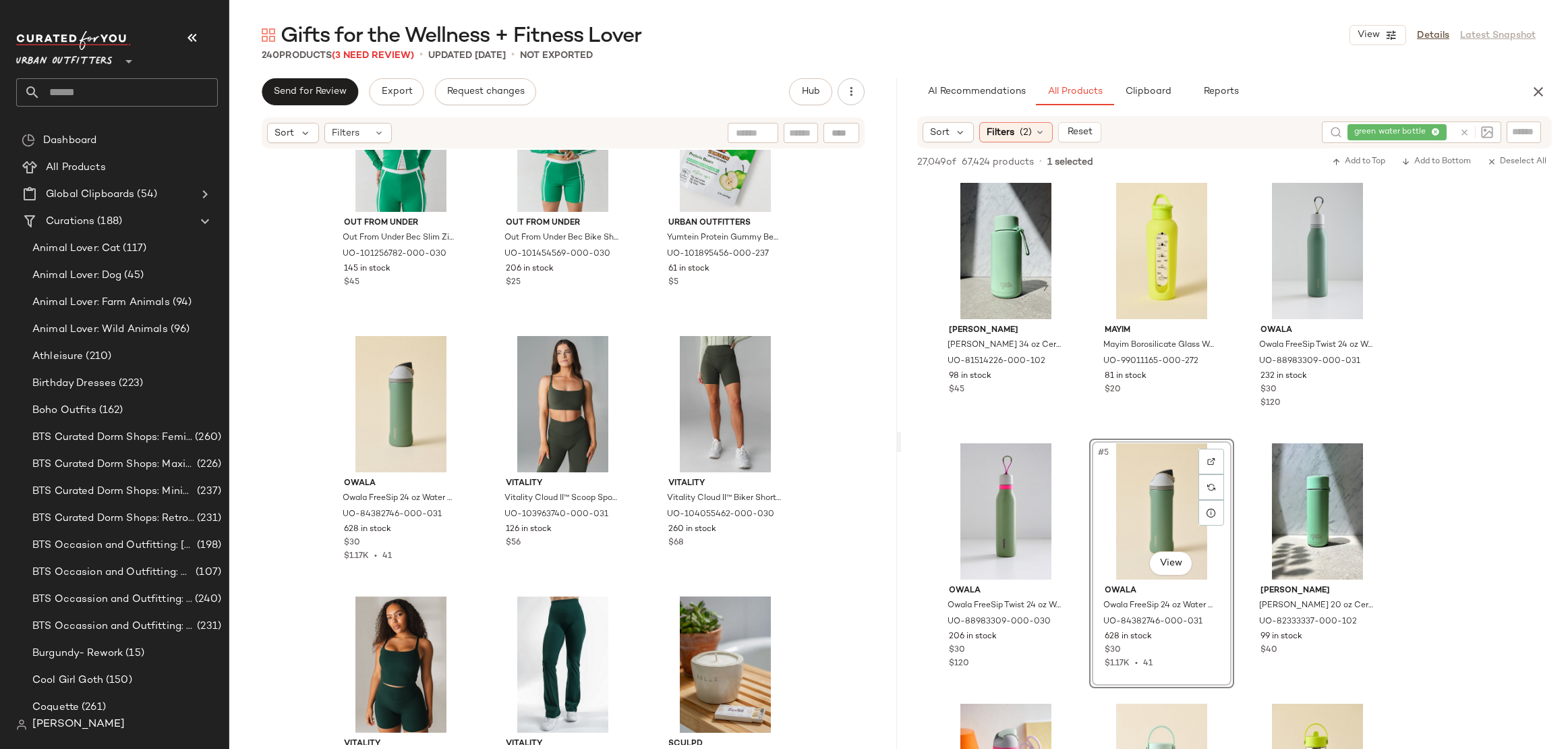
click at [1467, 130] on icon at bounding box center [1465, 133] width 10 height 10
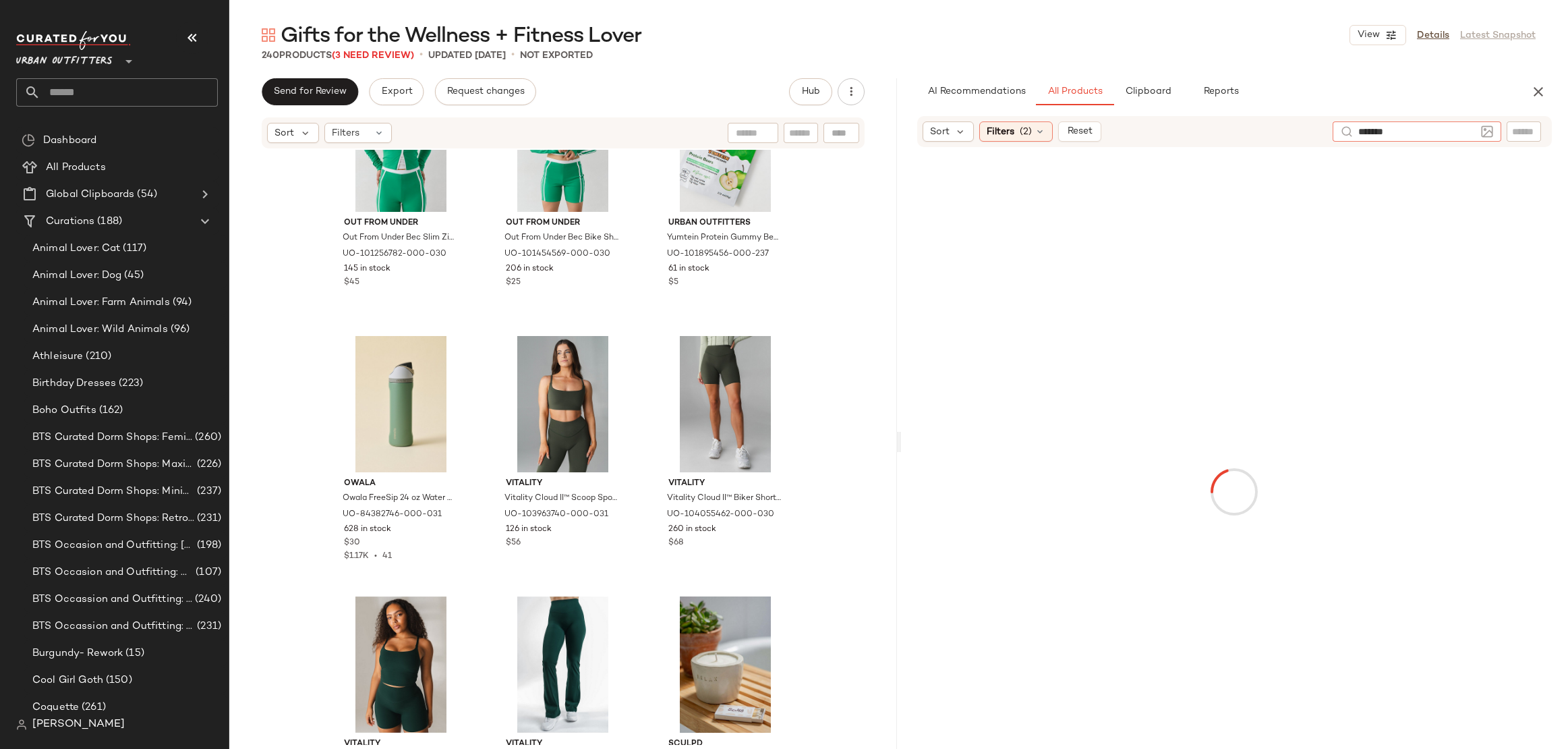
type input "********"
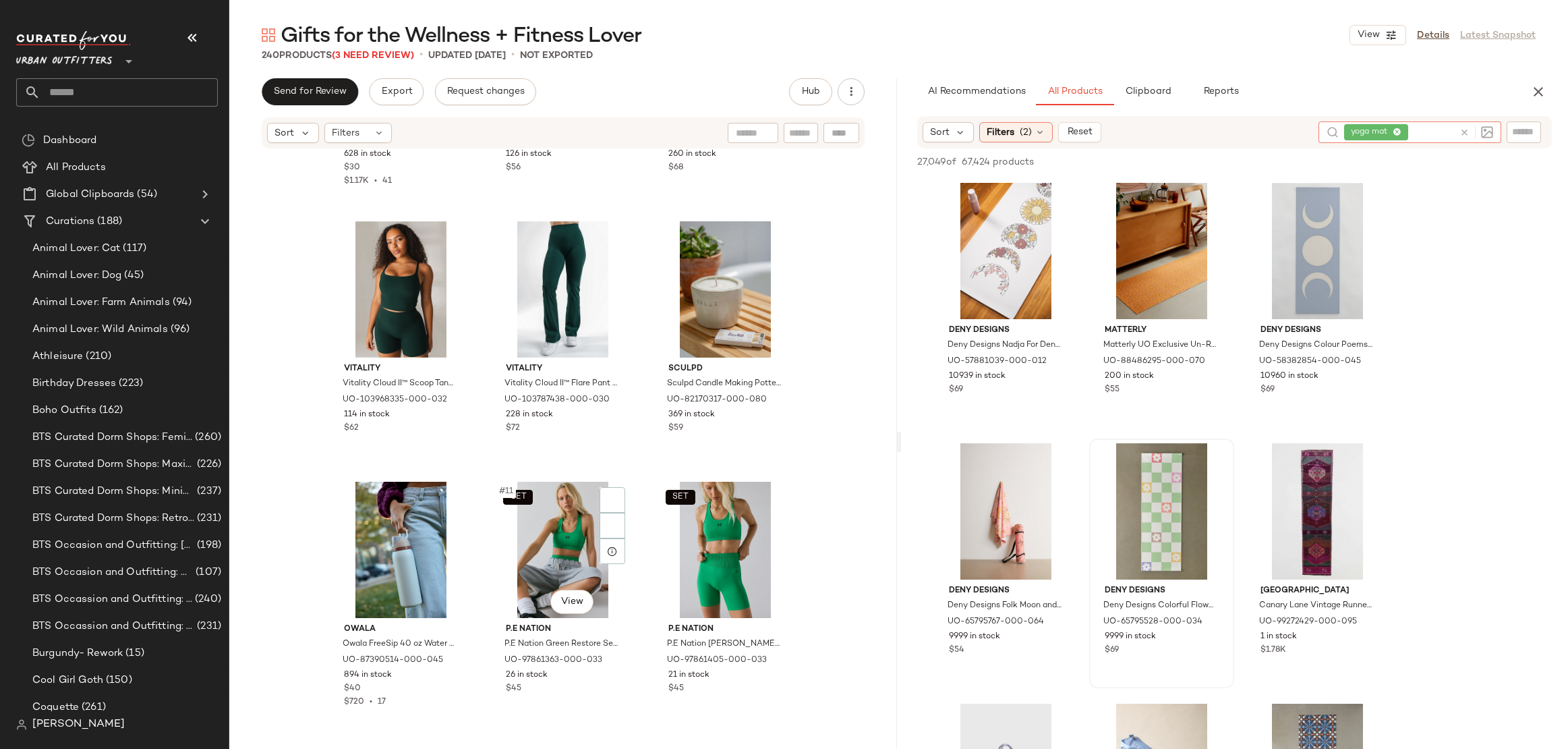
scroll to position [478, 0]
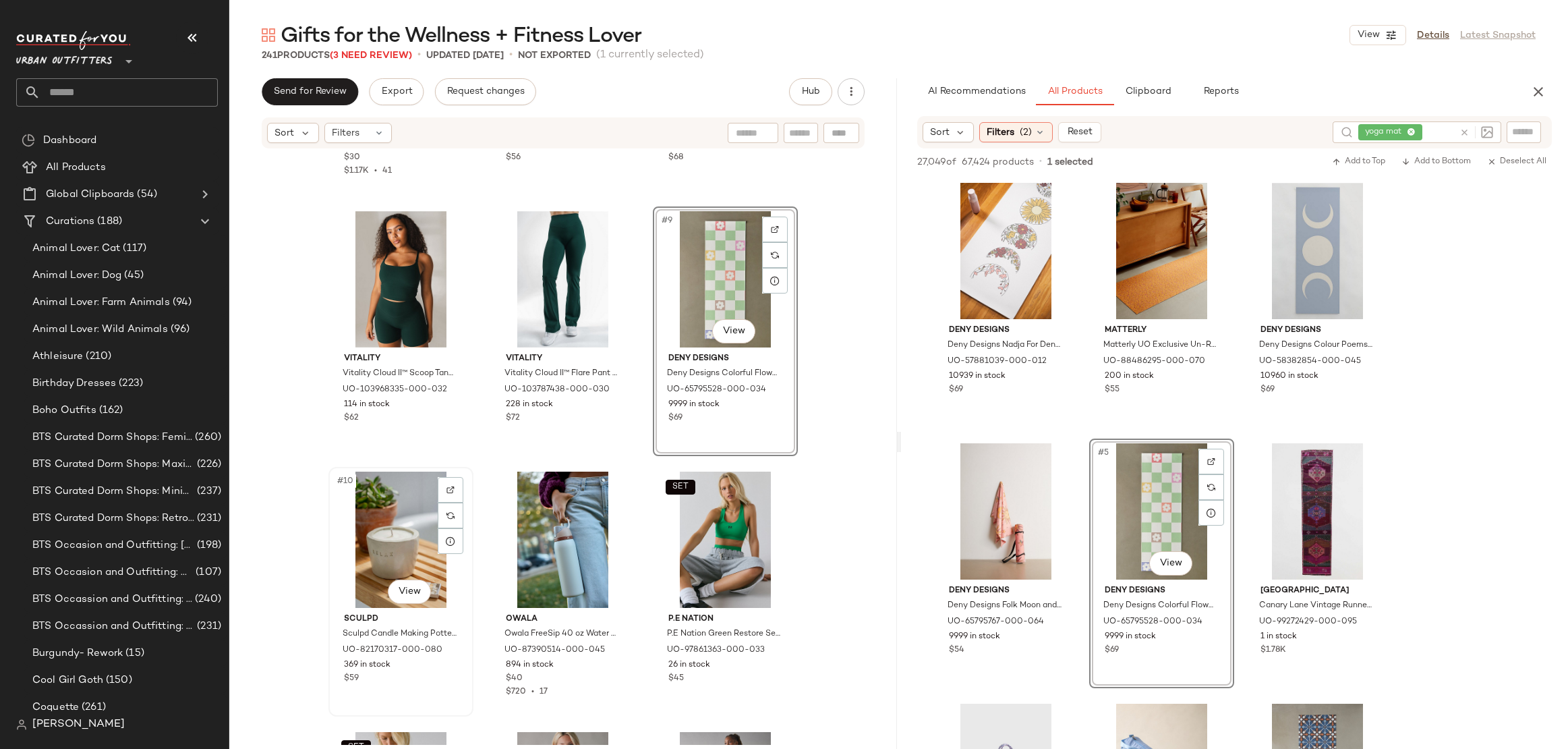
click at [365, 557] on div "#10 View" at bounding box center [401, 540] width 136 height 136
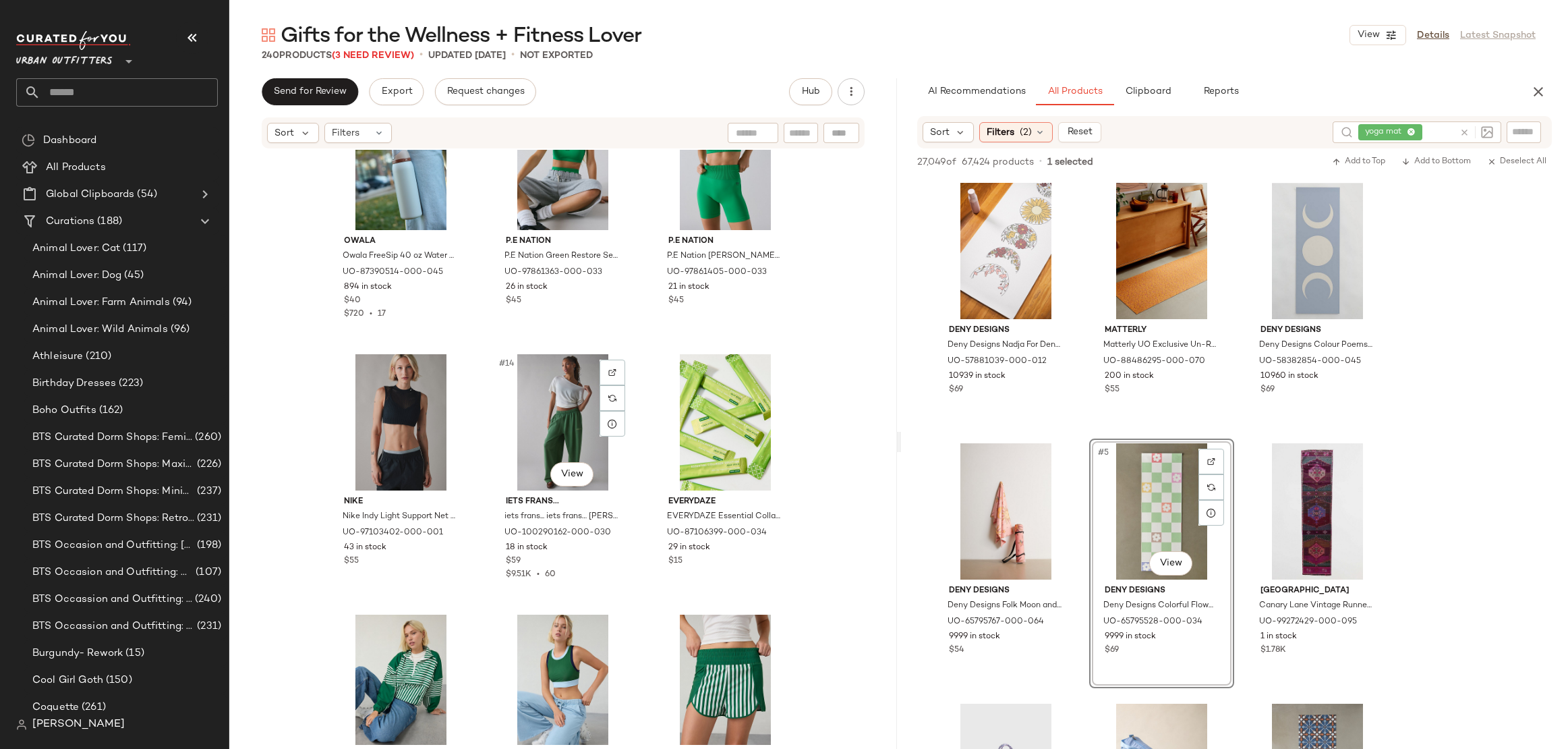
scroll to position [705, 0]
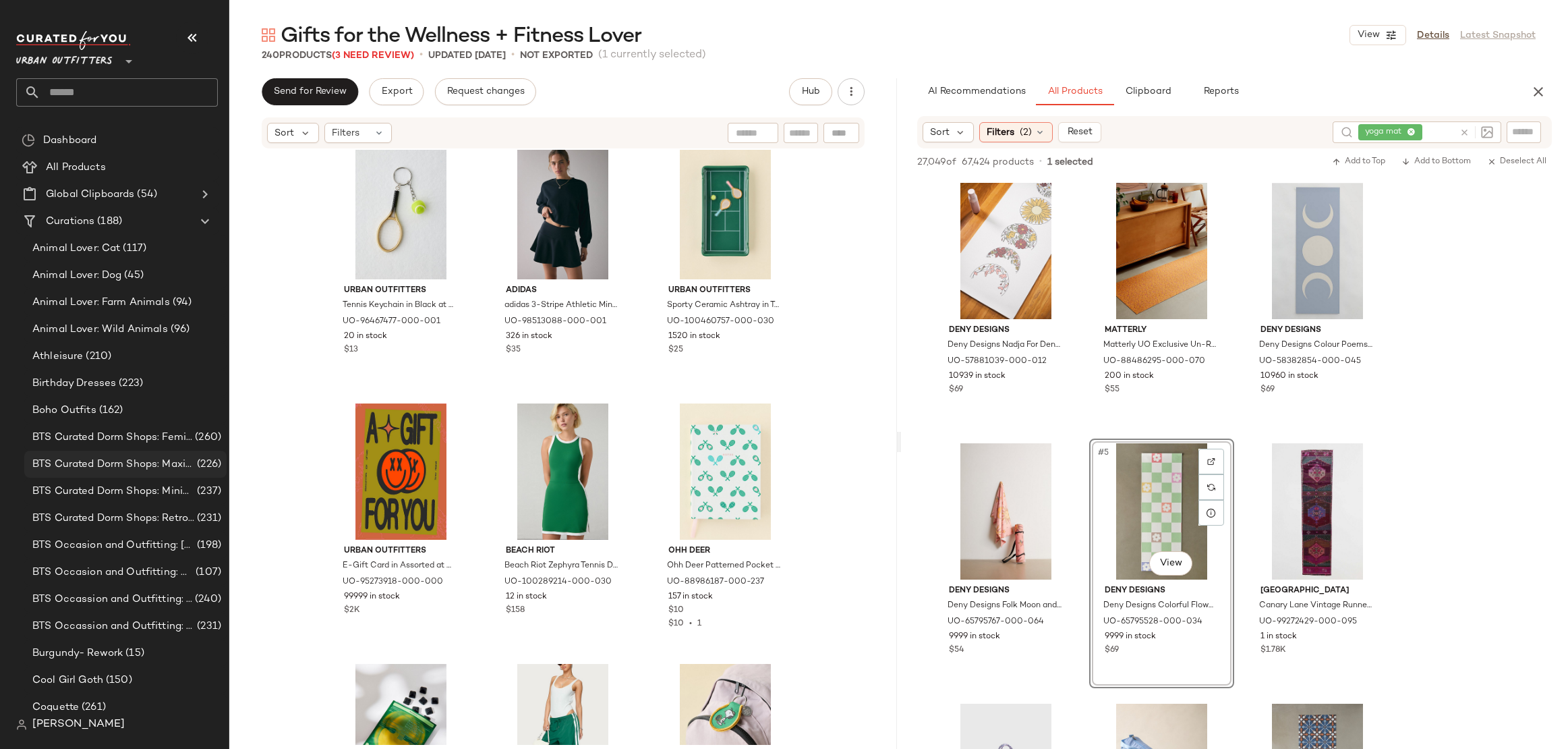
scroll to position [2350, 0]
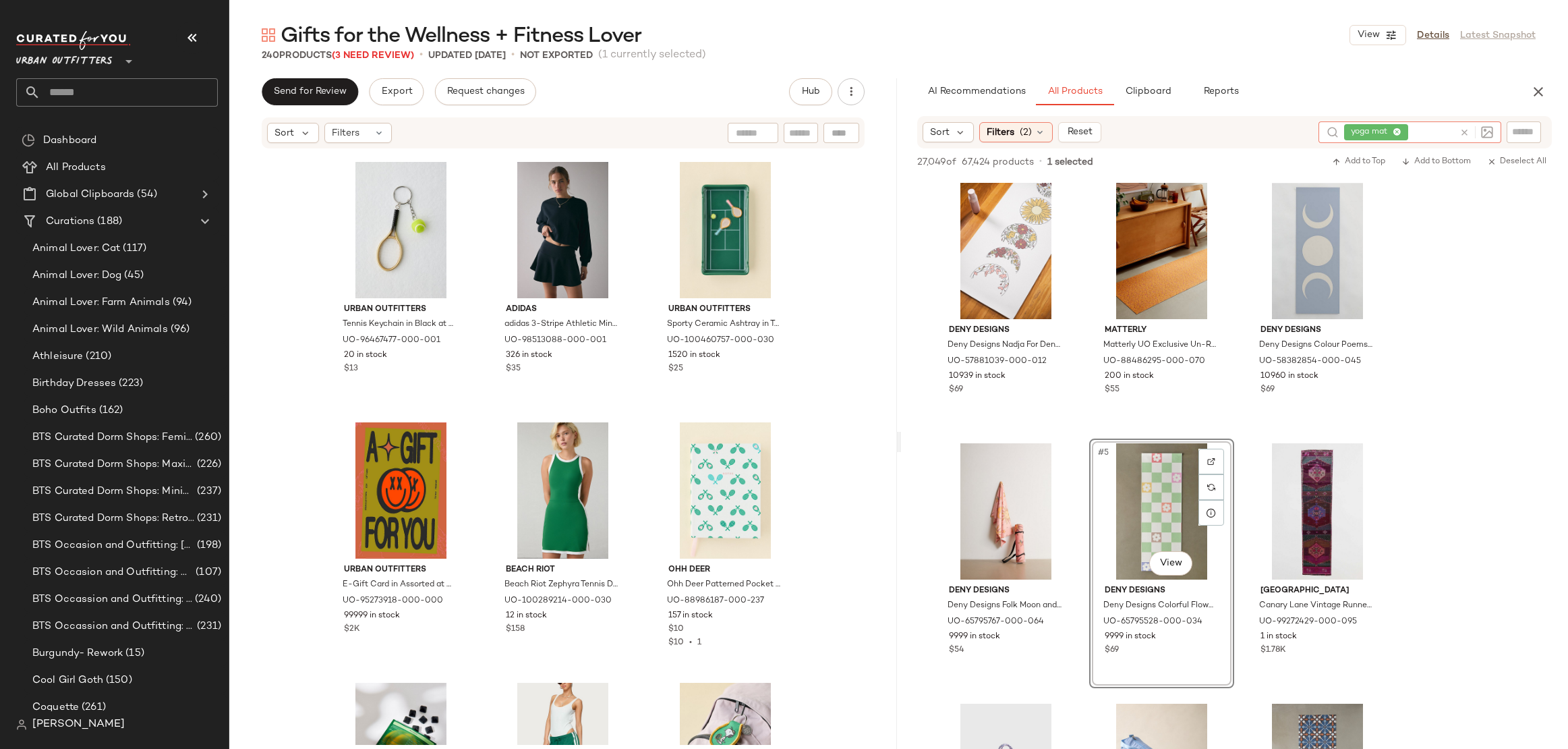
click at [1462, 128] on icon at bounding box center [1465, 133] width 10 height 10
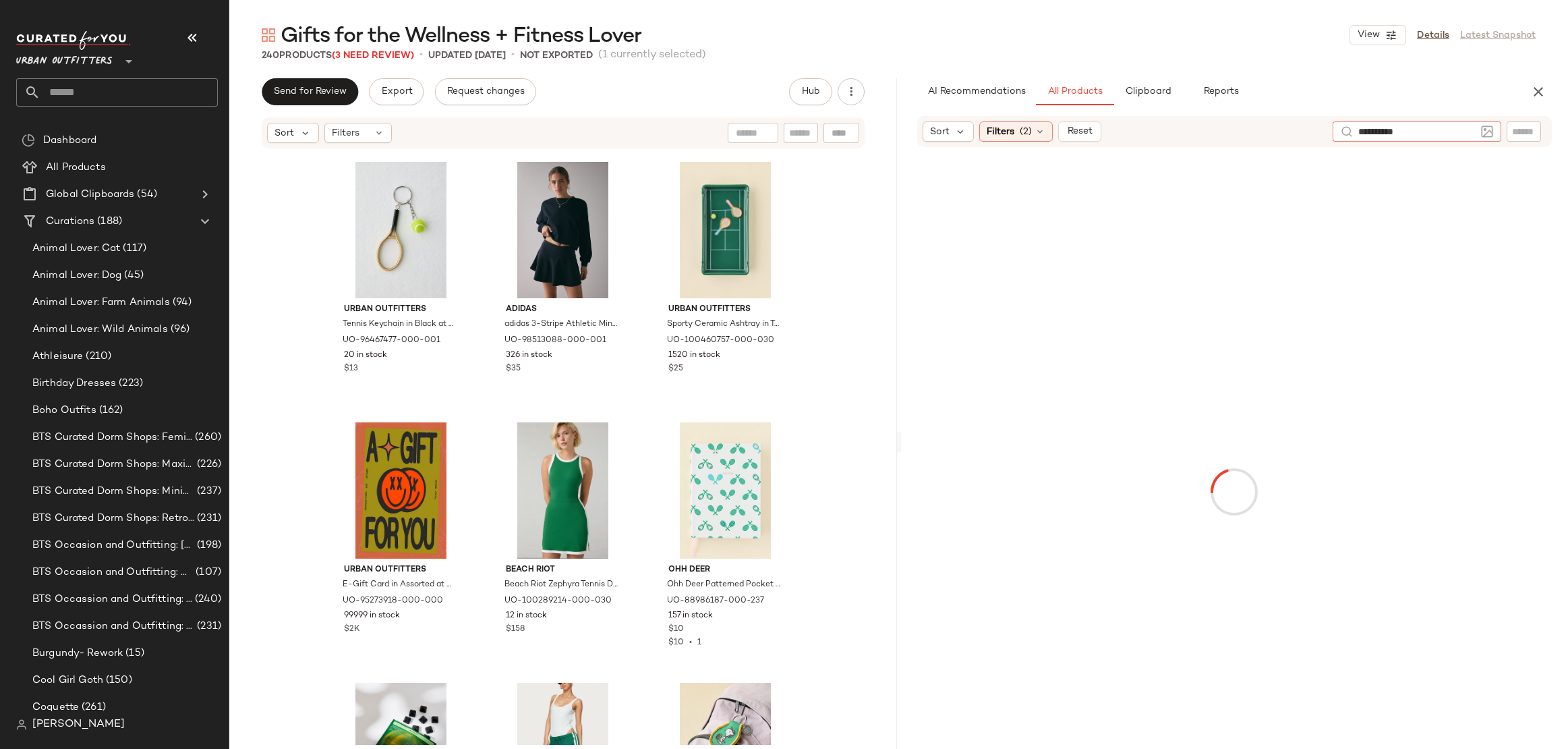
type input "**********"
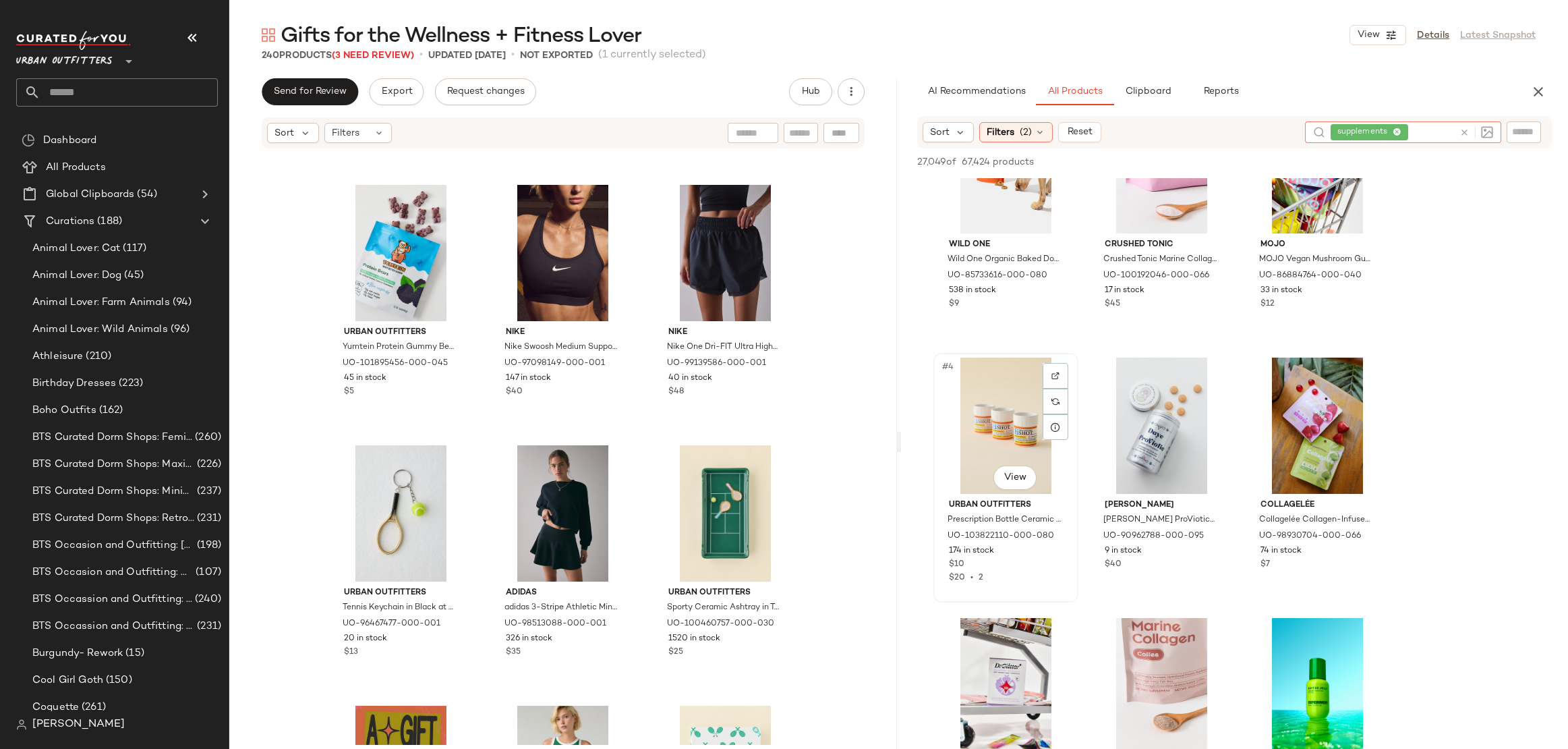
scroll to position [86, 0]
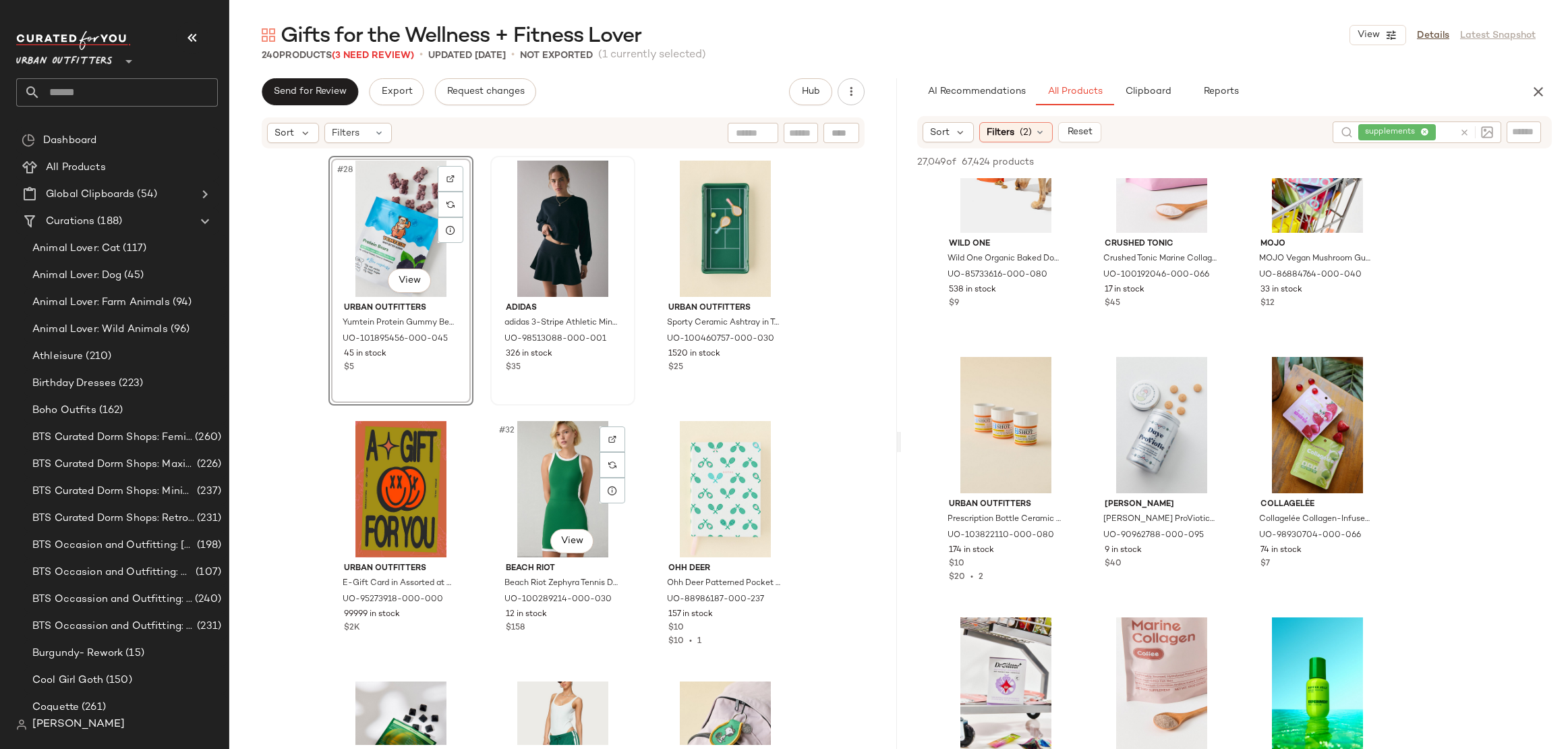
scroll to position [2286, 0]
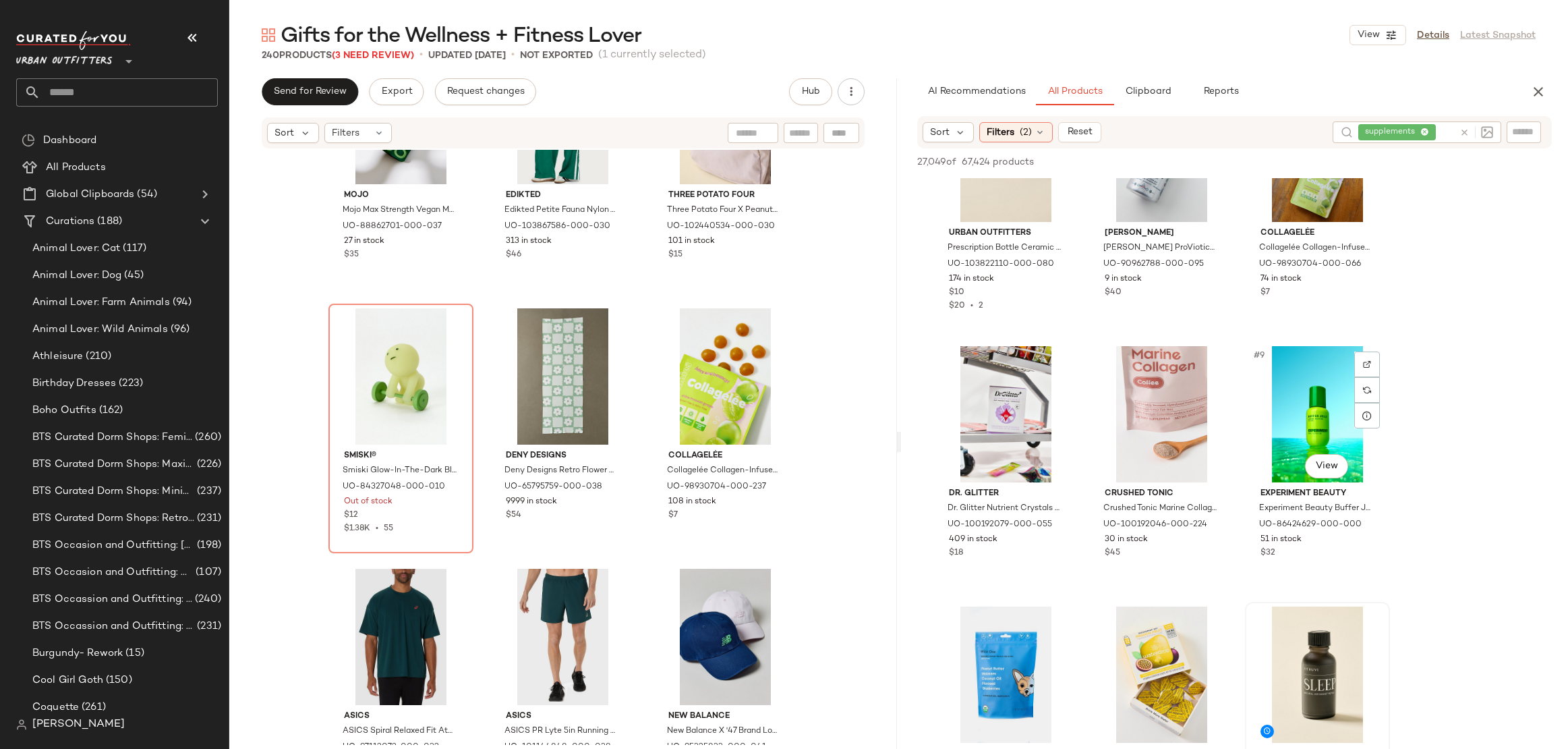
scroll to position [580, 0]
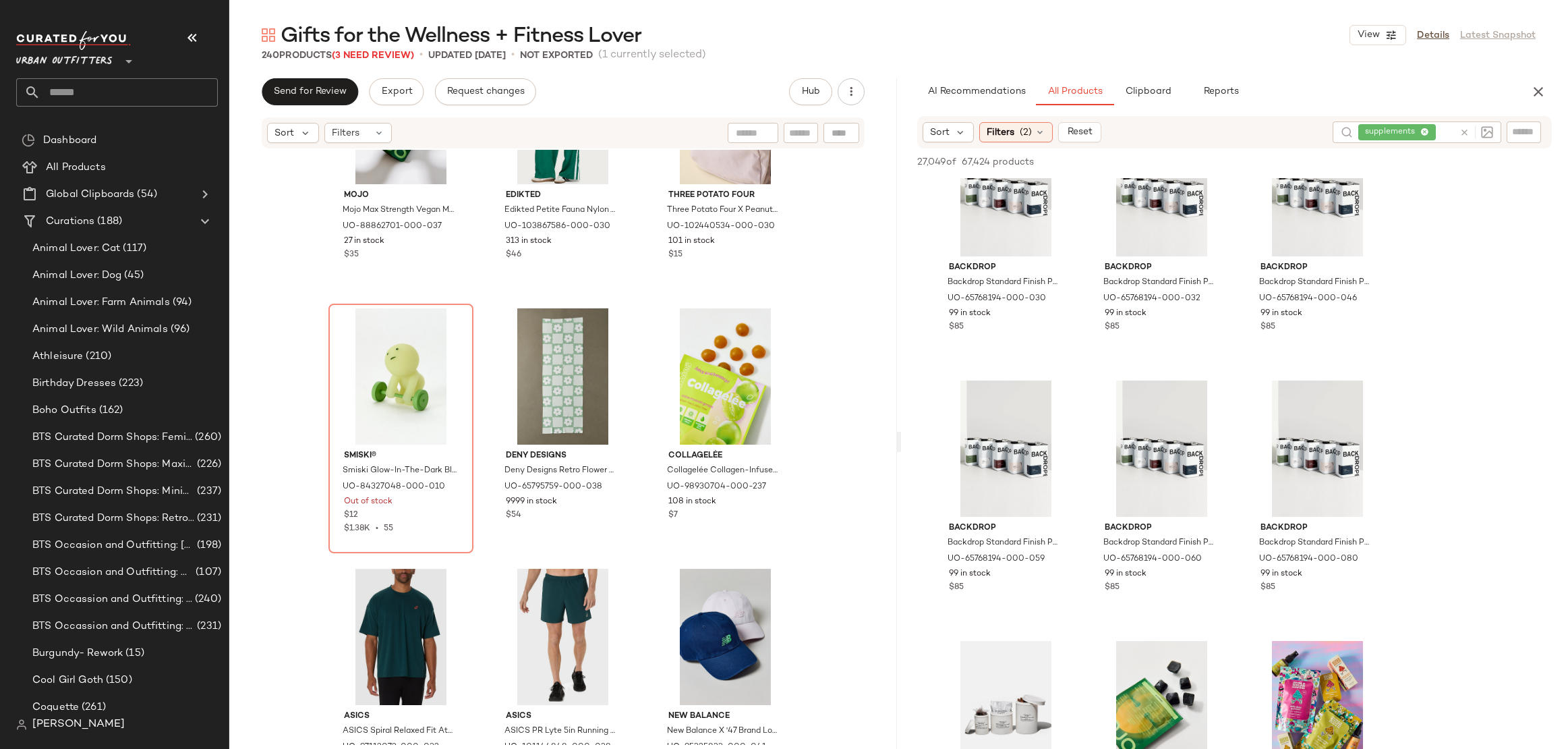
scroll to position [1835, 0]
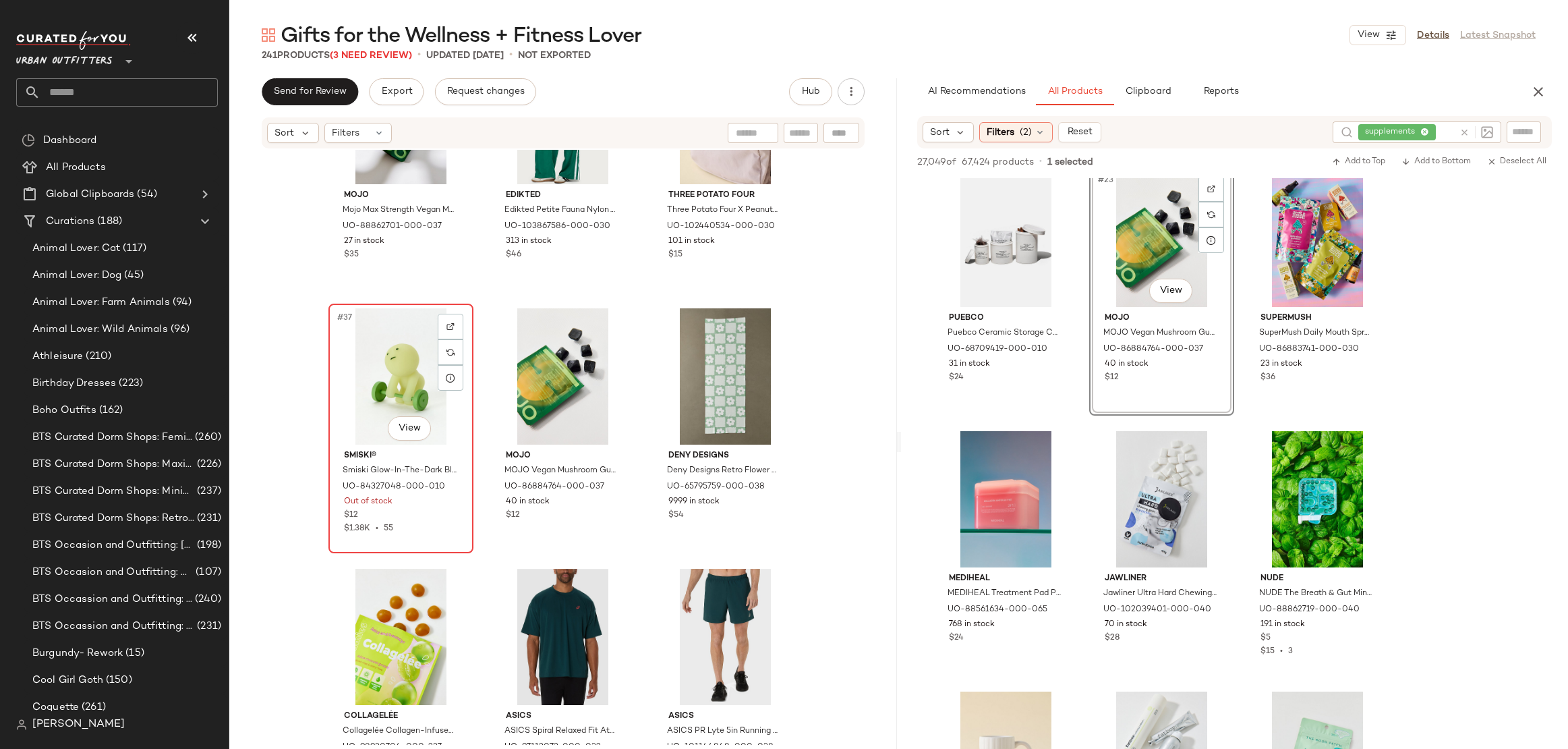
click at [384, 384] on div "#37 View" at bounding box center [401, 376] width 136 height 136
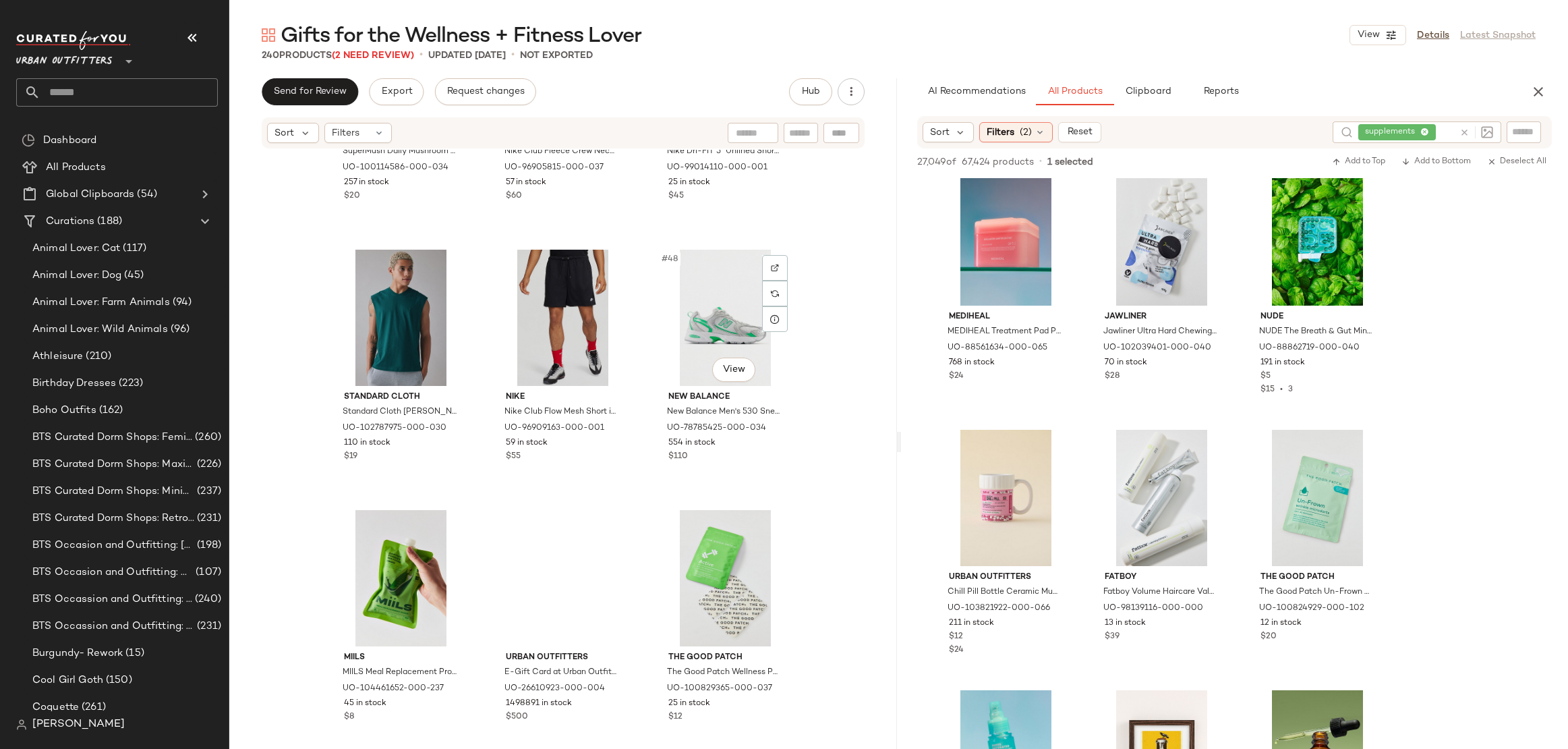
scroll to position [3948, 0]
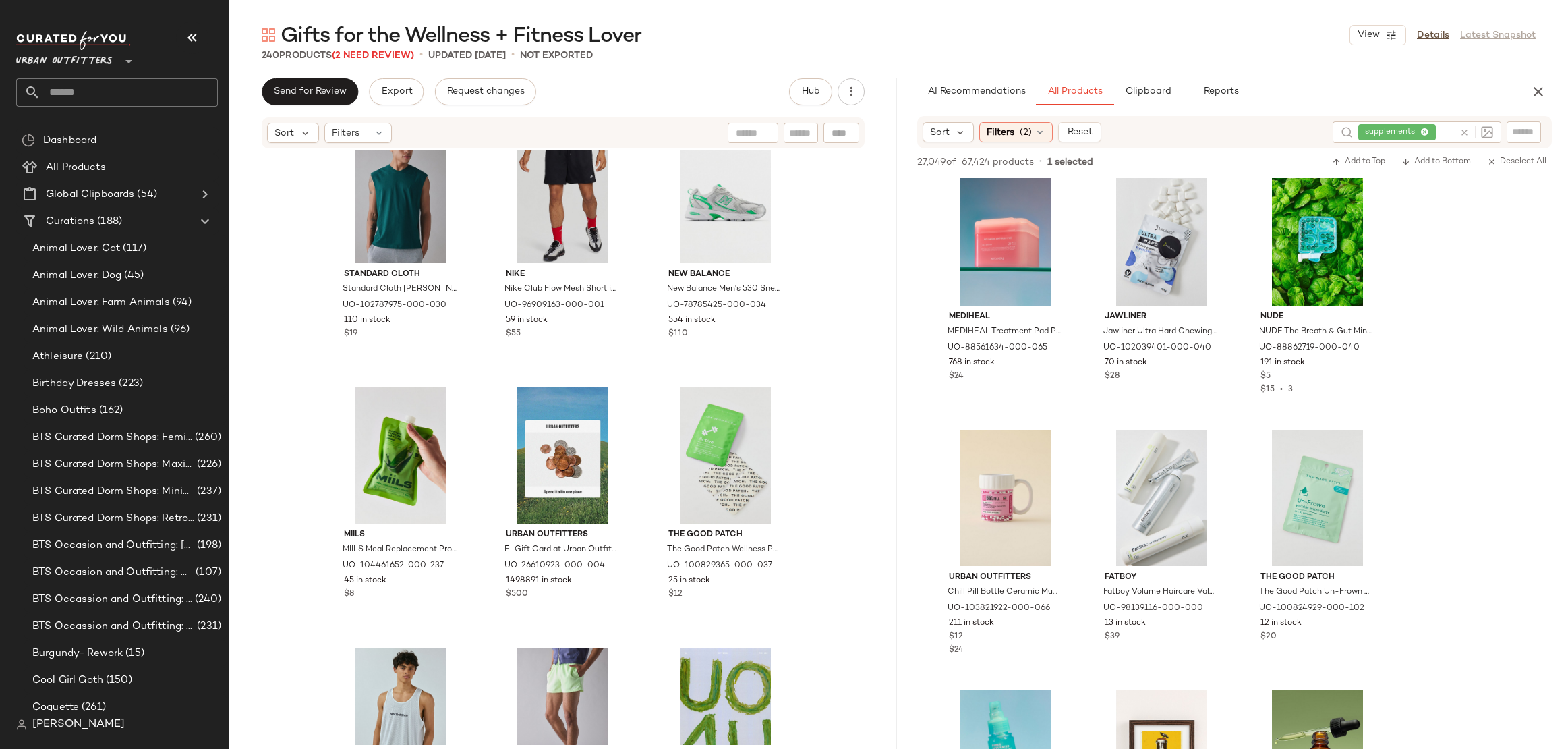
click at [115, 95] on input "text" at bounding box center [129, 92] width 177 height 28
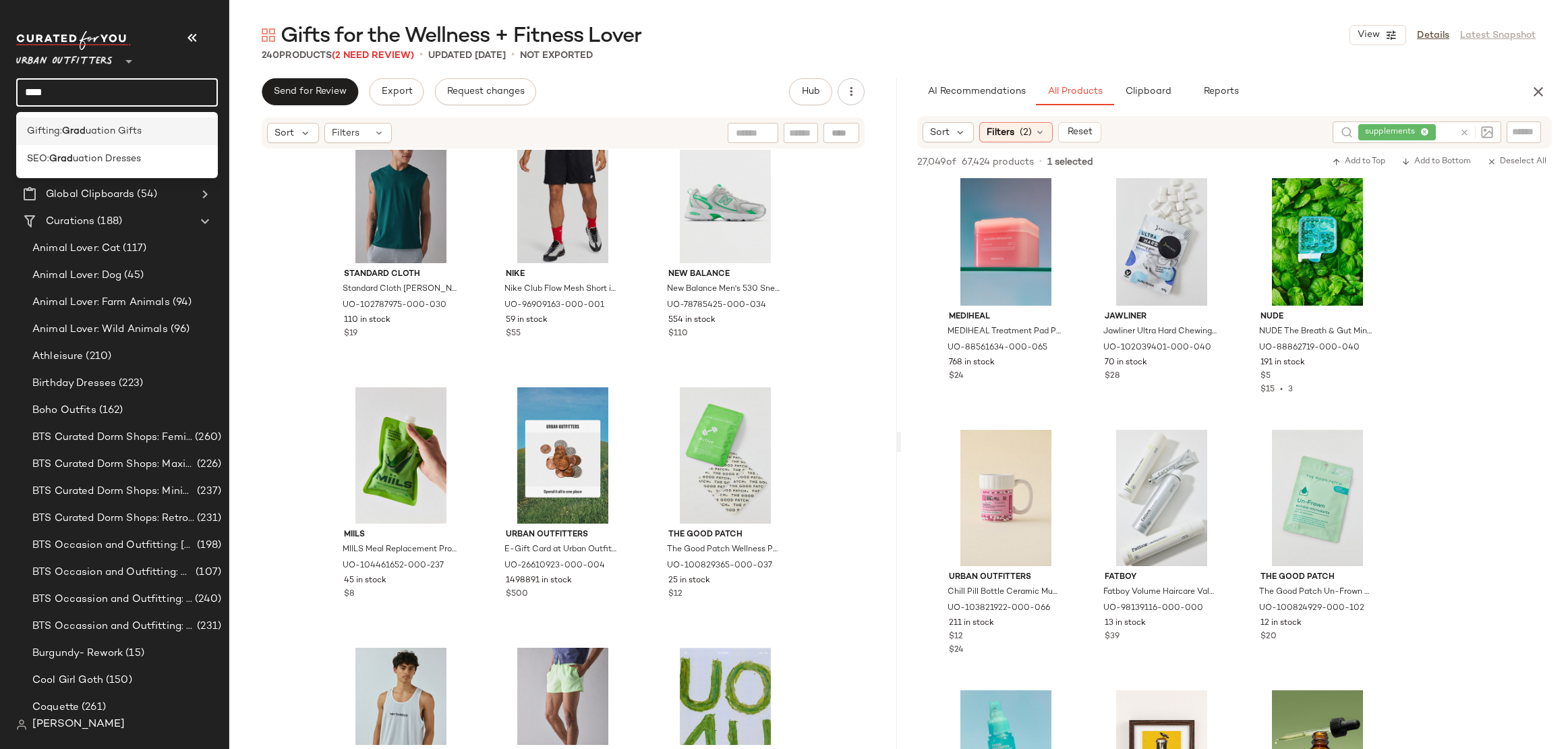
type input "****"
click at [113, 126] on span "uation Gifts" at bounding box center [113, 131] width 56 height 14
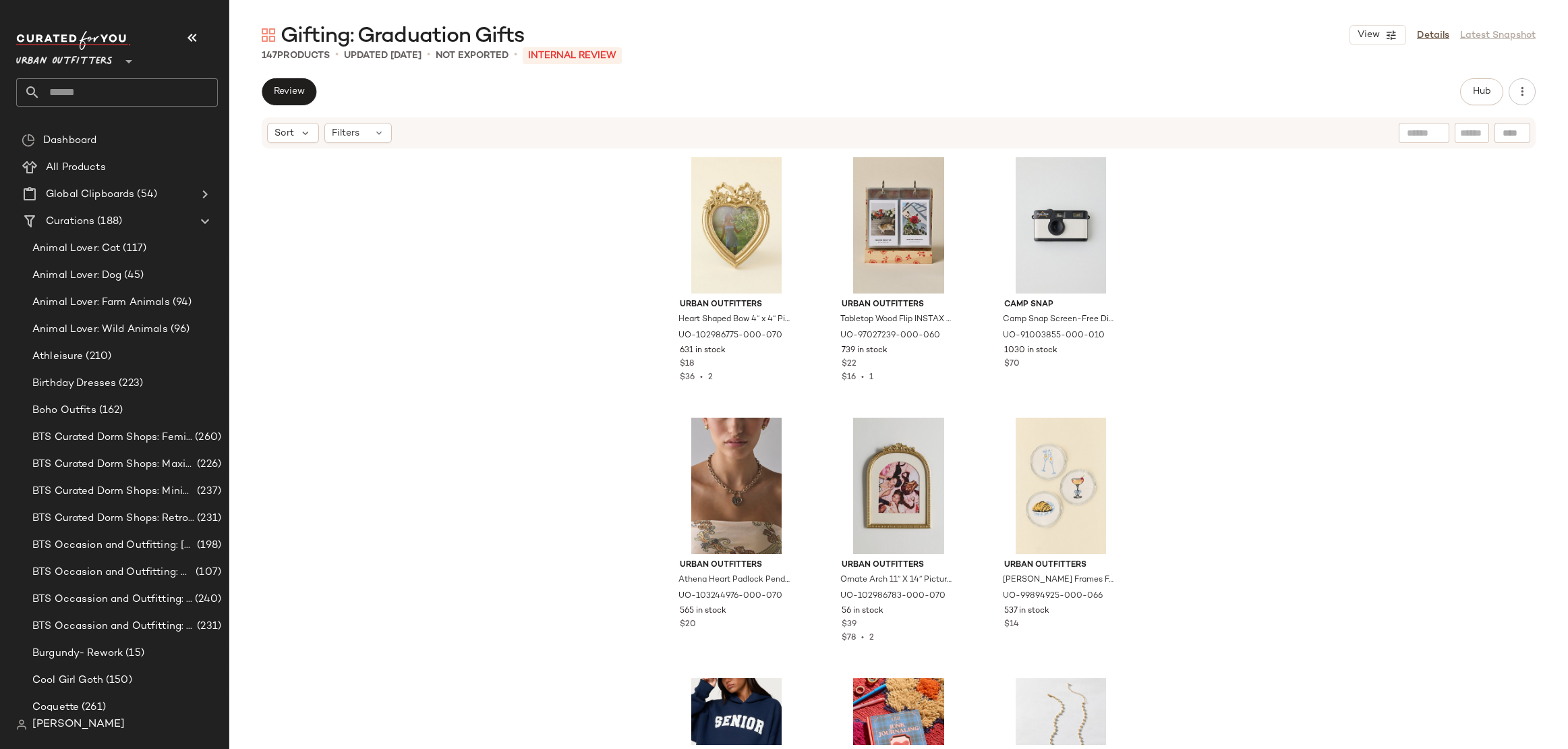
click at [1419, 129] on input "text" at bounding box center [1424, 134] width 34 height 14
type input "**********"
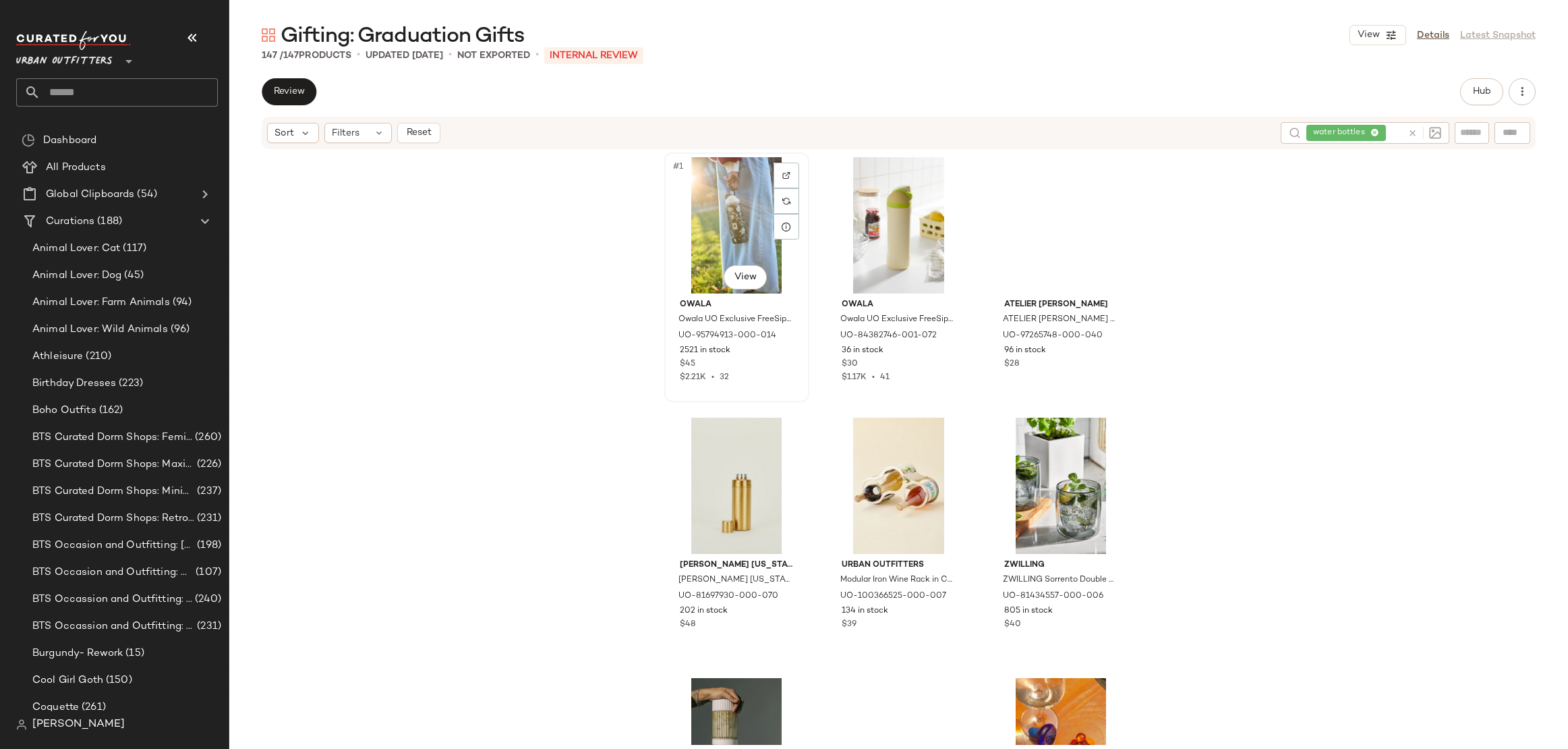
click at [717, 228] on div "#1 View" at bounding box center [737, 225] width 136 height 136
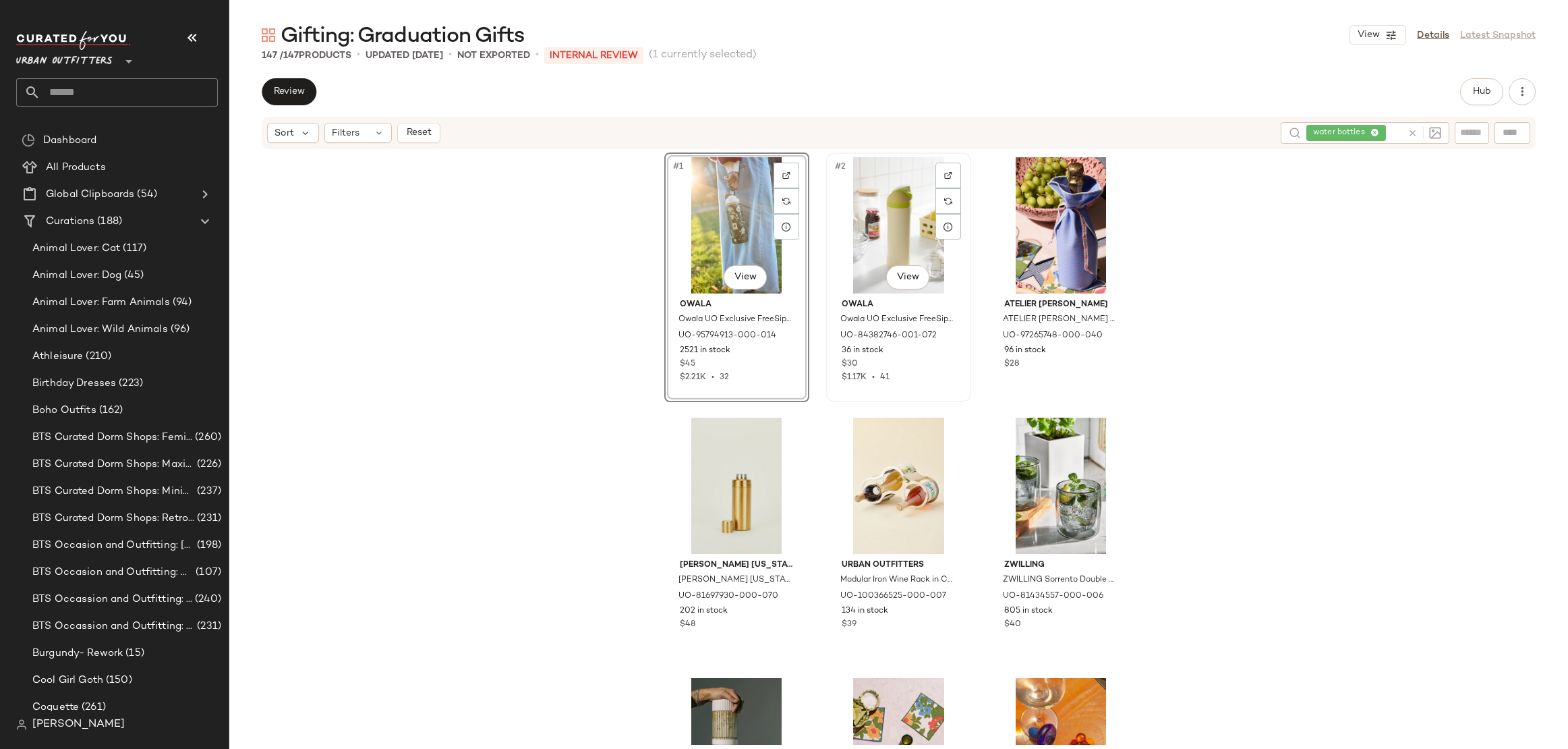
click at [887, 243] on div "#2 View" at bounding box center [898, 225] width 136 height 136
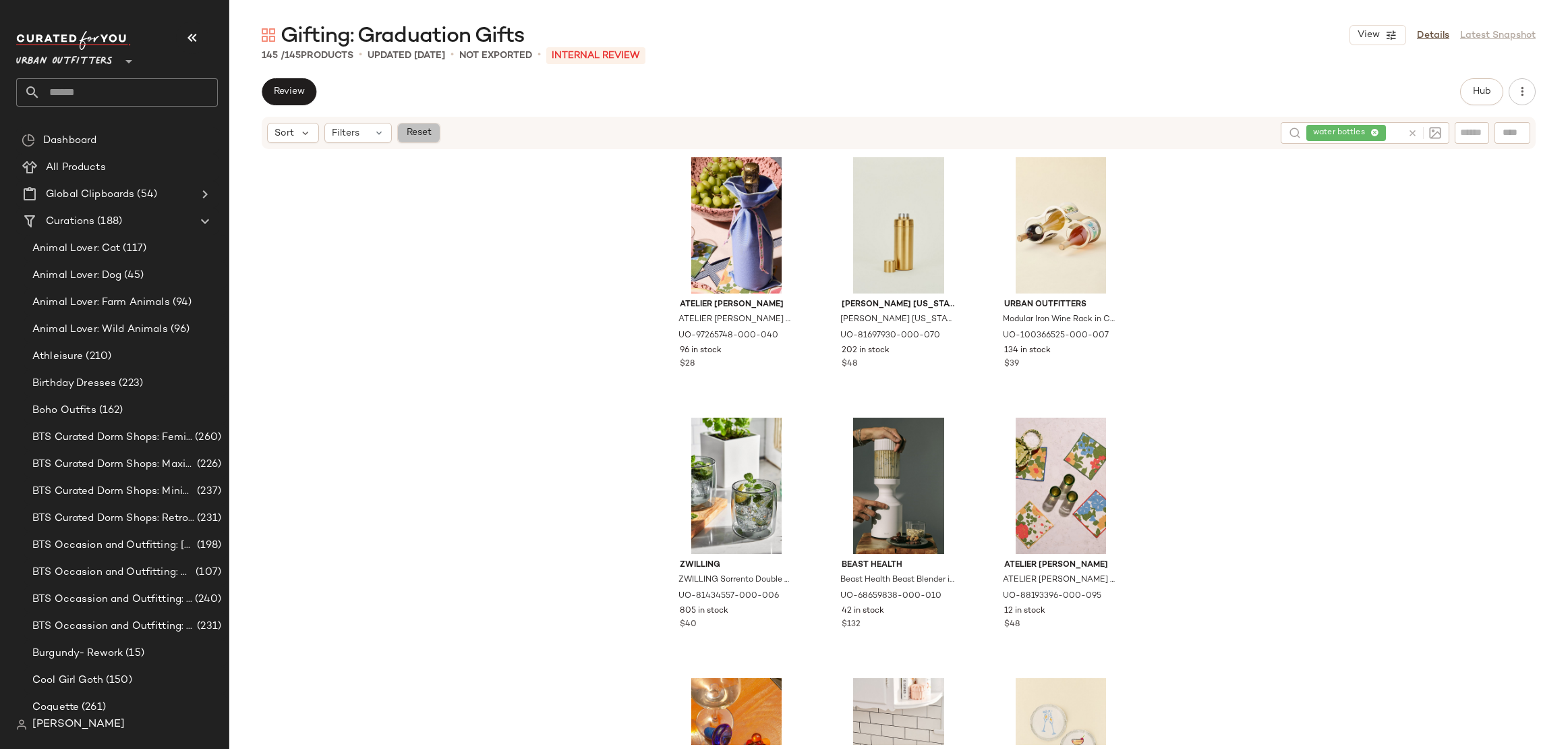
click at [403, 132] on button "Reset" at bounding box center [419, 133] width 43 height 20
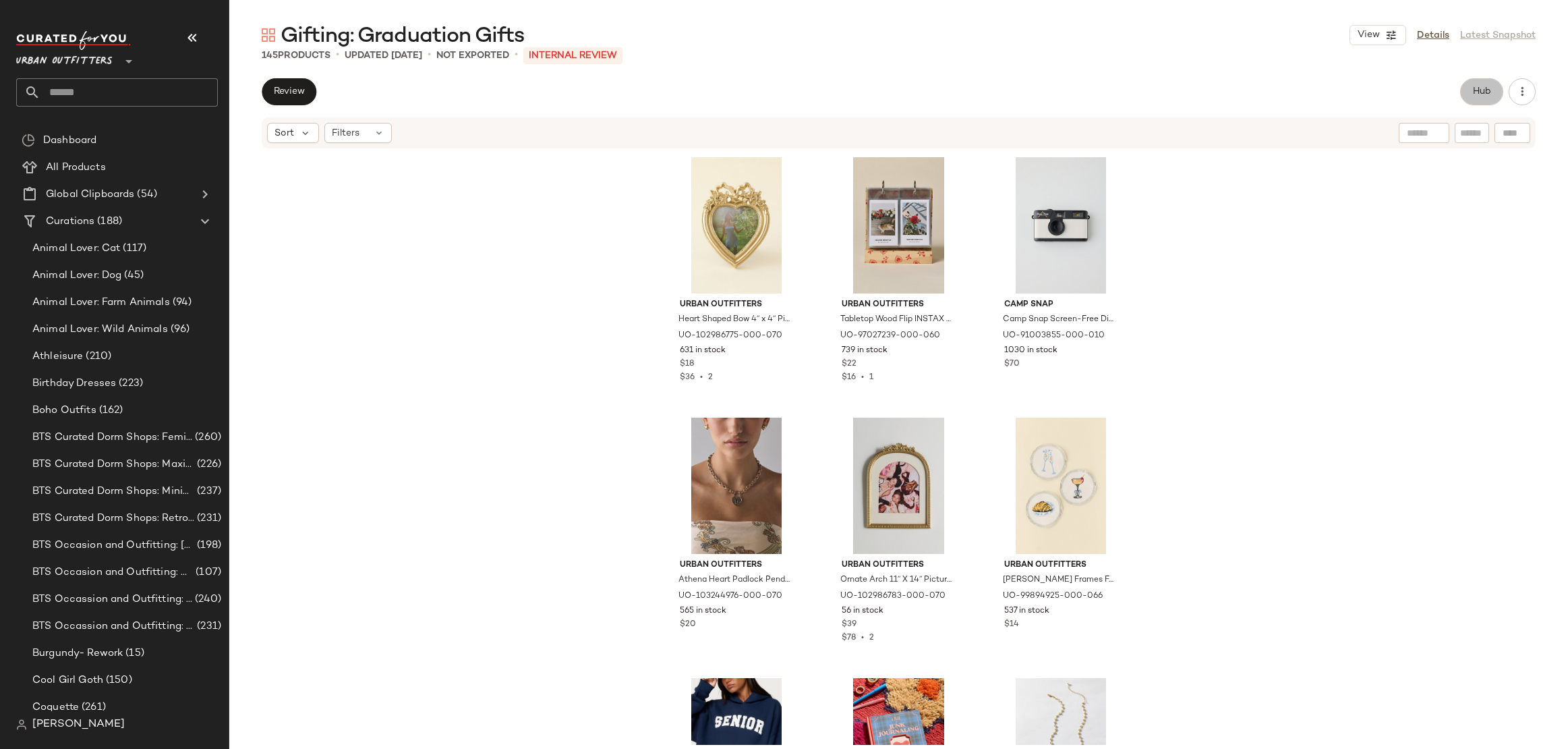
click at [1492, 85] on button "Hub" at bounding box center [1482, 92] width 43 height 27
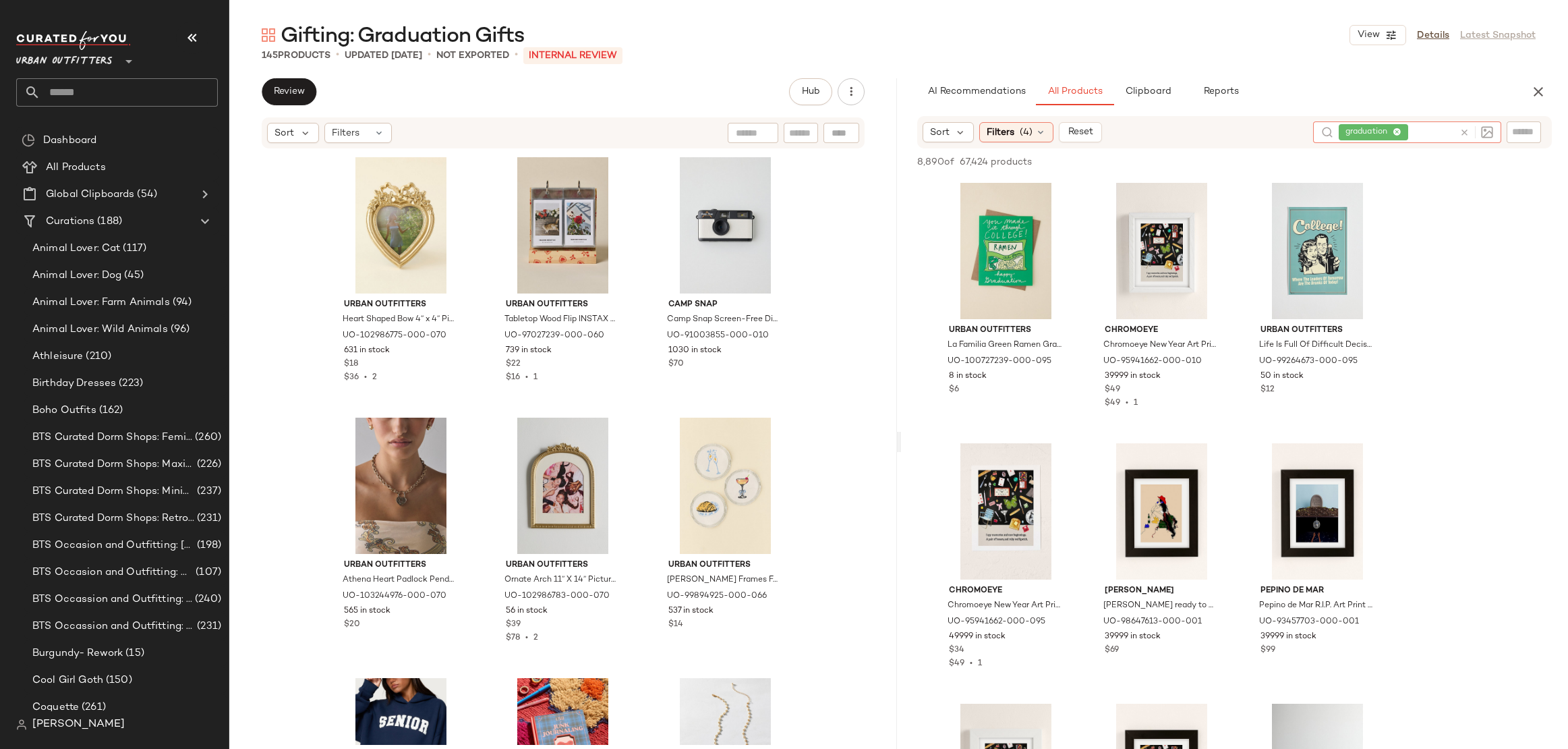
click at [1456, 130] on div at bounding box center [1474, 132] width 39 height 22
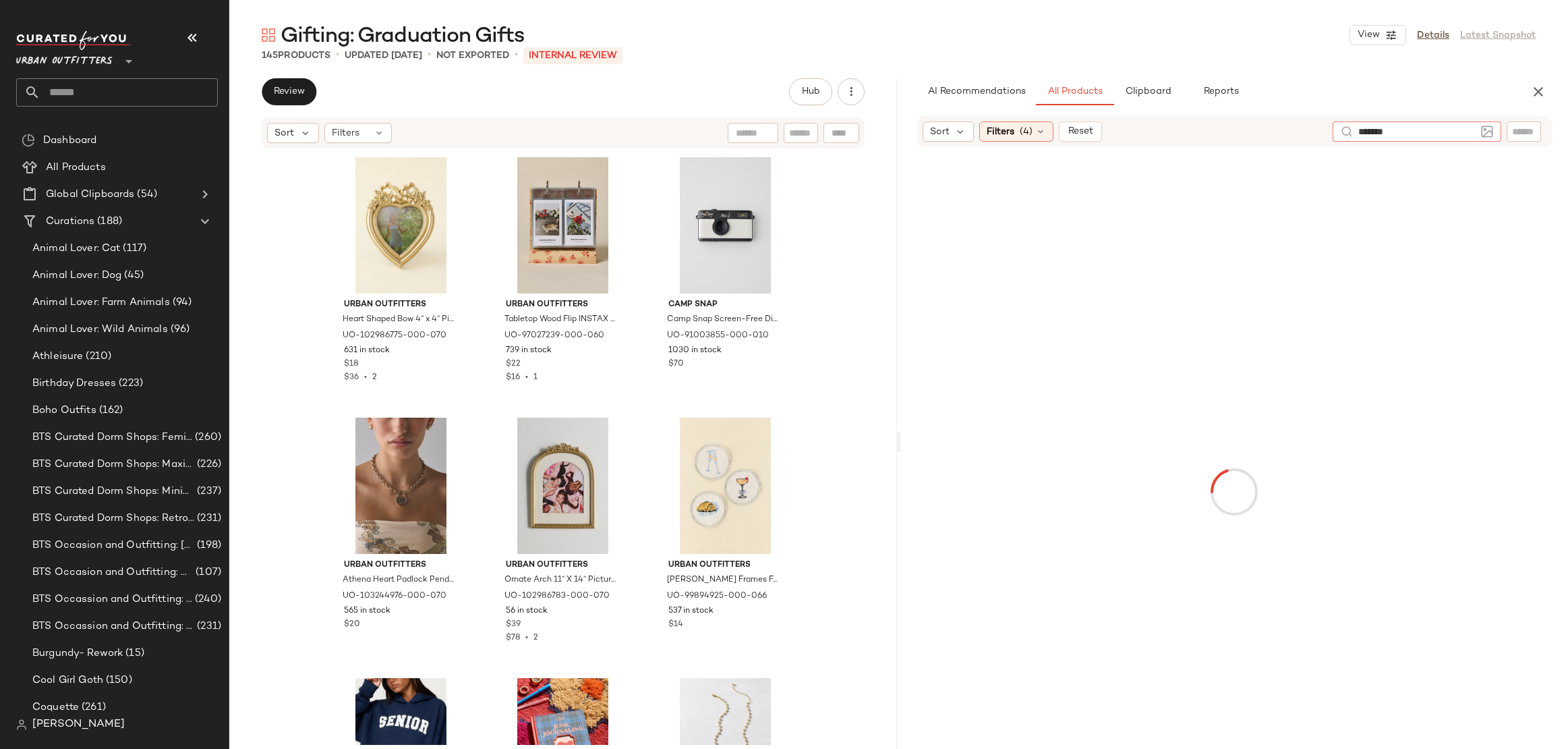
type input "********"
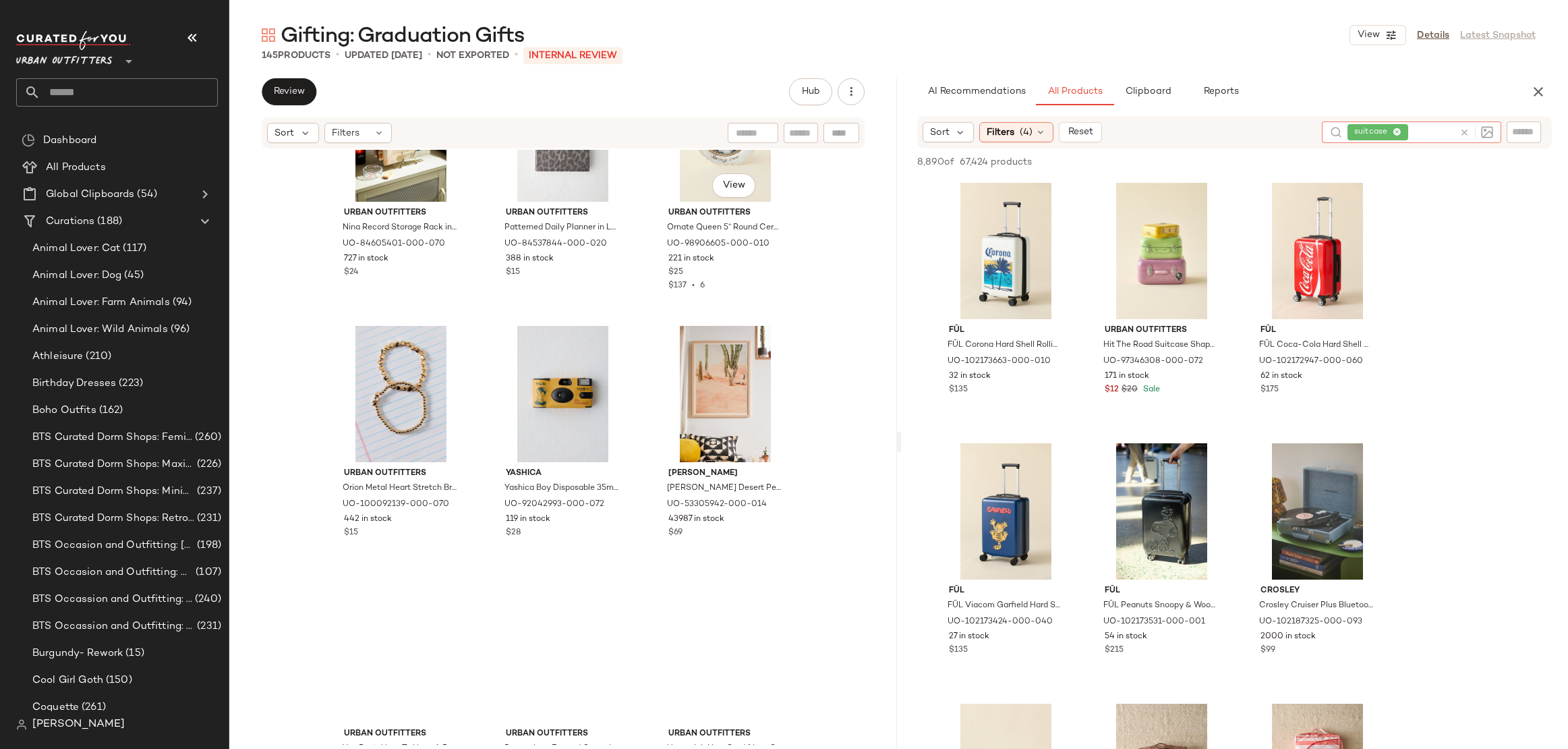
scroll to position [916, 0]
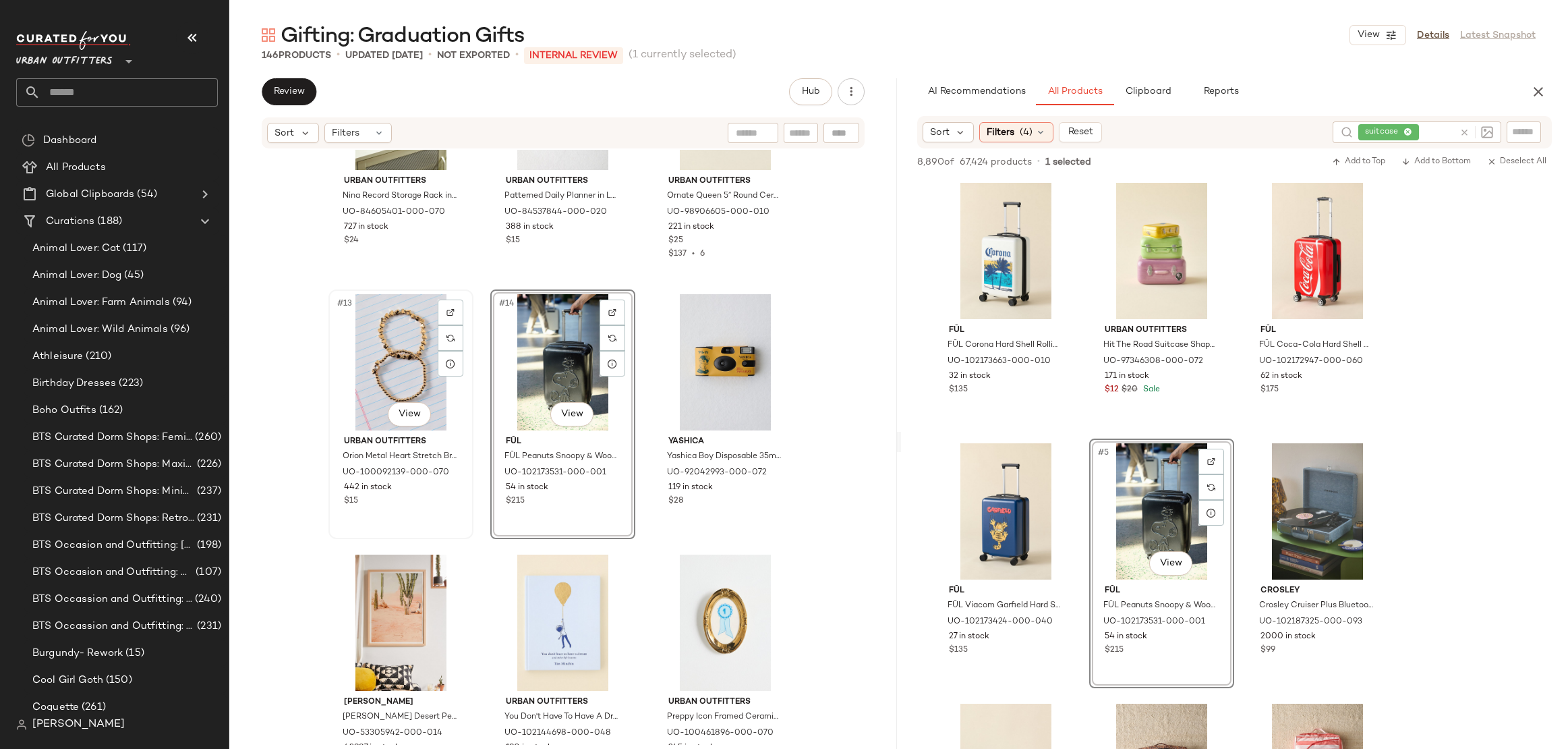
click at [391, 328] on div "#13 View" at bounding box center [401, 363] width 136 height 136
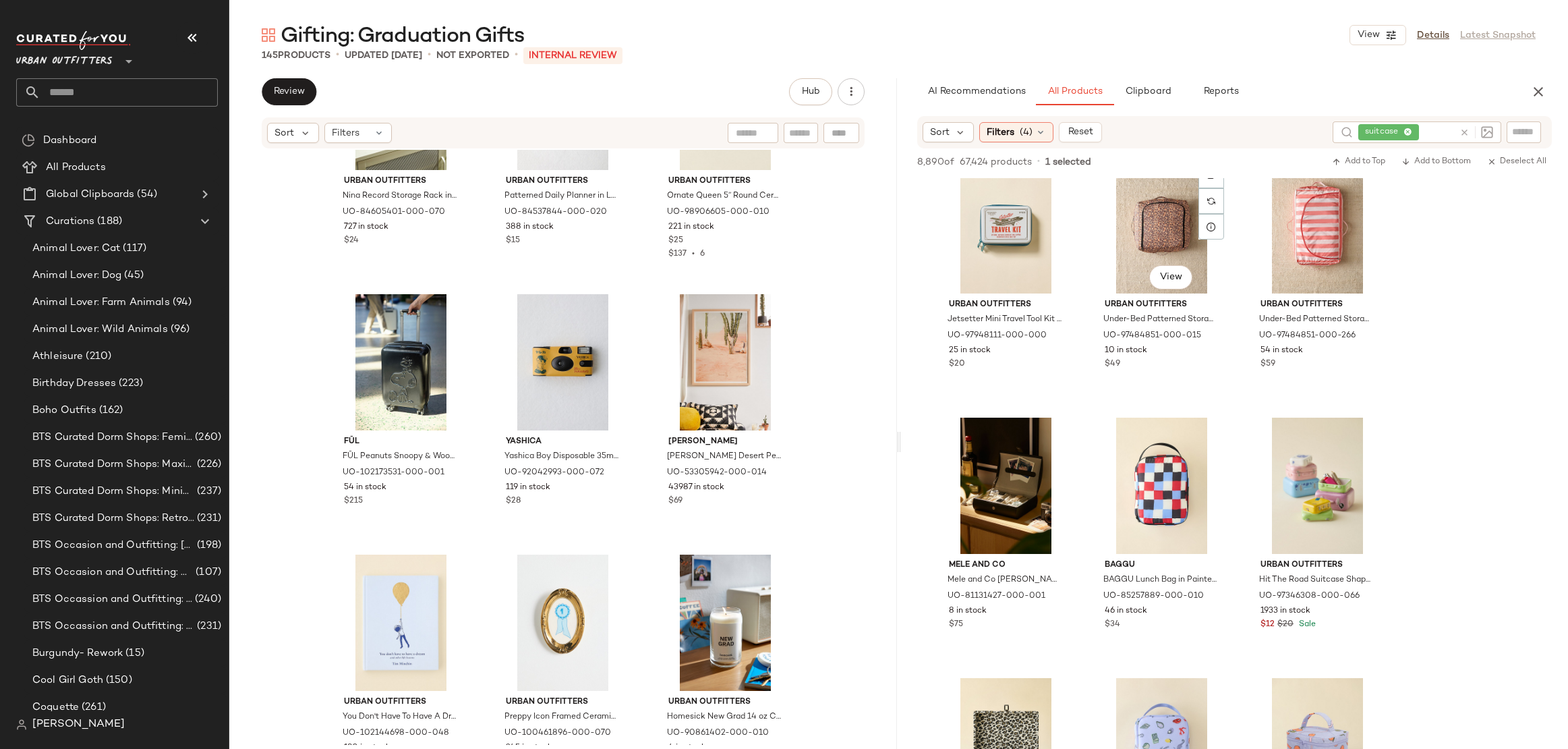
scroll to position [981, 0]
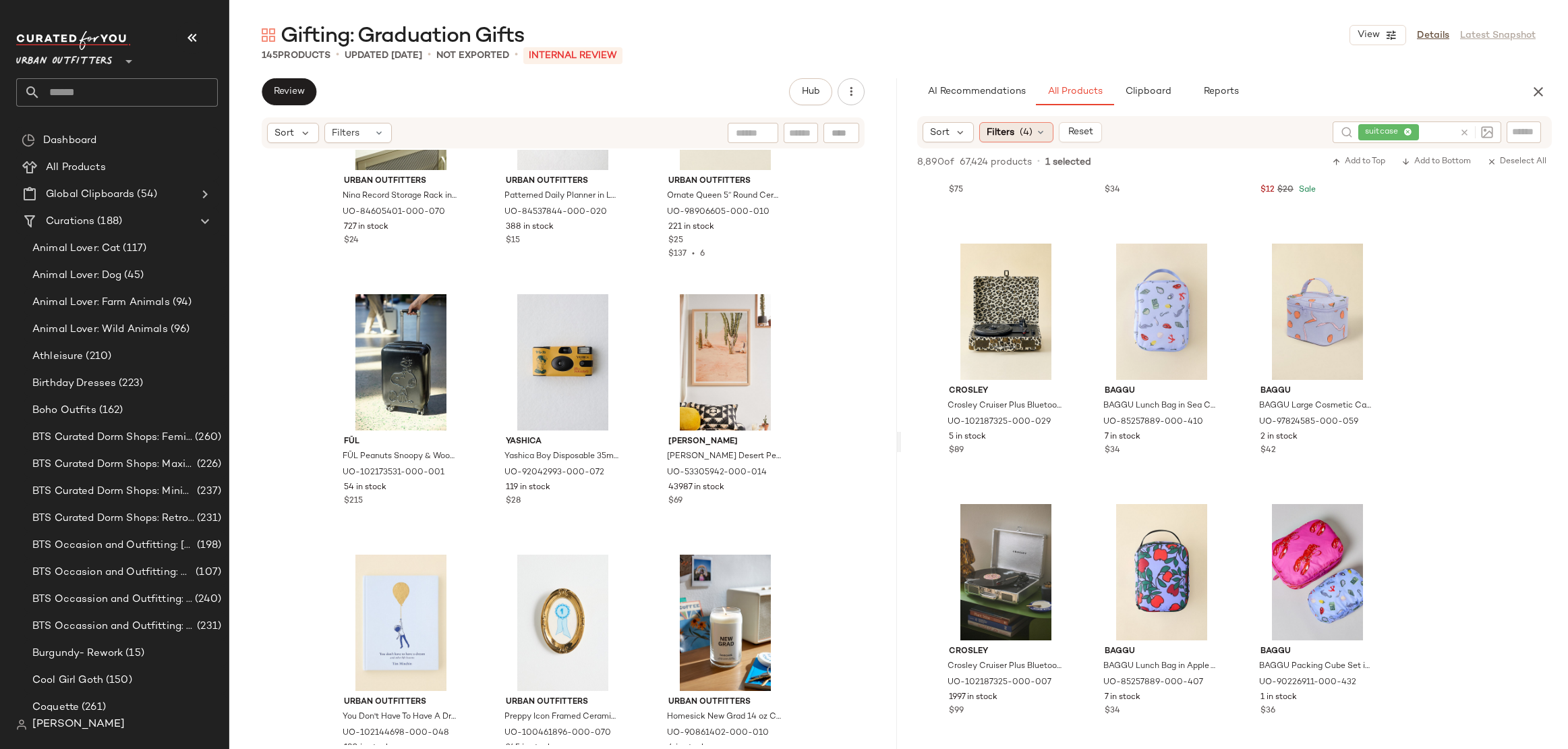
click at [1018, 126] on div "Filters (4)" at bounding box center [1016, 132] width 74 height 20
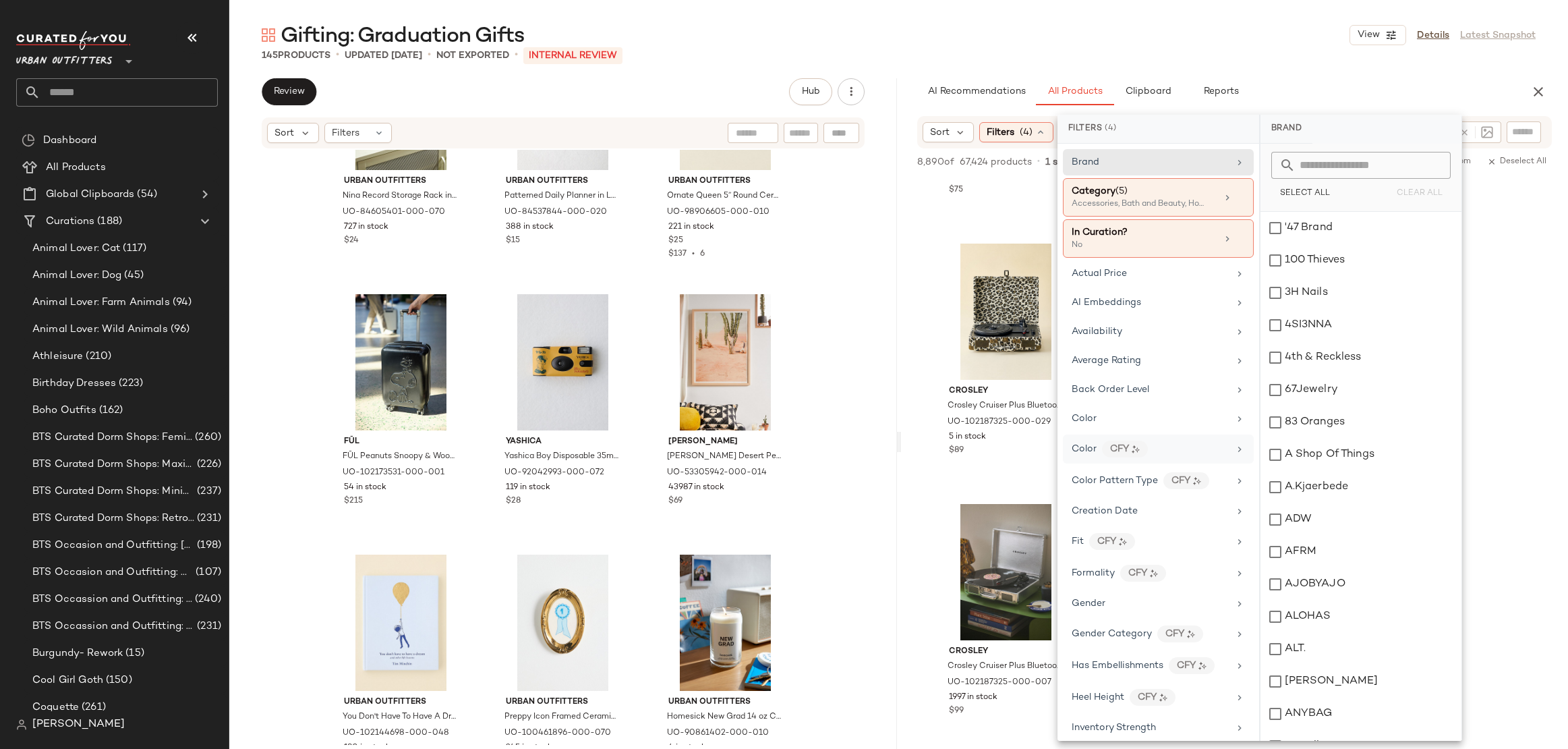
scroll to position [301, 0]
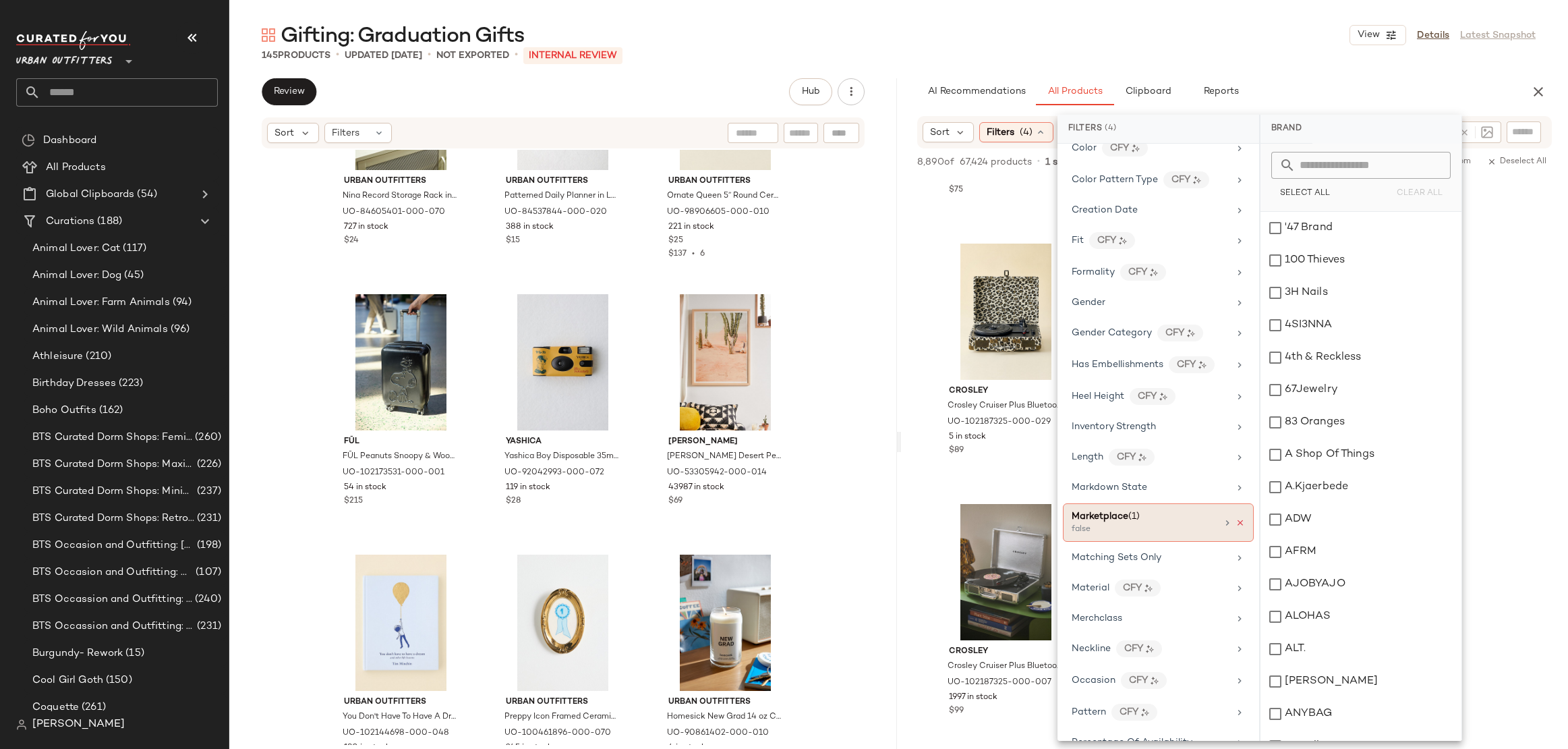
click at [1239, 518] on icon at bounding box center [1240, 523] width 9 height 9
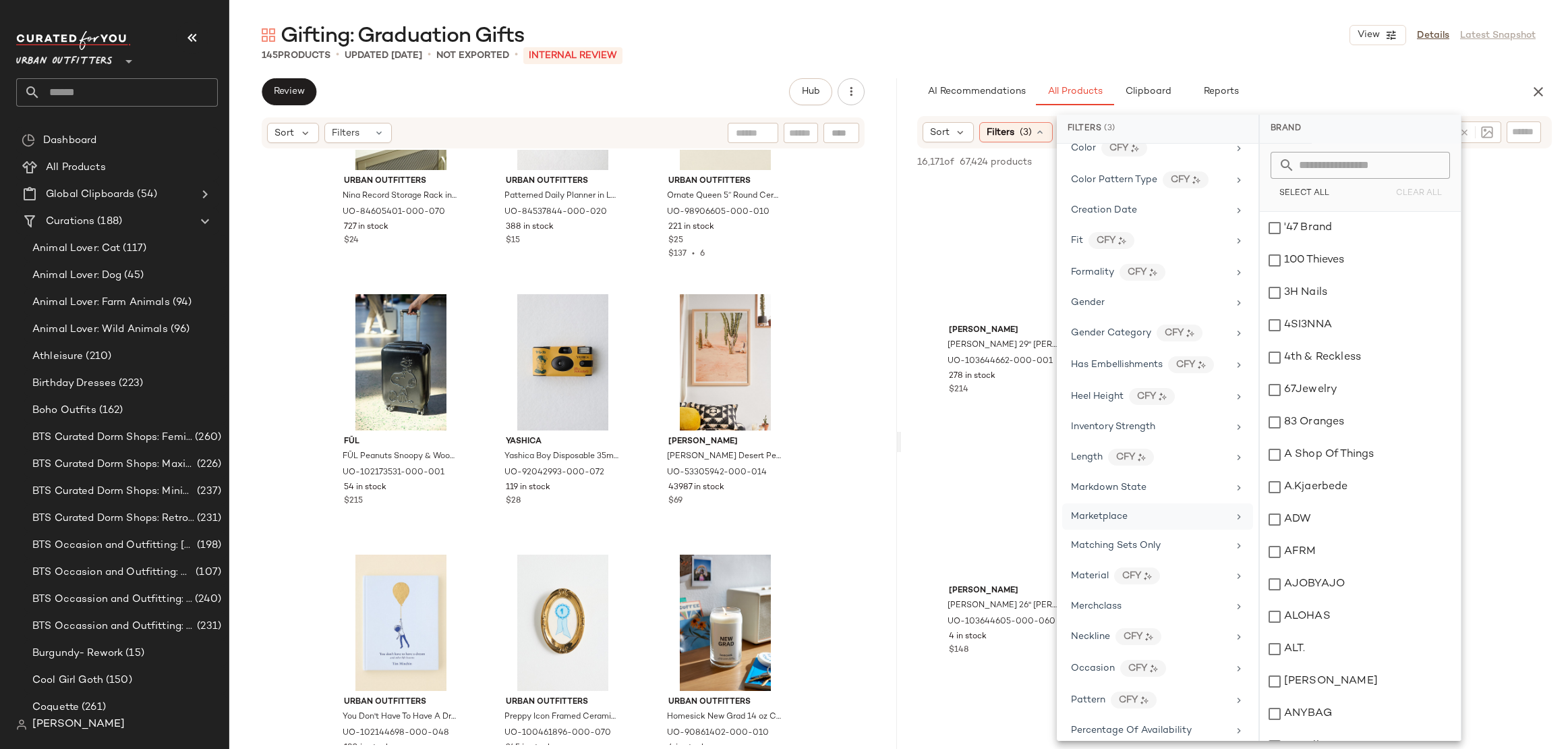
click at [1350, 75] on div "Gifting: Graduation Gifts View Details Latest Snapshot 145 Products • updated S…" at bounding box center [898, 385] width 1339 height 727
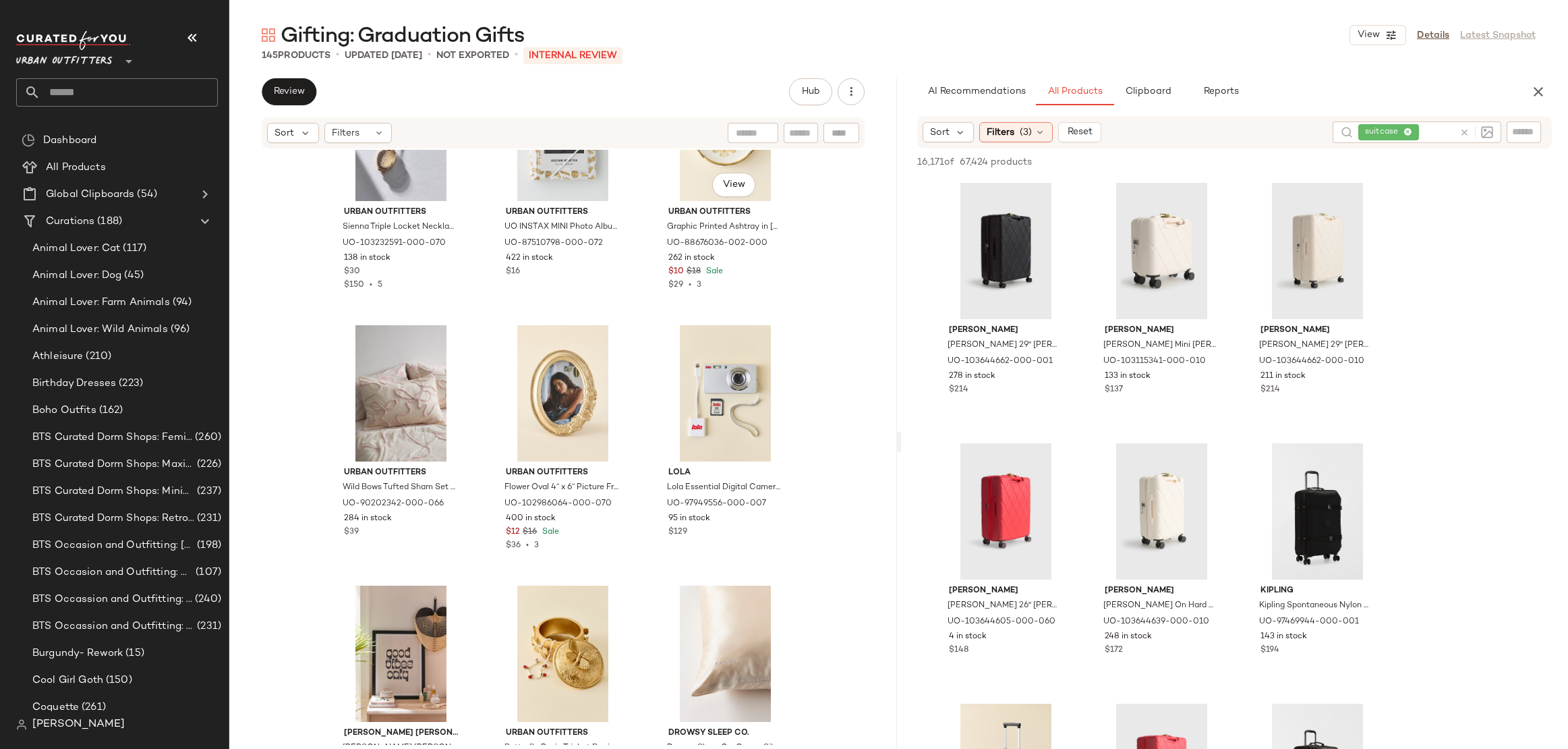
scroll to position [1680, 0]
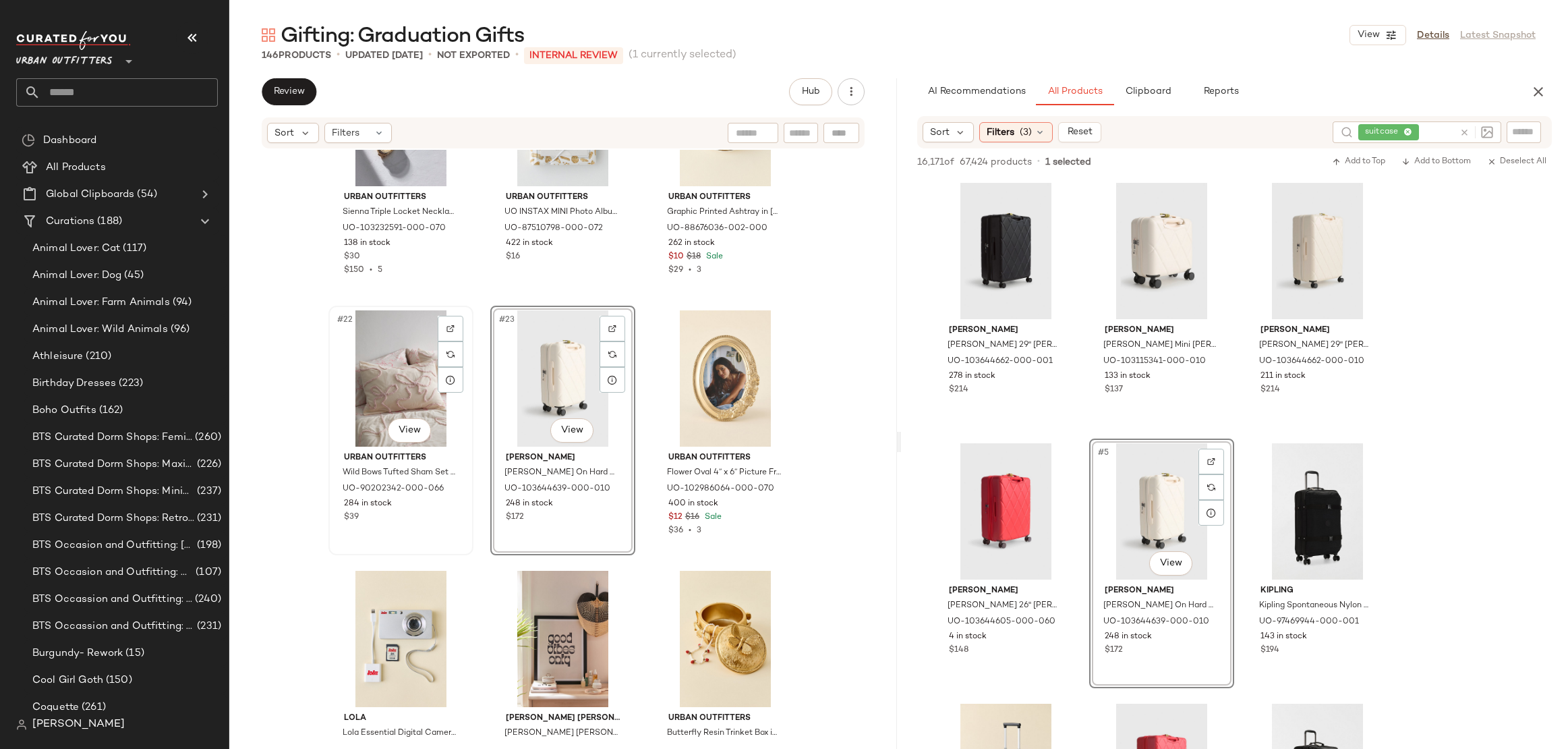
click at [381, 340] on div "#22 View" at bounding box center [401, 378] width 136 height 136
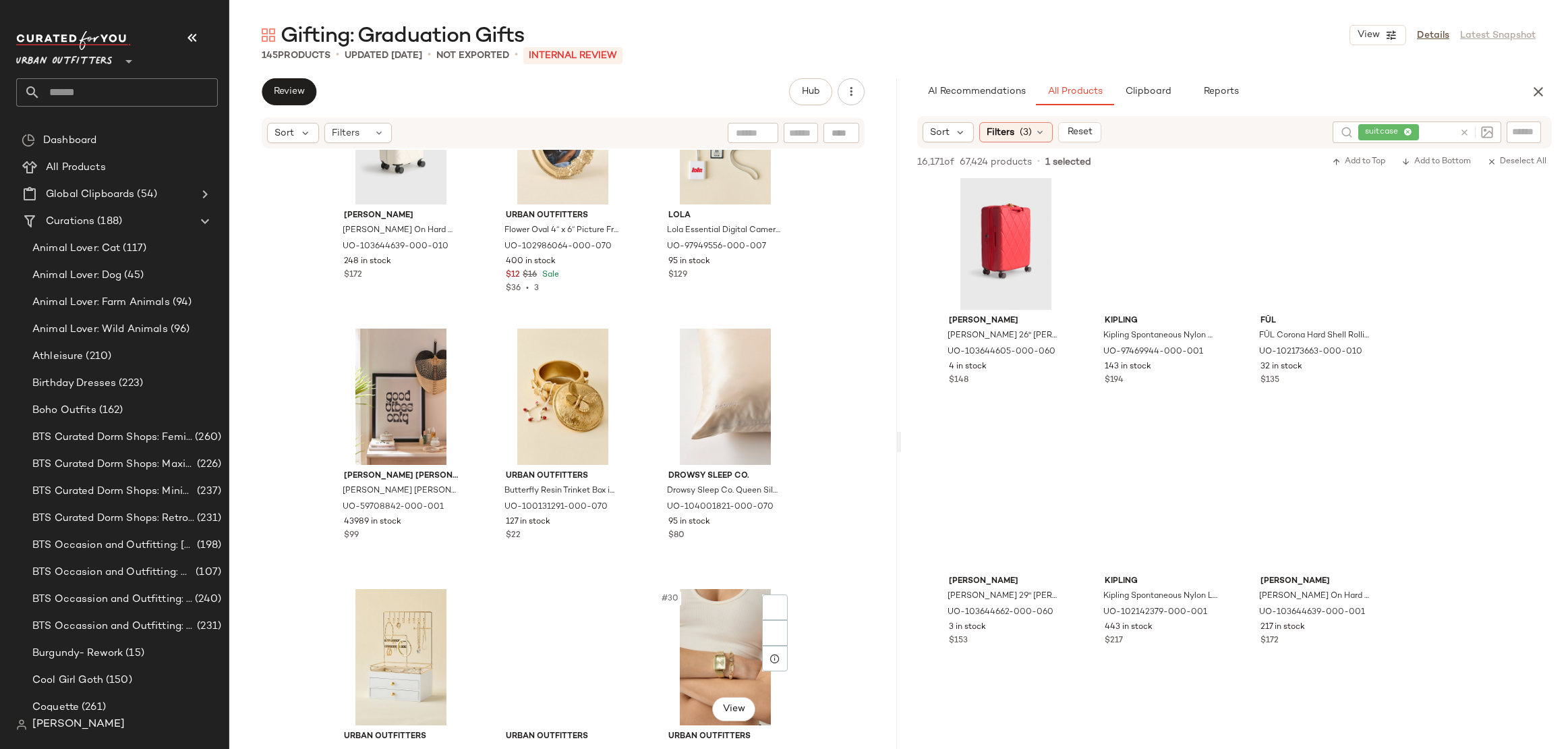
scroll to position [2036, 0]
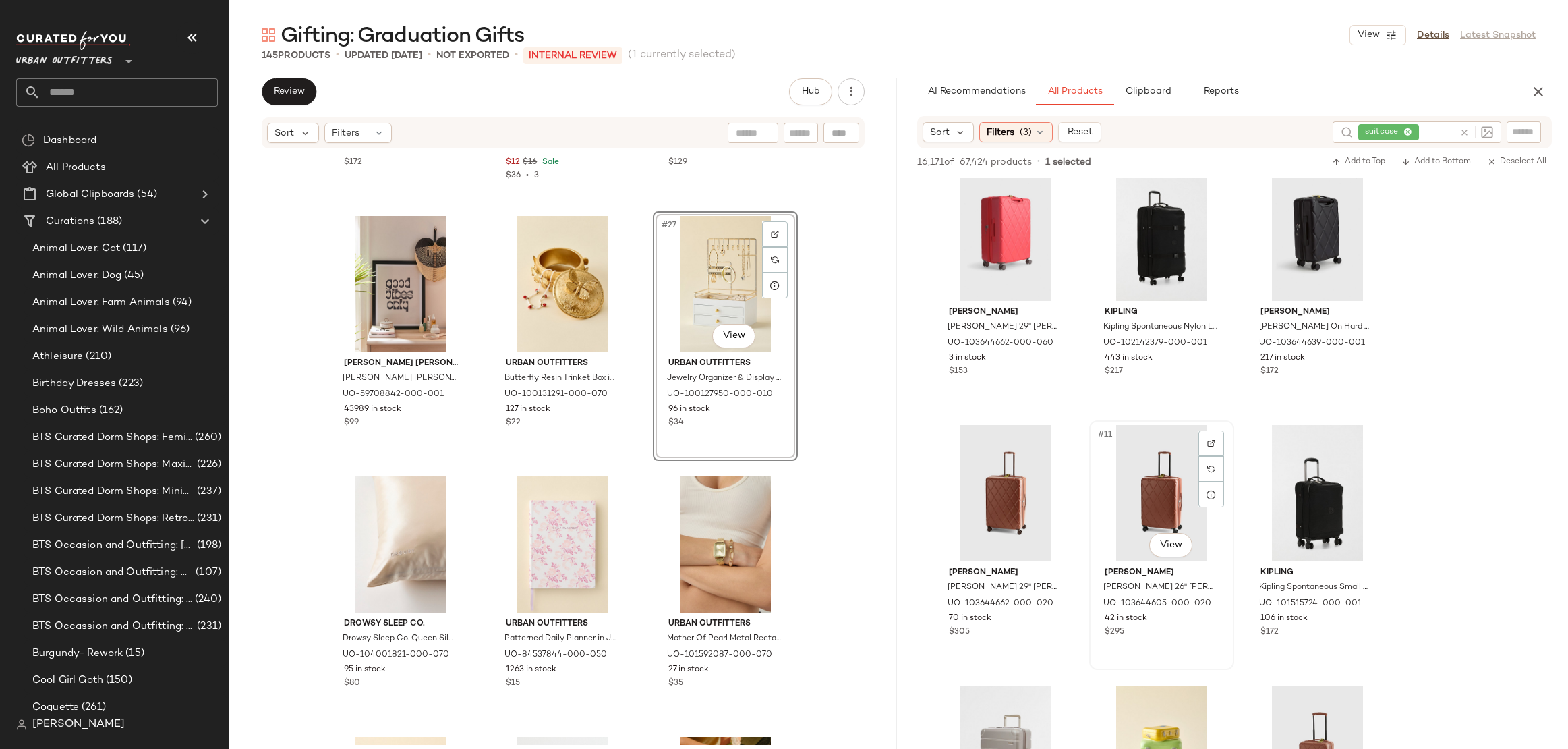
scroll to position [797, 0]
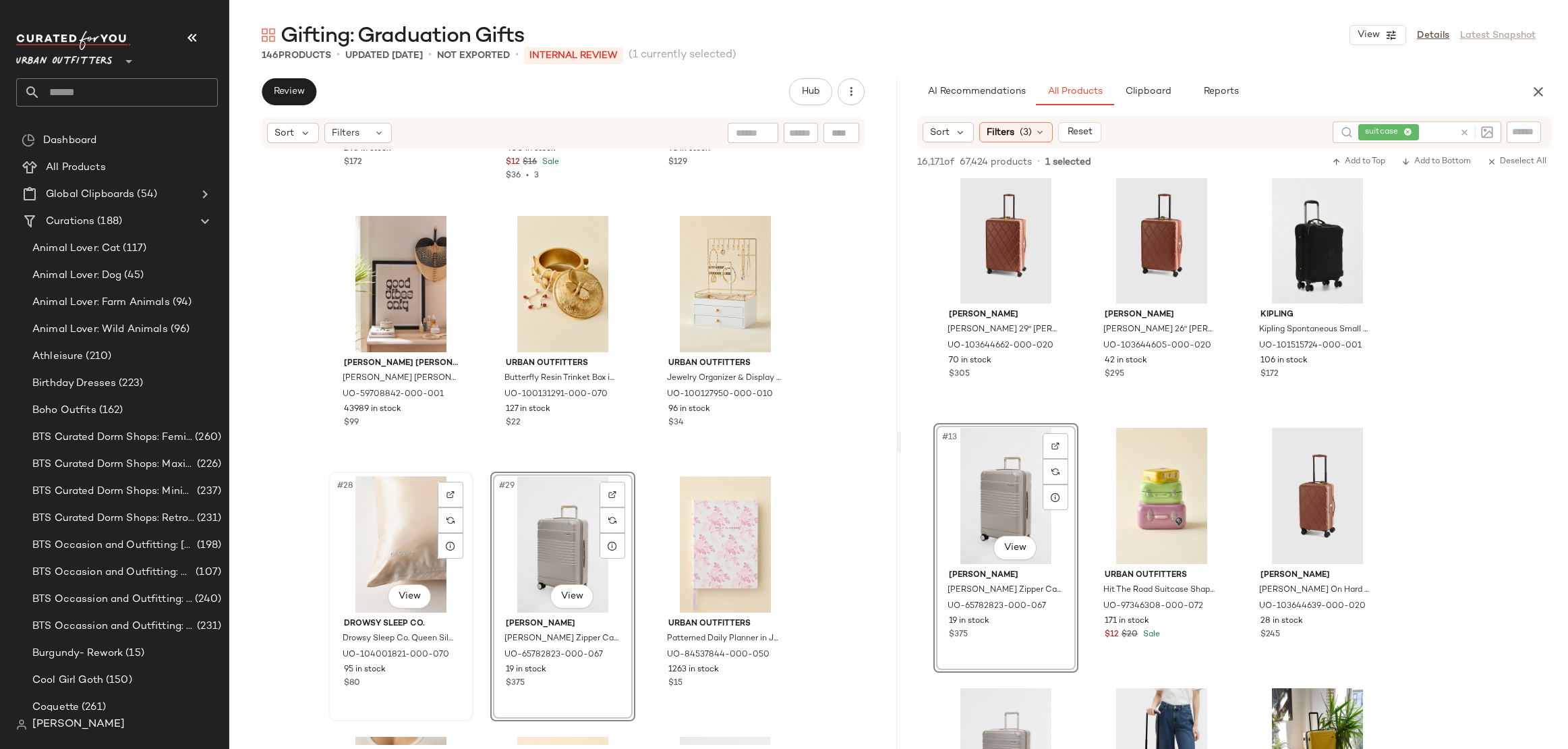
click at [401, 525] on div "#28 View" at bounding box center [401, 544] width 136 height 136
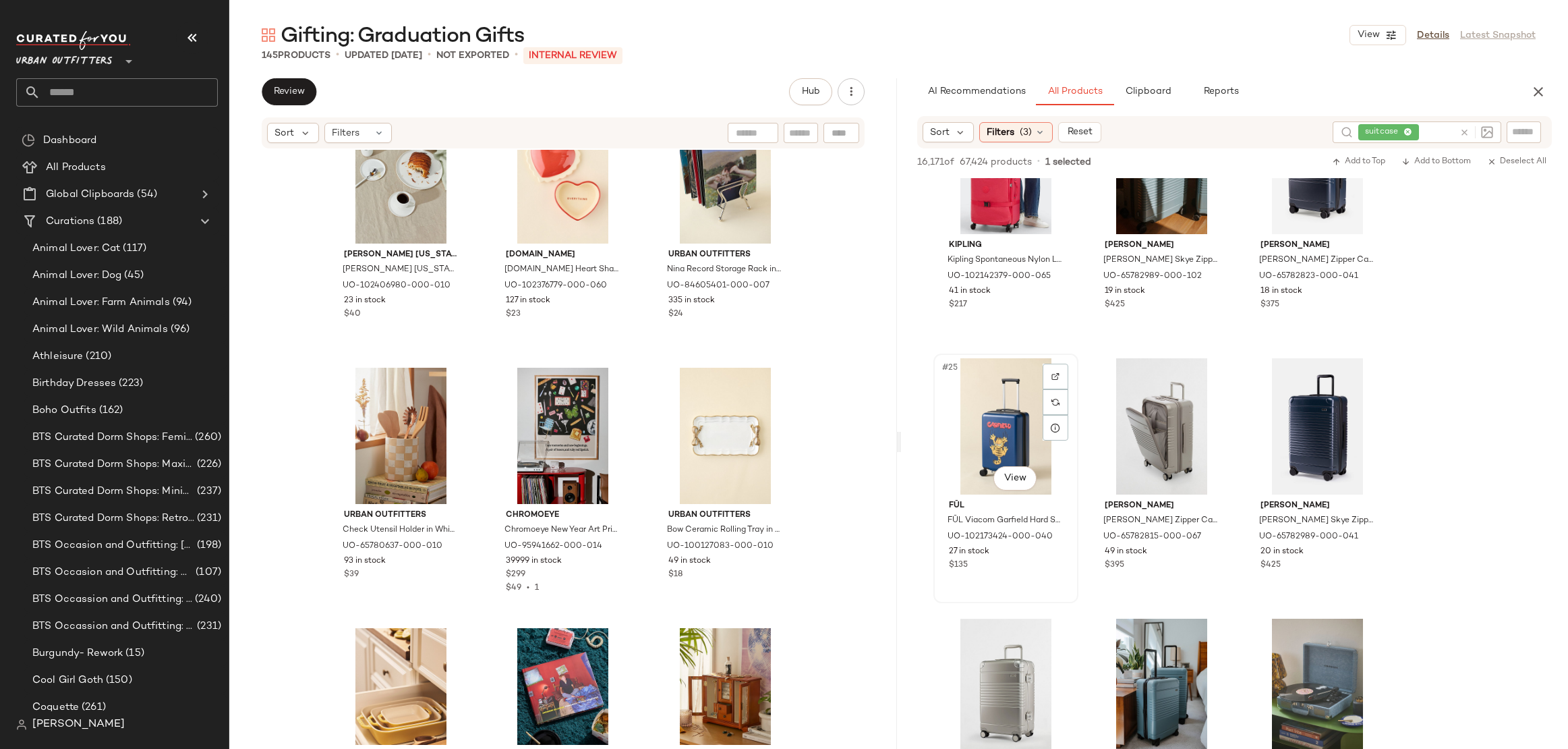
scroll to position [1898, 0]
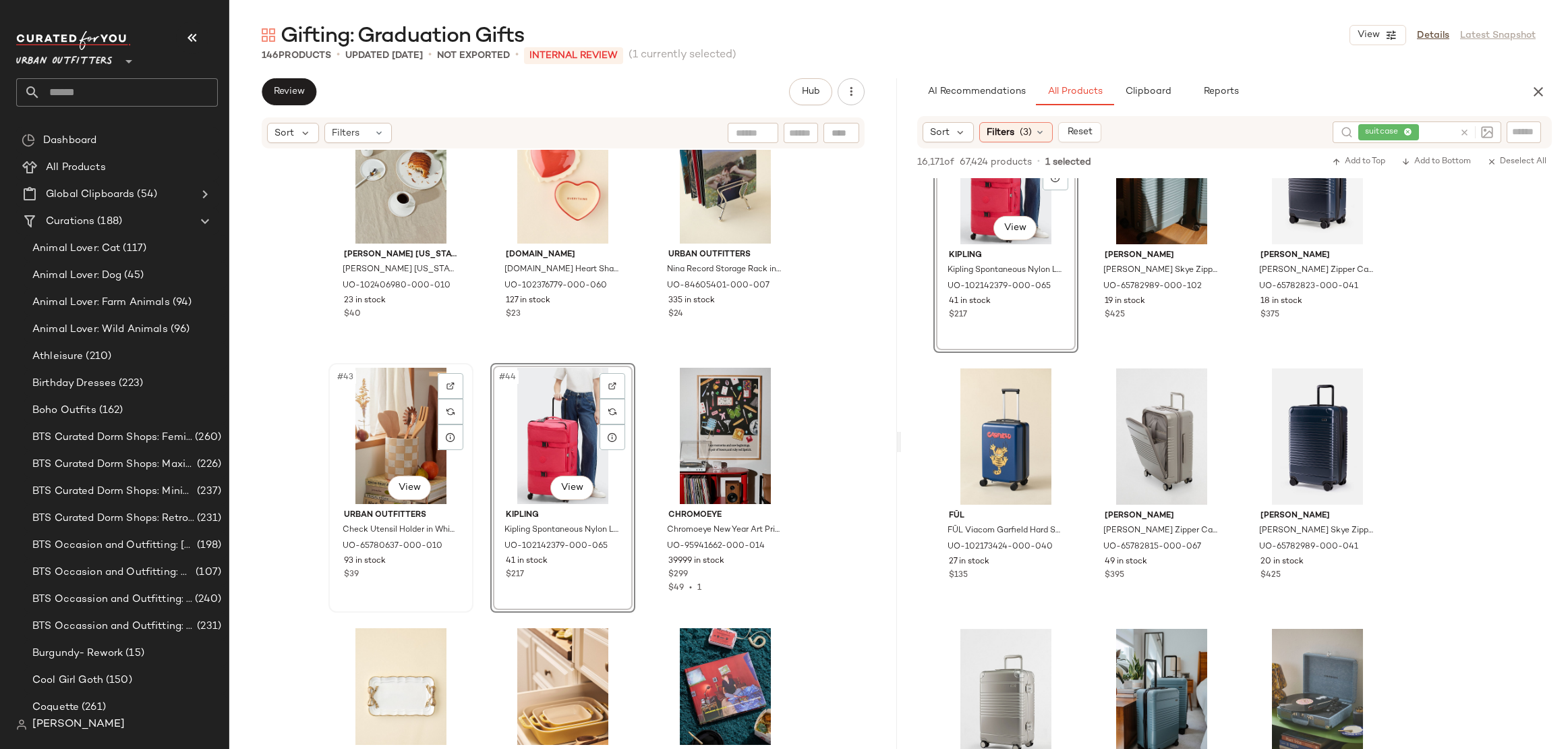
click at [390, 446] on div "#43 View" at bounding box center [401, 436] width 136 height 136
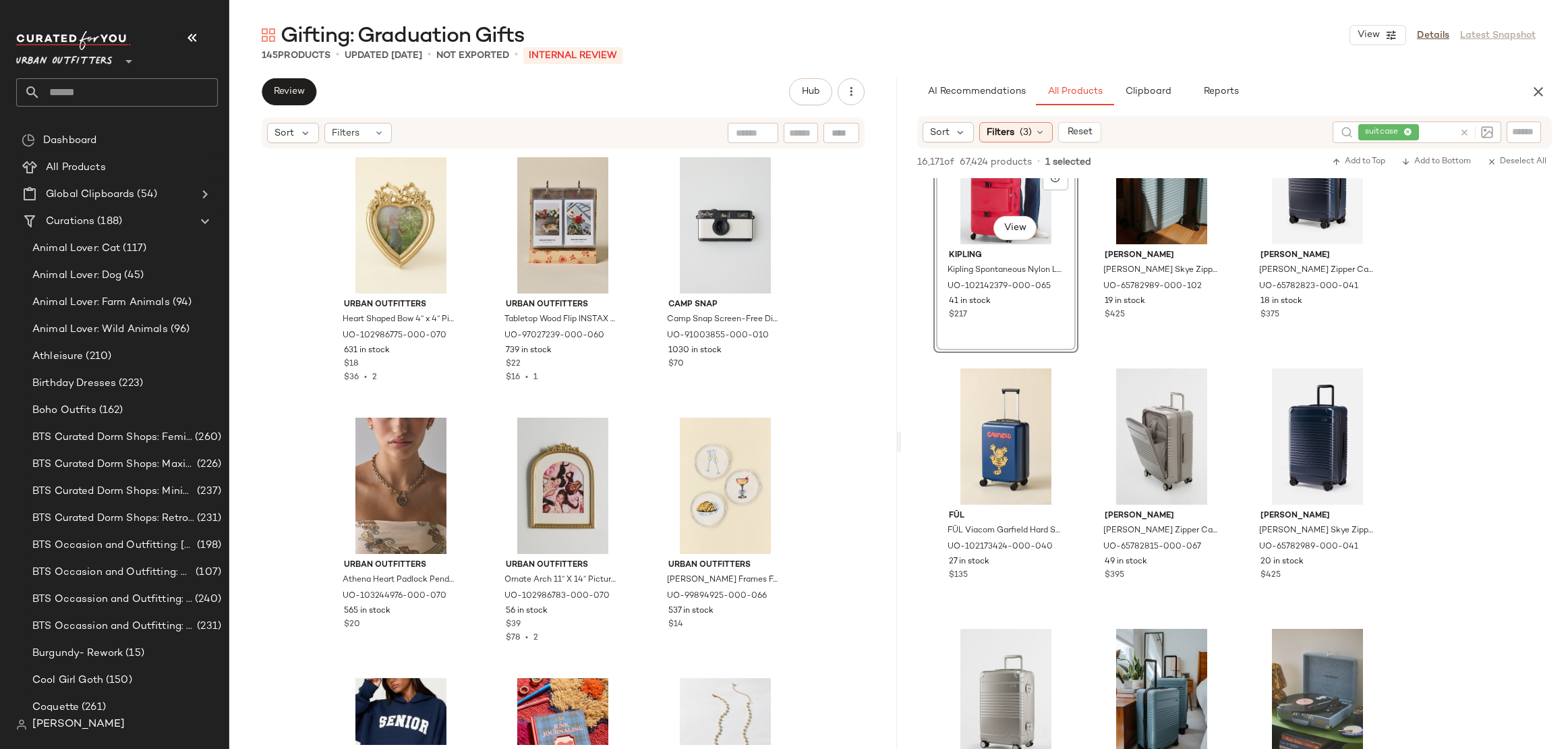
click at [1461, 138] on div at bounding box center [1476, 132] width 34 height 12
type input "*******"
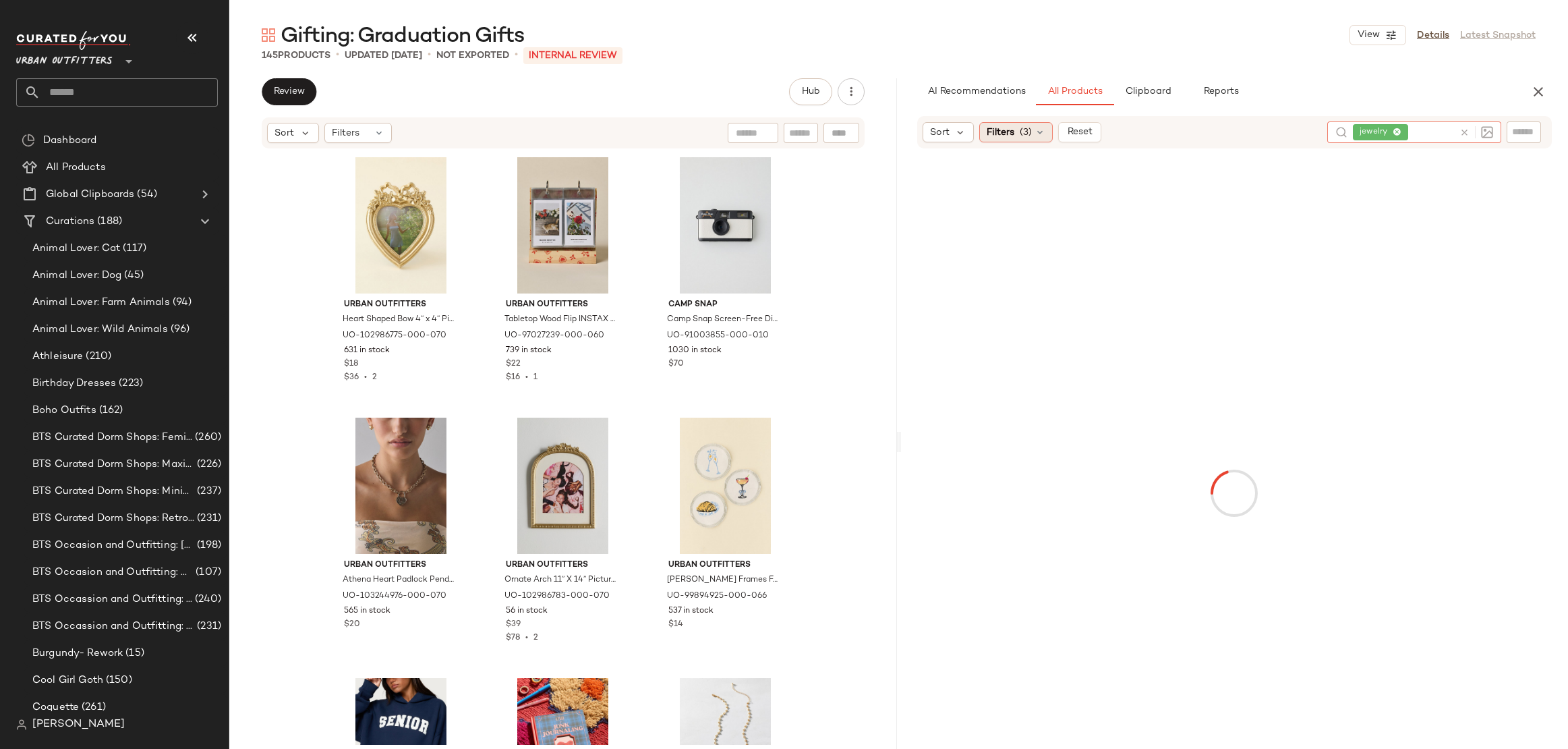
click at [1007, 136] on span "Filters" at bounding box center [1001, 133] width 28 height 14
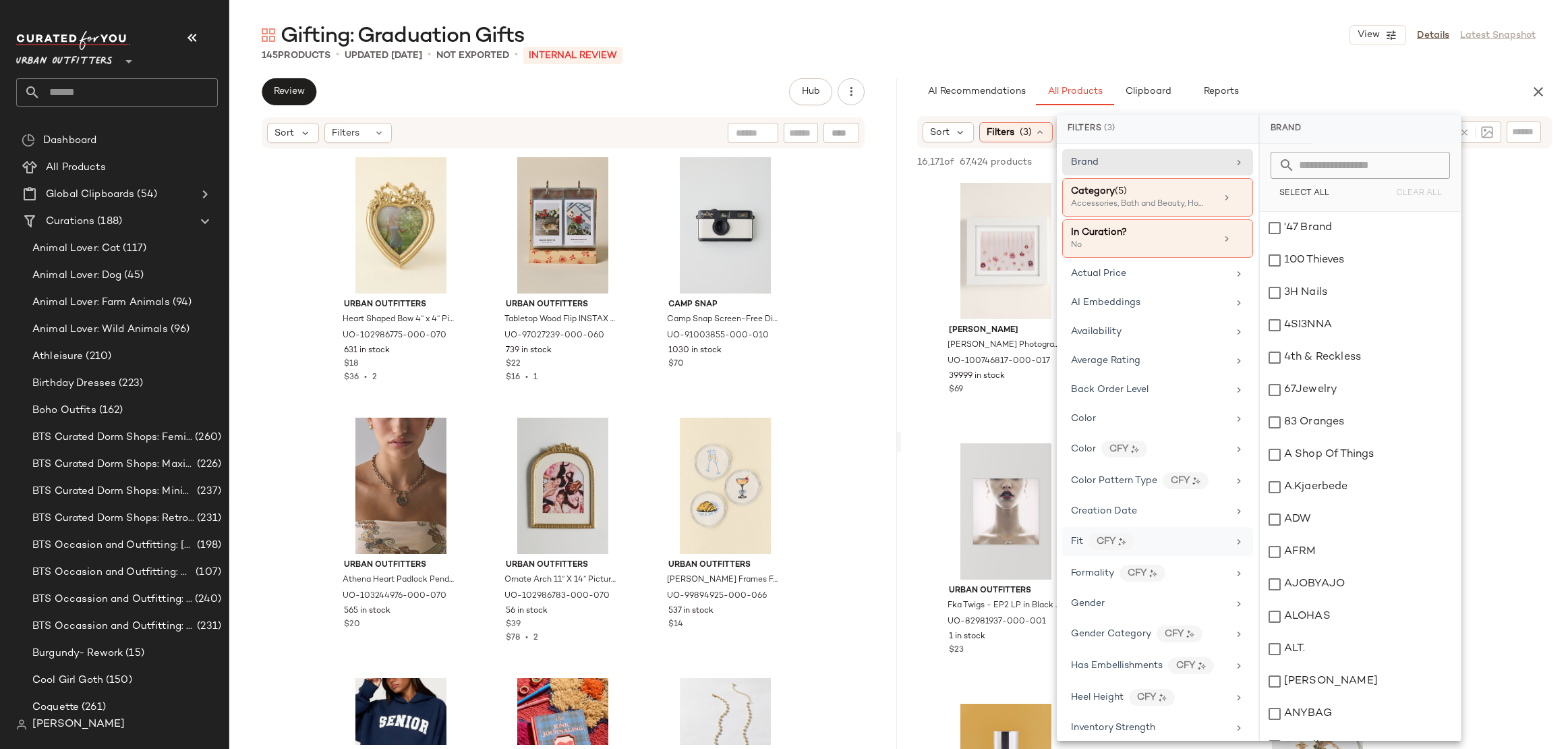
scroll to position [234, 0]
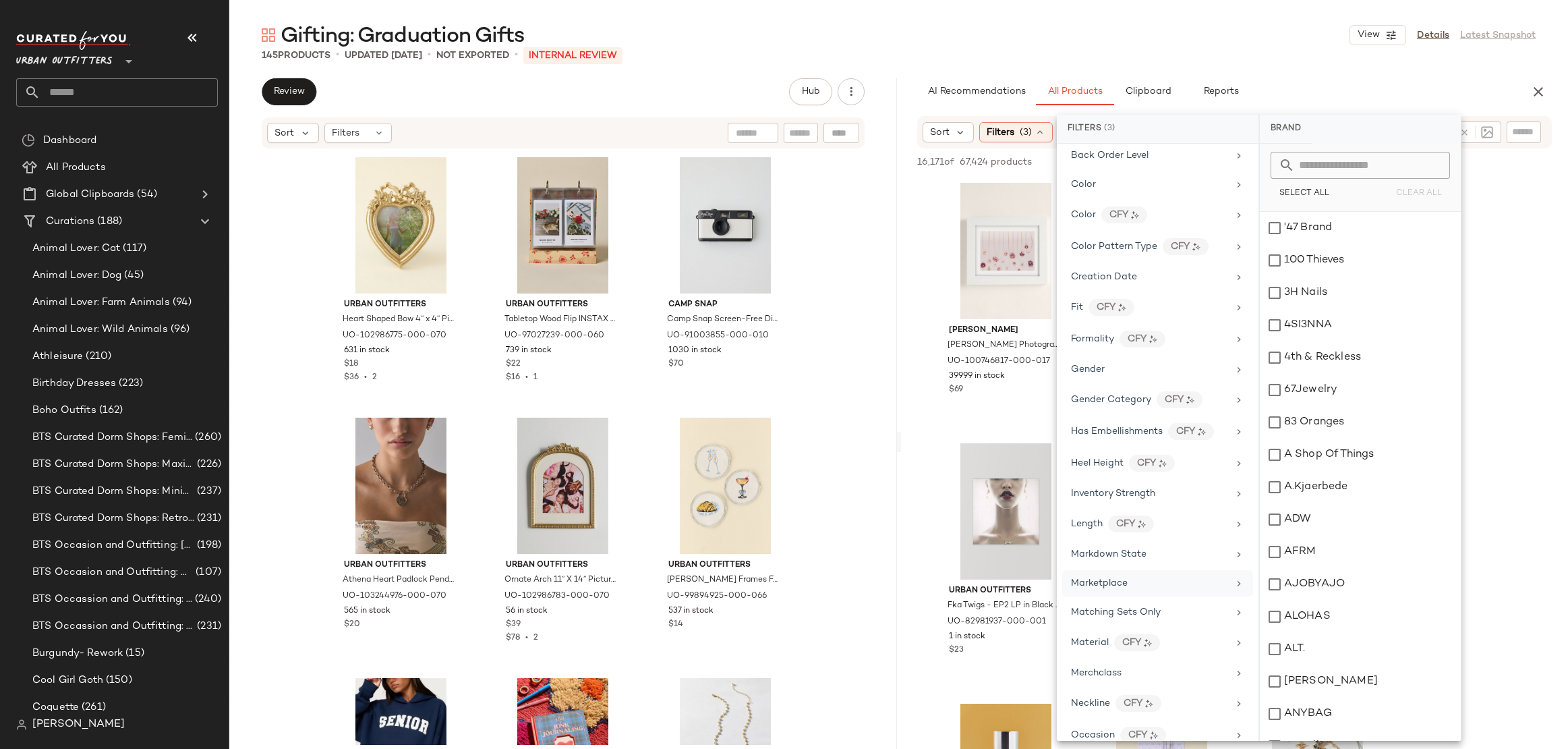
click at [1150, 576] on div "Marketplace" at bounding box center [1149, 583] width 157 height 14
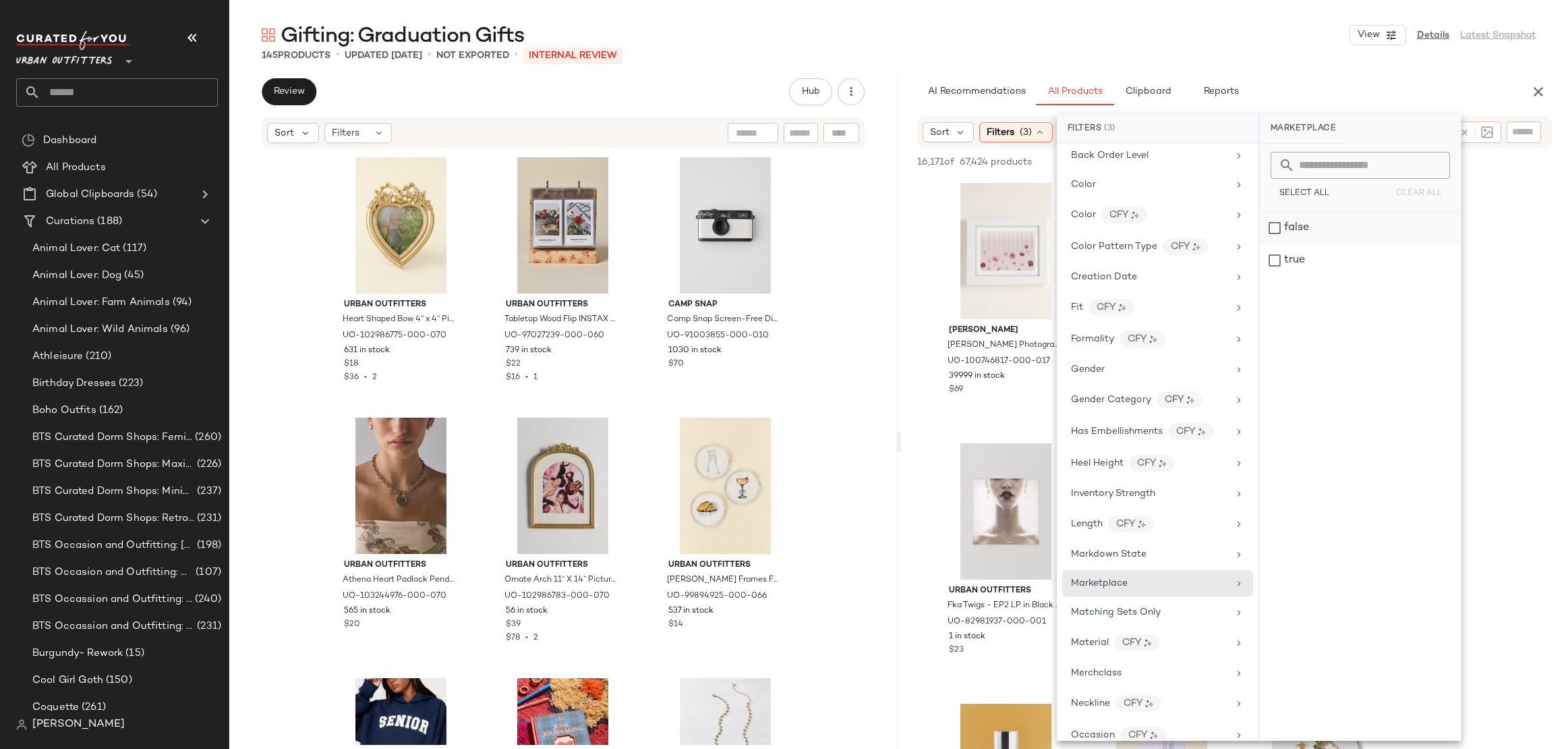
click at [1334, 214] on div "false" at bounding box center [1361, 228] width 201 height 32
click at [933, 139] on span "Sort" at bounding box center [940, 133] width 19 height 14
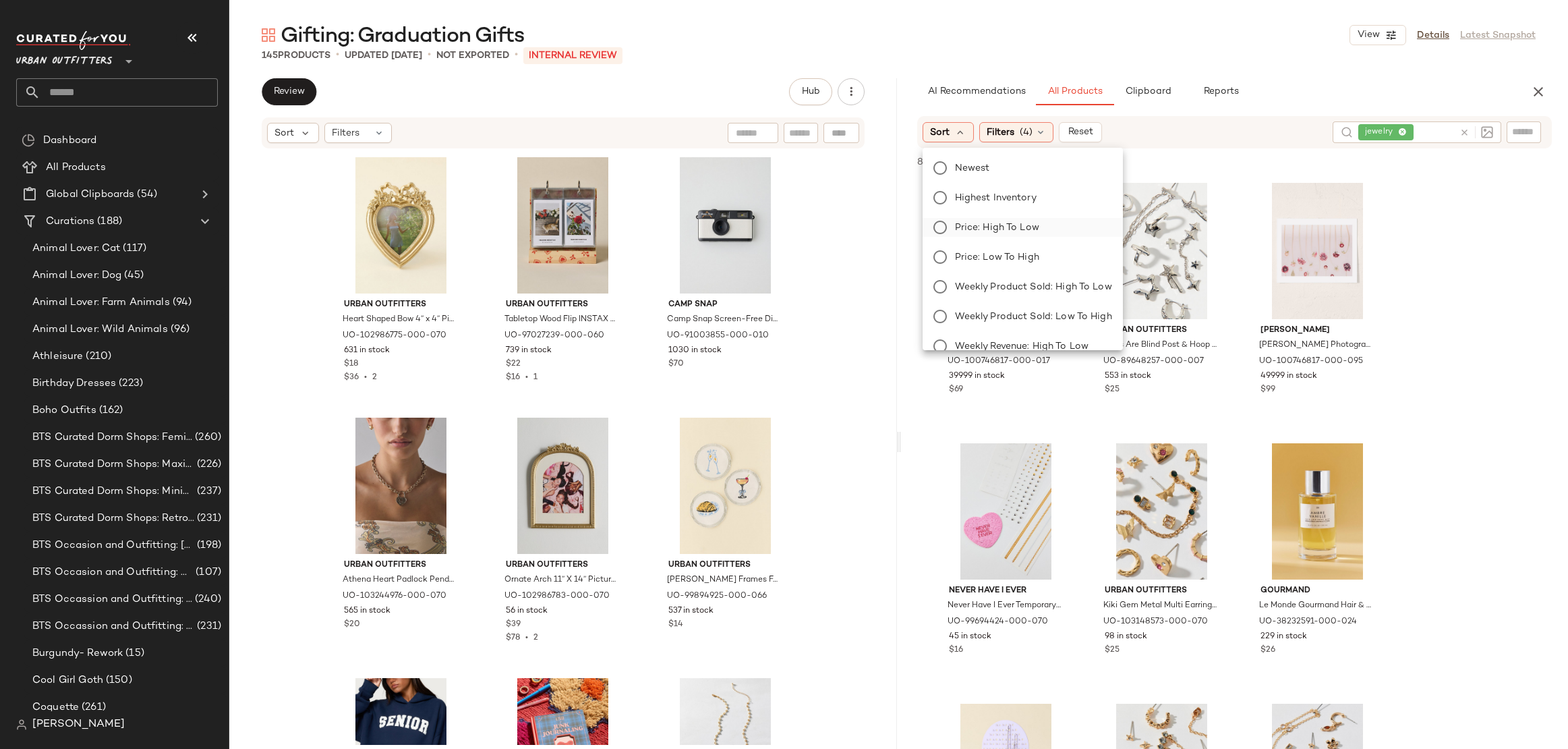
click at [993, 221] on span "Price: High to Low" at bounding box center [997, 228] width 84 height 14
click at [1289, 71] on div "Gifting: Graduation Gifts View Details Latest Snapshot 145 Products • updated S…" at bounding box center [898, 385] width 1339 height 727
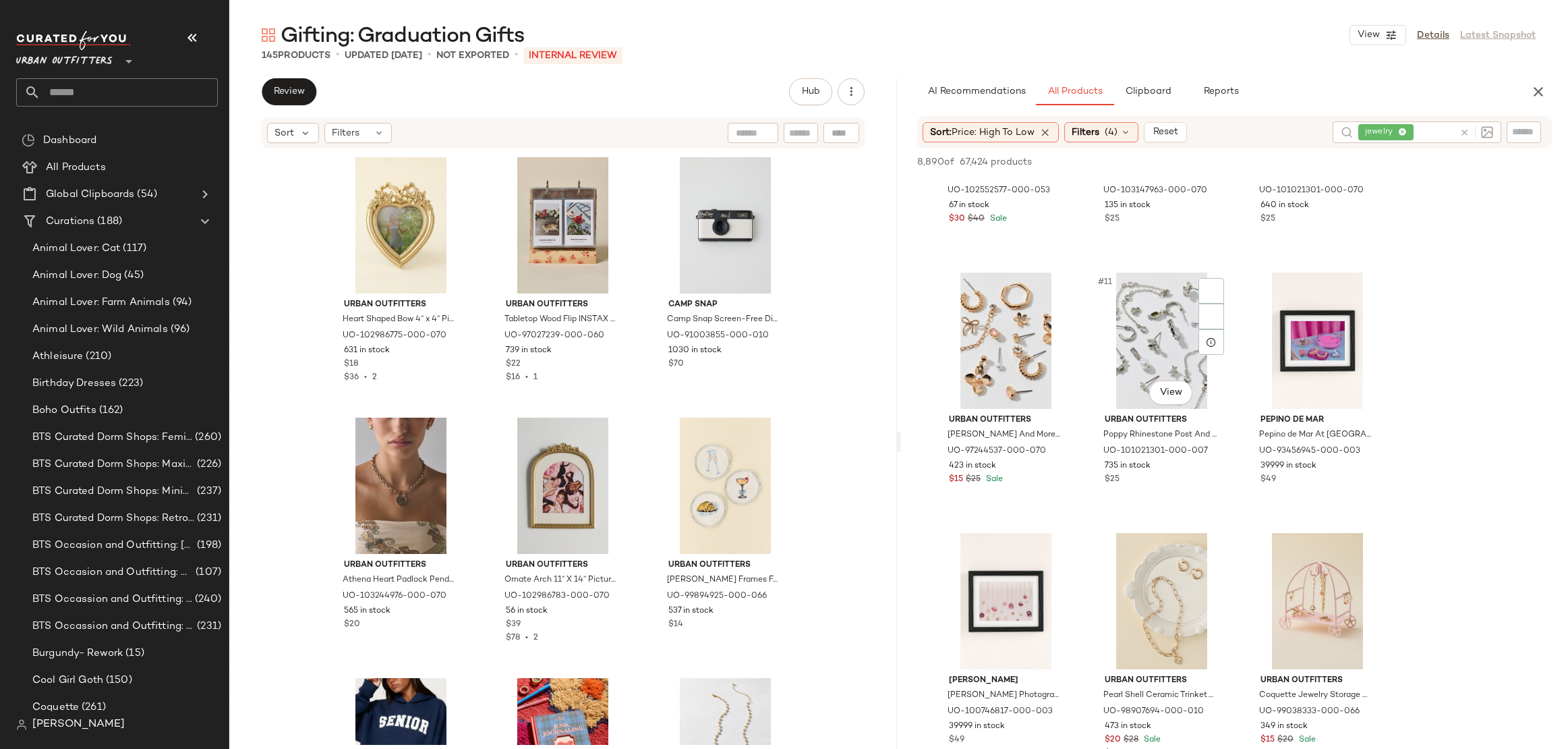
scroll to position [875, 0]
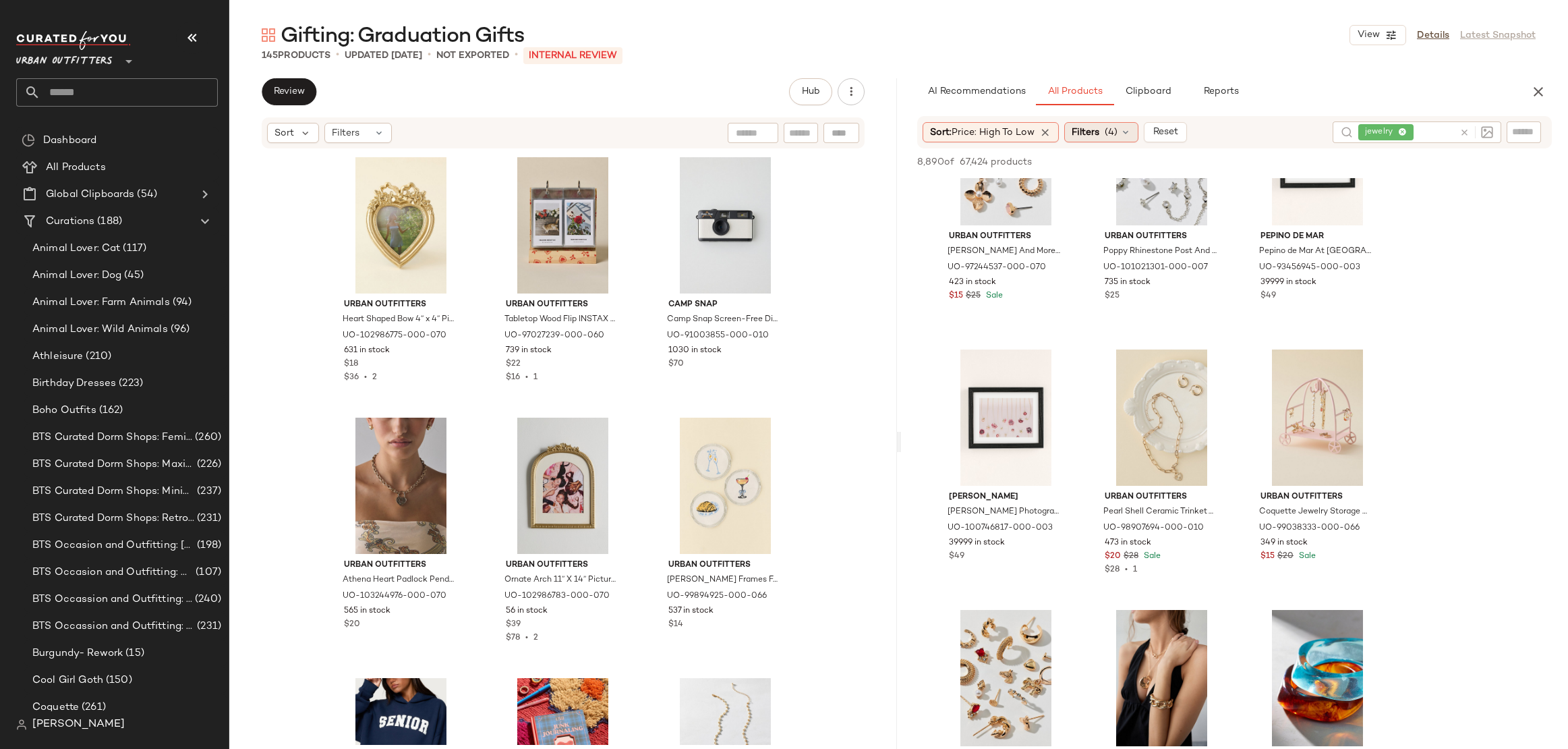
click at [1098, 134] on span "Filters" at bounding box center [1086, 133] width 28 height 14
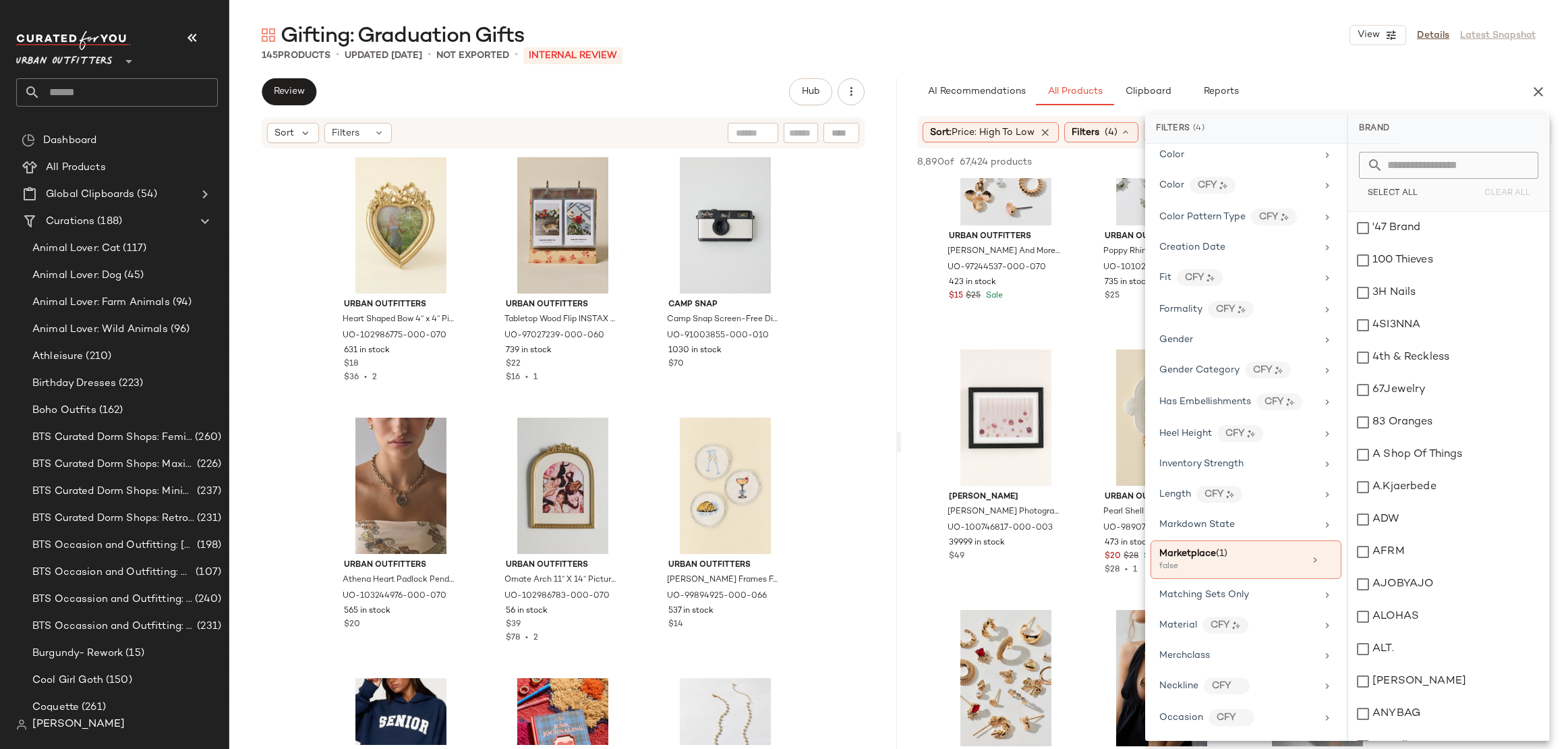
scroll to position [274, 0]
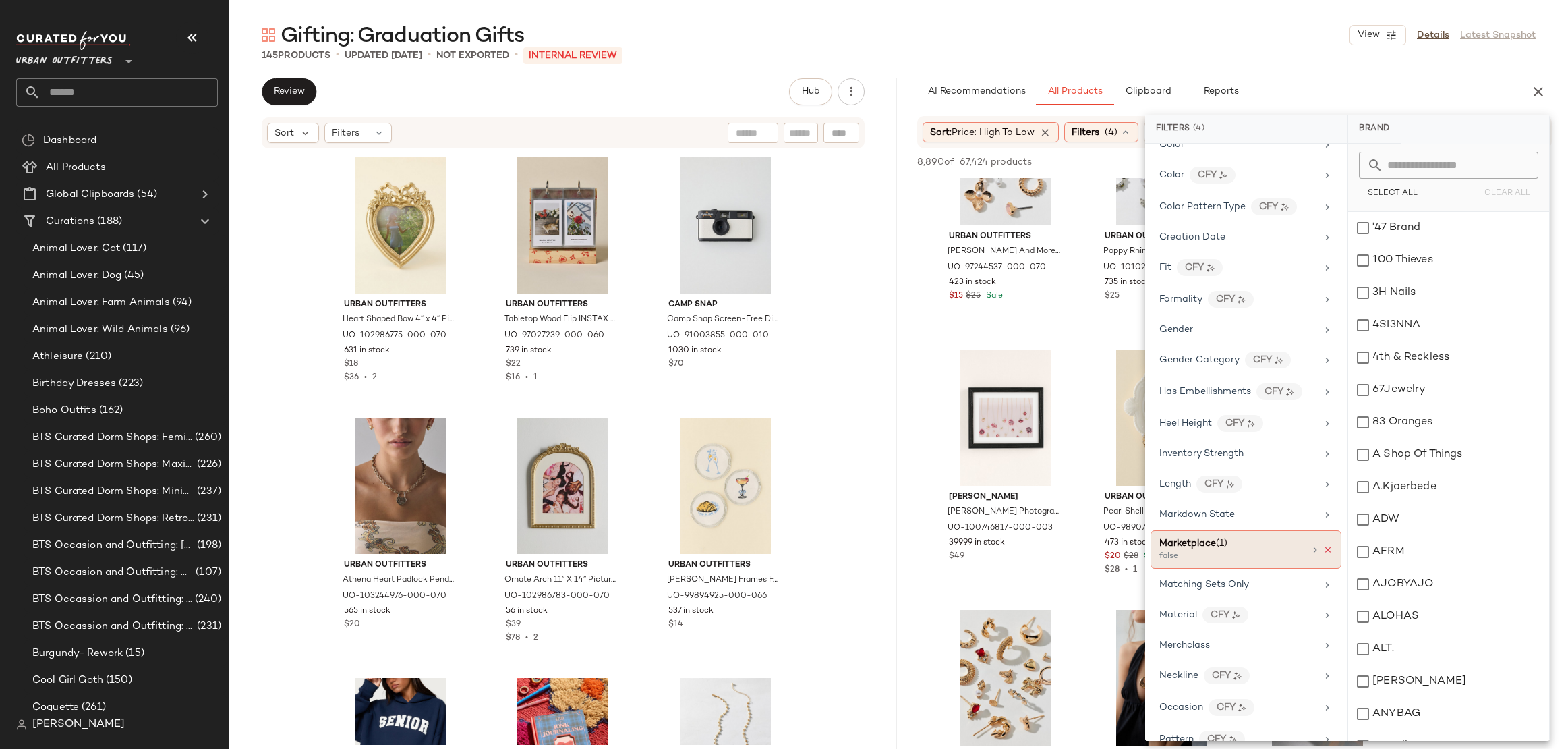
click at [1323, 545] on icon at bounding box center [1327, 549] width 9 height 9
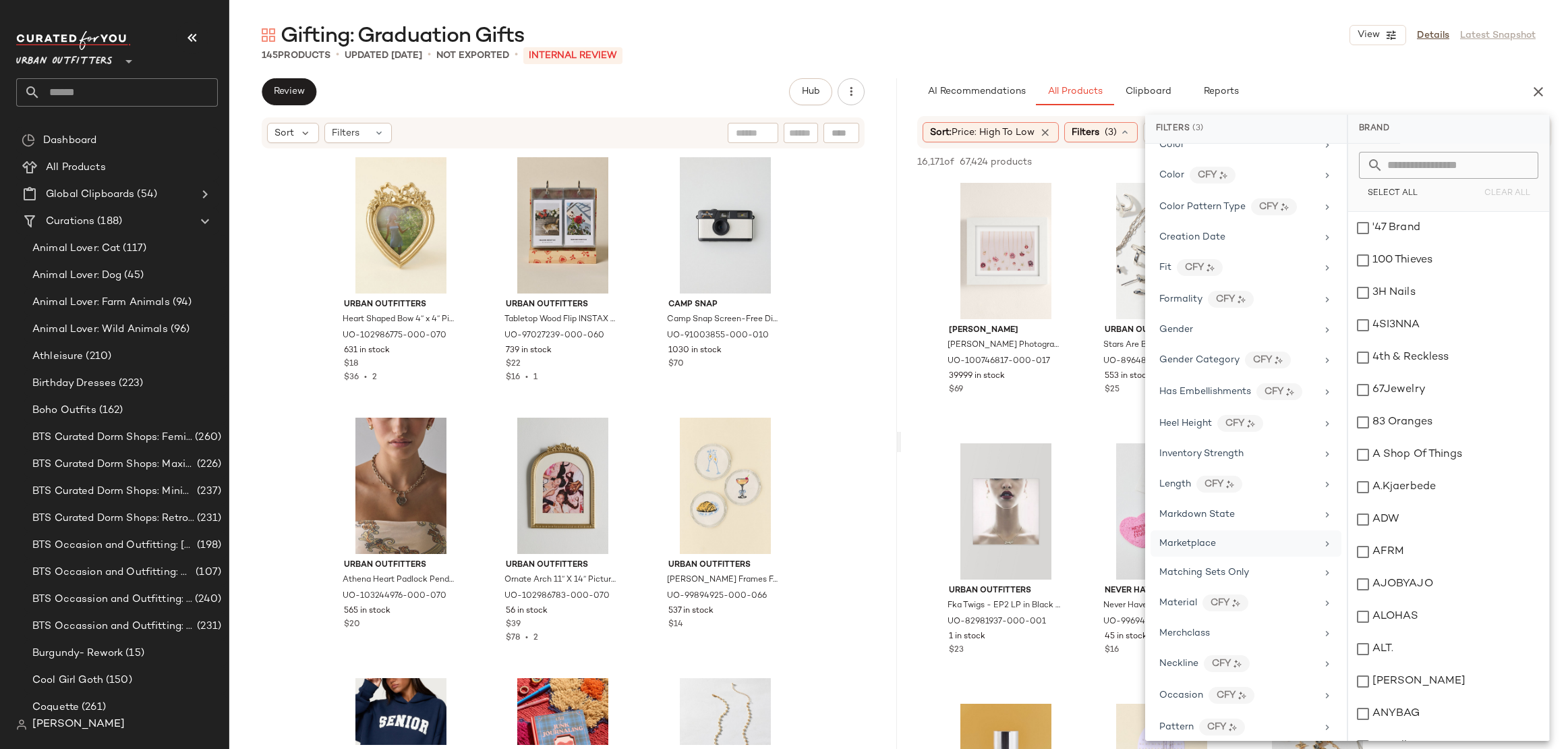
click at [1277, 75] on div "Gifting: Graduation Gifts View Details Latest Snapshot 145 Products • updated S…" at bounding box center [898, 385] width 1339 height 727
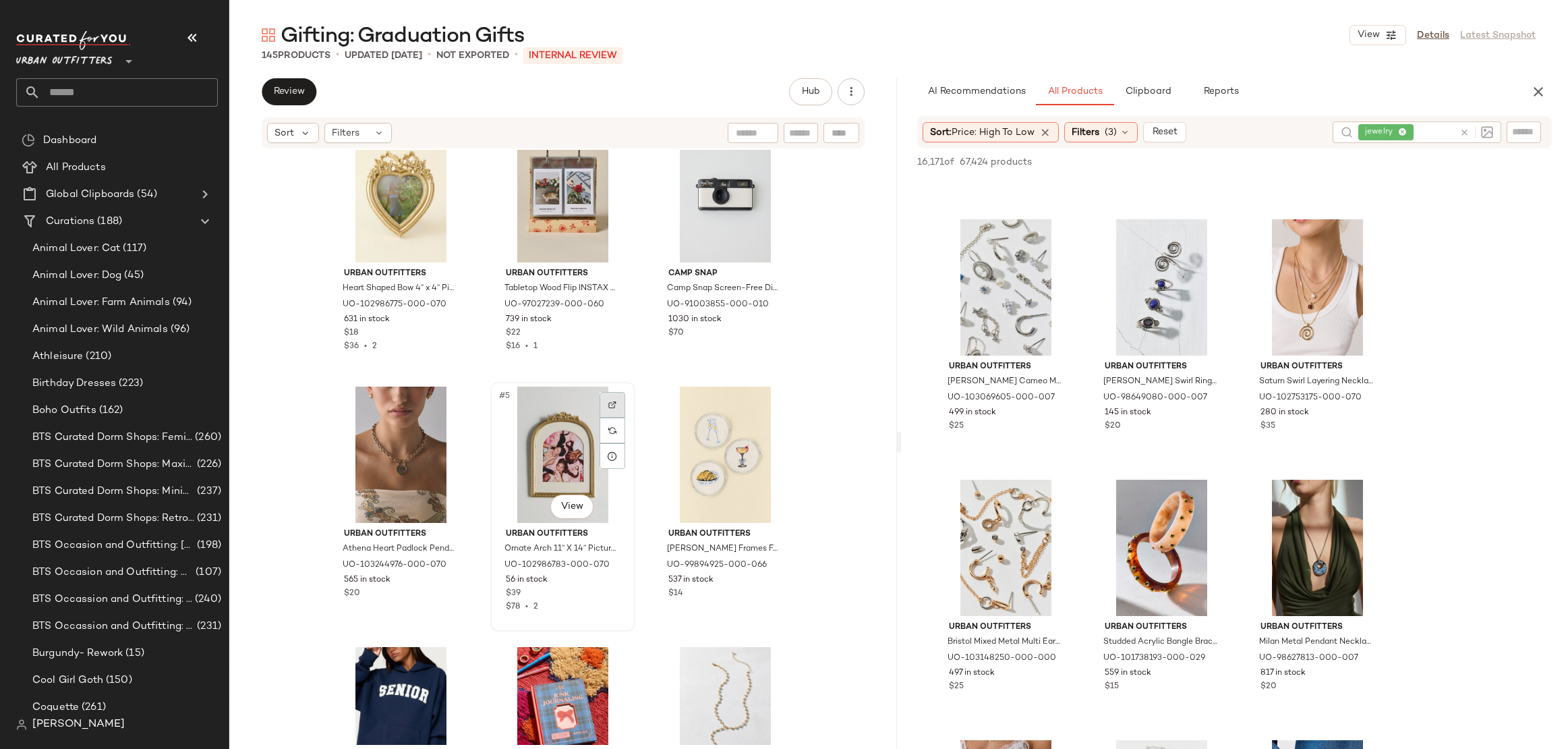
scroll to position [109, 0]
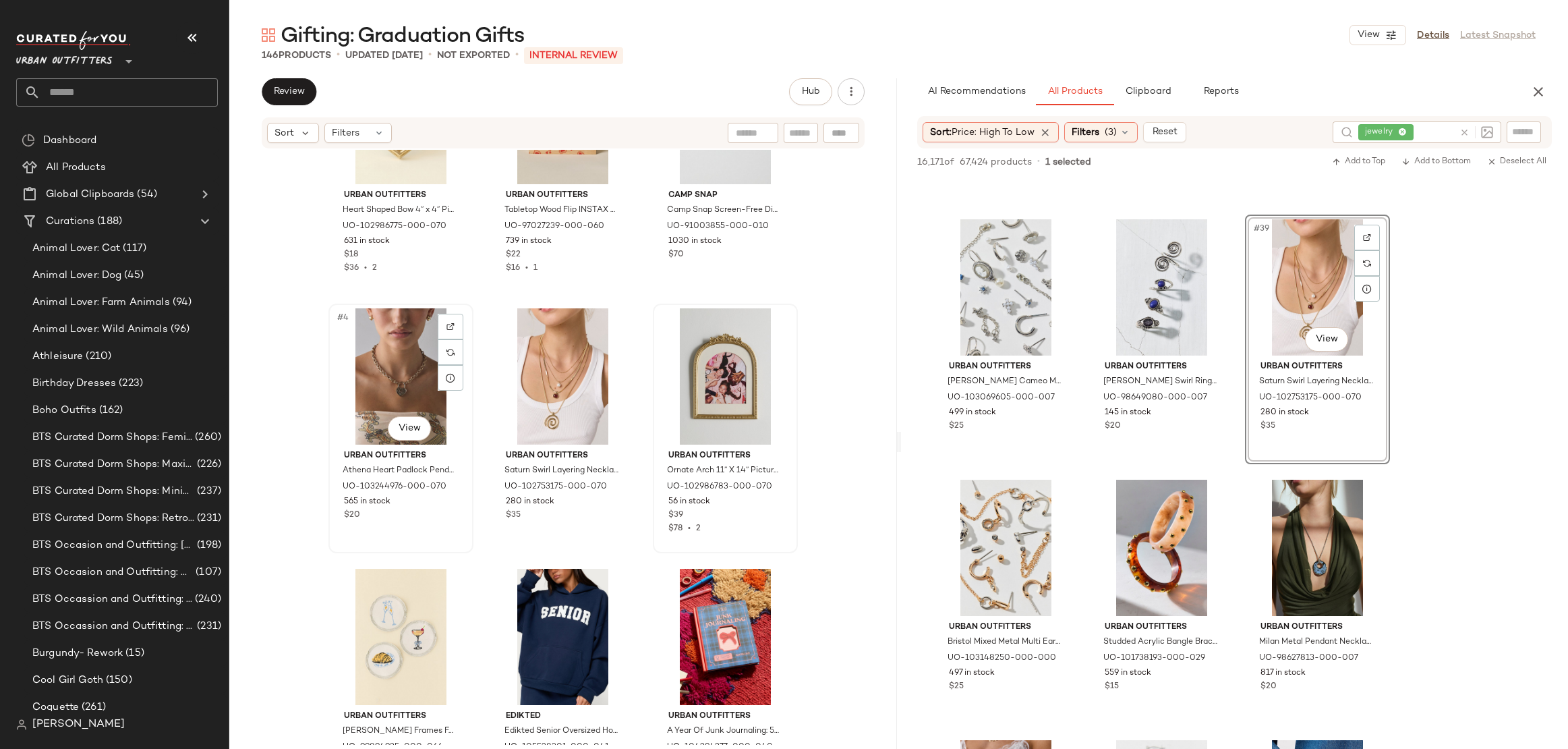
click at [415, 385] on div "#4 View" at bounding box center [401, 376] width 136 height 136
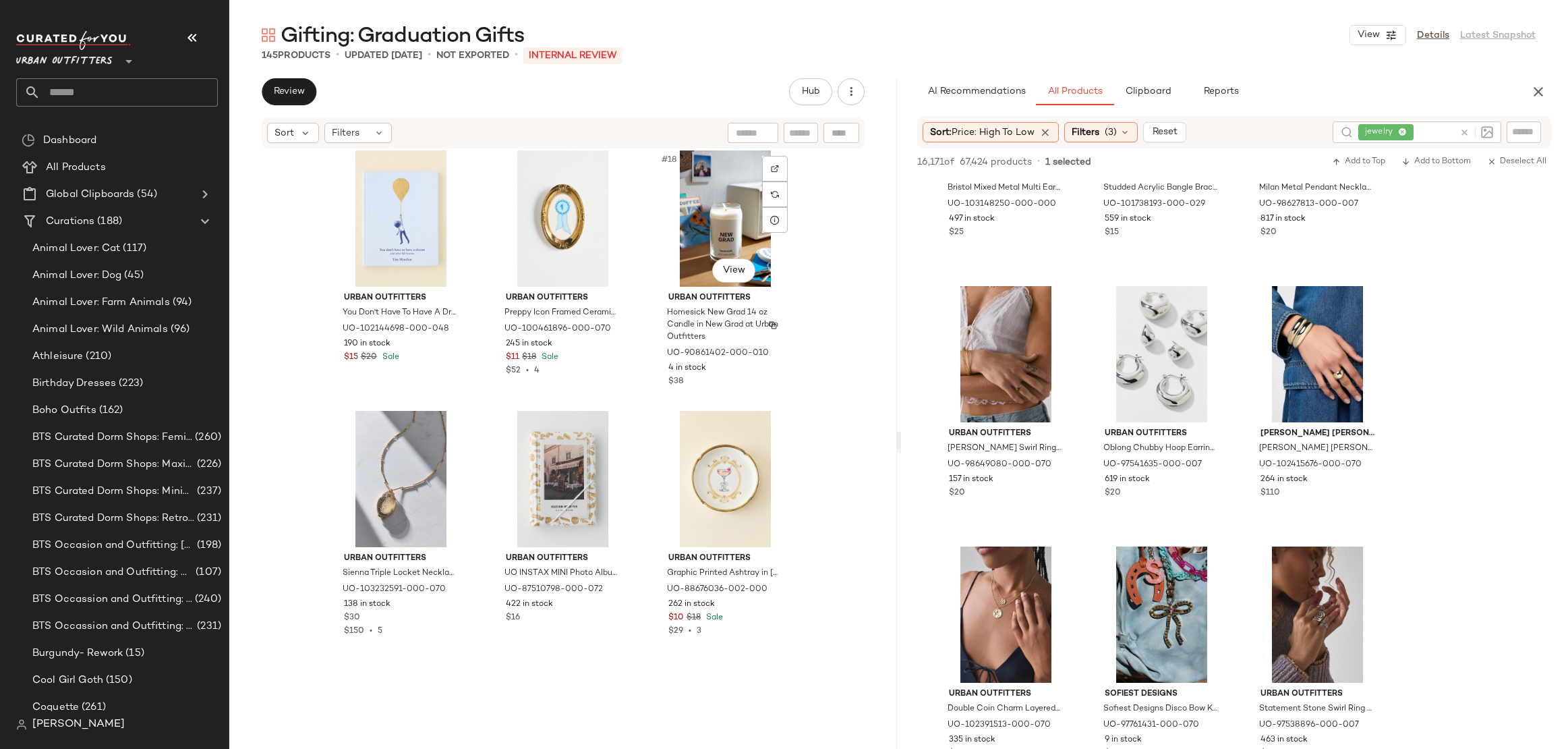
scroll to position [1392, 0]
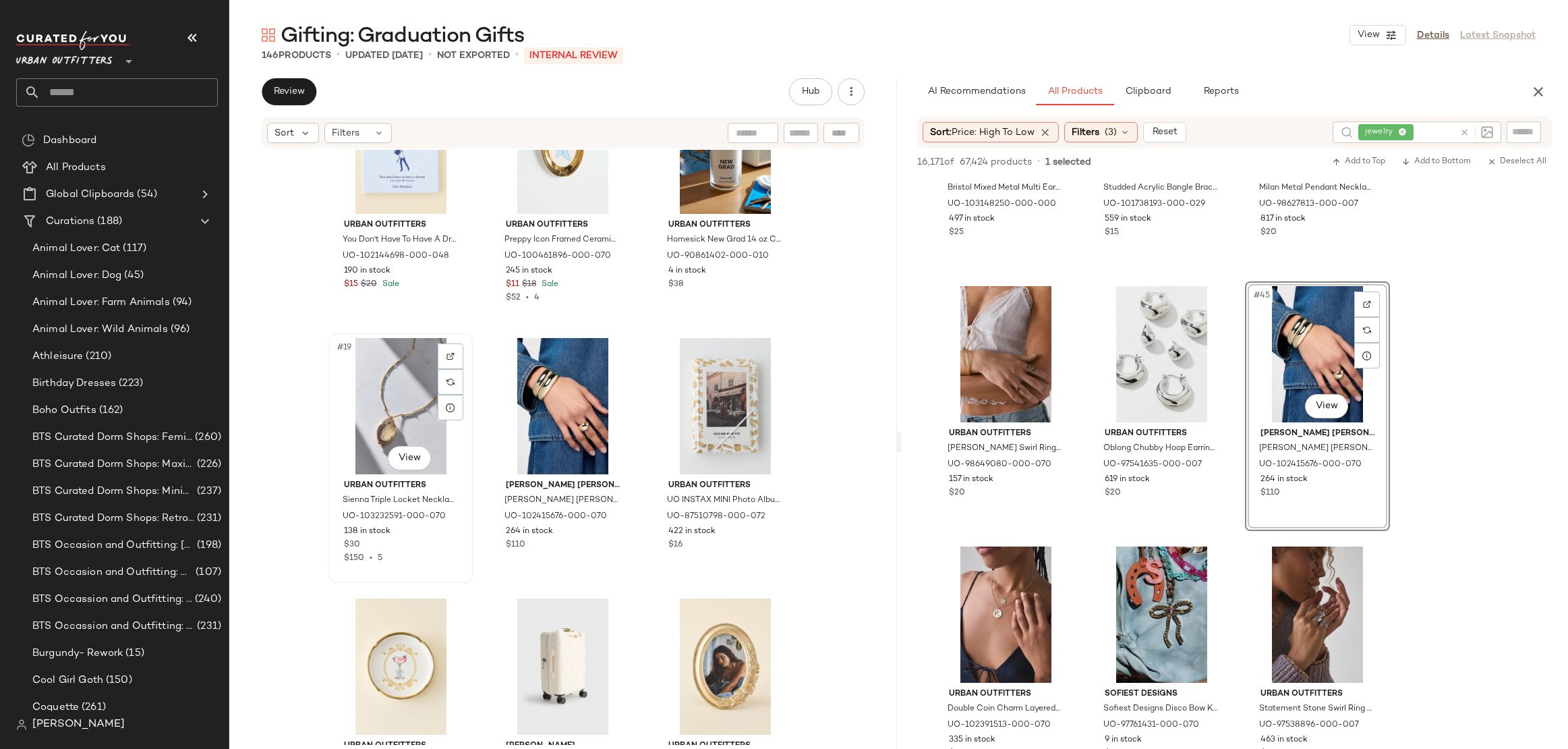
click at [391, 395] on div "#19 View" at bounding box center [401, 406] width 136 height 136
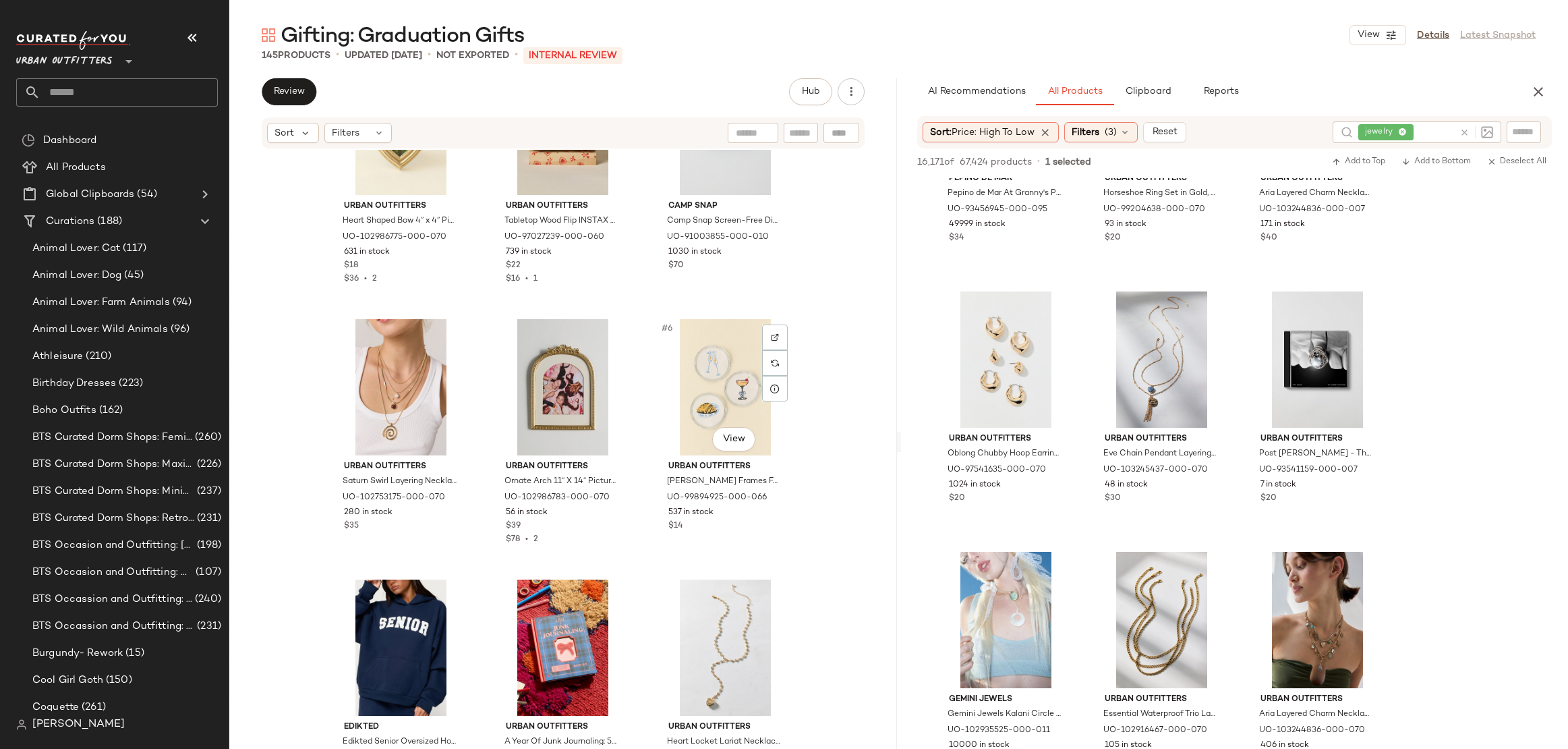
scroll to position [100, 0]
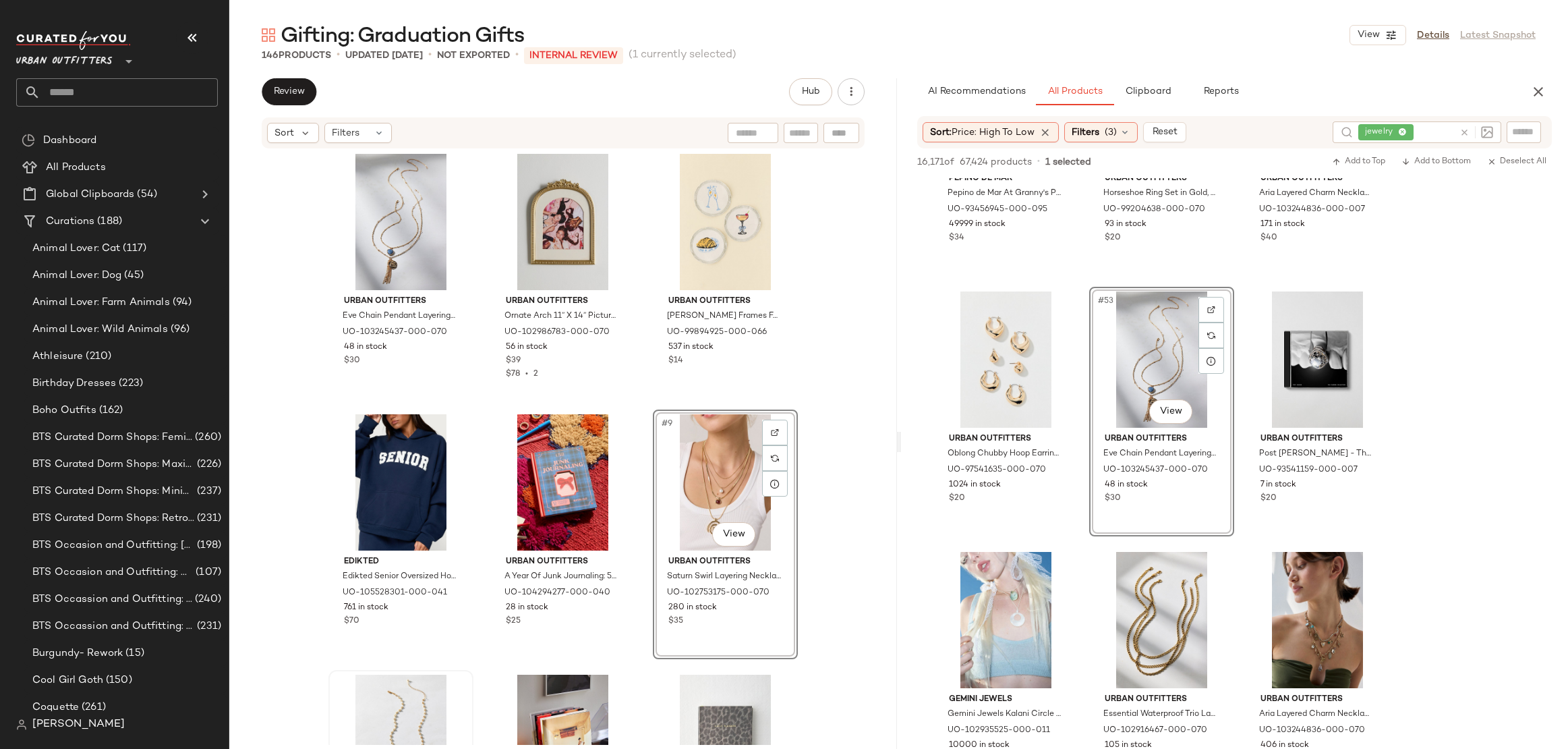
scroll to position [321, 0]
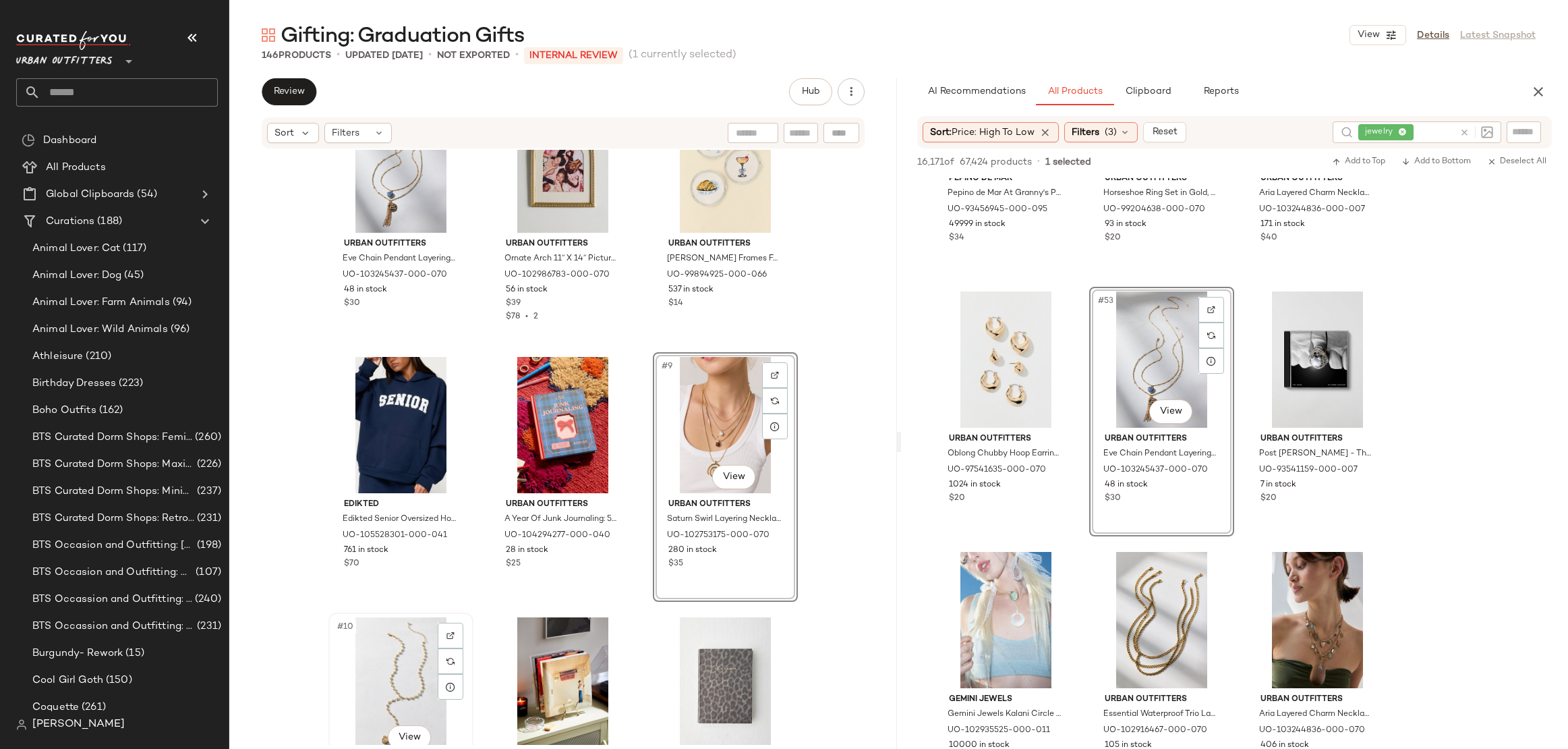
click at [383, 646] on div "#10 View" at bounding box center [401, 686] width 136 height 136
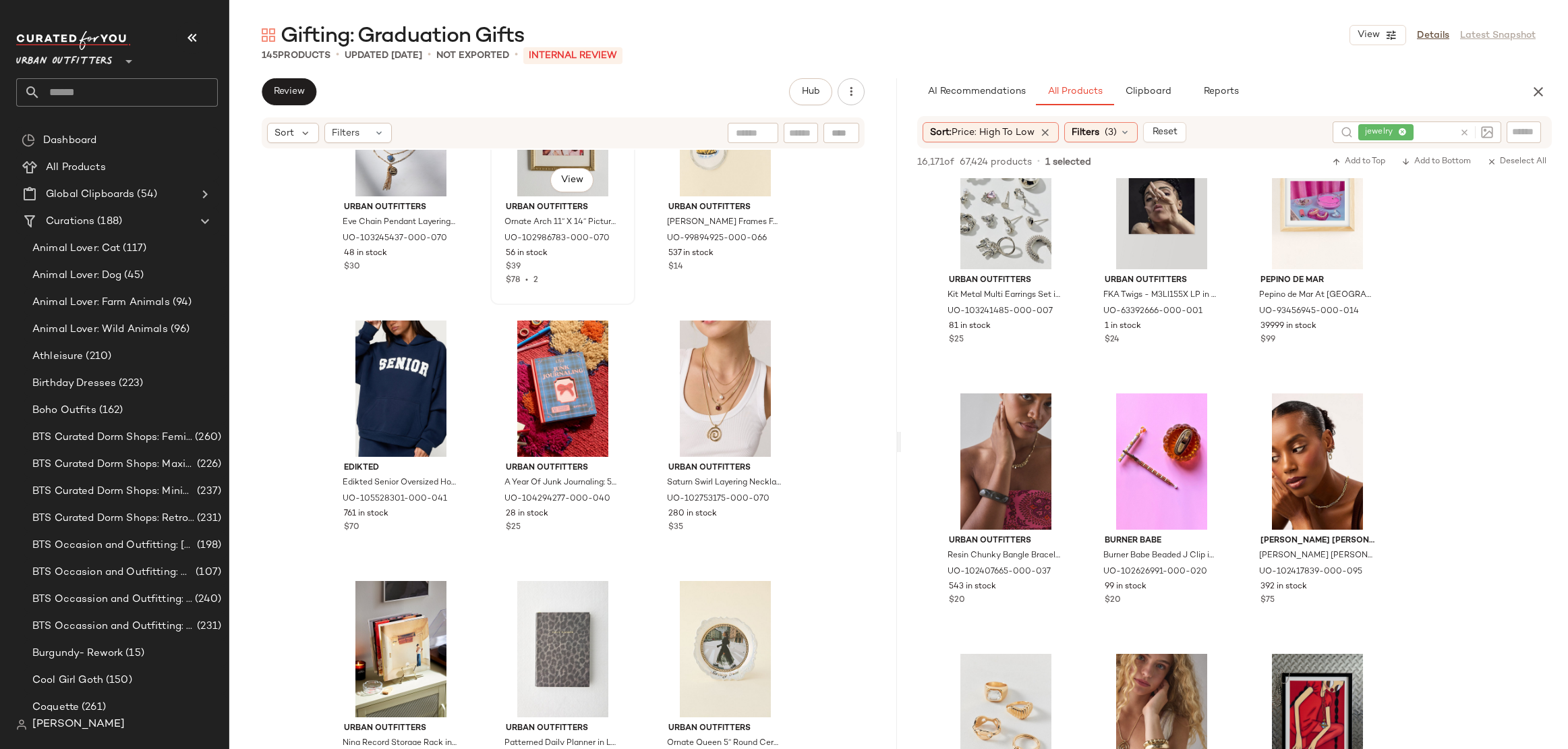
scroll to position [364, 0]
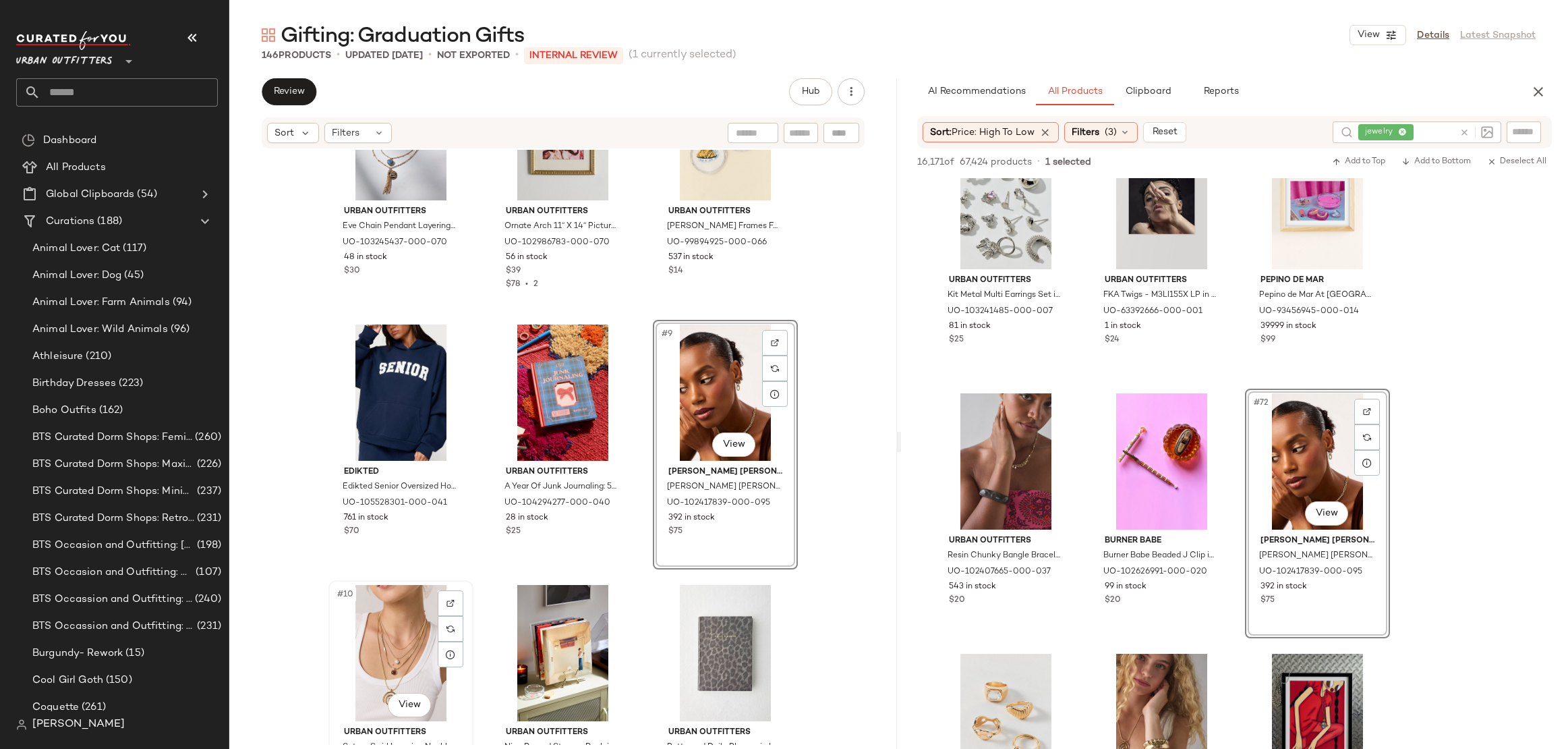
click at [376, 633] on div "#10 View" at bounding box center [401, 653] width 136 height 136
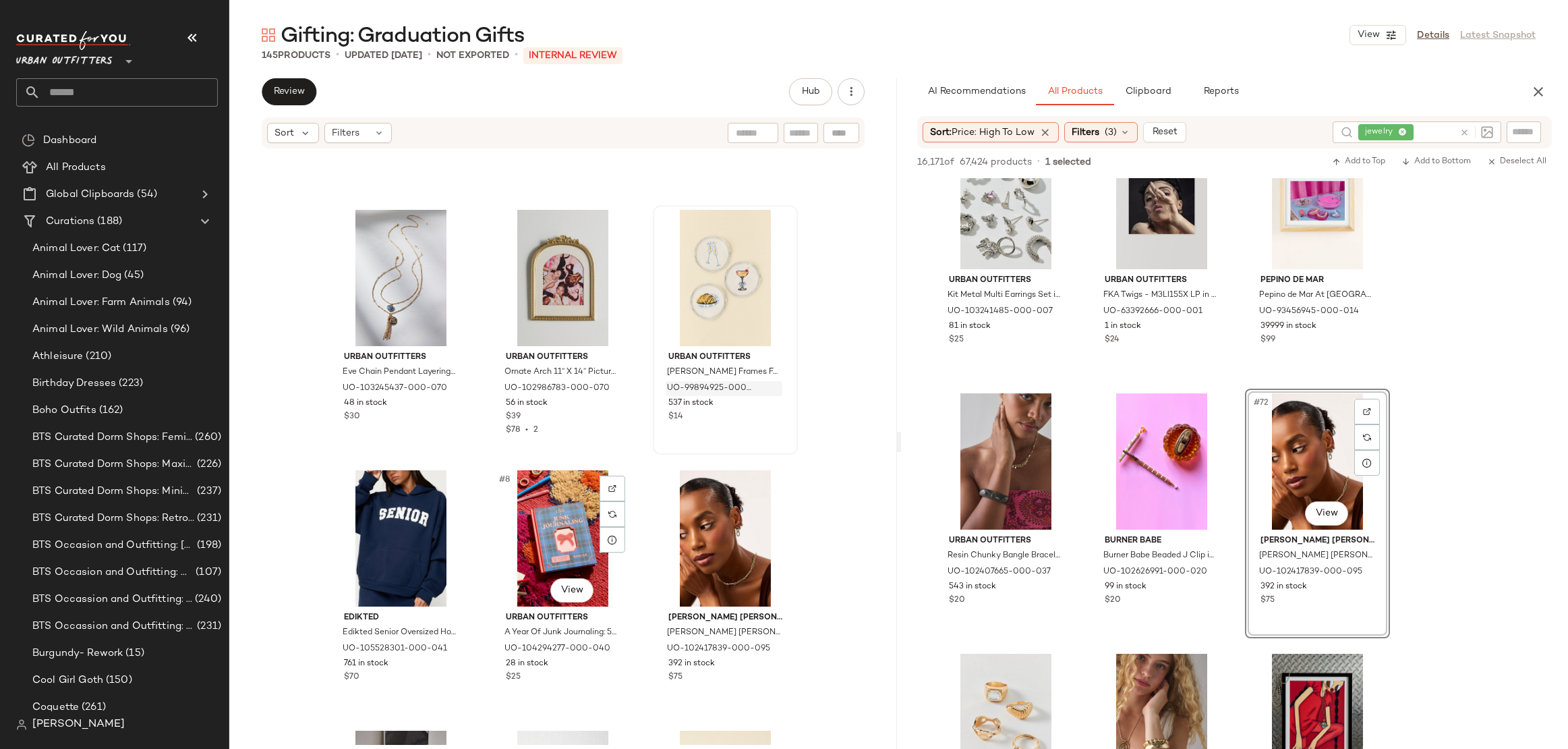
scroll to position [205, 0]
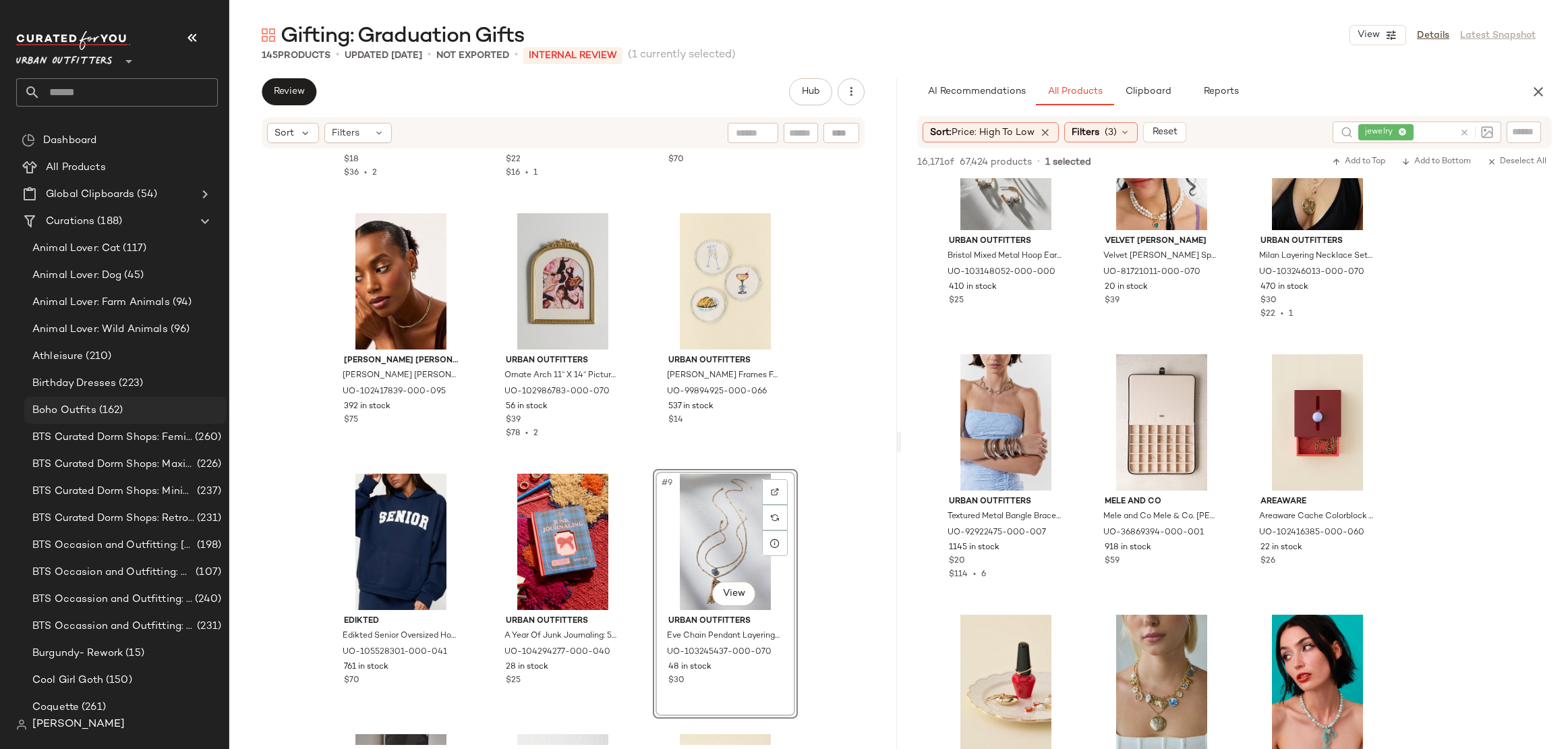
scroll to position [7269, 0]
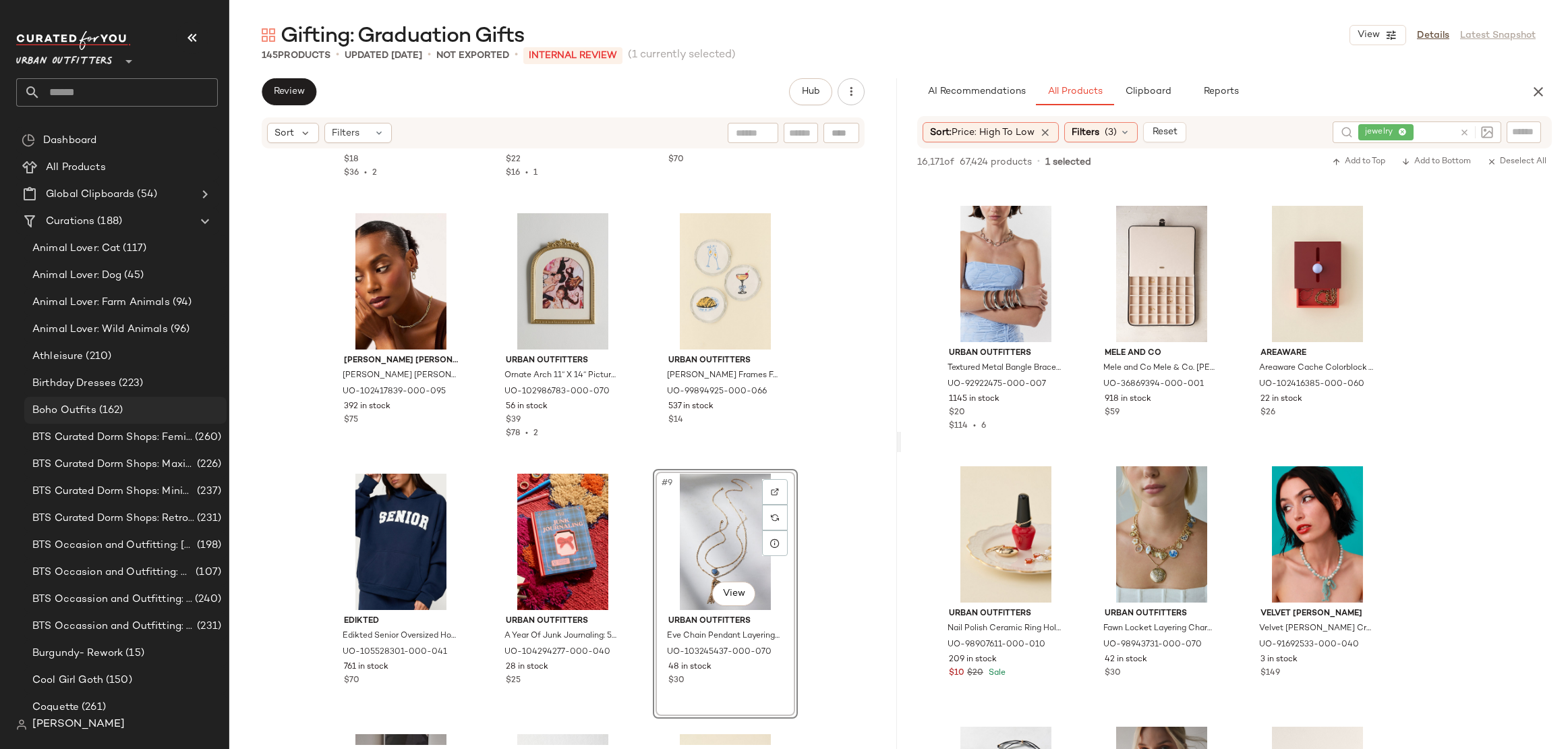
drag, startPoint x: 385, startPoint y: 308, endPoint x: 82, endPoint y: 411, distance: 320.0
click at [135, 87] on input "text" at bounding box center [129, 92] width 177 height 28
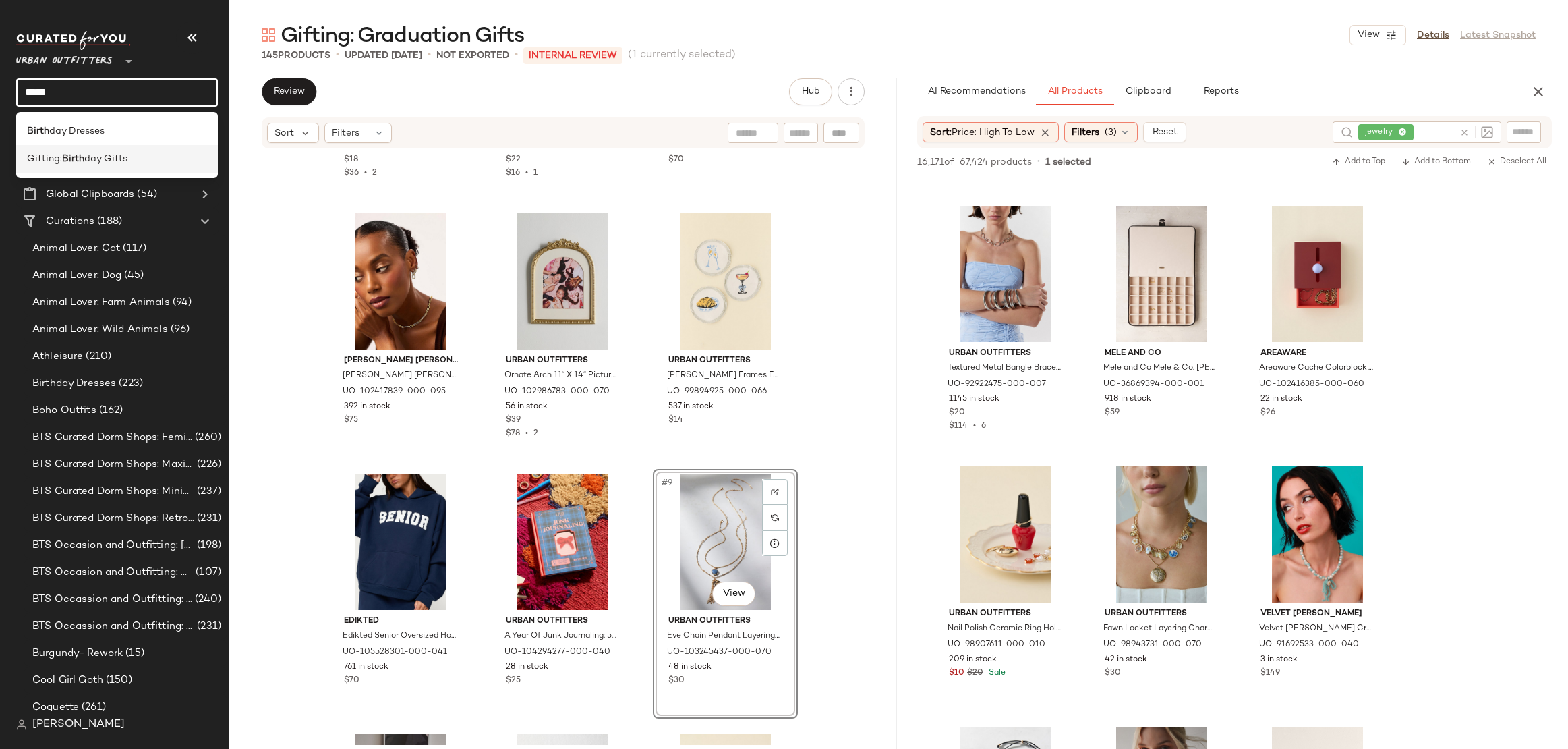
type input "*****"
click at [70, 155] on b "Birth" at bounding box center [73, 159] width 22 height 14
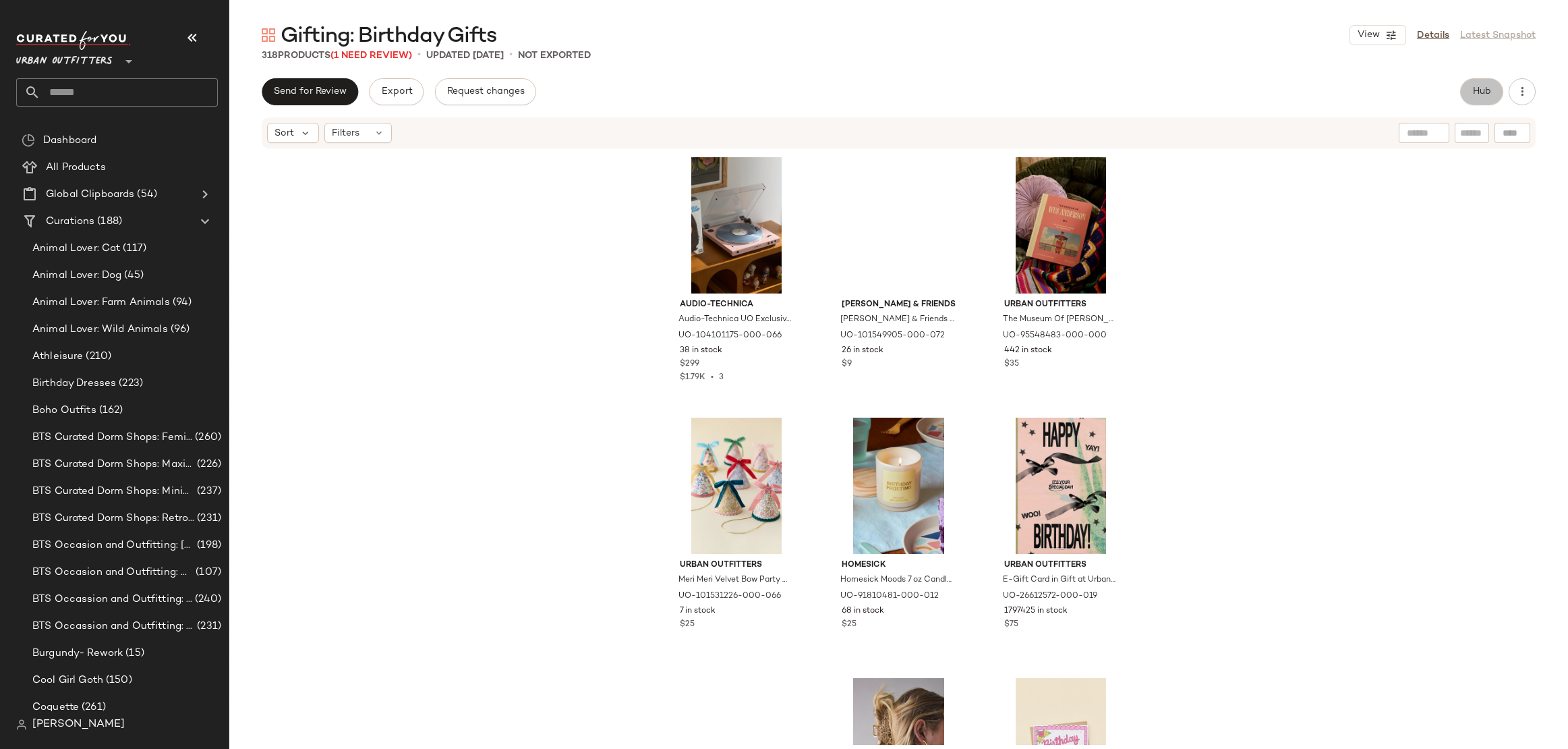
click at [1469, 98] on button "Hub" at bounding box center [1482, 92] width 43 height 27
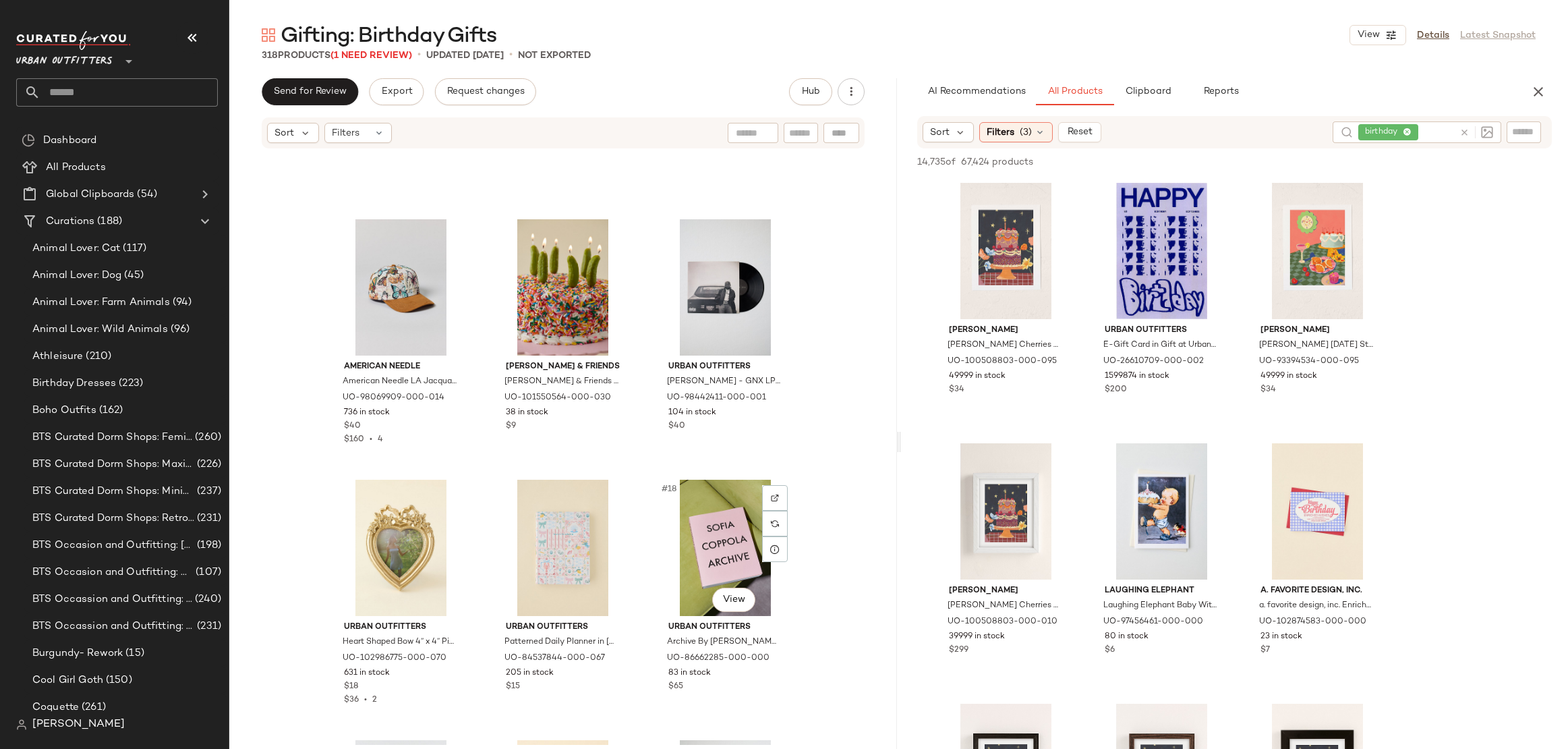
scroll to position [864, 0]
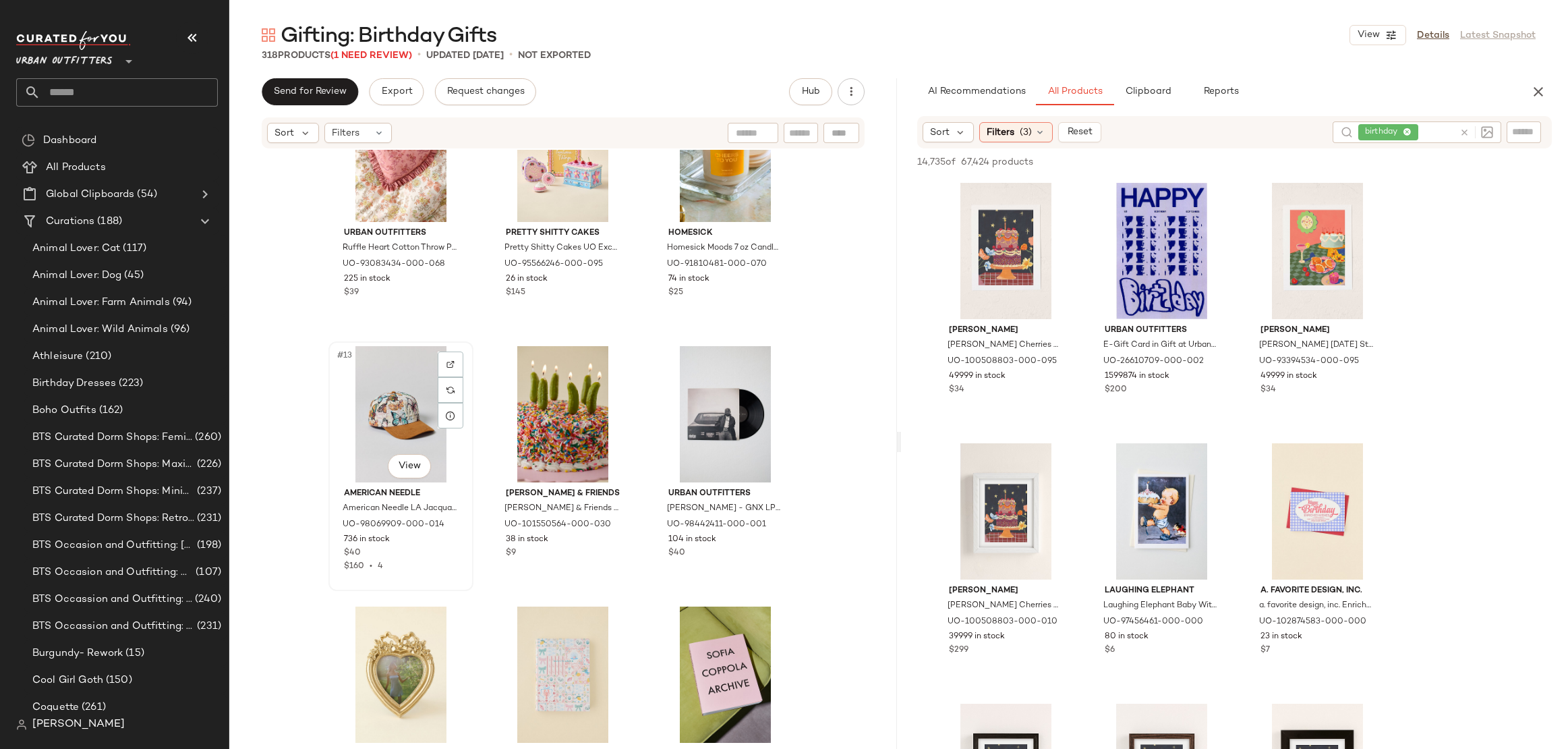
click at [378, 417] on div "#13 View" at bounding box center [401, 414] width 136 height 136
click at [692, 412] on div "#15 View" at bounding box center [725, 414] width 136 height 136
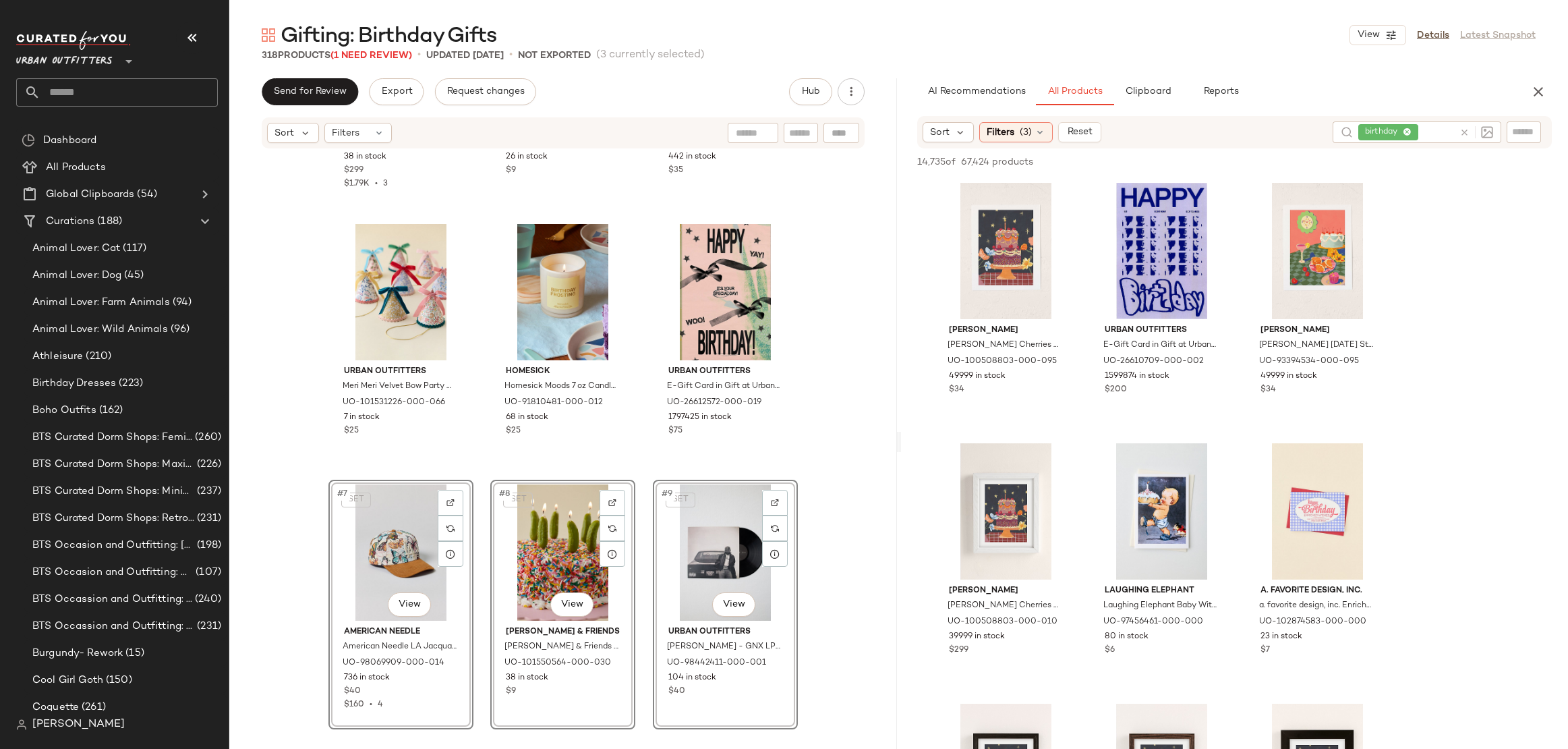
scroll to position [194, 0]
click at [291, 551] on div "Audio-Technica Audio-Technica UO Exclusive LP60X-BT Bluetooth Record Player in …" at bounding box center [563, 447] width 668 height 595
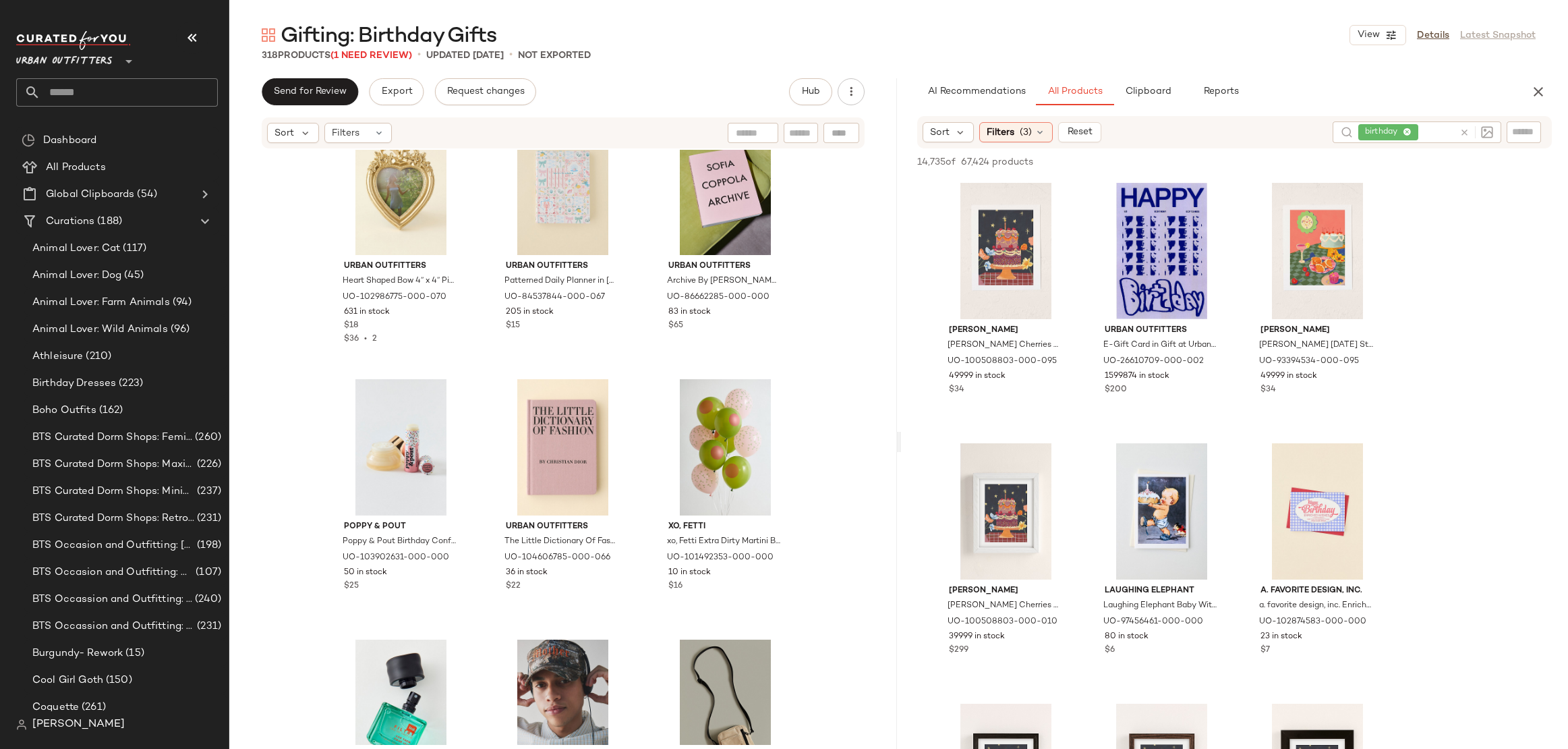
scroll to position [1504, 0]
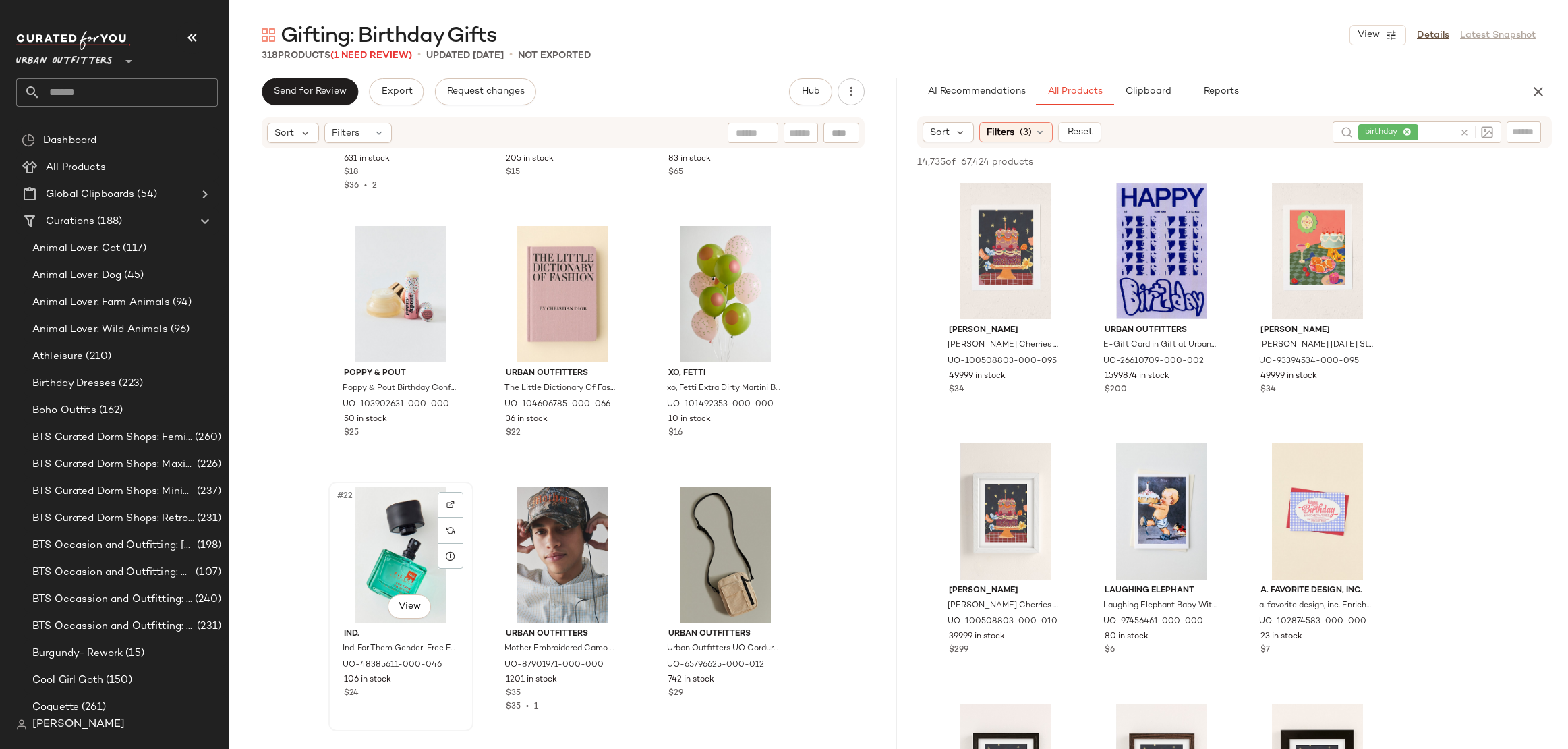
click at [375, 542] on div "#22 View" at bounding box center [401, 554] width 136 height 136
click at [658, 521] on div "#24 View" at bounding box center [725, 554] width 136 height 136
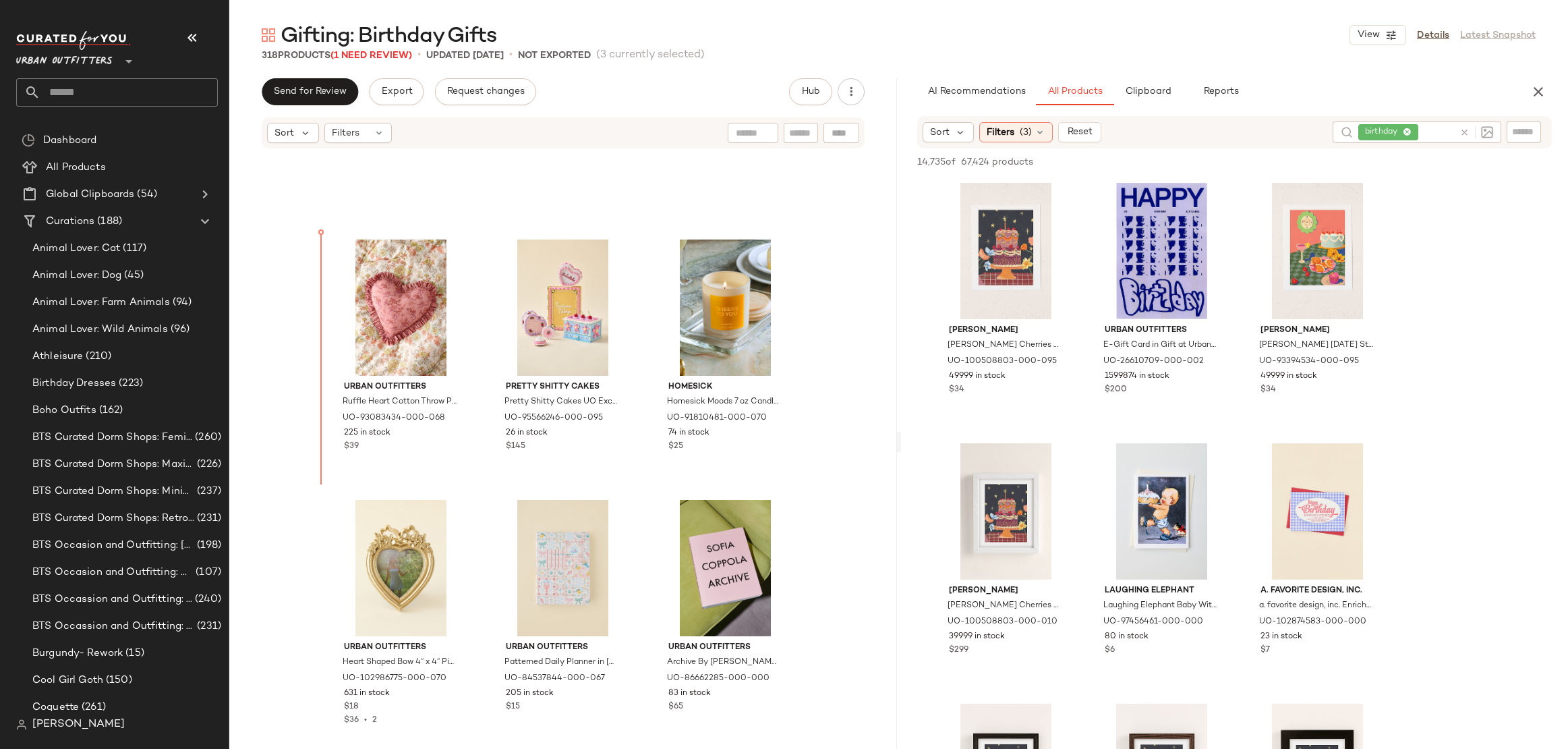
scroll to position [964, 0]
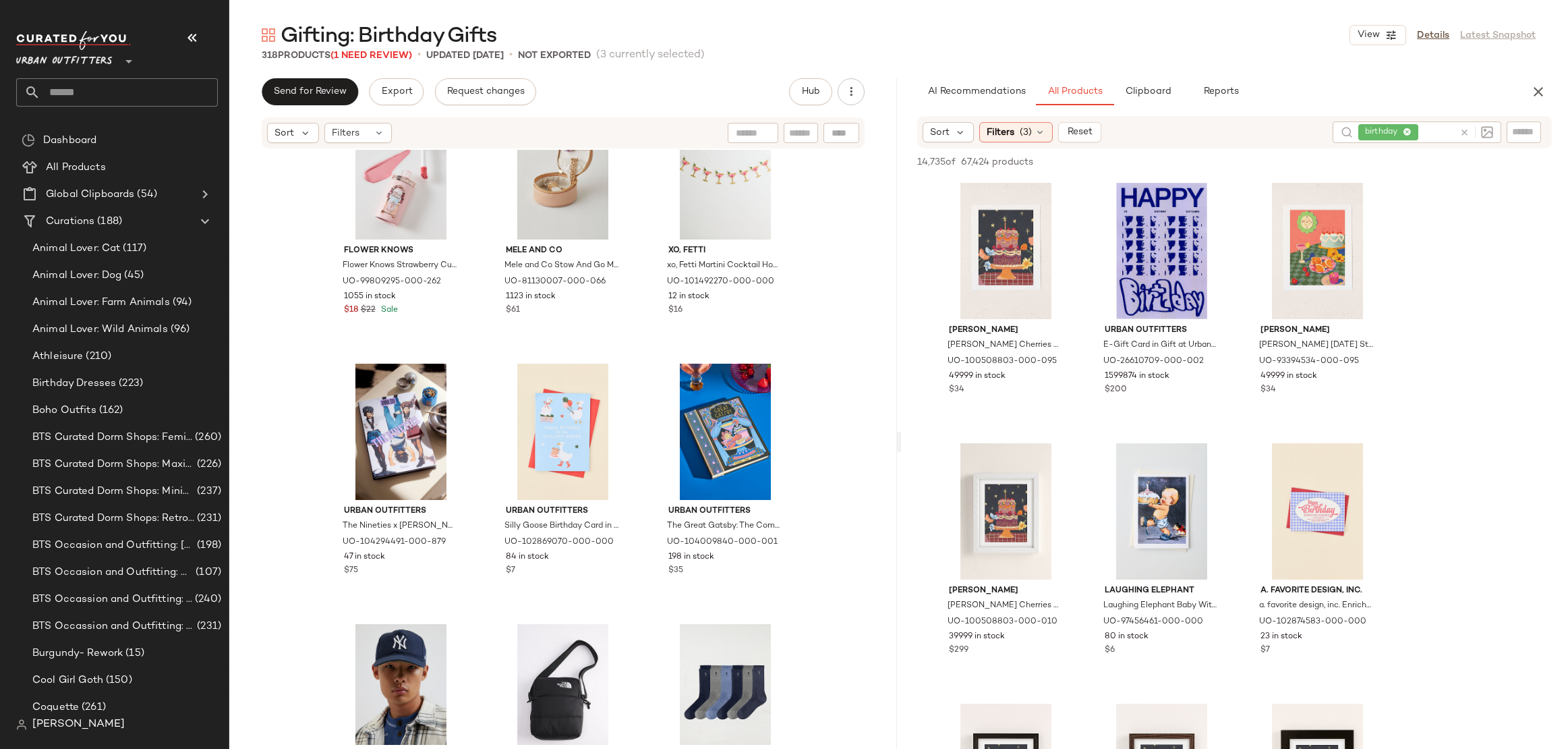
scroll to position [2312, 0]
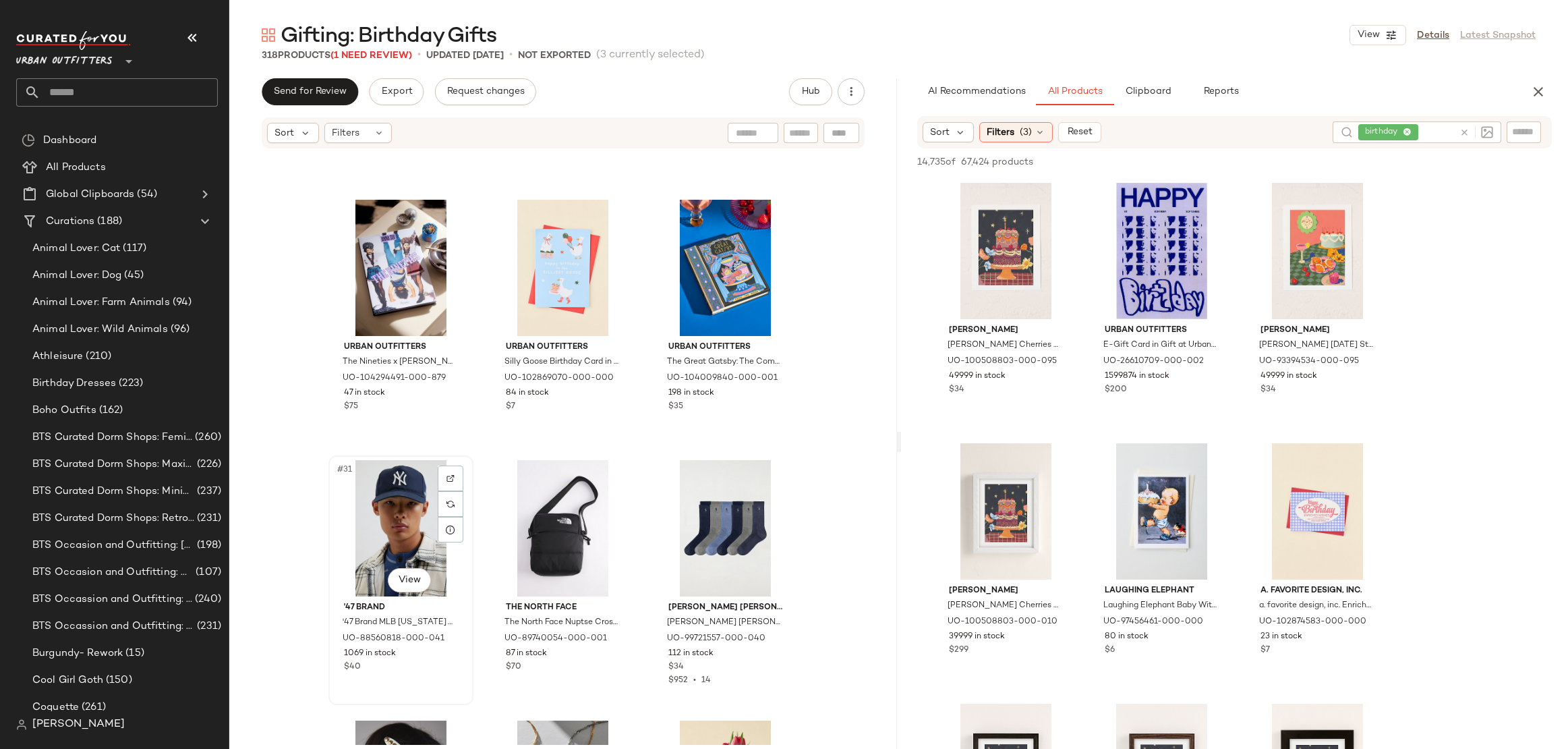
click at [387, 492] on div "#31 View" at bounding box center [401, 529] width 136 height 136
click at [691, 530] on div "#33 View" at bounding box center [725, 529] width 136 height 136
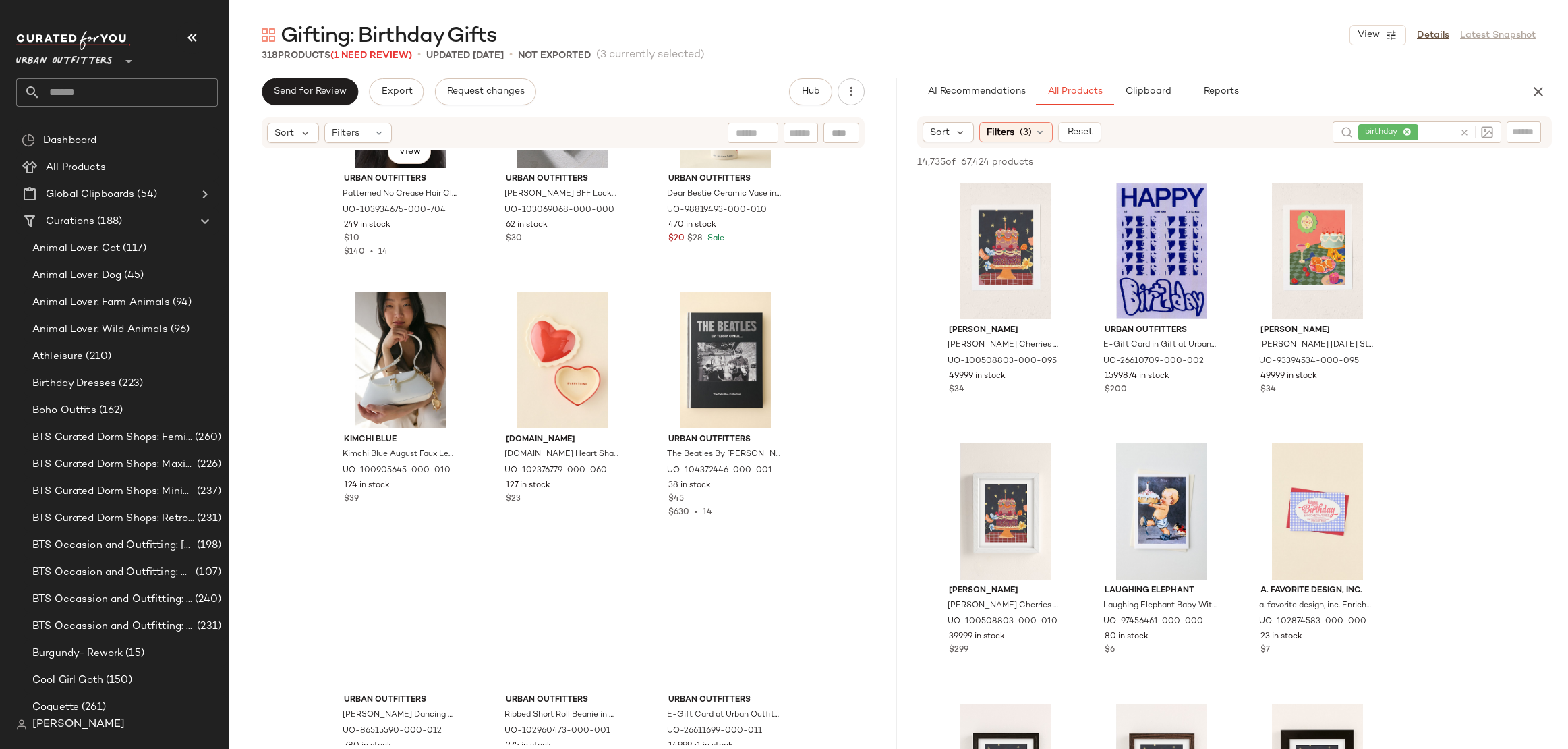
scroll to position [3104, 0]
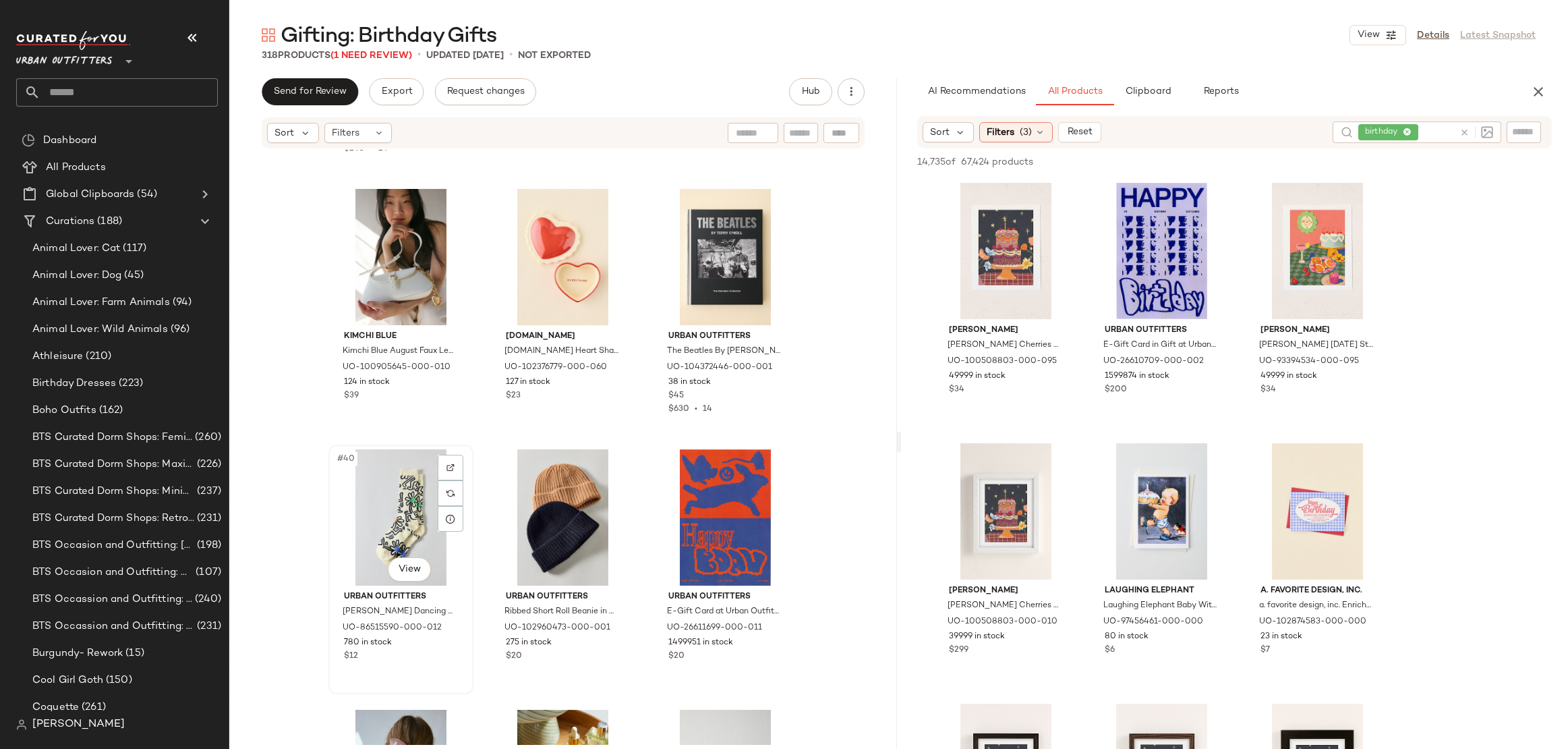
click at [409, 502] on div "#40 View" at bounding box center [401, 518] width 136 height 136
click at [697, 501] on div "#42 View" at bounding box center [725, 518] width 136 height 136
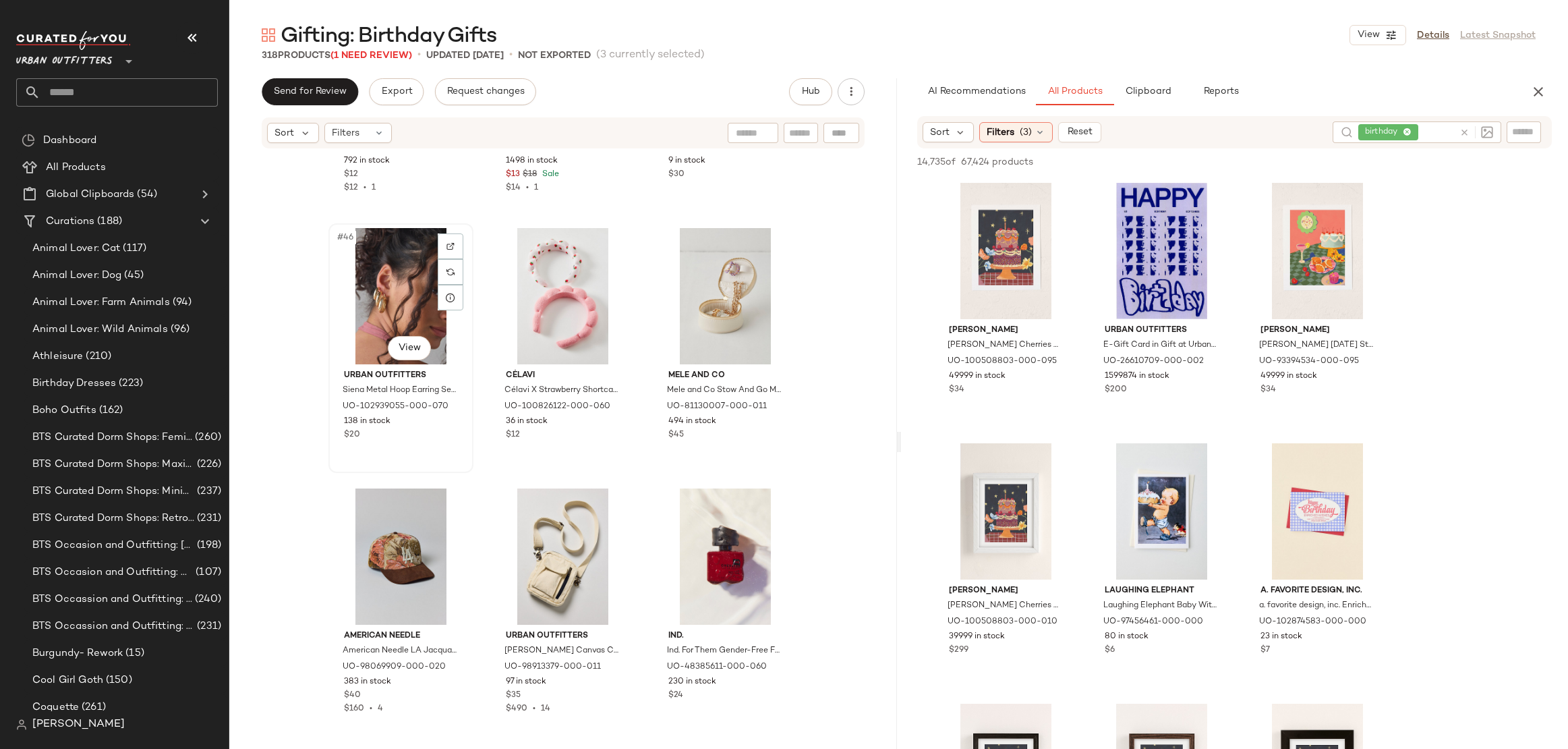
scroll to position [3865, 0]
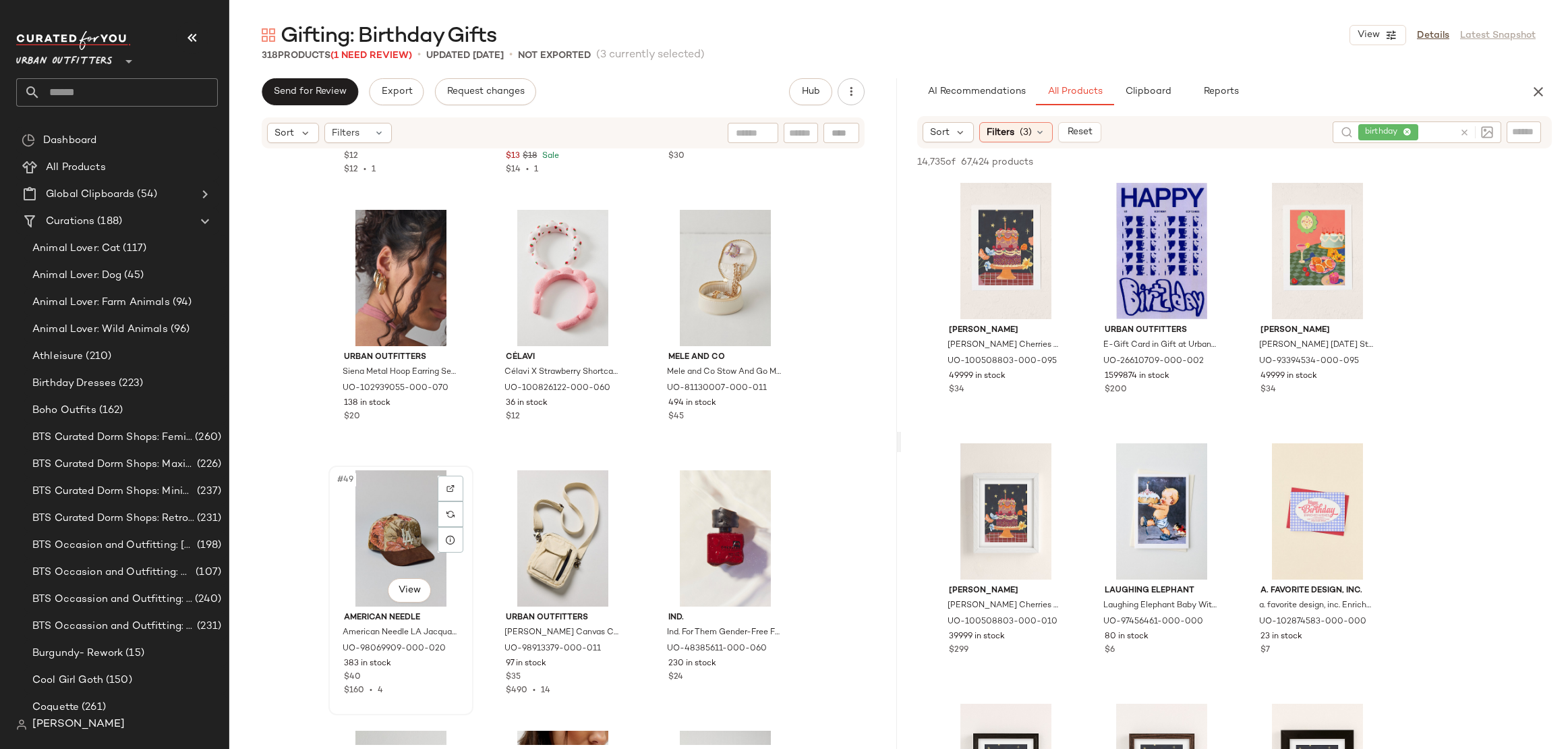
click at [386, 521] on div "#49 View" at bounding box center [401, 539] width 136 height 136
click at [713, 508] on div "#51 View" at bounding box center [725, 539] width 136 height 136
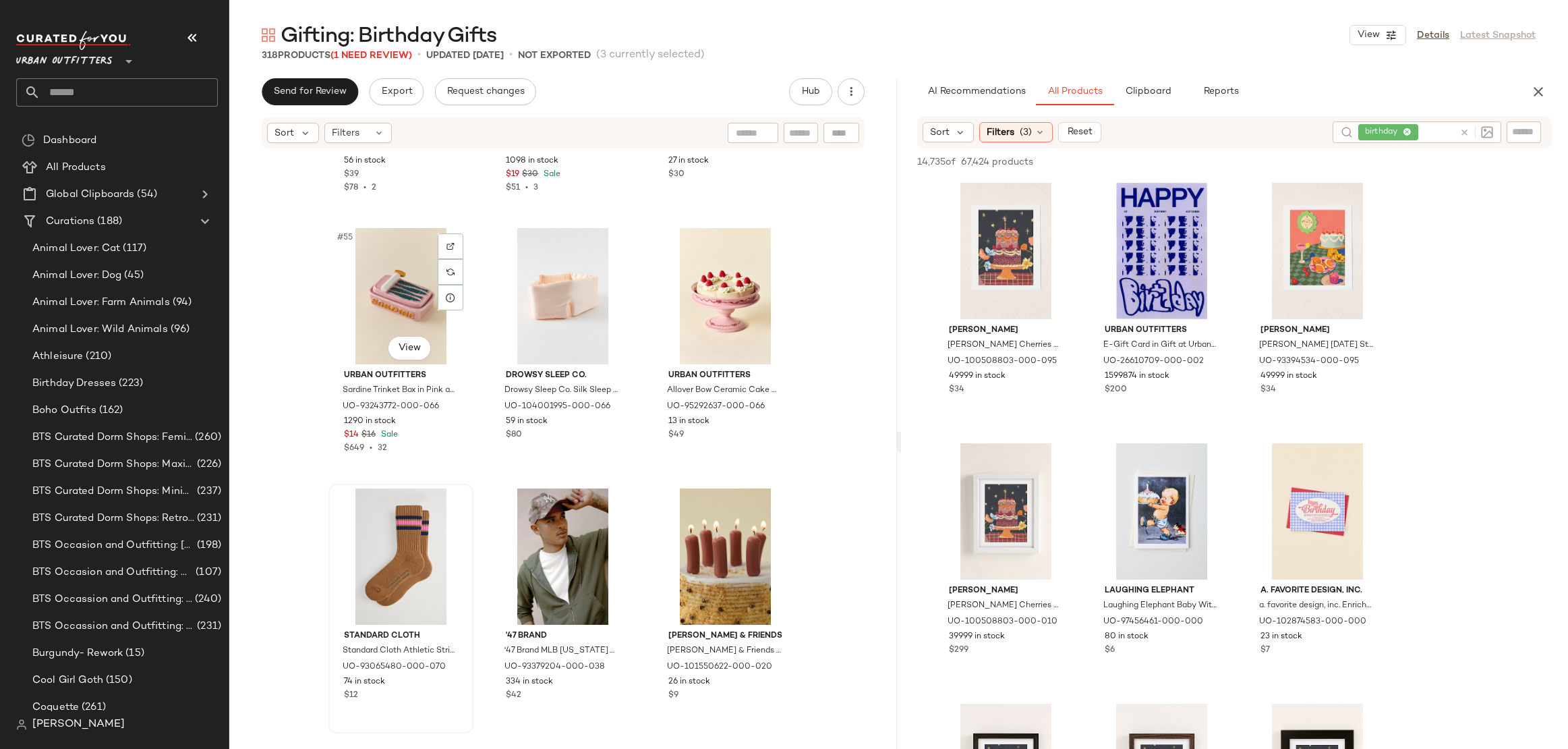
scroll to position [4629, 0]
click at [393, 562] on div "#58 View" at bounding box center [401, 555] width 136 height 136
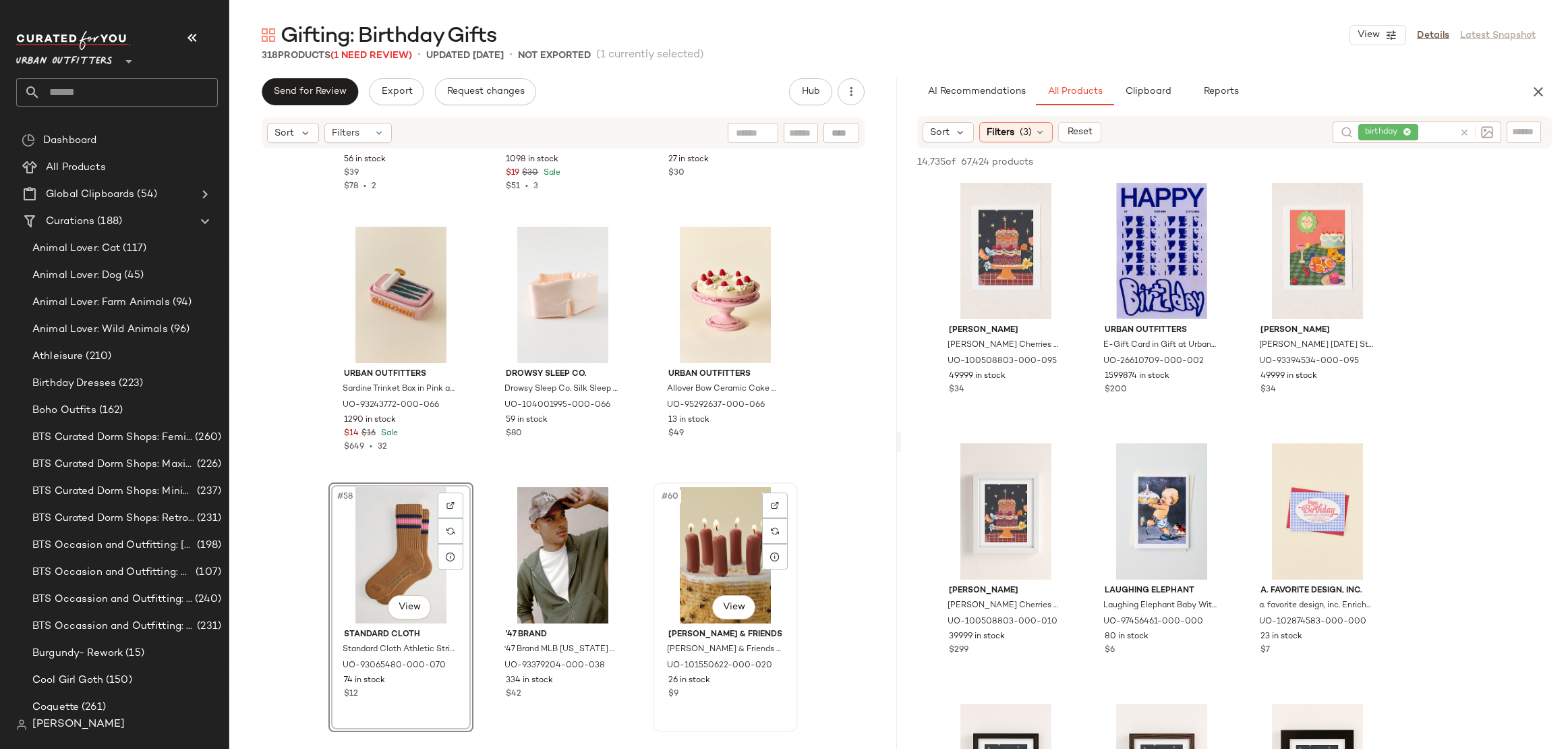
click at [683, 560] on div "#60 View" at bounding box center [725, 555] width 136 height 136
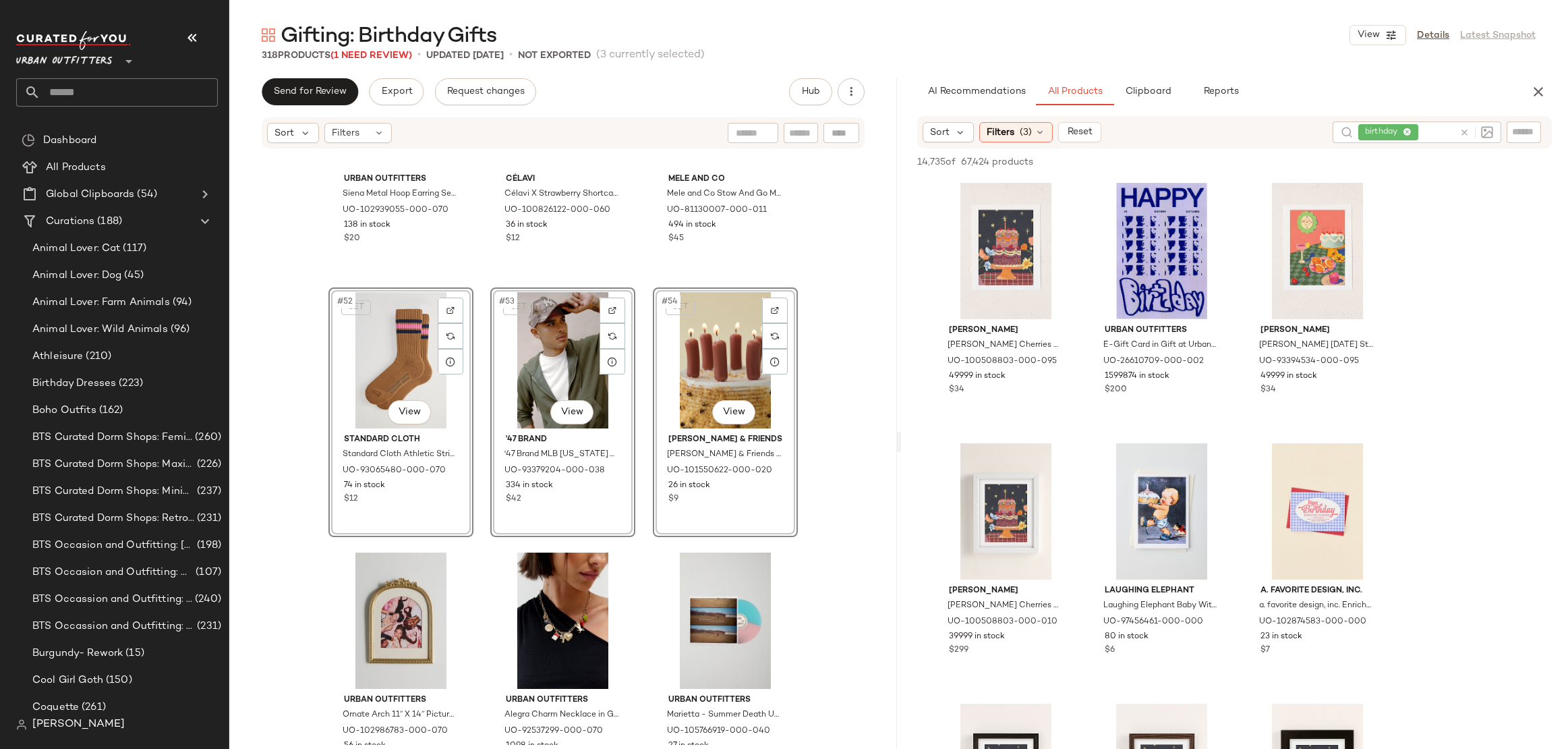
scroll to position [4105, 0]
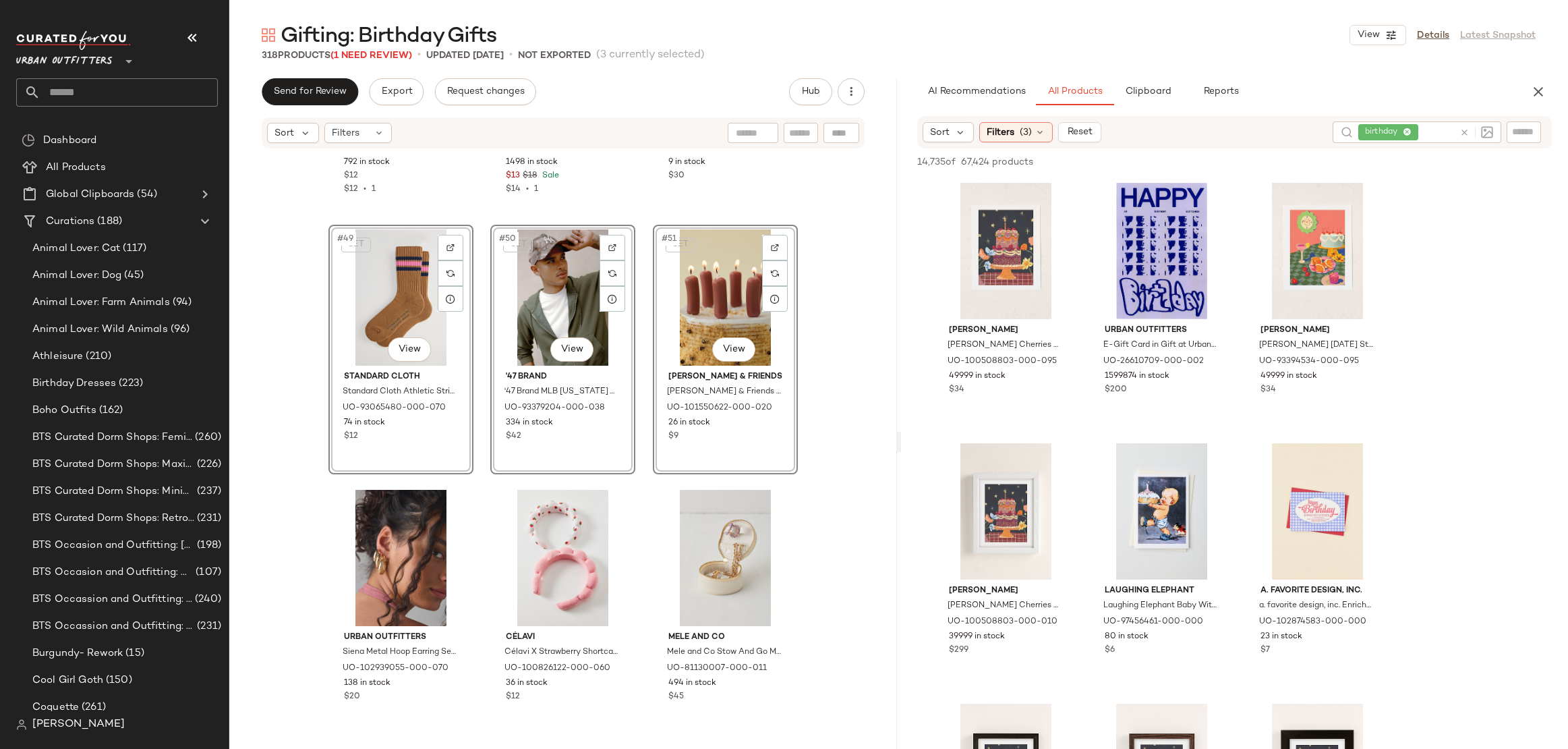
click at [281, 537] on div "Urban Outfitters Inez Chiffon Ribbon Hair Bow Hair Clip in Pink, Women's at Urb…" at bounding box center [563, 447] width 668 height 595
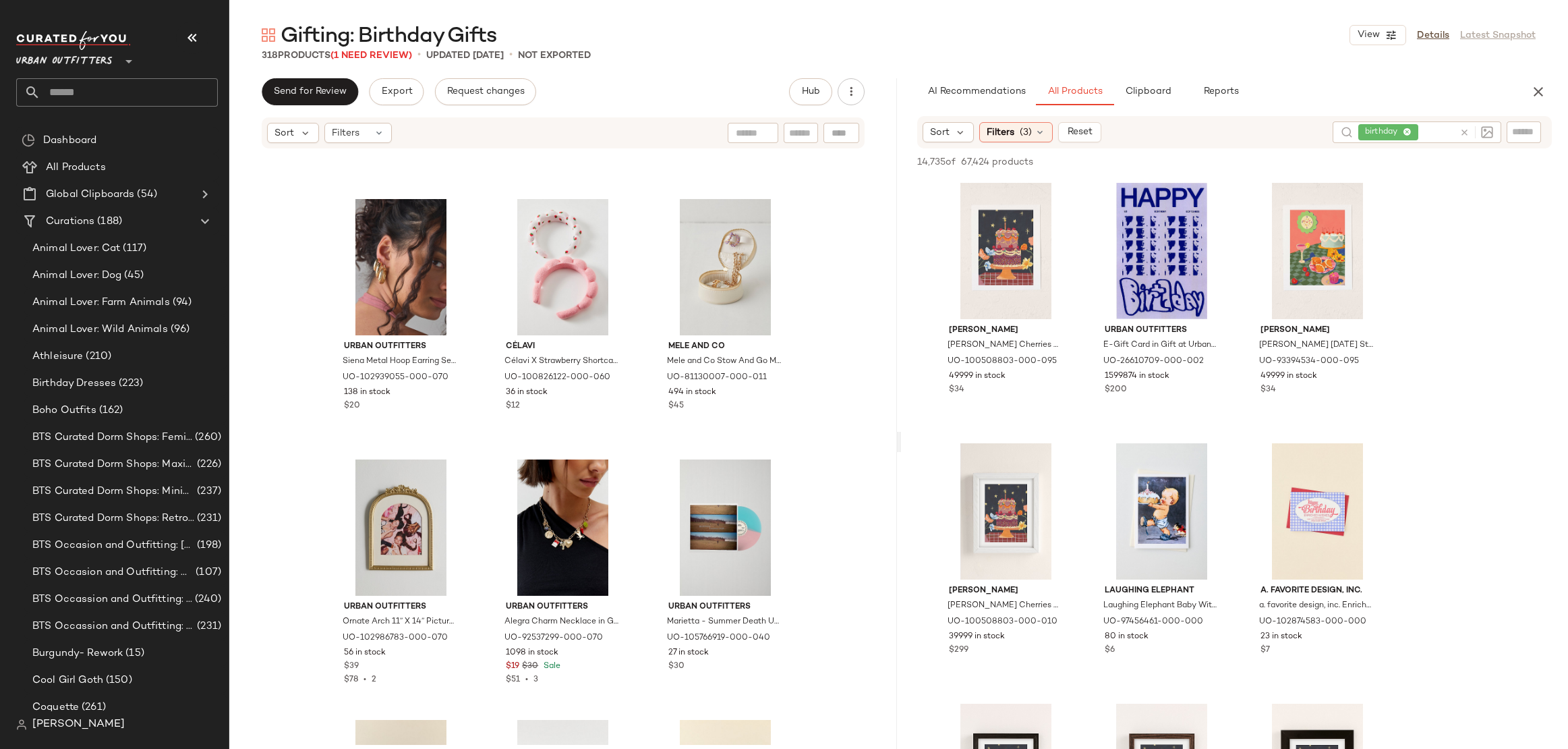
scroll to position [4458, 0]
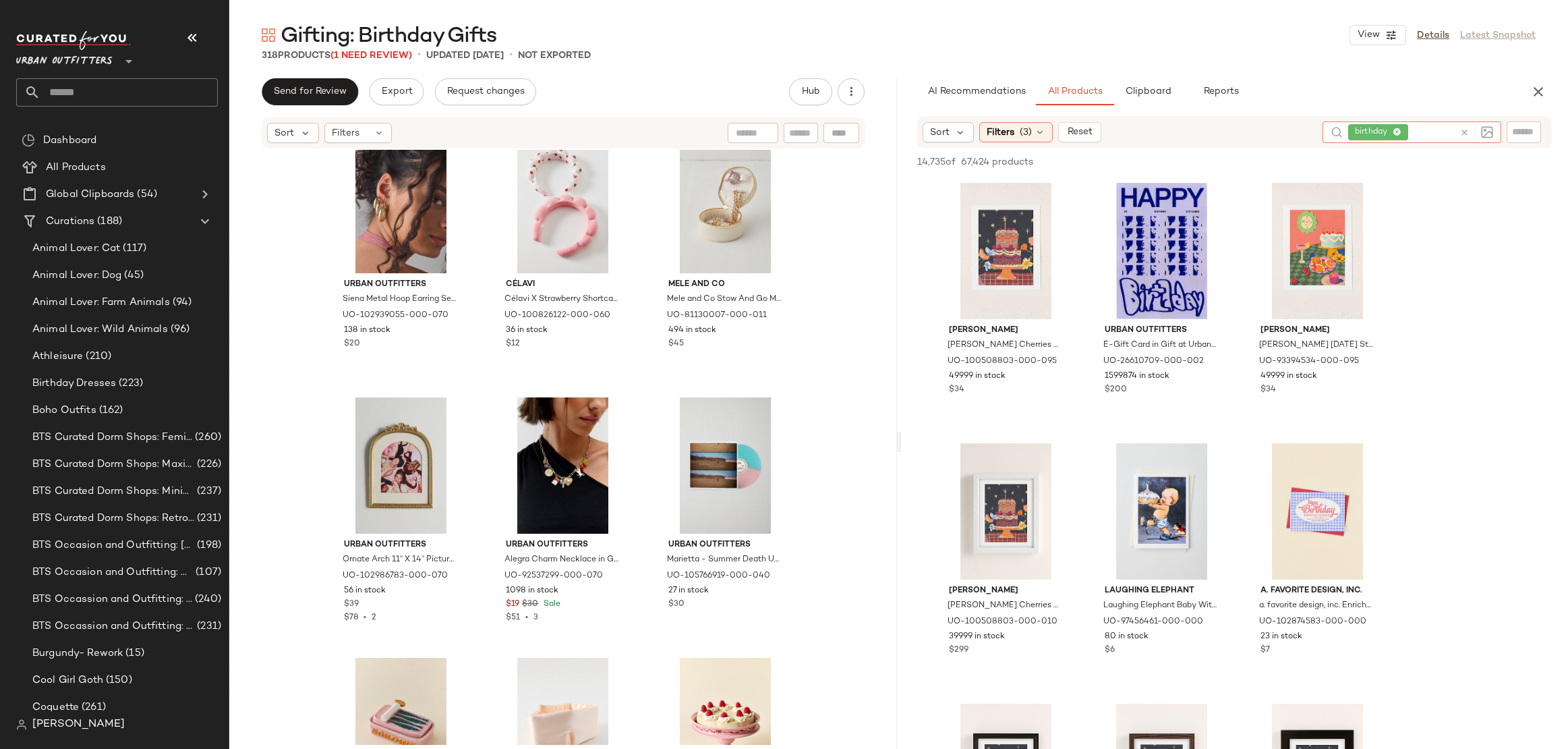
click at [1460, 129] on icon at bounding box center [1465, 133] width 10 height 10
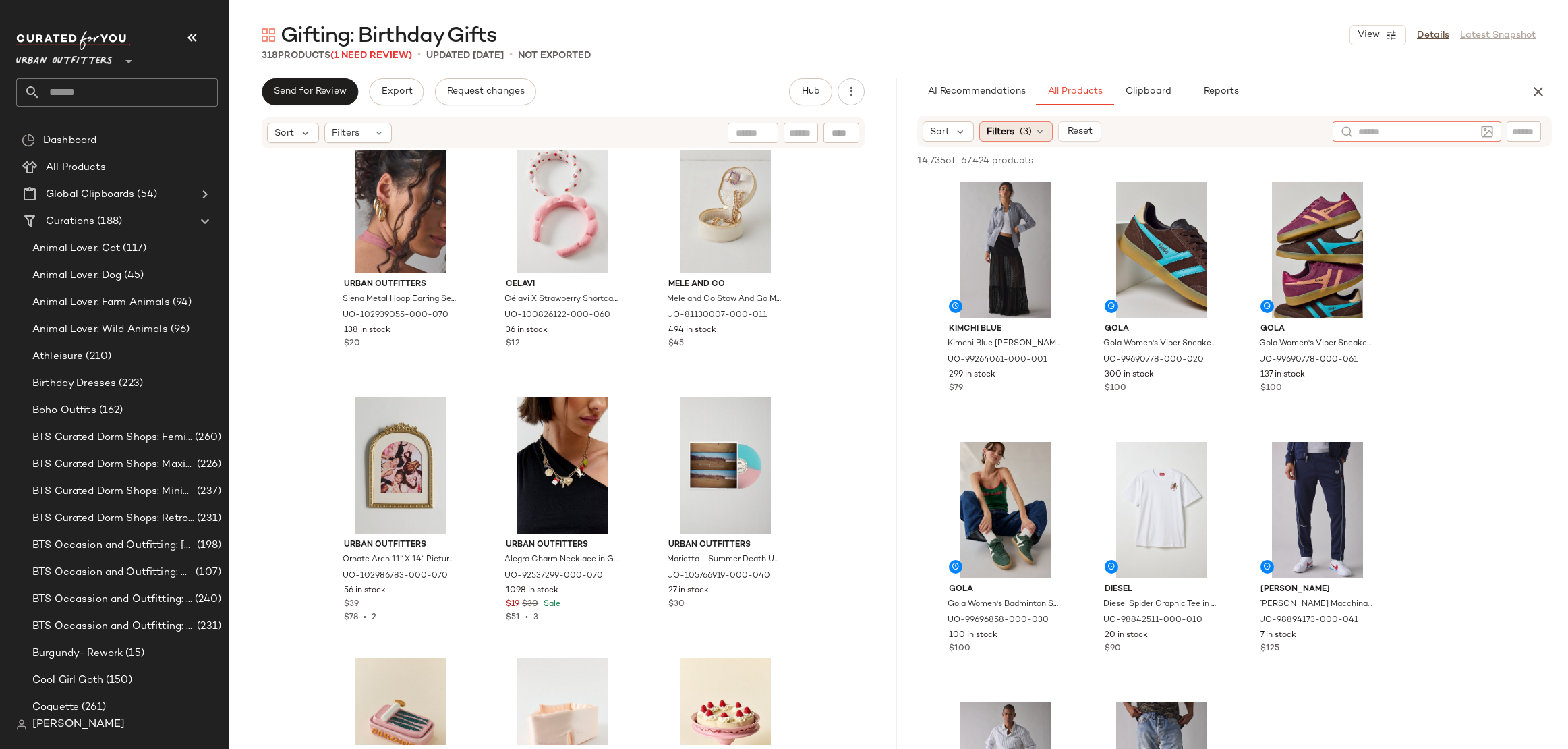
click at [1025, 139] on div "Filters (3)" at bounding box center [1016, 131] width 73 height 20
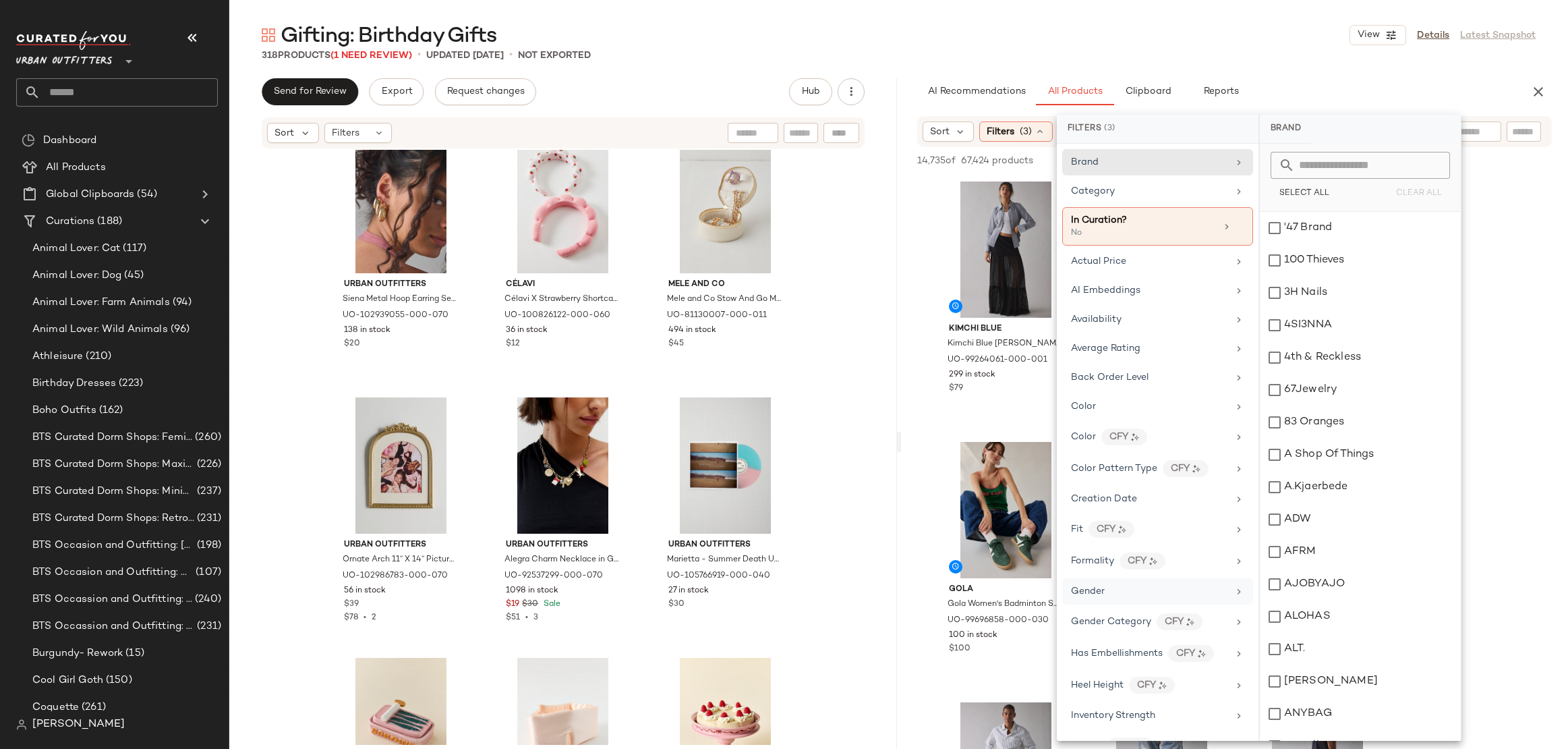
click at [1117, 588] on div "Gender" at bounding box center [1149, 592] width 157 height 14
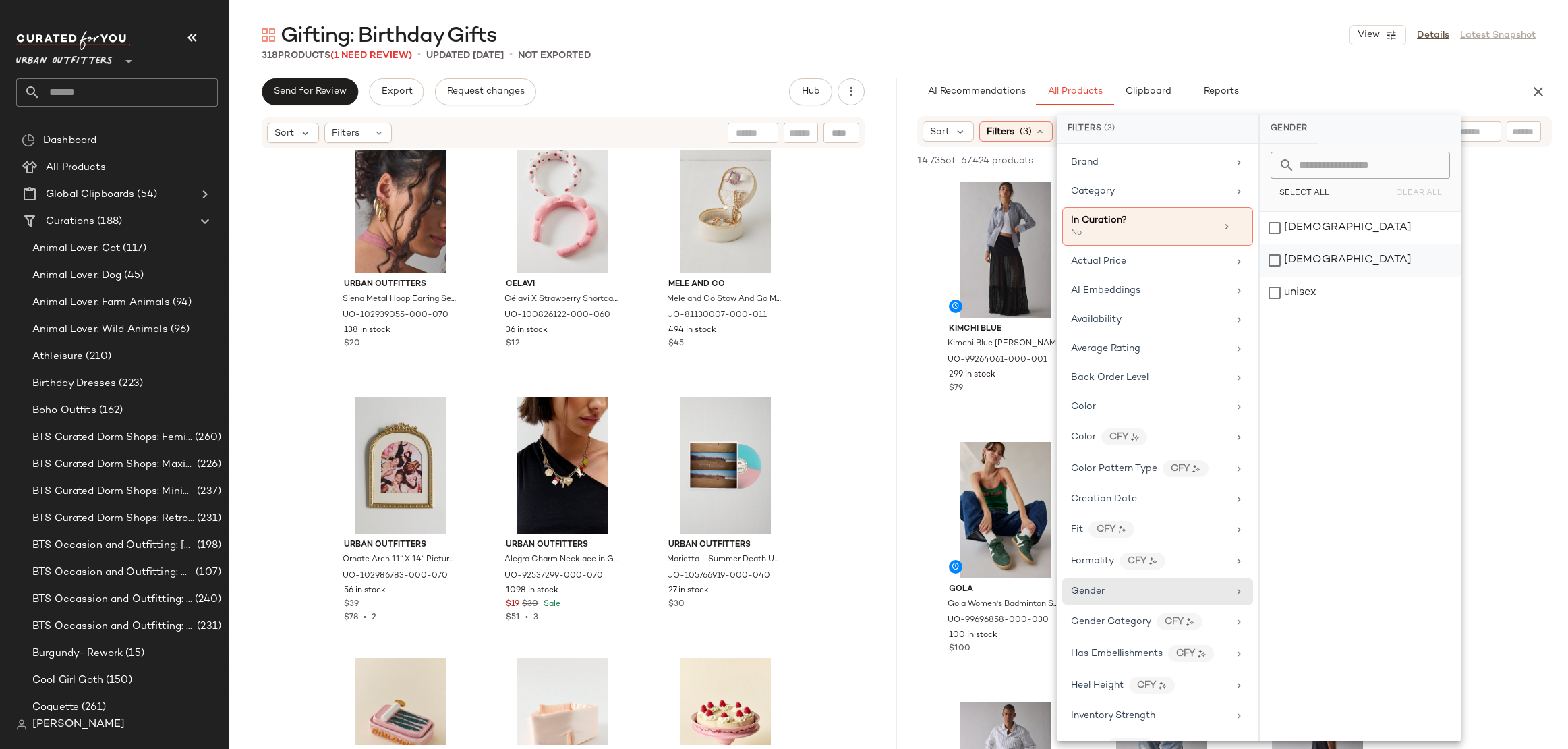
click at [1340, 248] on div "male" at bounding box center [1361, 260] width 201 height 32
click at [1151, 180] on div "Category" at bounding box center [1159, 191] width 191 height 27
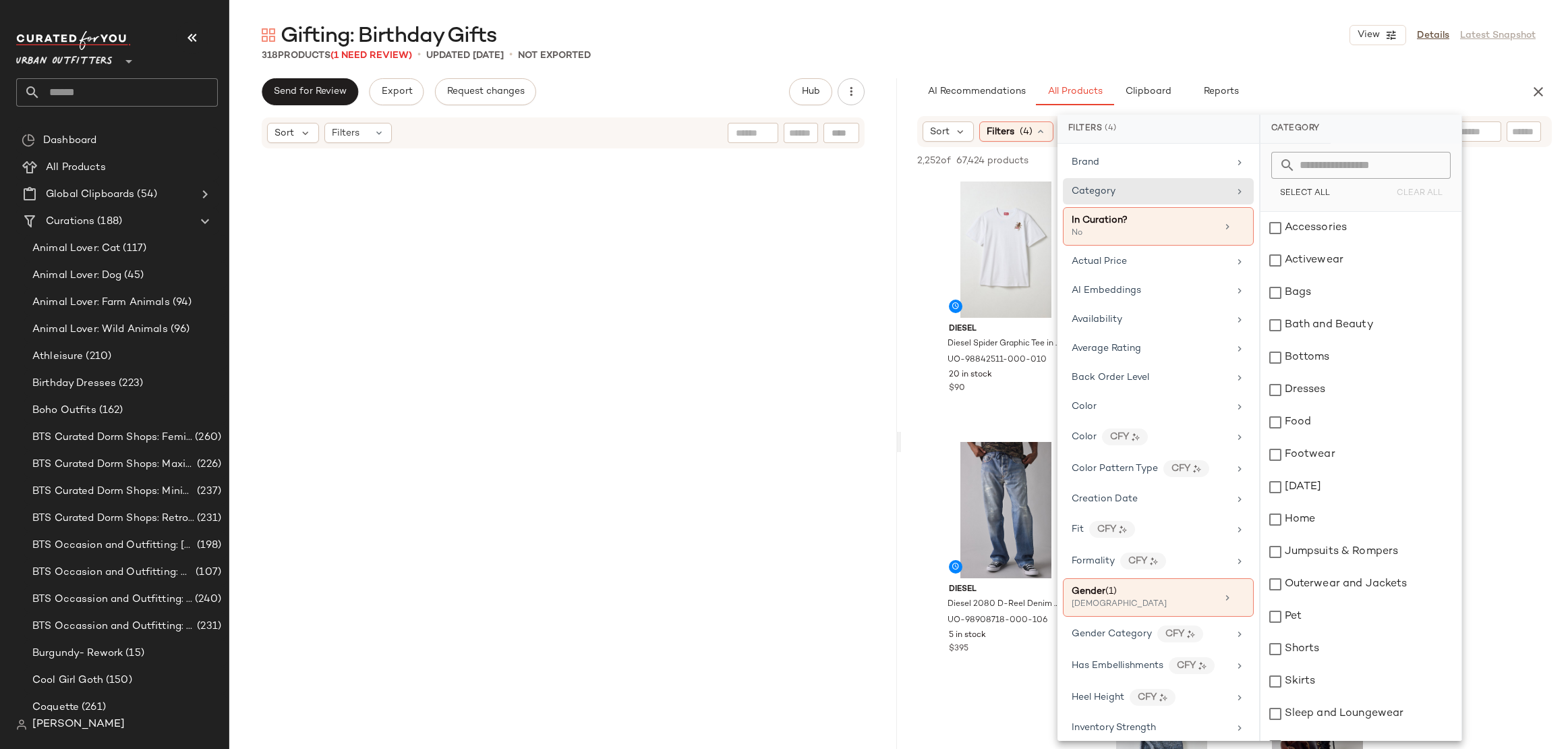
scroll to position [4458, 0]
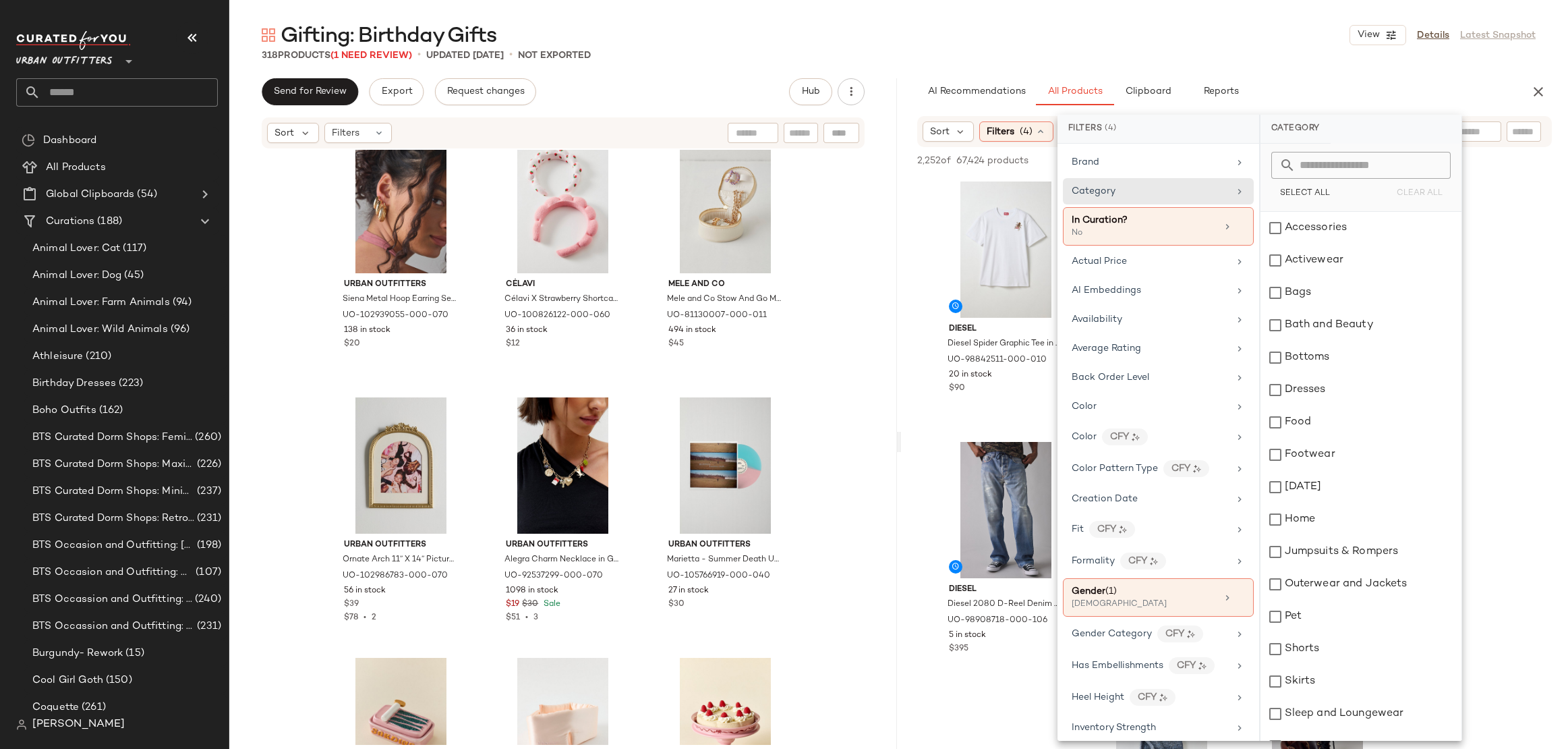
click at [1332, 234] on div "Accessories" at bounding box center [1361, 228] width 201 height 32
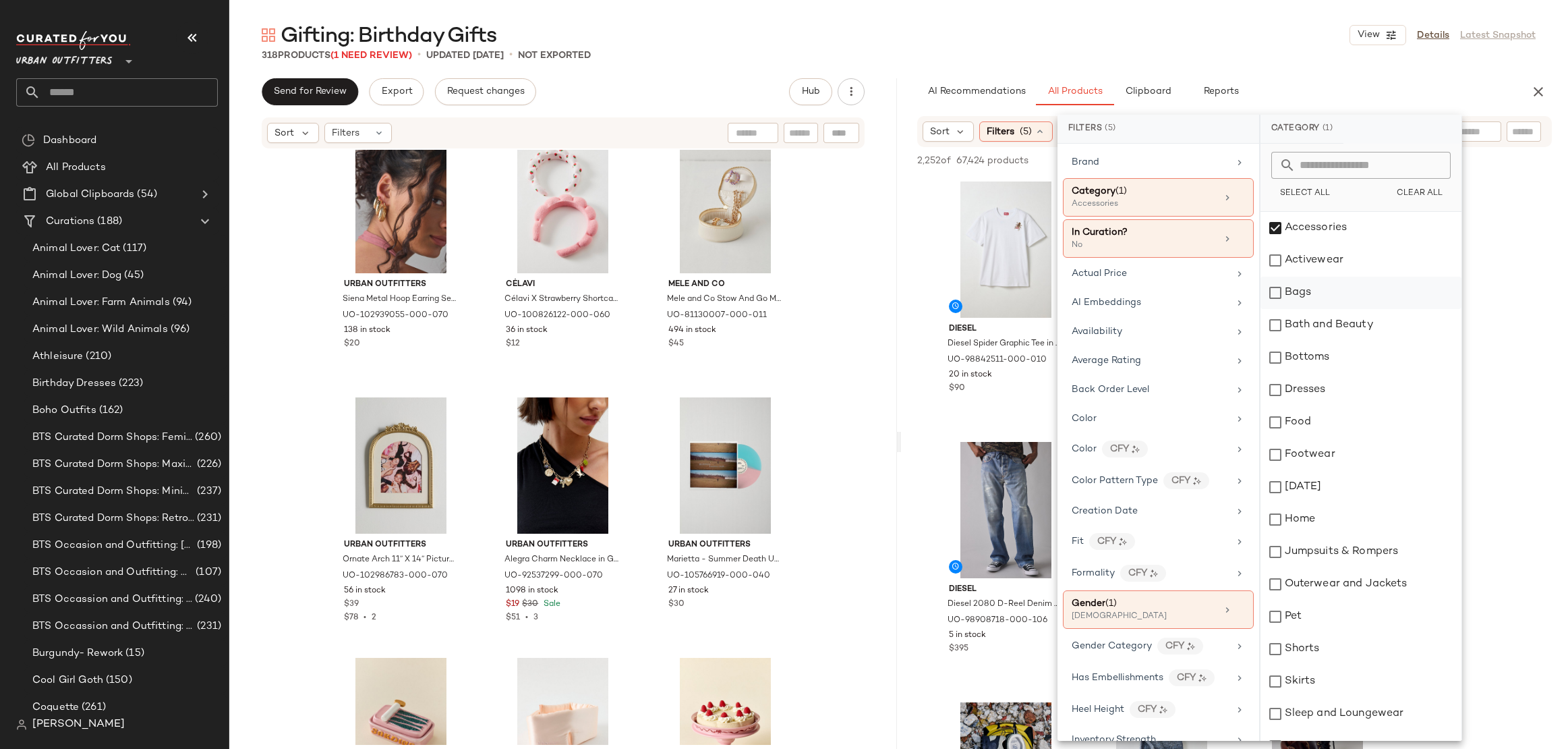
click at [1330, 279] on div "Bags" at bounding box center [1361, 292] width 201 height 32
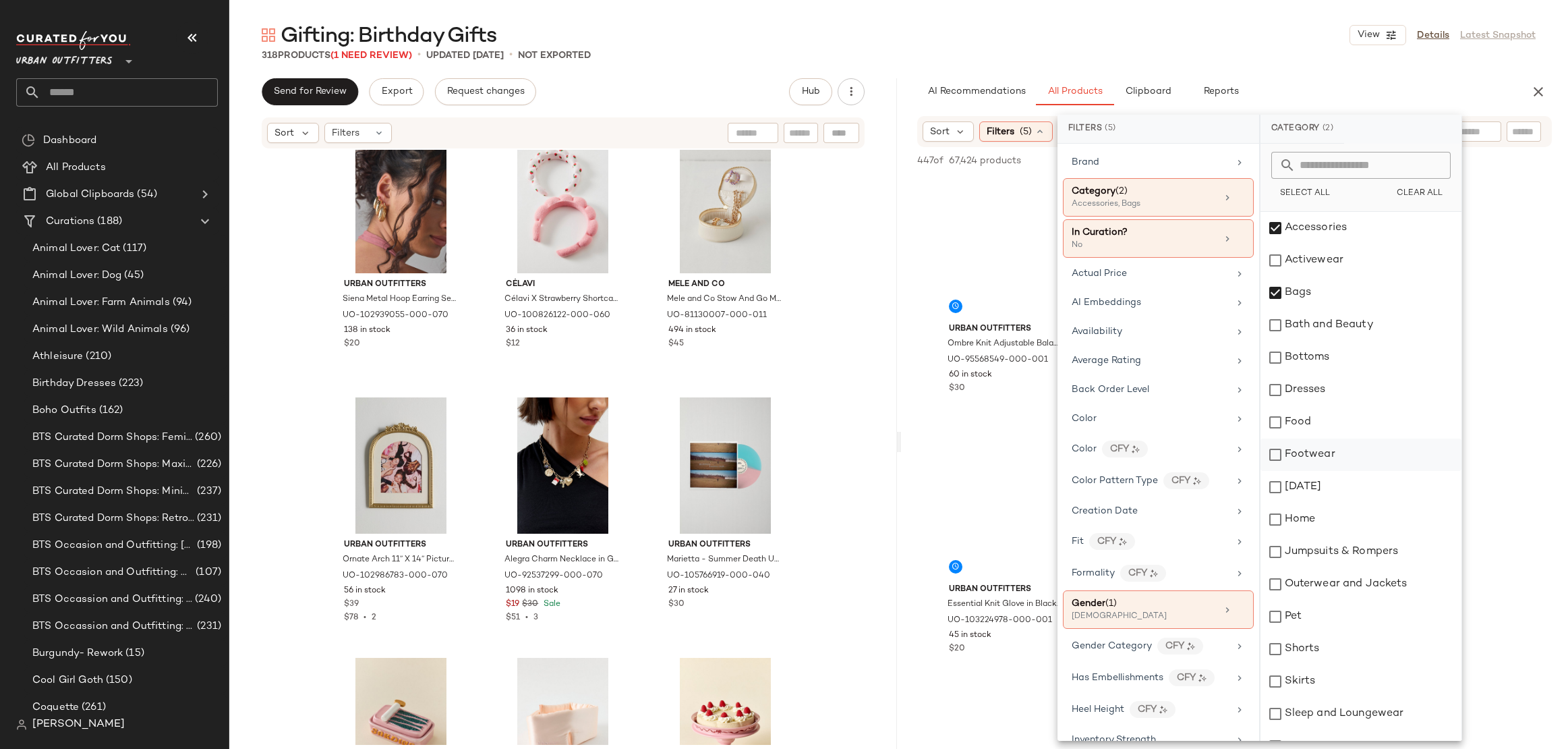
click at [1333, 466] on div "Footwear" at bounding box center [1361, 455] width 201 height 32
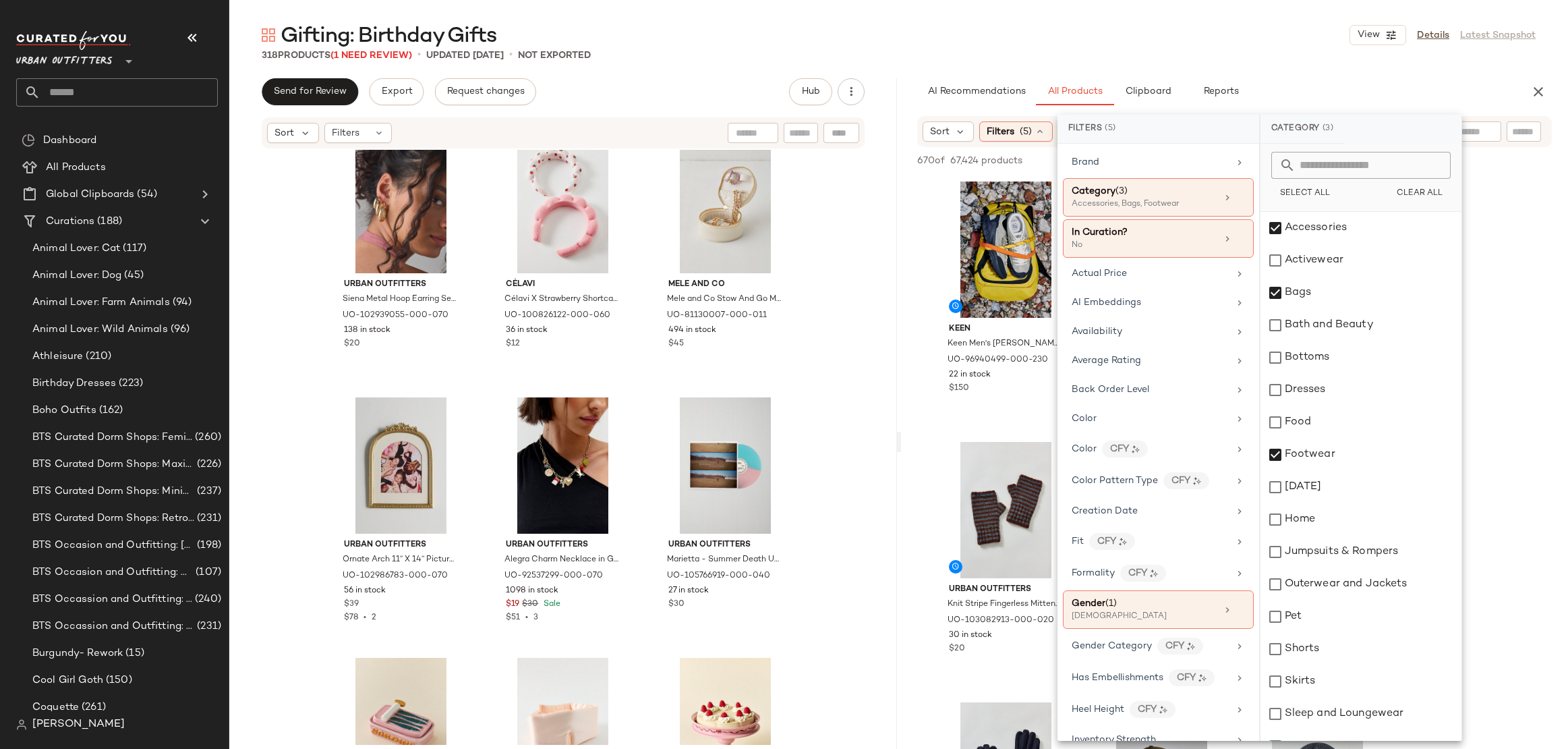
click at [1307, 78] on div "AI Recommendations All Products Clipboard Reports" at bounding box center [1213, 92] width 592 height 27
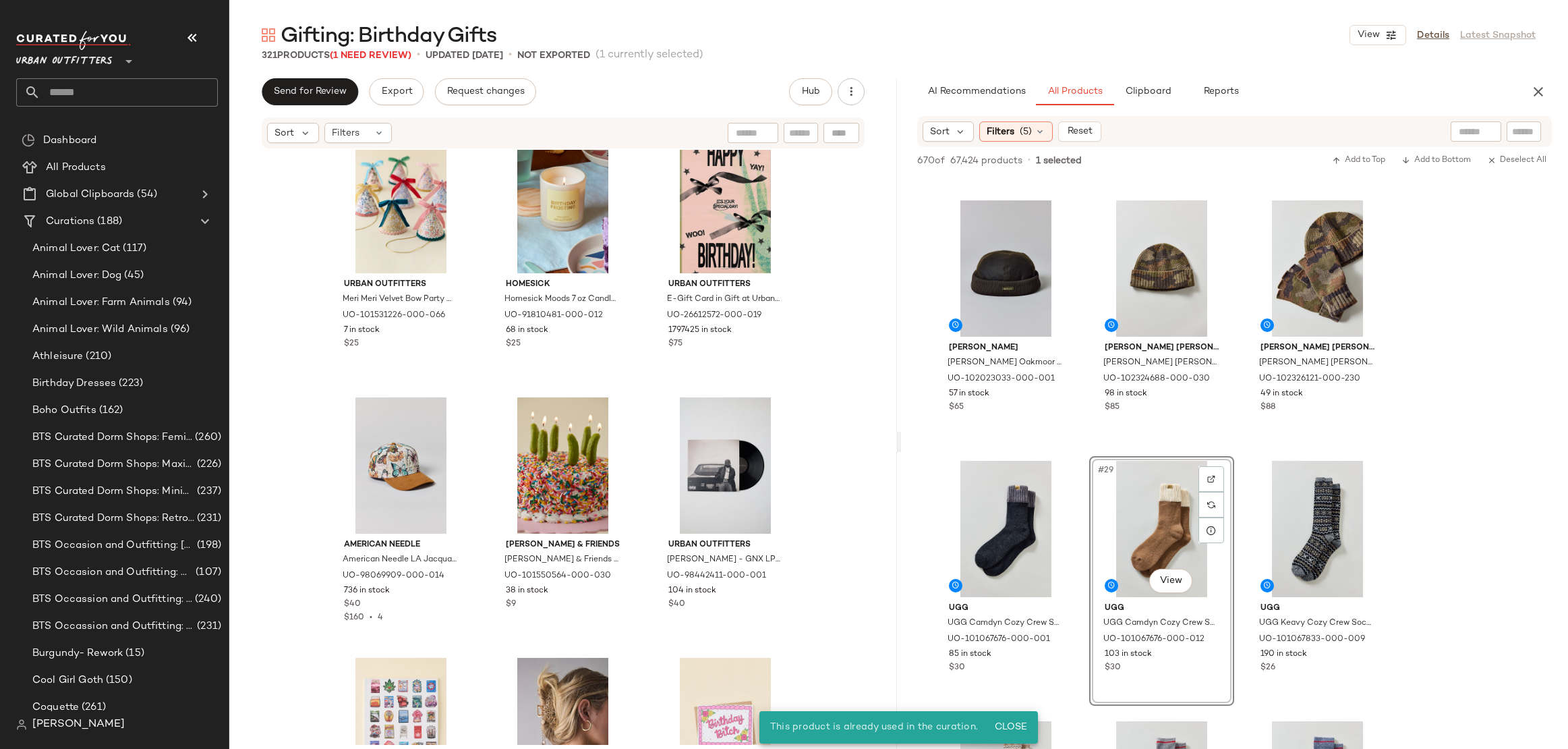
scroll to position [2142, 0]
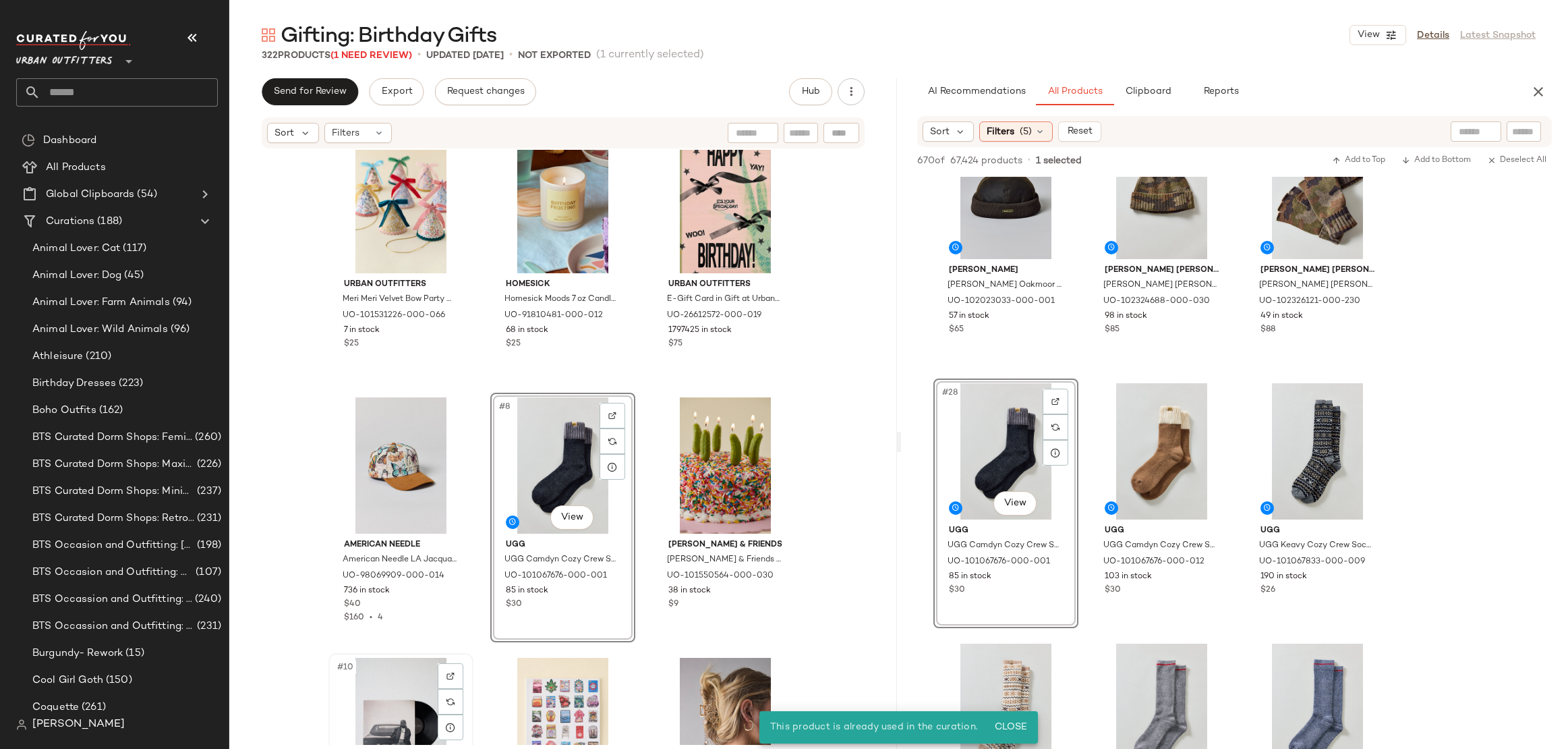
click at [374, 686] on div "#10 View" at bounding box center [401, 726] width 136 height 136
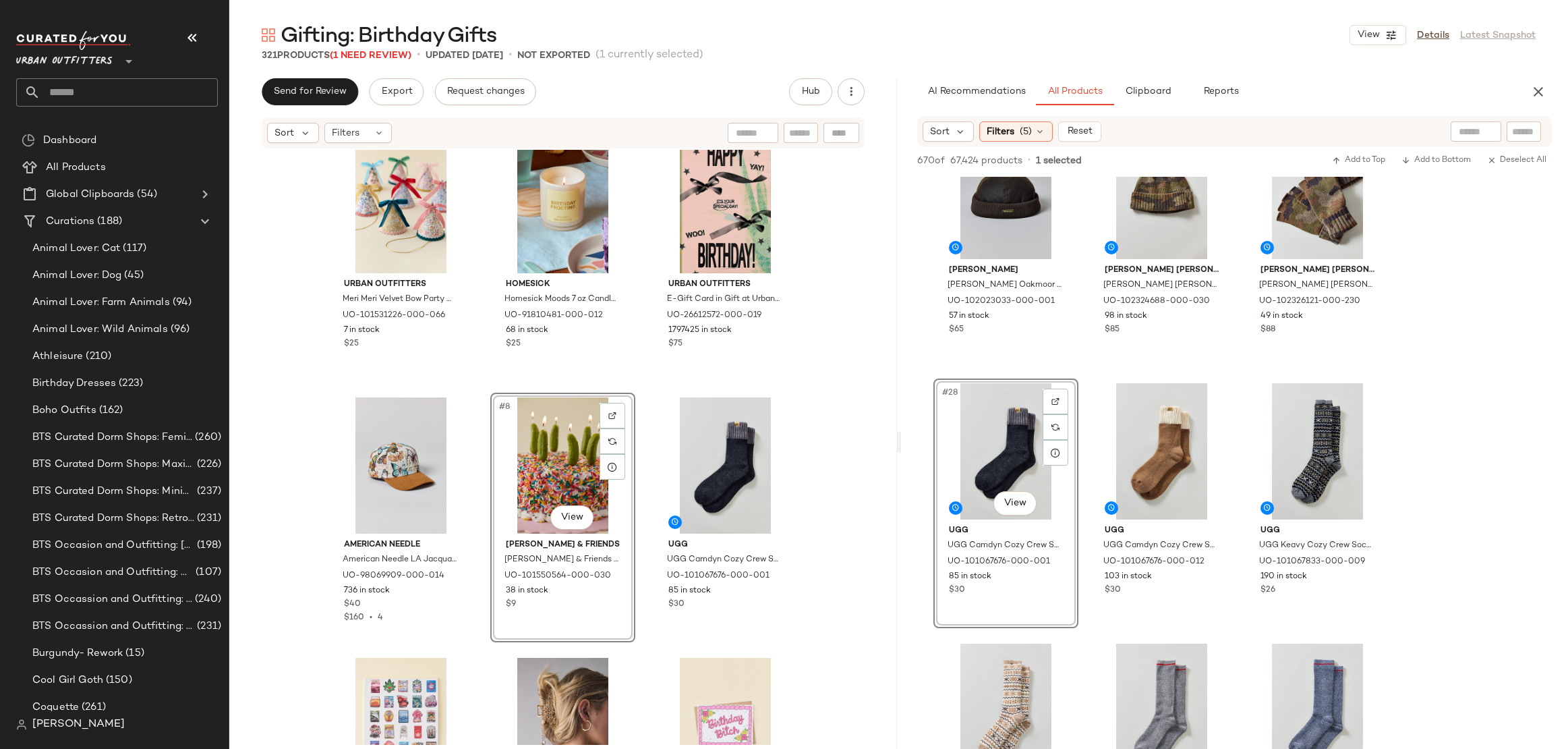
click at [857, 525] on div "Urban Outfitters Meri Meri Velvet Bow Party Hat Set in Assorted at Urban Outfit…" at bounding box center [563, 447] width 668 height 595
click at [75, 93] on input "text" at bounding box center [129, 92] width 177 height 28
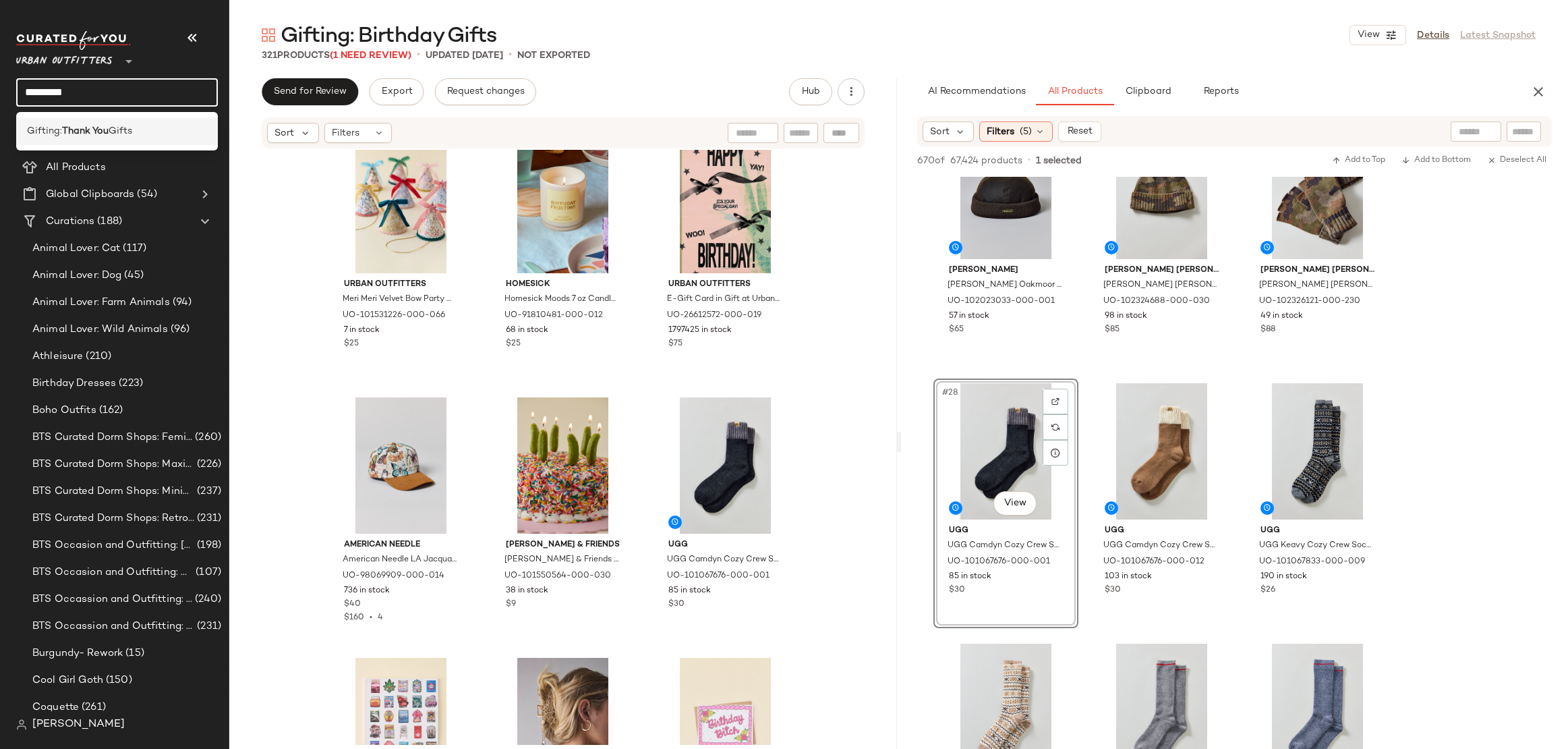
type input "*********"
click at [70, 136] on b "Thank You" at bounding box center [85, 131] width 47 height 14
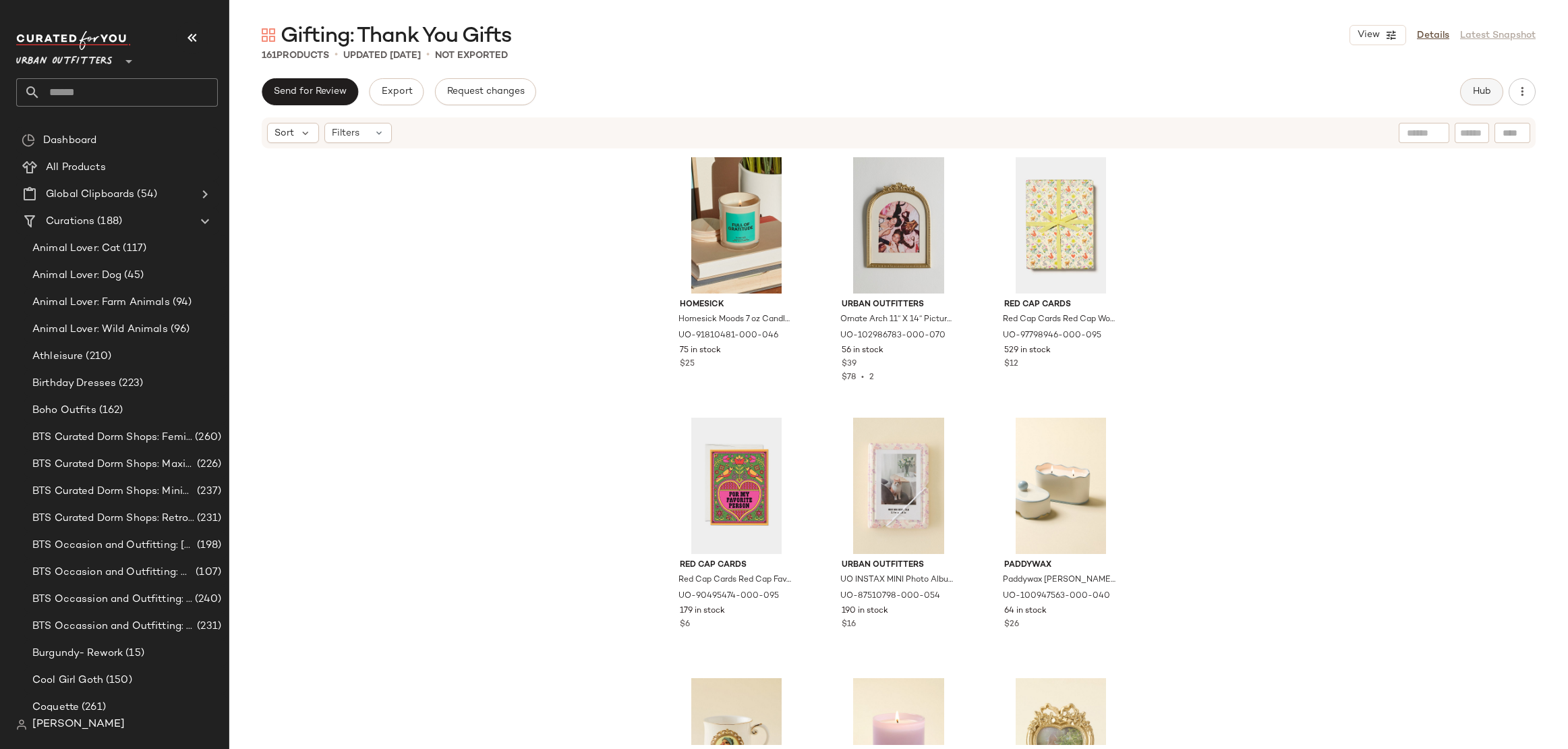
click at [1463, 90] on button "Hub" at bounding box center [1482, 92] width 43 height 27
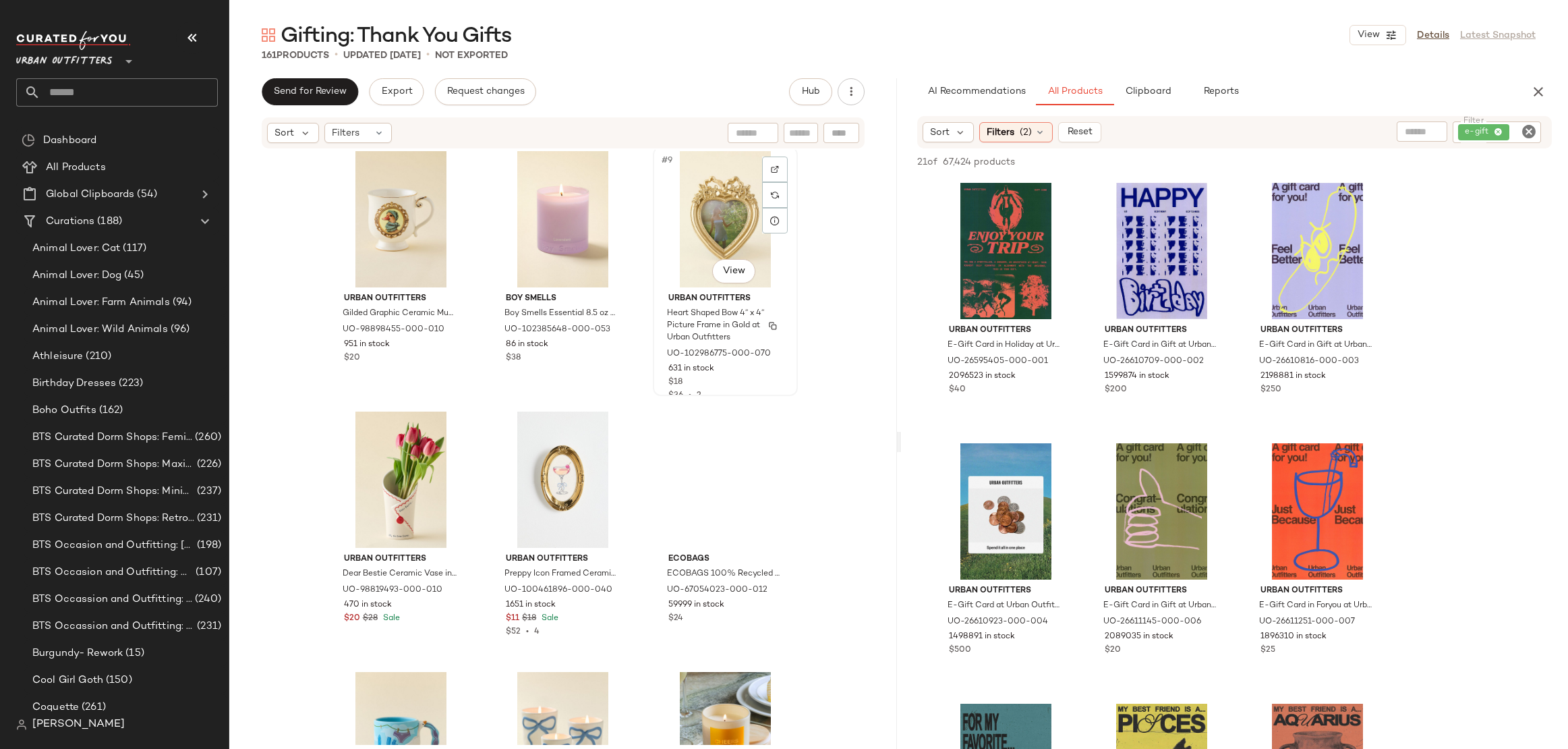
scroll to position [542, 0]
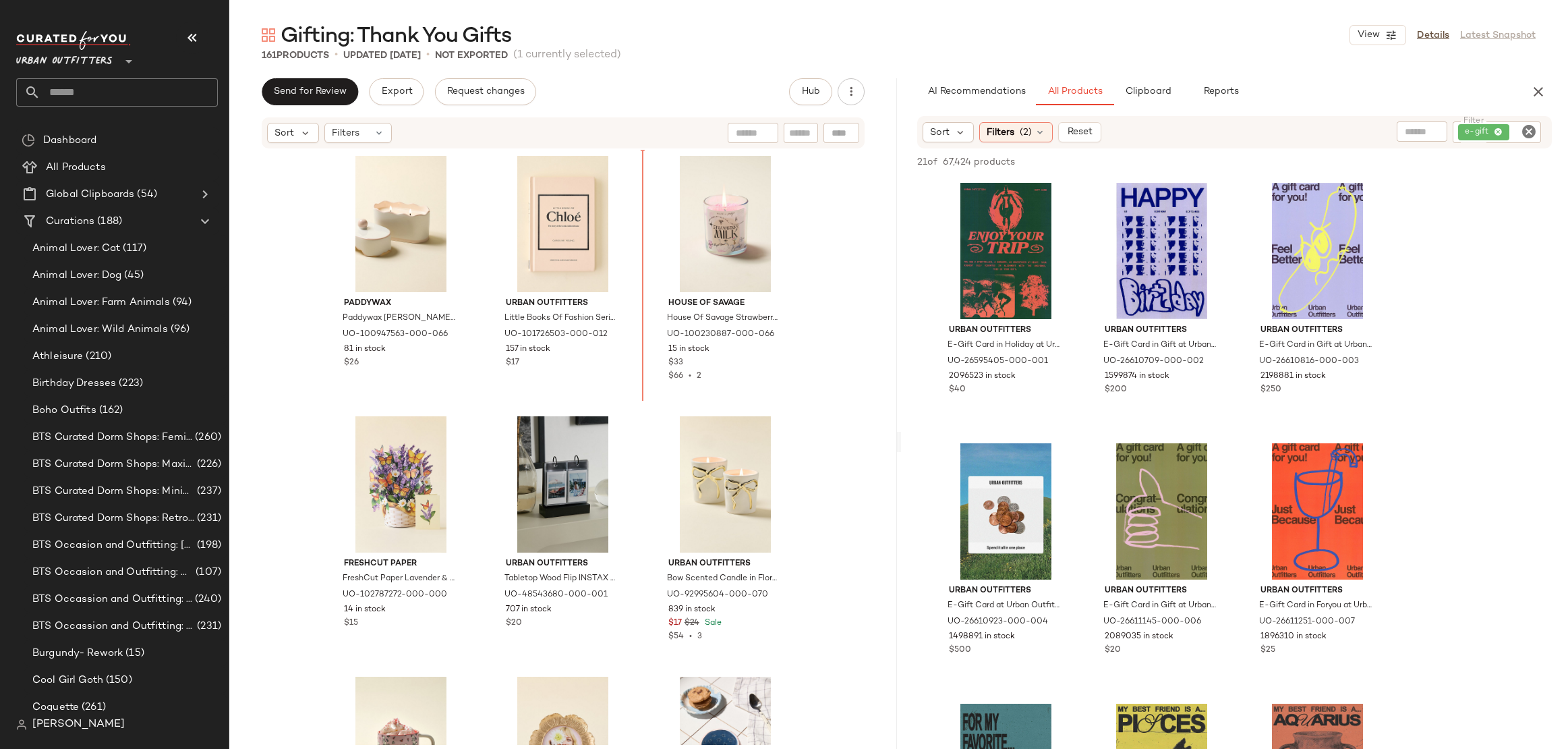
scroll to position [3632, 0]
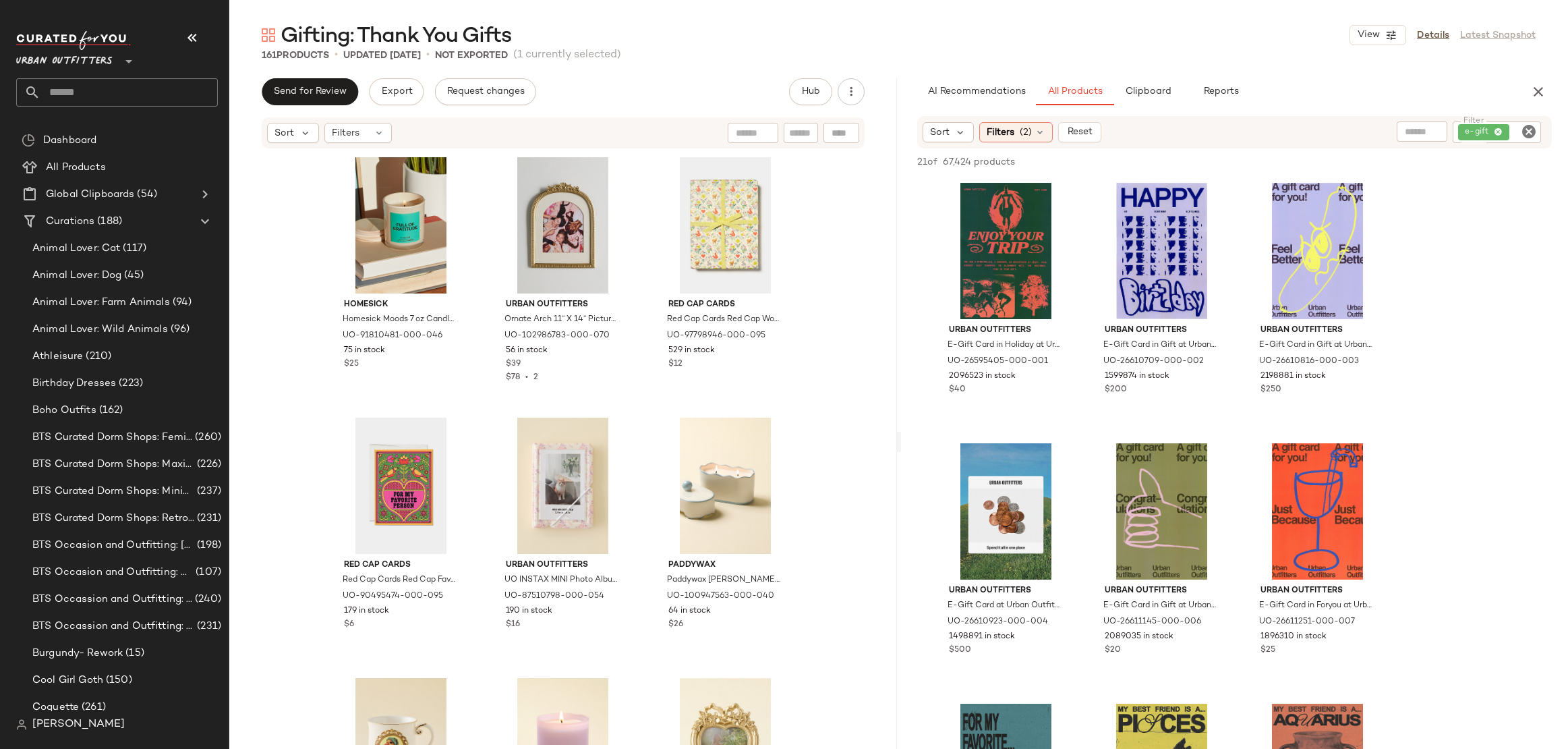
click at [1525, 131] on icon "Clear Filter" at bounding box center [1529, 131] width 17 height 17
type input "****"
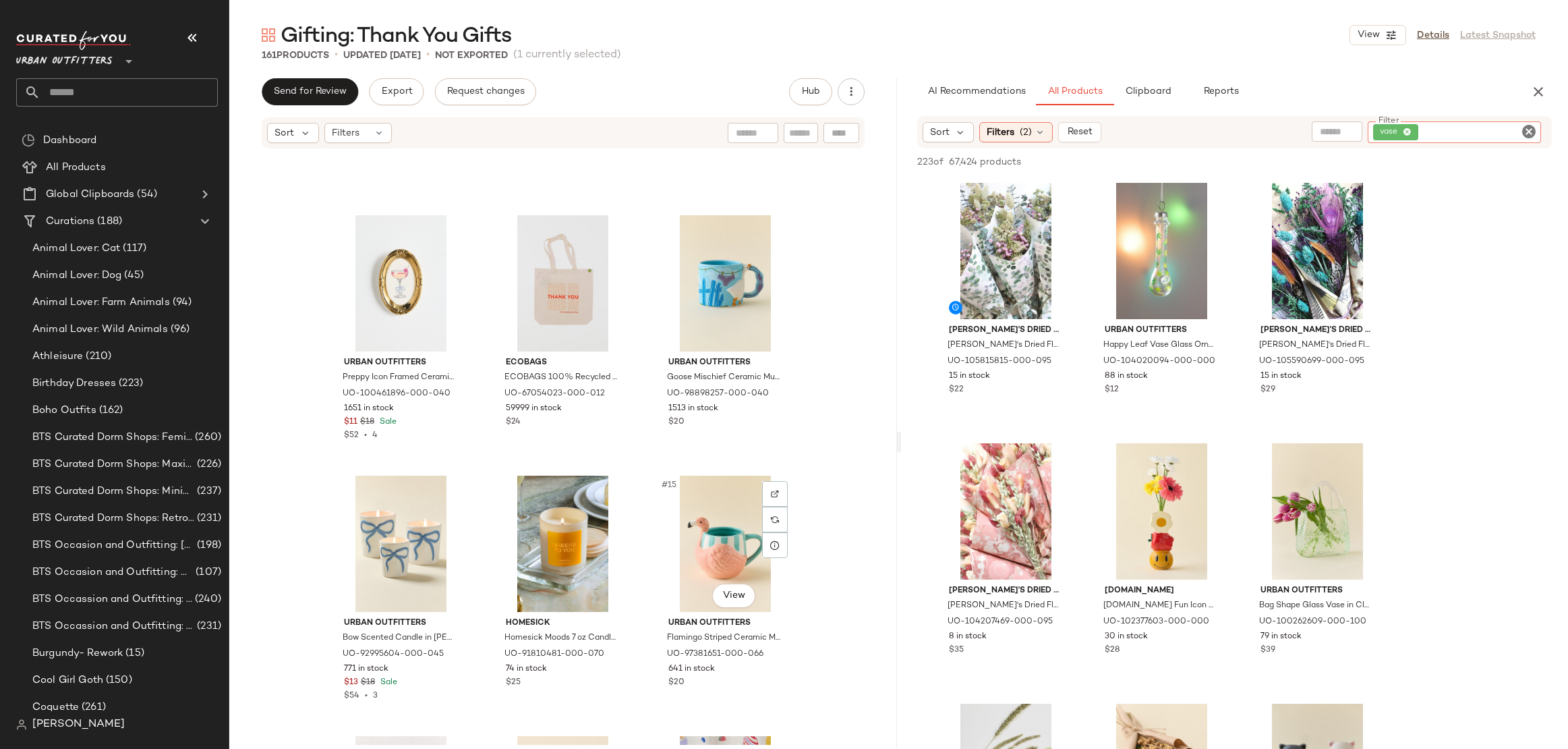
scroll to position [745, 0]
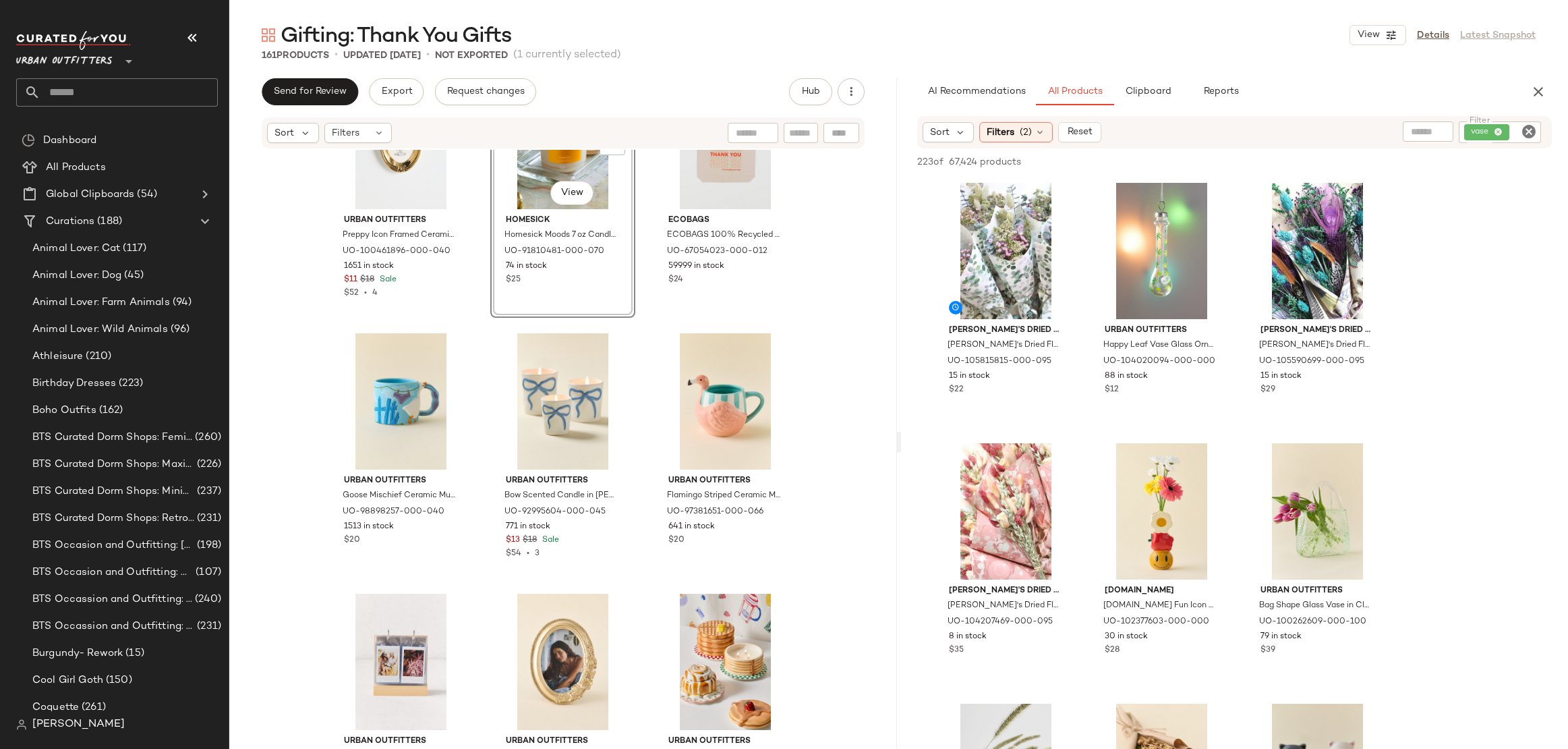
scroll to position [905, 0]
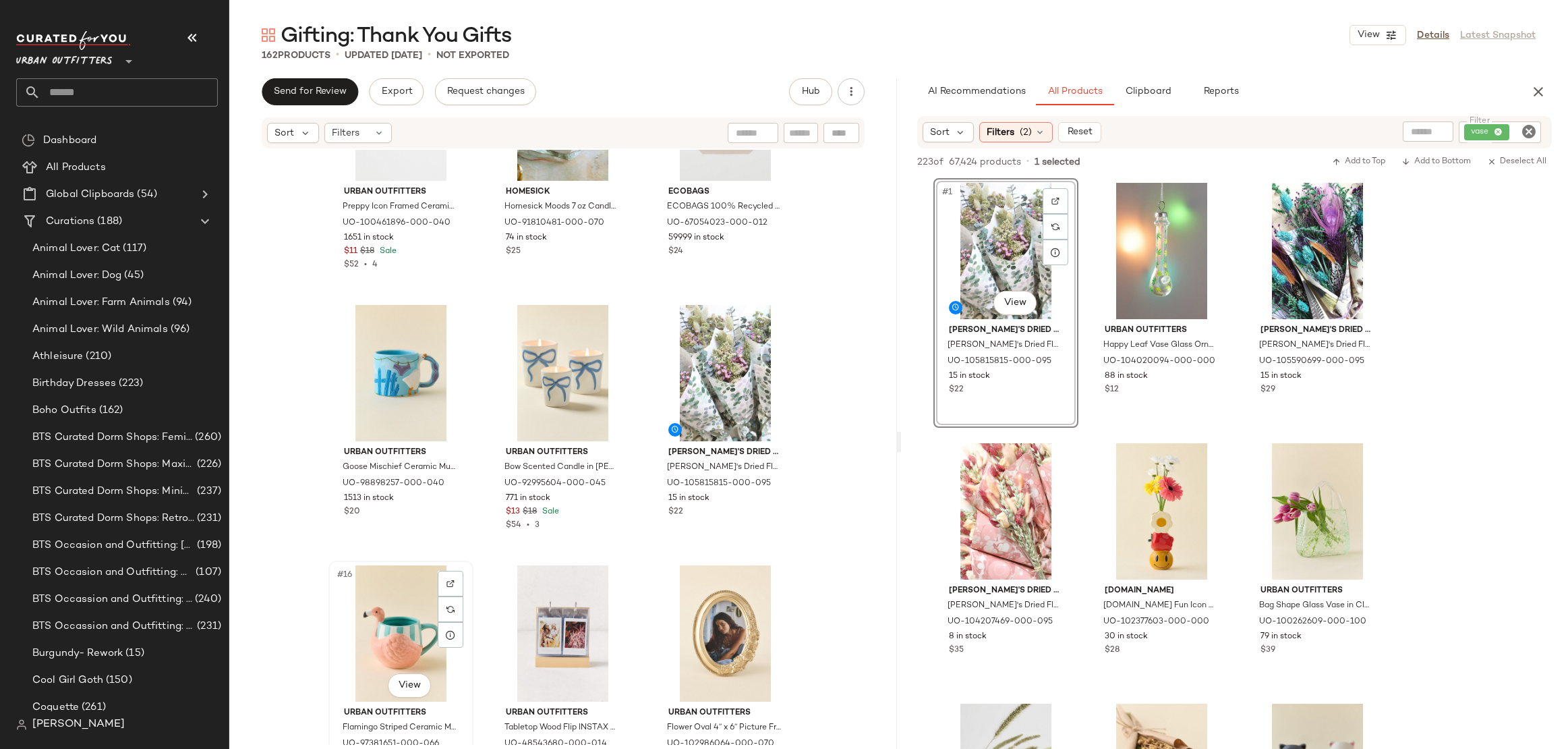
click at [416, 615] on div "#16 View" at bounding box center [401, 633] width 136 height 136
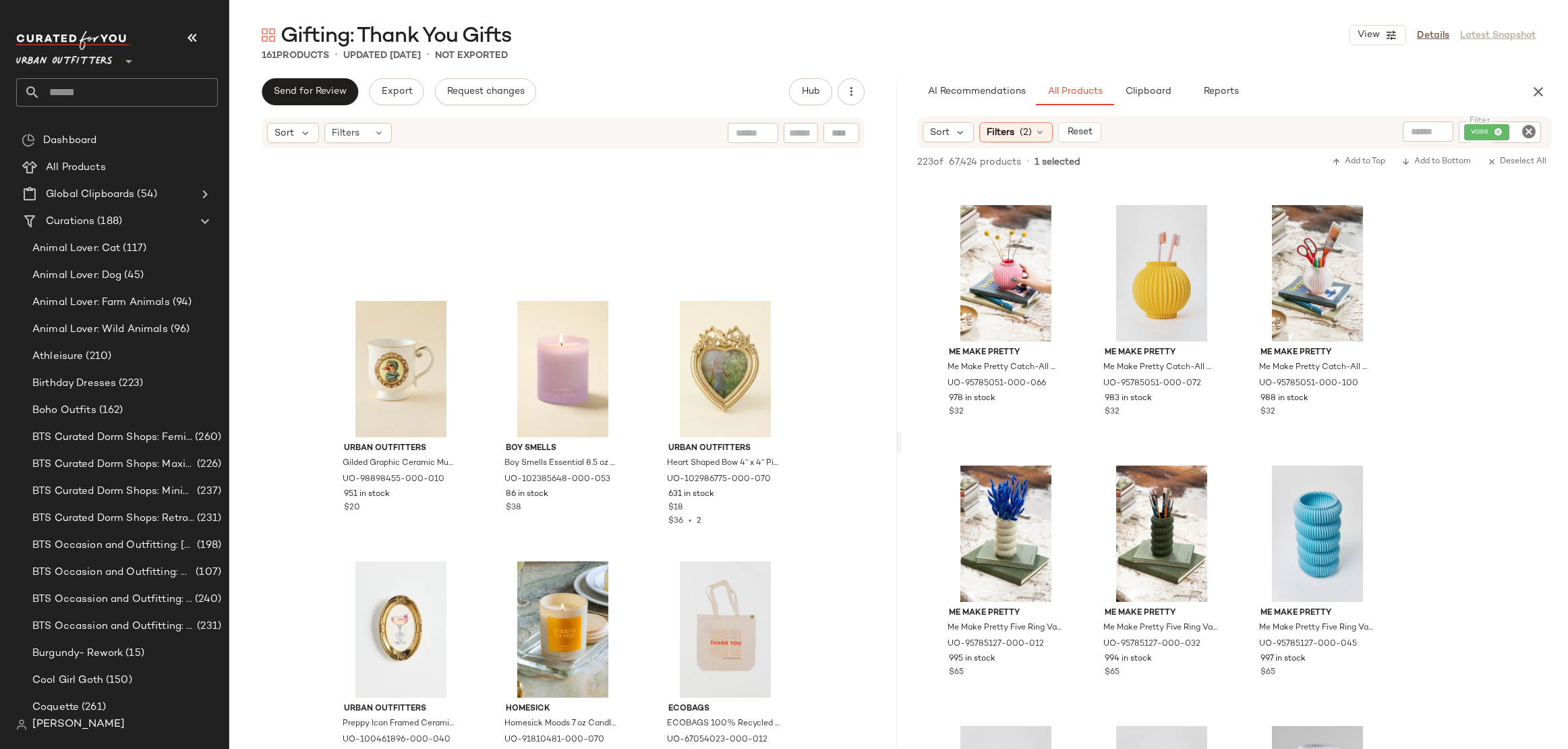
scroll to position [631, 0]
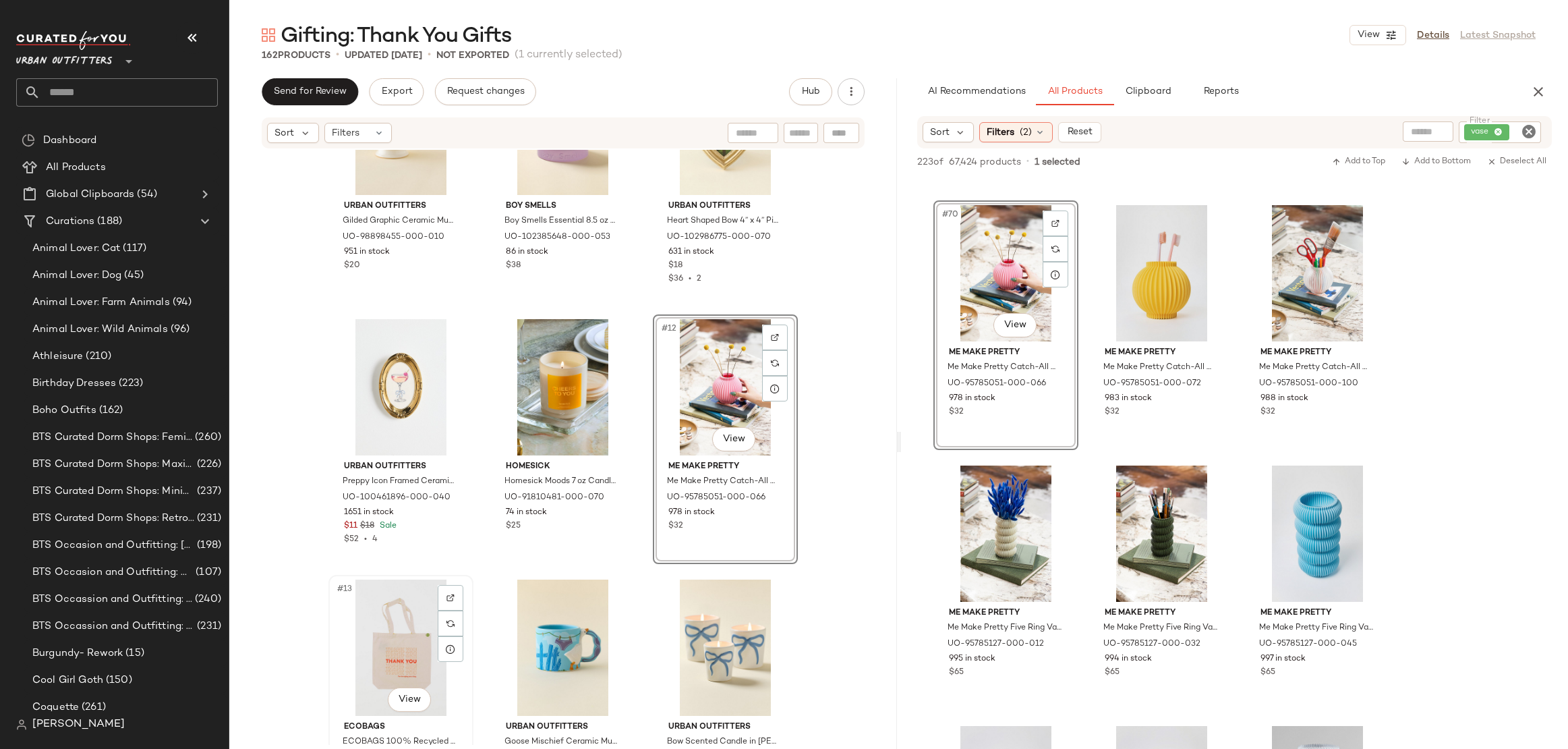
click at [382, 621] on div "#13 View" at bounding box center [401, 648] width 136 height 136
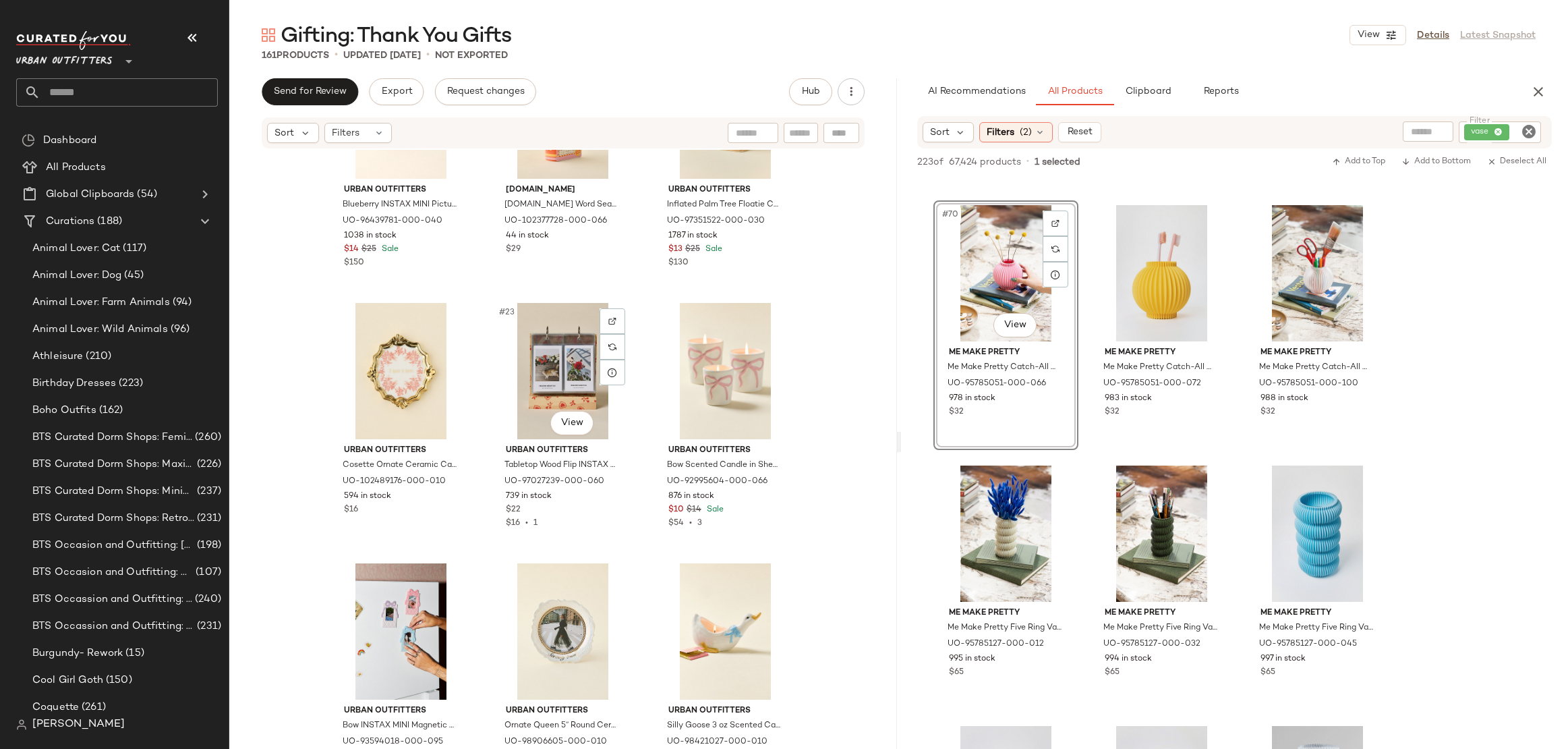
scroll to position [1701, 0]
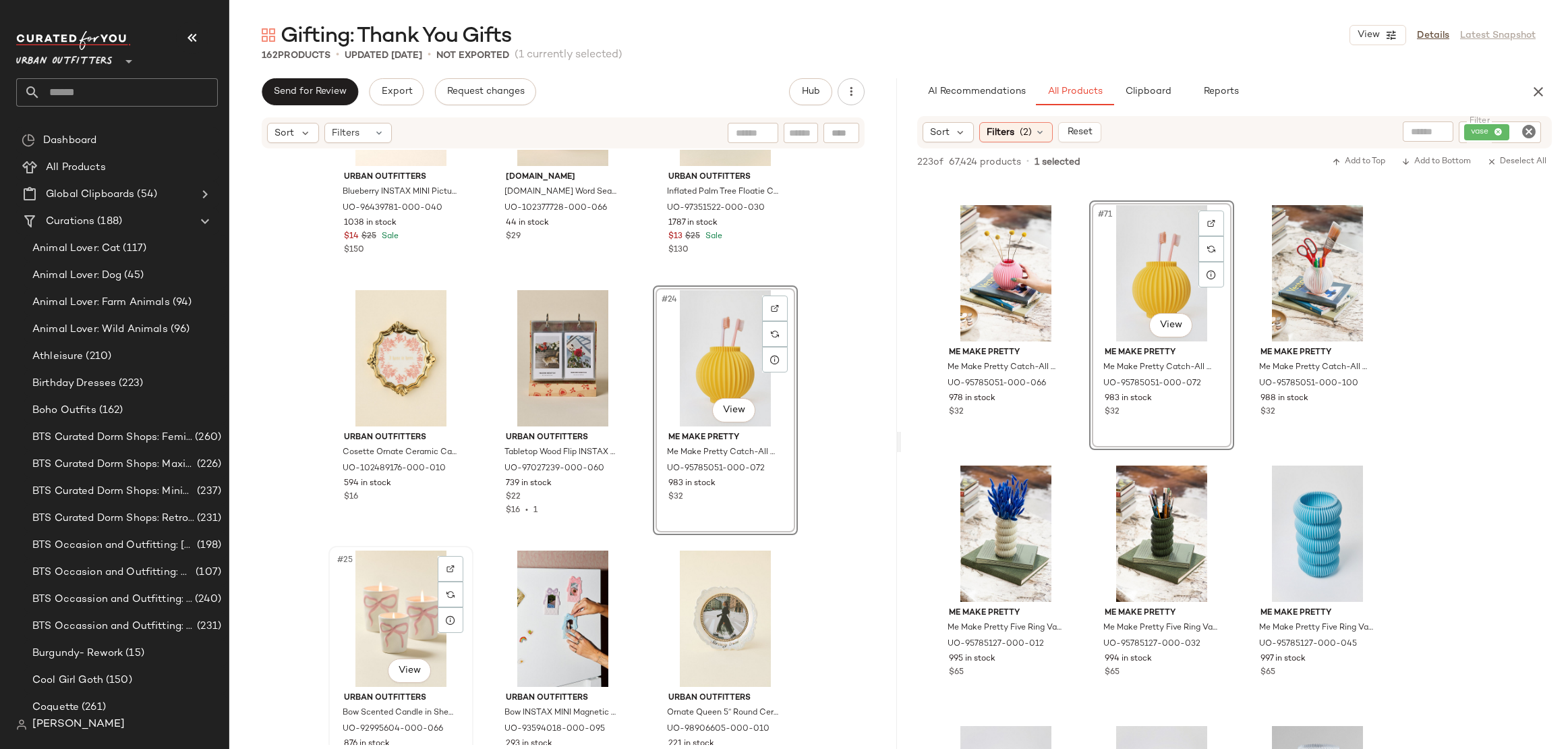
click at [409, 585] on div "#25 View" at bounding box center [401, 619] width 136 height 136
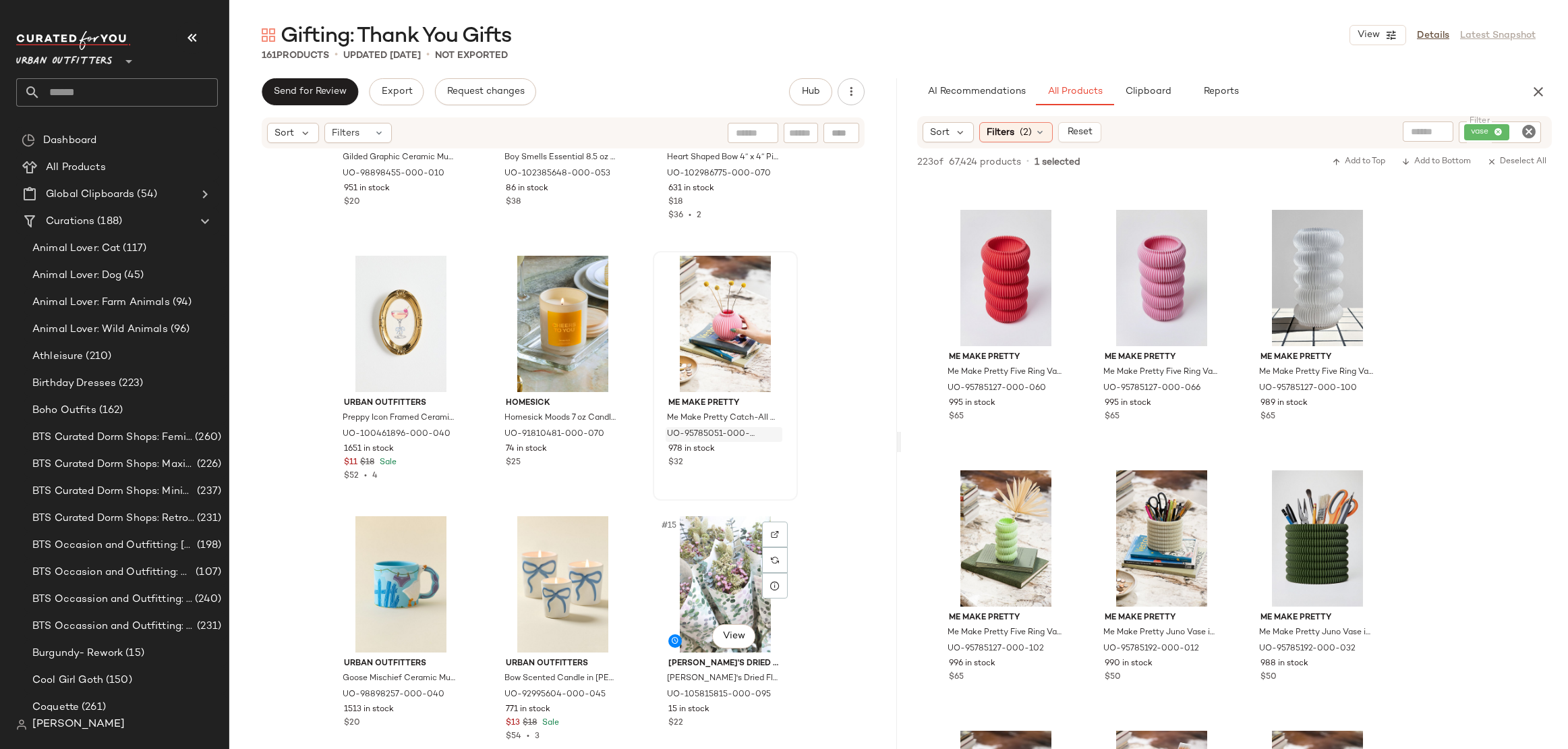
scroll to position [776, 0]
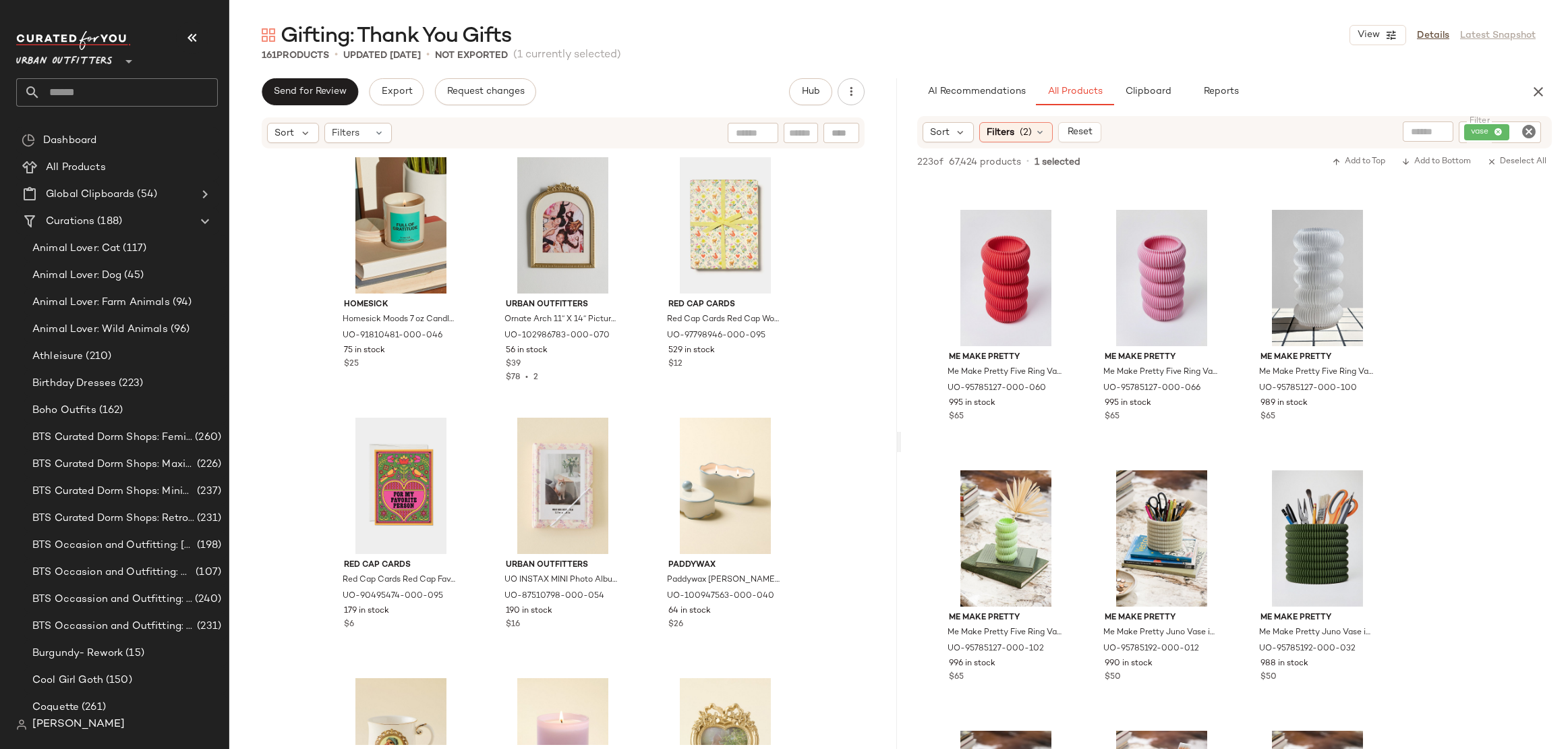
click at [115, 104] on input "text" at bounding box center [129, 92] width 177 height 28
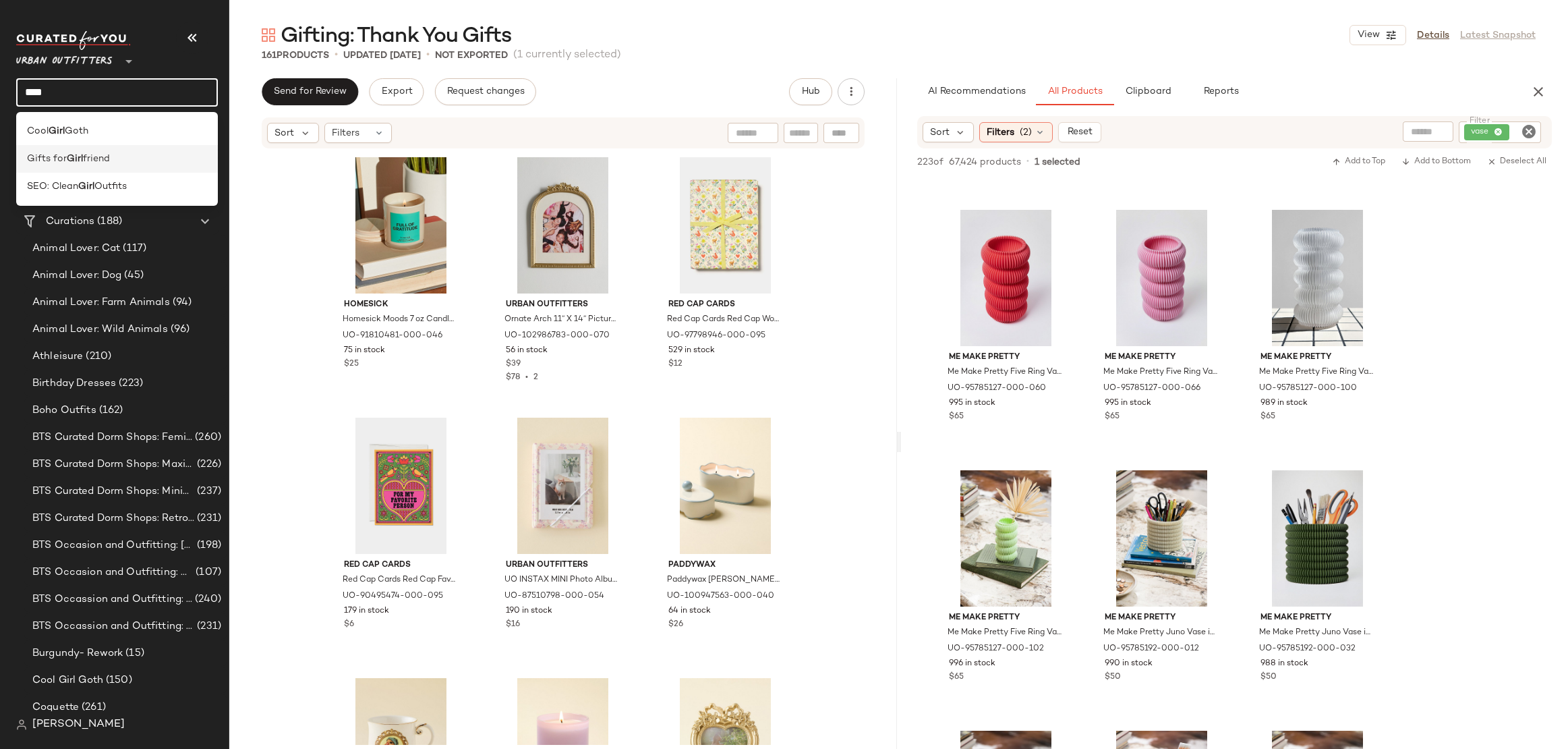
type input "****"
click at [126, 149] on div "Gifts for Girl friend" at bounding box center [117, 159] width 202 height 28
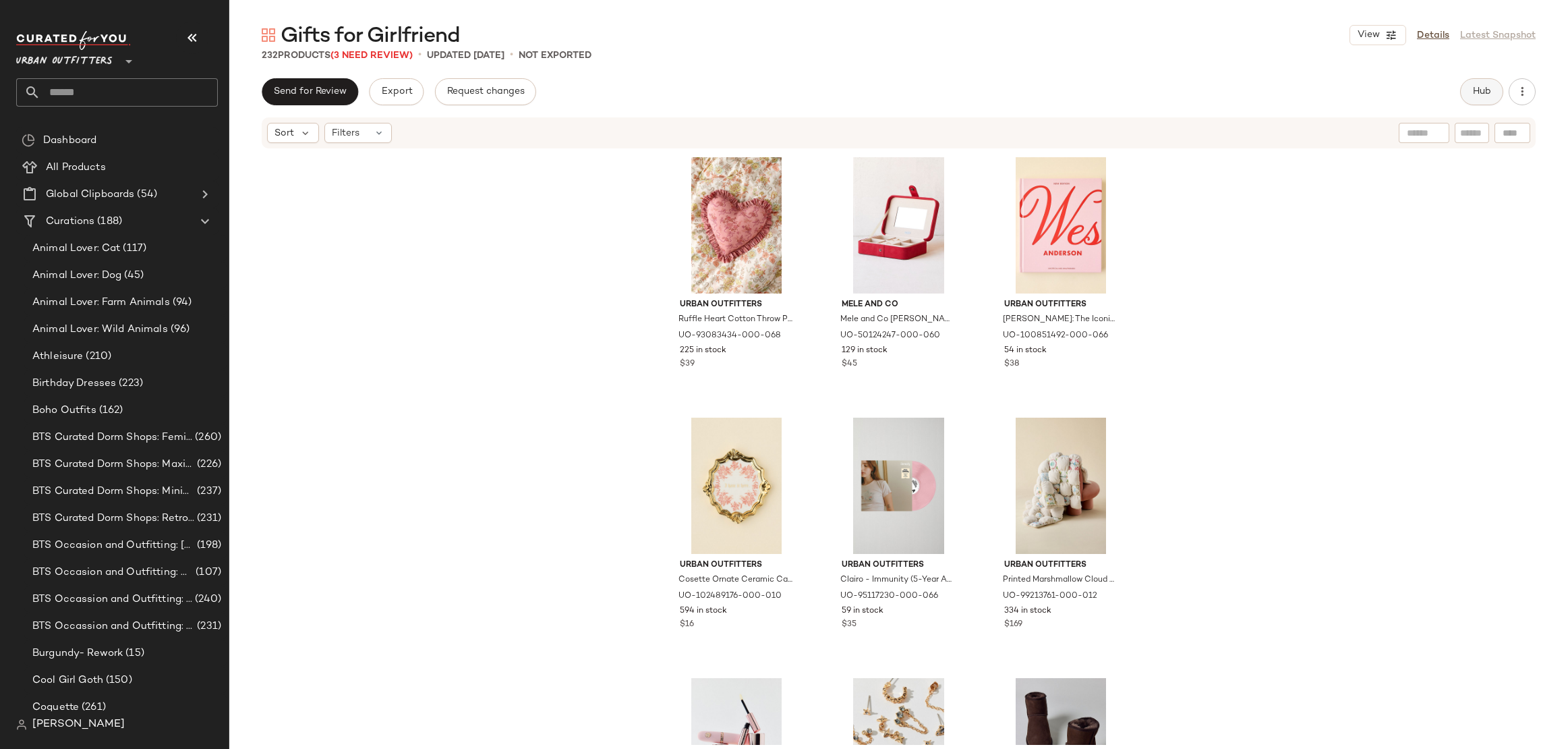
click at [1476, 96] on span "Hub" at bounding box center [1482, 91] width 19 height 11
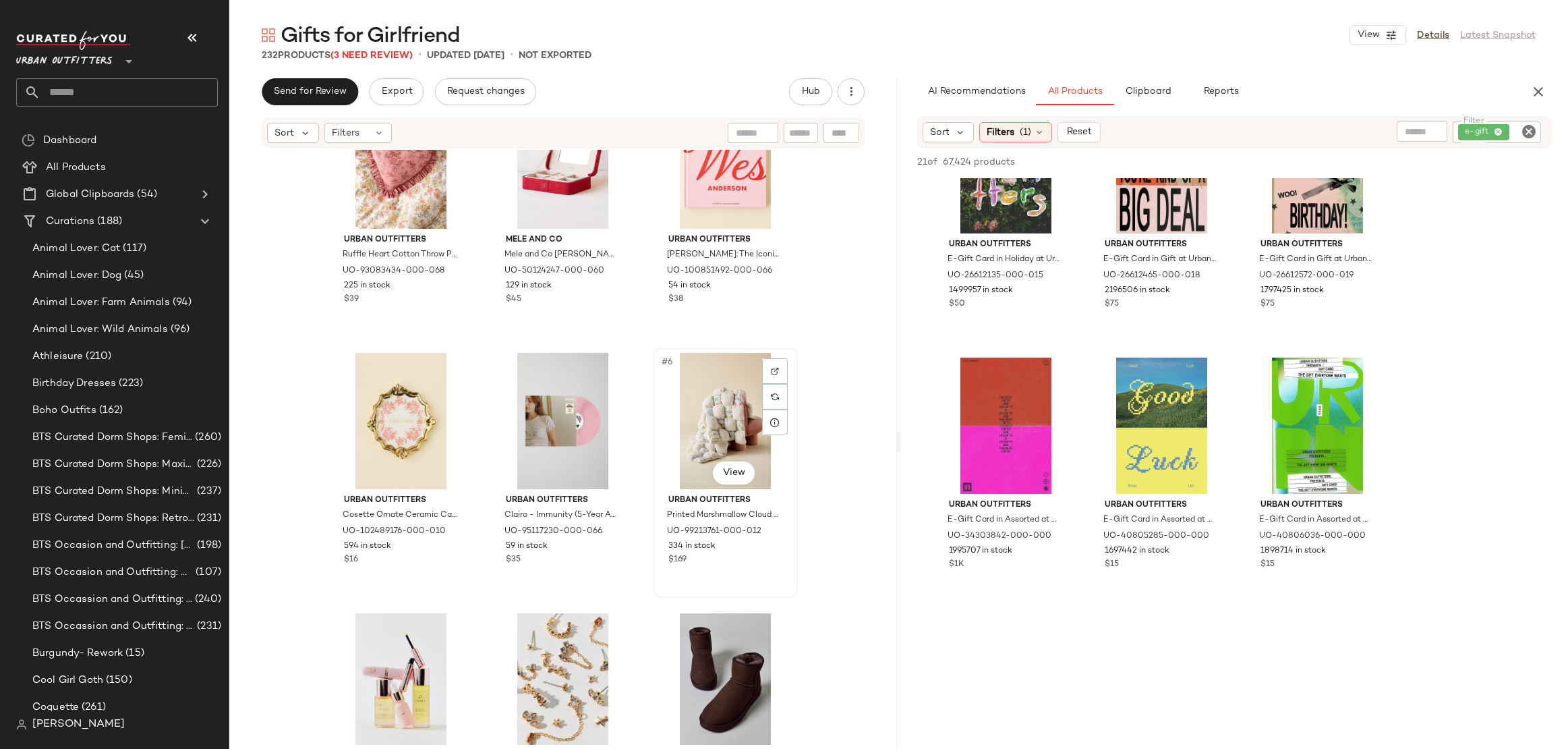
scroll to position [22, 0]
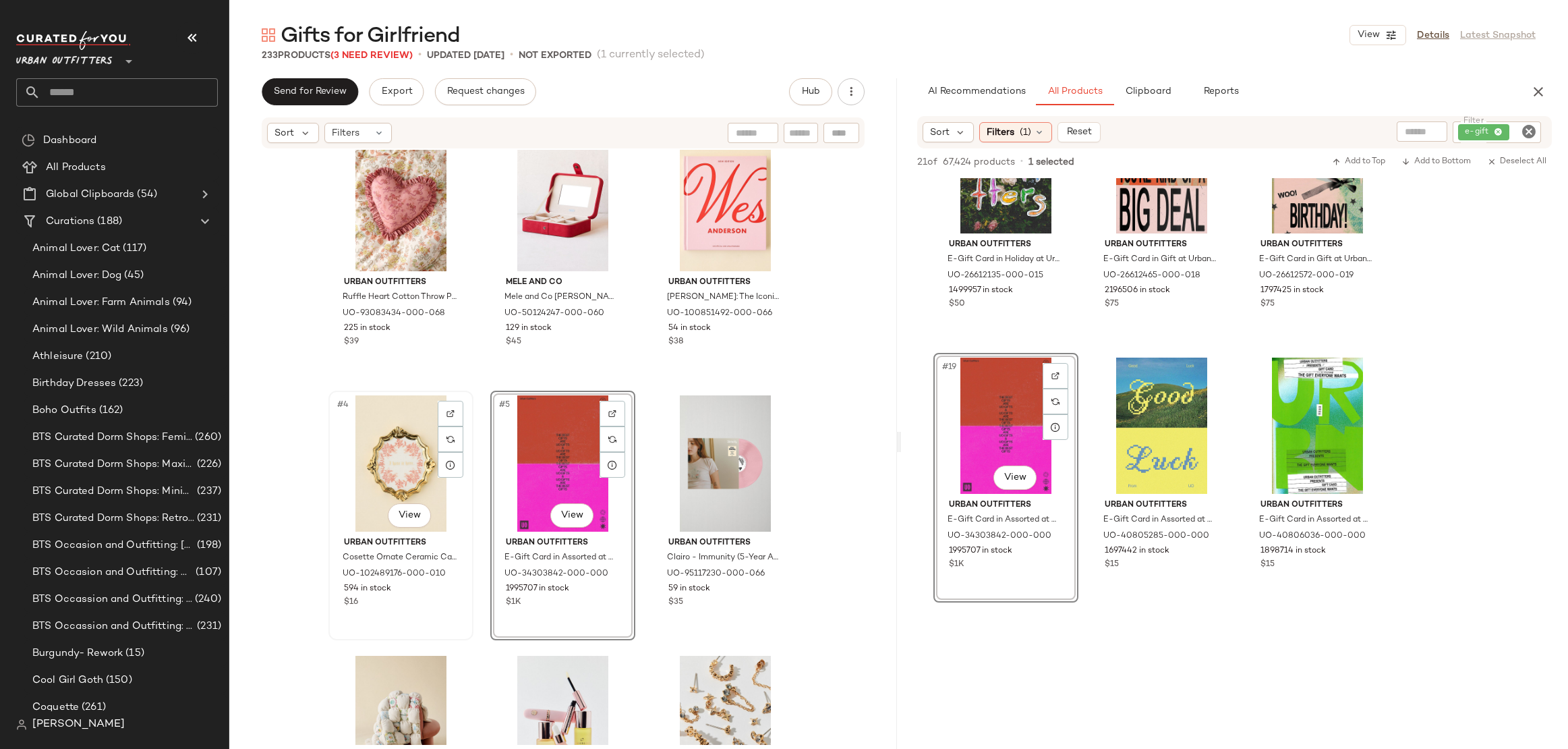
click at [393, 447] on div "#4 View" at bounding box center [401, 464] width 136 height 136
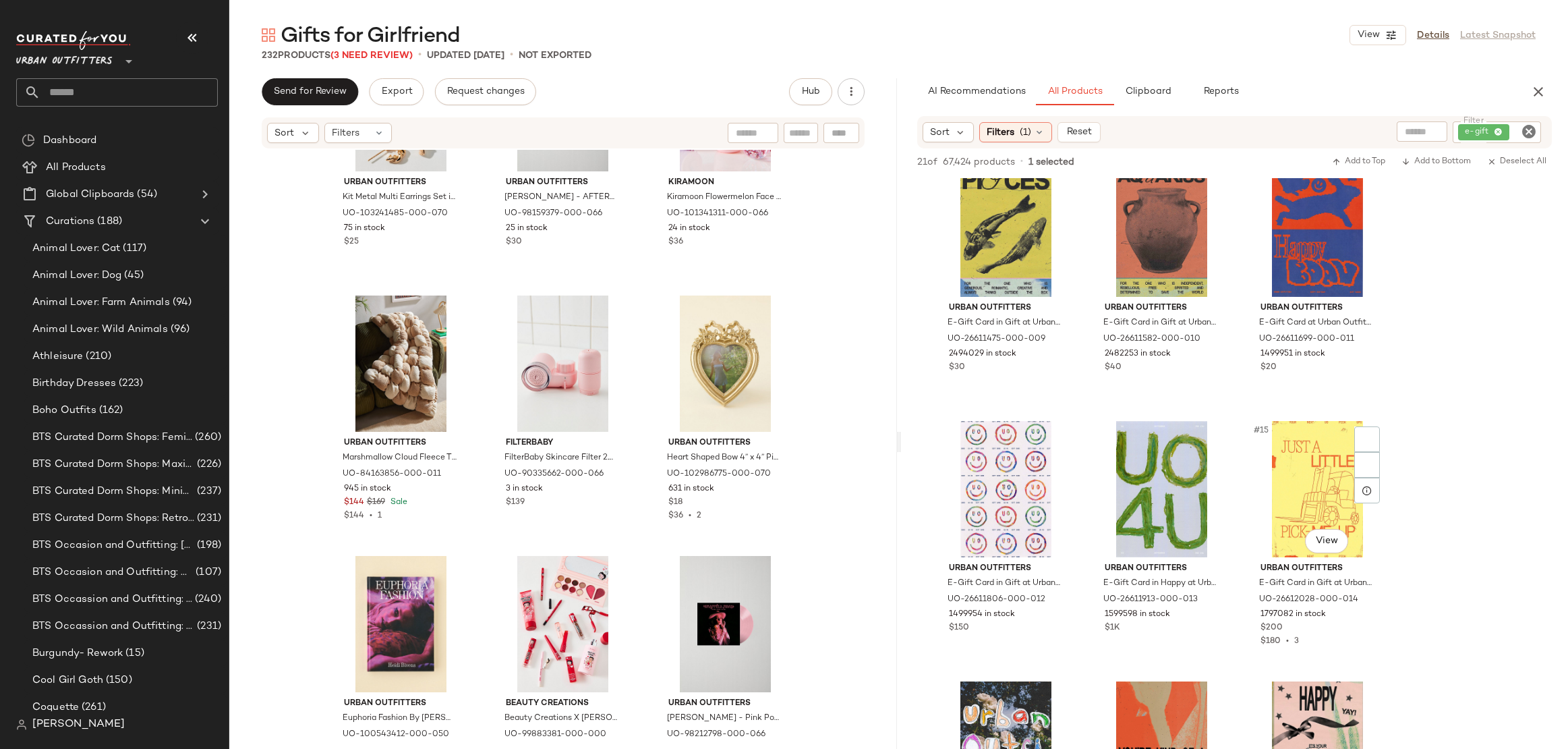
scroll to position [853, 0]
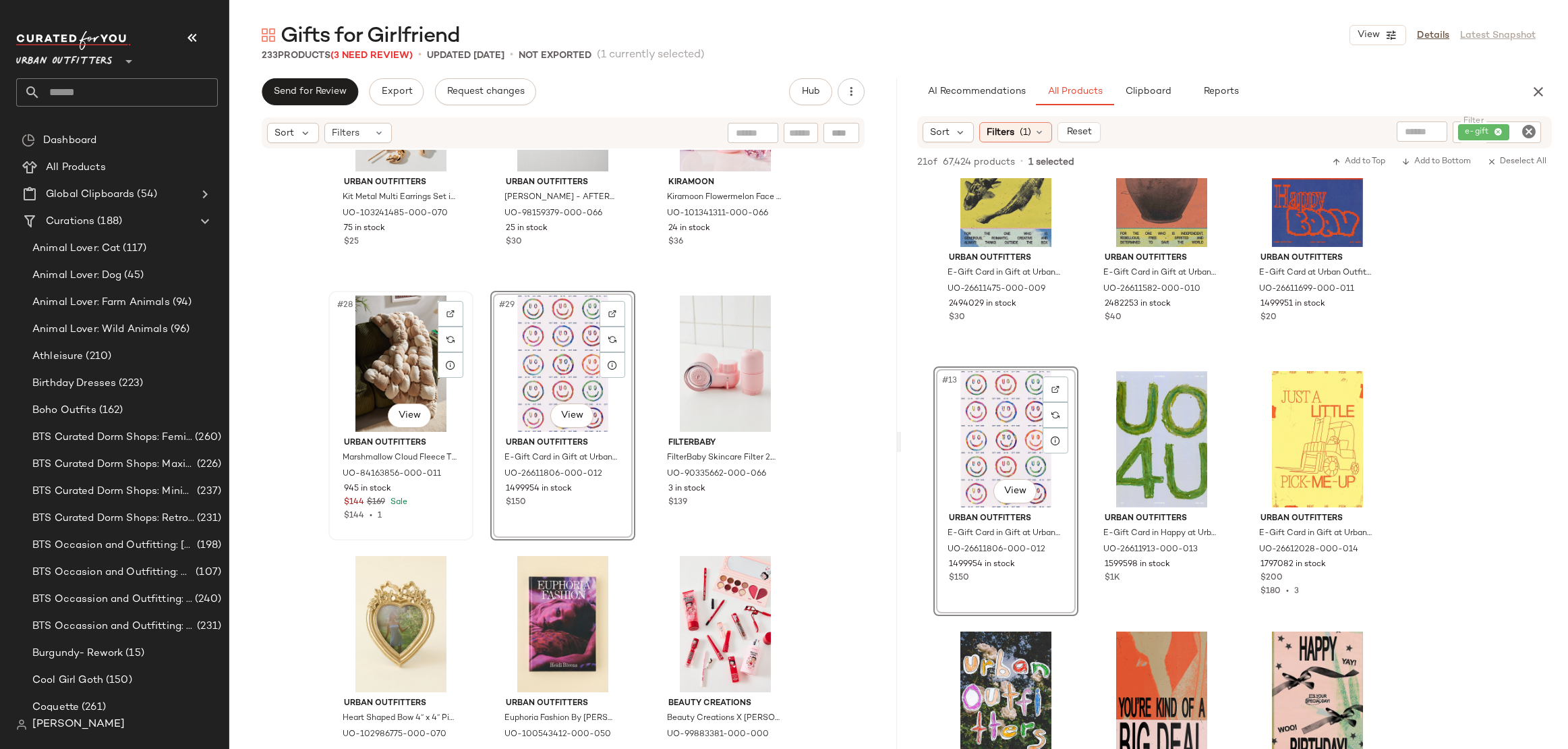
click at [395, 358] on div "#28 View" at bounding box center [401, 364] width 136 height 136
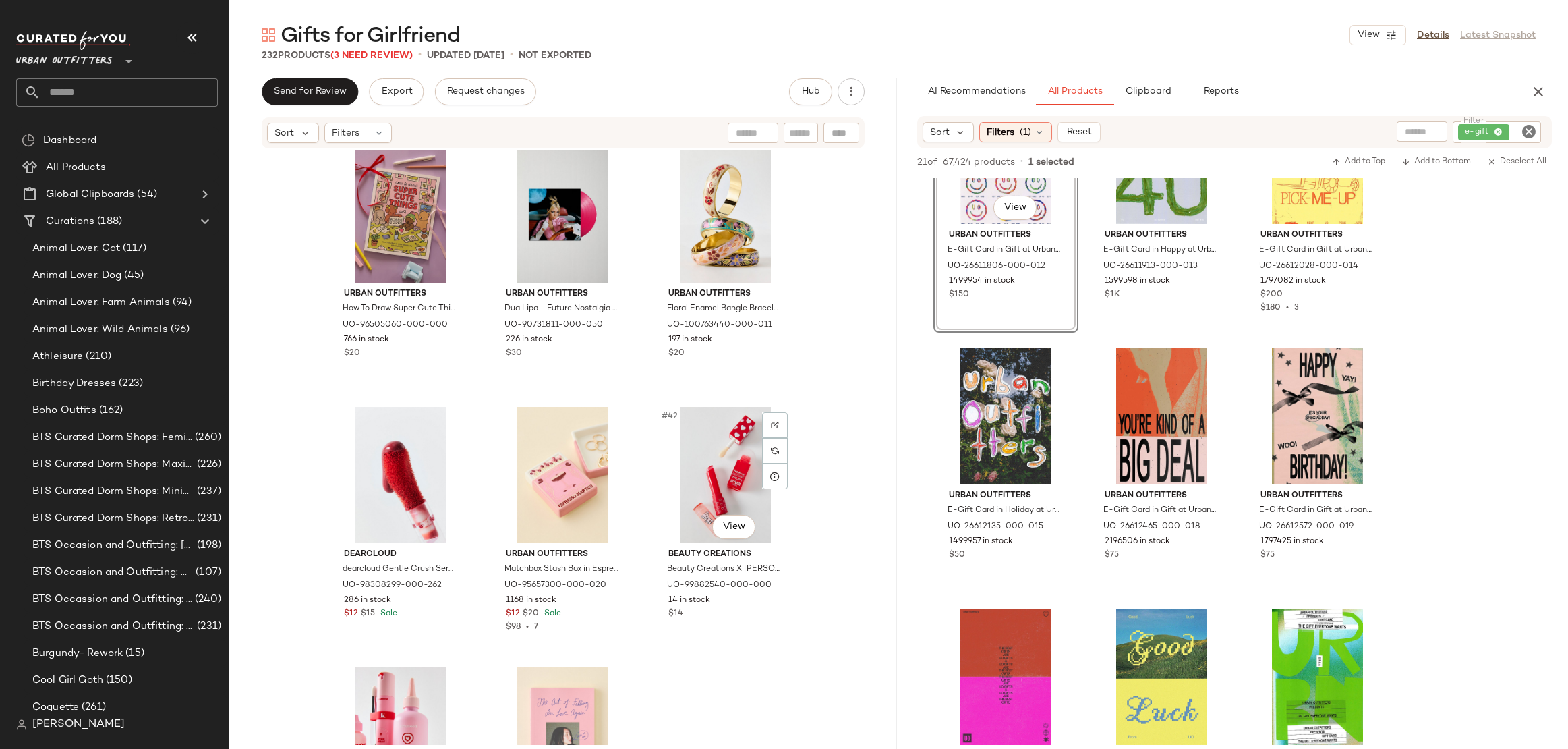
scroll to position [3293, 0]
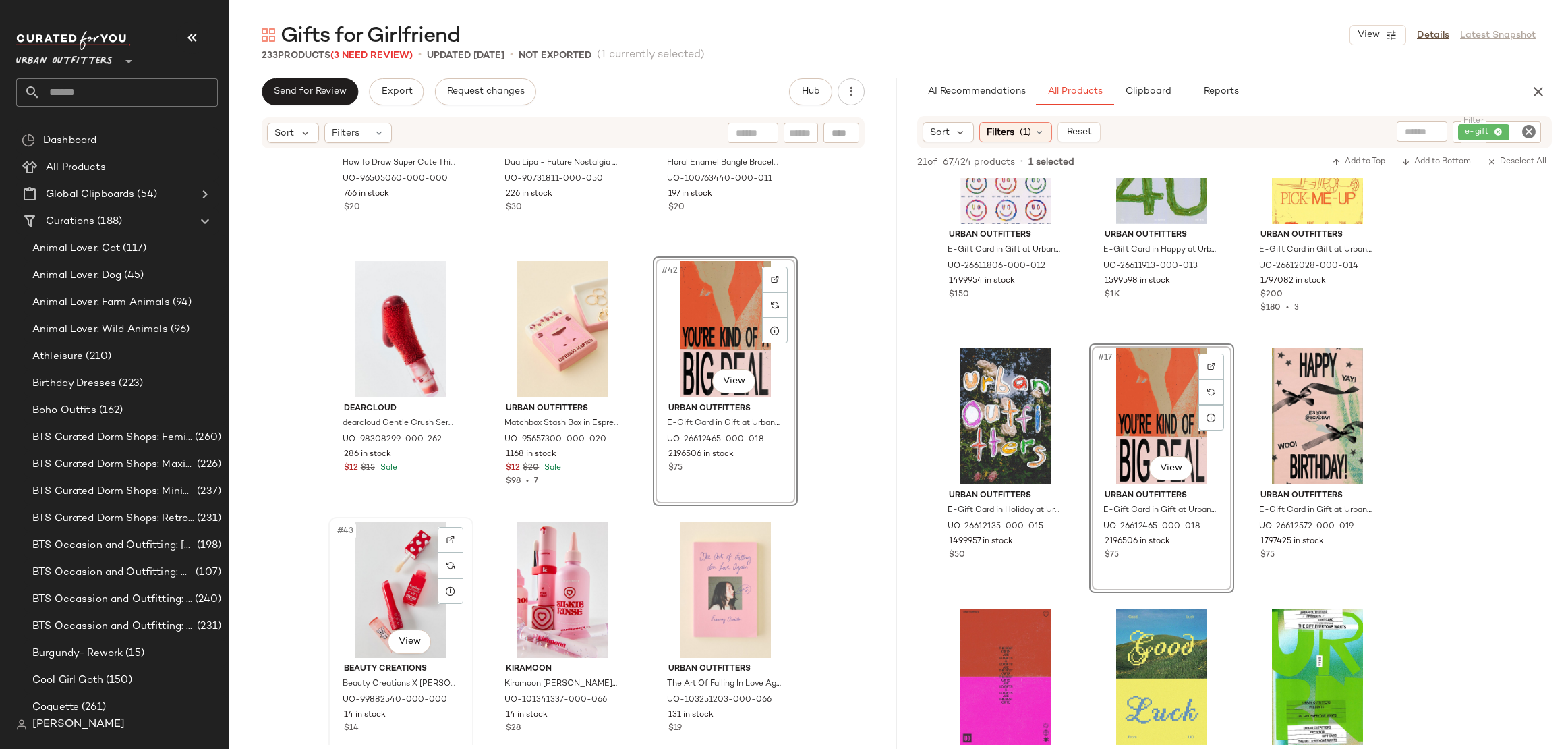
click at [375, 574] on div "#43 View" at bounding box center [401, 590] width 136 height 136
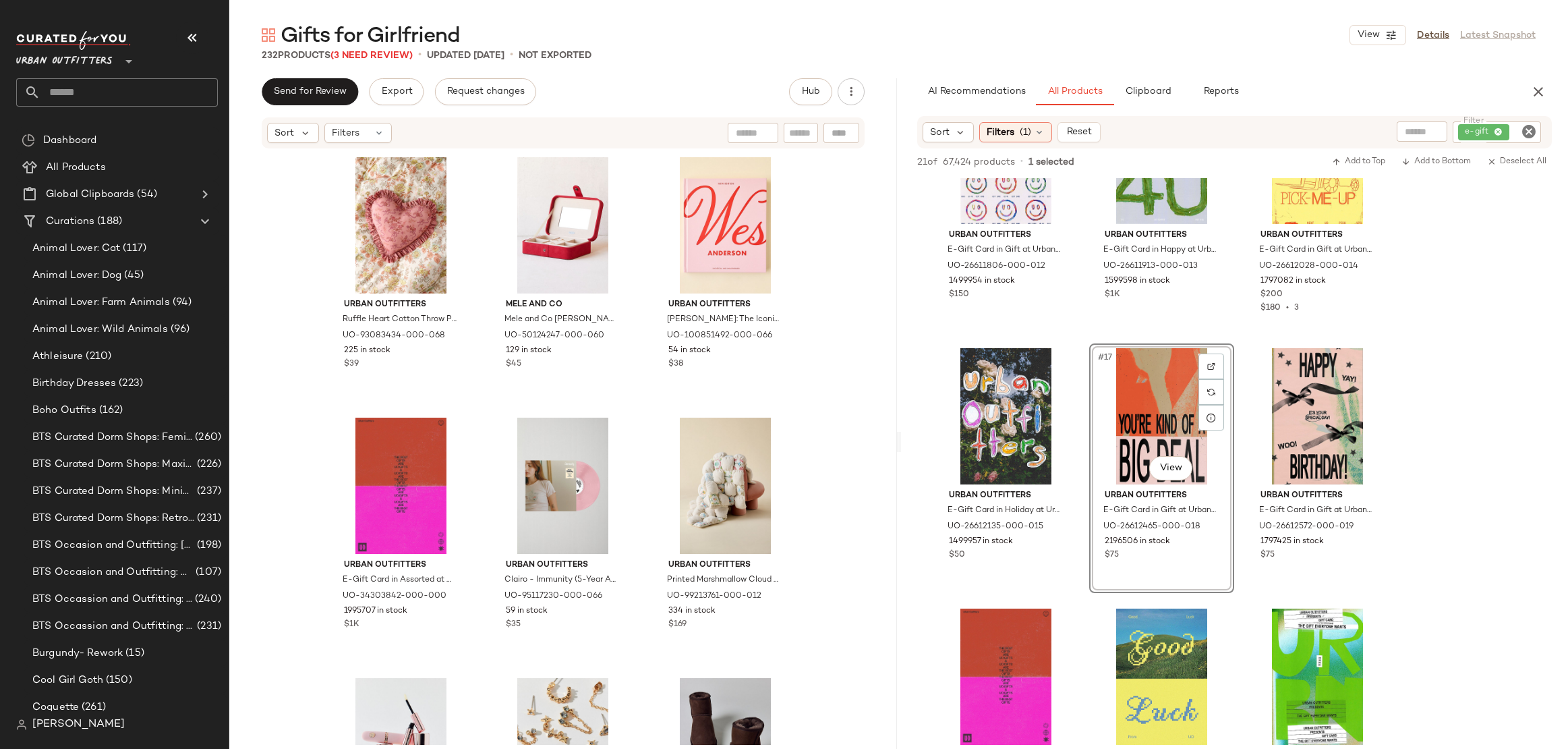
click at [1535, 126] on icon "Clear Filter" at bounding box center [1529, 131] width 17 height 17
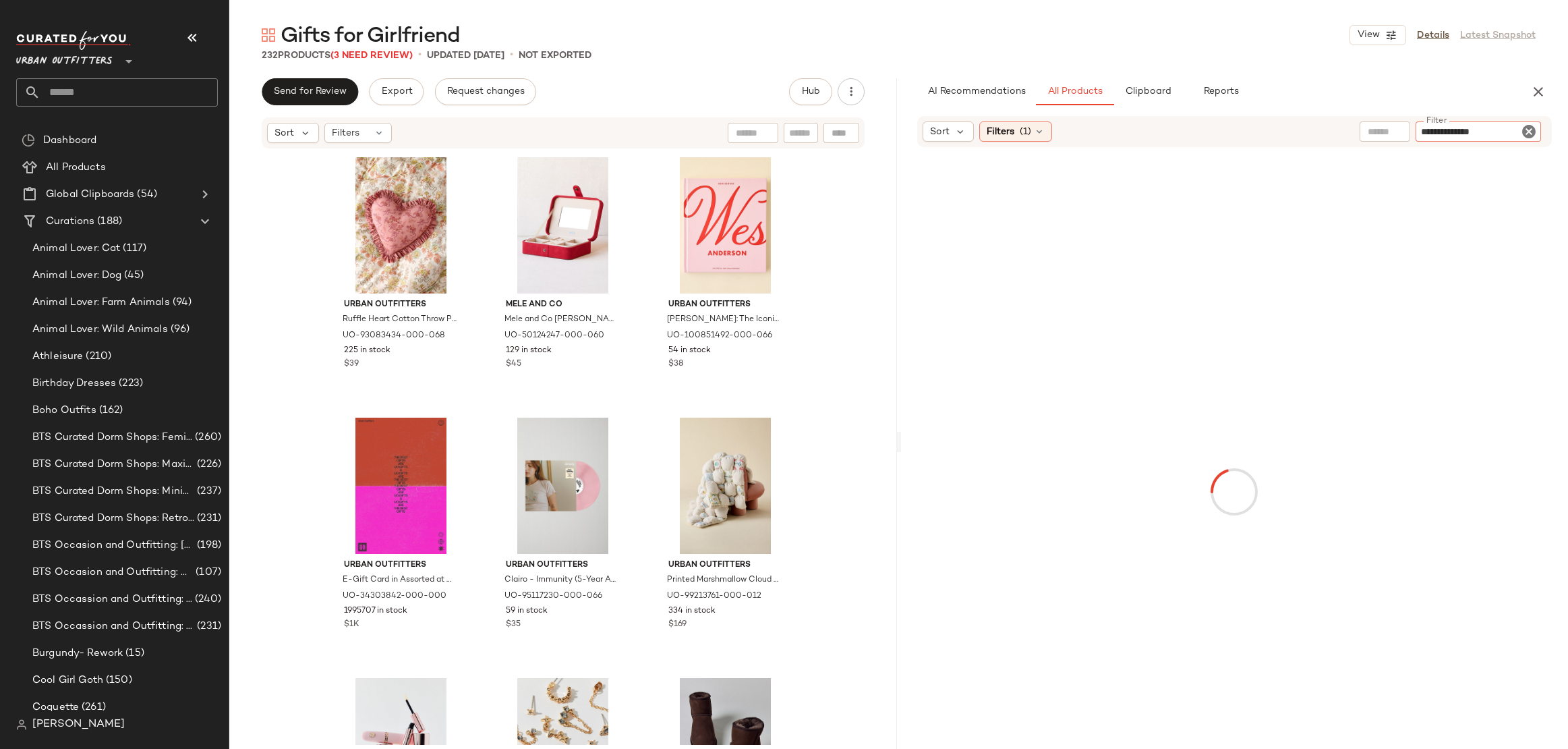
type input "**********"
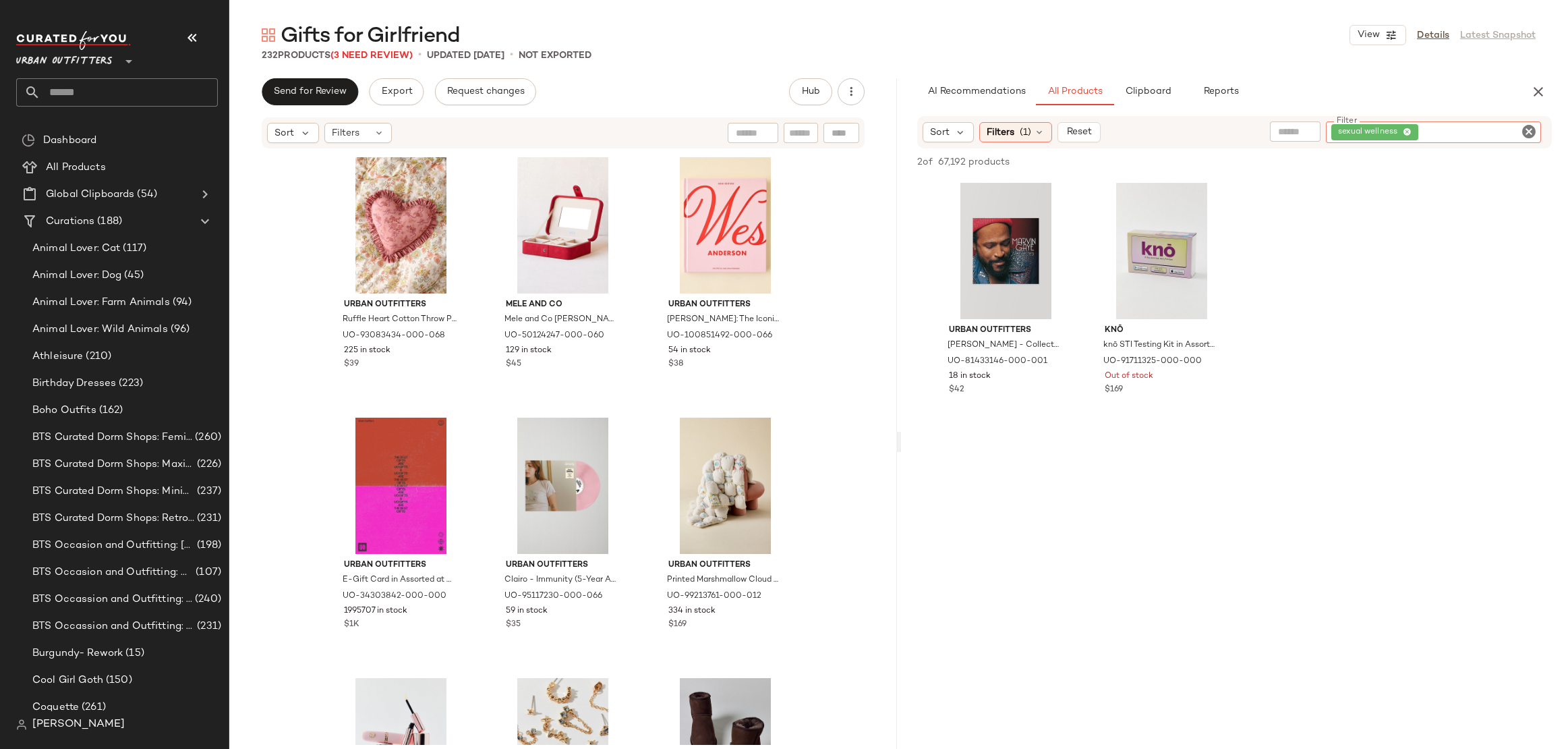
click at [1526, 131] on icon "Clear Filter" at bounding box center [1529, 131] width 17 height 17
click at [1380, 128] on input "text" at bounding box center [1385, 132] width 34 height 14
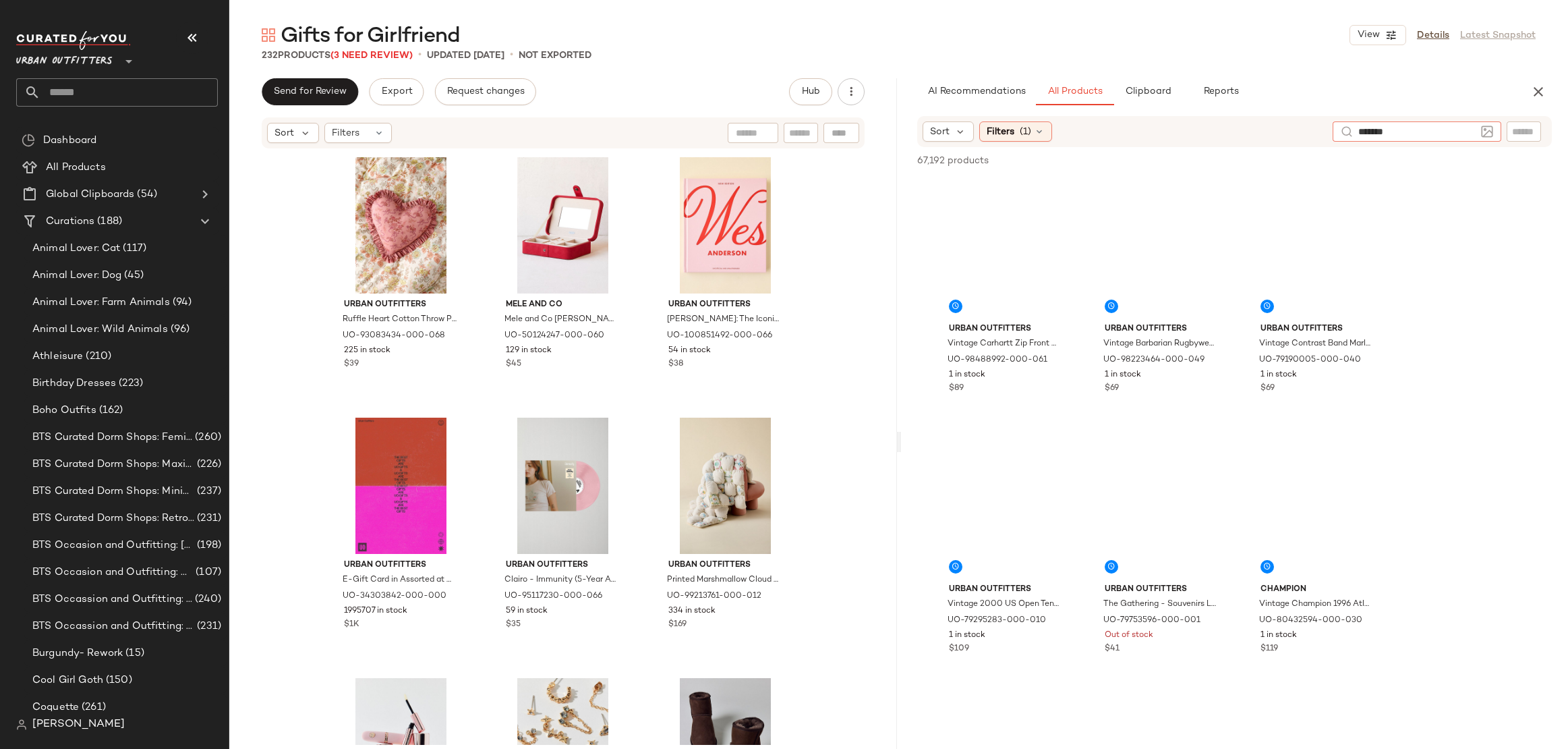
type input "********"
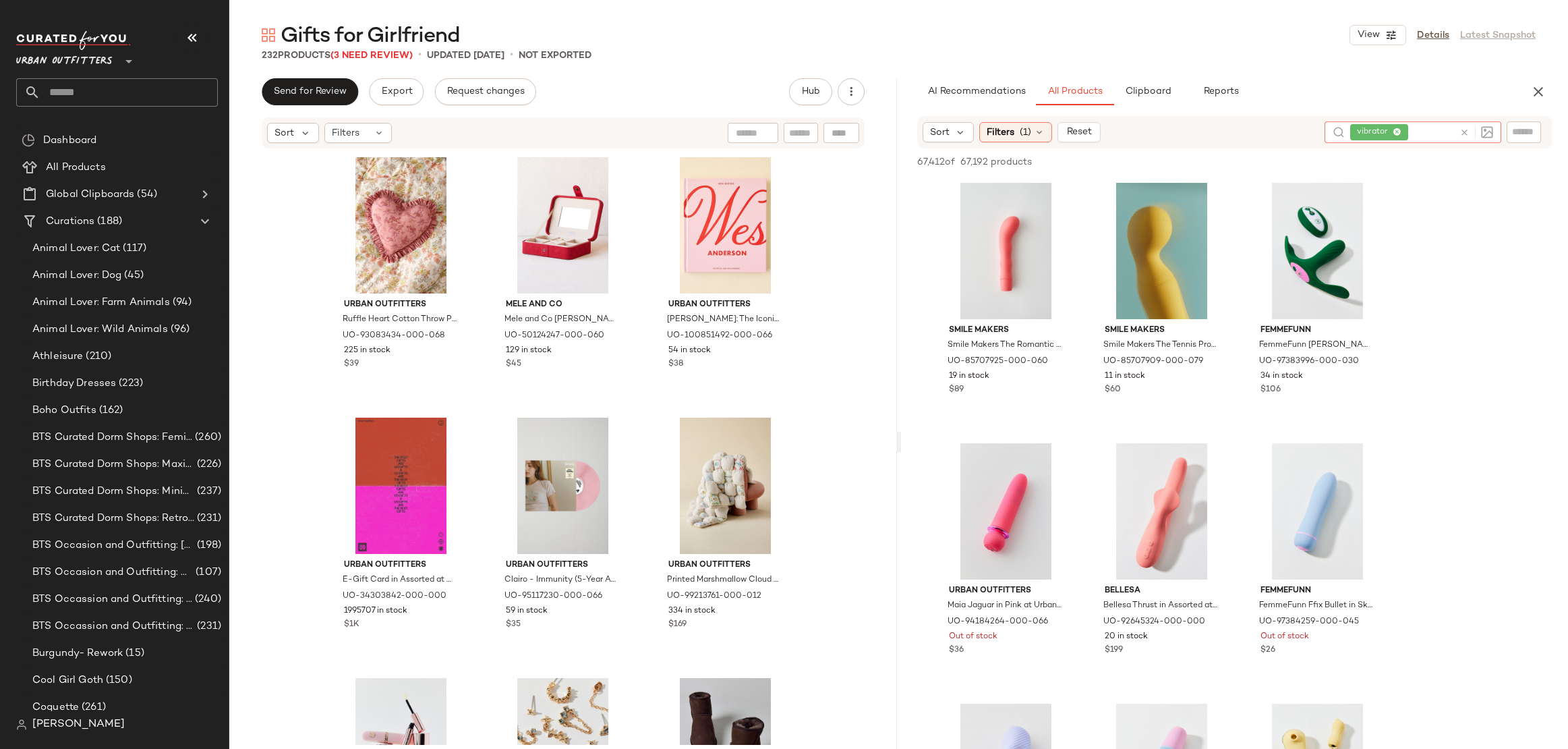
click at [1464, 129] on icon at bounding box center [1465, 133] width 10 height 10
type input "******"
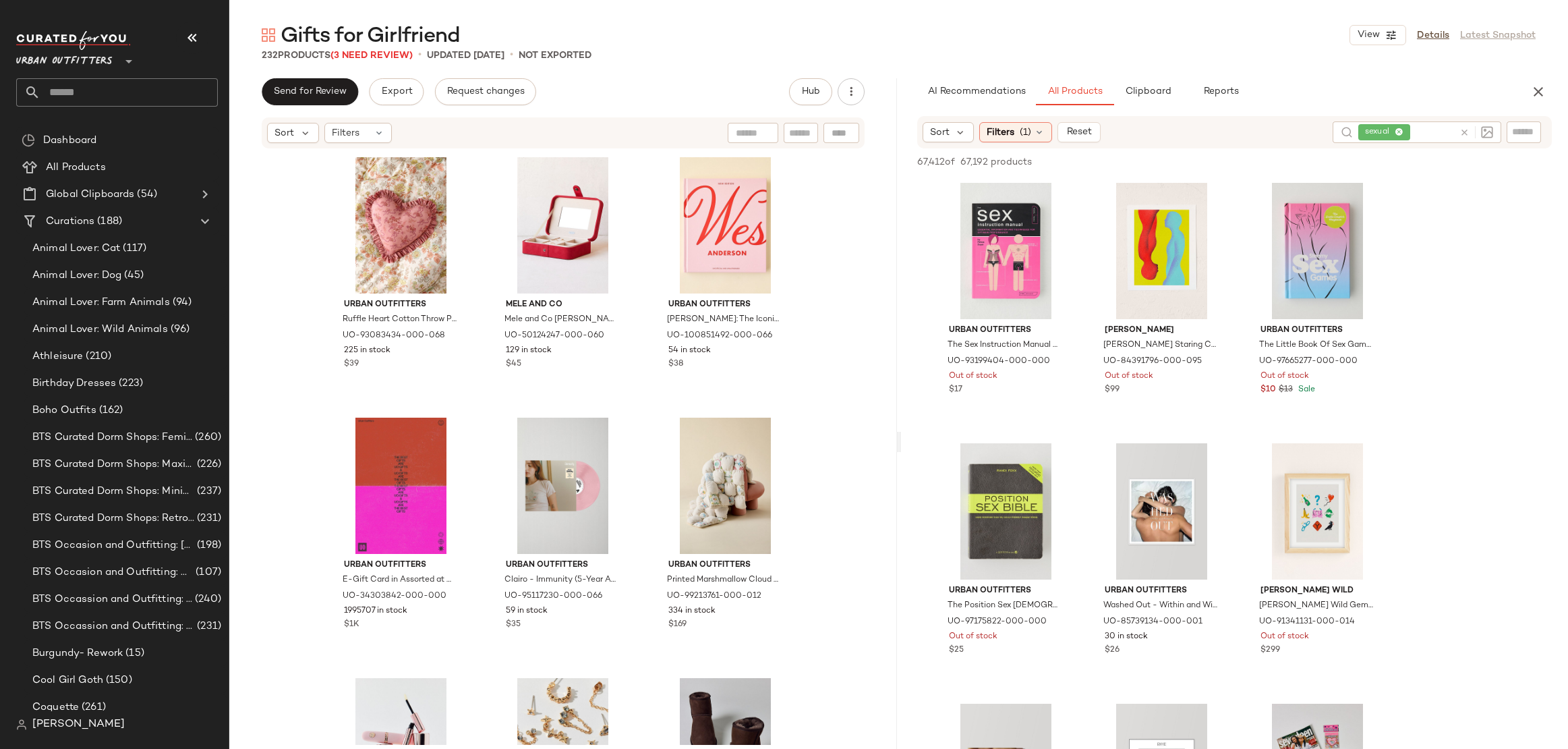
click at [1017, 144] on div "Sort Filters (1) Reset sexual" at bounding box center [1235, 132] width 635 height 32
click at [1002, 133] on span "Filters" at bounding box center [1001, 133] width 28 height 14
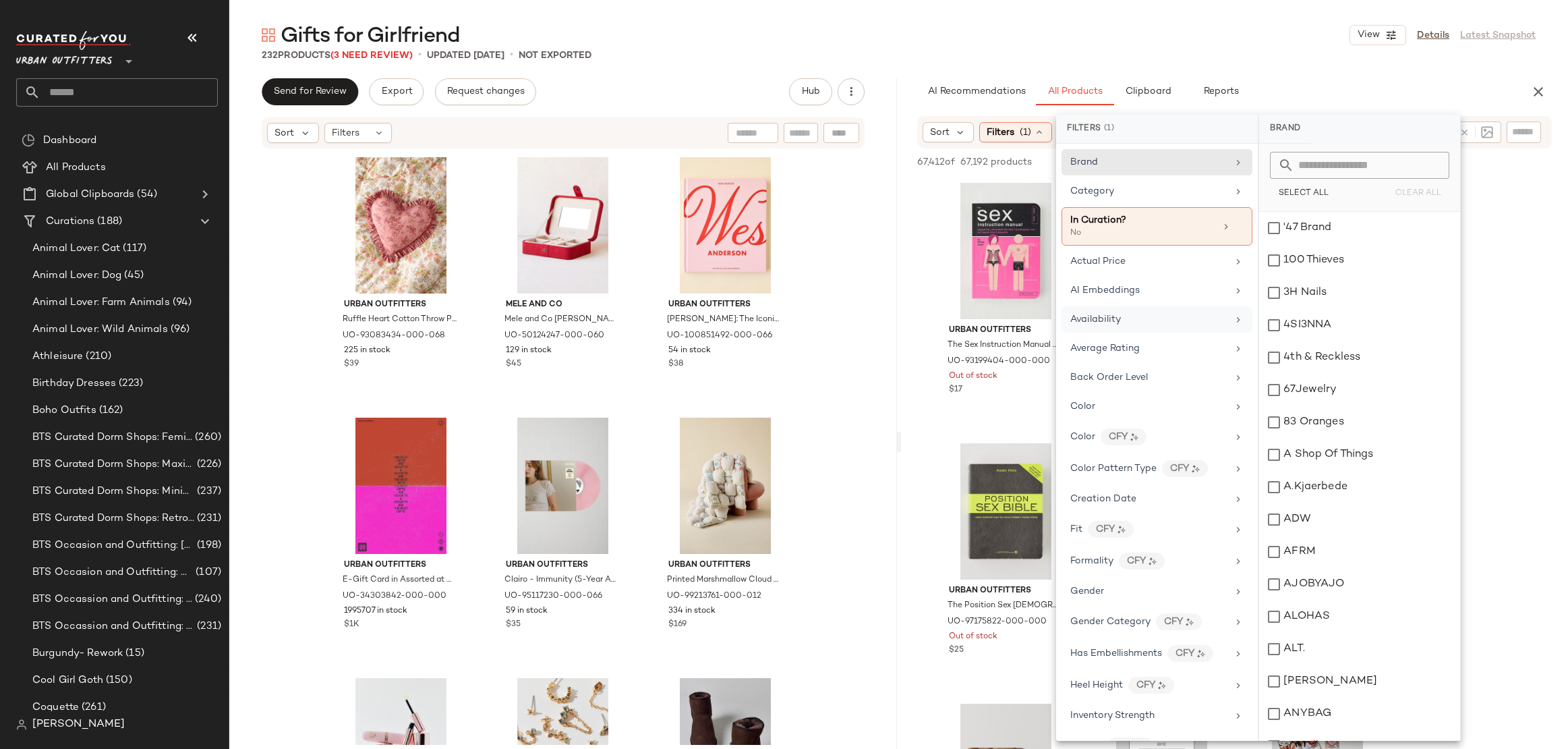
click at [1176, 312] on div "Availability" at bounding box center [1149, 320] width 157 height 14
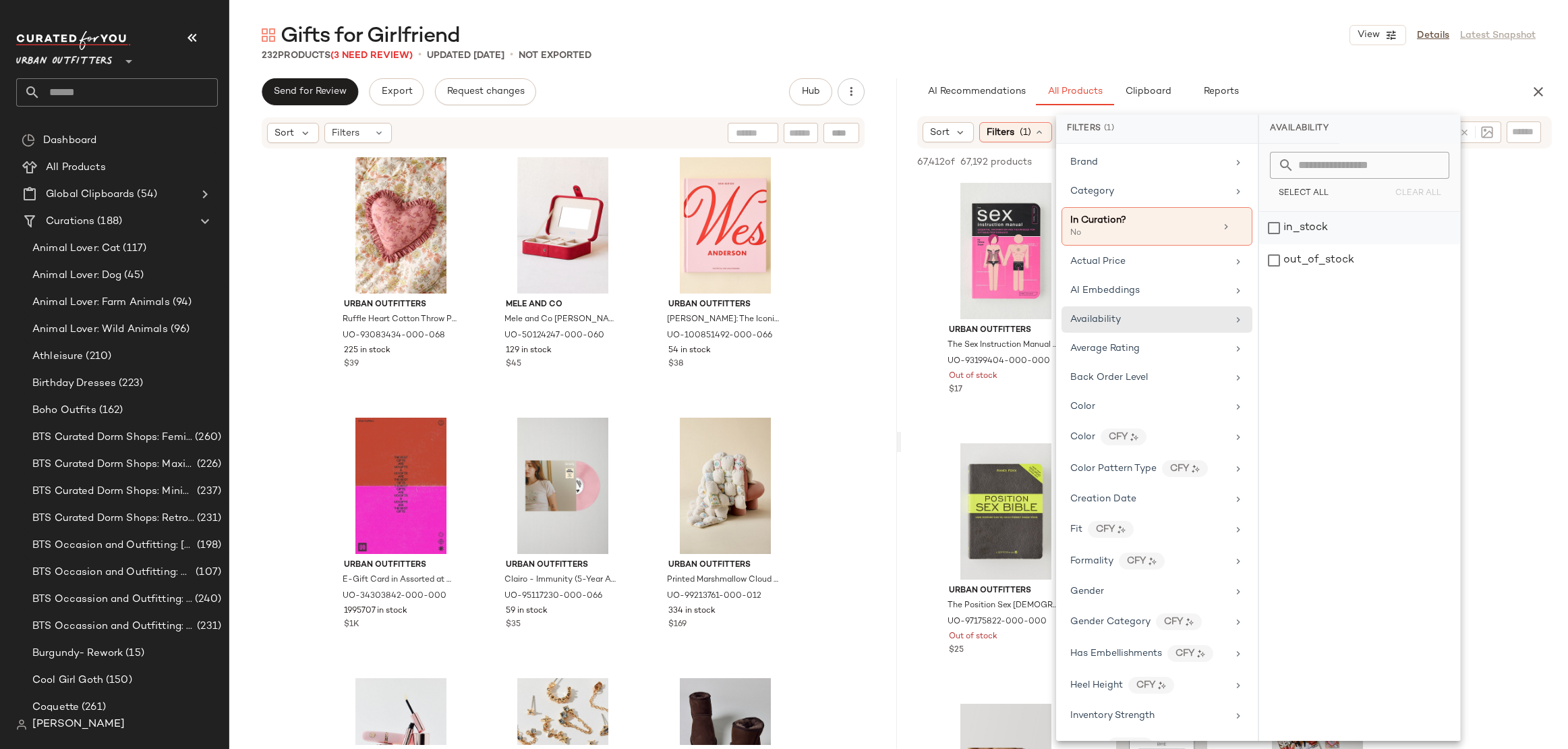
click at [1338, 234] on div "in_stock" at bounding box center [1360, 228] width 201 height 32
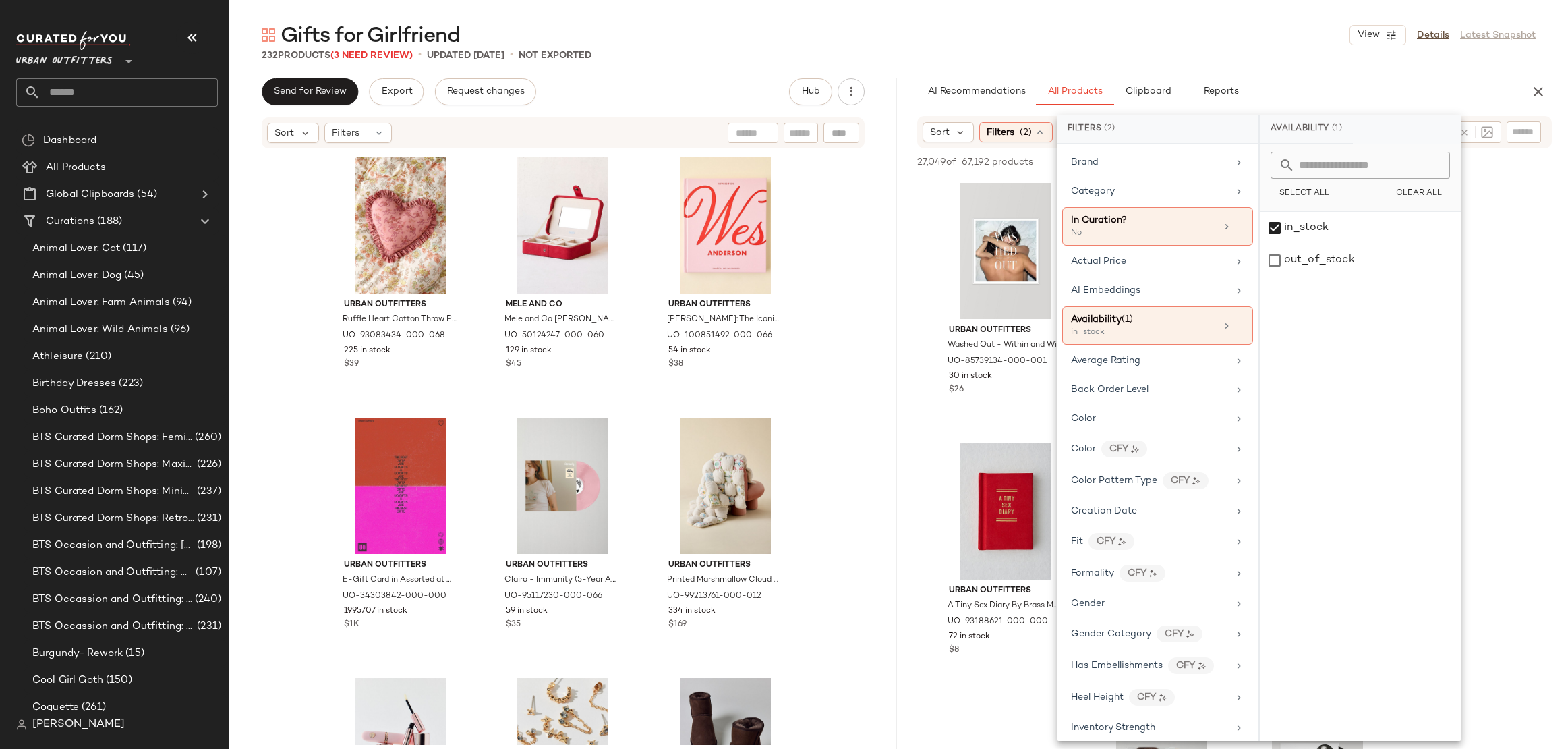
click at [1287, 66] on div "Gifts for Girlfriend View Details Latest Snapshot 232 Products (3 Need Review) …" at bounding box center [898, 385] width 1339 height 727
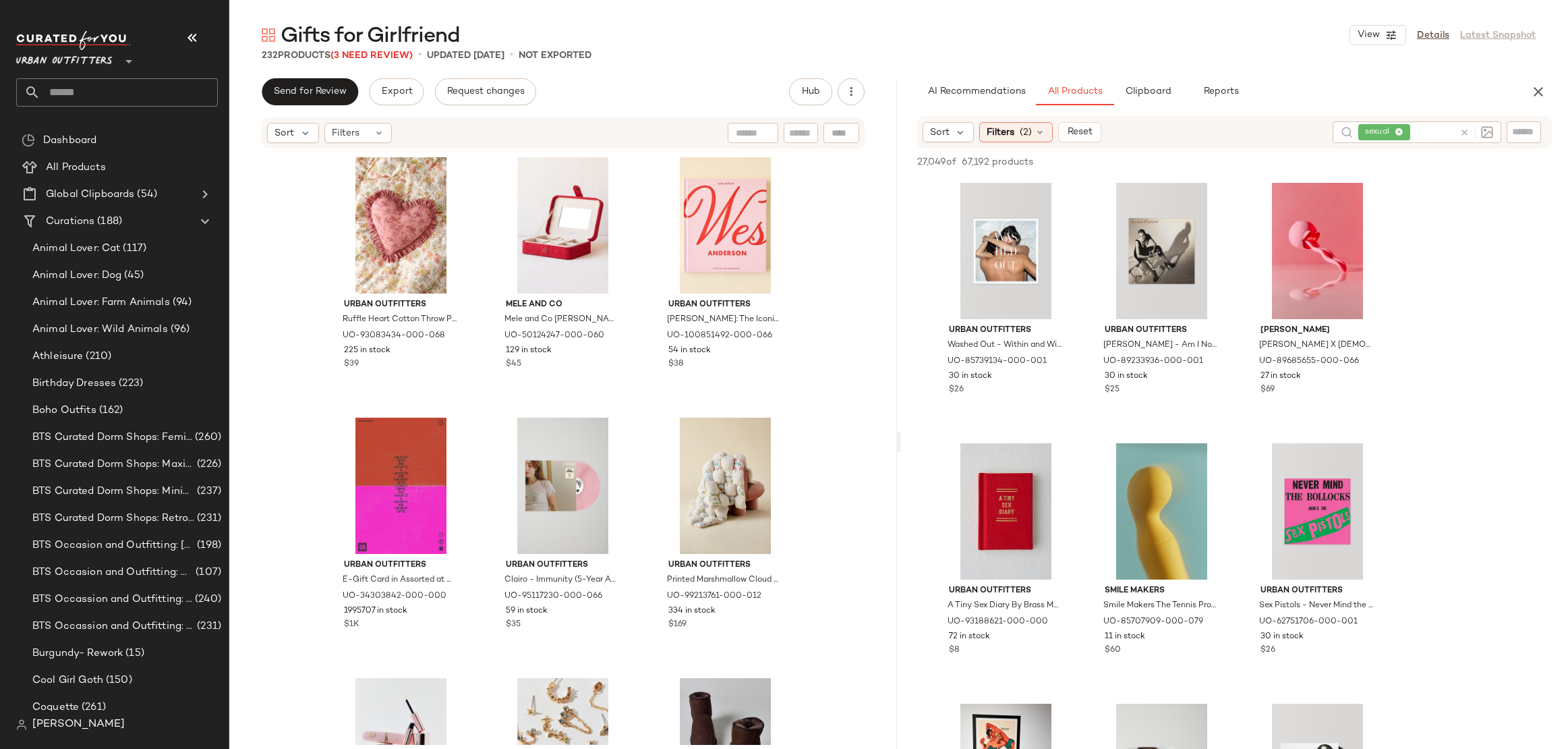
click at [1457, 132] on div at bounding box center [1474, 132] width 39 height 22
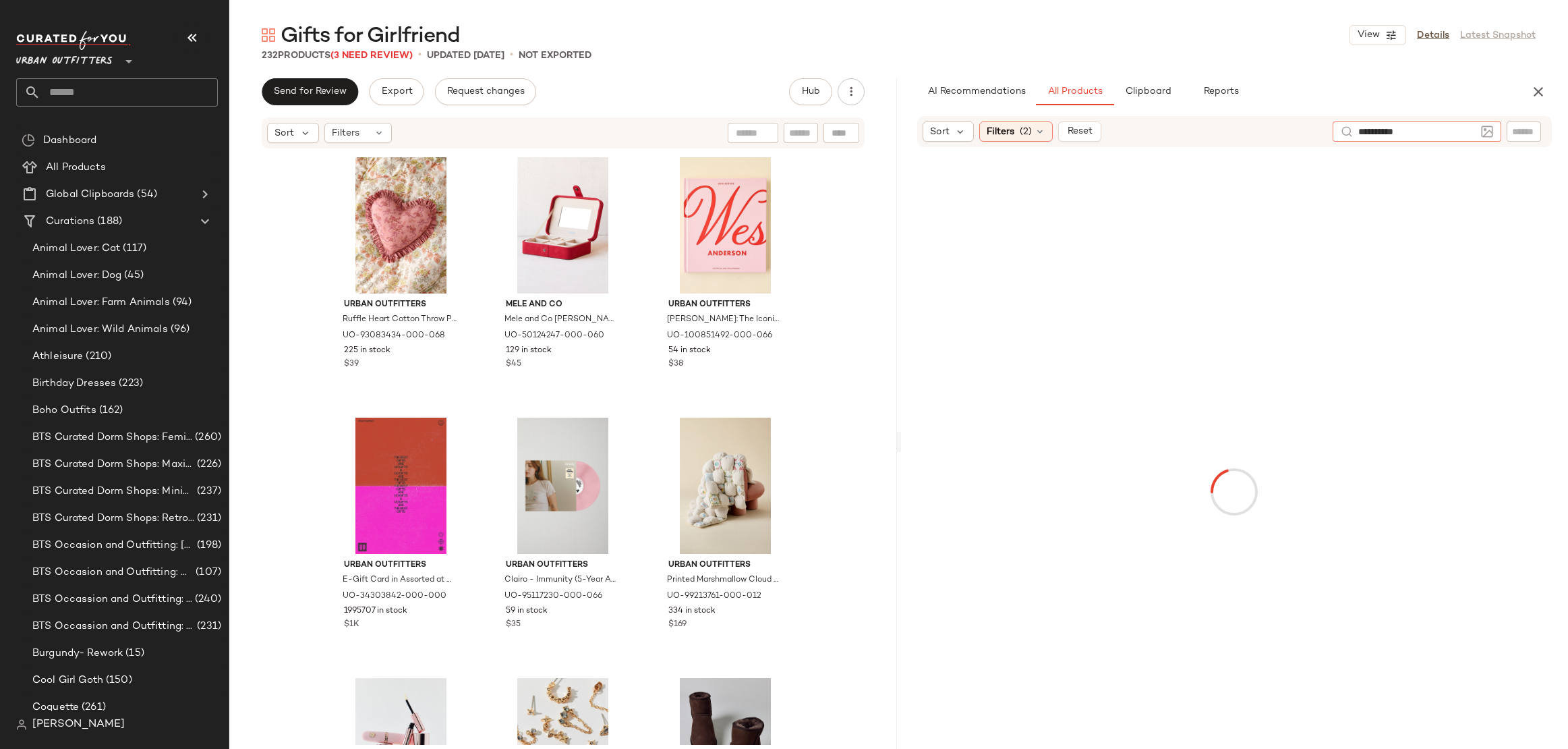
type input "**********"
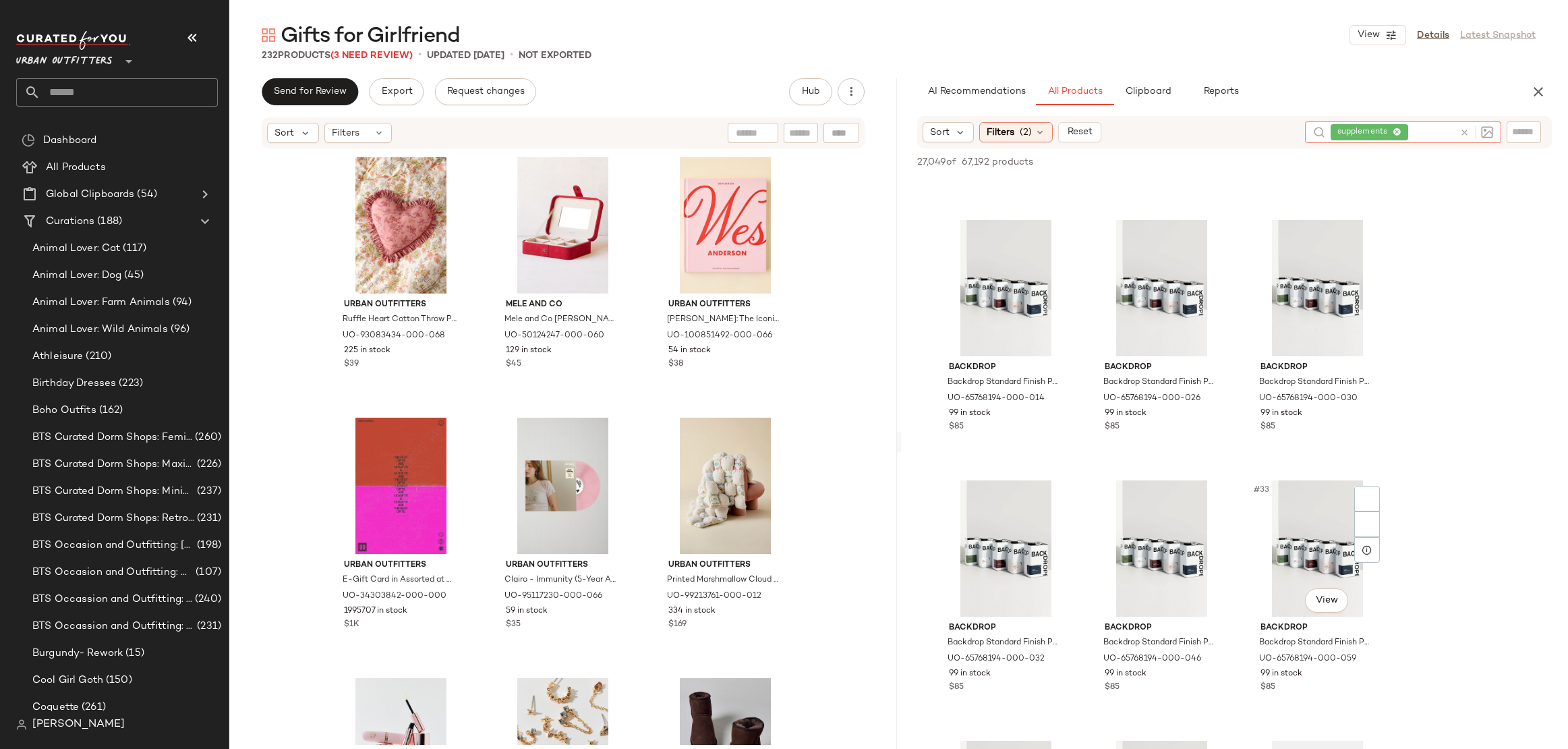
scroll to position [2388, 0]
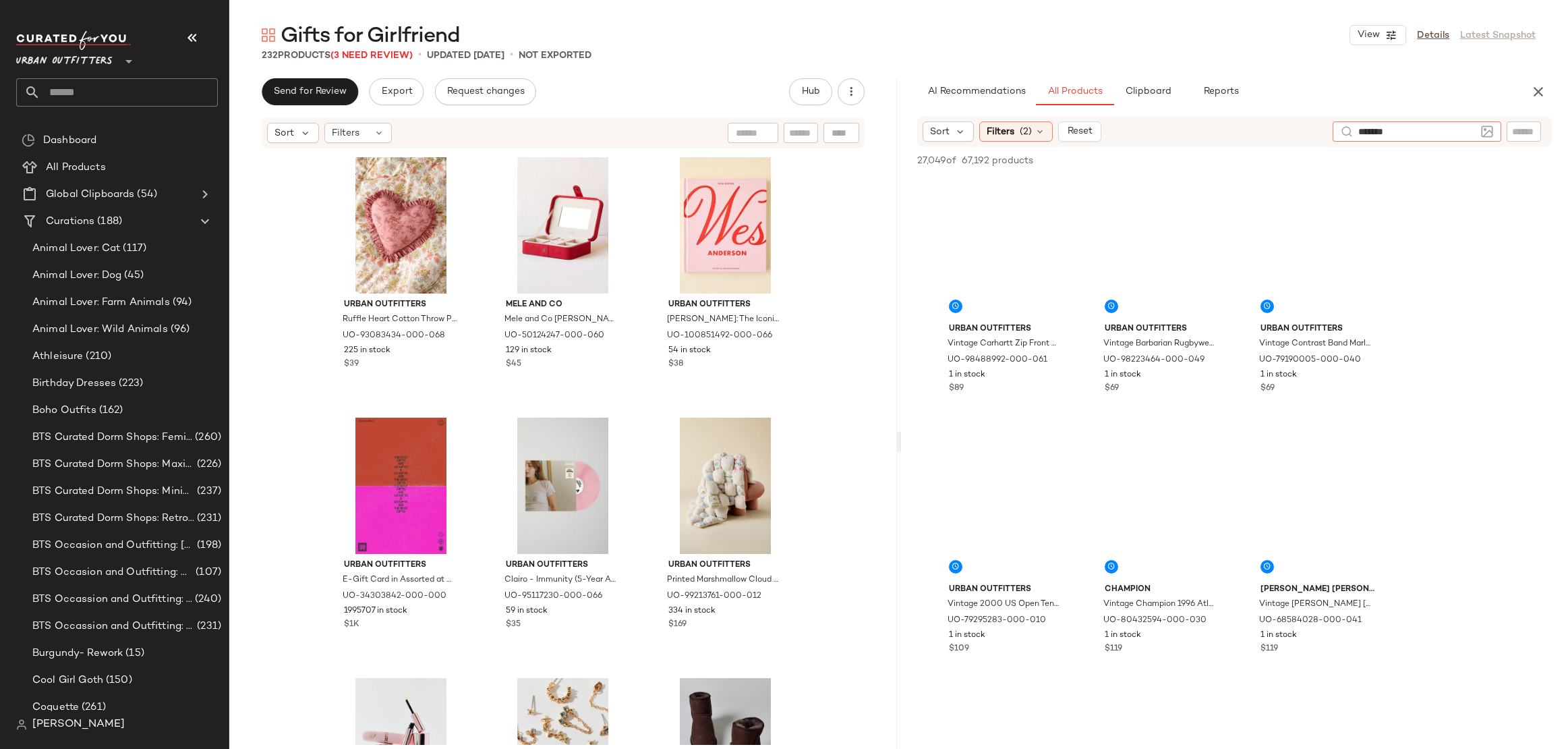
type input "********"
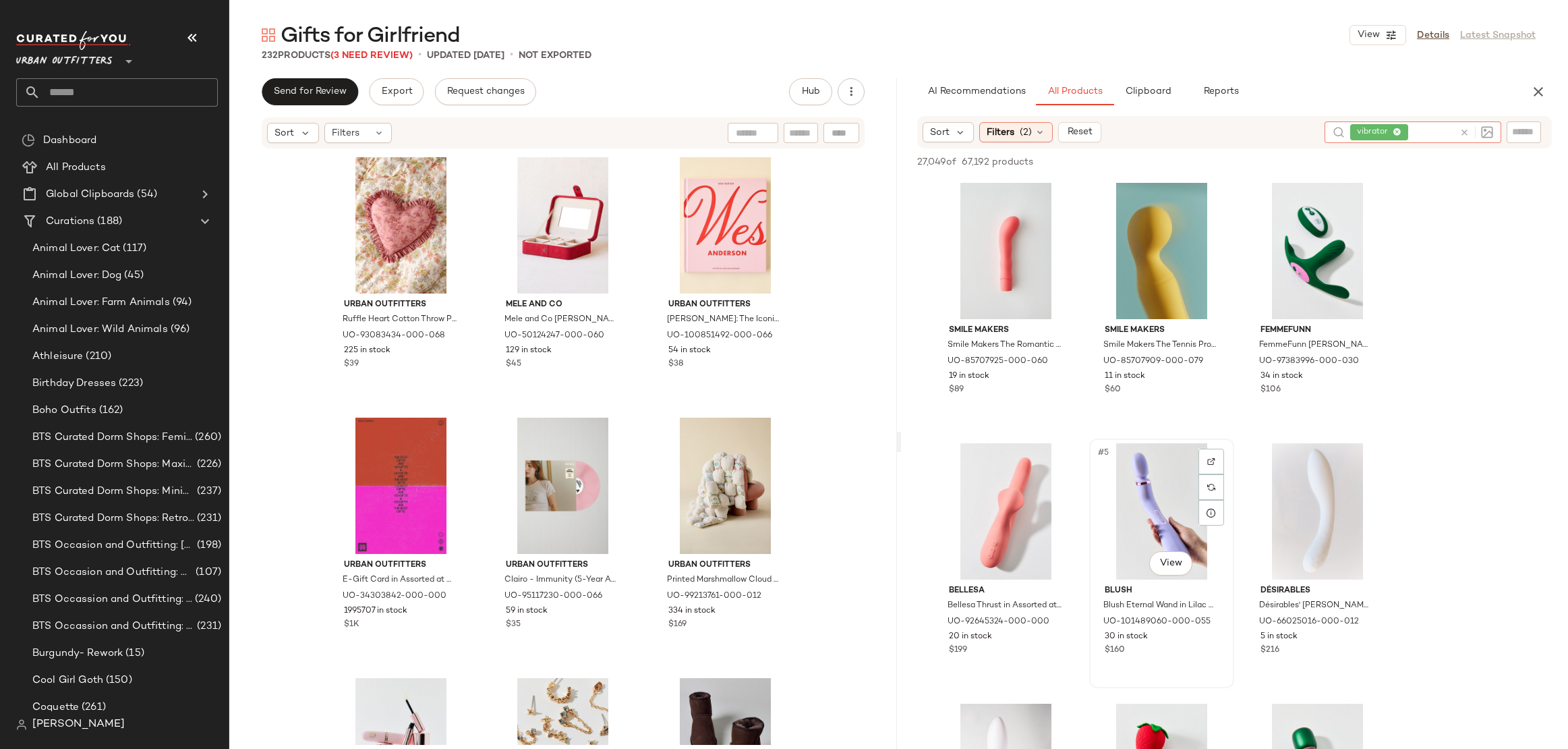
scroll to position [273, 0]
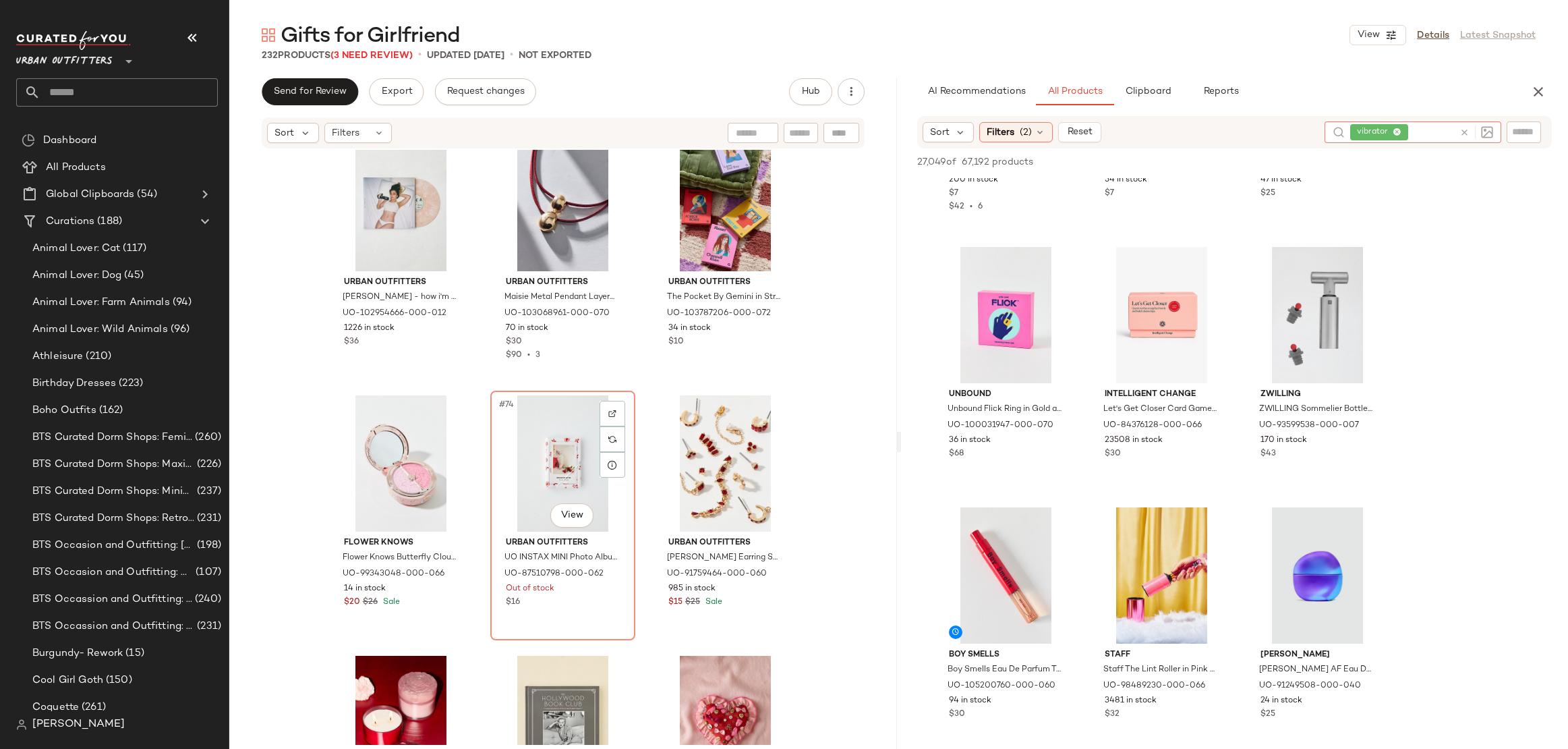
scroll to position [6014, 0]
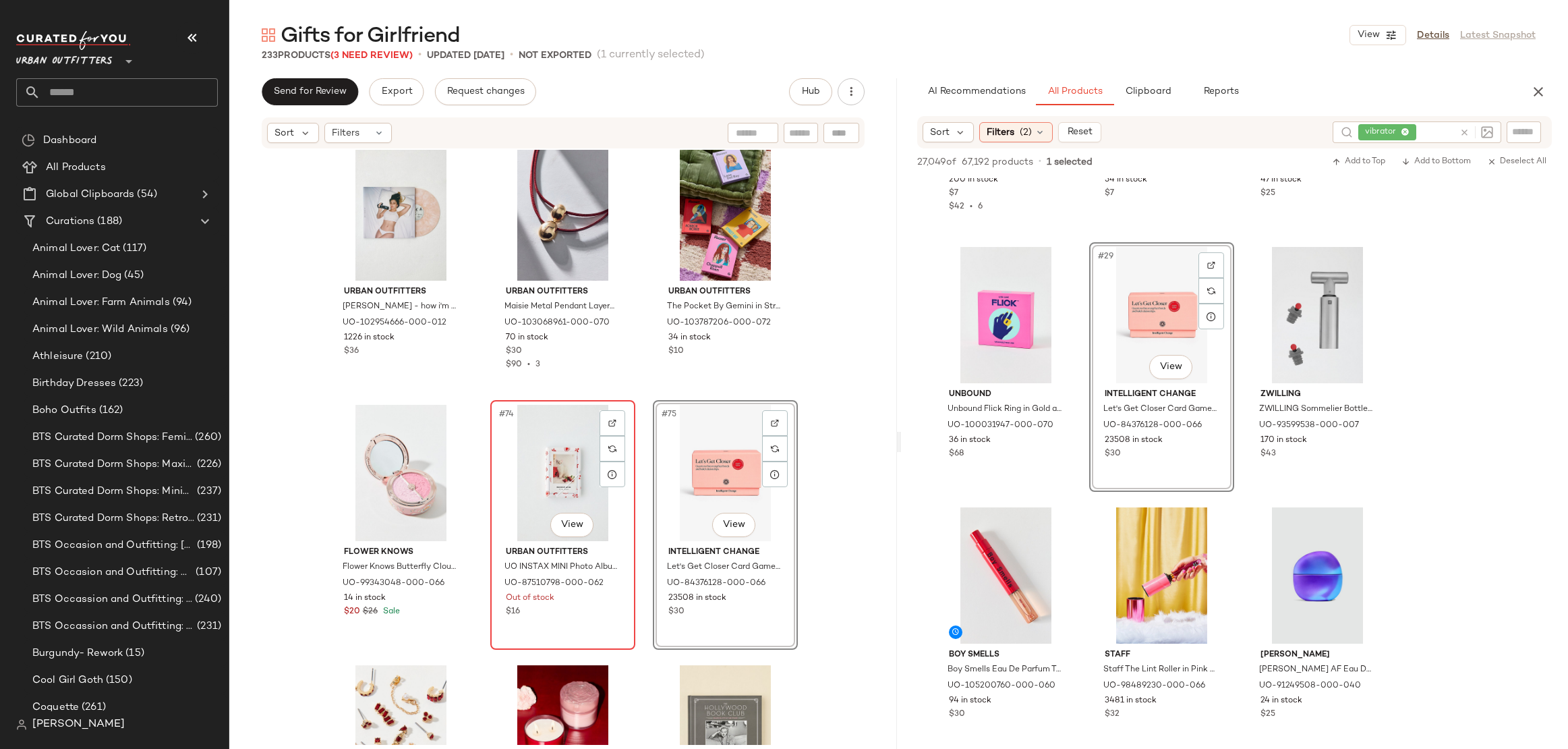
click at [552, 455] on div "#74 View" at bounding box center [563, 473] width 136 height 136
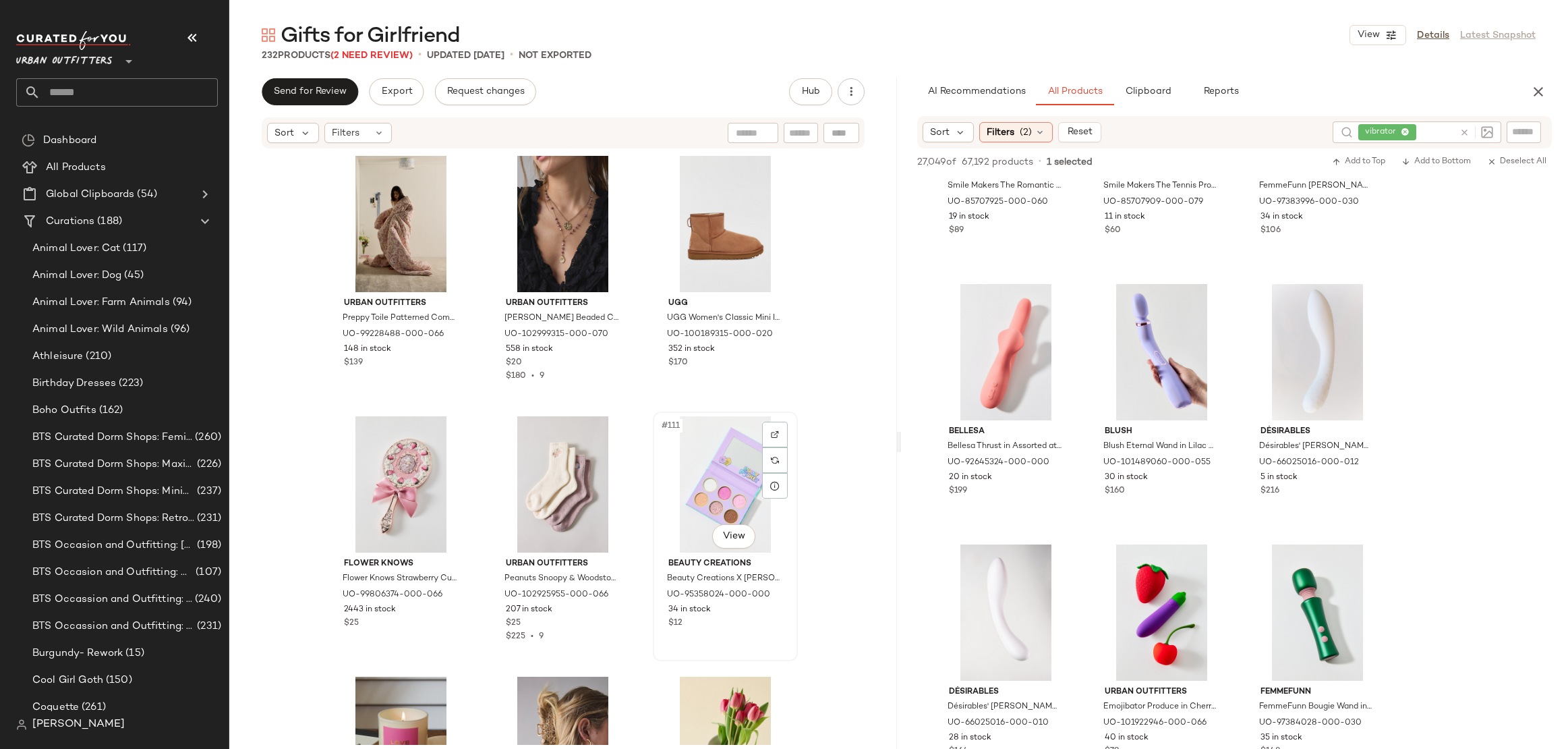
scroll to position [9117, 0]
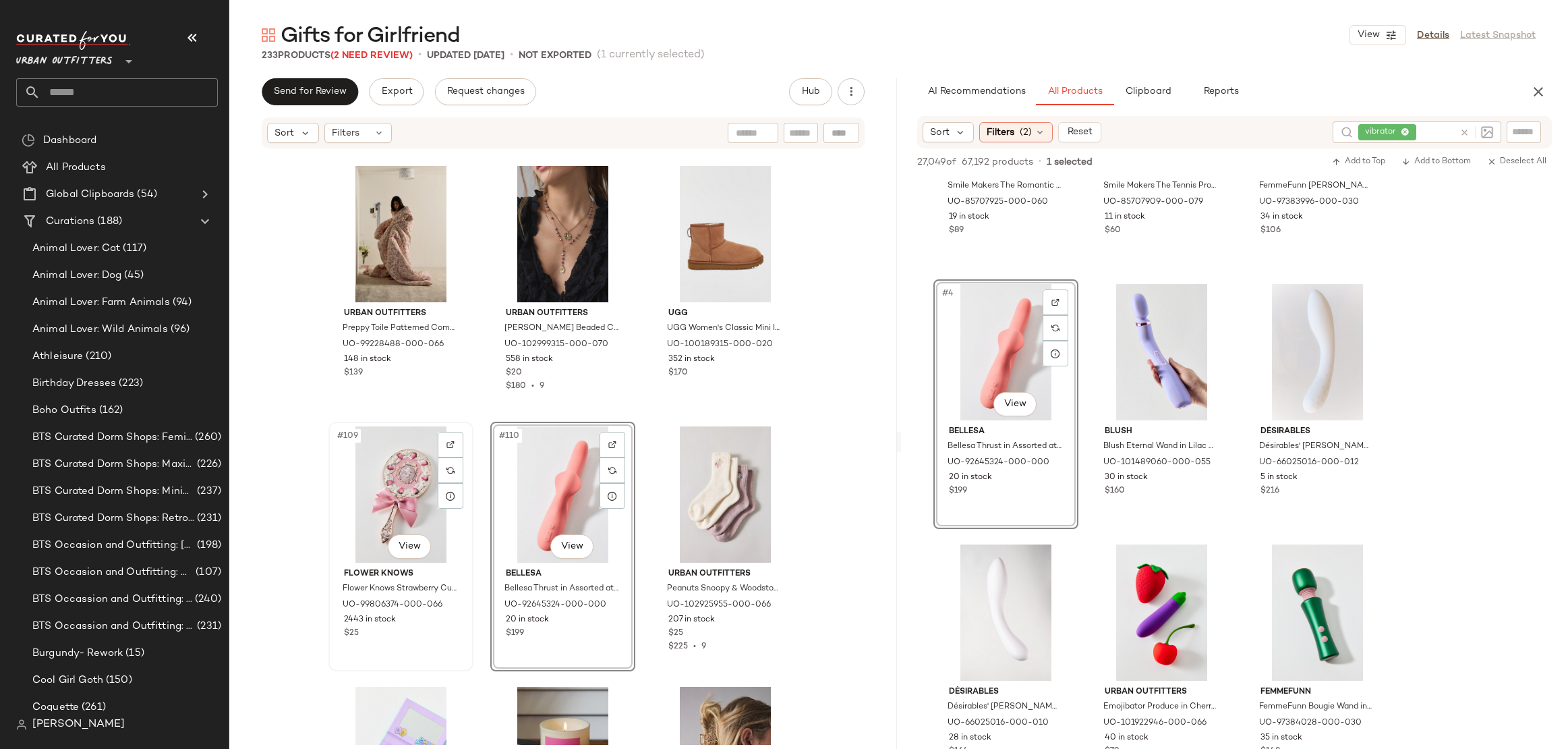
click at [387, 501] on div "#109 View" at bounding box center [401, 495] width 136 height 136
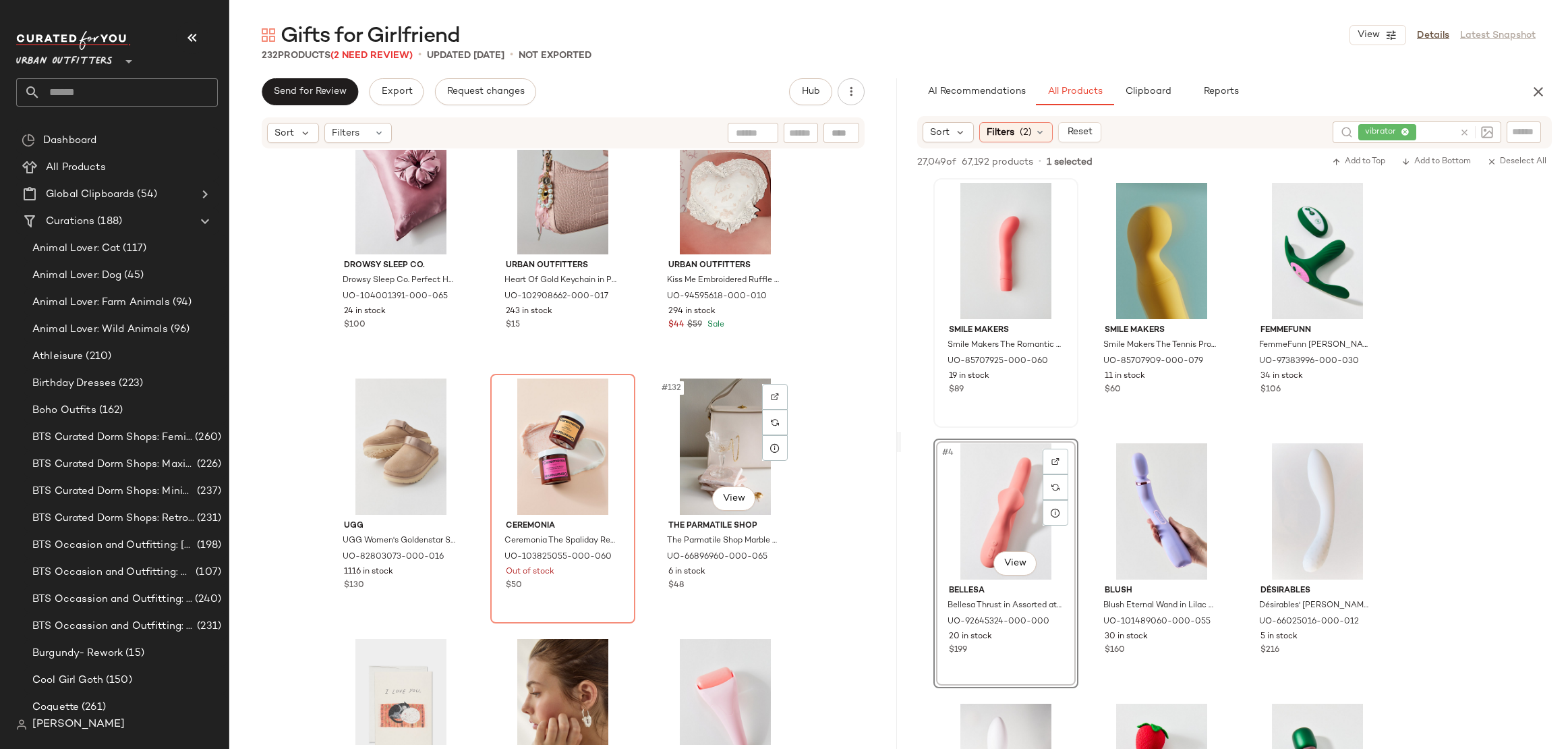
scroll to position [11038, 0]
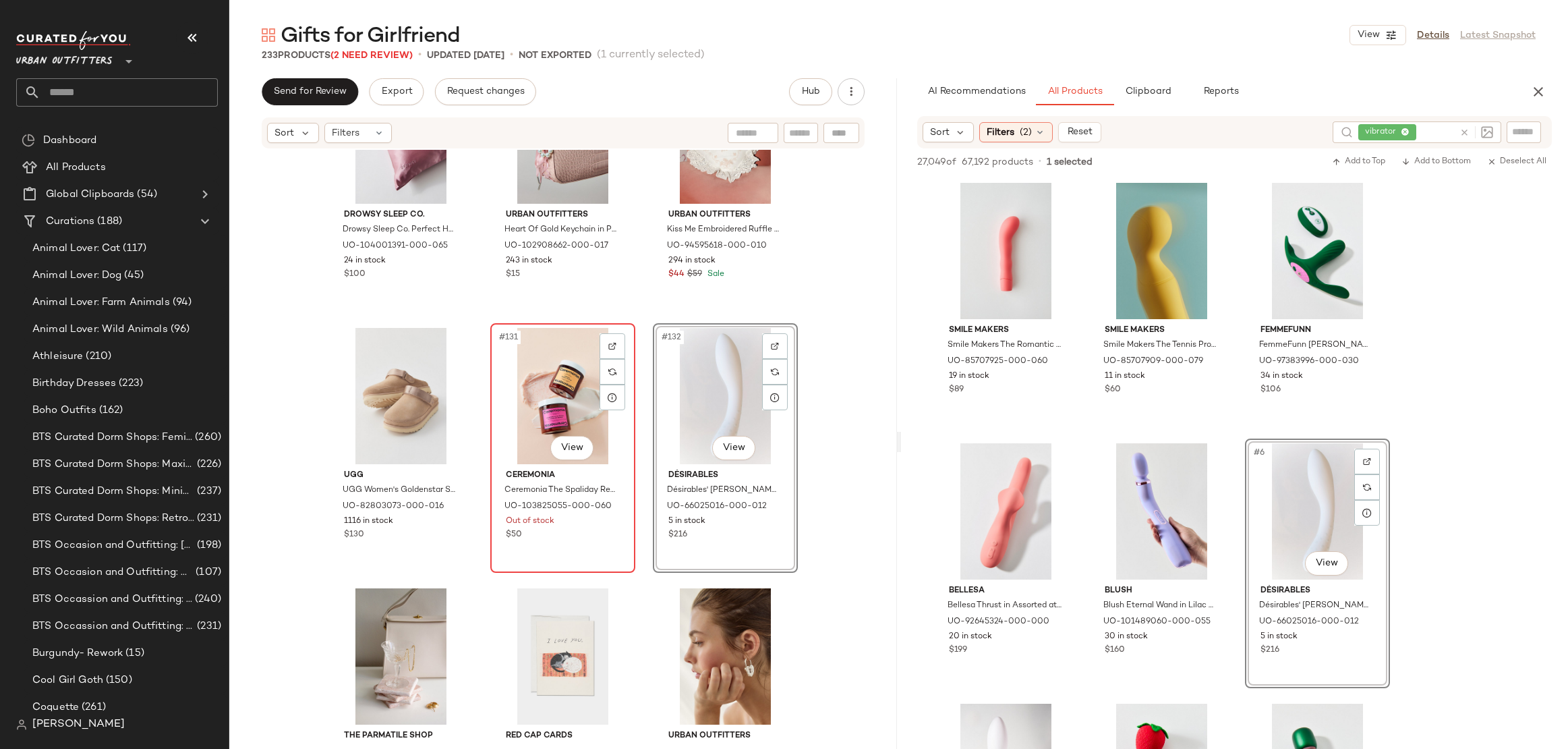
click at [549, 387] on div "#131 View" at bounding box center [563, 396] width 136 height 136
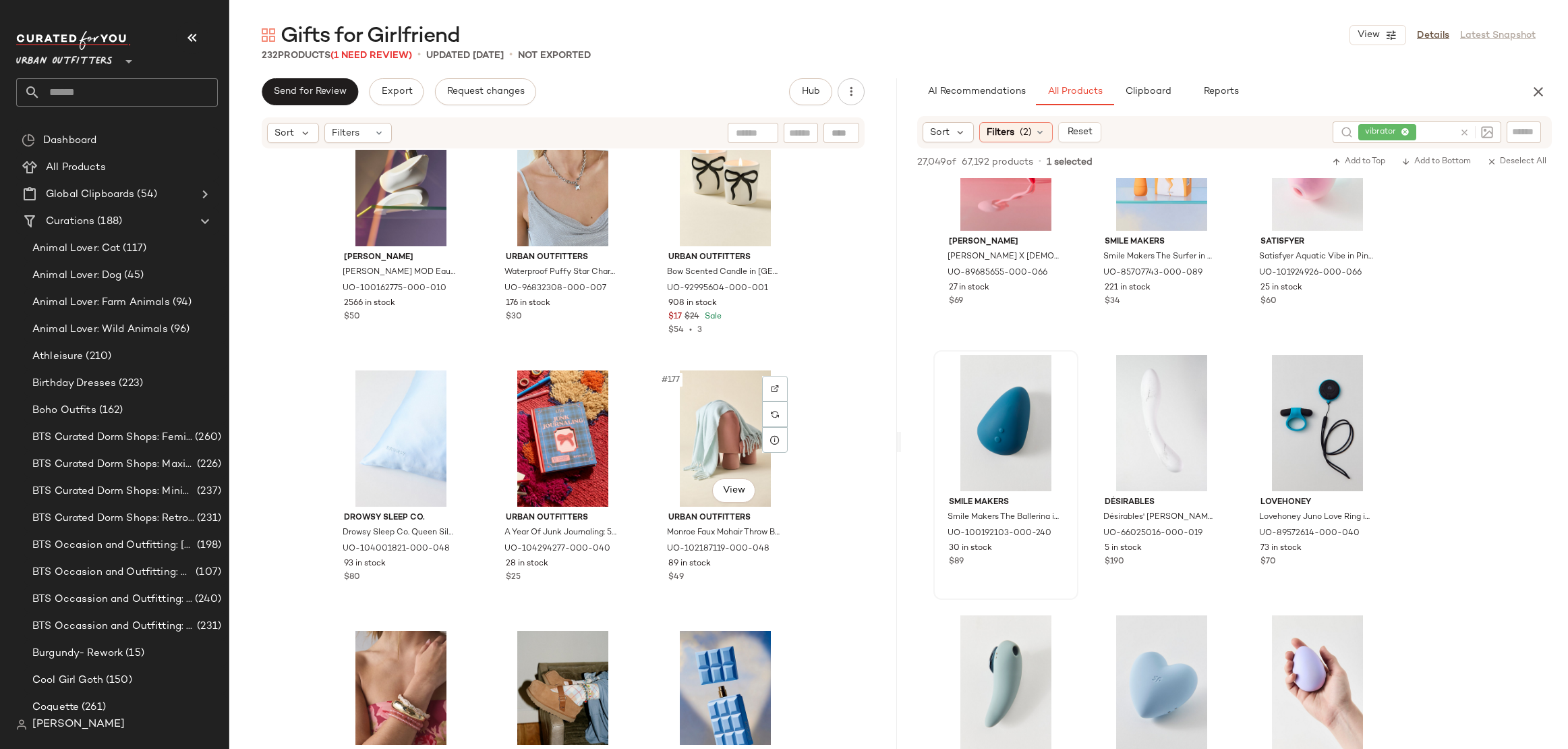
scroll to position [14910, 0]
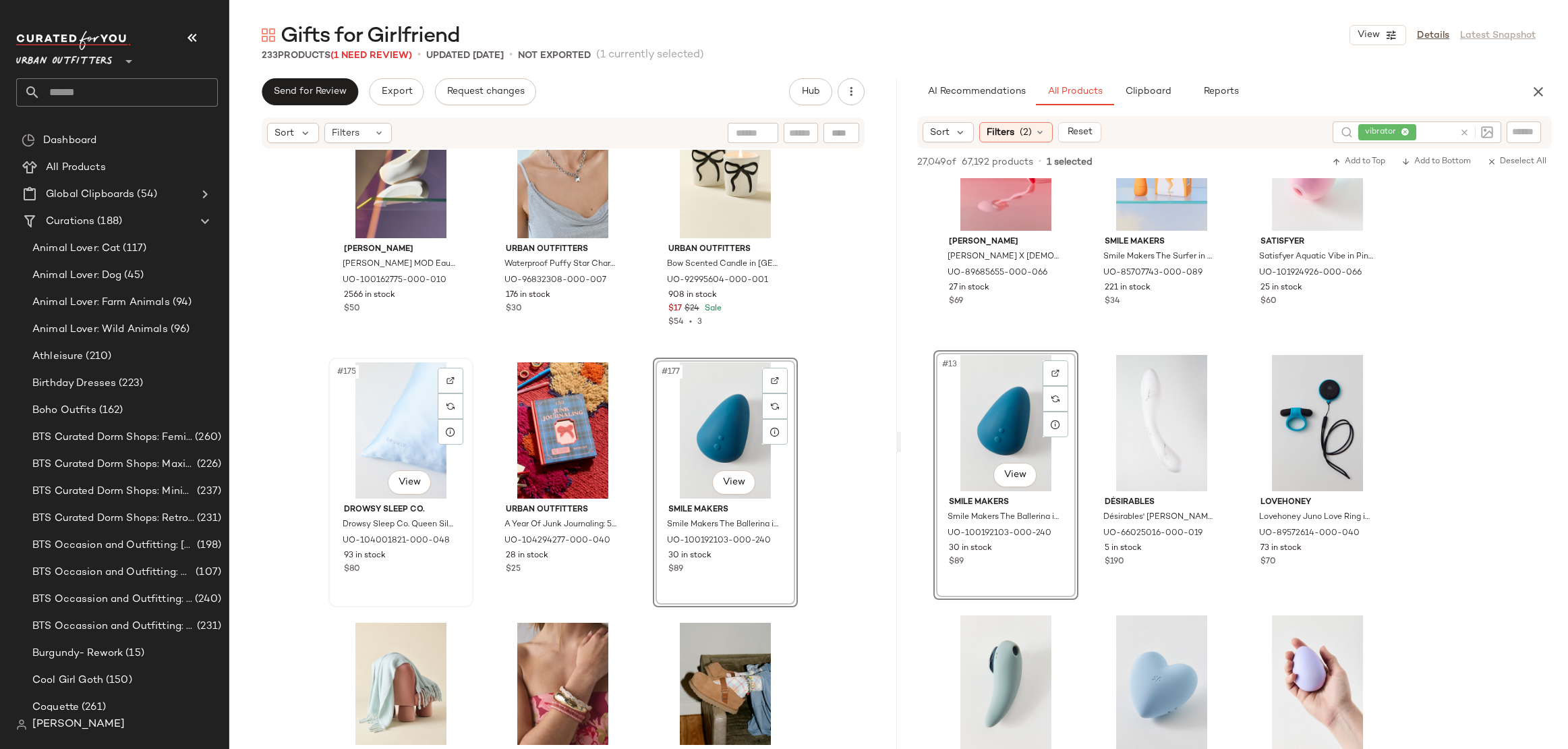
click at [397, 419] on div "#175 View" at bounding box center [401, 431] width 136 height 136
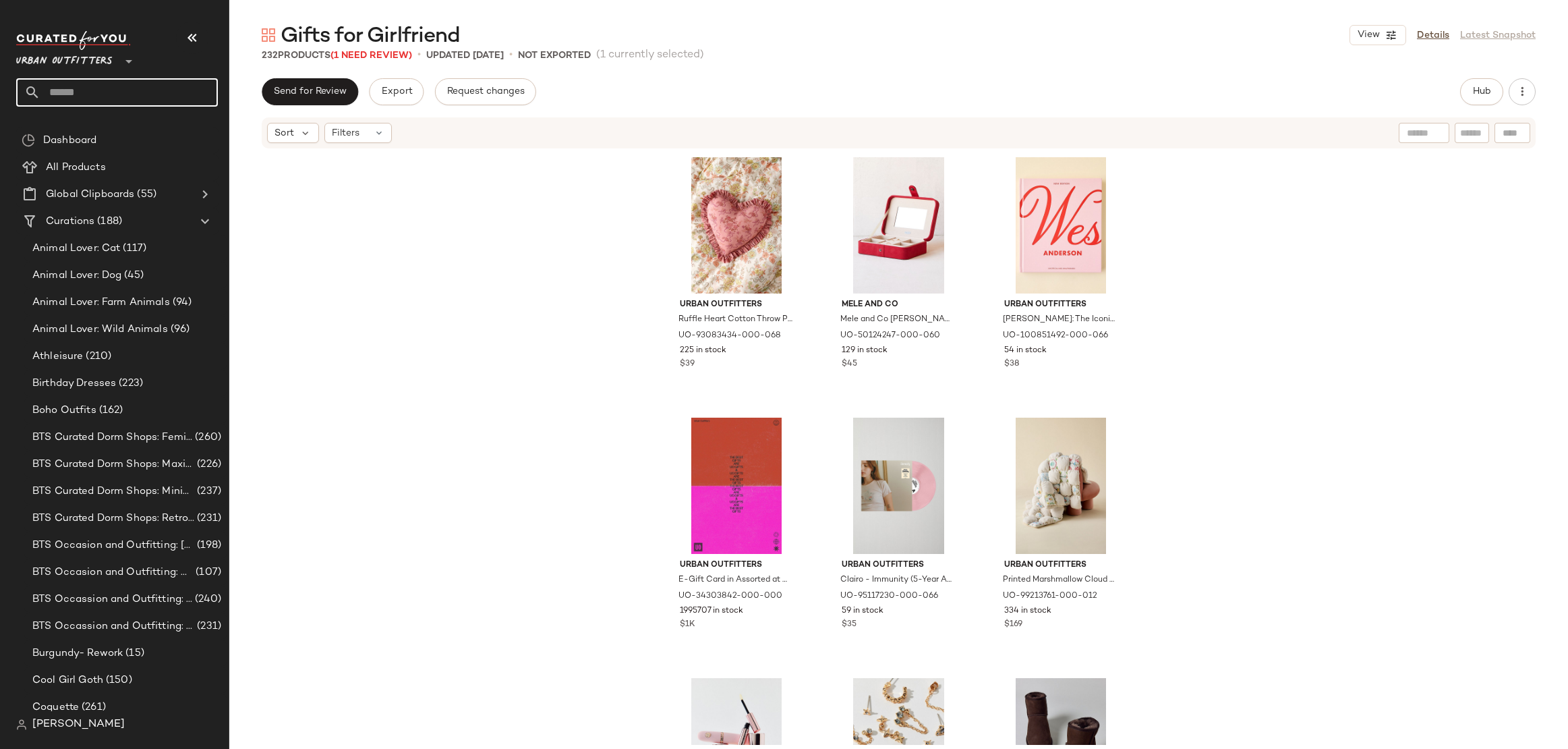
click at [186, 93] on input "text" at bounding box center [129, 92] width 177 height 28
type input "*****"
click at [134, 141] on div "Gifts for Teens" at bounding box center [117, 131] width 202 height 28
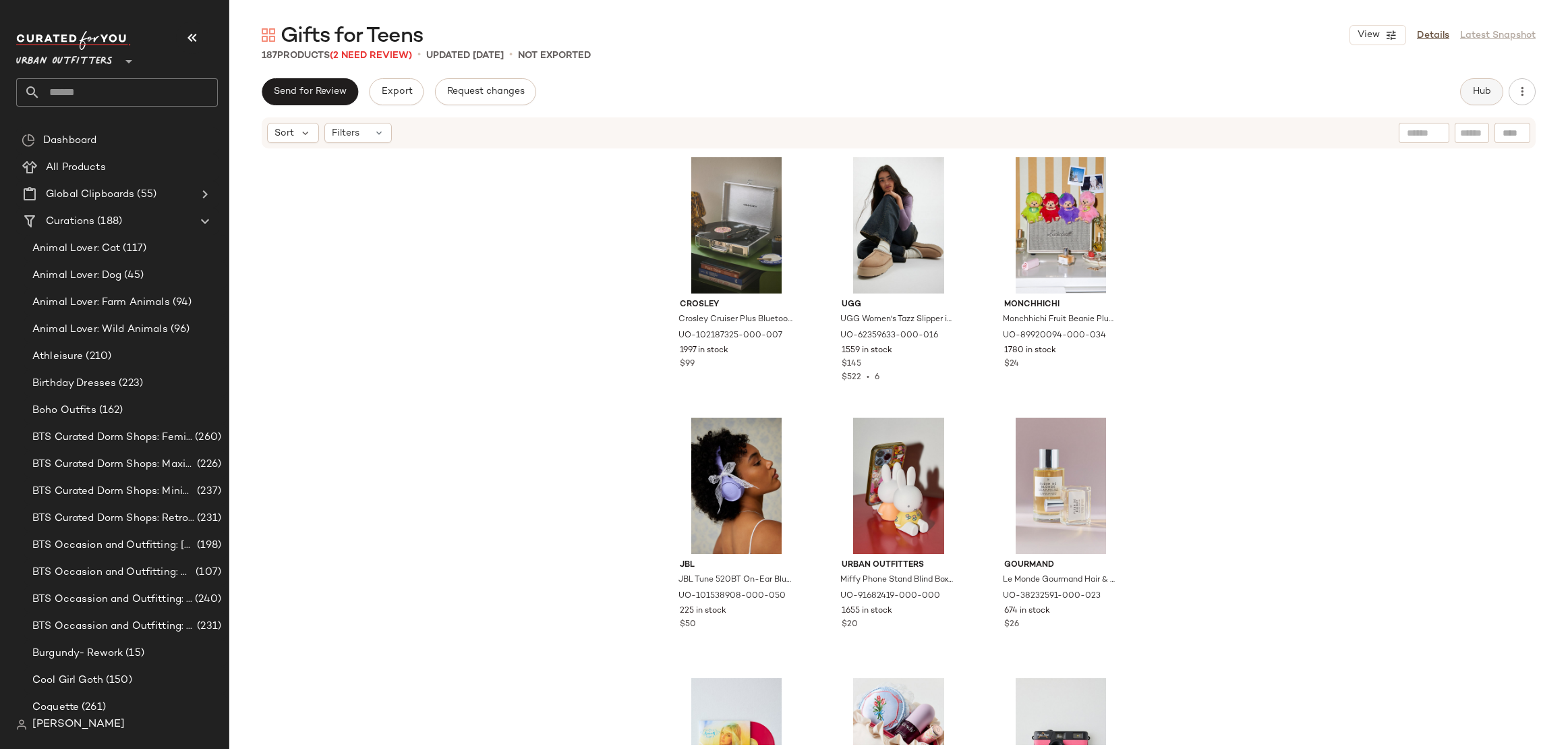
click at [1470, 84] on button "Hub" at bounding box center [1482, 92] width 43 height 27
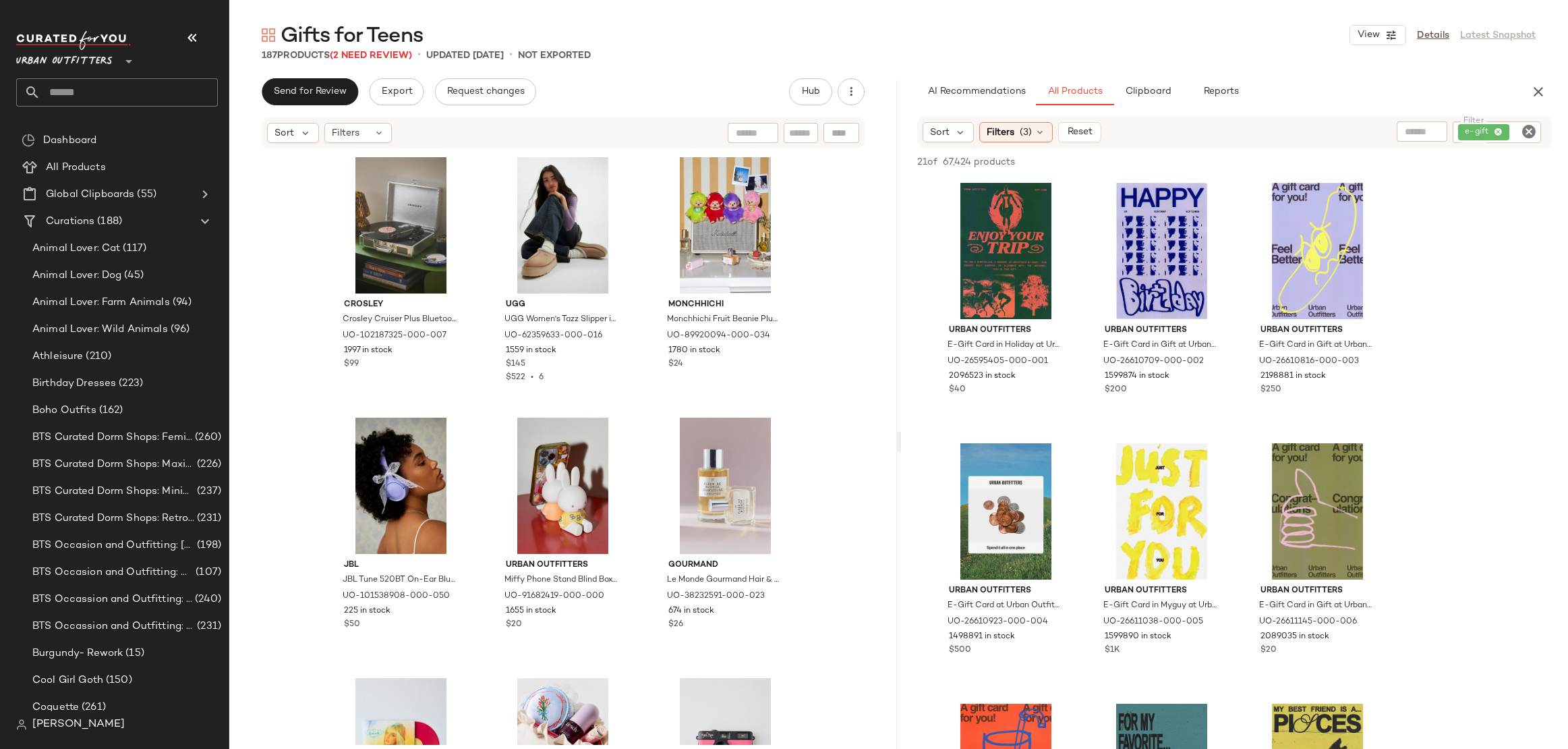
click at [1525, 131] on icon "Clear Filter" at bounding box center [1529, 131] width 17 height 17
click at [1396, 133] on input "text" at bounding box center [1417, 132] width 117 height 14
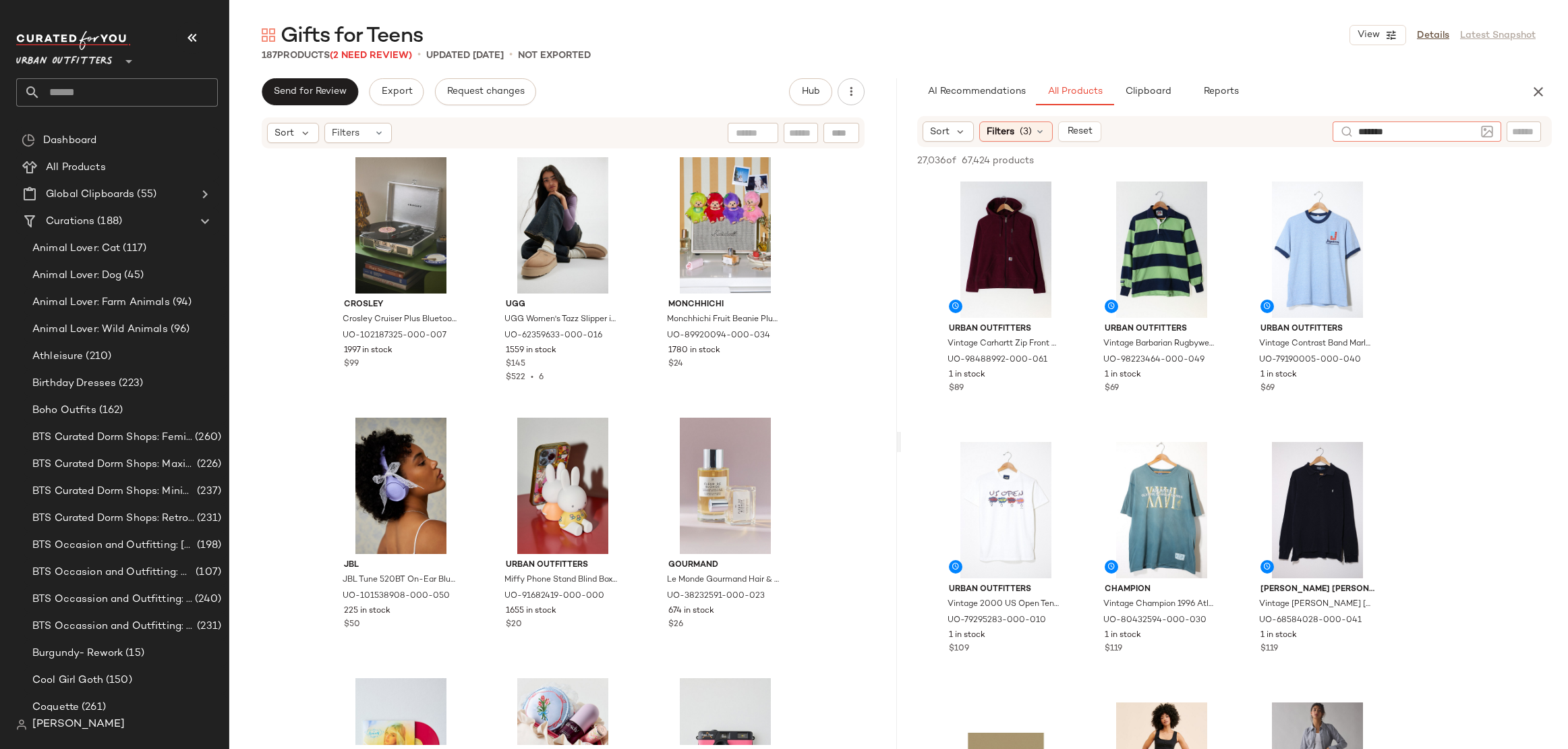
type input "********"
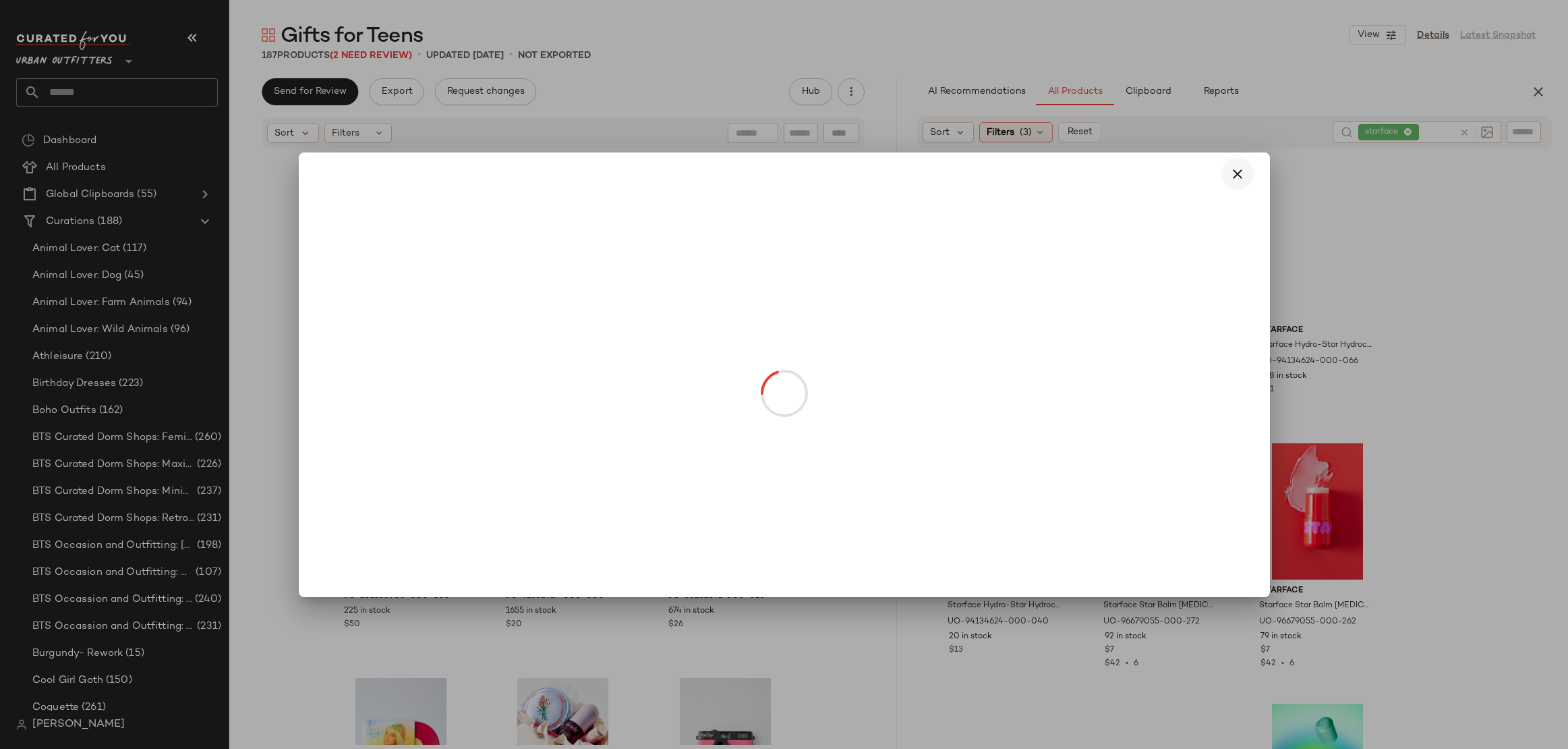
click at [1234, 175] on icon "button" at bounding box center [1238, 174] width 17 height 17
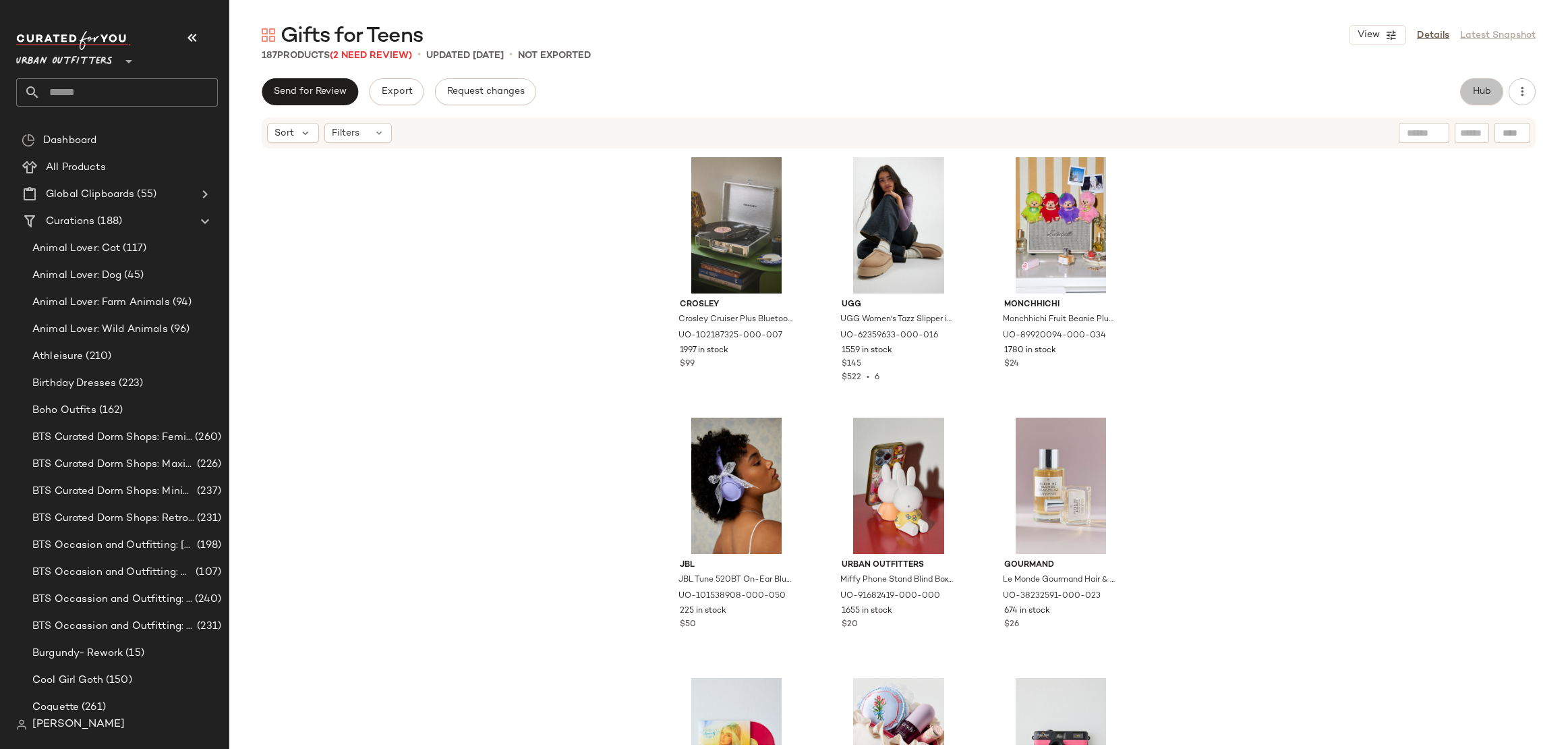
click at [1480, 99] on button "Hub" at bounding box center [1482, 92] width 43 height 27
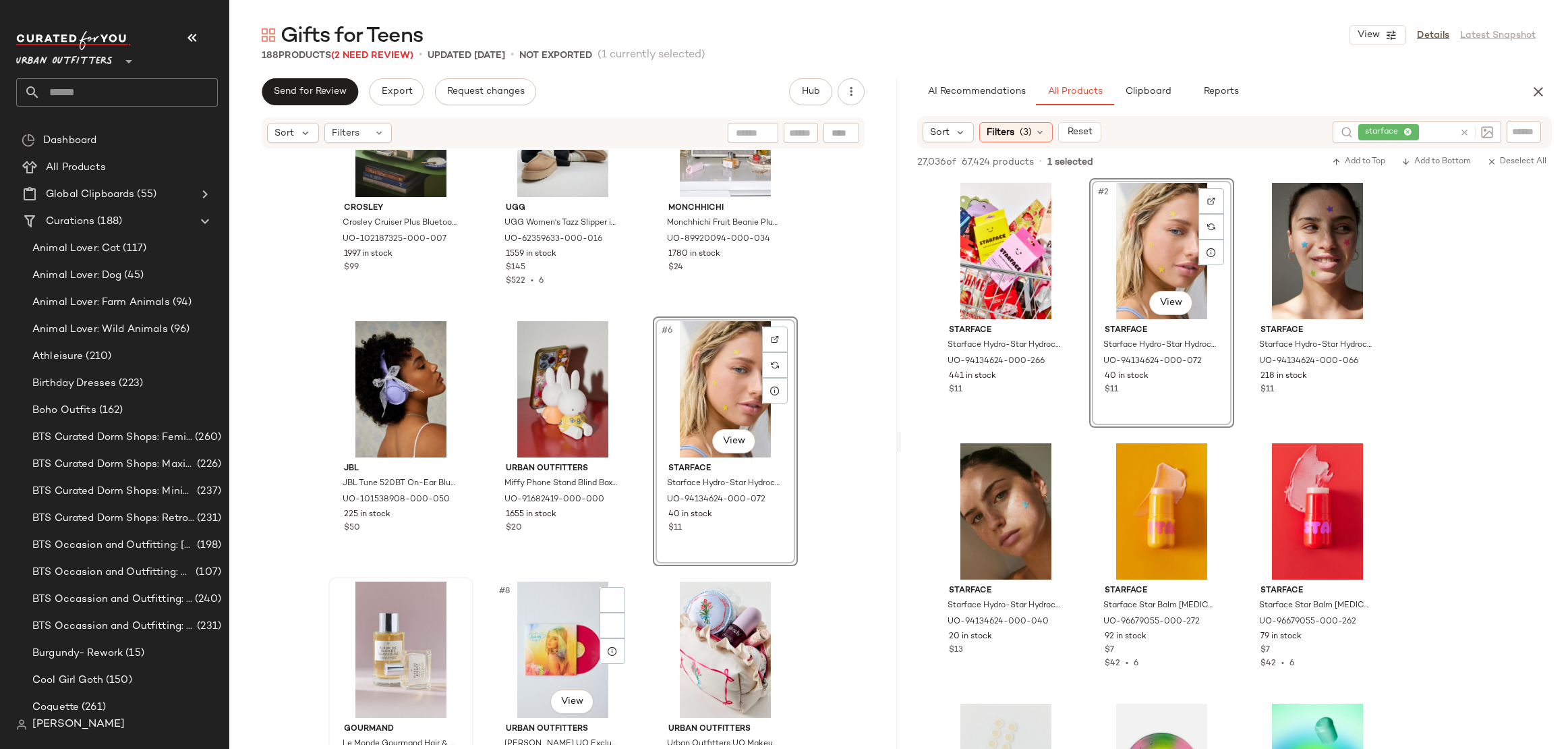
scroll to position [96, 0]
click at [398, 620] on div "#7 View" at bounding box center [401, 650] width 136 height 136
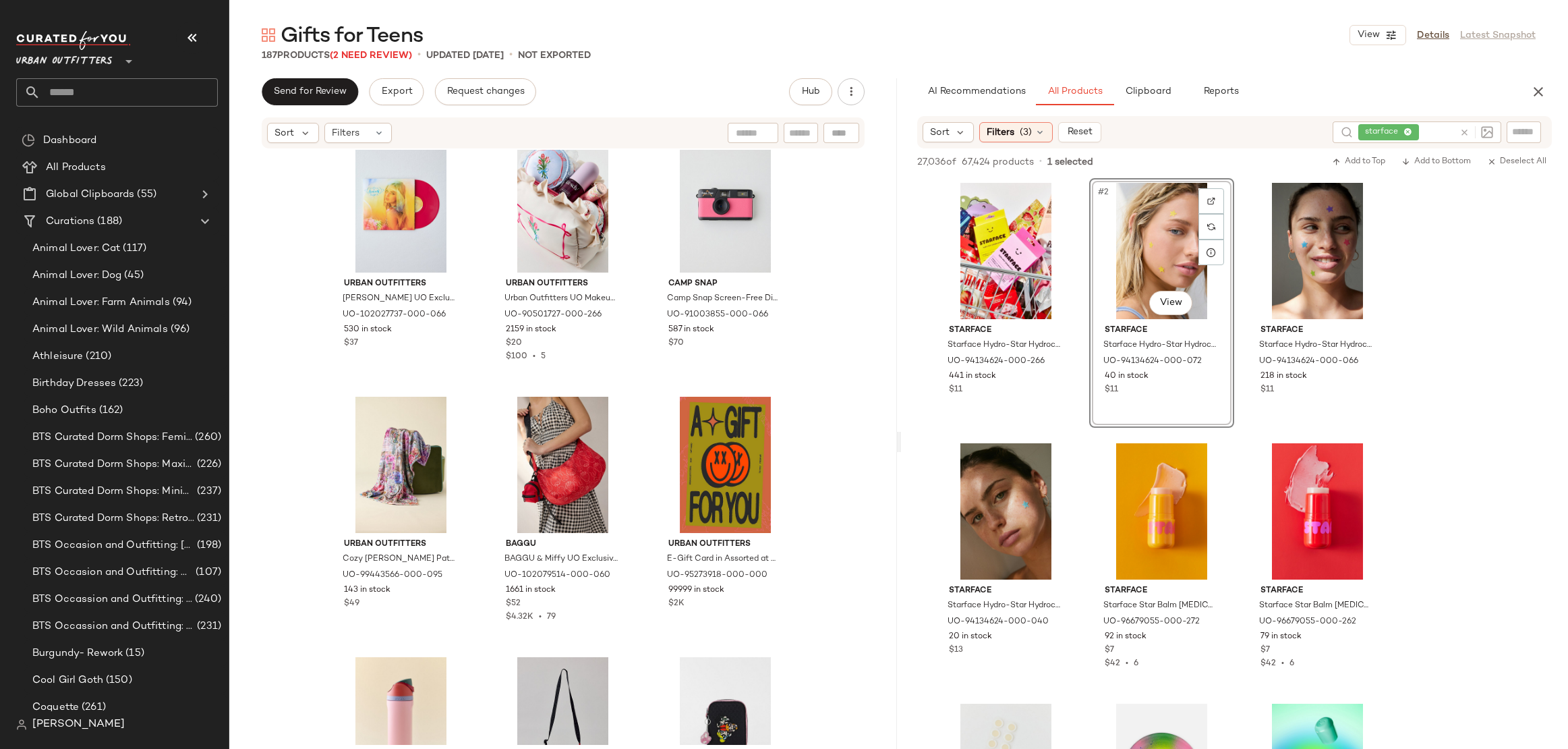
scroll to position [465, 0]
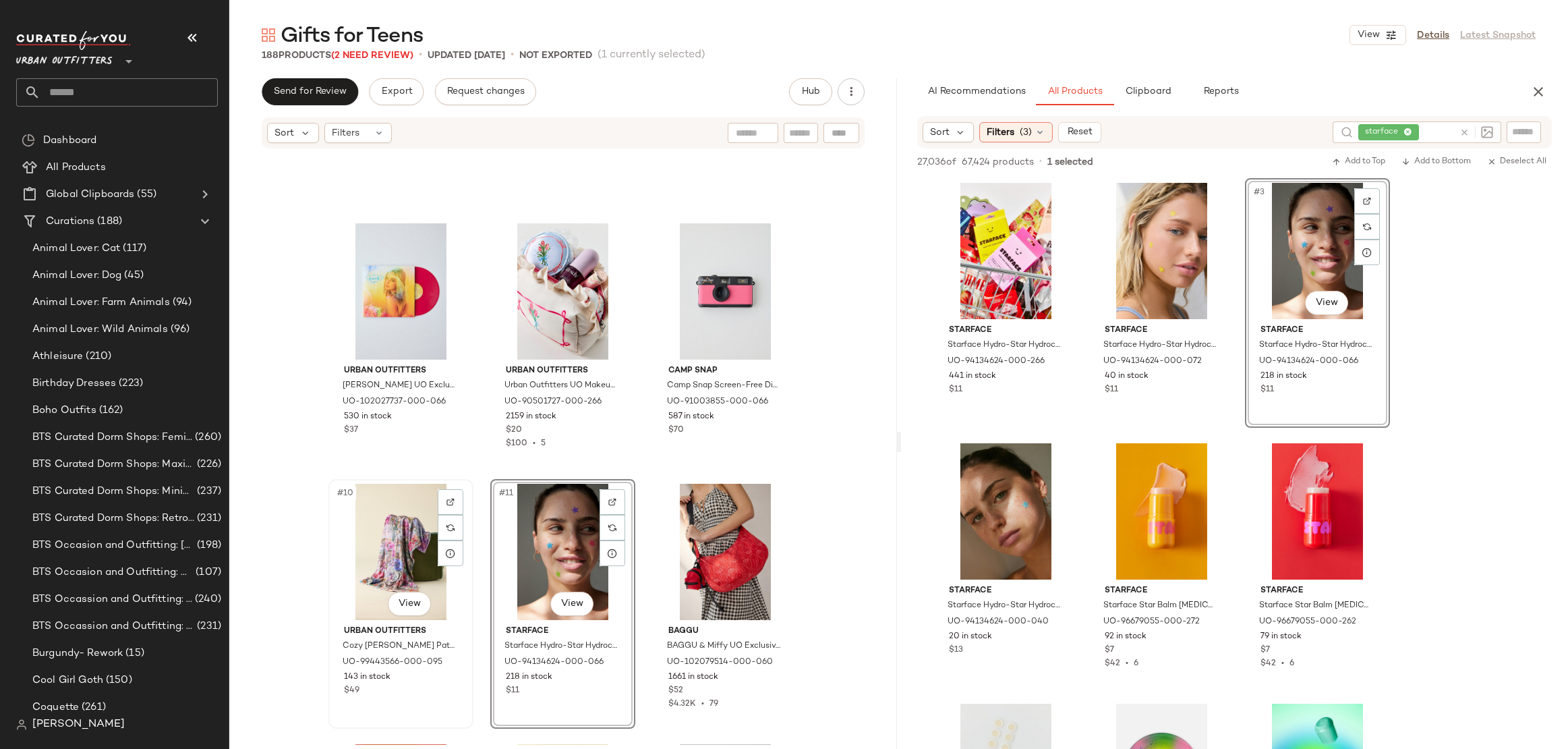
click at [385, 524] on div "#10 View" at bounding box center [401, 552] width 136 height 136
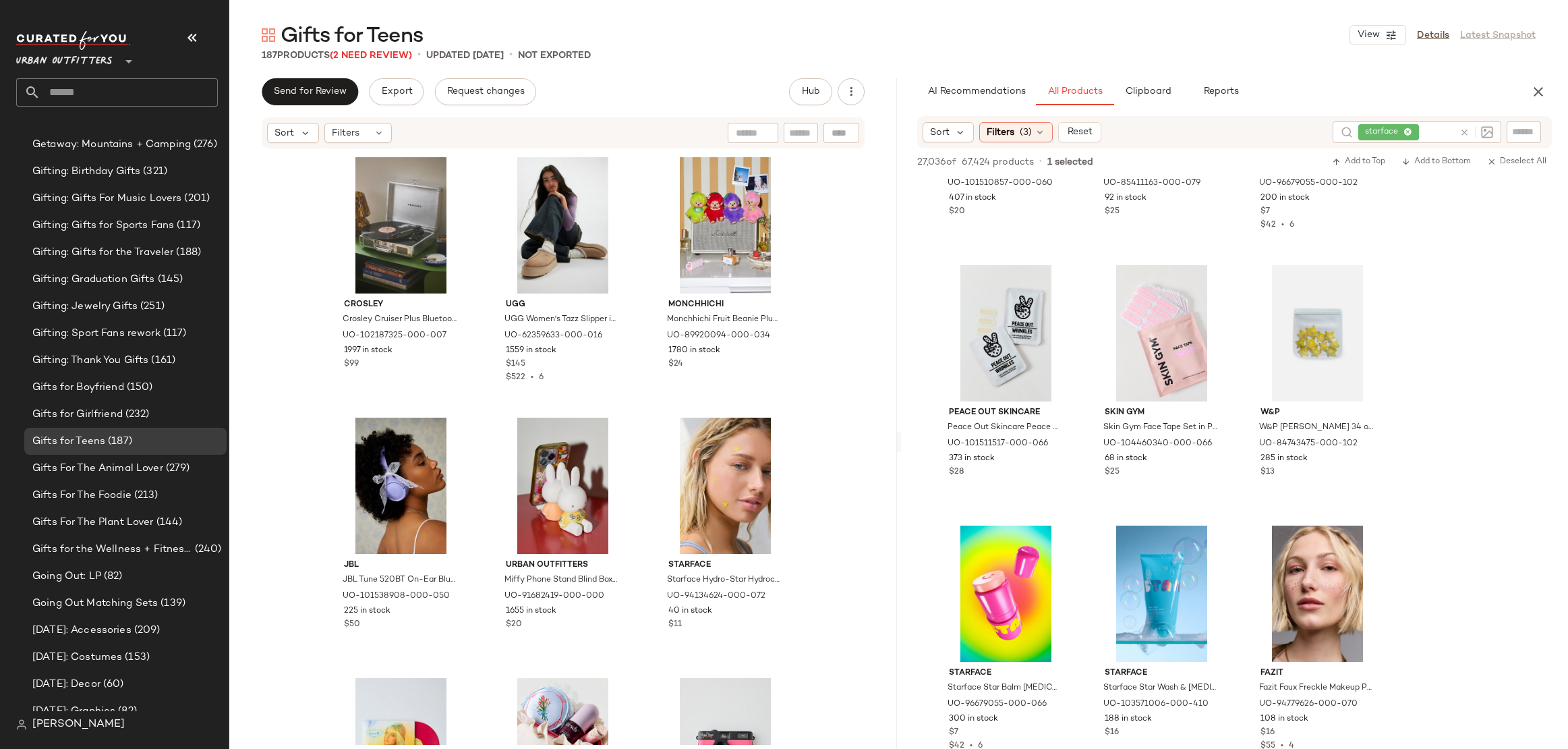
scroll to position [2017, 0]
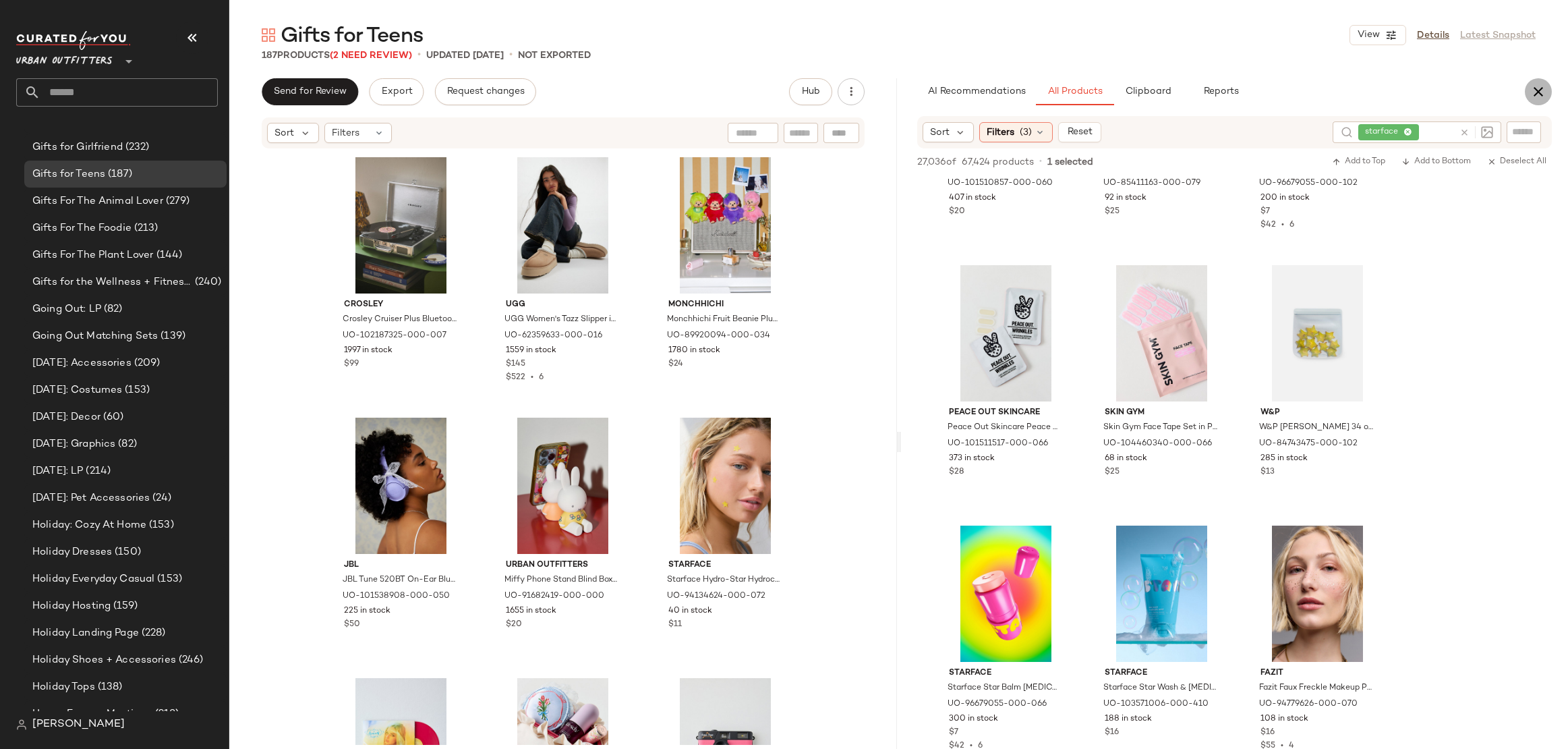
click at [1539, 89] on icon "button" at bounding box center [1539, 91] width 17 height 17
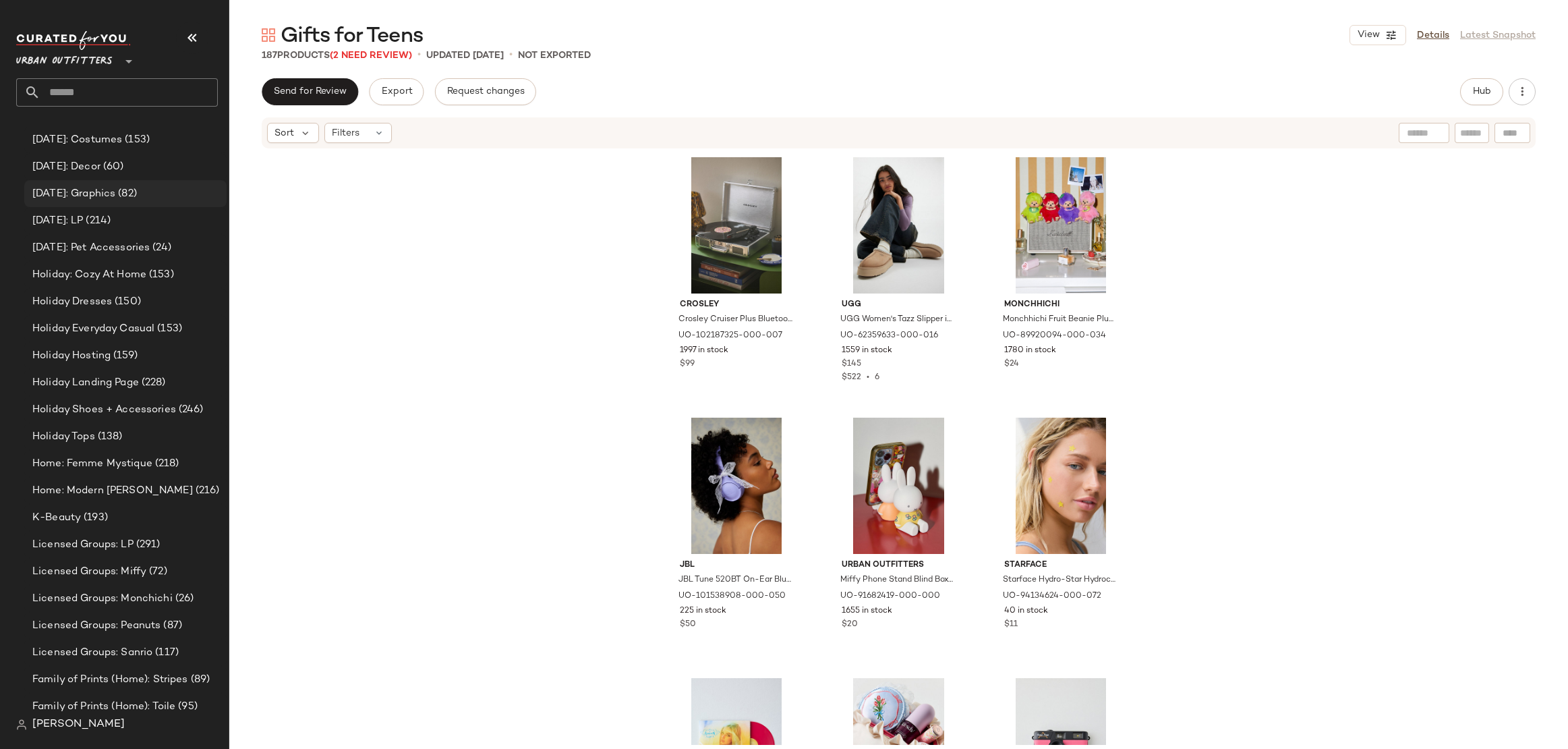
scroll to position [2352, 0]
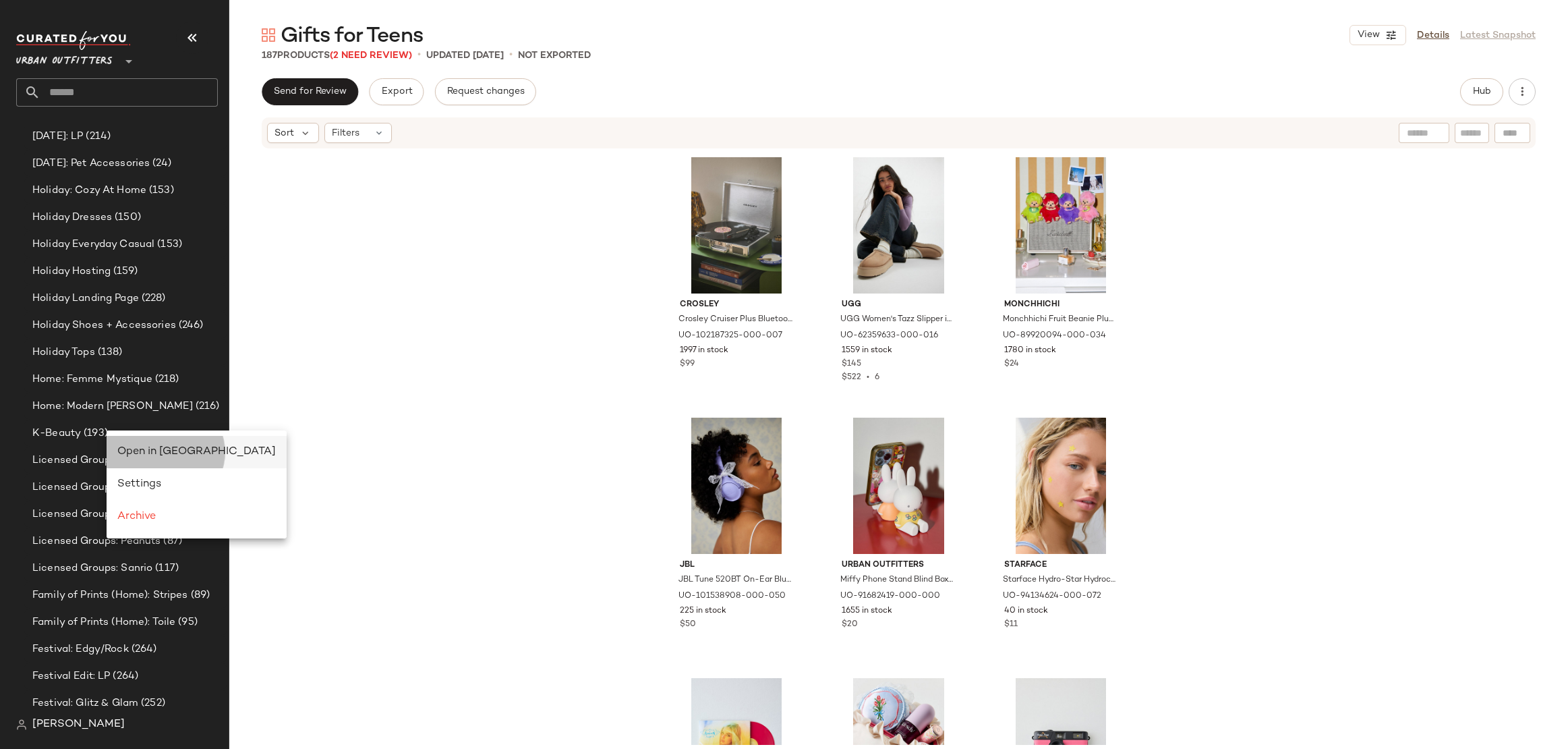
click at [151, 460] on div "Open in [GEOGRAPHIC_DATA]" at bounding box center [196, 452] width 159 height 17
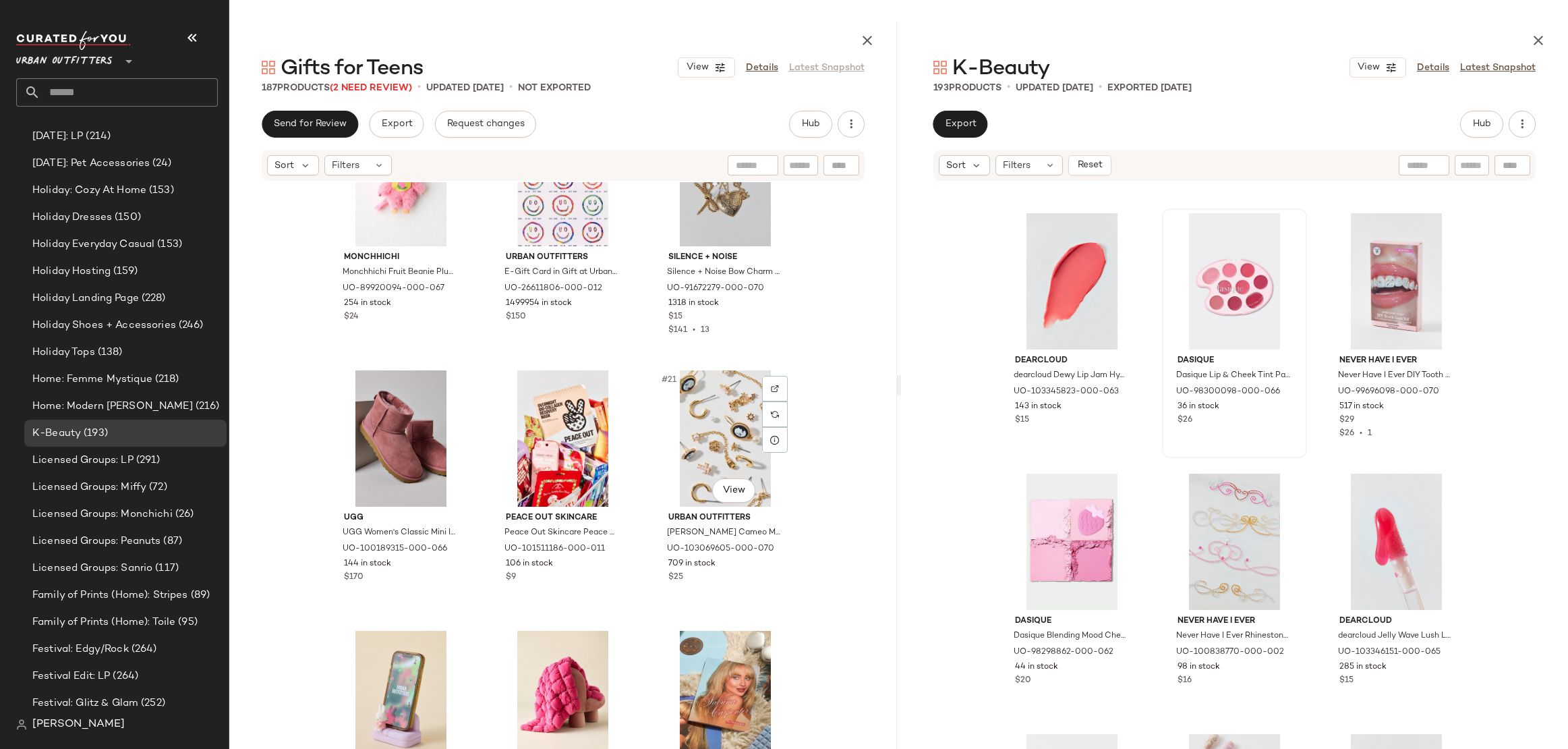
scroll to position [1441, 0]
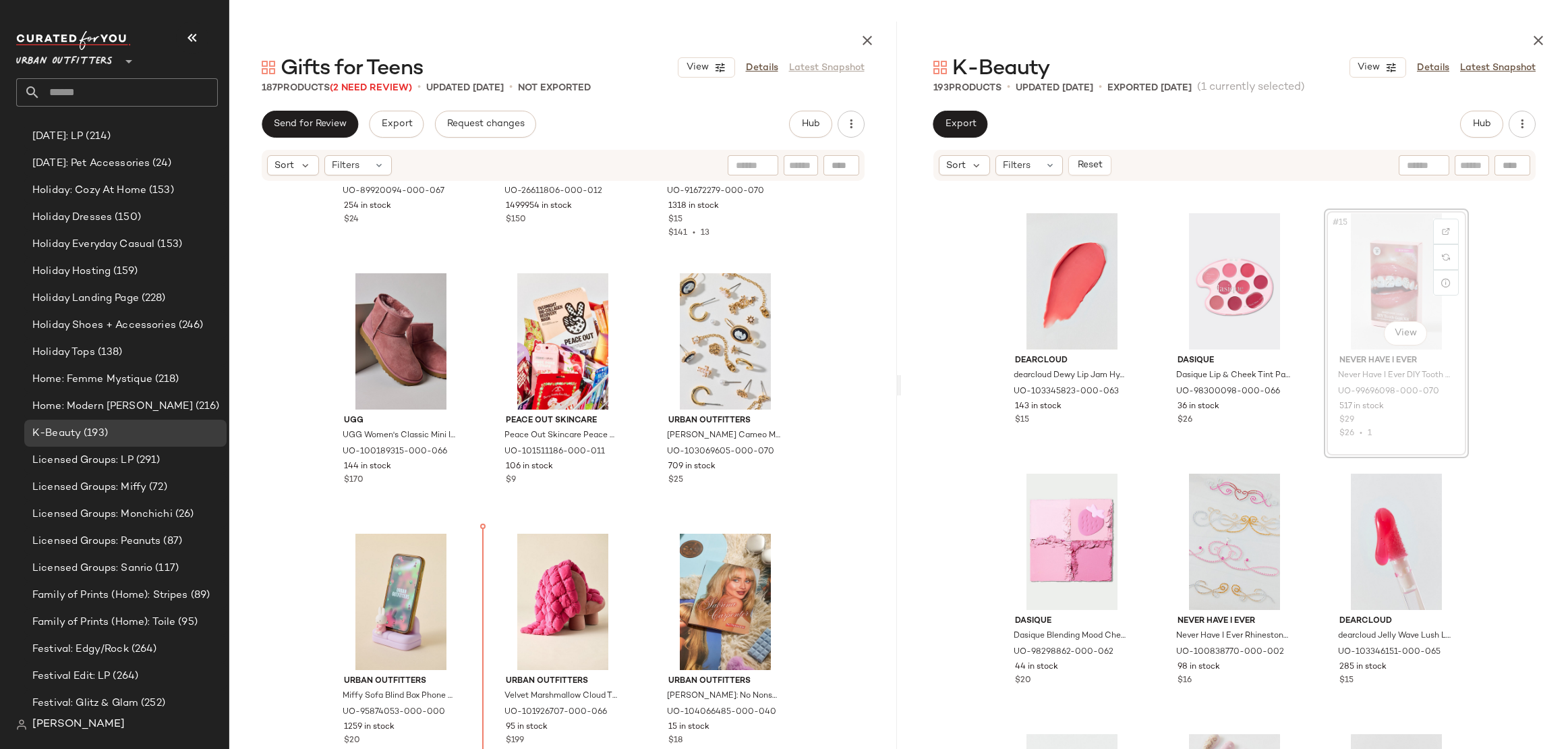
scroll to position [1491, 0]
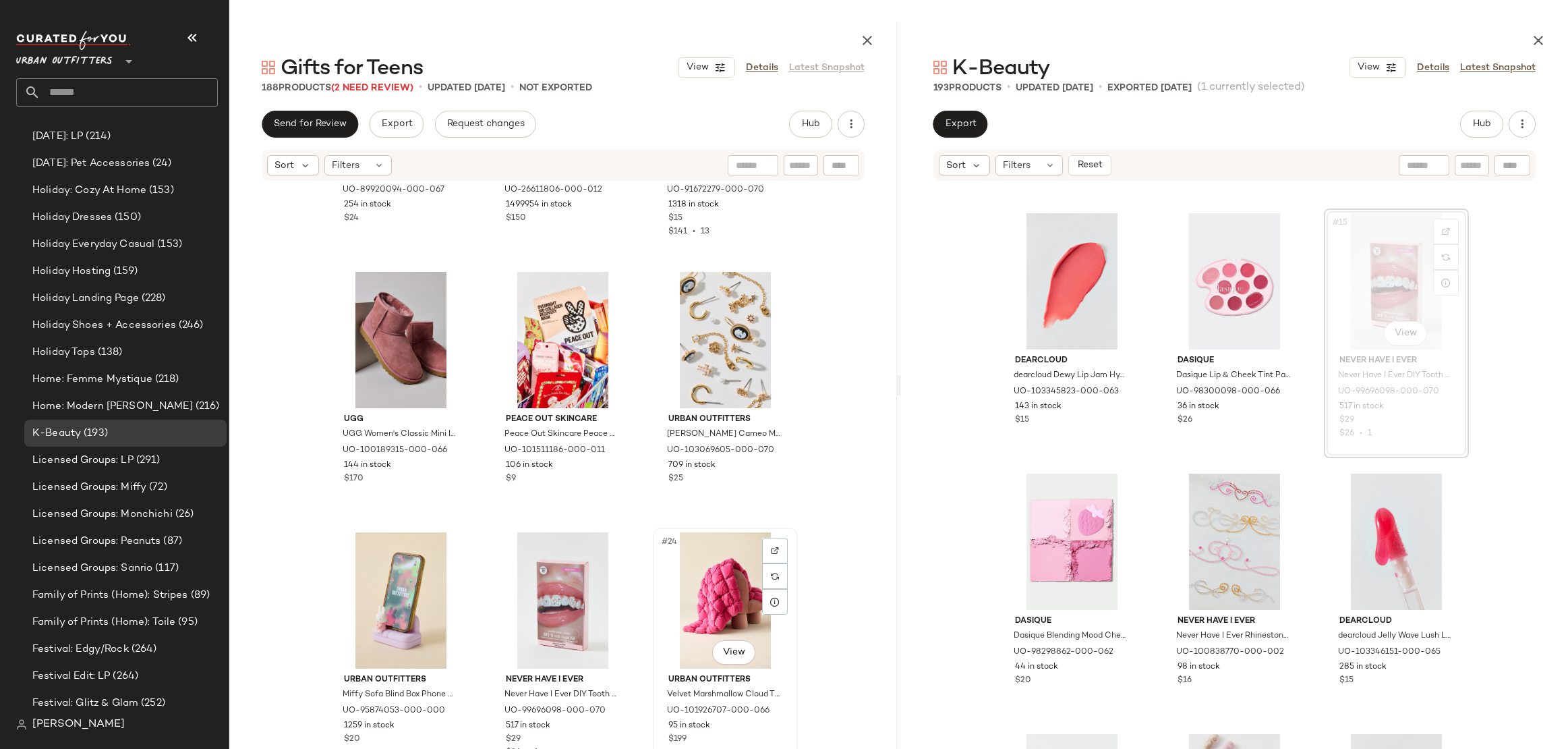
click at [722, 607] on div "#24 View" at bounding box center [725, 600] width 136 height 136
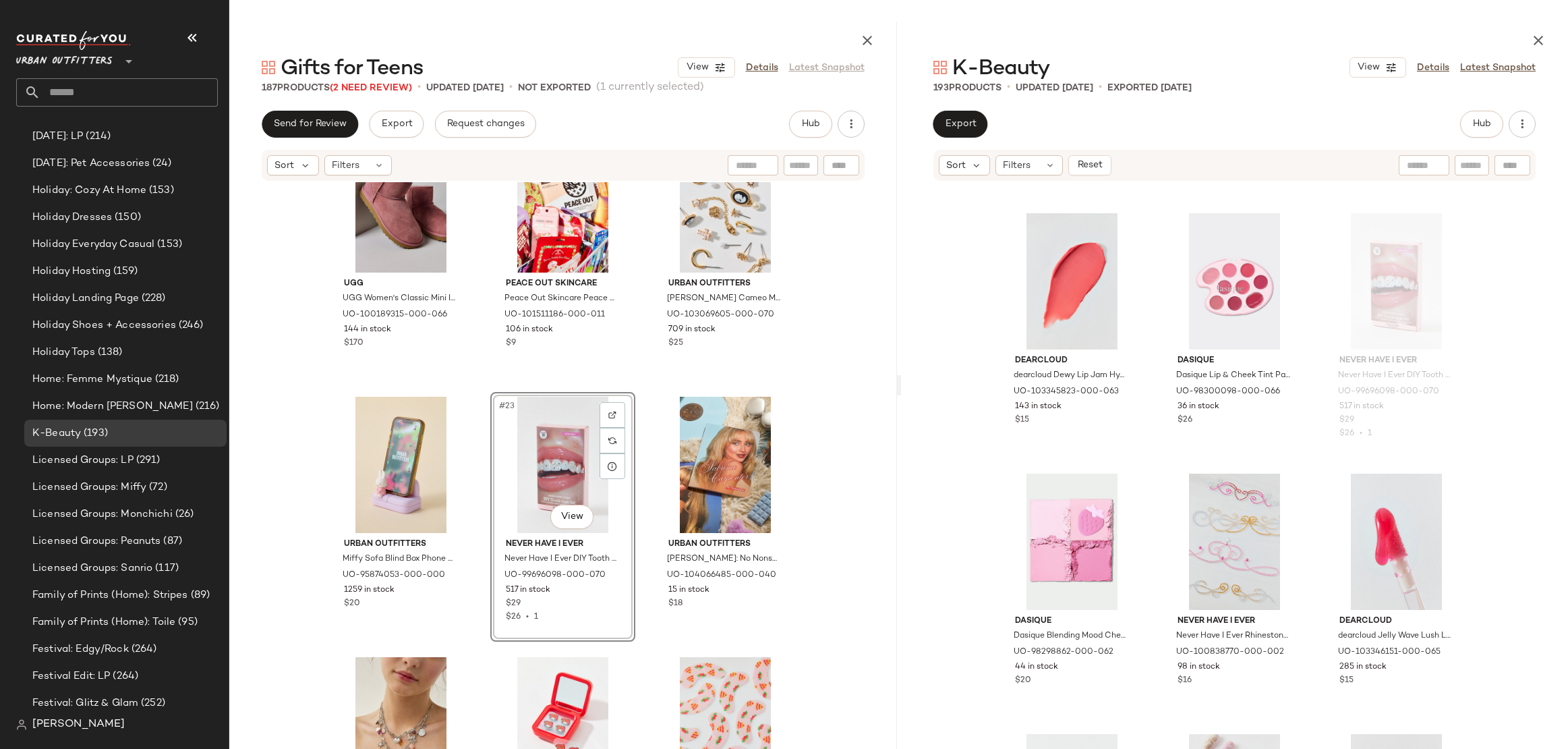
scroll to position [1752, 0]
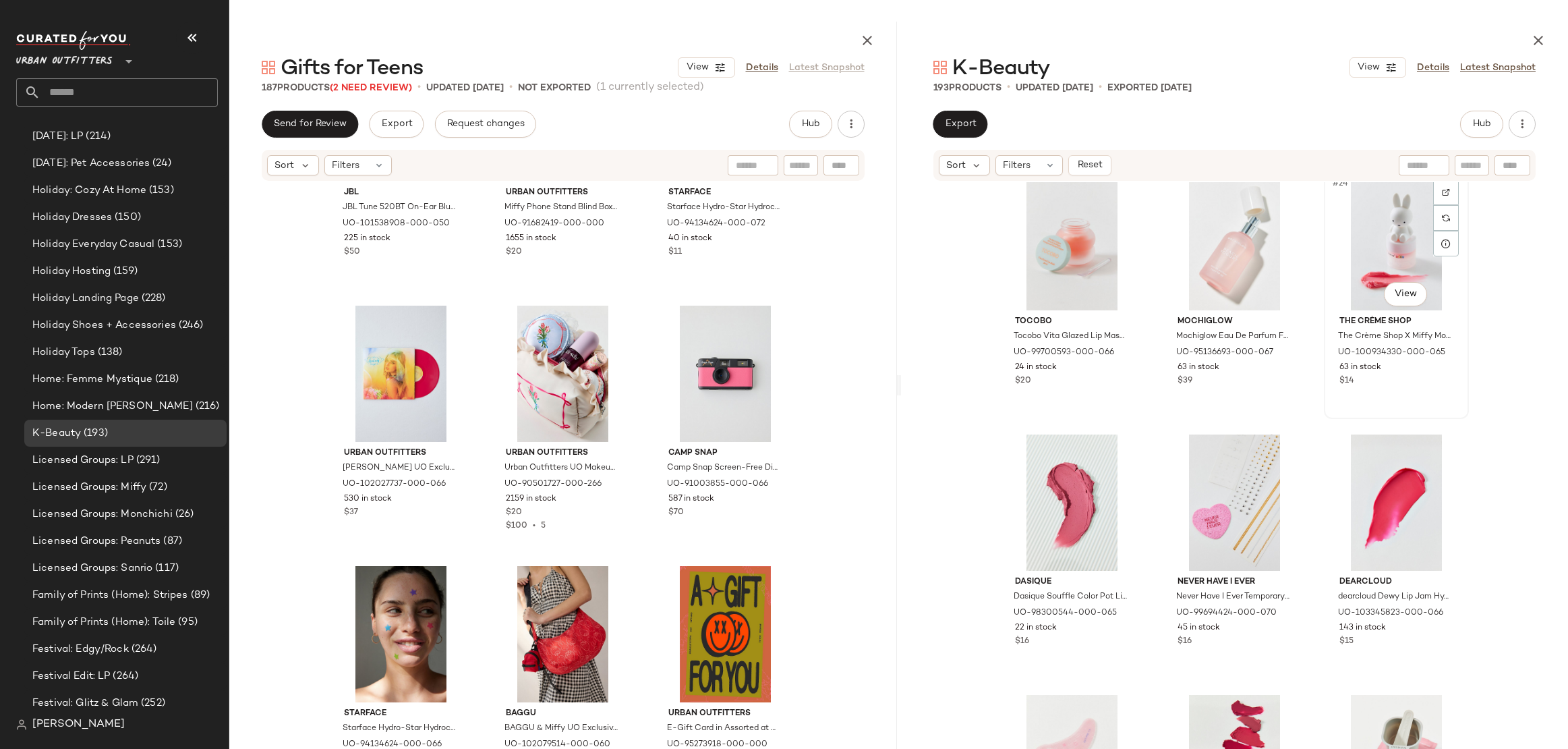
scroll to position [1827, 0]
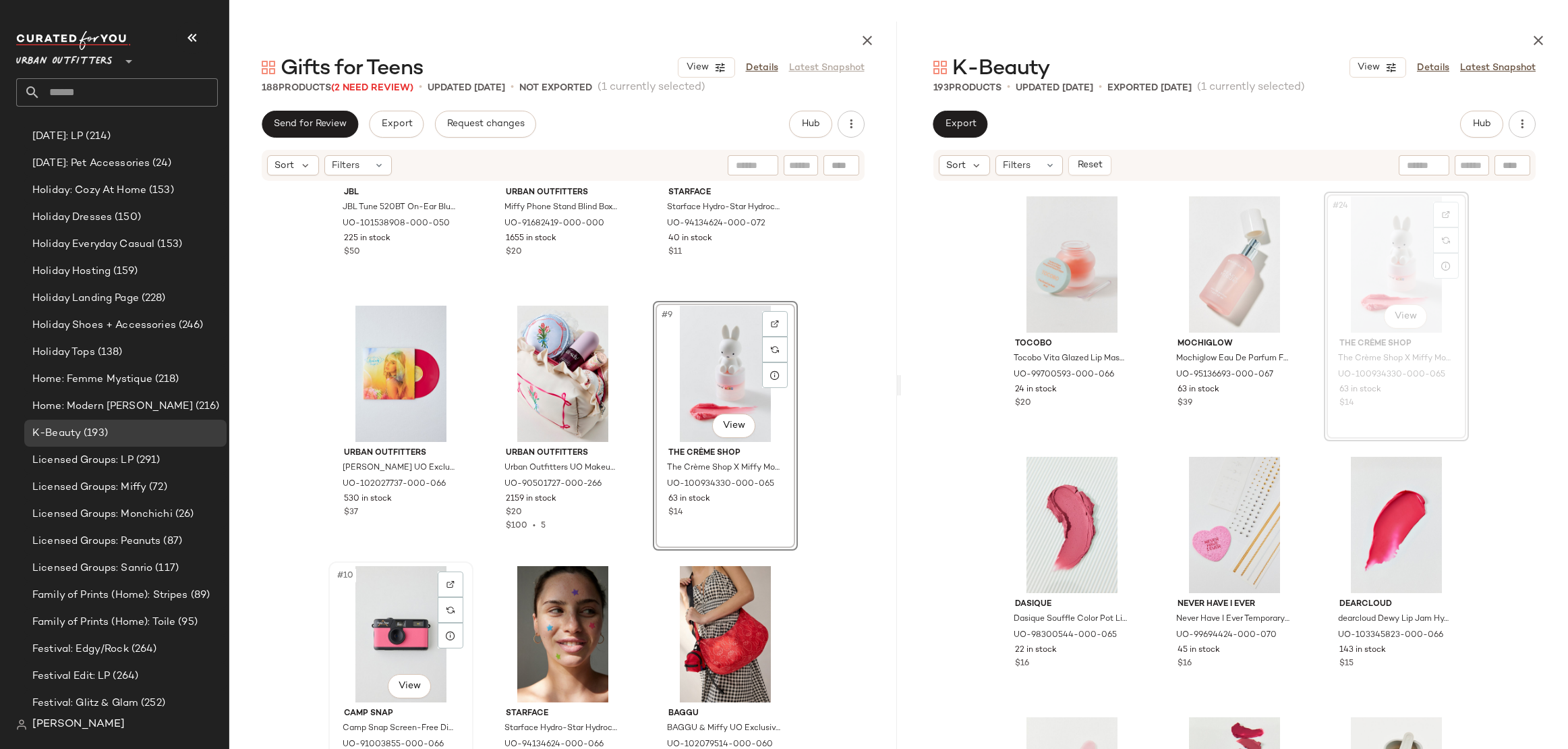
click at [381, 639] on div "#10 View" at bounding box center [401, 634] width 136 height 136
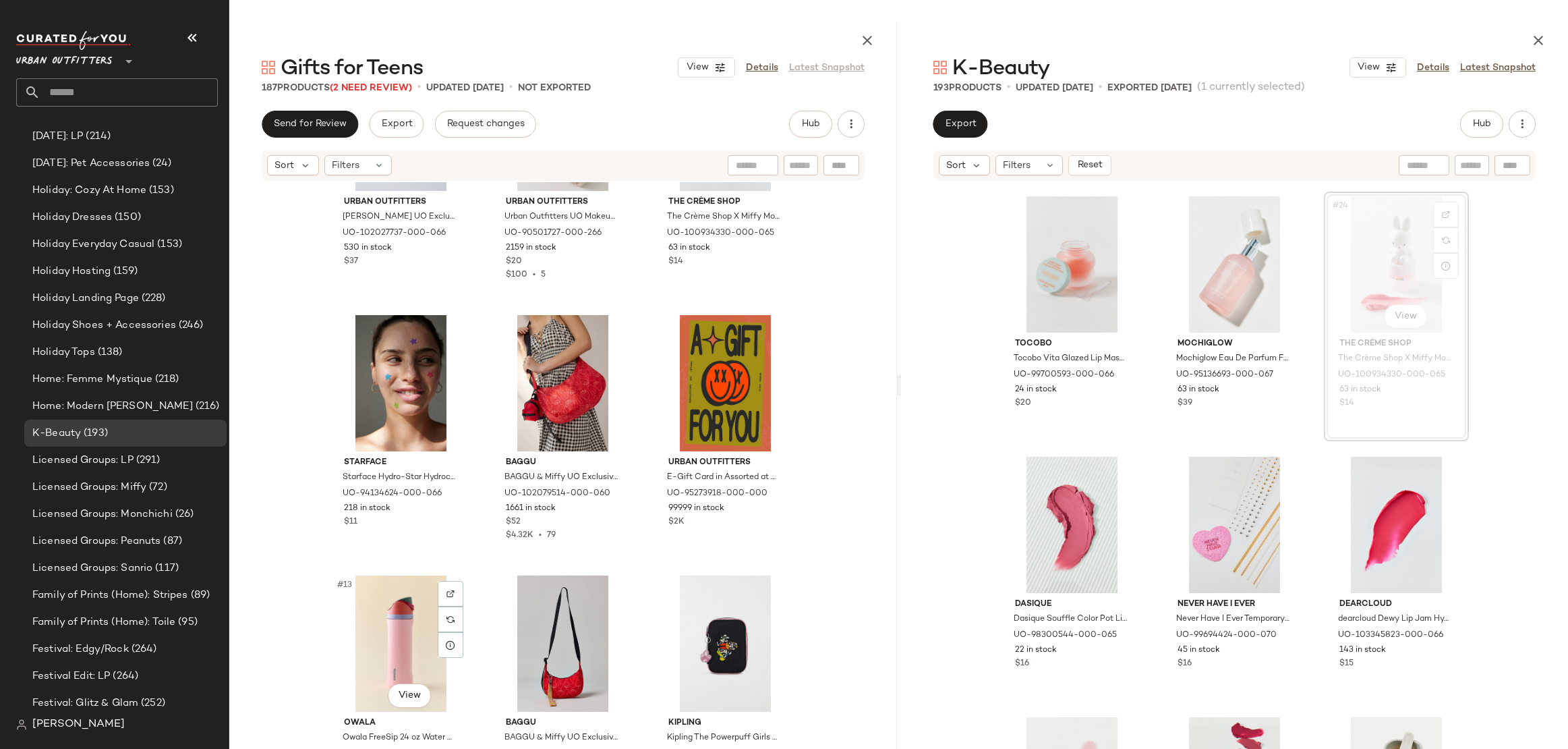
scroll to position [315, 0]
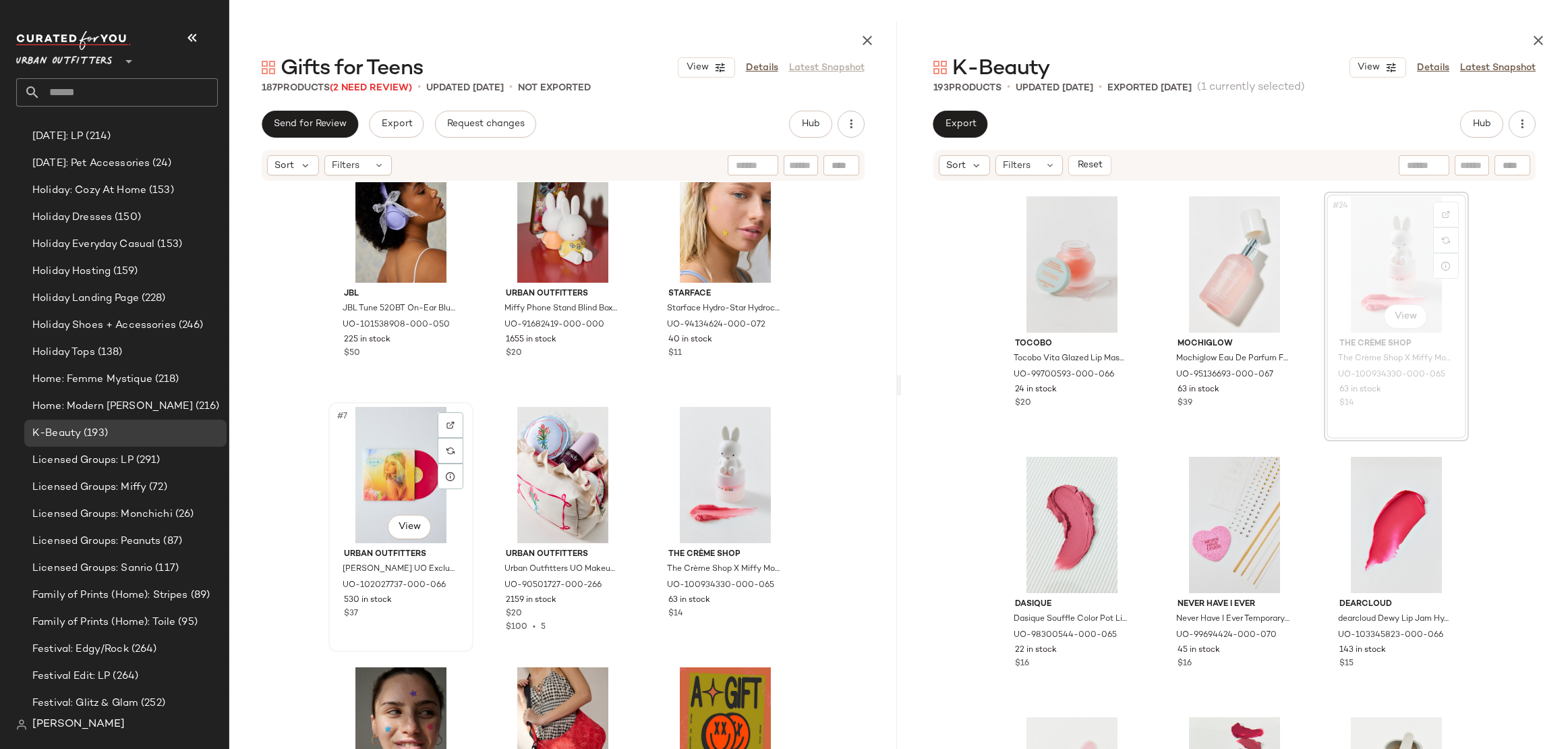
drag, startPoint x: 648, startPoint y: 491, endPoint x: 455, endPoint y: 530, distance: 196.9
click at [455, 530] on div "JBL JBL Tune 520BT On-Ear Bluetooth Headphones in Purple at Urban Outfitters UO…" at bounding box center [563, 480] width 668 height 595
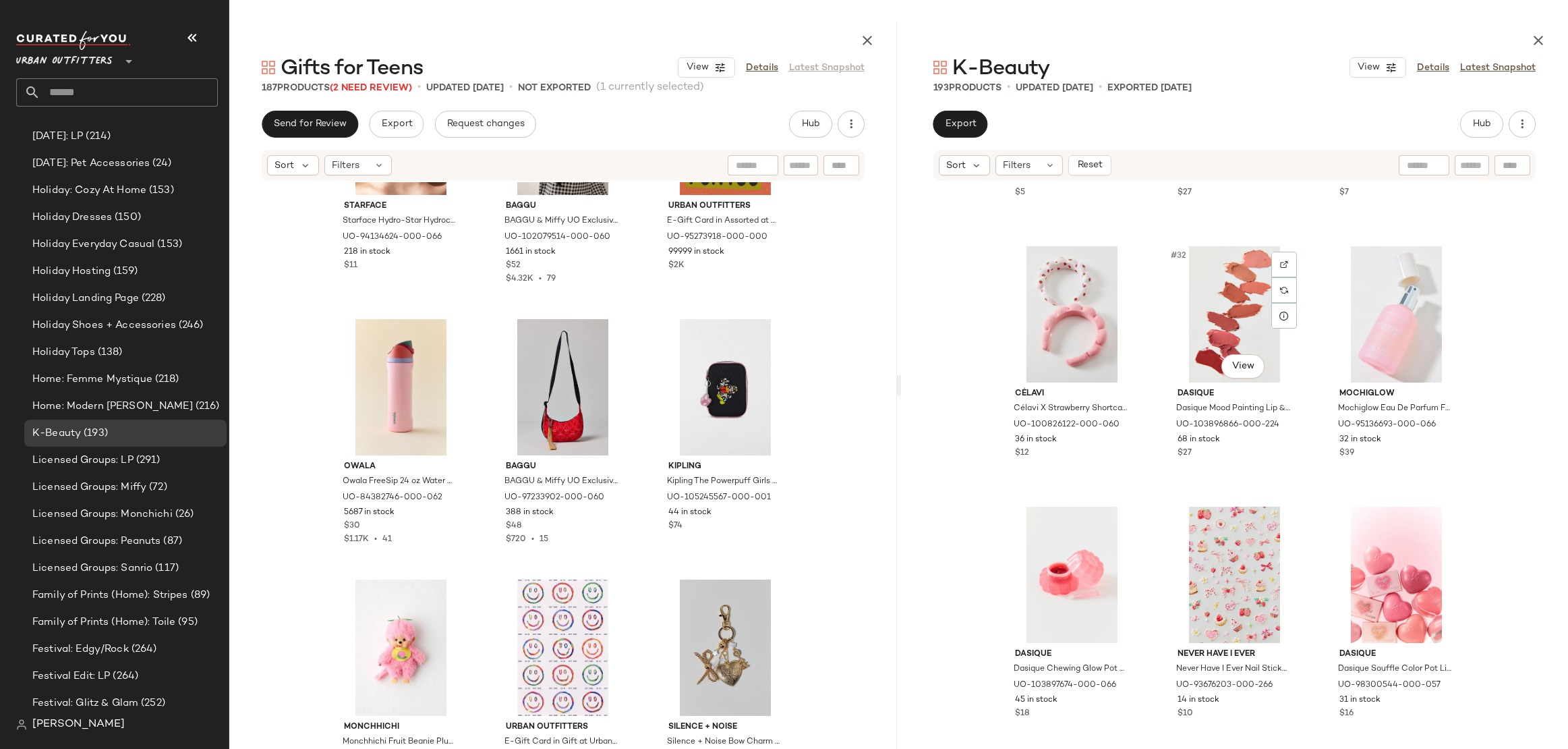
scroll to position [2821, 0]
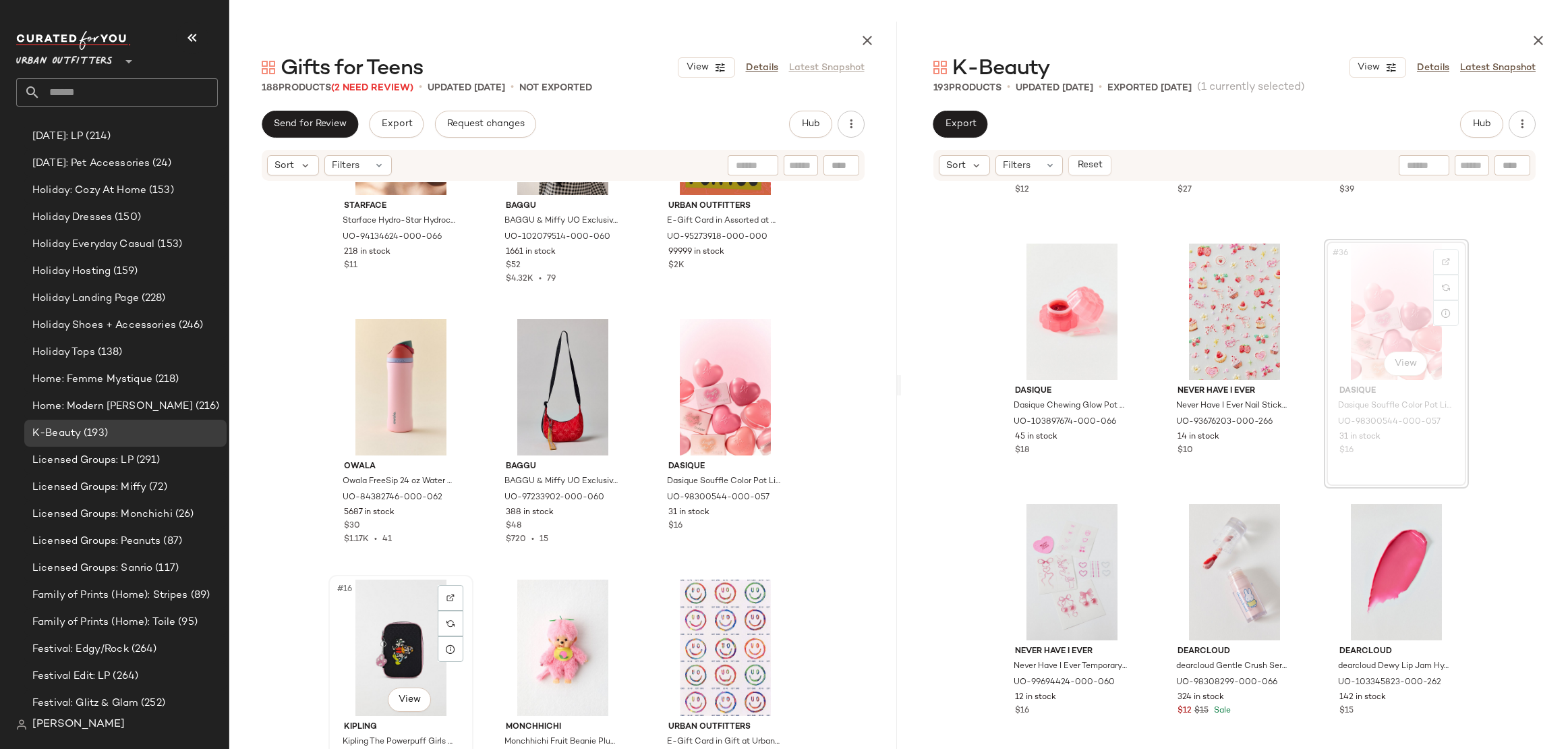
click at [396, 624] on div "#16 View" at bounding box center [401, 648] width 136 height 136
